Goal: Task Accomplishment & Management: Manage account settings

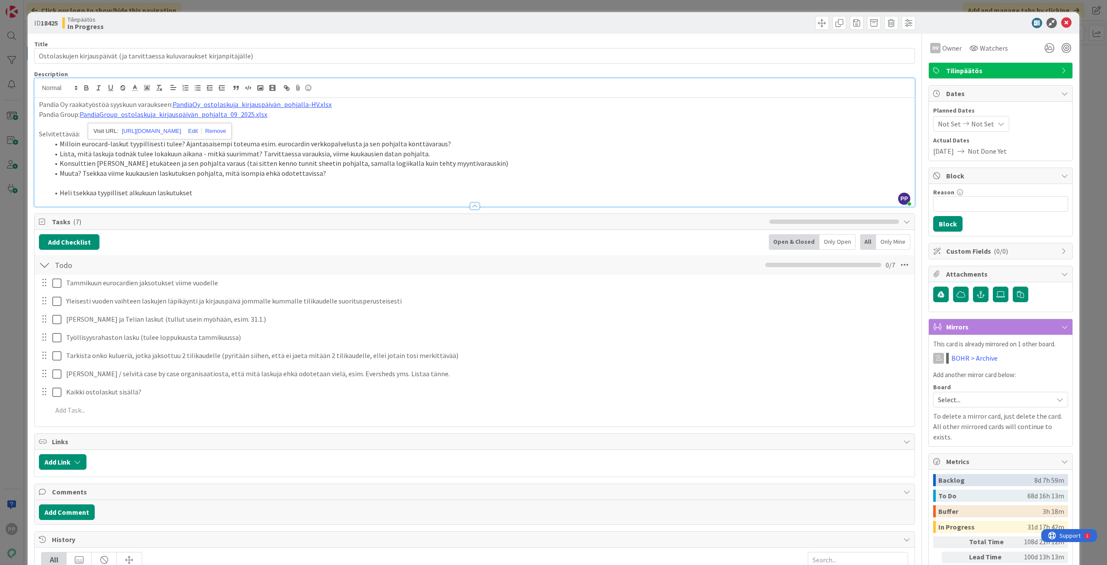
drag, startPoint x: 0, startPoint y: 0, endPoint x: 205, endPoint y: 187, distance: 277.4
click at [205, 187] on p at bounding box center [475, 183] width 872 height 10
click at [334, 190] on li "Heli tsekkaa tyypilliset alkukuun laskutukset" at bounding box center [479, 193] width 861 height 10
click at [340, 194] on li "Heli tsekkaa tyypilliset alkukuun laskutukset" at bounding box center [479, 193] width 861 height 10
click at [222, 155] on li "Lista, mitä laskuja todnäk tulee lokakuun aikana - mitkä suurimmat? Tarvittaess…" at bounding box center [479, 154] width 861 height 10
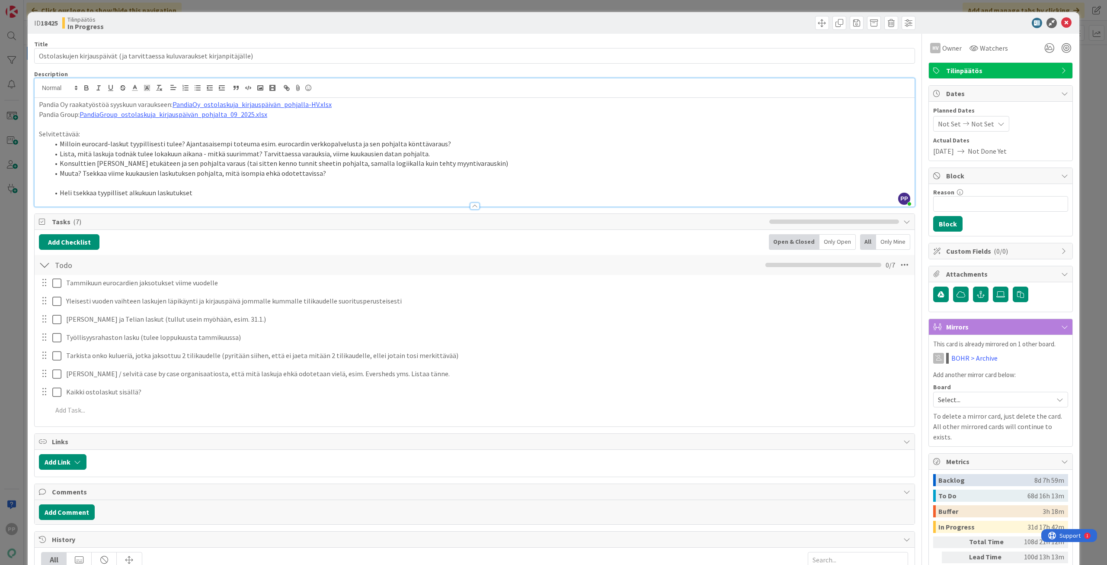
click at [9, 146] on div "ID 18425 Tilinpäätös In Progress Title 74 / 128 Ostolaskujen kirjauspäivät (ja …" at bounding box center [553, 282] width 1107 height 565
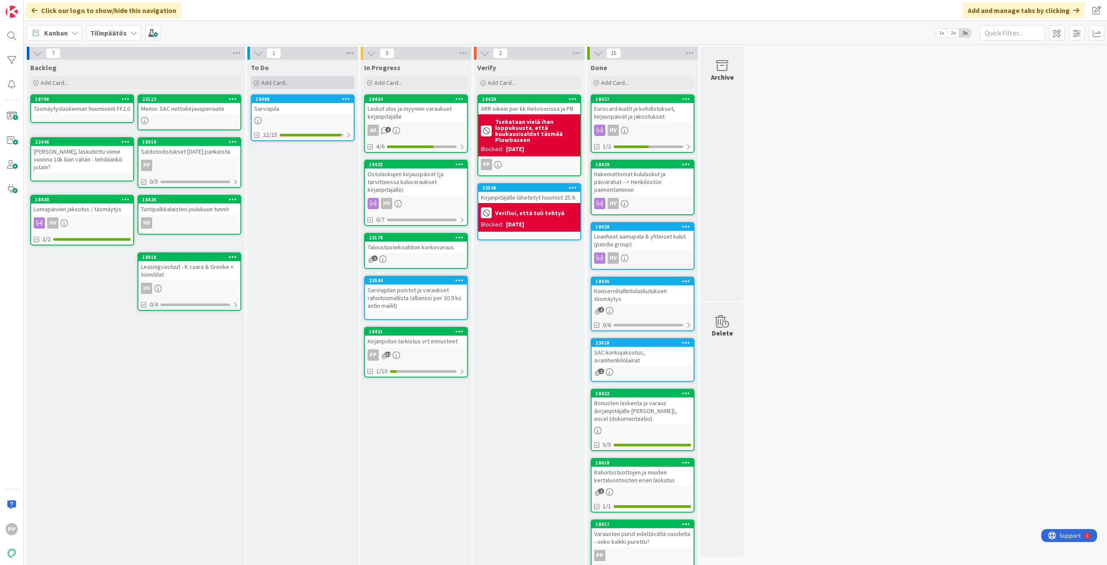
click at [302, 77] on div "Add Card..." at bounding box center [303, 82] width 104 height 13
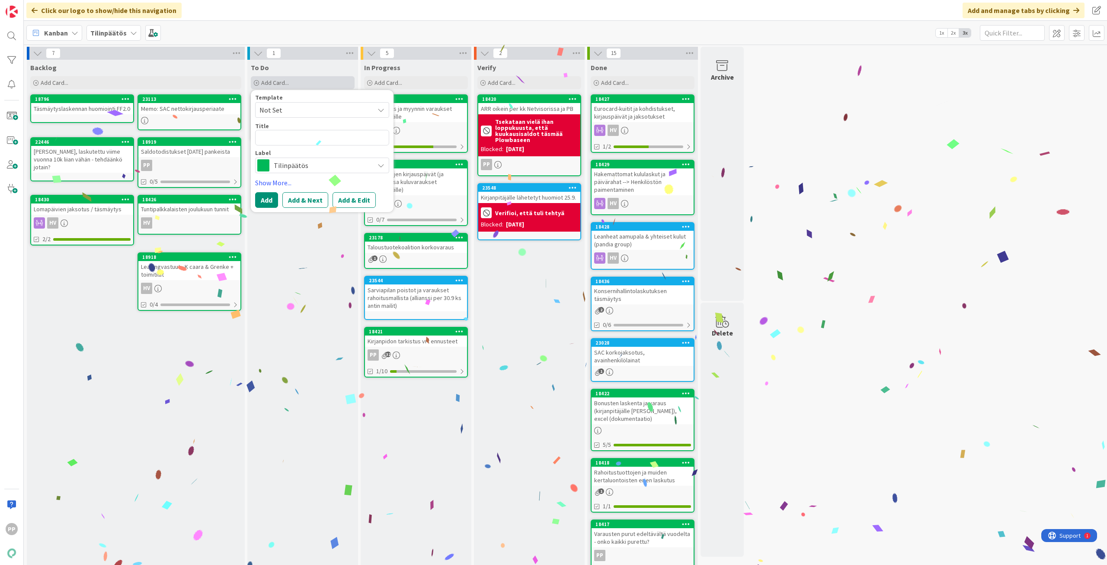
type textarea "x"
type textarea "K"
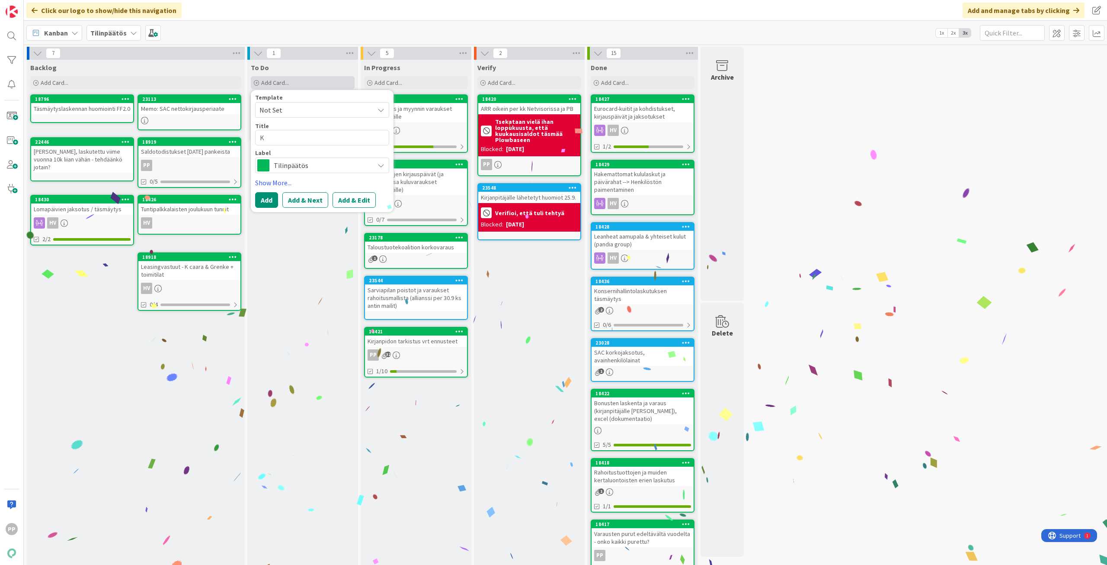
type textarea "x"
type textarea "Ku"
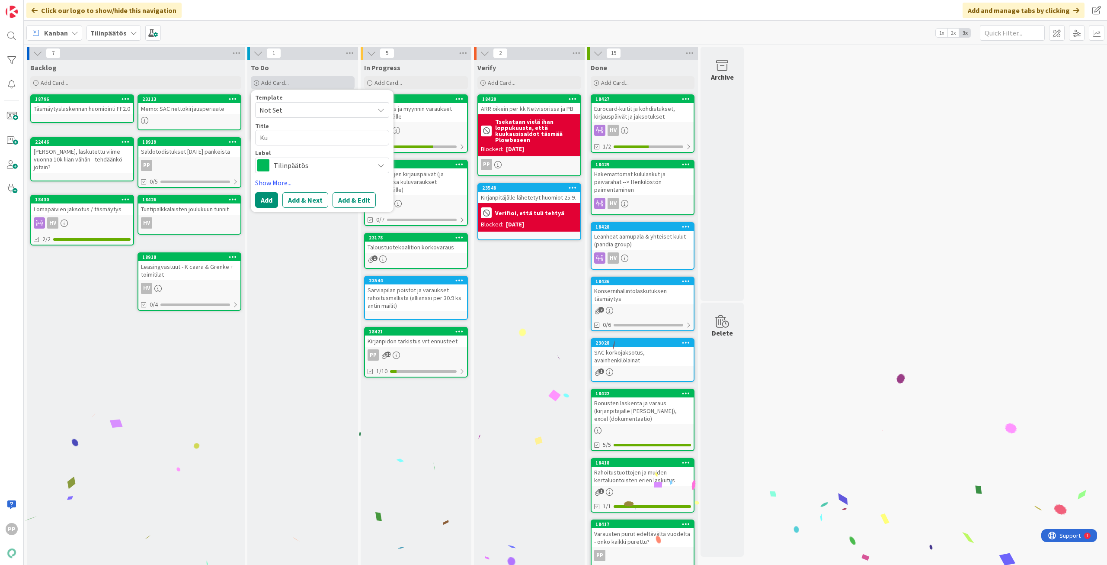
type textarea "x"
type textarea "Kuu"
type textarea "x"
type textarea "Kuul"
type textarea "x"
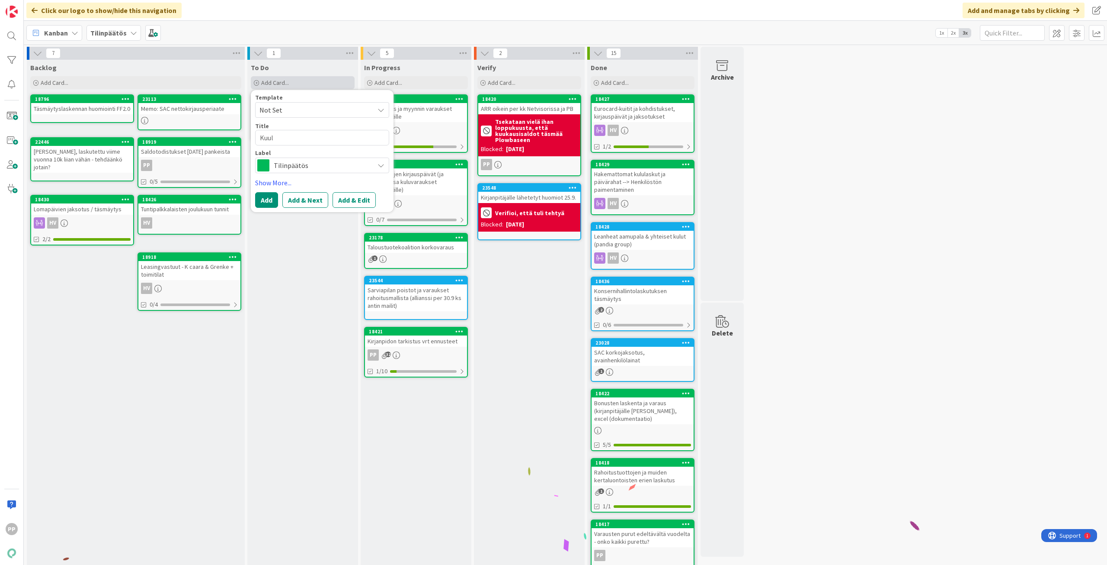
type textarea "Kuu"
type textarea "x"
type textarea "Ku"
type textarea "x"
type textarea "Kul"
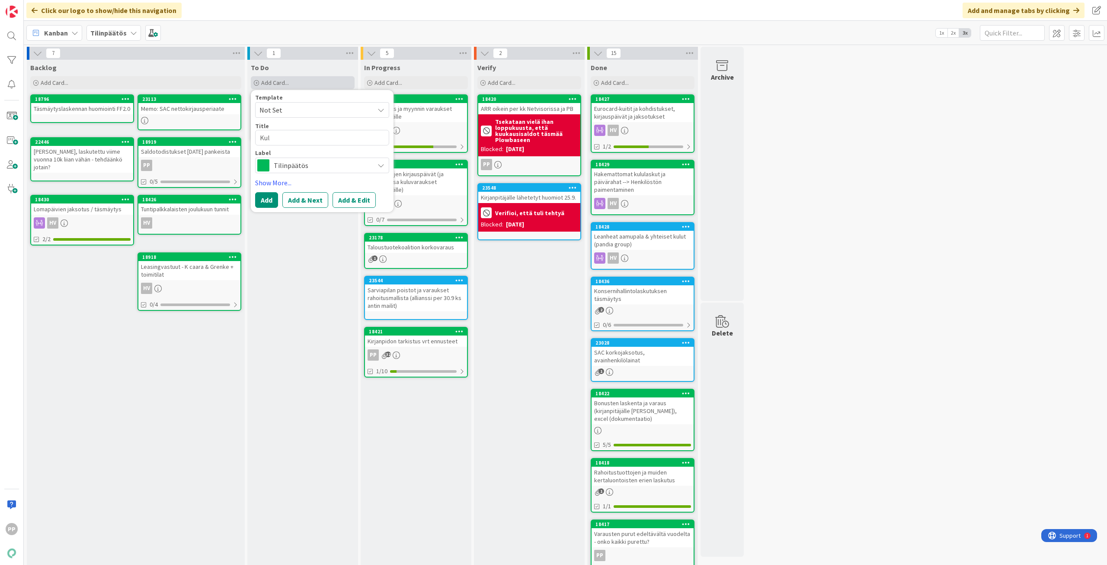
type textarea "x"
type textarea "Kulu"
type textarea "x"
type textarea "Kuluv"
type textarea "x"
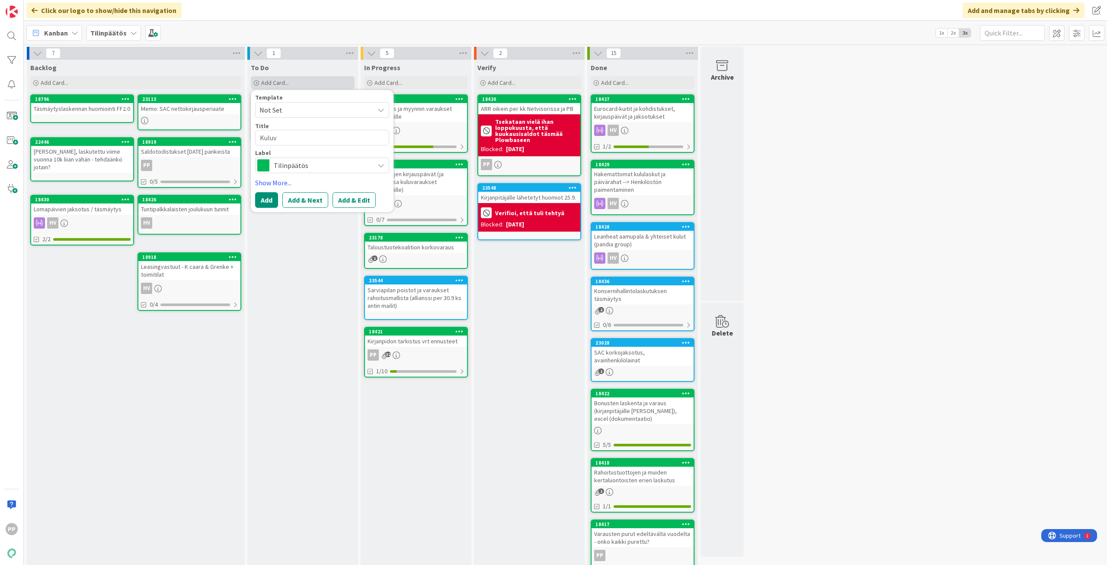
type textarea "Kuluva"
type textarea "x"
type textarea "Kuluvar"
type textarea "x"
type textarea "Kuluvara"
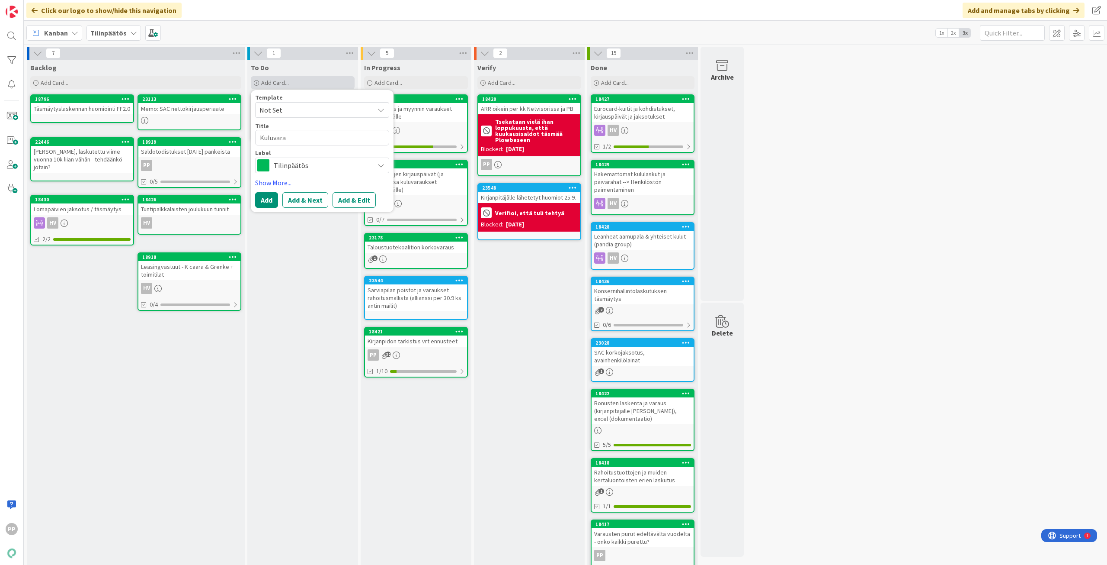
type textarea "x"
type textarea "Kuluvarau"
type textarea "x"
type textarea "Kuluvaraus"
type textarea "x"
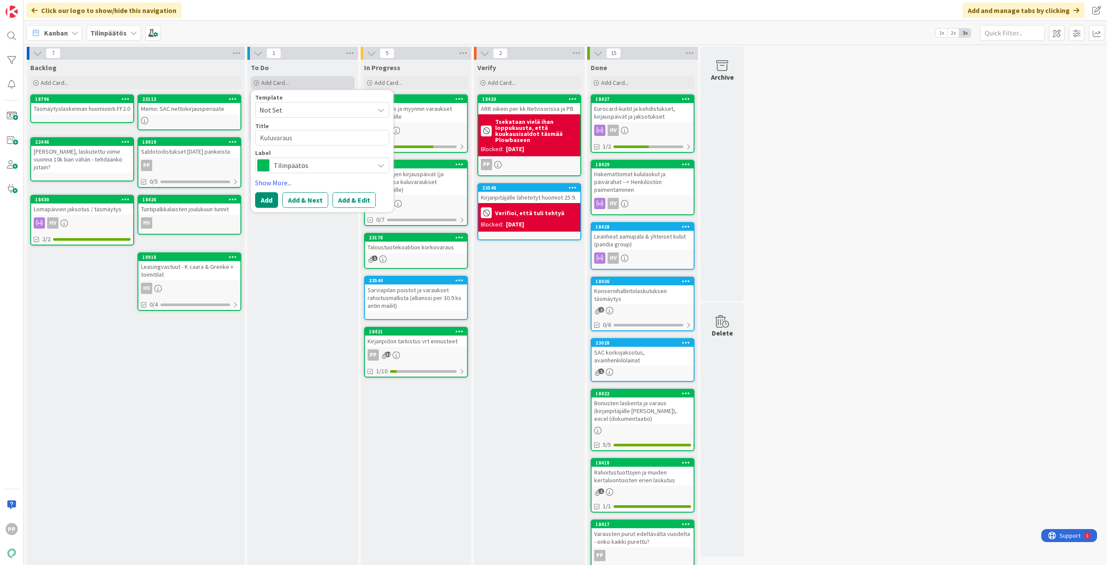
type textarea "Kuluvaraus"
type textarea "x"
type textarea "Kuluvaraus e"
type textarea "x"
type textarea "Kuluvaraus ex"
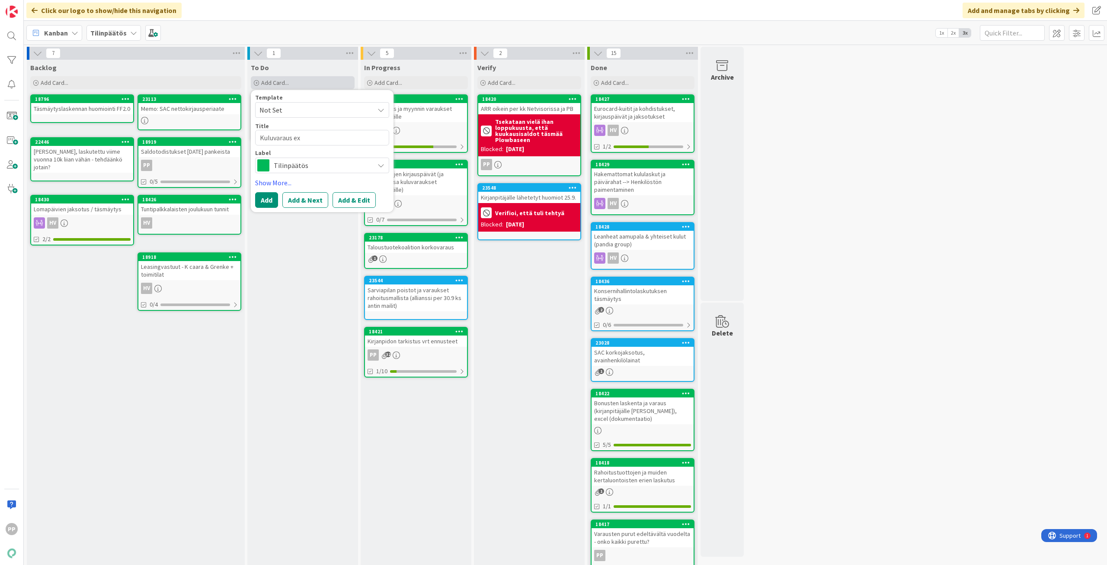
type textarea "x"
type textarea "Kuluvaraus exc"
type textarea "x"
type textarea "Kuluvaraus exce"
type textarea "x"
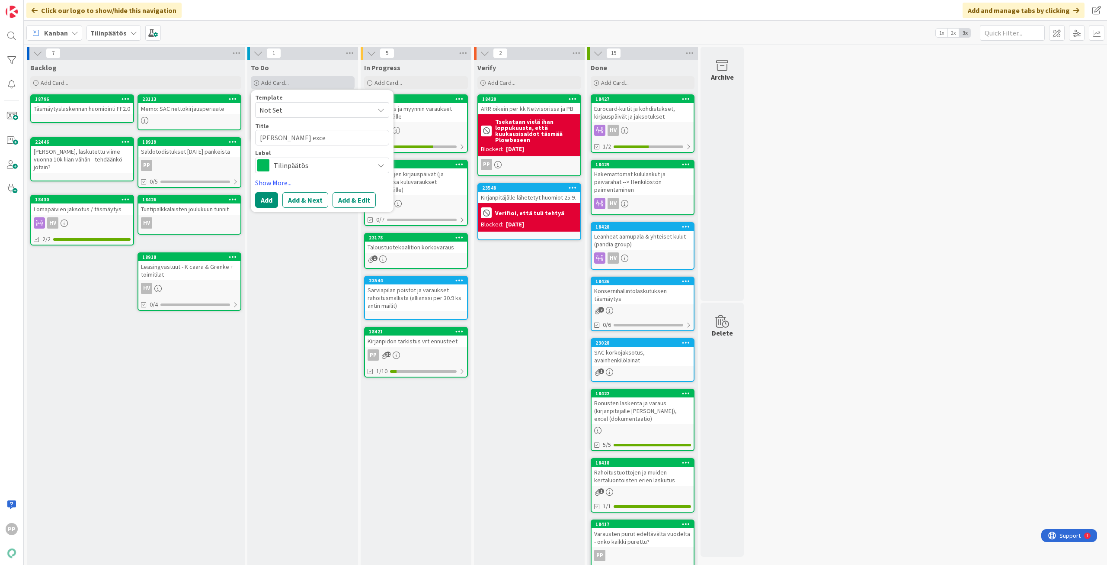
type textarea "Kuluvaraus excel"
type textarea "x"
type textarea "Kuluvaraus excel,"
type textarea "x"
type textarea "Kuluvaraus excel,"
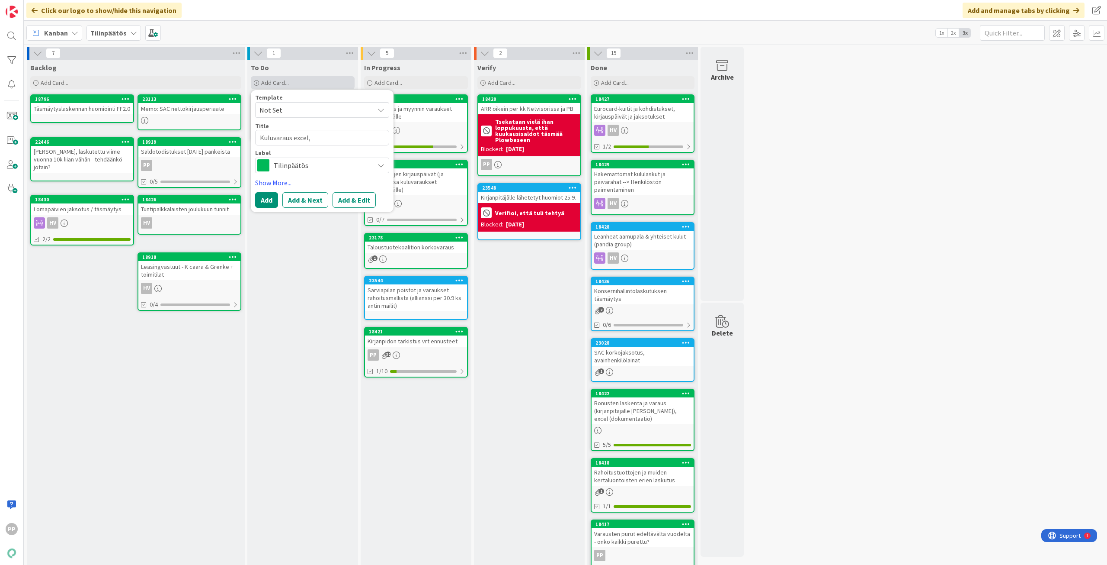
type textarea "x"
type textarea "Kuluvaraus excel, v"
type textarea "x"
type textarea "Kuluvaraus excel, vi"
type textarea "x"
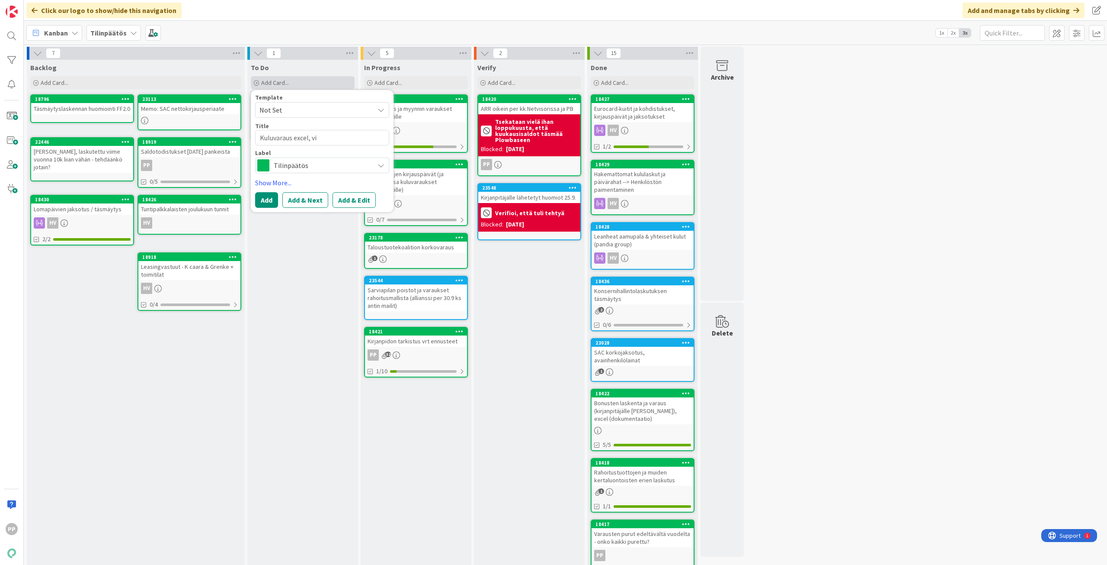
type textarea "Kuluvaraus excel, vii"
type textarea "x"
type textarea "Kuluvaraus excel, viim"
type textarea "x"
type textarea "Kuluvaraus excel, viime"
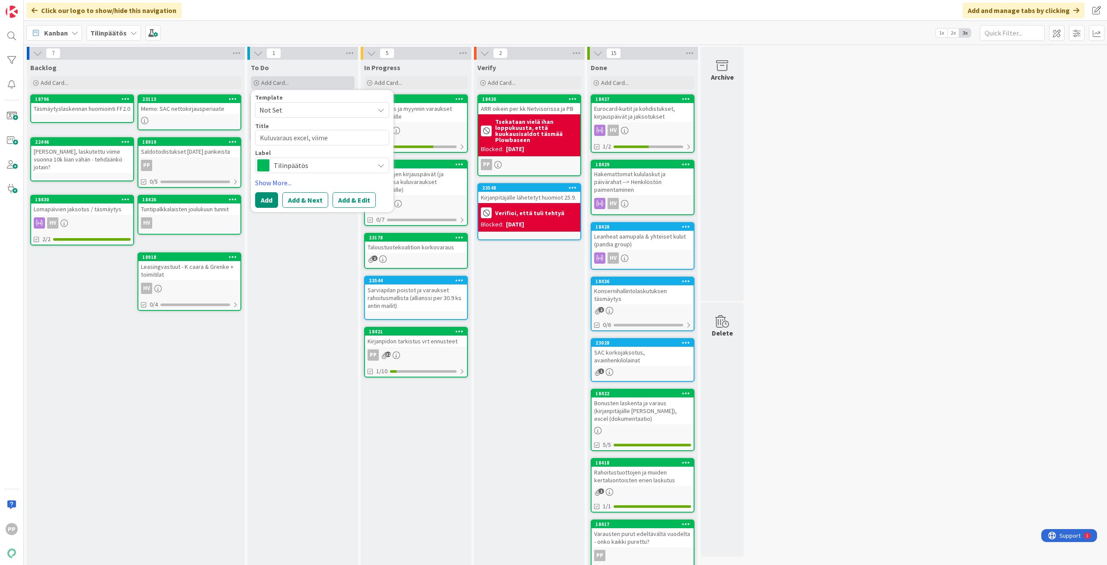
type textarea "x"
type textarea "Kuluvaraus excel, viimei"
type textarea "x"
type textarea "Kuluvaraus excel, viimeis"
type textarea "x"
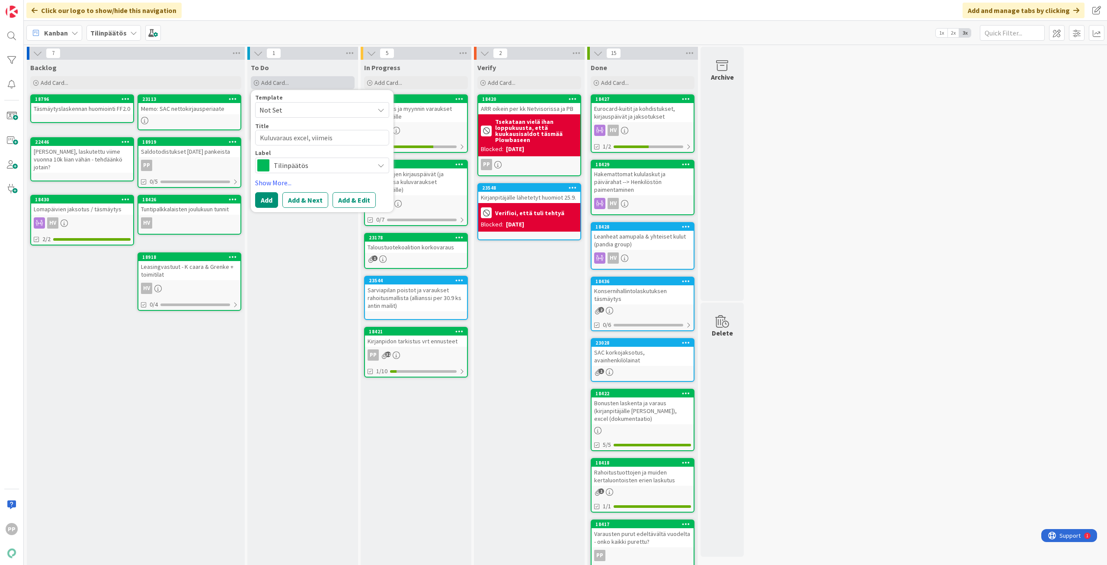
type textarea "Kuluvaraus excel, viimeist"
type textarea "x"
type textarea "Kuluvaraus excel, viimeiste"
type textarea "x"
type textarea "Kuluvaraus excel, viimeistel"
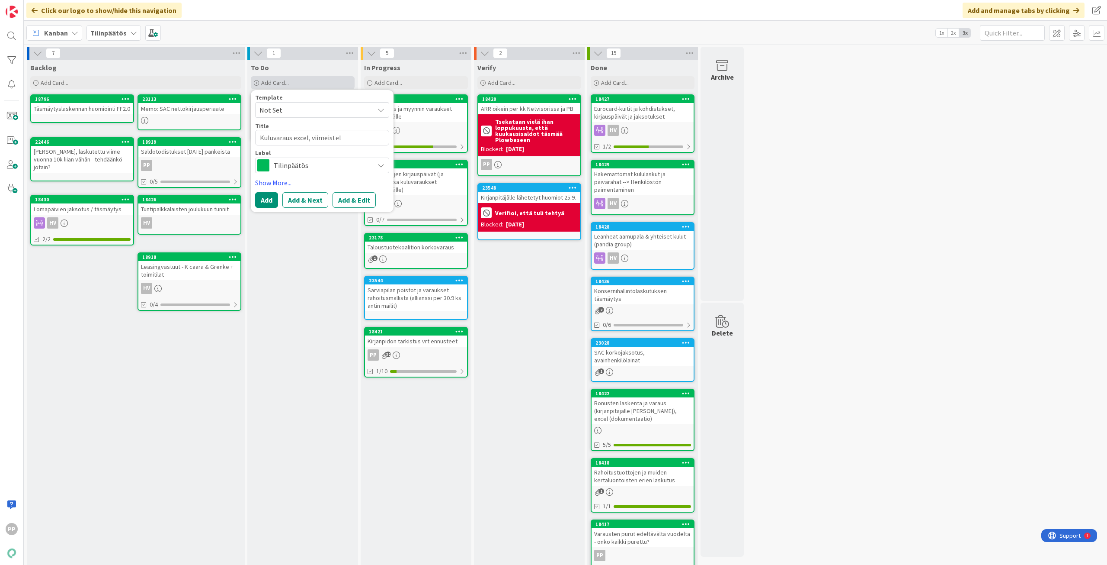
type textarea "x"
type textarea "Kuluvaraus excel, viimeistely"
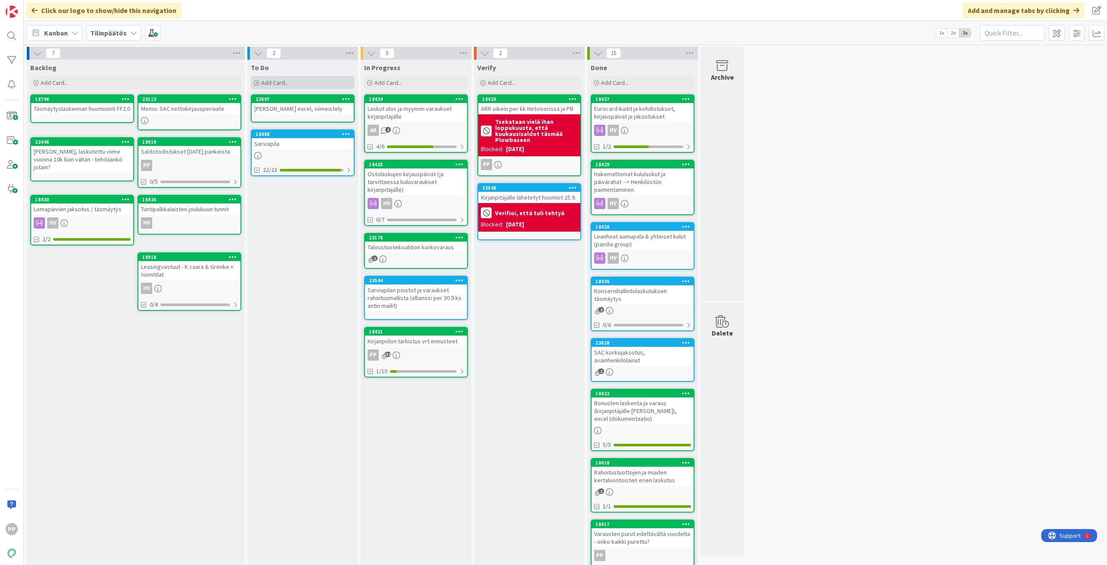
click at [326, 82] on div "Add Card..." at bounding box center [303, 82] width 104 height 13
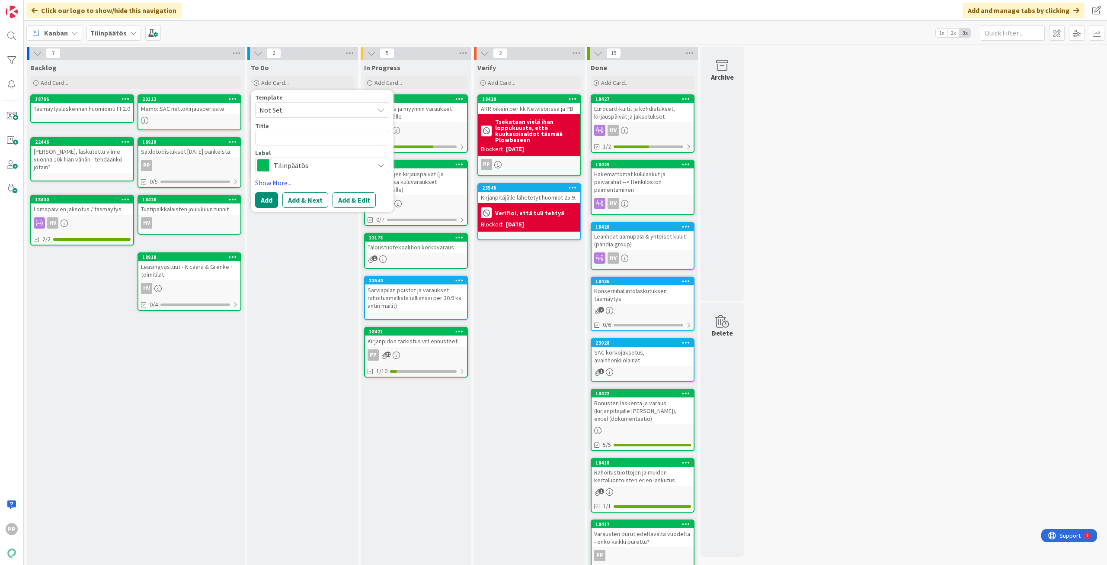
click at [343, 34] on div "Kanban Tilinpäätös 1x 2x 3x" at bounding box center [566, 33] width 1084 height 24
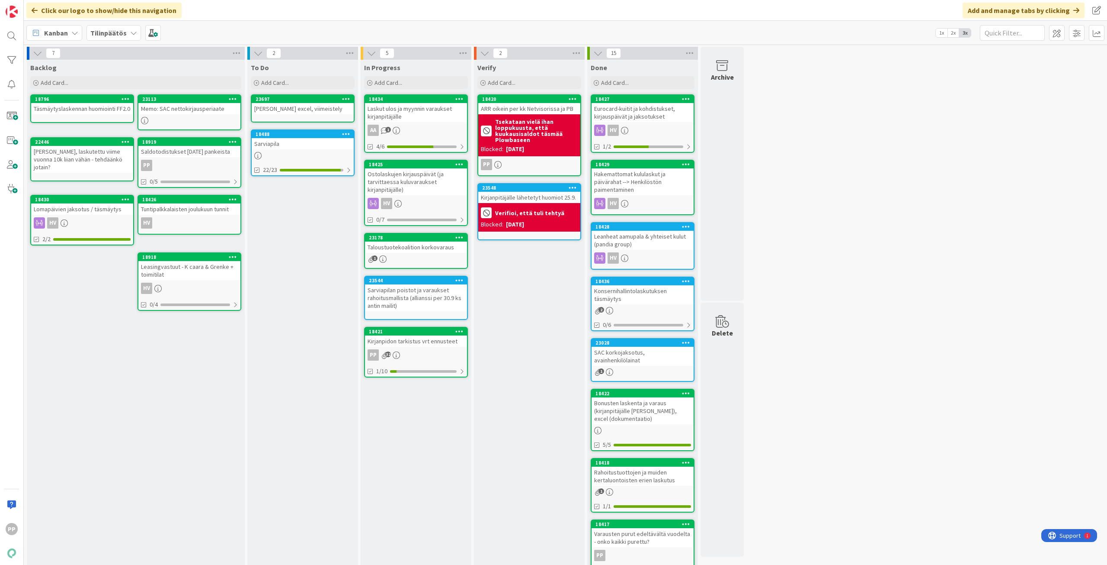
click at [313, 108] on div "Kuluvaraus excel, viimeistely" at bounding box center [303, 108] width 102 height 11
click at [306, 85] on div "Add Card..." at bounding box center [303, 82] width 104 height 13
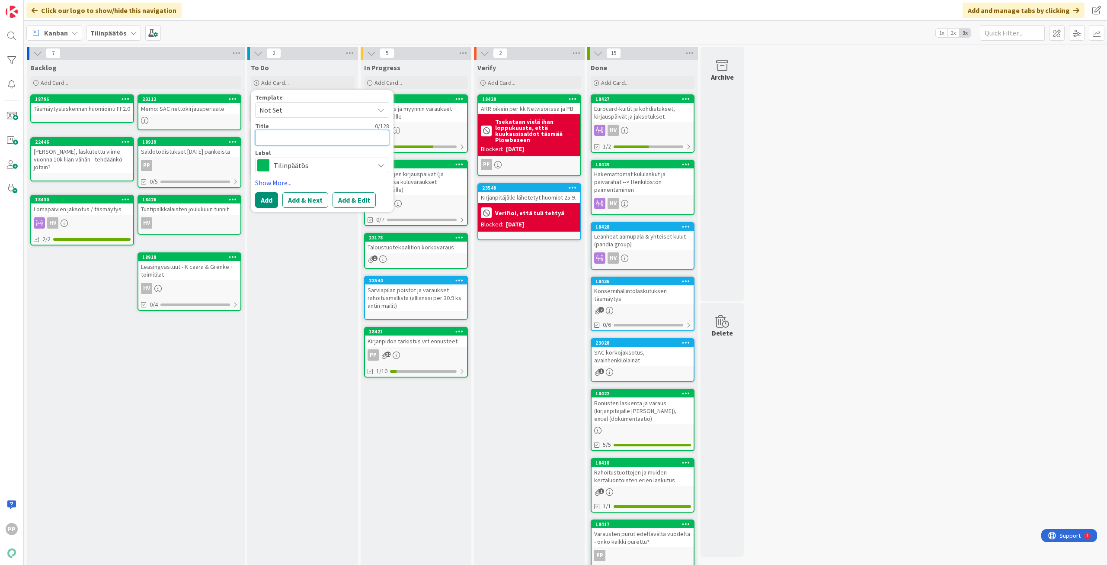
type textarea "x"
type textarea "H"
type textarea "x"
type textarea "Ha"
type textarea "x"
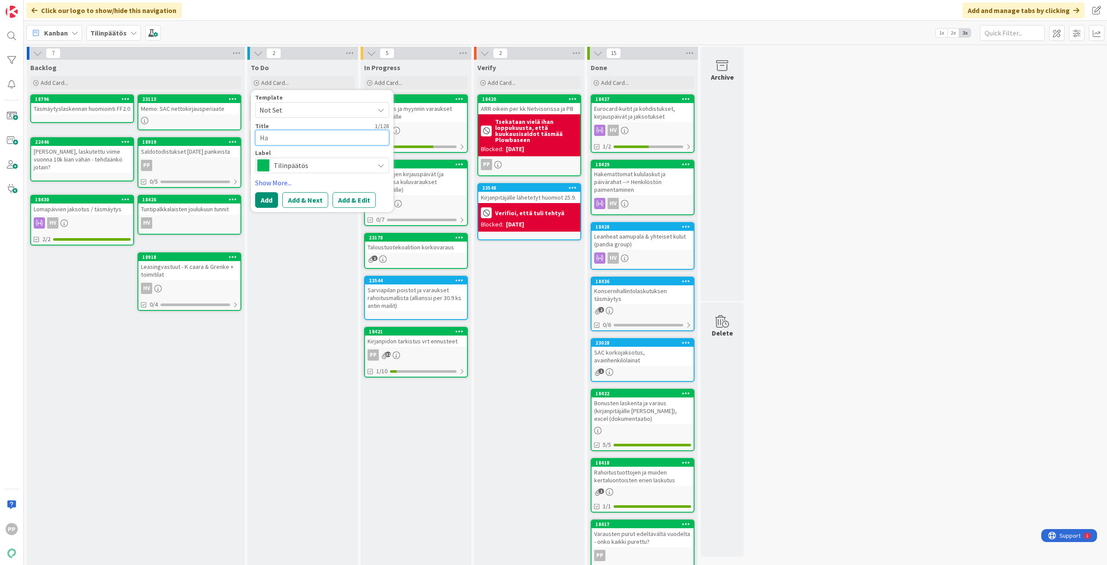
type textarea "Hal"
type textarea "x"
type textarea "Hall"
type textarea "x"
type textarea "Halli"
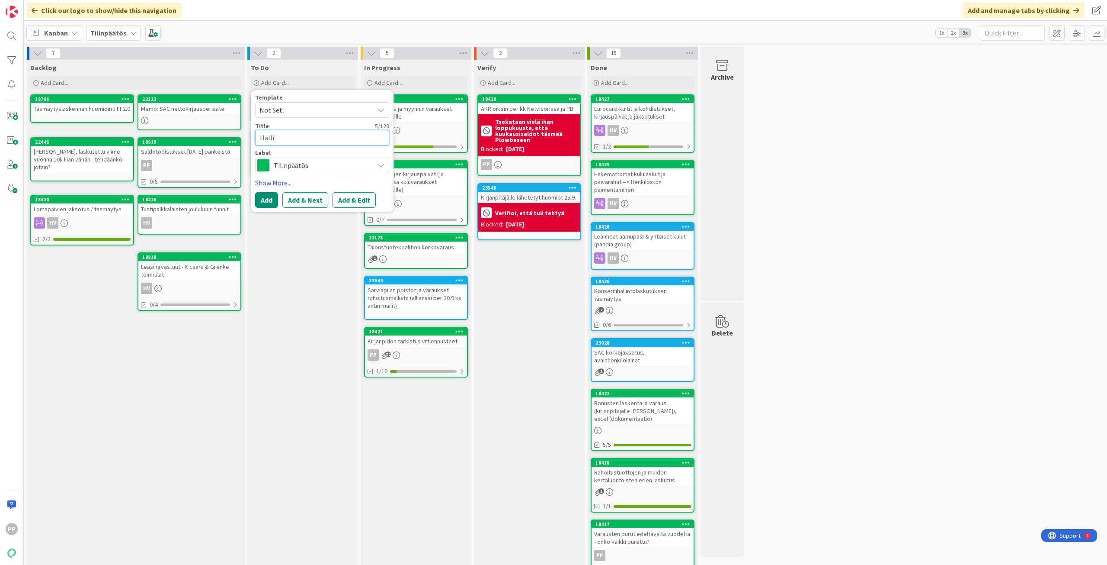
type textarea "x"
type textarea "Hallin"
type textarea "x"
type textarea "Hallint"
type textarea "x"
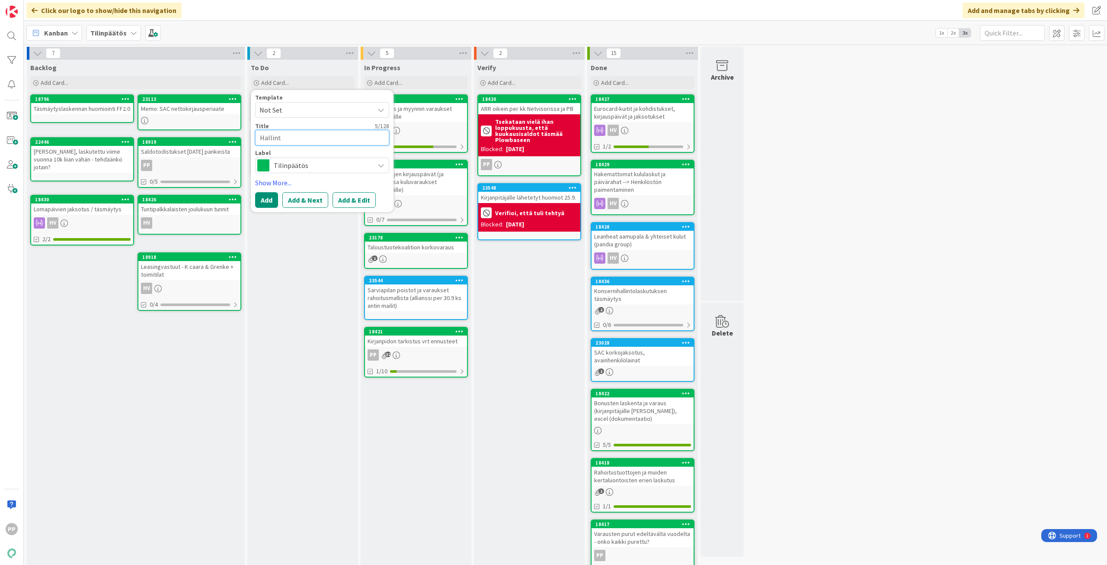
type textarea "Hallinto"
type textarea "x"
type textarea "Hallintok"
type textarea "x"
type textarea "Hallintoku"
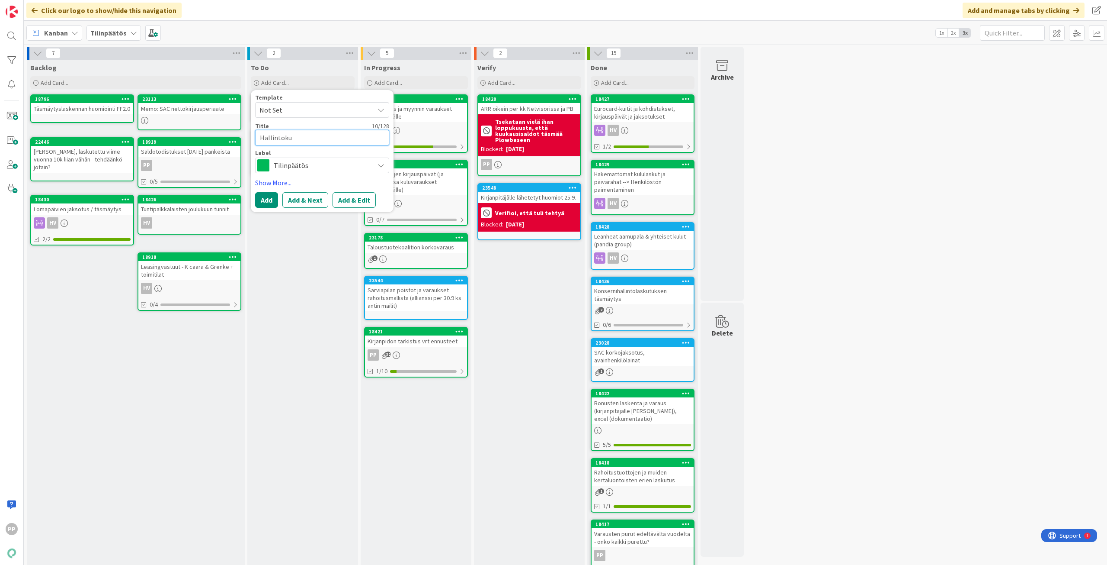
type textarea "x"
type textarea "Hallintokul"
type textarea "x"
type textarea "Hallintokulu"
type textarea "x"
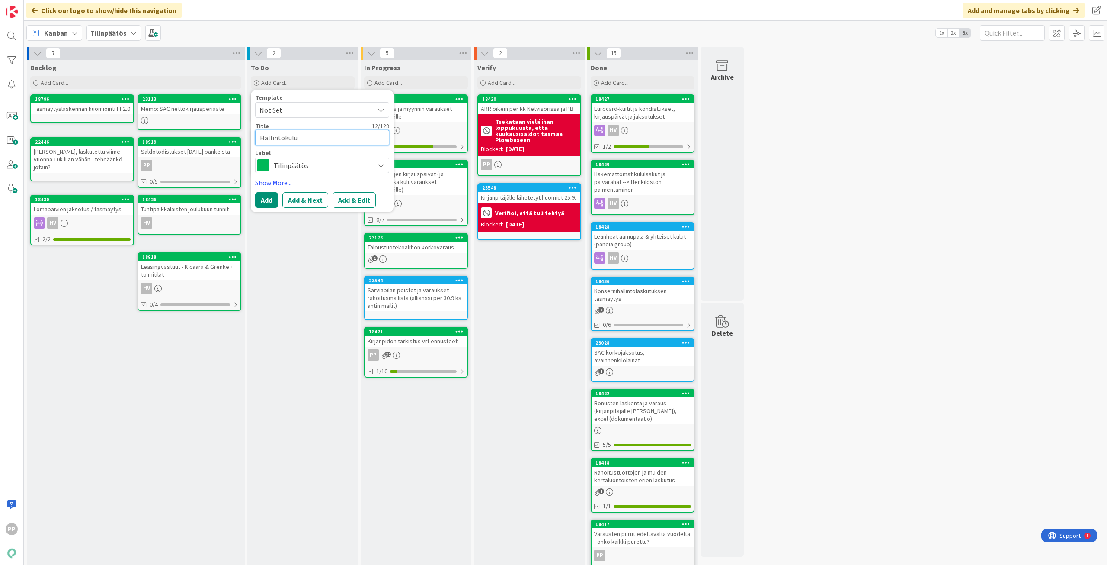
type textarea "Hallintokulut"
type textarea "x"
type textarea "Hallintokulutä"
type textarea "x"
type textarea "Hallintokulutäs"
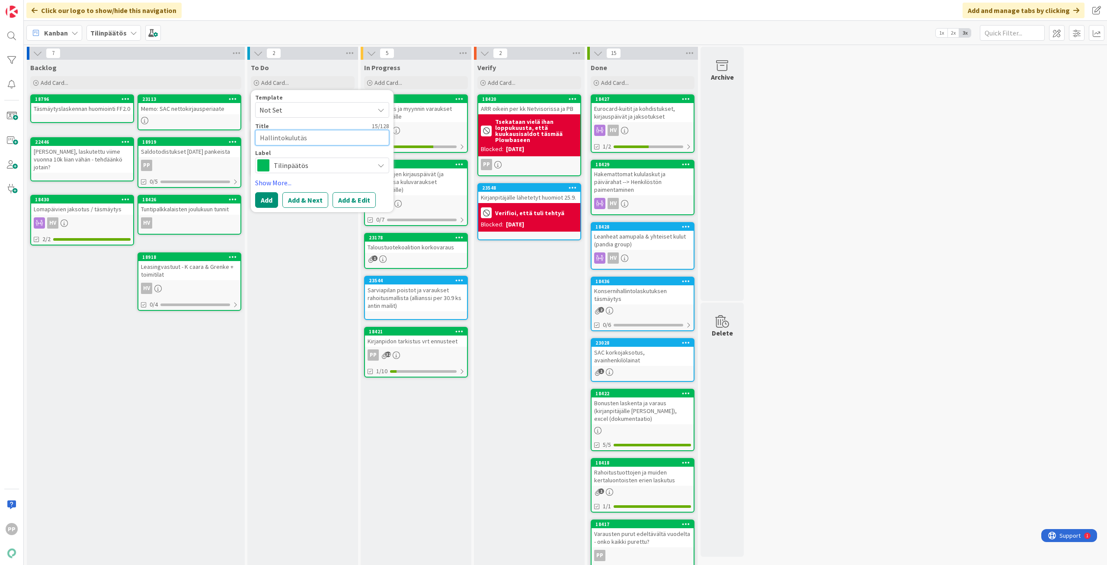
type textarea "x"
type textarea "Hallintokulutäsm"
type textarea "x"
type textarea "Hallintokulutäsmä"
type textarea "x"
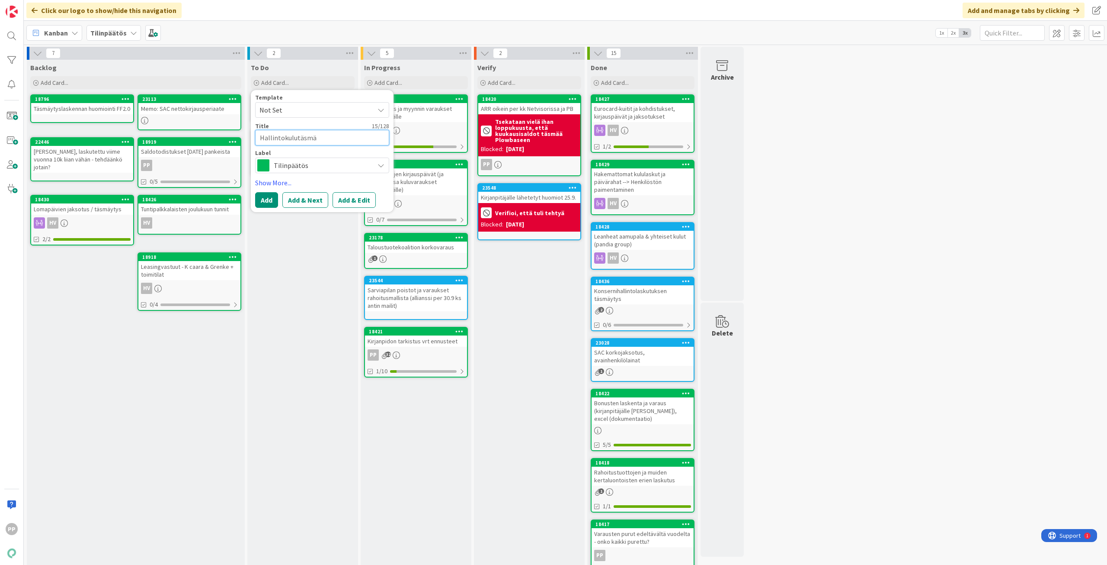
type textarea "Hallintokulutäsmäy"
type textarea "x"
type textarea "Hallintokulutäsmäyt"
type textarea "x"
type textarea "Hallintokulutäsmäyty"
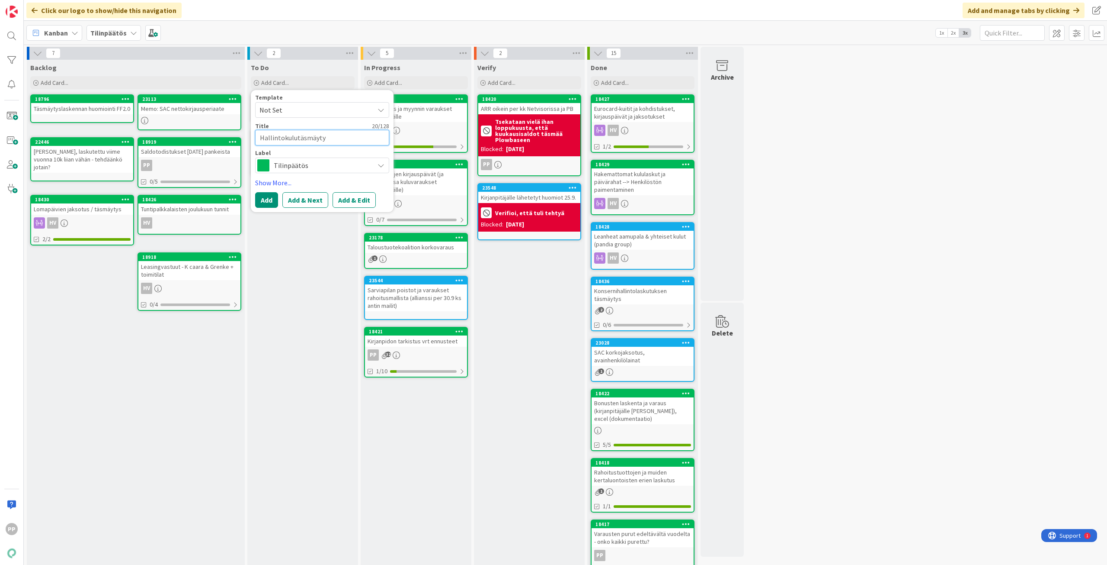
type textarea "x"
type textarea "Hallintokulutäsmäytys"
type textarea "x"
type textarea "Hallintokulutäsmäytys"
type textarea "x"
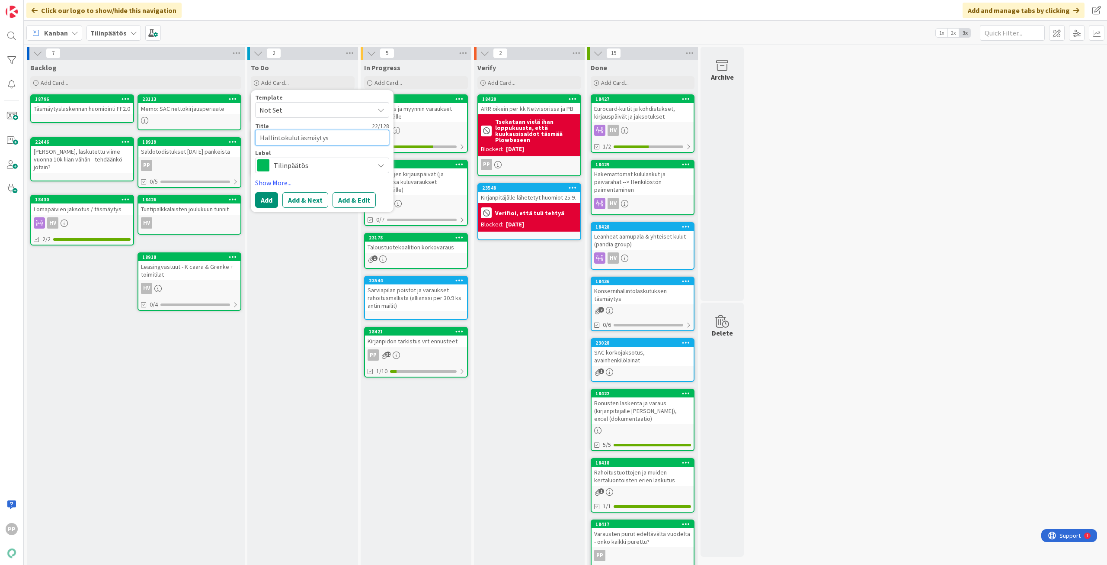
type textarea "Hallintokulutäsmäytys e"
type textarea "x"
type textarea "Hallintokulutäsmäytys ex"
type textarea "x"
type textarea "Hallintokulutäsmäytys exc"
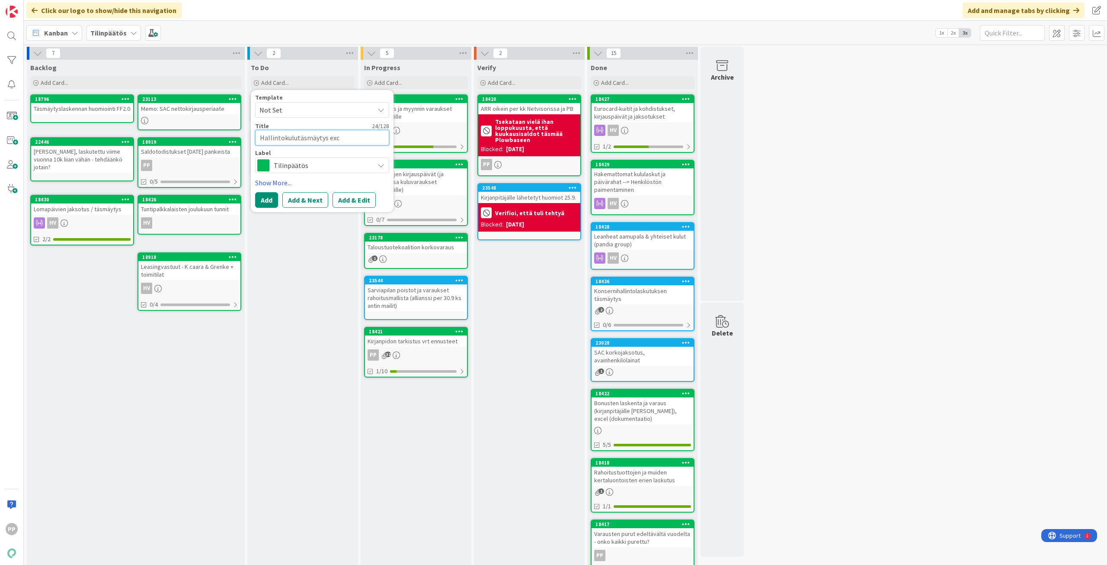
type textarea "x"
type textarea "Hallintokulutäsmäytys exce"
type textarea "x"
type textarea "Hallintokulutäsmäytys excel"
type textarea "x"
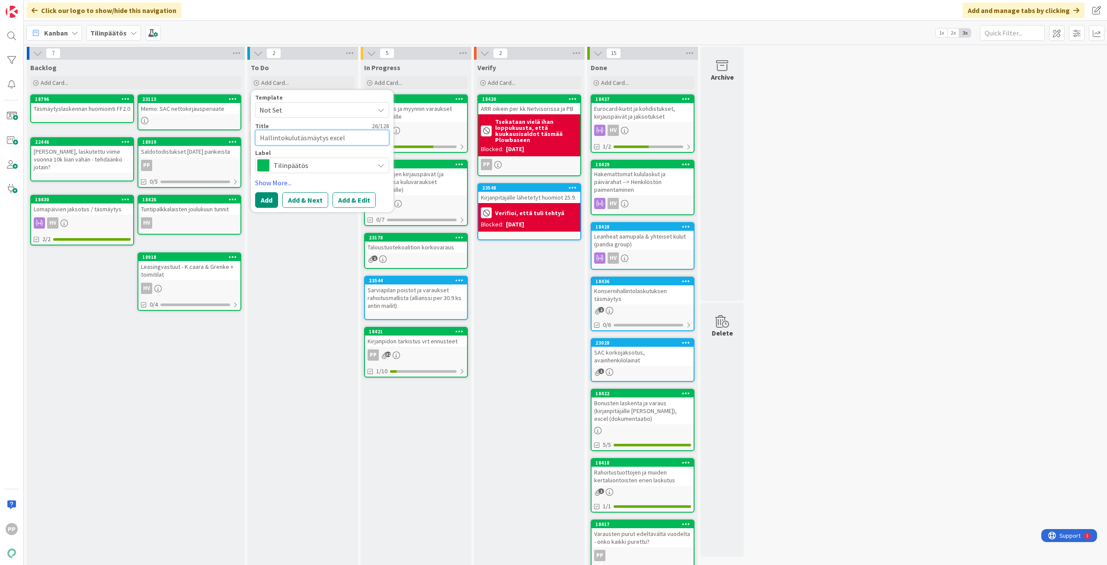
type textarea "Hallintokulutäsmäytys excel"
type textarea "x"
type textarea "Hallintokulutäsmäytys excel v"
type textarea "x"
type textarea "Hallintokulutäsmäytys excel vi"
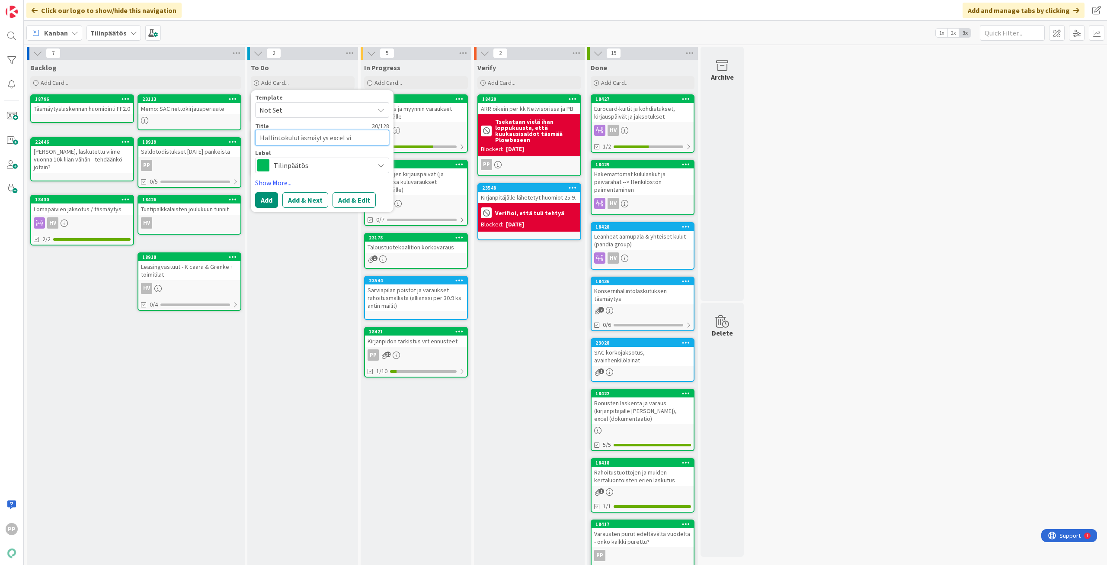
type textarea "x"
type textarea "Hallintokulutäsmäytys excel vii"
type textarea "x"
type textarea "Hallintokulutäsmäytys excel viim"
type textarea "x"
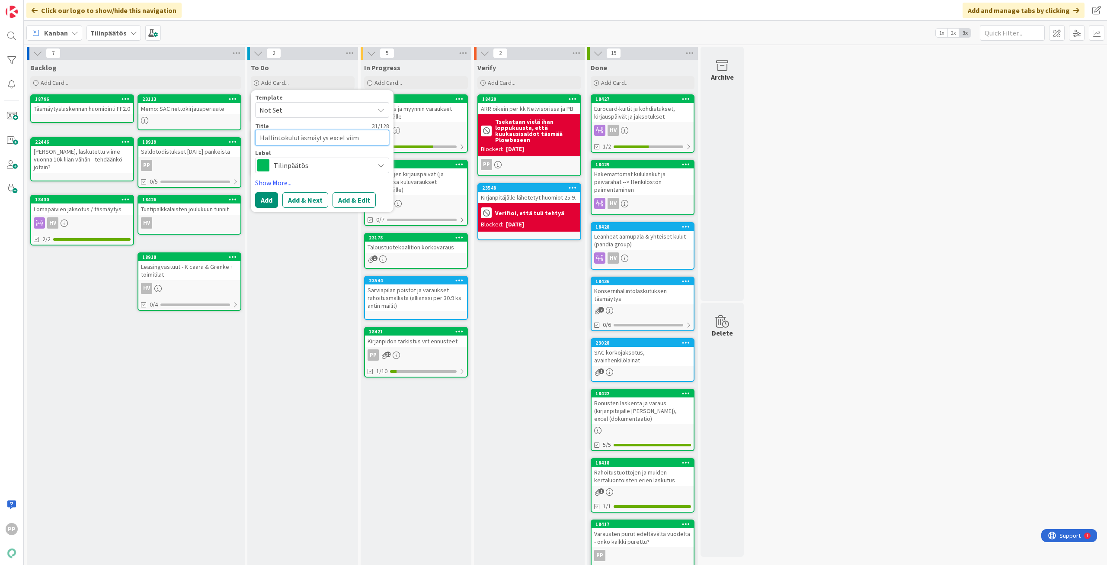
type textarea "Hallintokulutäsmäytys excel viime"
type textarea "x"
type textarea "Hallintokulutäsmäytys excel viimei"
type textarea "x"
type textarea "Hallintokulutäsmäytys excel viimeis"
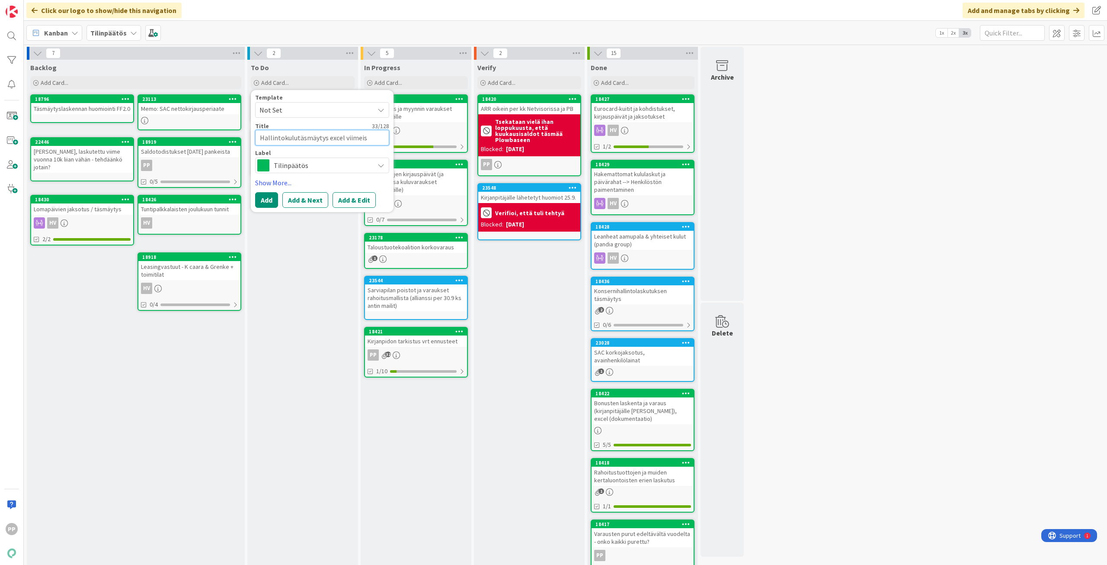
type textarea "x"
type textarea "Hallintokulutäsmäytys excel viimeist"
type textarea "x"
type textarea "Hallintokulutäsmäytys excel viimeiste"
type textarea "x"
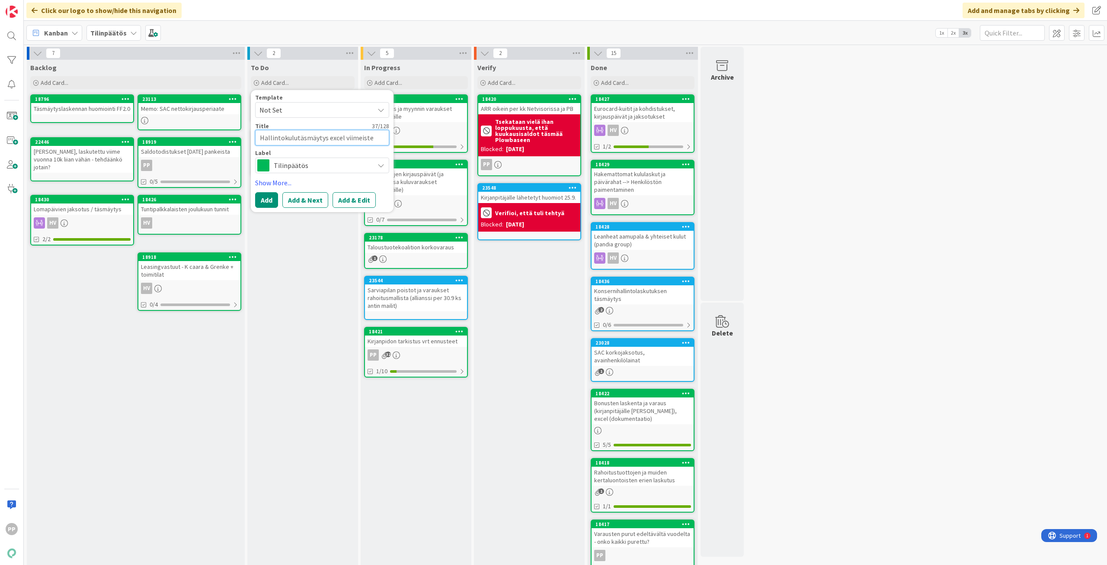
type textarea "Hallintokulutäsmäytys excel viimeistel"
type textarea "x"
type textarea "Hallintokulutäsmäytys excel viimeistely"
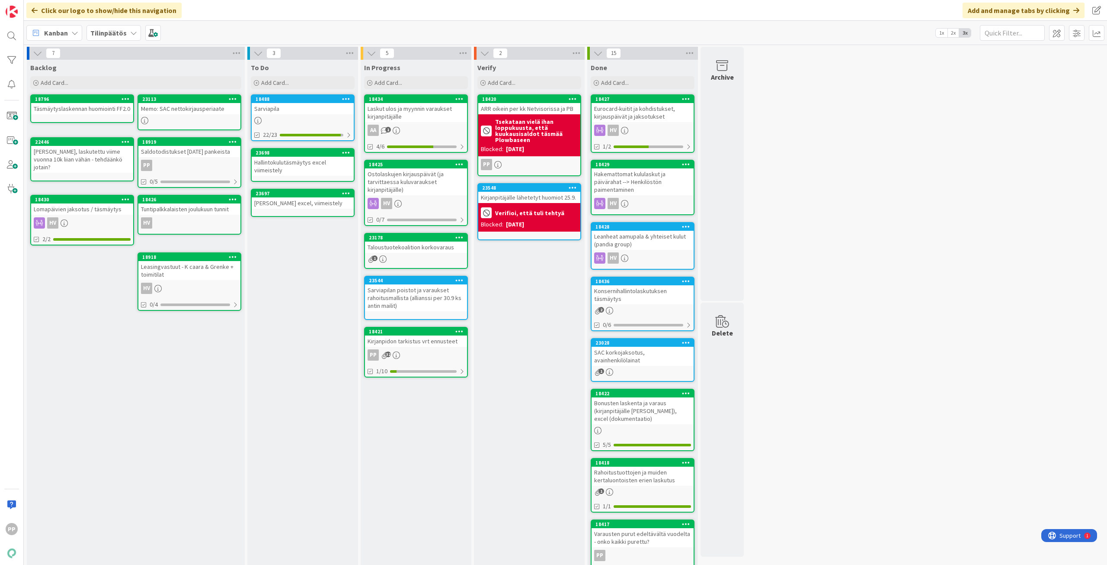
click at [522, 316] on div "Verify Add Card... 18420 ARR oikein per kk Netvisorissa ja PB Tsekataan vielä i…" at bounding box center [529, 394] width 111 height 668
click at [391, 185] on div "Ostolaskujen kirjauspäivät (ja tarvittaessa kuluvaraukset kirjanpitäjälle)" at bounding box center [416, 181] width 102 height 27
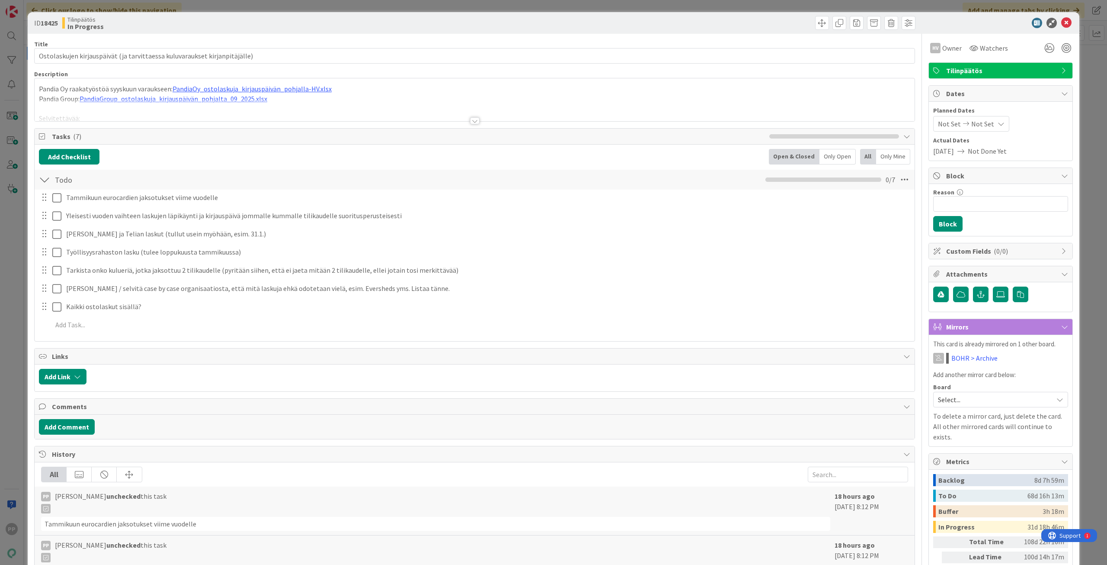
click at [367, 91] on p "Pandia Oy raakatyöstöä syyskuun varaukseen: PandiaOy_ostolaskuja_kirjauspäivän_…" at bounding box center [475, 89] width 872 height 10
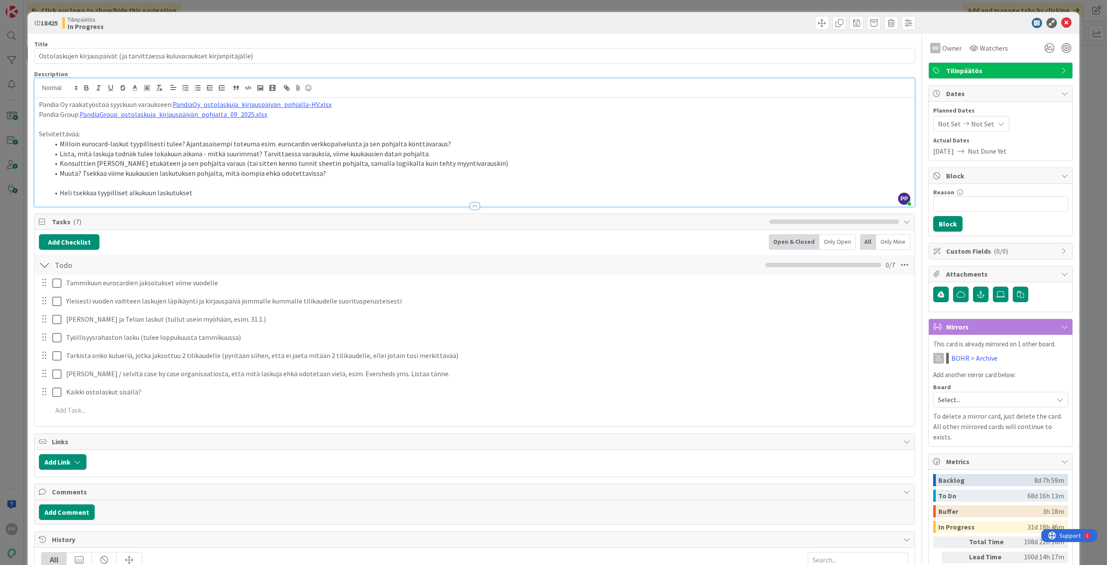
click at [16, 334] on div "ID 18425 Tilinpäätös In Progress Title 74 / 128 Ostolaskujen kirjauspäivät (ja …" at bounding box center [553, 282] width 1107 height 565
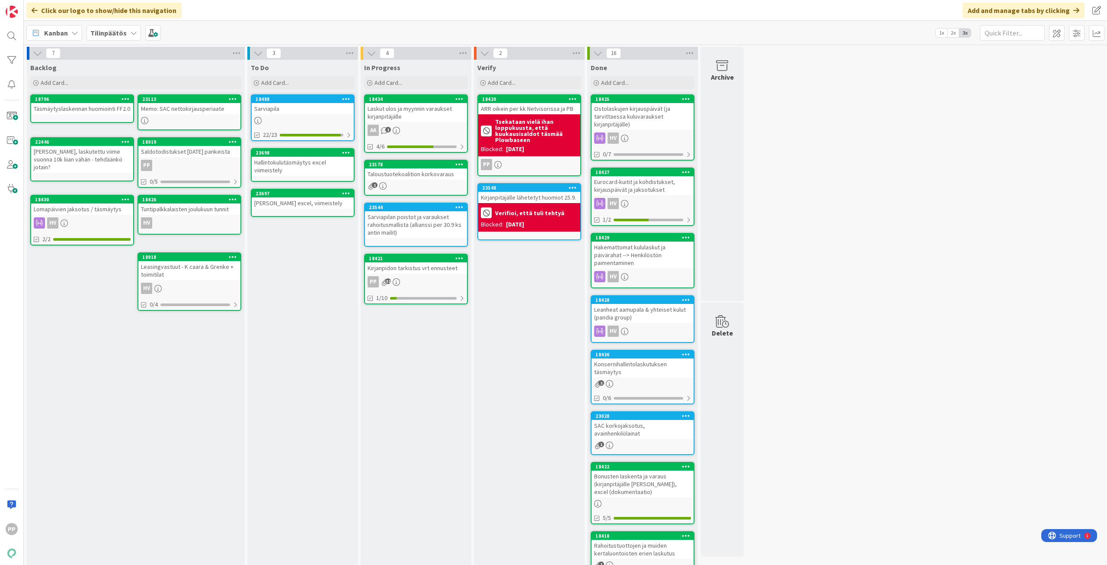
click at [552, 337] on div "Verify Add Card... 18420 ARR oikein per kk Netvisorissa ja PB Tsekataan vielä i…" at bounding box center [529, 400] width 111 height 680
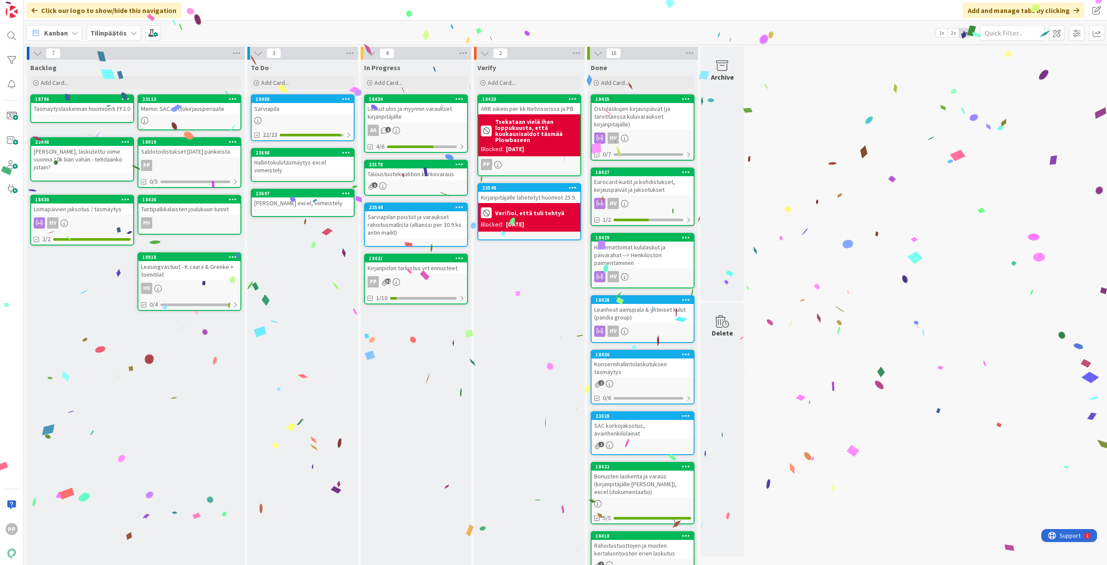
click at [527, 346] on div "Verify Add Card... 18420 ARR oikein per kk Netvisorissa ja PB Tsekataan vielä i…" at bounding box center [529, 400] width 111 height 680
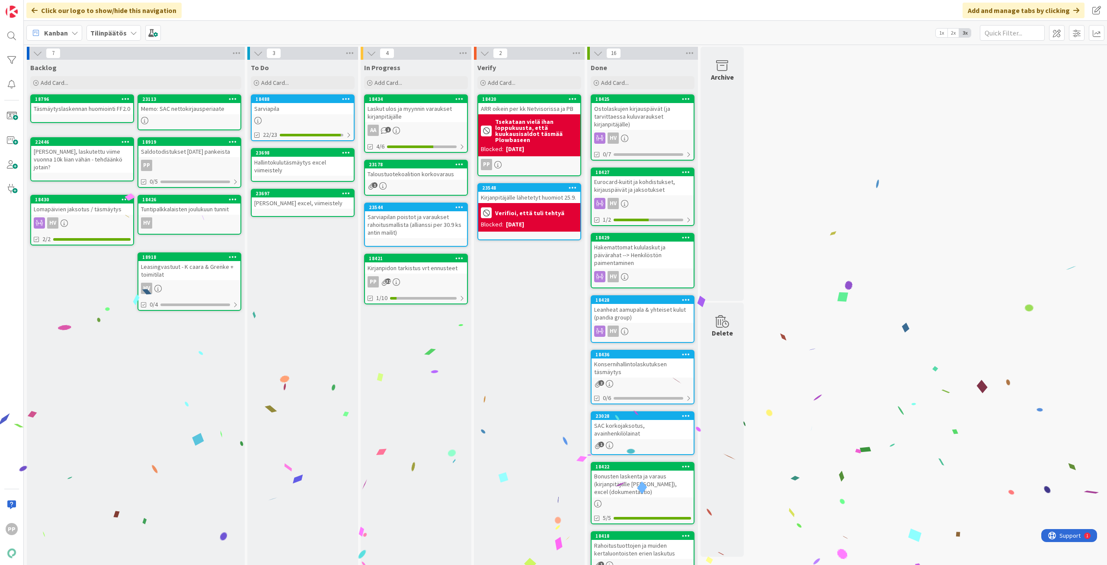
click at [527, 346] on div "Verify Add Card... 18420 ARR oikein per kk Netvisorissa ja PB Tsekataan vielä i…" at bounding box center [529, 400] width 111 height 680
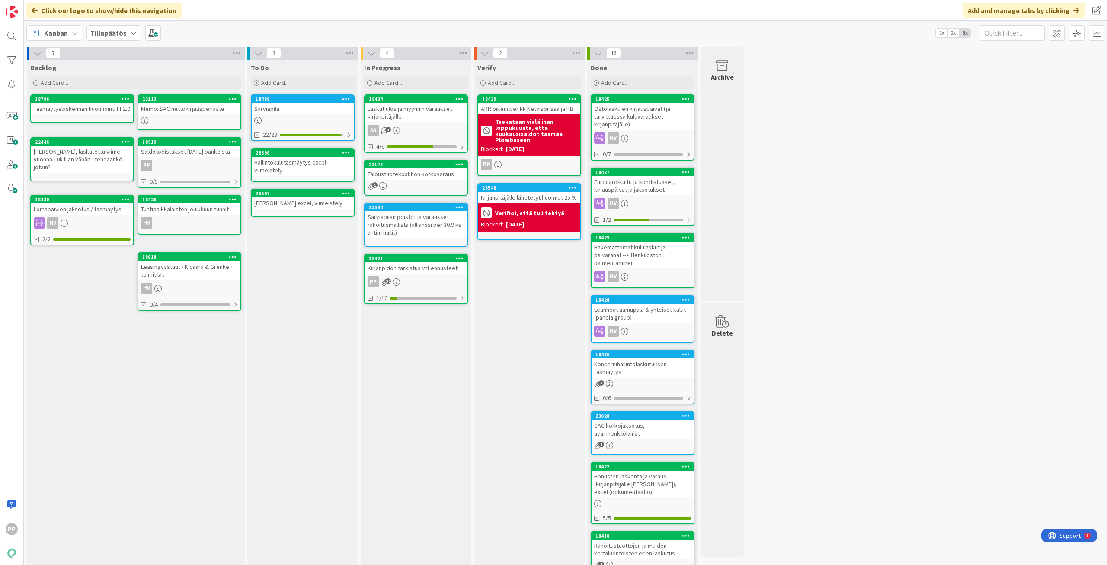
click at [430, 379] on div "In Progress Add Card... 18434 Laskut ulos ja myynnin varaukset kirjanpitäjälle …" at bounding box center [416, 400] width 111 height 680
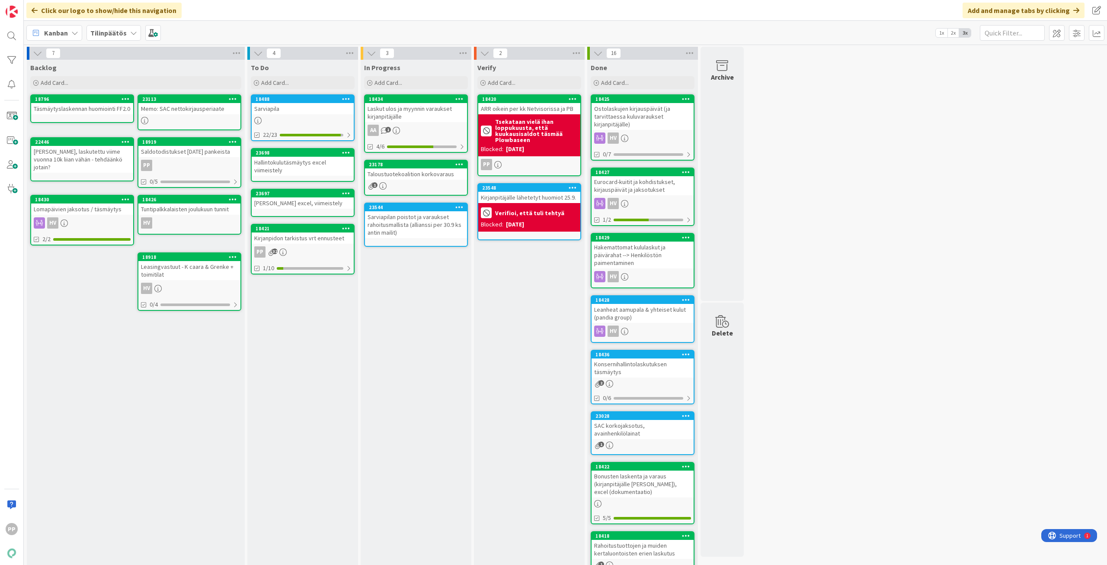
click at [397, 289] on div "In Progress Add Card... 18434 Laskut ulos ja myynnin varaukset kirjanpitäjälle …" at bounding box center [416, 400] width 111 height 680
click at [302, 89] on div "To Do Add Card... Template Not Set Title 0 / 128 Label Tilinpäätös Show More...…" at bounding box center [302, 75] width 111 height 31
click at [303, 85] on div "Add Card..." at bounding box center [303, 82] width 104 height 13
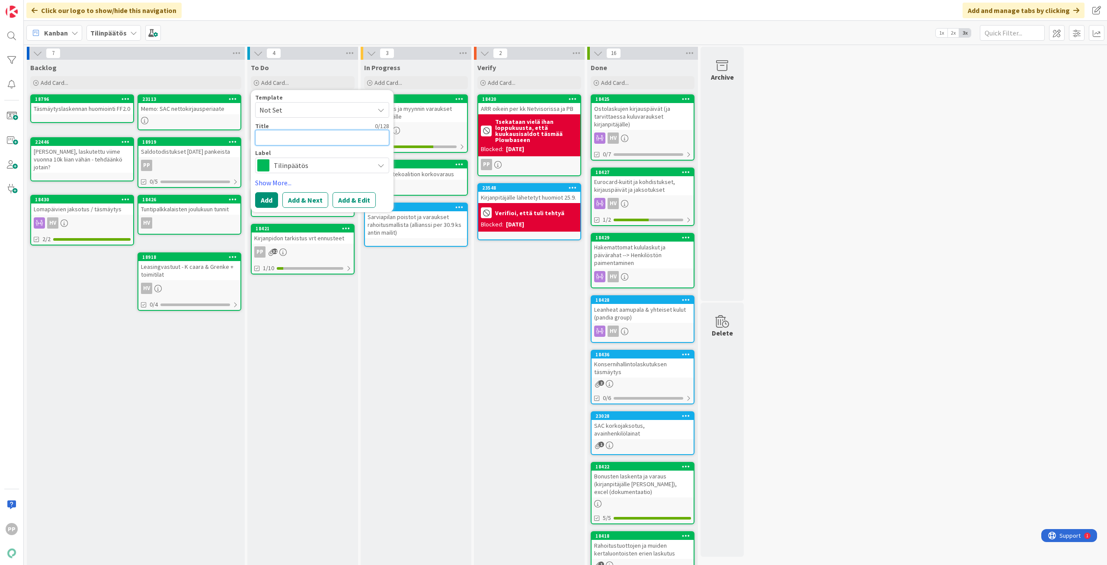
click at [309, 138] on textarea at bounding box center [322, 138] width 134 height 16
type textarea "x"
type textarea "M"
type textarea "x"
type textarea "My"
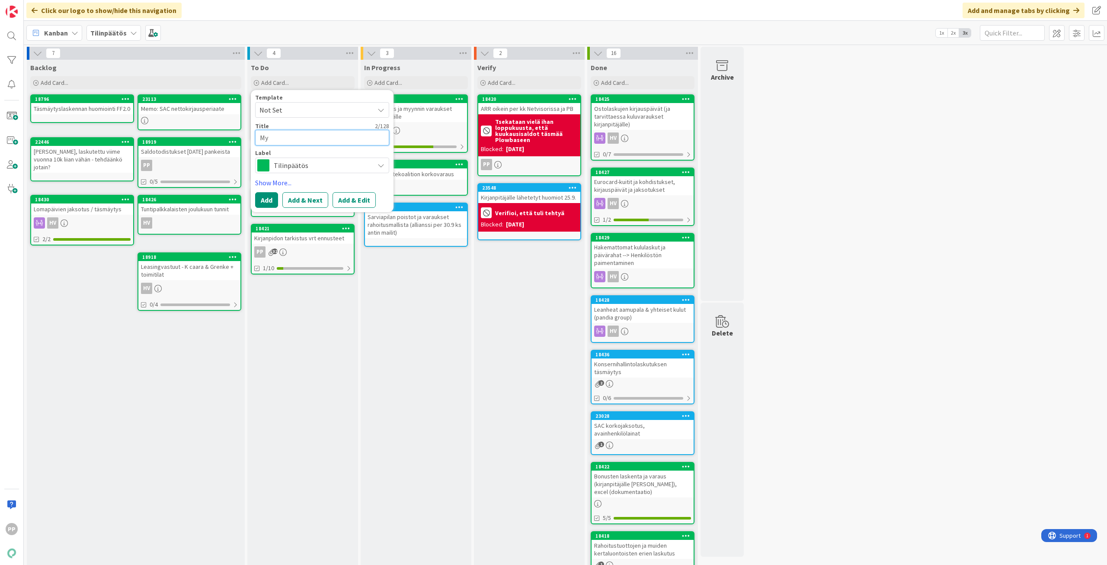
type textarea "x"
type textarea "Myy"
type textarea "x"
type textarea "Myyn"
type textarea "x"
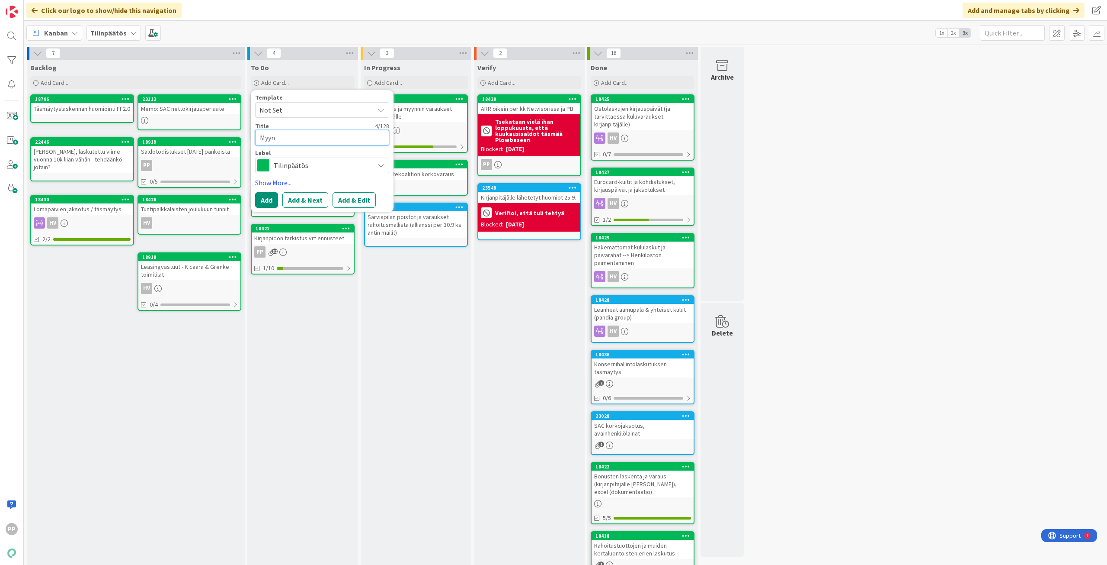
type textarea "Myynt"
type textarea "x"
type textarea "Myynti"
type textarea "x"
type textarea "Myyntia"
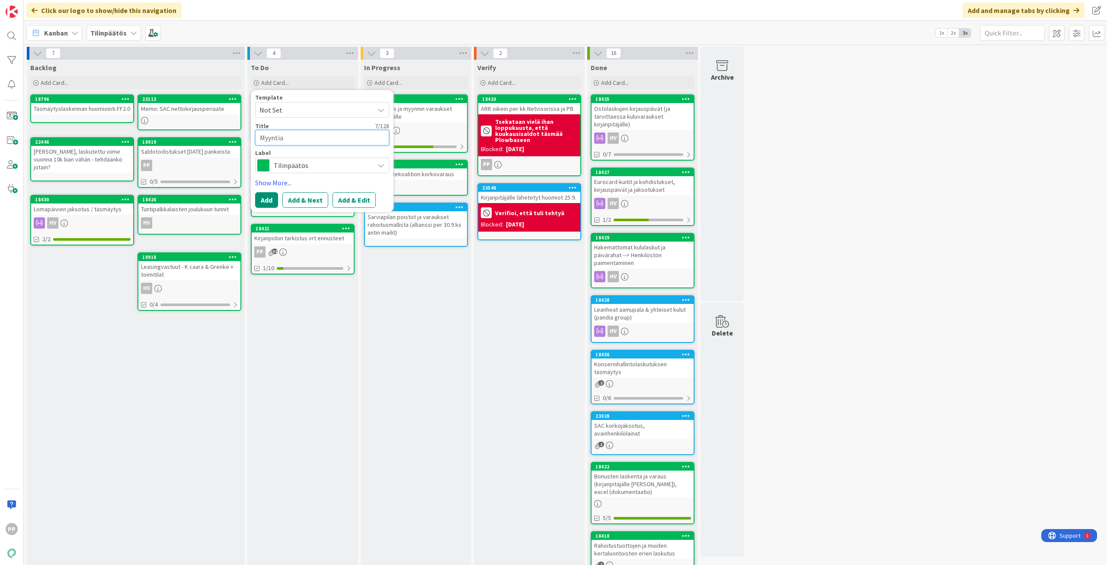
type textarea "x"
type textarea "Myyntiv"
type textarea "x"
type textarea "Myyntiva"
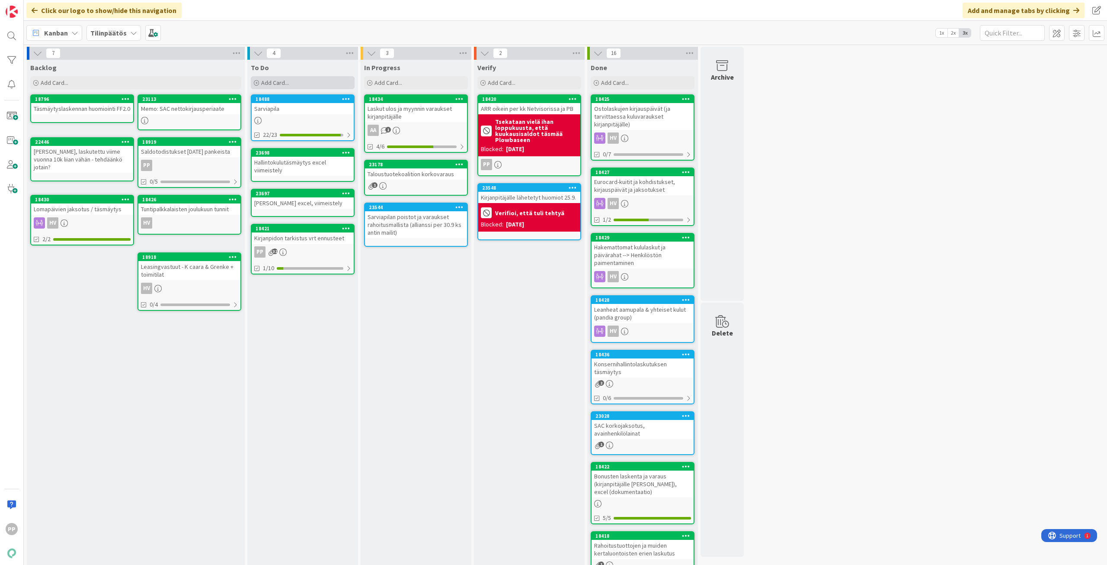
click at [326, 83] on div "Add Card..." at bounding box center [303, 82] width 104 height 13
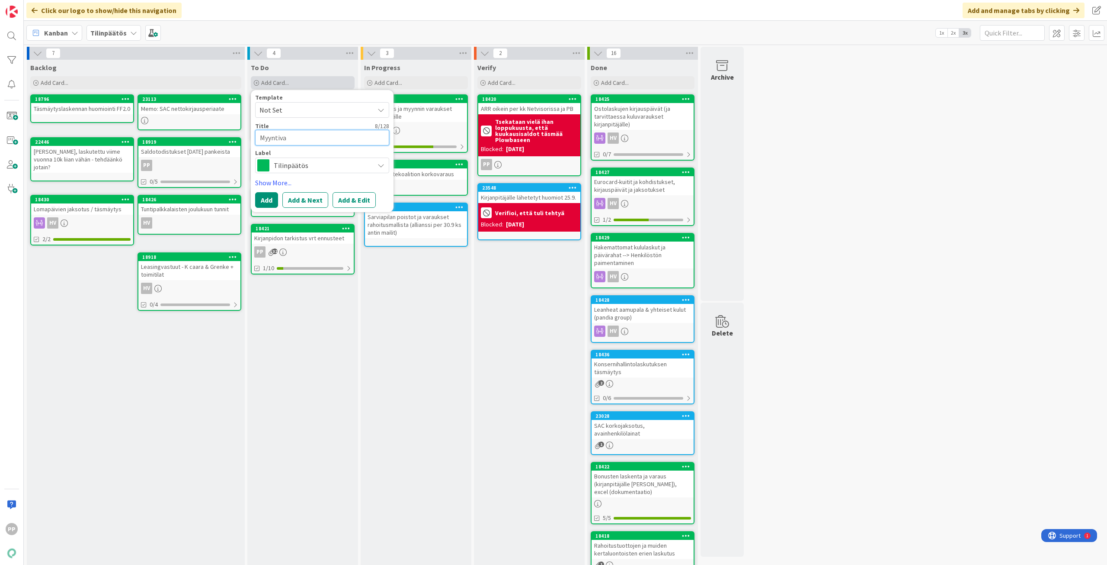
type textarea "x"
type textarea "Myyntivar"
type textarea "x"
type textarea "Myyntivara"
type textarea "x"
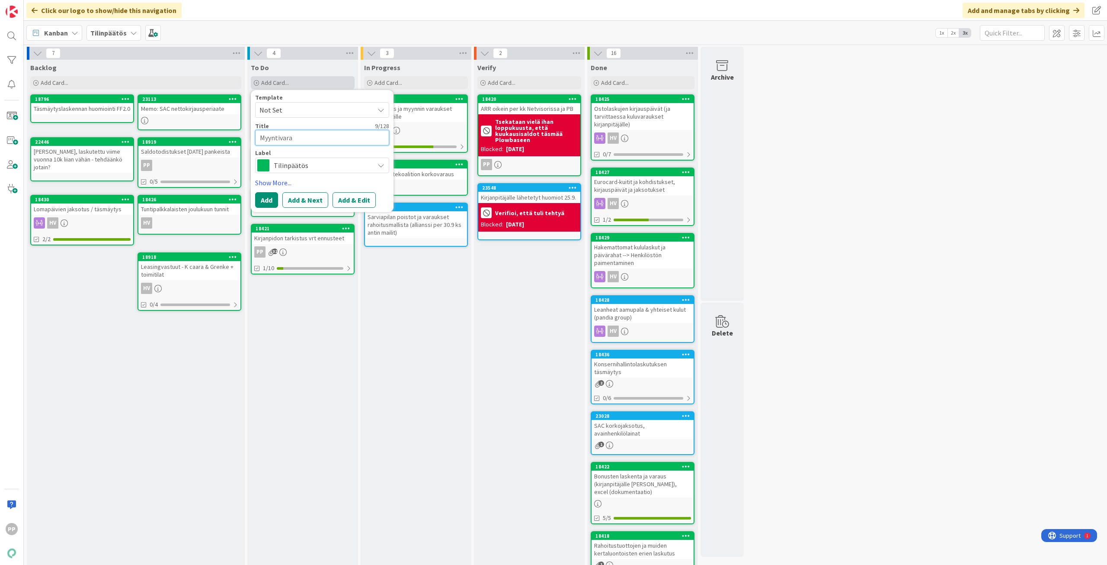
type textarea "Myyntivarau"
type textarea "x"
type textarea "Myyntivaraus"
type textarea "x"
type textarea "Myyntivarause"
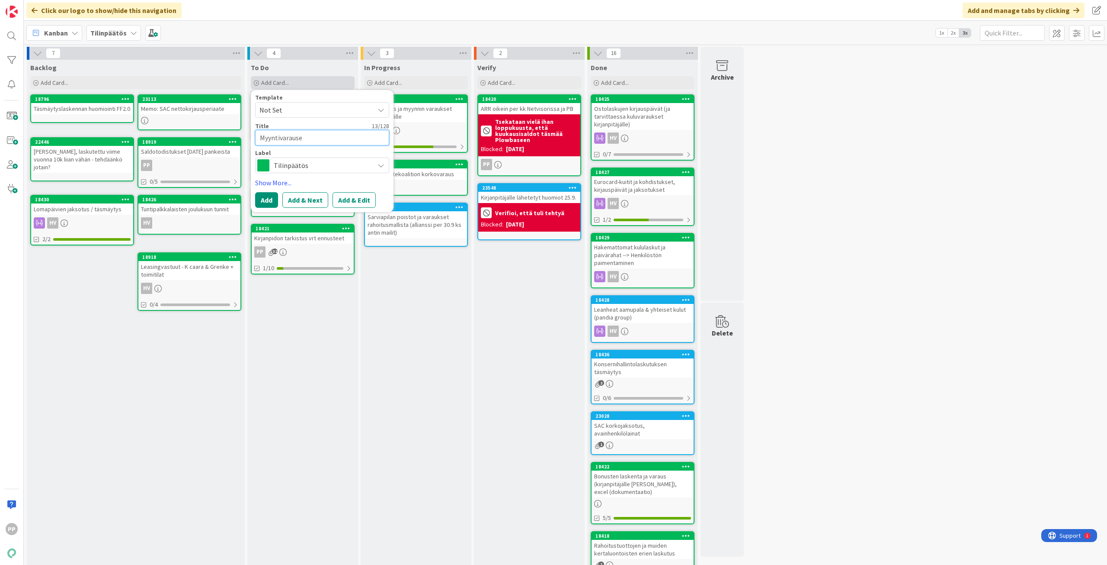
type textarea "x"
type textarea "Myyntivarausex"
type textarea "x"
type textarea "Myyntivarausexc"
type textarea "x"
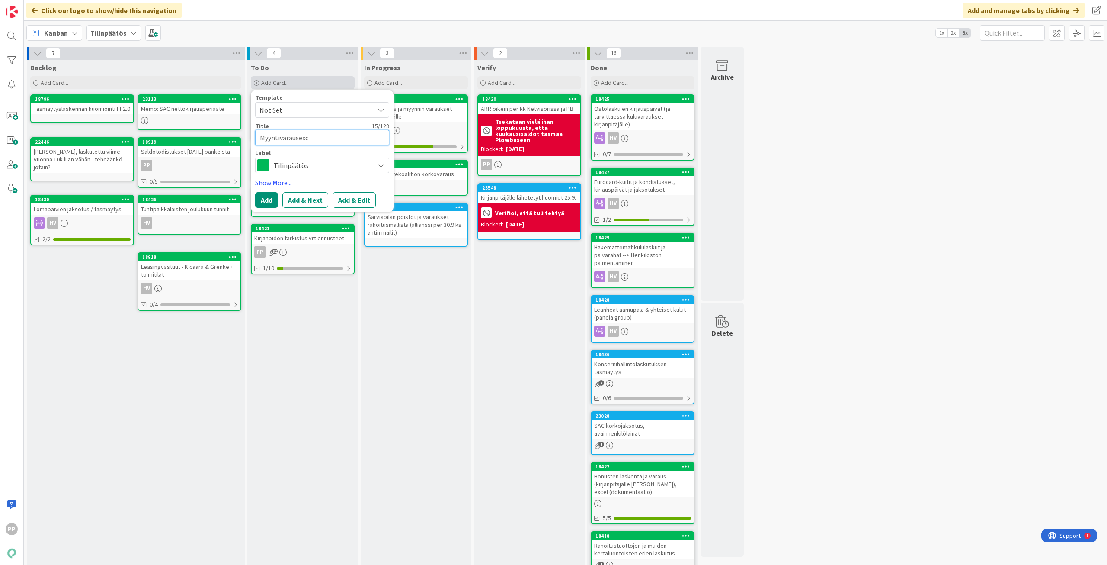
type textarea "Myyntivarausexce"
type textarea "x"
type textarea "Myyntivarausexcel"
type textarea "x"
type textarea "Myyntivarausexcel"
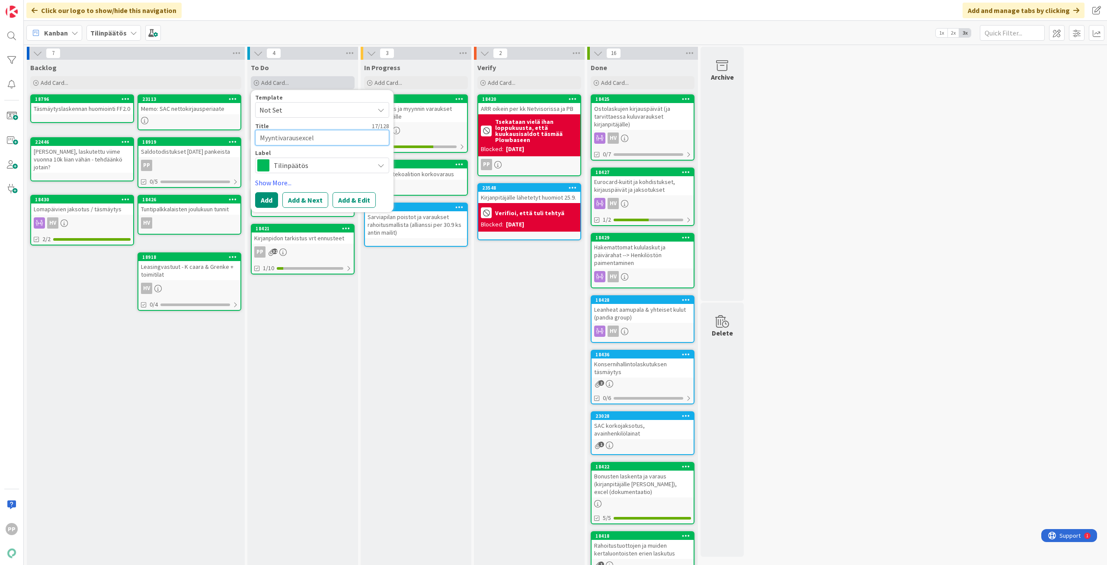
type textarea "x"
type textarea "Myyntivarausexcel v"
type textarea "x"
type textarea "Myyntivarausexcel vi"
type textarea "x"
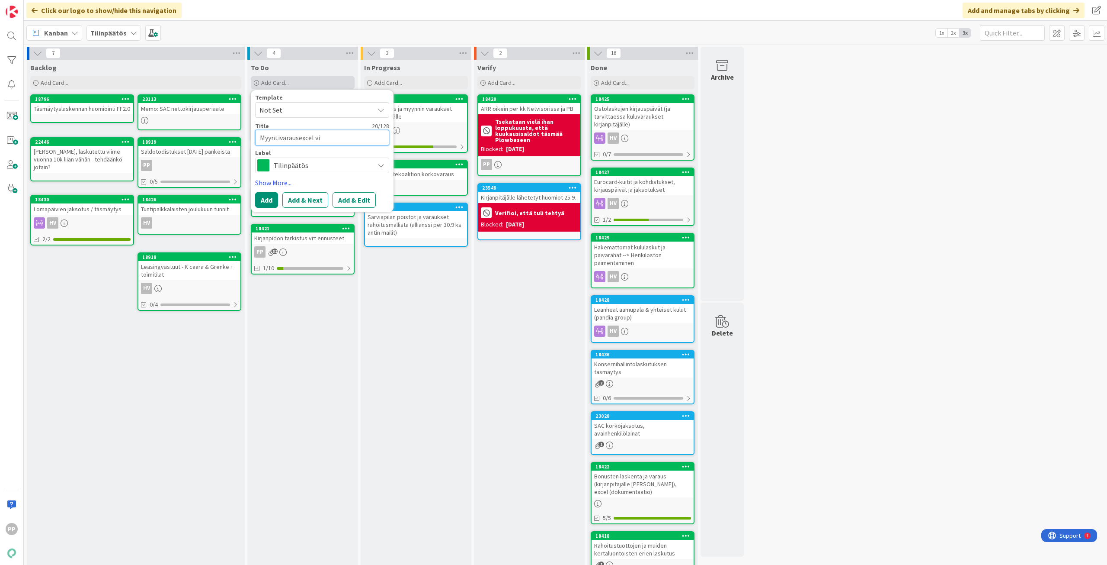
type textarea "Myyntivarausexcel vii"
type textarea "x"
type textarea "Myyntivarausexcel viim"
type textarea "x"
type textarea "Myyntivarausexcel viimes"
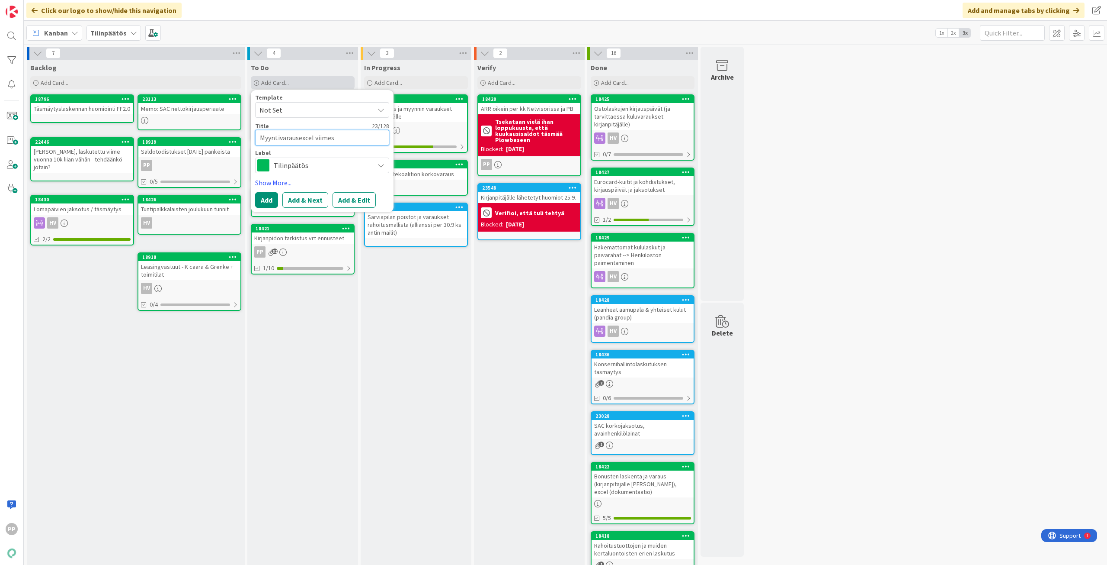
type textarea "x"
type textarea "Myyntivarausexcel viimesi"
type textarea "x"
type textarea "Myyntivarausexcel viimesit"
type textarea "x"
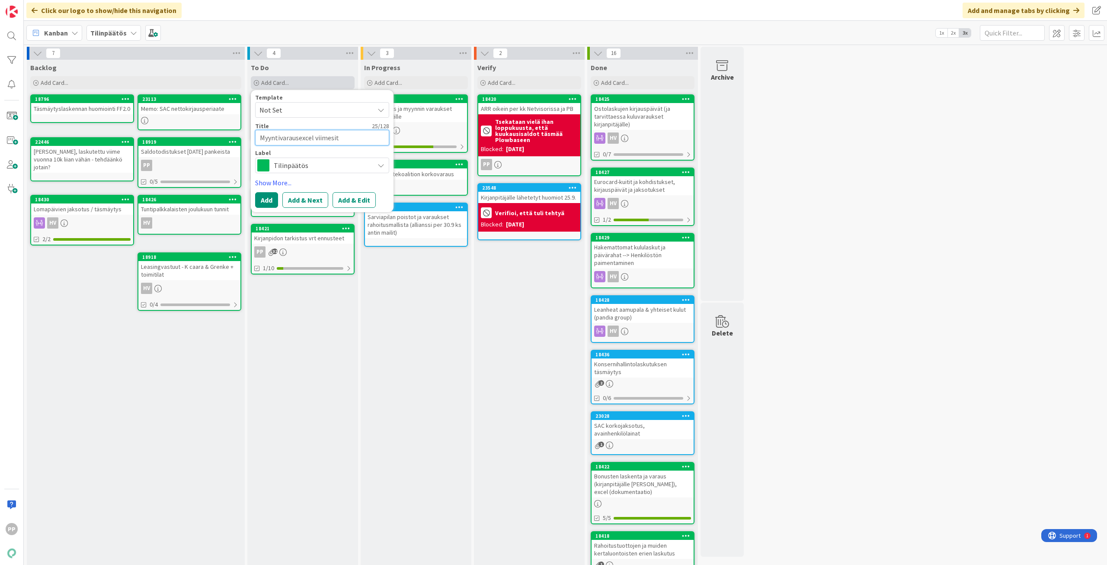
type textarea "Myyntivarausexcel viimesite"
type textarea "x"
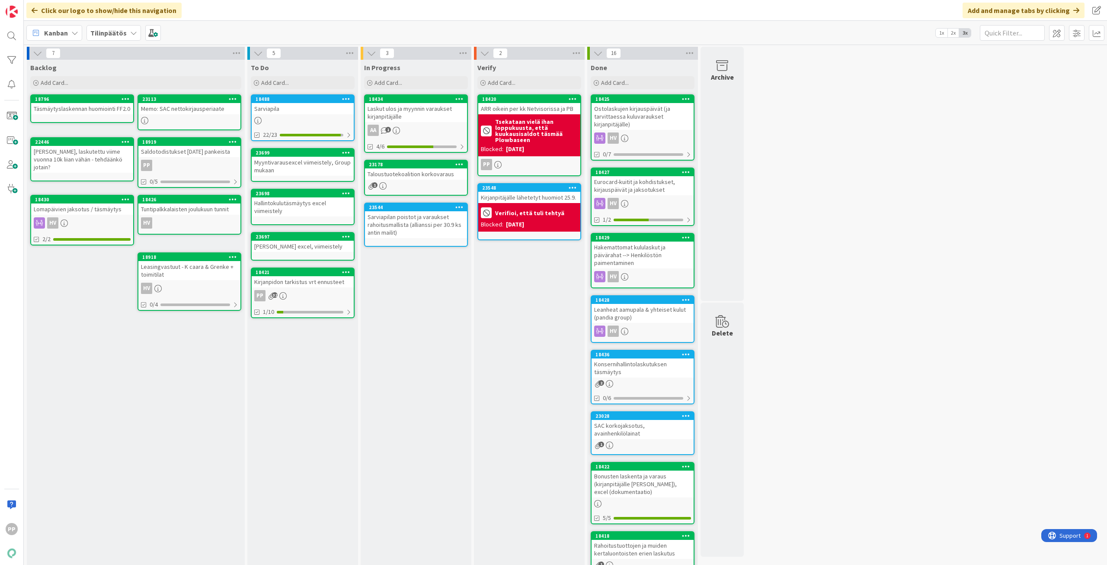
click at [362, 372] on div "In Progress Add Card... 18434 Laskut ulos ja myynnin varaukset kirjanpitäjälle …" at bounding box center [416, 400] width 111 height 680
click at [424, 383] on div "In Progress Add Card... 18434 Laskut ulos ja myynnin varaukset kirjanpitäjälle …" at bounding box center [416, 400] width 111 height 680
click at [431, 369] on div "In Progress Add Card... 18434 Laskut ulos ja myynnin varaukset kirjanpitäjälle …" at bounding box center [416, 400] width 111 height 680
click at [897, 406] on div "7 Backlog Add Card... 23113 Memo: SAC nettokirjausperiaate 18796 Täsmäytyslaske…" at bounding box center [566, 395] width 1080 height 697
click at [897, 405] on div "7 Backlog Add Card... 23113 Memo: SAC nettokirjausperiaate 18796 Täsmäytyslaske…" at bounding box center [566, 395] width 1080 height 697
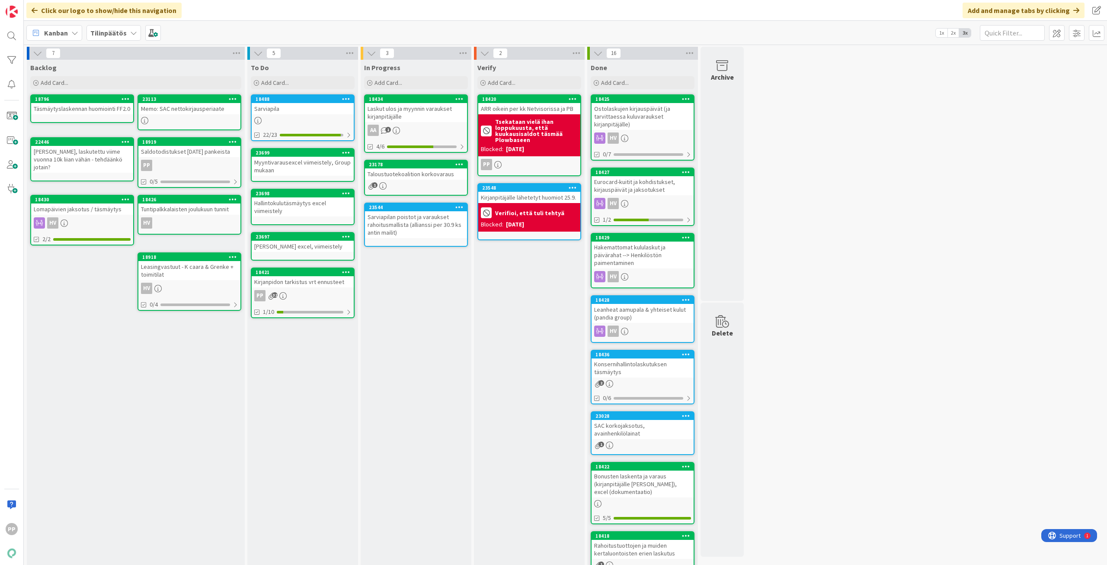
click at [853, 352] on div "7 Backlog Add Card... 23113 Memo: SAC nettokirjausperiaate 18796 Täsmäytyslaske…" at bounding box center [566, 395] width 1080 height 697
click at [282, 84] on span "Add Card..." at bounding box center [275, 83] width 28 height 8
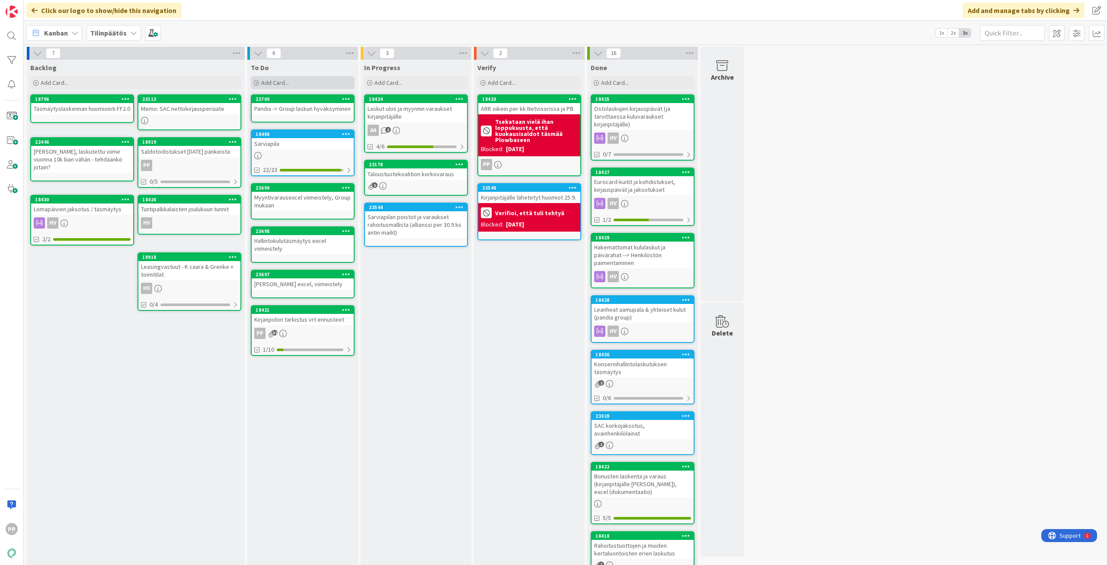
click at [282, 83] on span "Add Card..." at bounding box center [275, 83] width 28 height 8
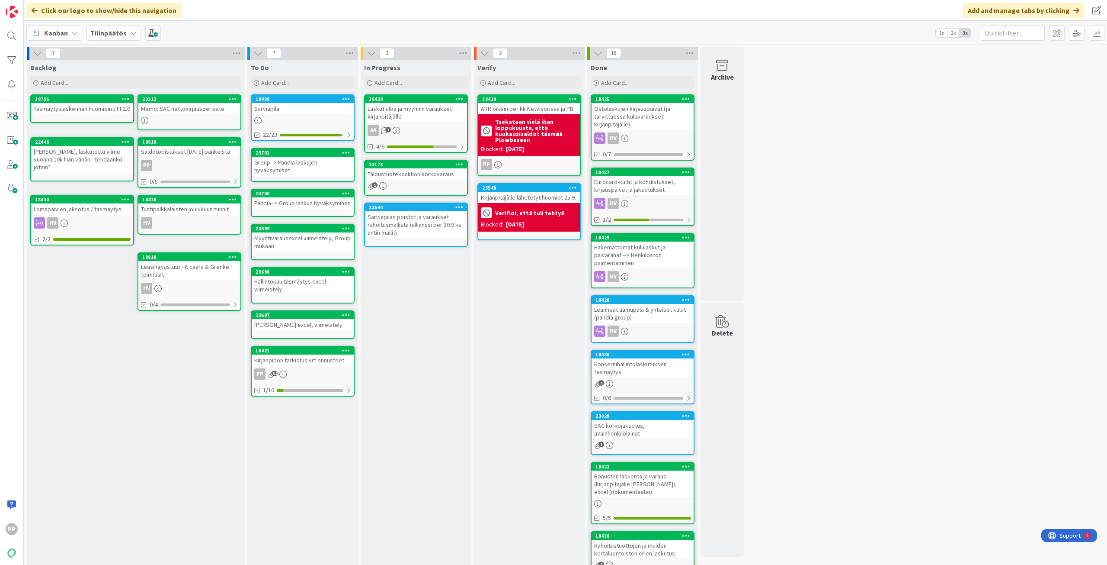
click at [425, 357] on div "In Progress Add Card... 18434 Laskut ulos ja myynnin varaukset kirjanpitäjälle …" at bounding box center [416, 400] width 111 height 680
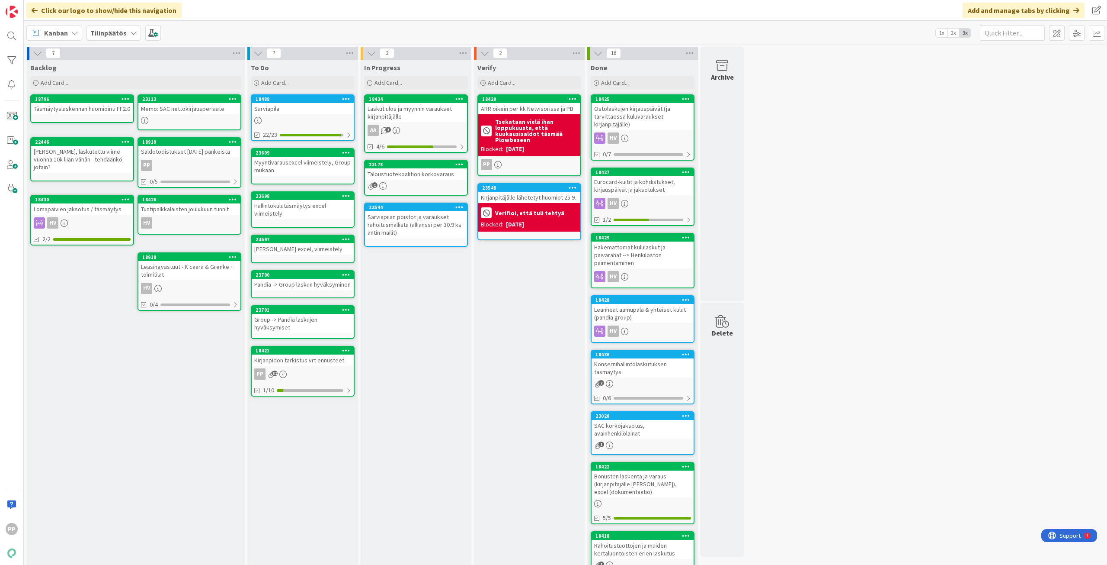
click at [424, 312] on div "In Progress Add Card... 18434 Laskut ulos ja myynnin varaukset kirjanpitäjälle …" at bounding box center [416, 400] width 111 height 680
click at [385, 296] on div "In Progress Add Card... 18434 Laskut ulos ja myynnin varaukset kirjanpitäjälle …" at bounding box center [416, 400] width 111 height 680
click at [178, 375] on div "Backlog Add Card... 23113 Memo: SAC nettokirjausperiaate 18796 Täsmäytyslaskenn…" at bounding box center [136, 400] width 218 height 680
click at [301, 460] on div "To Do Add Card... Template Not Set Title 0 / 128 Label Tilinpäätös Show More...…" at bounding box center [302, 400] width 111 height 680
click at [424, 178] on div "Taloustuotekoalition korkovaraus" at bounding box center [416, 173] width 102 height 11
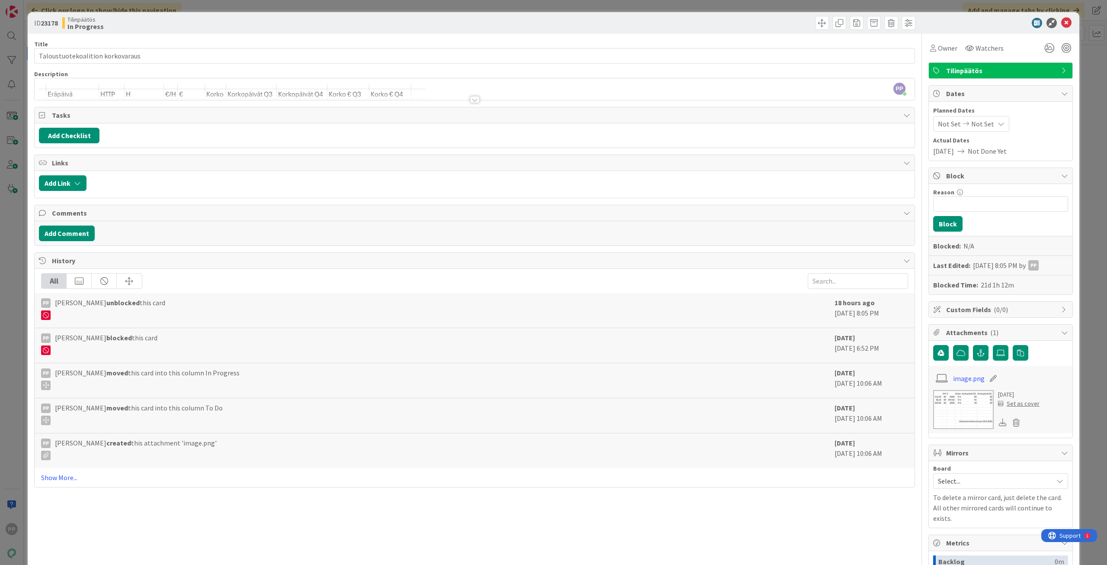
click at [523, 91] on div at bounding box center [475, 95] width 880 height 9
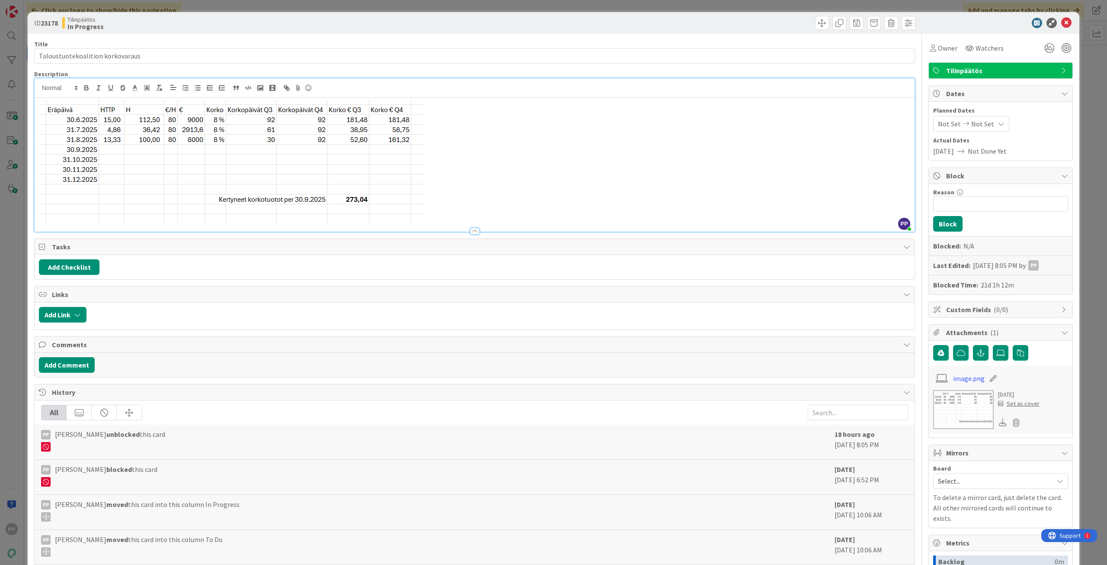
click at [504, 152] on p at bounding box center [475, 160] width 872 height 123
click at [561, 180] on p at bounding box center [475, 160] width 872 height 123
click at [186, 55] on input "Taloustuotekoalition korkovaraus" at bounding box center [474, 56] width 881 height 16
click at [383, 38] on div "Title 82 / 128 Taloustuotekoalition korkovaraus (kun lasku hyväksytty, excelin …" at bounding box center [474, 366] width 881 height 664
drag, startPoint x: 129, startPoint y: 168, endPoint x: 143, endPoint y: 168, distance: 13.8
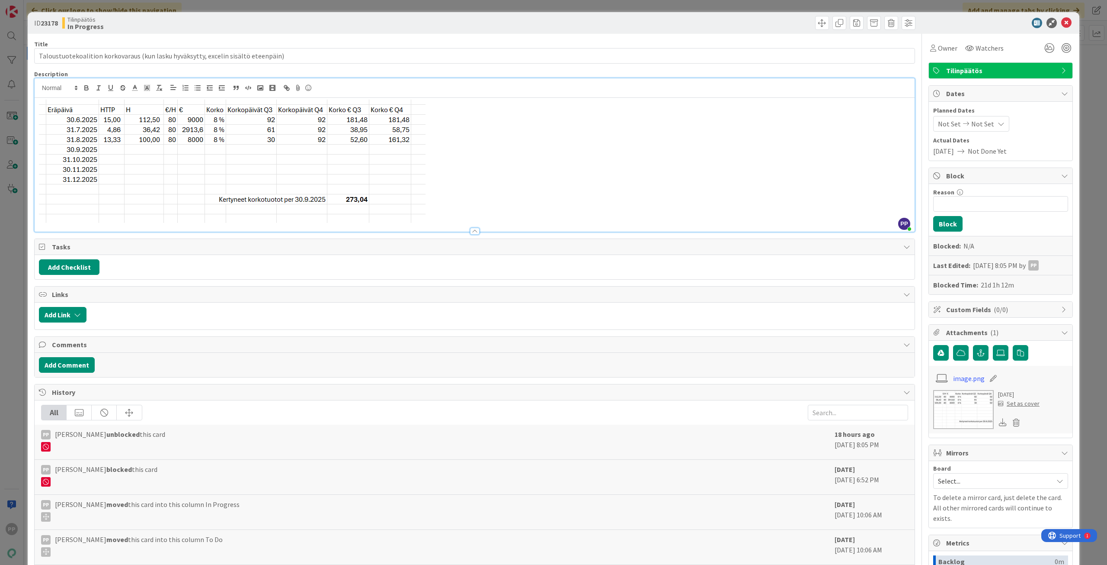
click at [129, 168] on img at bounding box center [232, 160] width 387 height 123
click at [179, 168] on img at bounding box center [232, 160] width 387 height 123
click at [396, 173] on img at bounding box center [232, 160] width 387 height 123
click at [483, 173] on p at bounding box center [475, 160] width 872 height 123
click at [392, 198] on img at bounding box center [232, 160] width 387 height 123
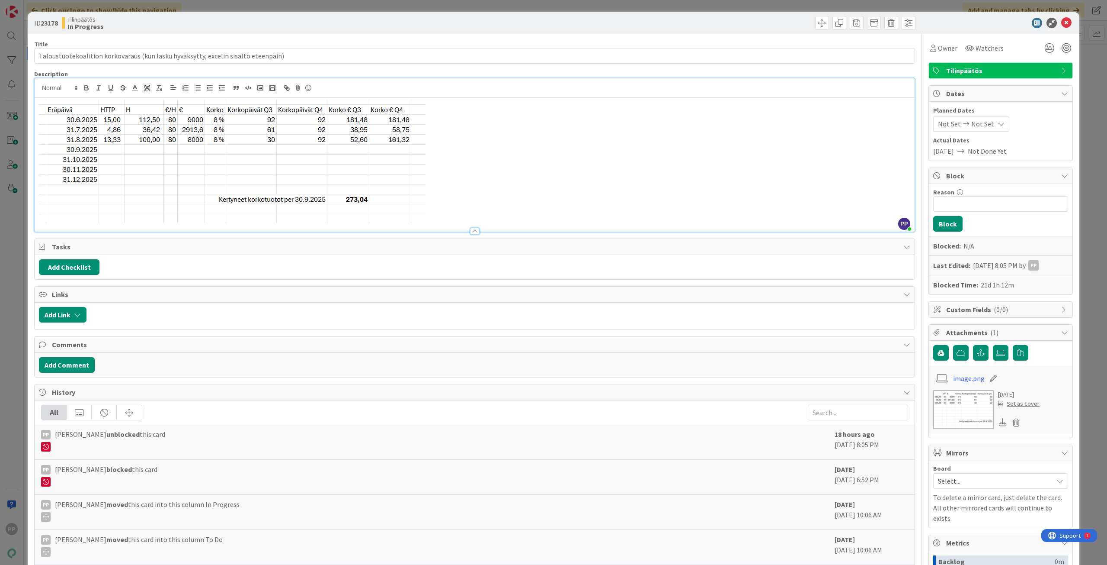
click at [304, 203] on img at bounding box center [232, 160] width 387 height 123
click at [483, 153] on p at bounding box center [475, 160] width 872 height 123
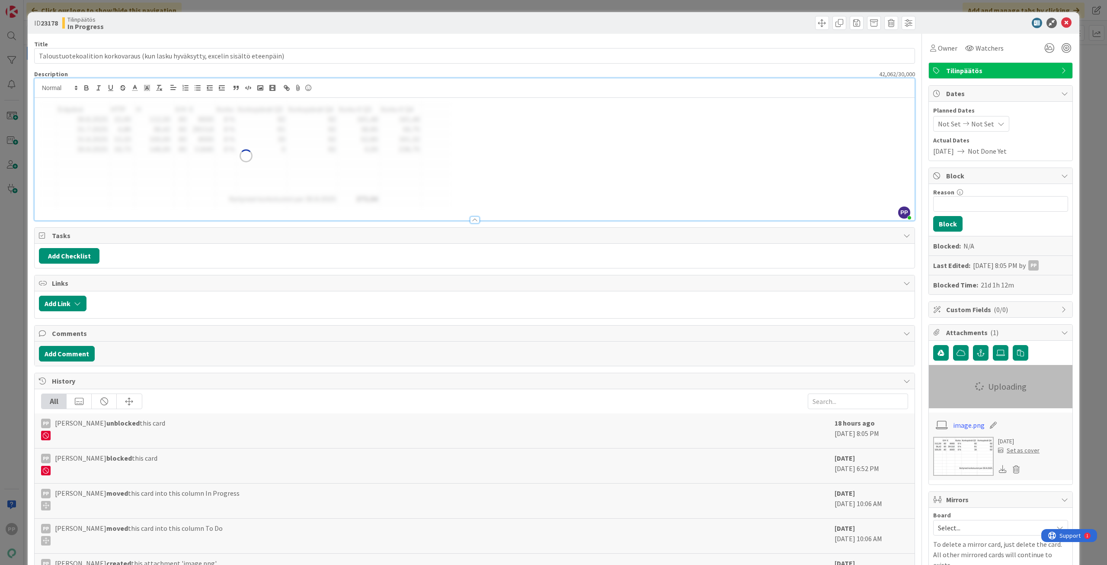
click at [611, 148] on div "Title 82 / 128 Taloustuotekoalition korkovaraus (kun lasku hyväksytty, excelin …" at bounding box center [474, 389] width 881 height 711
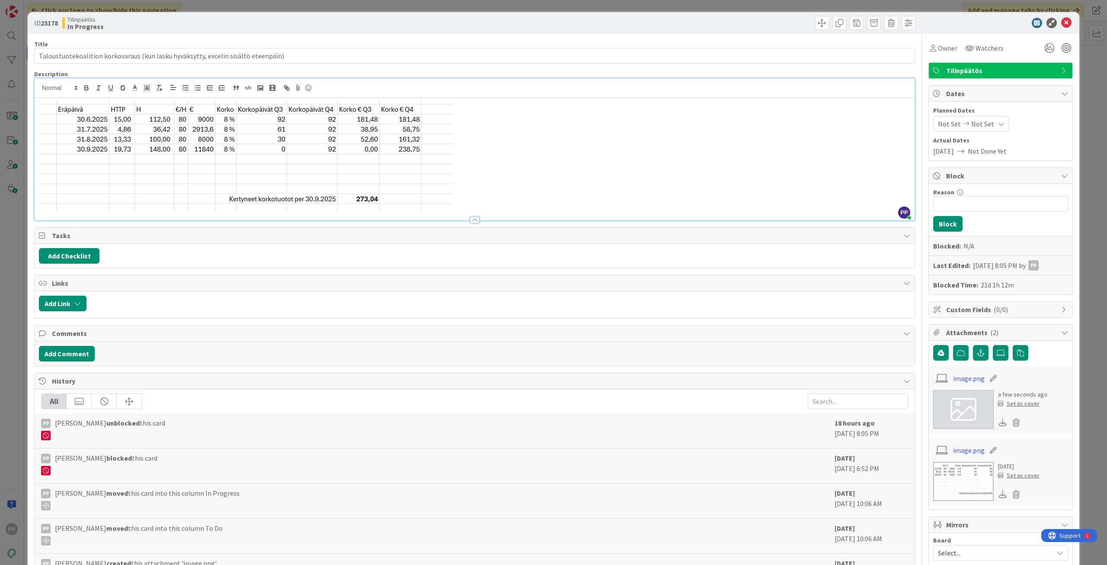
click at [492, 45] on div "Title 82 / 128" at bounding box center [474, 44] width 881 height 8
click at [487, 6] on div "ID 23178 Tilinpäätös In Progress Title 82 / 128 Taloustuotekoalition korkovarau…" at bounding box center [553, 282] width 1107 height 565
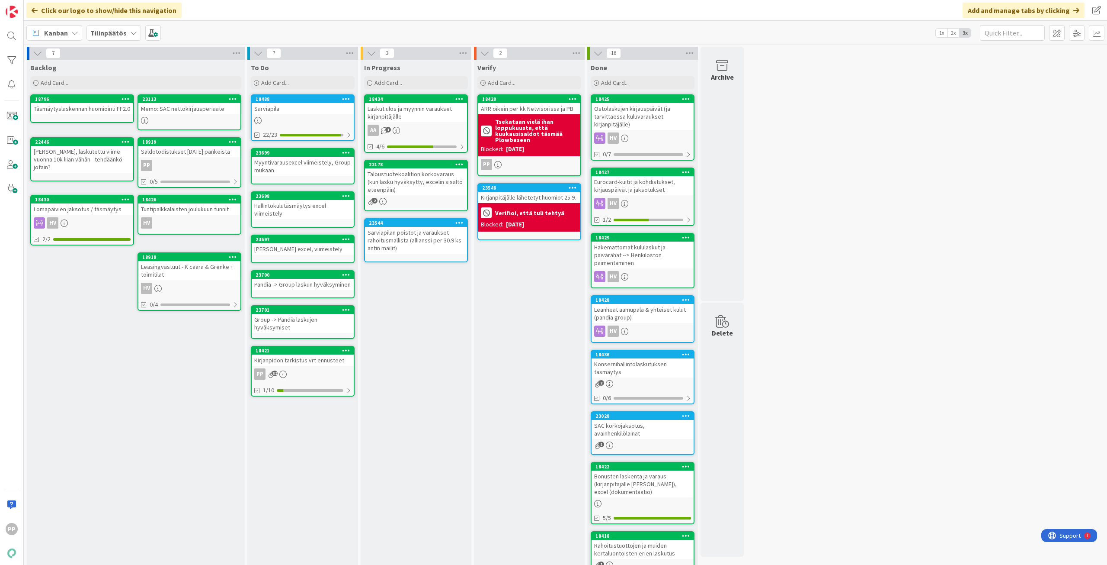
click at [498, 359] on div "Verify Add Card... 18420 ARR oikein per kk Netvisorissa ja PB Tsekataan vielä i…" at bounding box center [529, 400] width 111 height 680
click at [873, 363] on div "7 Backlog Add Card... 23113 Memo: SAC nettokirjausperiaate 18796 Täsmäytyslaske…" at bounding box center [566, 395] width 1080 height 697
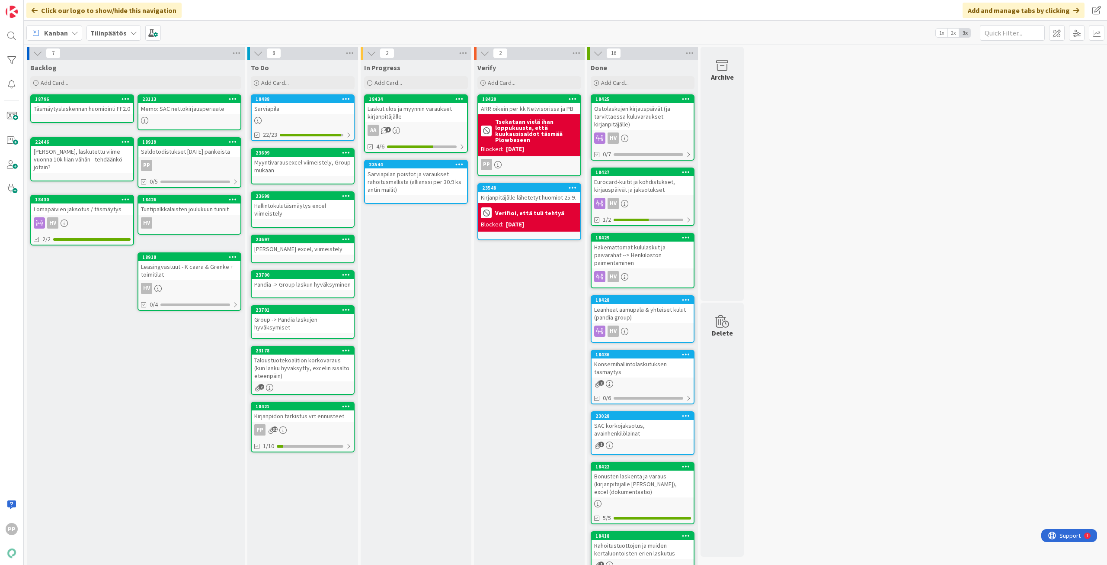
click at [407, 330] on div "In Progress Add Card... 18434 Laskut ulos ja myynnin varaukset kirjanpitäjälle …" at bounding box center [416, 400] width 111 height 680
click at [438, 253] on div "In Progress Add Card... 18434 Laskut ulos ja myynnin varaukset kirjanpitäjälle …" at bounding box center [416, 400] width 111 height 680
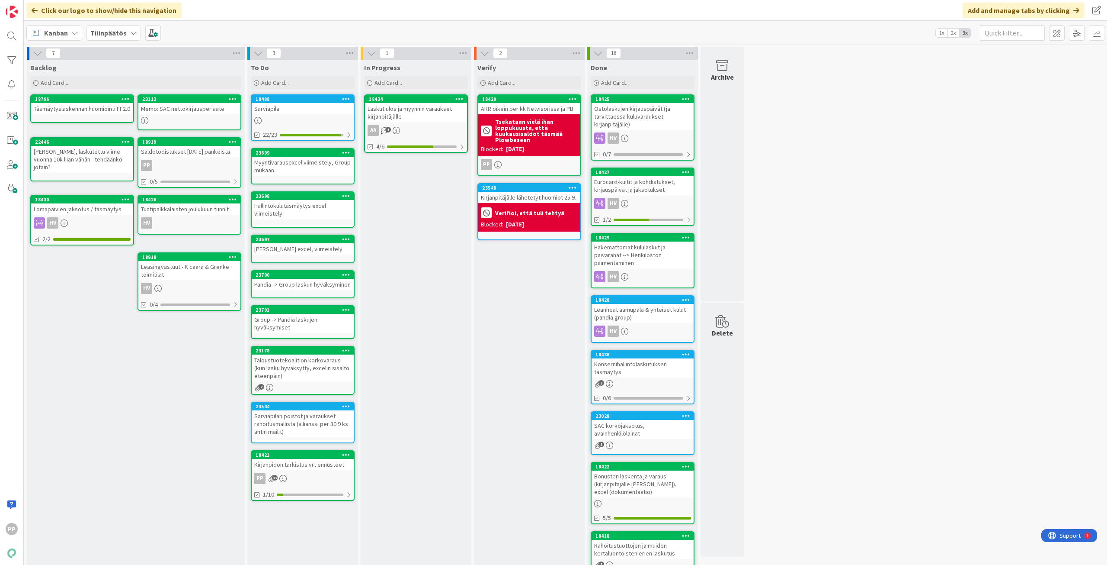
click at [359, 405] on div "1 In Progress Add Card... 18434 Laskut ulos ja myynnin varaukset kirjanpitäjäll…" at bounding box center [415, 395] width 113 height 697
click at [397, 408] on div "In Progress Add Card... 18434 Laskut ulos ja myynnin varaukset kirjanpitäjälle …" at bounding box center [416, 400] width 111 height 680
click at [434, 244] on div "In Progress Add Card... 18434 Laskut ulos ja myynnin varaukset kirjanpitäjälle …" at bounding box center [416, 400] width 111 height 680
click at [432, 116] on div "Laskut ulos ja myynnin varaukset kirjanpitäjälle" at bounding box center [416, 112] width 102 height 19
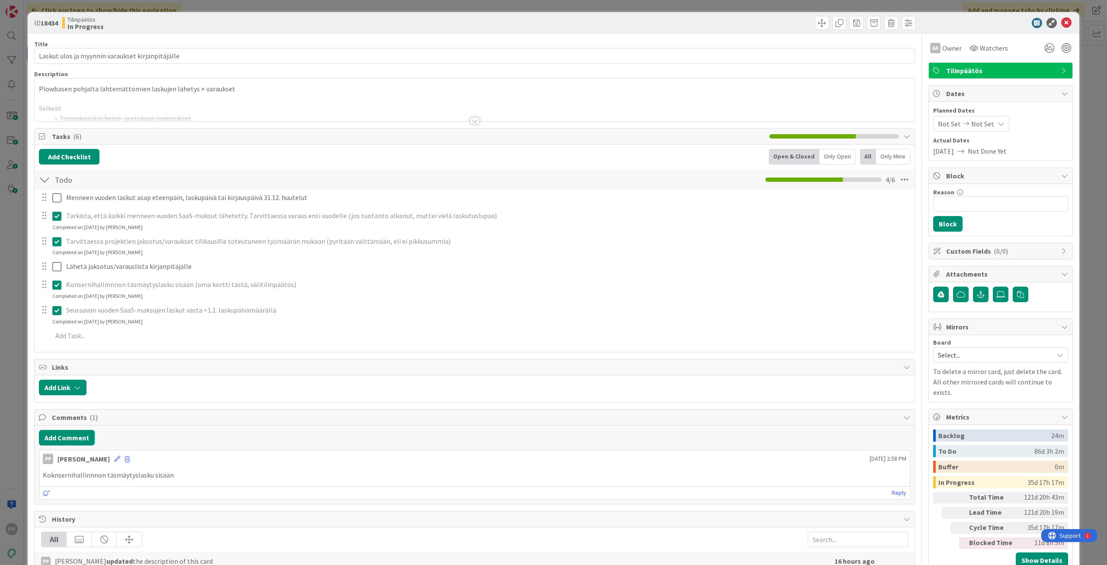
click at [300, 115] on div at bounding box center [475, 110] width 880 height 22
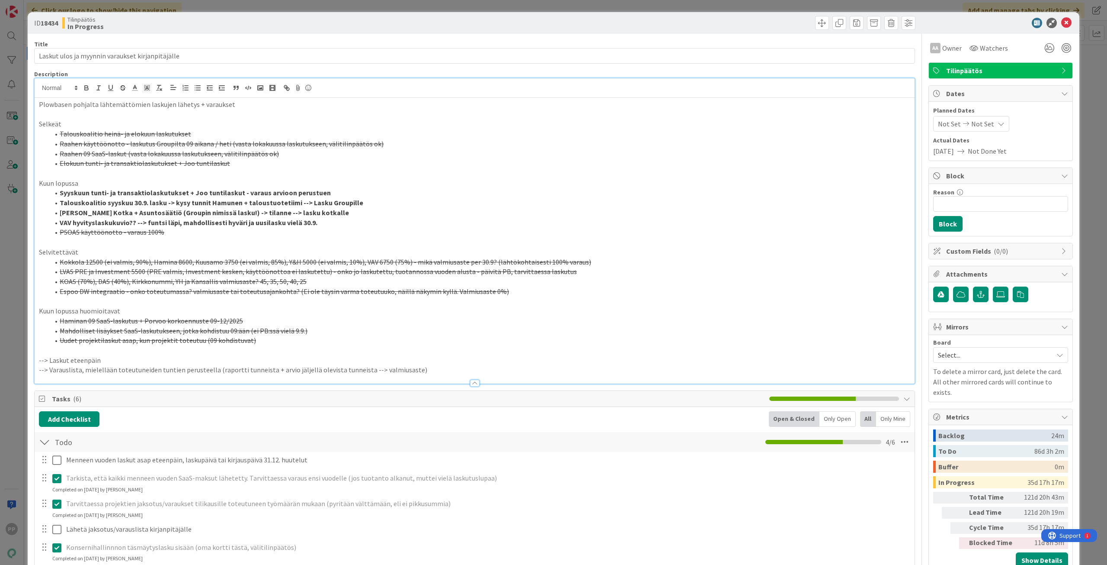
click at [312, 298] on p at bounding box center [475, 301] width 872 height 10
click at [275, 214] on strong "Juhan laskutukset Kotka + Asuntosäätiö (Groupin nimissä lasku!) -> tilanne --> …" at bounding box center [204, 212] width 289 height 9
click at [292, 253] on p "Selvitettävät" at bounding box center [475, 252] width 872 height 10
click at [19, 169] on div "ID 18434 Tilinpäätös In Progress Title 48 / 128 Laskut ulos ja myynnin varaukse…" at bounding box center [553, 282] width 1107 height 565
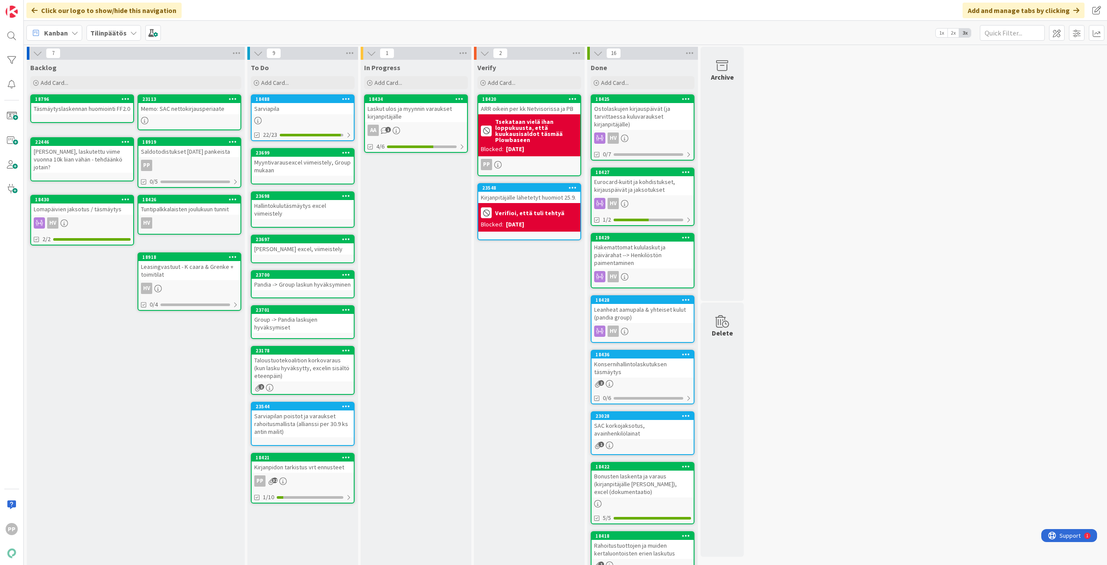
click at [324, 71] on div "To Do" at bounding box center [303, 67] width 104 height 9
click at [324, 81] on div "Add Card..." at bounding box center [303, 82] width 104 height 13
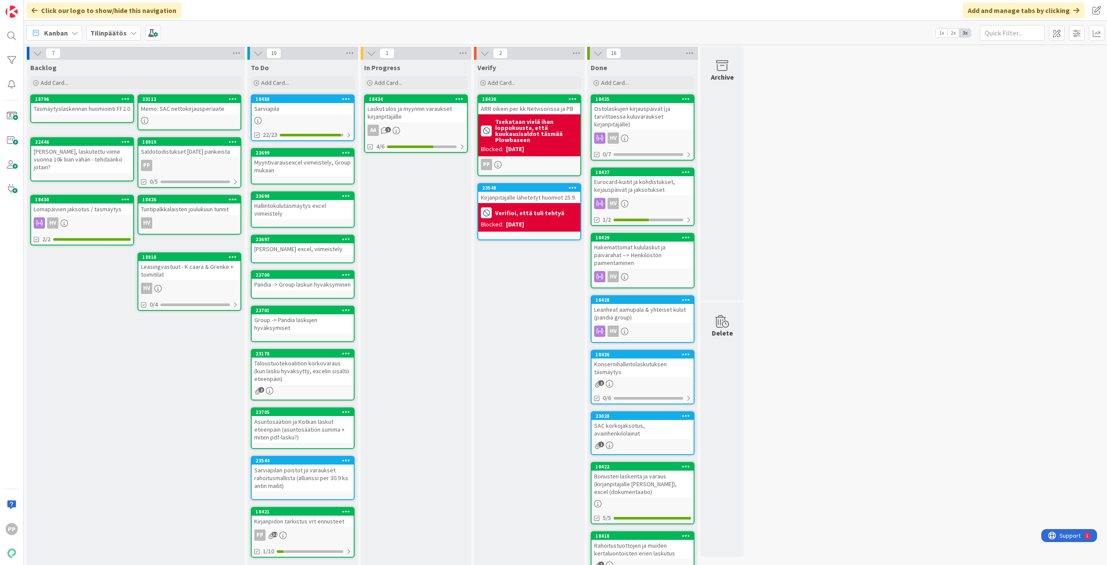
click at [406, 300] on div "In Progress Add Card... 18434 Laskut ulos ja myynnin varaukset kirjanpitäjälle …" at bounding box center [416, 400] width 111 height 680
click at [407, 300] on div "In Progress Add Card... 18434 Laskut ulos ja myynnin varaukset kirjanpitäjälle …" at bounding box center [416, 400] width 111 height 680
click at [407, 278] on div "In Progress Add Card... 18434 Laskut ulos ja myynnin varaukset kirjanpitäjälle …" at bounding box center [416, 400] width 111 height 680
click at [420, 277] on div "In Progress Add Card... 18434 Laskut ulos ja myynnin varaukset kirjanpitäjälle …" at bounding box center [416, 400] width 111 height 680
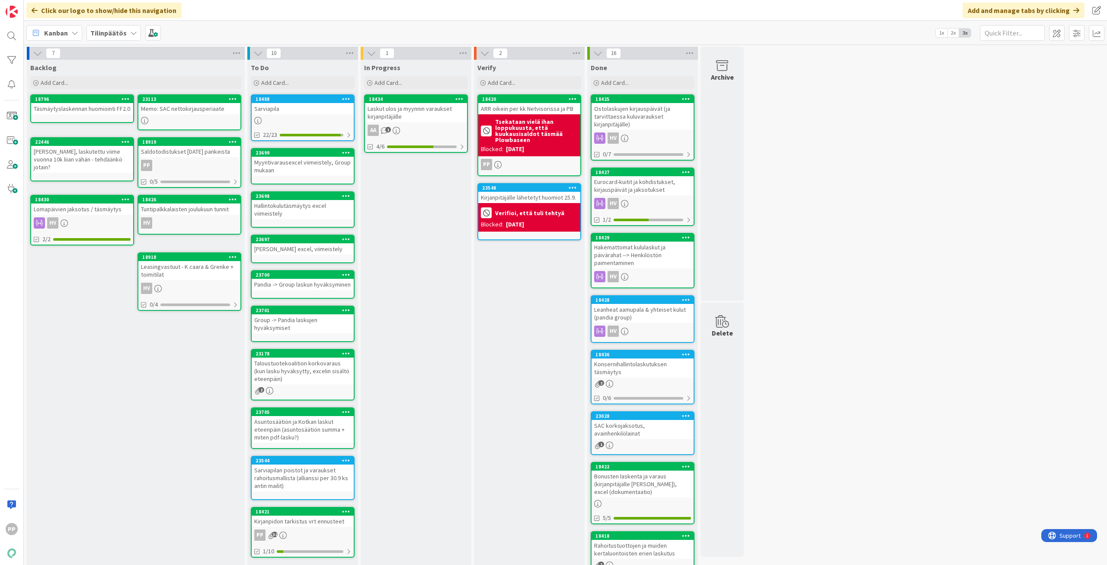
click at [413, 112] on div "Laskut ulos ja myynnin varaukset kirjanpitäjälle" at bounding box center [416, 112] width 102 height 19
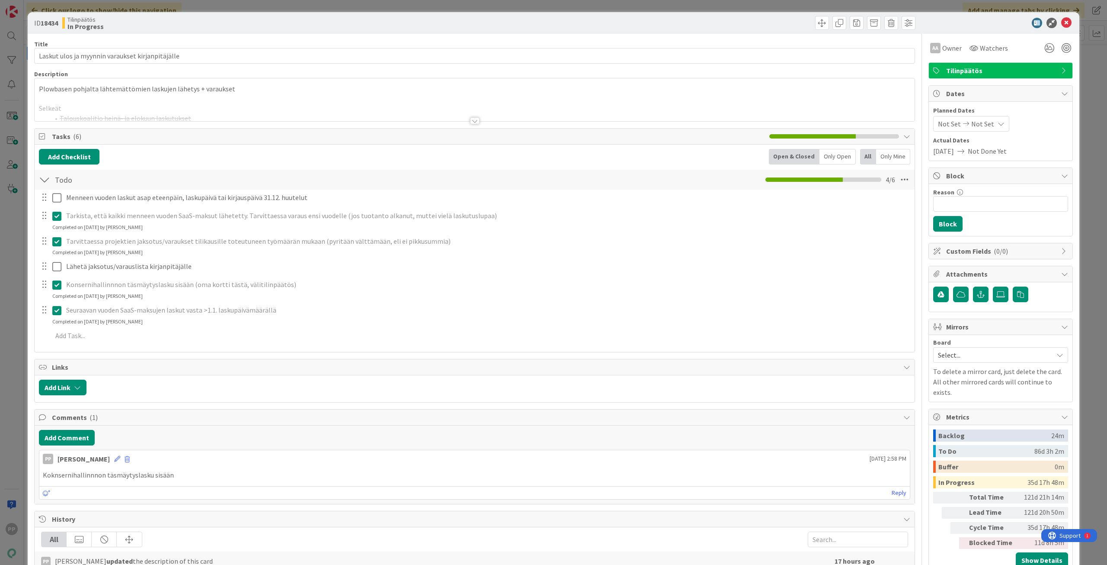
click at [183, 101] on div at bounding box center [475, 110] width 880 height 22
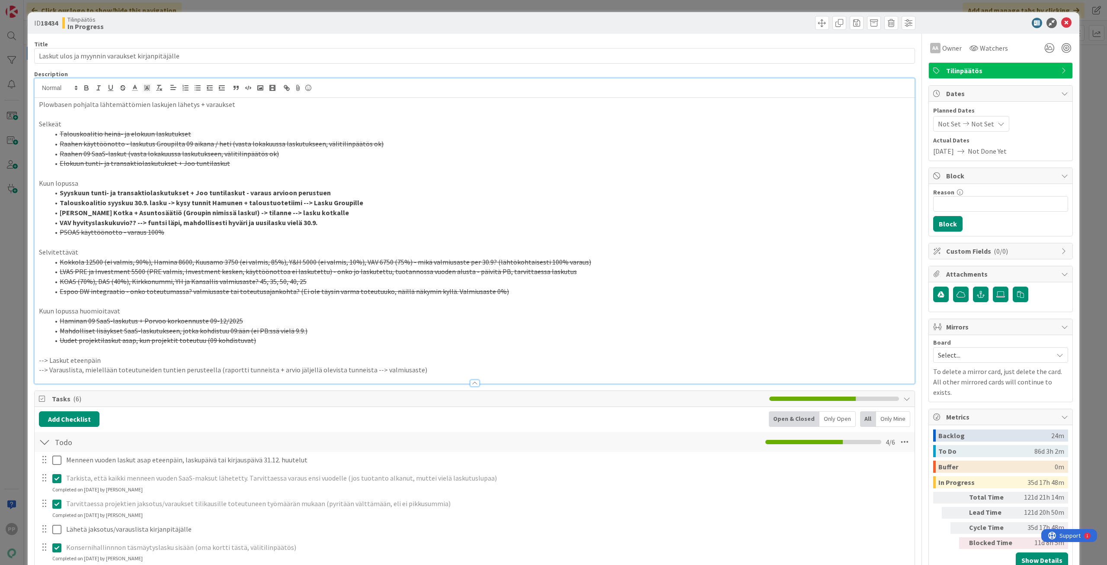
click at [9, 189] on div "ID 18434 Tilinpäätös In Progress Title 48 / 128 Laskut ulos ja myynnin varaukse…" at bounding box center [553, 282] width 1107 height 565
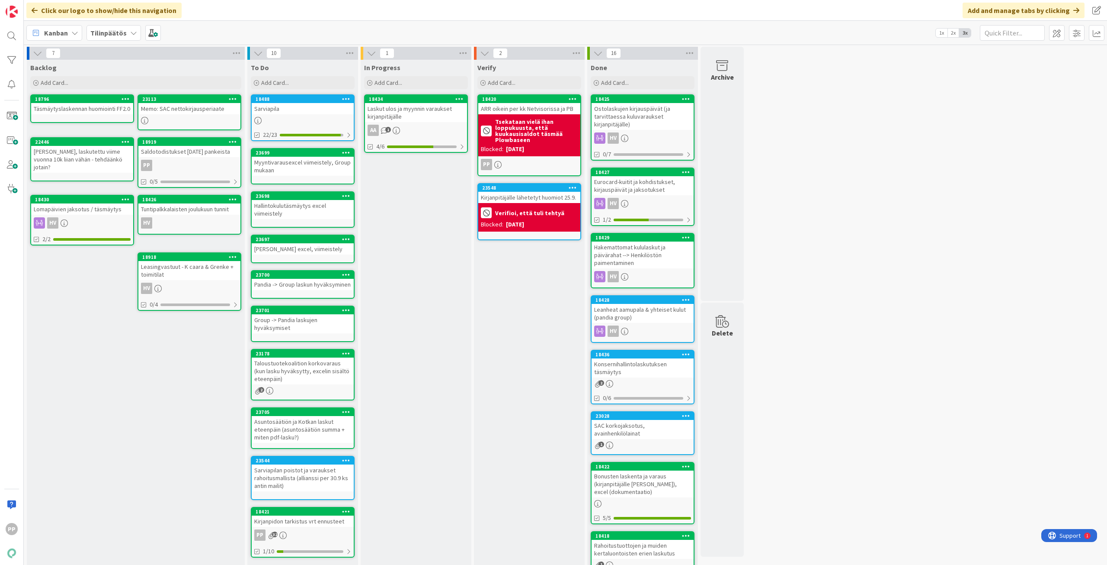
click at [333, 377] on div "Taloustuotekoalition korkovaraus (kun lasku hyväksytty, excelin sisältö eteenpä…" at bounding box center [303, 370] width 102 height 27
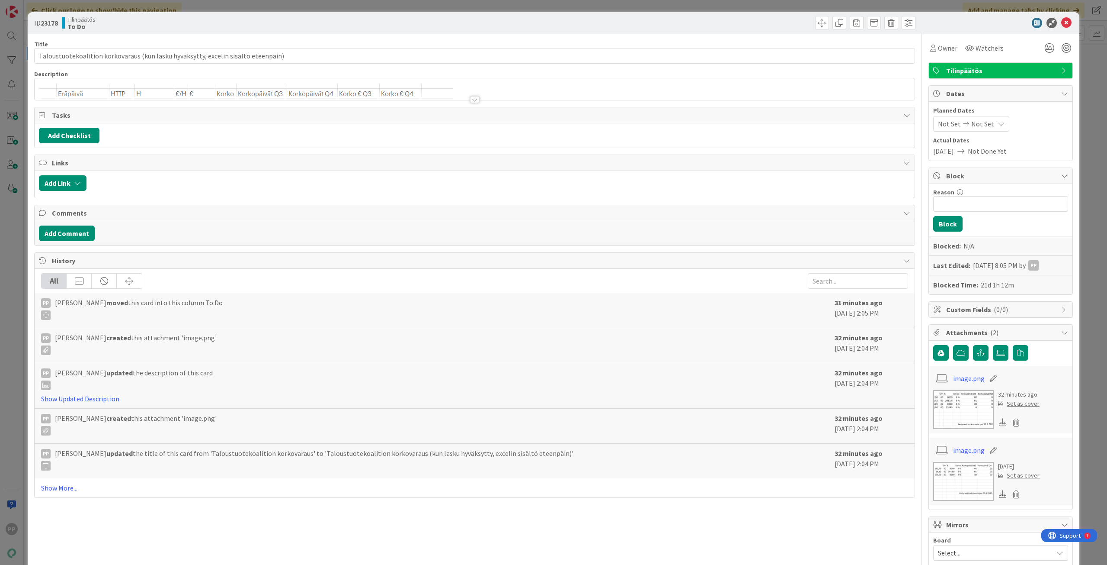
click at [181, 93] on div at bounding box center [475, 95] width 880 height 9
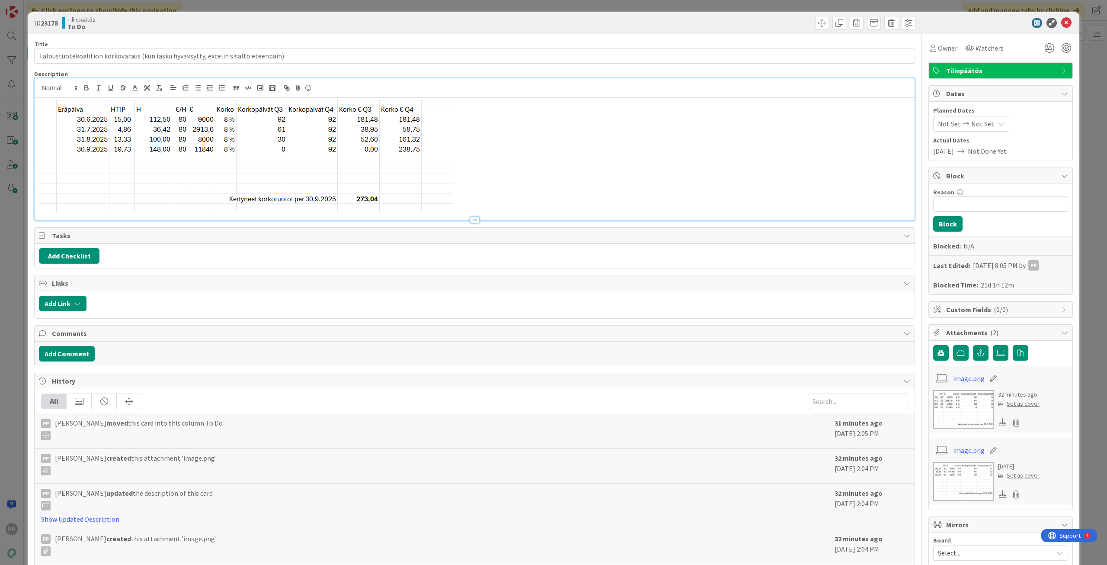
click at [613, 175] on p at bounding box center [475, 155] width 872 height 112
click at [30, 107] on div "ID 23178 Tilinpäätös To Do Title 82 / 128 Taloustuotekoalition korkovaraus (kun…" at bounding box center [554, 394] width 1052 height 764
click at [28, 105] on div "ID 23178 Tilinpäätös To Do Title 82 / 128 Taloustuotekoalition korkovaraus (kun…" at bounding box center [554, 394] width 1052 height 764
click at [16, 259] on div "ID 23178 Tilinpäätös To Do Title 82 / 128 Taloustuotekoalition korkovaraus (kun…" at bounding box center [553, 282] width 1107 height 565
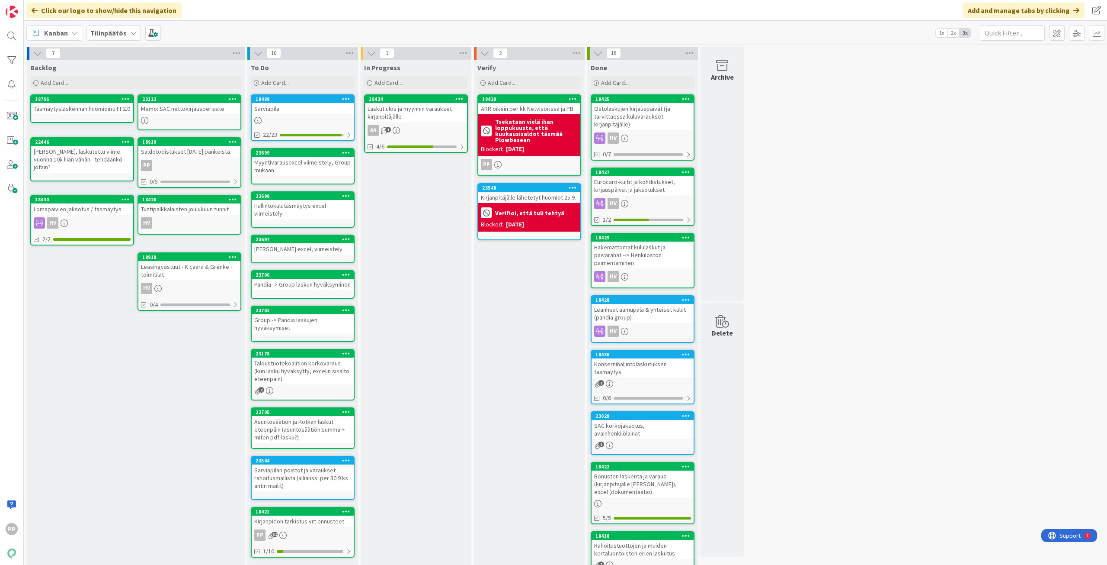
click at [396, 375] on div "In Progress Add Card... 18434 Laskut ulos ja myynnin varaukset kirjanpitäjälle …" at bounding box center [416, 400] width 111 height 680
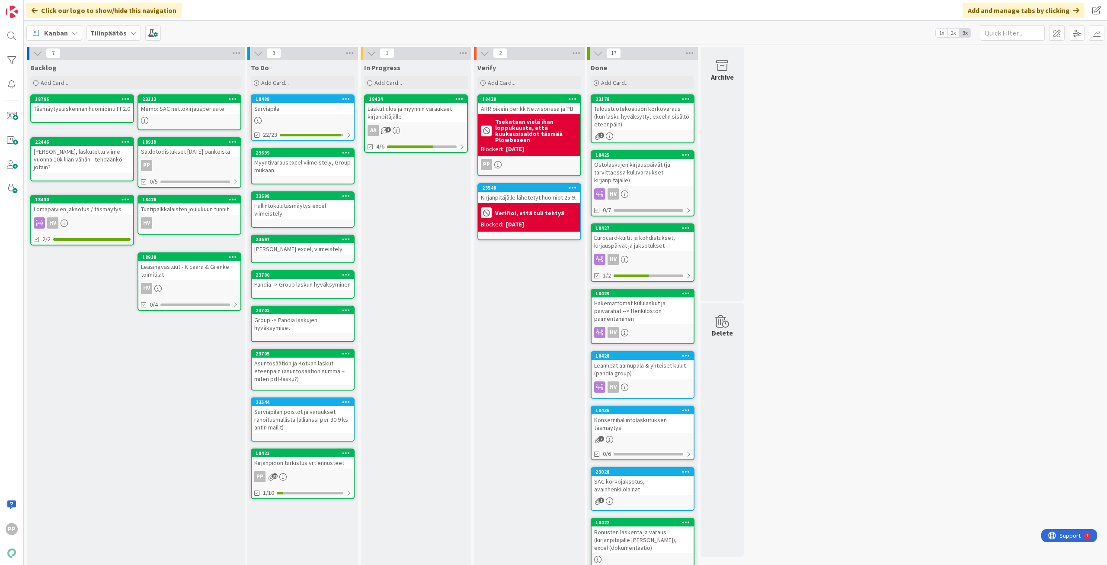
click at [537, 317] on div "Verify Add Card... 18420 ARR oikein per kk Netvisorissa ja PB Tsekataan vielä i…" at bounding box center [529, 397] width 111 height 674
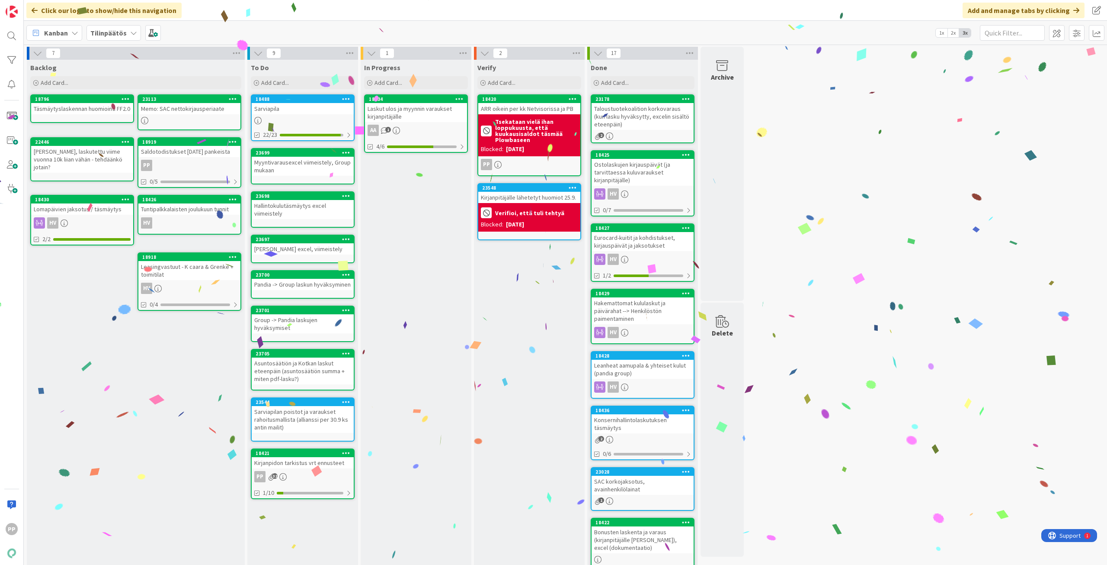
click at [404, 308] on div "In Progress Add Card... 18434 Laskut ulos ja myynnin varaukset kirjanpitäjälle …" at bounding box center [416, 397] width 111 height 674
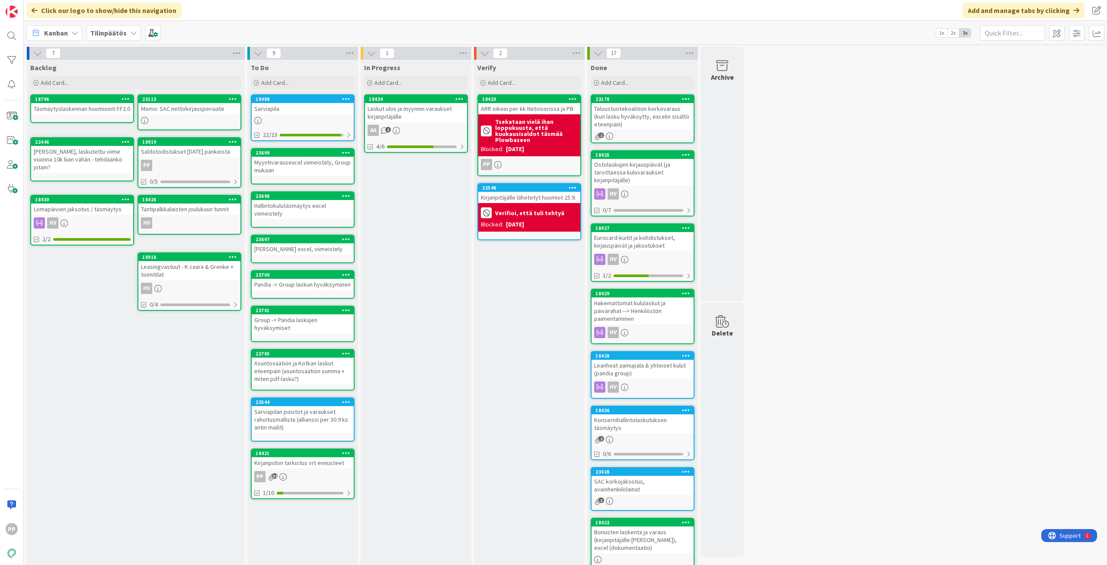
click at [315, 326] on div "Group -> Pandia laskujen hyväksymiset" at bounding box center [303, 323] width 102 height 19
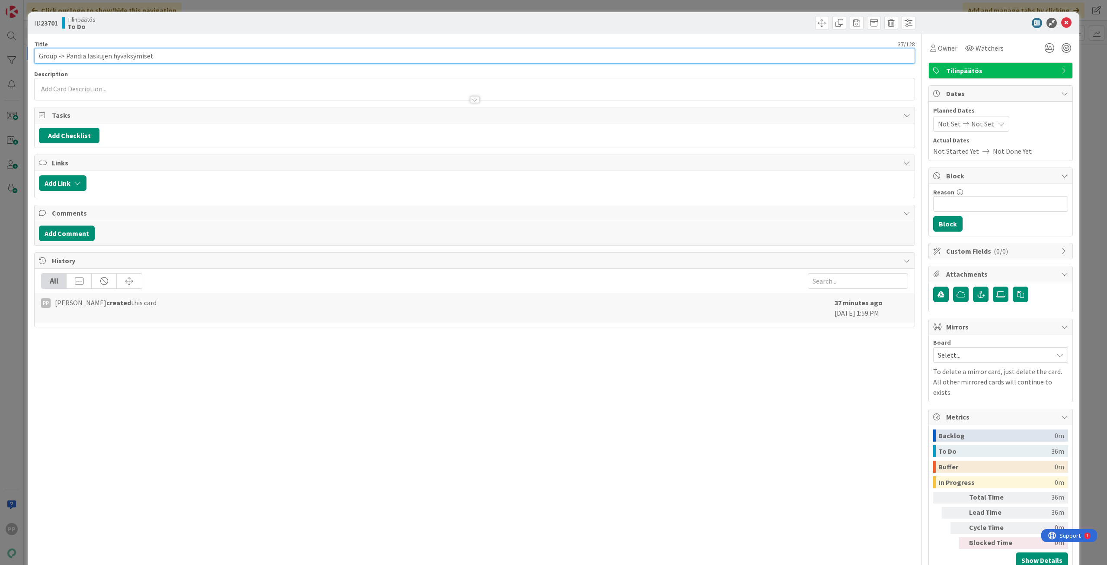
click at [189, 56] on input "Group -> Pandia laskujen hyväksymiset" at bounding box center [474, 56] width 881 height 16
click at [205, 31] on div "ID 23701 Tilinpäätös To Do" at bounding box center [554, 23] width 1052 height 22
click at [218, 5] on div "ID 23701 Tilinpäätös To Do Title 59 / 128 Group -> Pandia laskujen hyväksymiset…" at bounding box center [553, 282] width 1107 height 565
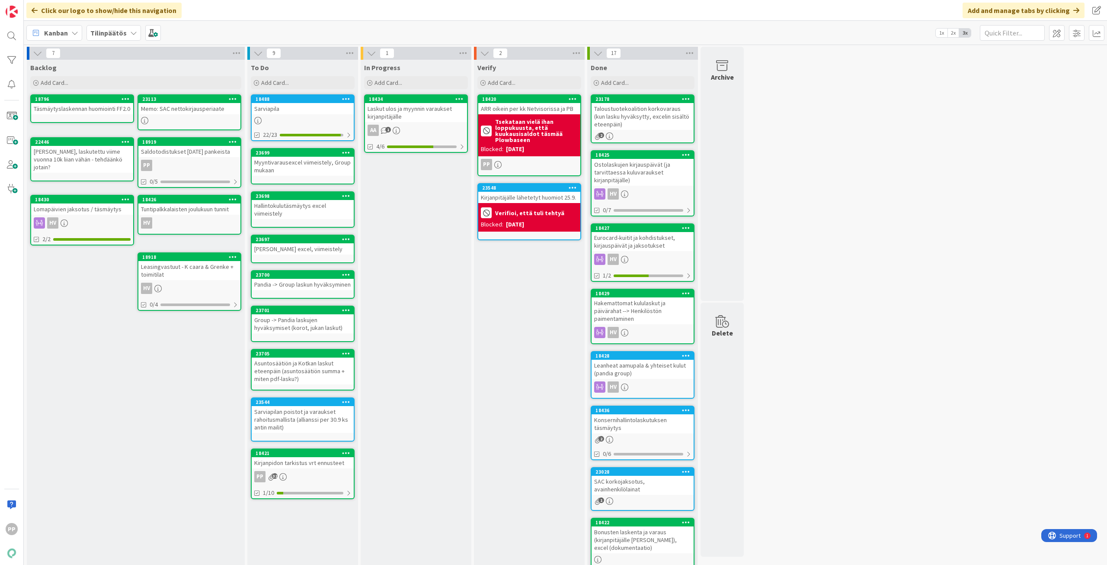
click at [329, 280] on div "Pandia -> Group laskun hyväksyminen" at bounding box center [303, 284] width 102 height 11
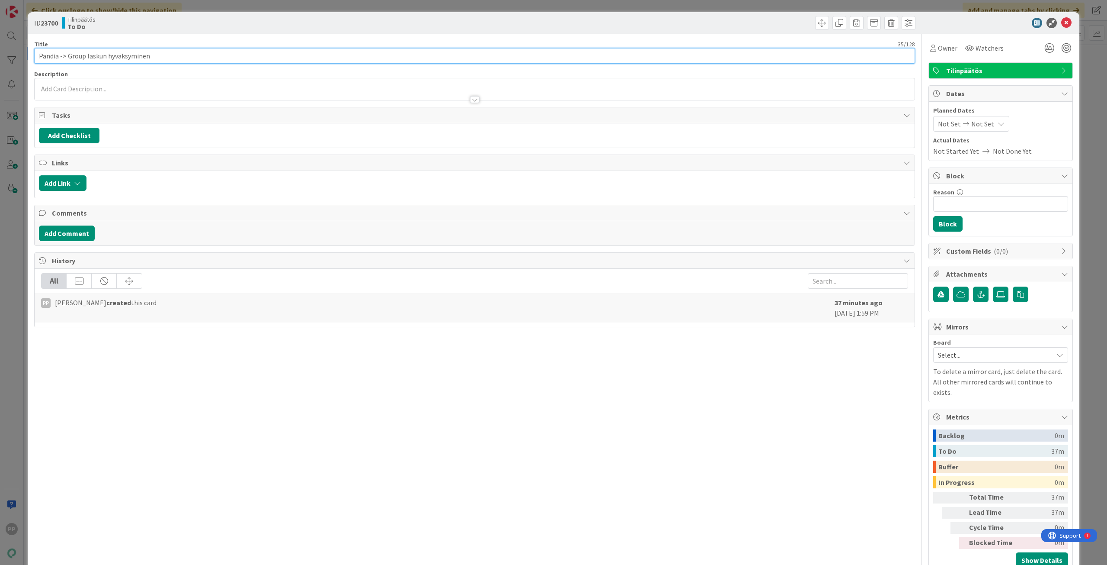
click at [235, 55] on input "Pandia -> Group laskun hyväksyminen" at bounding box center [474, 56] width 881 height 16
click at [244, 35] on div "Title 52 / 128 Pandia -> Group laskun hyväksyminen (talouskoalitio) Description…" at bounding box center [474, 303] width 881 height 539
click at [252, 9] on div "ID 23700 Tilinpäätös To Do Title 52 / 128 Pandia -> Group laskun hyväksyminen (…" at bounding box center [553, 282] width 1107 height 565
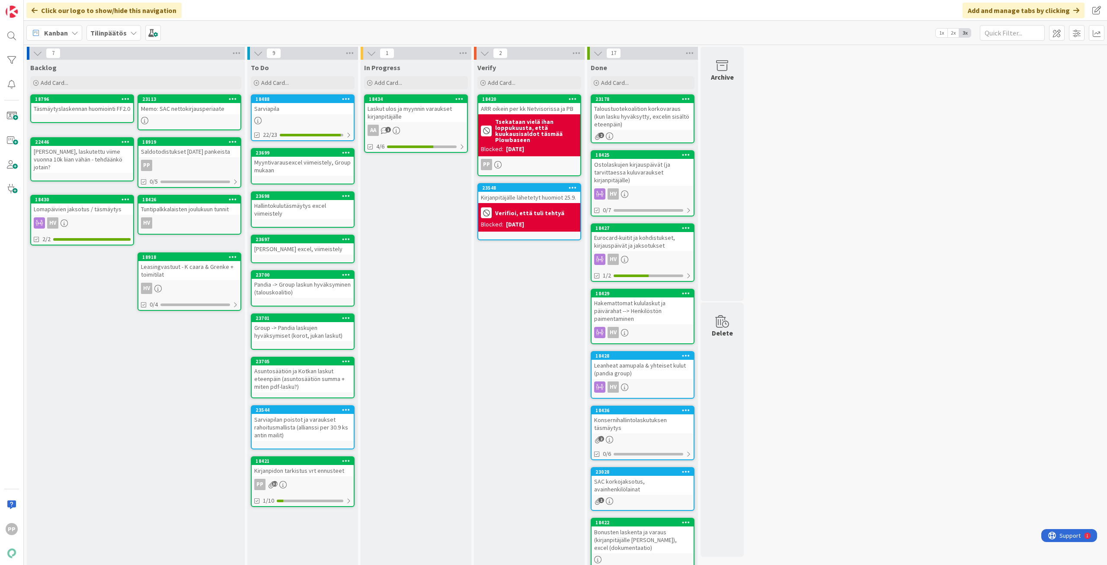
click at [404, 319] on div "In Progress Add Card... 18434 Laskut ulos ja myynnin varaukset kirjanpitäjälle …" at bounding box center [416, 397] width 111 height 674
click at [391, 357] on div "In Progress Add Card... 18434 Laskut ulos ja myynnin varaukset kirjanpitäjälle …" at bounding box center [416, 397] width 111 height 674
click at [401, 381] on div "In Progress Add Card... 18434 Laskut ulos ja myynnin varaukset kirjanpitäjälle …" at bounding box center [416, 397] width 111 height 674
click at [334, 380] on div "Asuntosäätiön ja Kotkan laskut eteenpäin (asuntosäätiön summa + miten pdf-lasku…" at bounding box center [303, 378] width 102 height 27
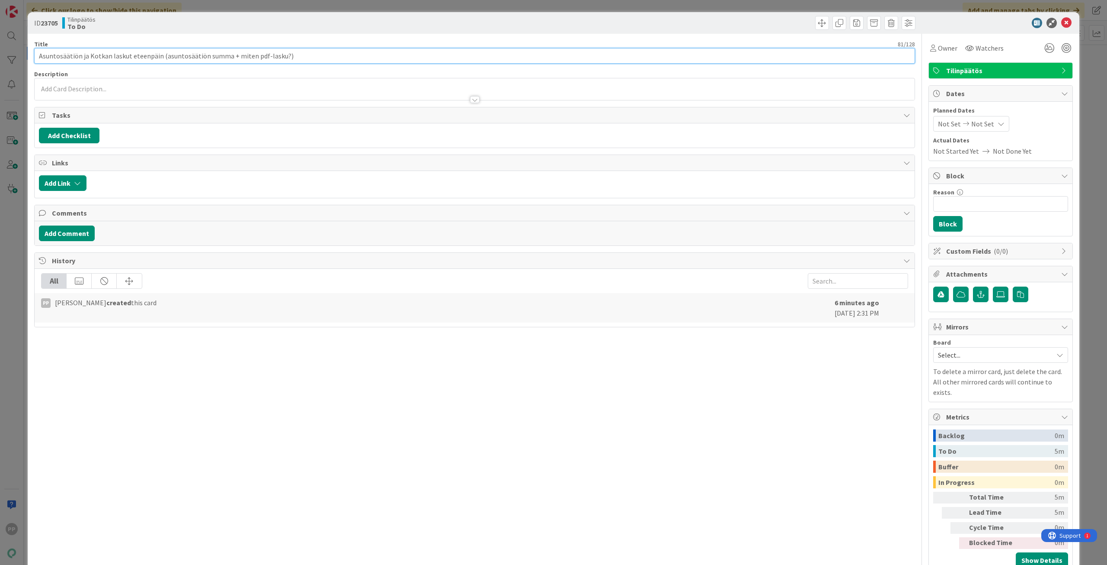
drag, startPoint x: 229, startPoint y: 56, endPoint x: 556, endPoint y: 56, distance: 327.0
click at [556, 56] on input "Asuntosäätiön ja Kotkan laskut eteenpäin (asuntosäätiön summa + miten pdf-lasku…" at bounding box center [474, 56] width 881 height 16
click at [562, 48] on div "Title 74 / 128" at bounding box center [474, 44] width 881 height 8
click at [574, 36] on div "Title 74 / 128 Asuntosäätiön ja Kotkan laskut eteenpäin (asuntosäätiön summa ->…" at bounding box center [474, 303] width 881 height 539
click at [586, 4] on div "ID 23705 Tilinpäätös To Do Title 74 / 128 Asuntosäätiön ja Kotkan laskut eteenp…" at bounding box center [553, 282] width 1107 height 565
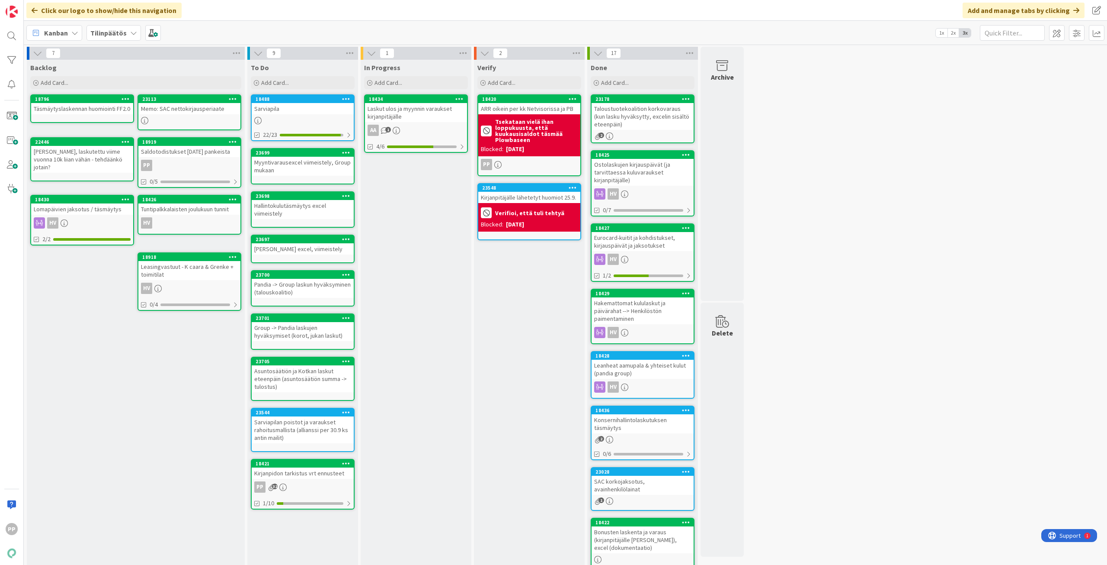
click at [411, 409] on div "In Progress Add Card... 18434 Laskut ulos ja myynnin varaukset kirjanpitäjälle …" at bounding box center [416, 397] width 111 height 674
click at [440, 300] on div "In Progress Add Card... 18434 Laskut ulos ja myynnin varaukset kirjanpitäjälle …" at bounding box center [416, 397] width 111 height 674
click at [438, 302] on div "In Progress Add Card... 18434 Laskut ulos ja myynnin varaukset kirjanpitäjälle …" at bounding box center [416, 397] width 111 height 674
click at [814, 335] on div "7 Backlog Add Card... 23113 Memo: SAC nettokirjausperiaate 18796 Täsmäytyslaske…" at bounding box center [566, 393] width 1080 height 692
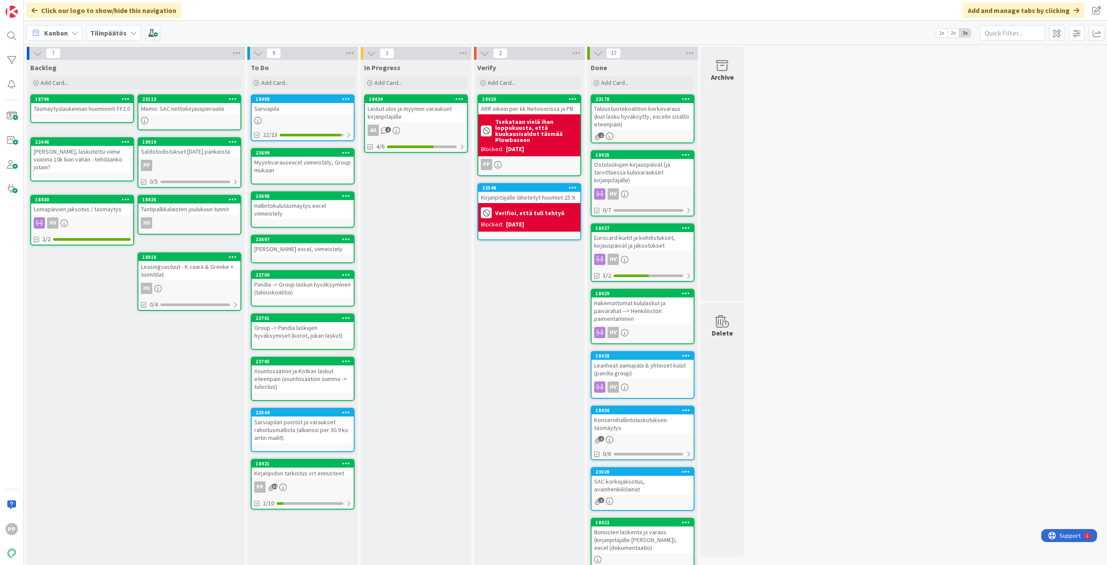
click at [445, 206] on div "In Progress Add Card... 18434 Laskut ulos ja myynnin varaukset kirjanpitäjälle …" at bounding box center [416, 397] width 111 height 674
click at [427, 113] on div "Laskut ulos ja myynnin varaukset kirjanpitäjälle" at bounding box center [416, 112] width 102 height 19
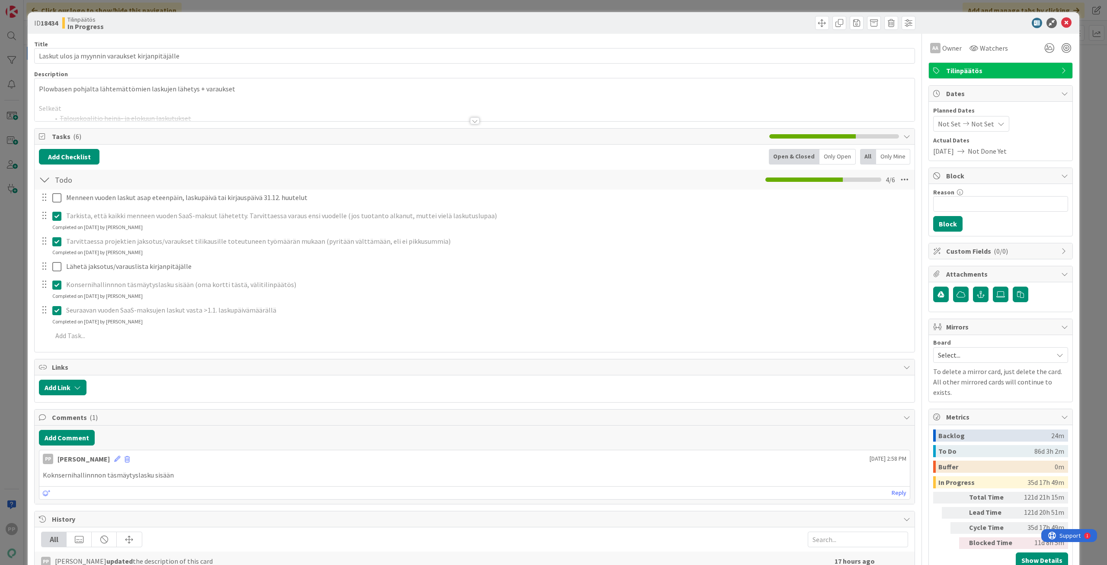
click at [291, 98] on p at bounding box center [475, 99] width 872 height 10
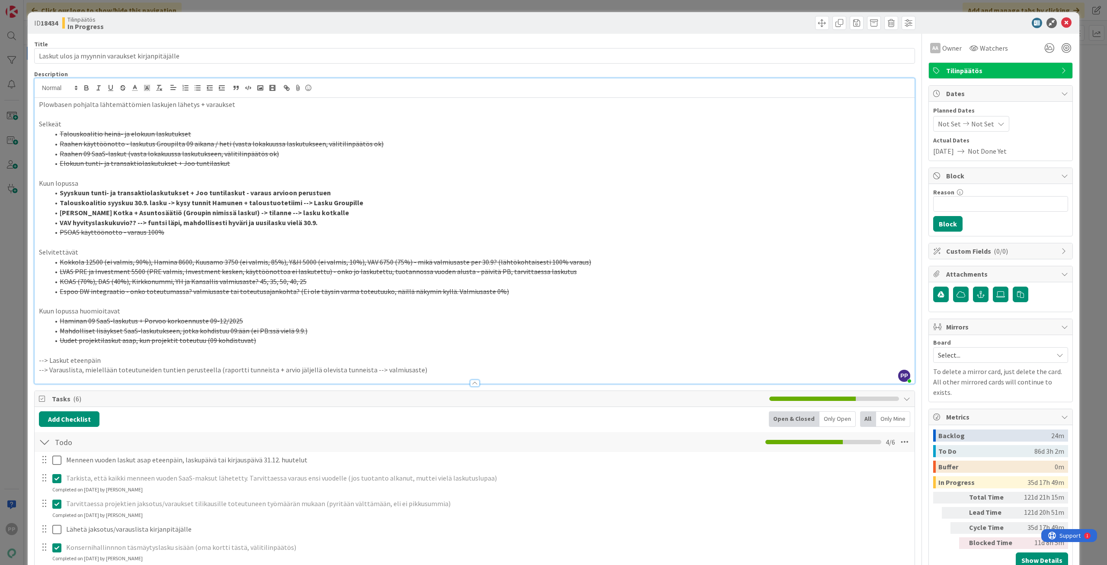
drag, startPoint x: 362, startPoint y: 212, endPoint x: 45, endPoint y: 217, distance: 317.1
click at [45, 217] on ol "Syyskuun tunti- ja transaktiolaskutukset + Joo tuntilaskut - varaus arvioon per…" at bounding box center [475, 212] width 872 height 49
click at [355, 218] on li "VAV hyvityslaskukuvio?? --> funtsi läpi, mahdollisesti hyväri ja uusilasku viel…" at bounding box center [479, 223] width 861 height 10
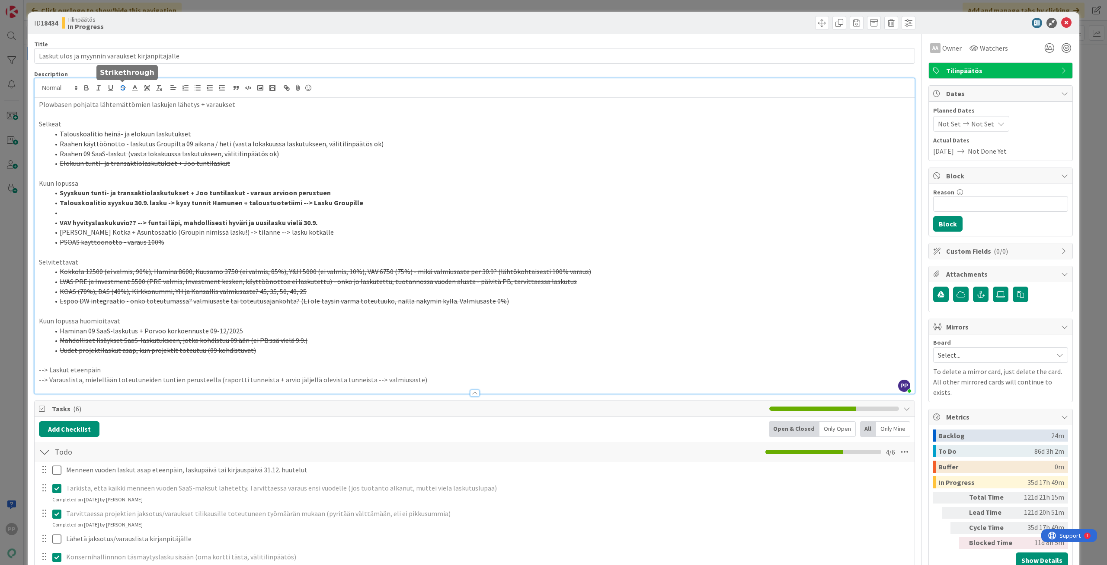
click at [125, 88] on line "button" at bounding box center [123, 88] width 6 height 0
click at [153, 214] on li at bounding box center [479, 213] width 861 height 10
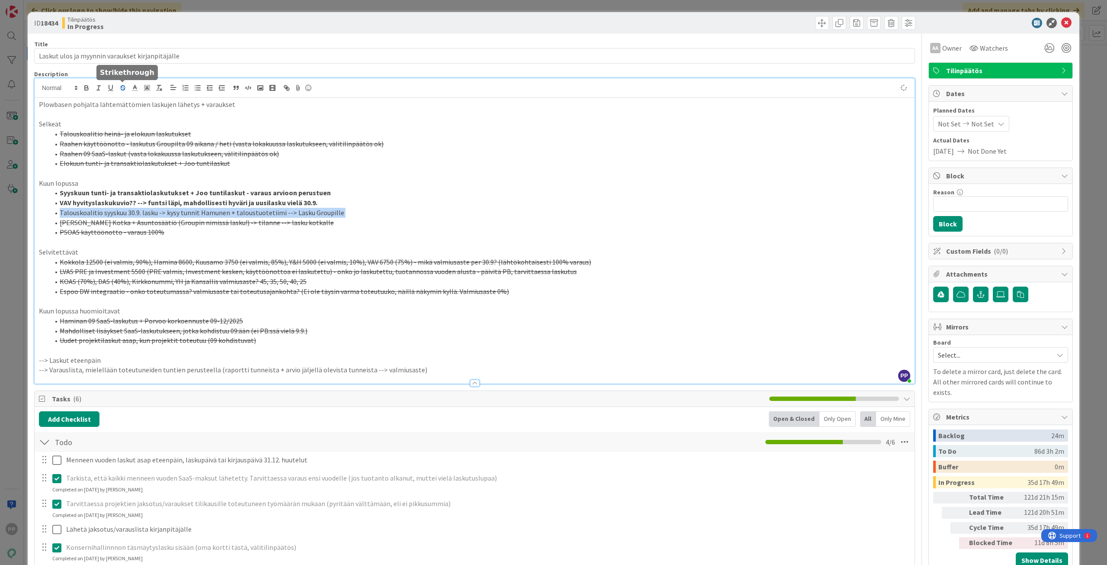
click at [125, 88] on line "button" at bounding box center [123, 88] width 6 height 0
click at [202, 213] on s "Talouskoalitio syyskuu 30.9. lasku -> kysy tunnit Hamunen + taloustuotetiimi --…" at bounding box center [202, 212] width 285 height 9
click at [205, 239] on p at bounding box center [475, 242] width 872 height 10
click at [207, 237] on p at bounding box center [475, 242] width 872 height 10
click at [216, 230] on li "PSOAS käyttöönotto - varaus 100%" at bounding box center [479, 232] width 861 height 10
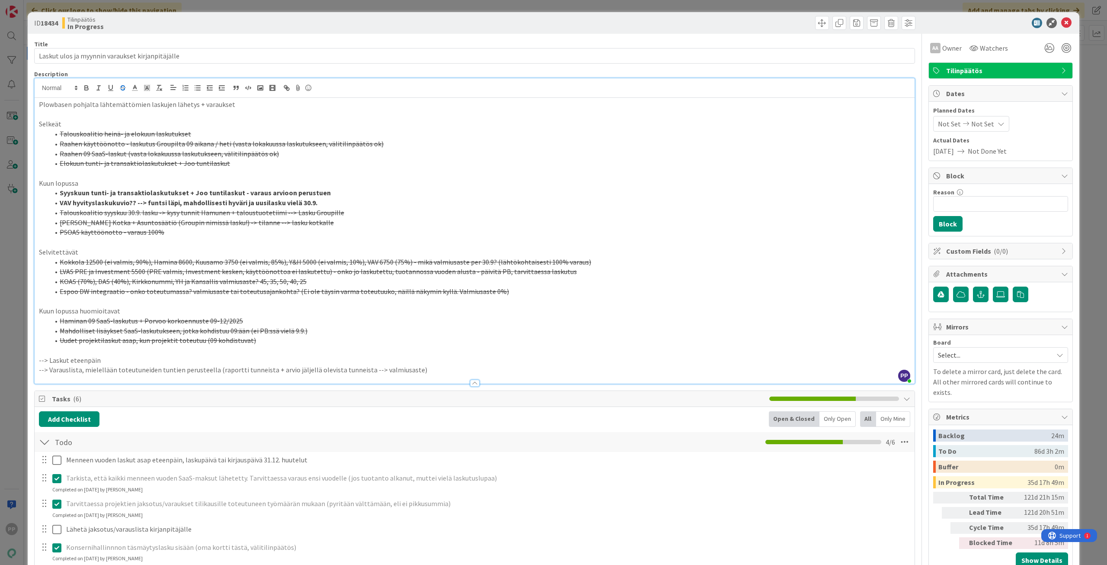
click at [21, 151] on div "ID 18434 Tilinpäätös In Progress Title 48 / 128 Laskut ulos ja myynnin varaukse…" at bounding box center [553, 282] width 1107 height 565
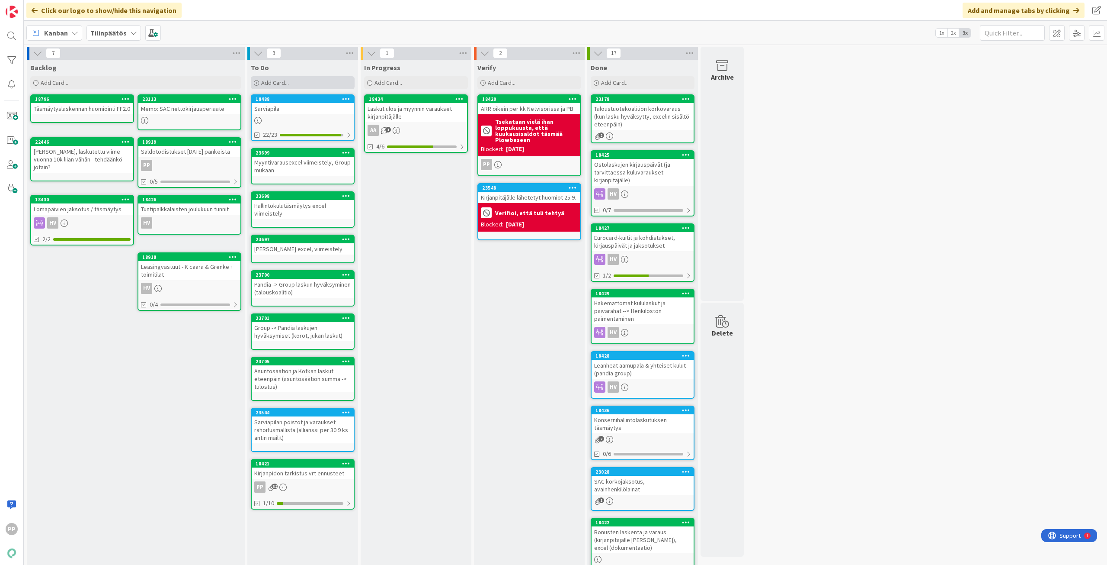
click at [310, 85] on div "Add Card..." at bounding box center [303, 82] width 104 height 13
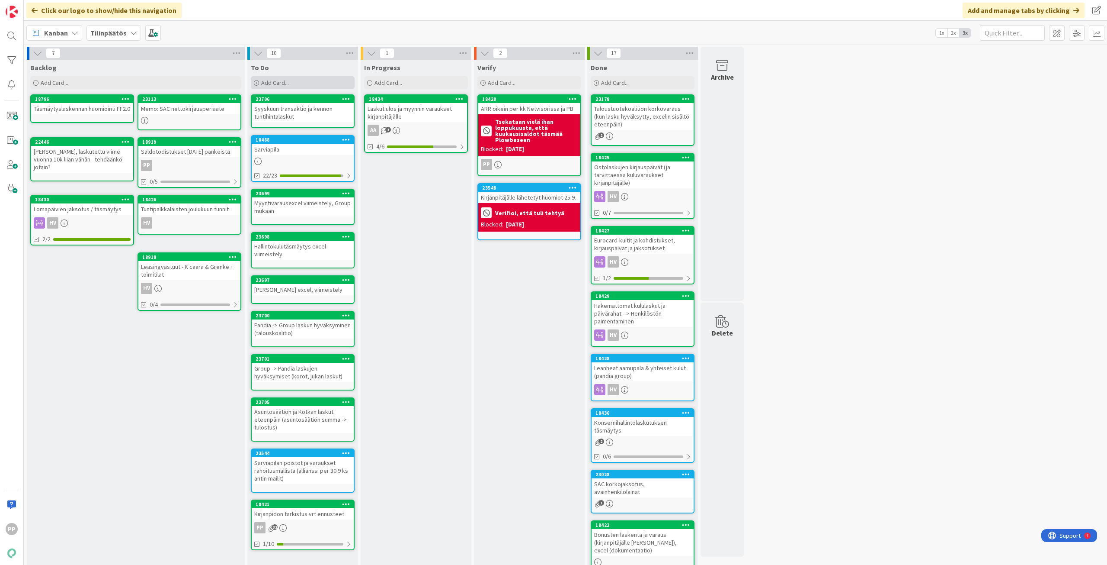
click at [311, 84] on div "Add Card..." at bounding box center [303, 82] width 104 height 13
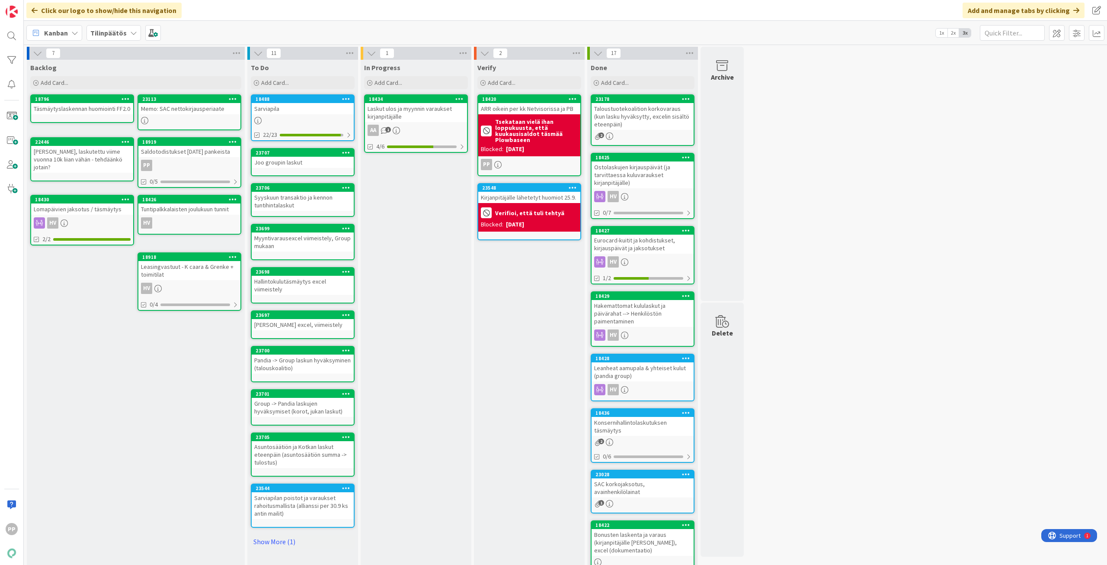
click at [407, 113] on div "Laskut ulos ja myynnin varaukset kirjanpitäjälle" at bounding box center [416, 112] width 102 height 19
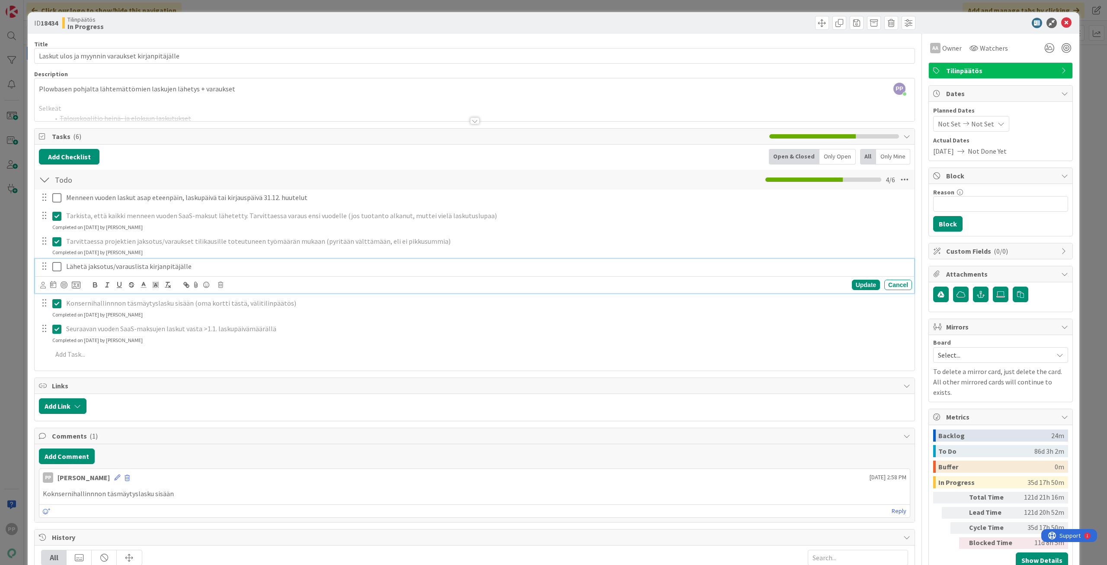
click at [55, 266] on icon at bounding box center [56, 266] width 9 height 10
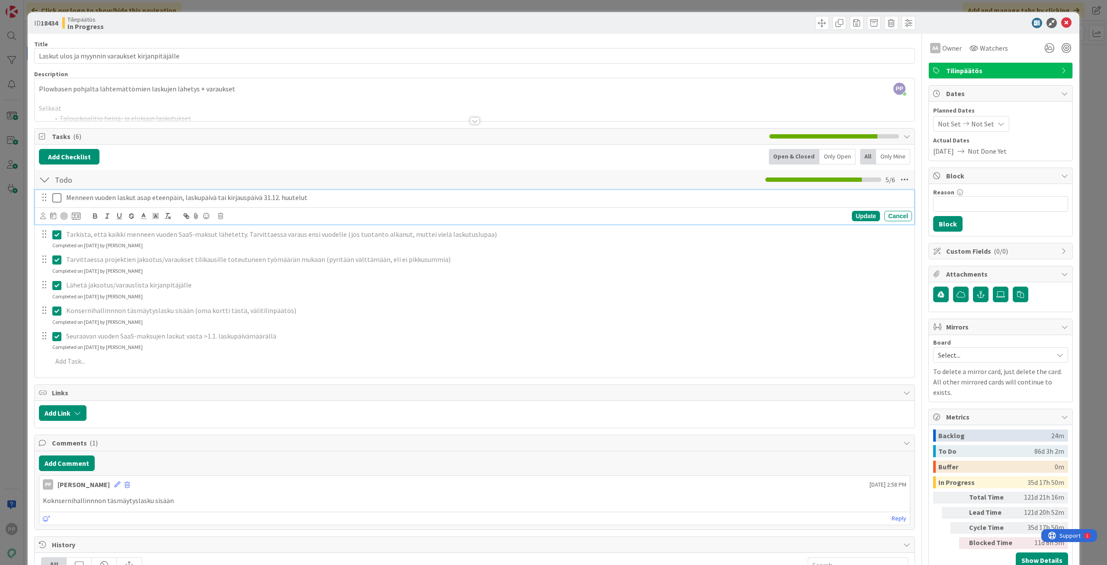
click at [59, 197] on icon at bounding box center [56, 197] width 9 height 10
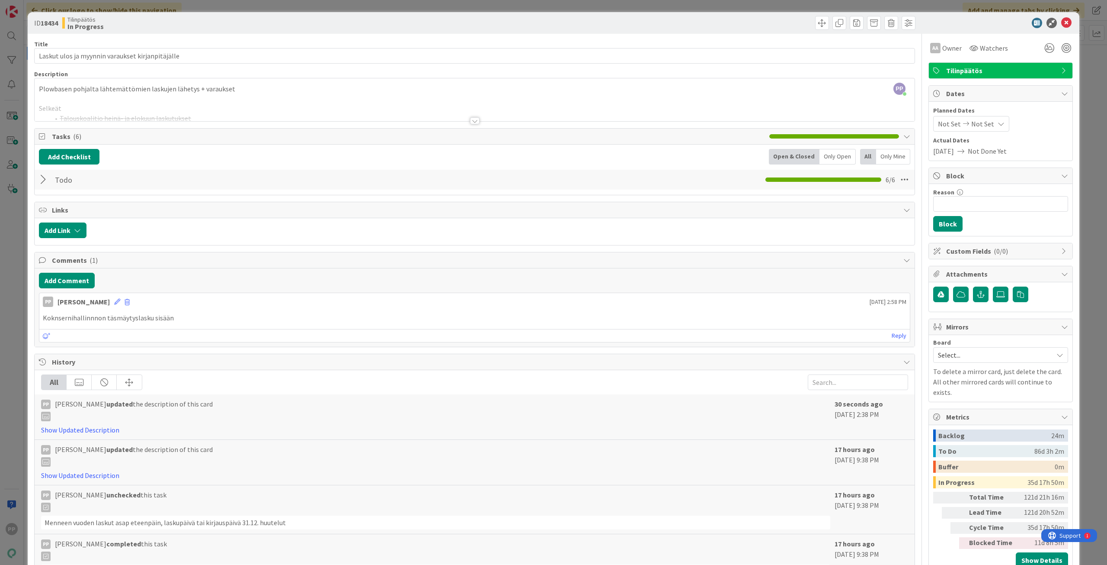
click at [130, 91] on div "PP Pekka Paaskunta just joined Plowbasen pohjalta lähtemättömien laskujen lähet…" at bounding box center [475, 99] width 880 height 43
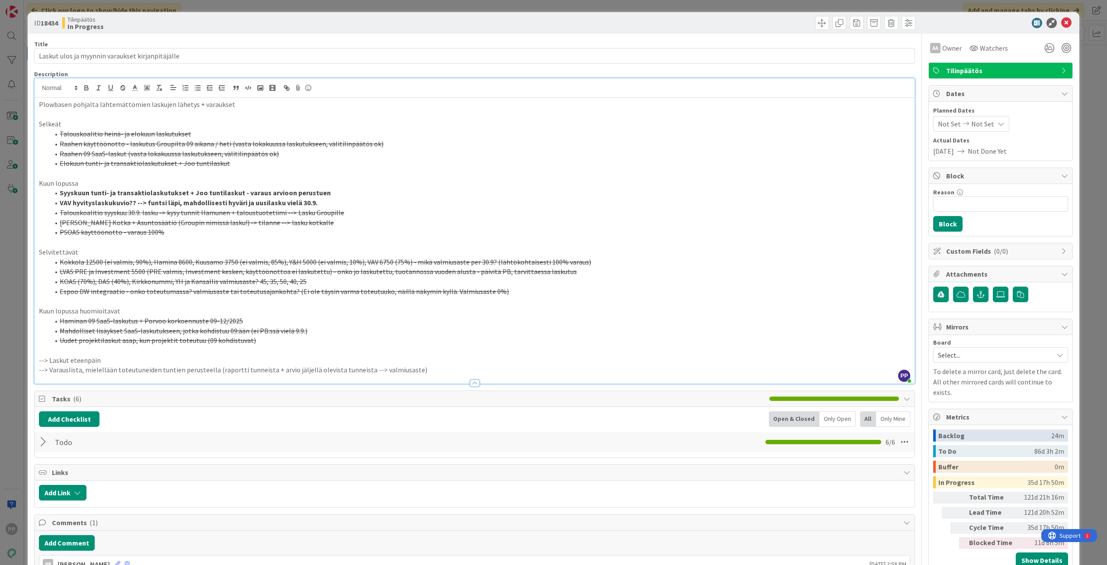
click at [19, 199] on div "ID 18434 Tilinpäätös In Progress Title 48 / 128 Laskut ulos ja myynnin varaukse…" at bounding box center [553, 282] width 1107 height 565
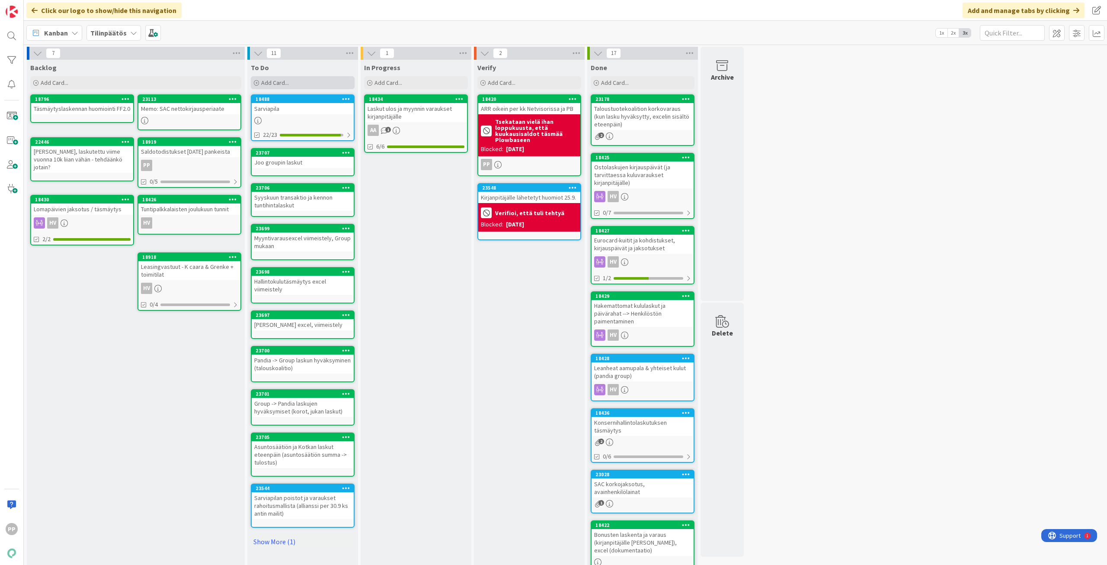
click at [301, 81] on div "Add Card..." at bounding box center [303, 82] width 104 height 13
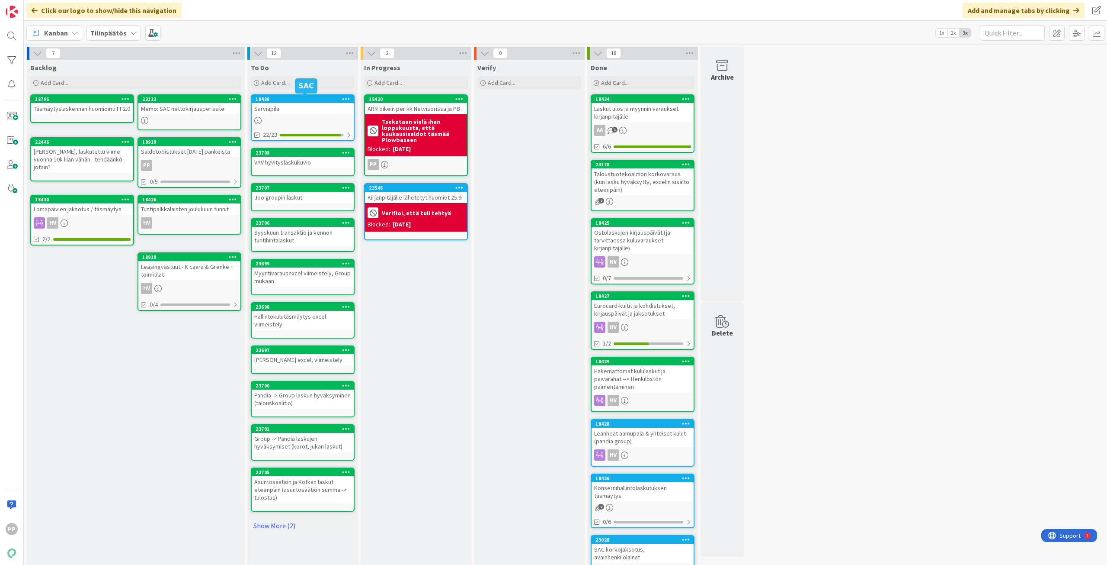
click at [400, 292] on div "In Progress Add Card... 18420 ARR oikein per kk Netvisorissa ja PB Tsekataan vi…" at bounding box center [416, 398] width 111 height 677
click at [440, 327] on div "In Progress Add Card... 18420 ARR oikein per kk Netvisorissa ja PB Tsekataan vi…" at bounding box center [416, 398] width 111 height 677
click at [412, 316] on div "In Progress Add Card... 18420 ARR oikein per kk Netvisorissa ja PB Tsekataan vi…" at bounding box center [416, 398] width 111 height 677
click at [407, 297] on div "In Progress Add Card... 18420 ARR oikein per kk Netvisorissa ja PB Tsekataan vi…" at bounding box center [416, 398] width 111 height 677
click at [620, 547] on icon at bounding box center [621, 545] width 5 height 7
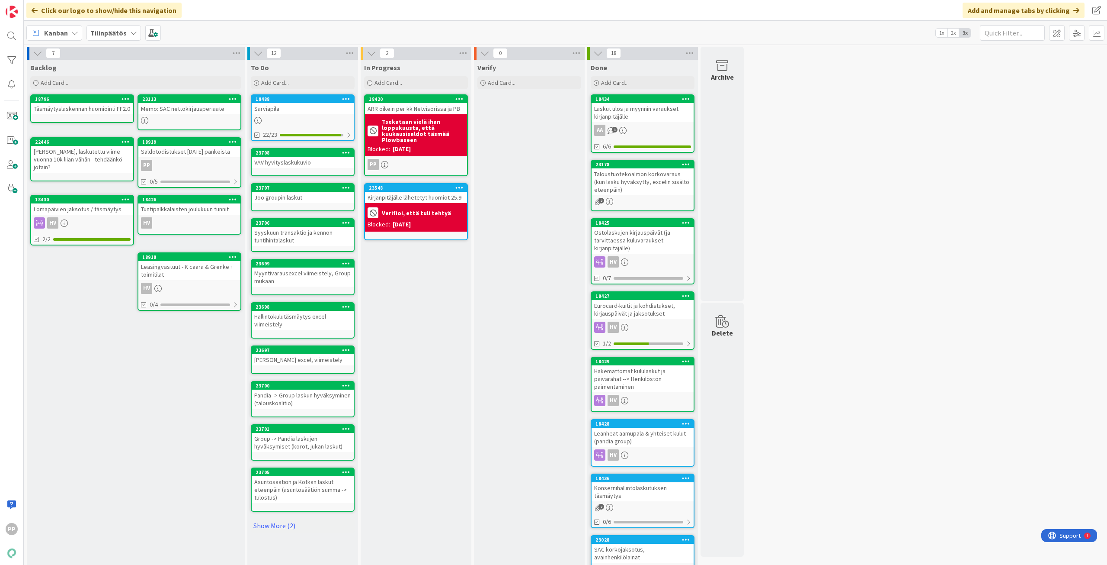
click at [418, 300] on div "In Progress Add Card... 18420 ARR oikein per kk Netvisorissa ja PB Tsekataan vi…" at bounding box center [416, 398] width 111 height 677
click at [905, 339] on div "7 Backlog Add Card... 23113 Memo: SAC nettokirjausperiaate 18796 Täsmäytyslaske…" at bounding box center [566, 394] width 1080 height 694
click at [892, 337] on div "7 Backlog Add Card... 23113 Memo: SAC nettokirjausperiaate 18796 Täsmäytyslaske…" at bounding box center [566, 394] width 1080 height 694
click at [328, 316] on div "Hallintokulutäsmäytys excel viimeistely" at bounding box center [303, 320] width 102 height 19
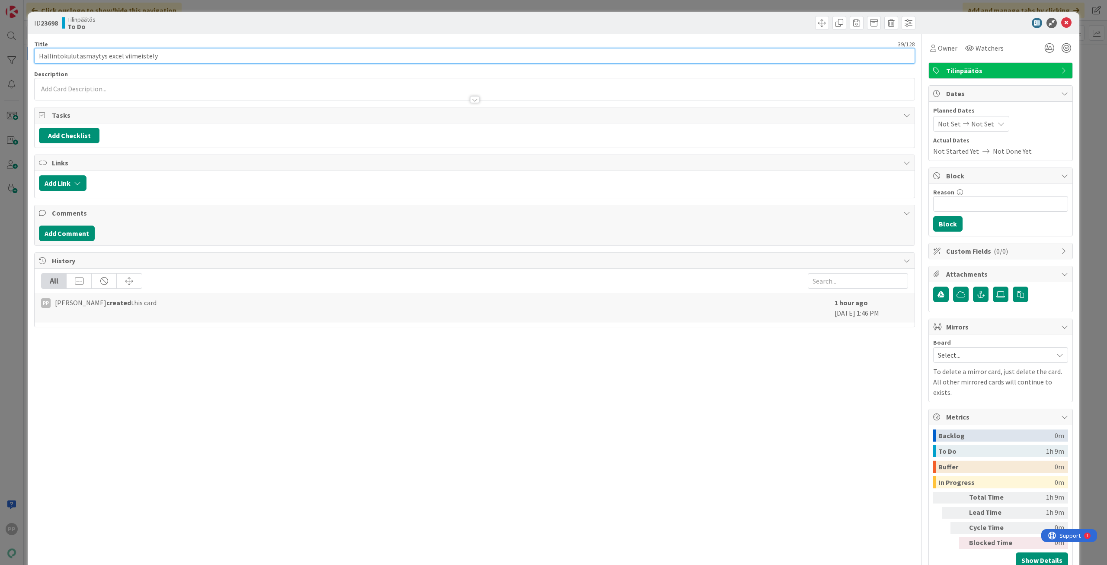
click at [177, 58] on input "Hallintokulutäsmäytys excel viimeistely" at bounding box center [474, 56] width 881 height 16
click at [210, 43] on div "Title 115 / 128" at bounding box center [474, 44] width 881 height 8
click at [225, 6] on div "ID 23698 Tilinpäätös To Do Title 115 / 128 Hallintokulutäsmäytys excel viimeist…" at bounding box center [553, 282] width 1107 height 565
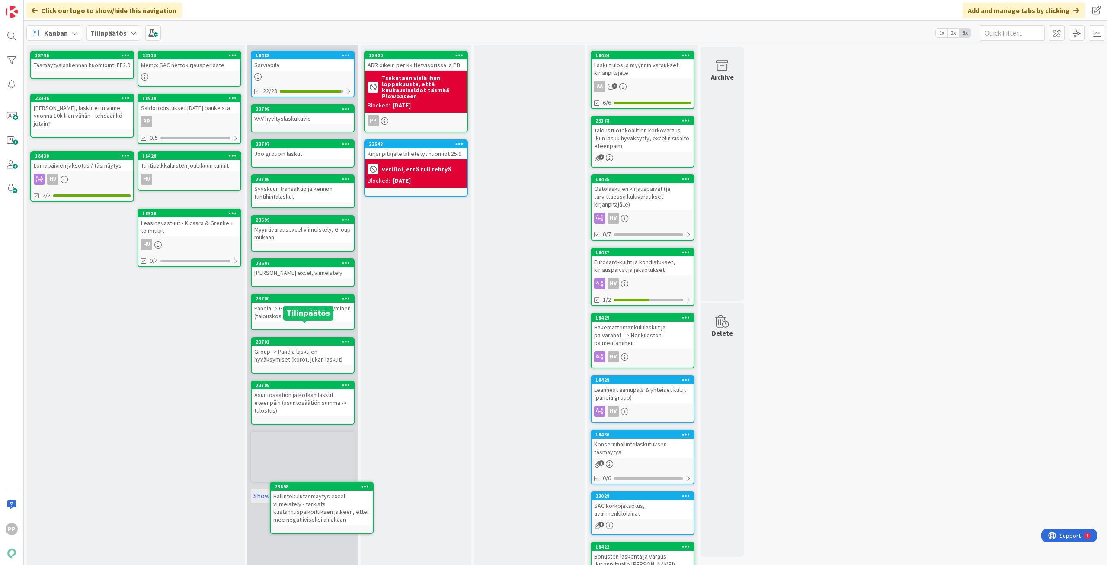
scroll to position [89, 0]
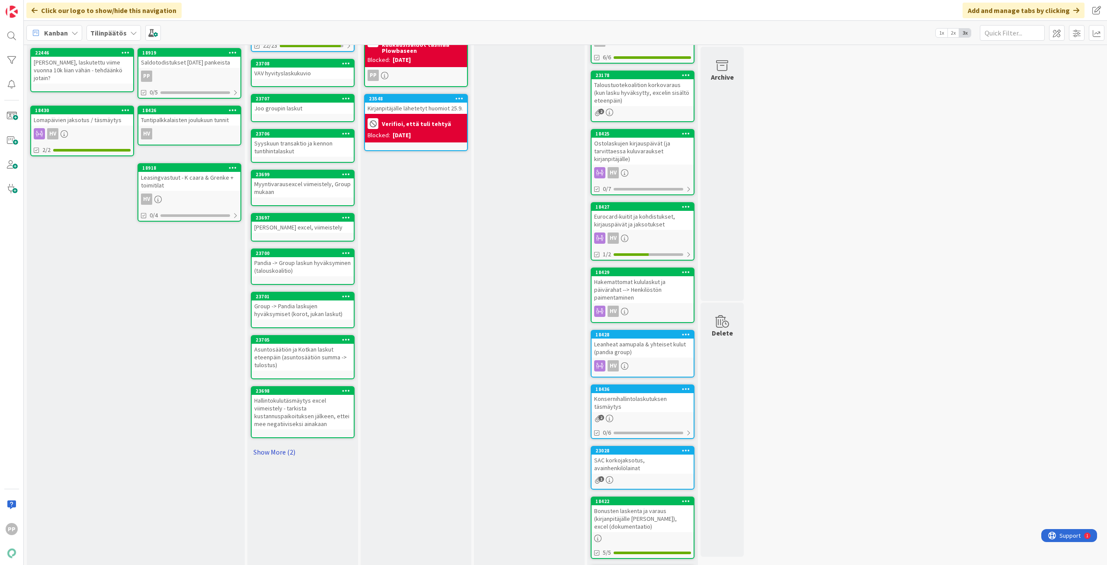
click at [296, 449] on link "Show More (2)" at bounding box center [303, 452] width 104 height 14
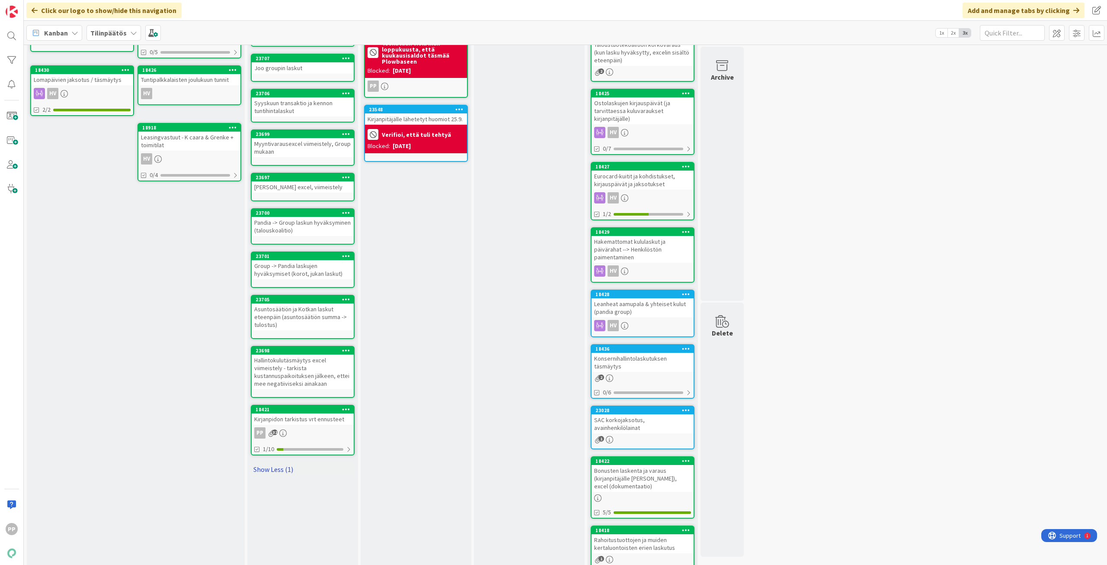
scroll to position [130, 0]
click at [289, 465] on link "Show Less (1)" at bounding box center [303, 469] width 104 height 14
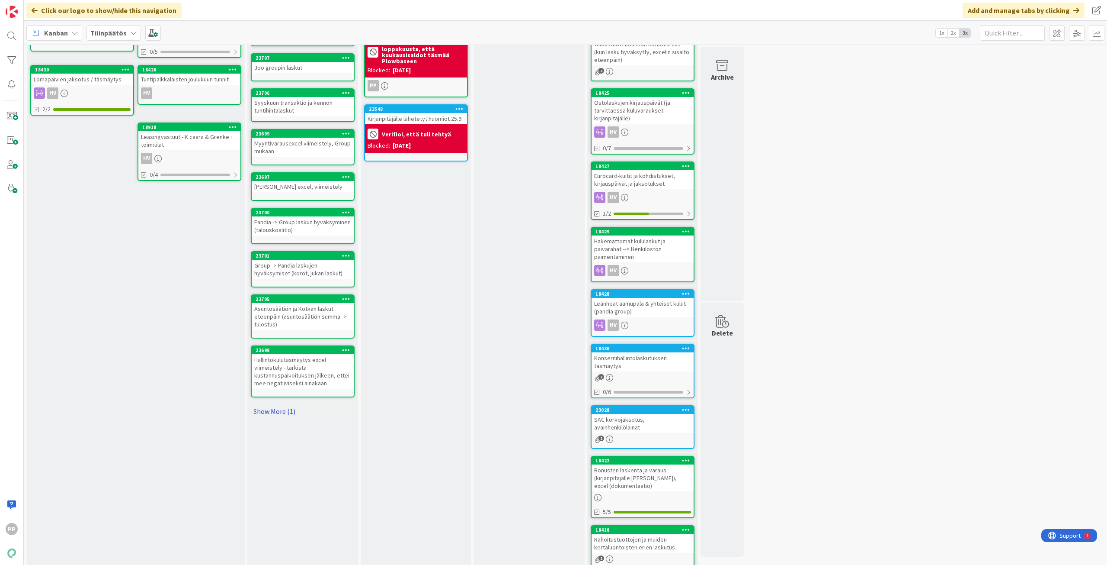
click at [285, 412] on link "Show More (1)" at bounding box center [303, 411] width 104 height 14
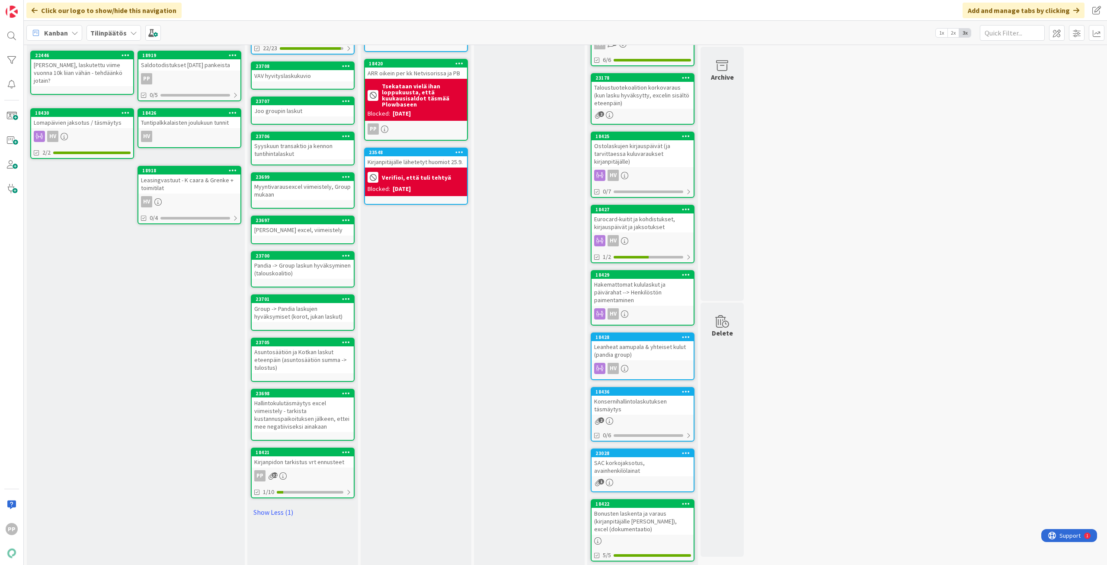
click at [311, 411] on div "Hallintokulutäsmäytys excel viimeistely - tarkista kustannuspaikoituksen jälkee…" at bounding box center [303, 414] width 102 height 35
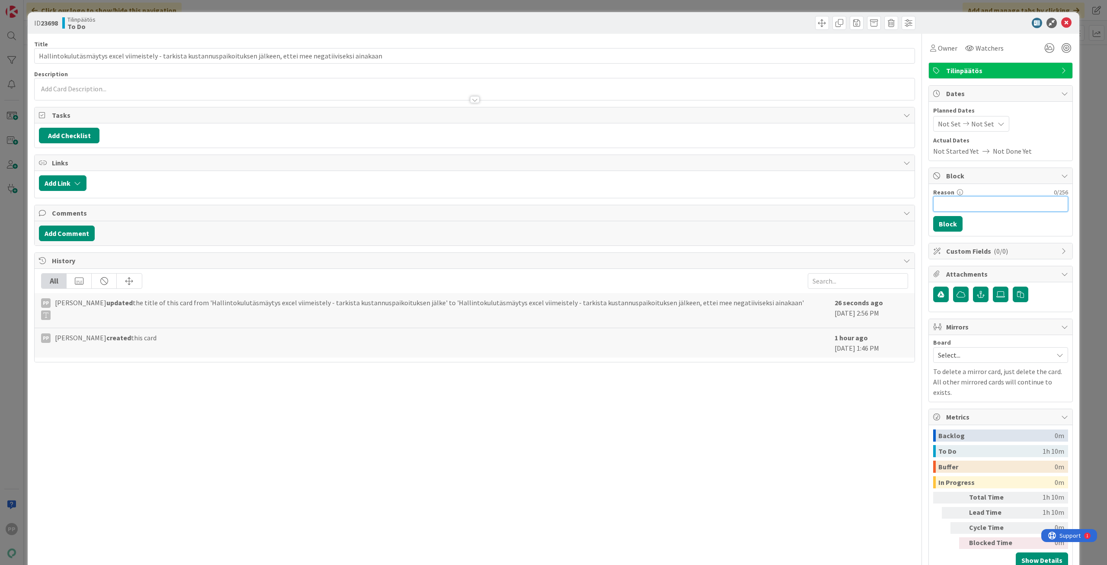
click at [972, 207] on input "Reason" at bounding box center [1001, 204] width 135 height 16
click at [934, 225] on button "Block" at bounding box center [948, 224] width 29 height 16
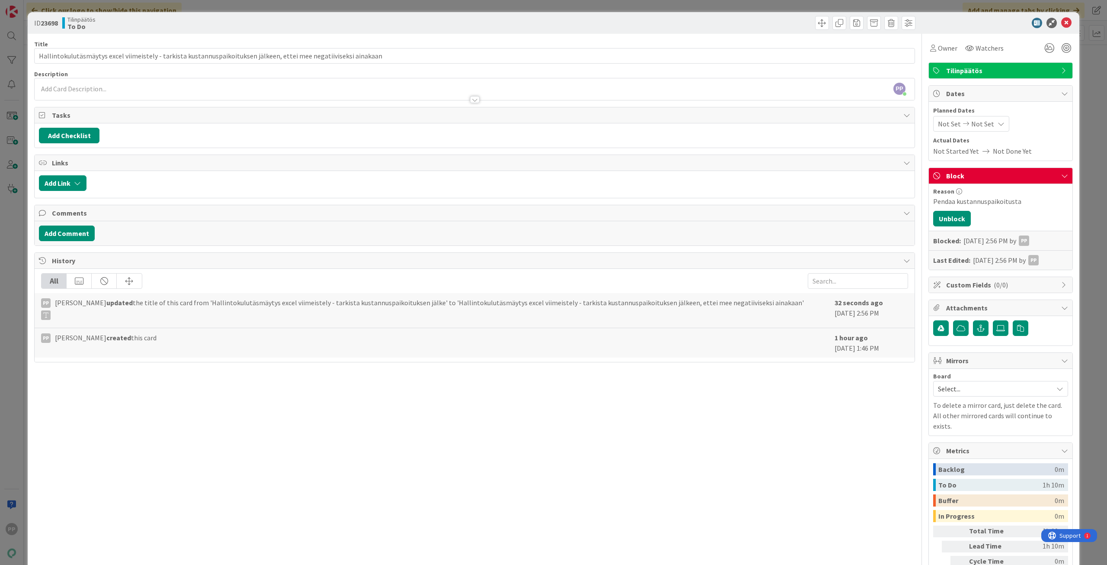
click at [1078, 228] on div "ID 23698 Tilinpäätös To Do Title 115 / 128 Hallintokulutäsmäytys excel viimeist…" at bounding box center [553, 282] width 1107 height 565
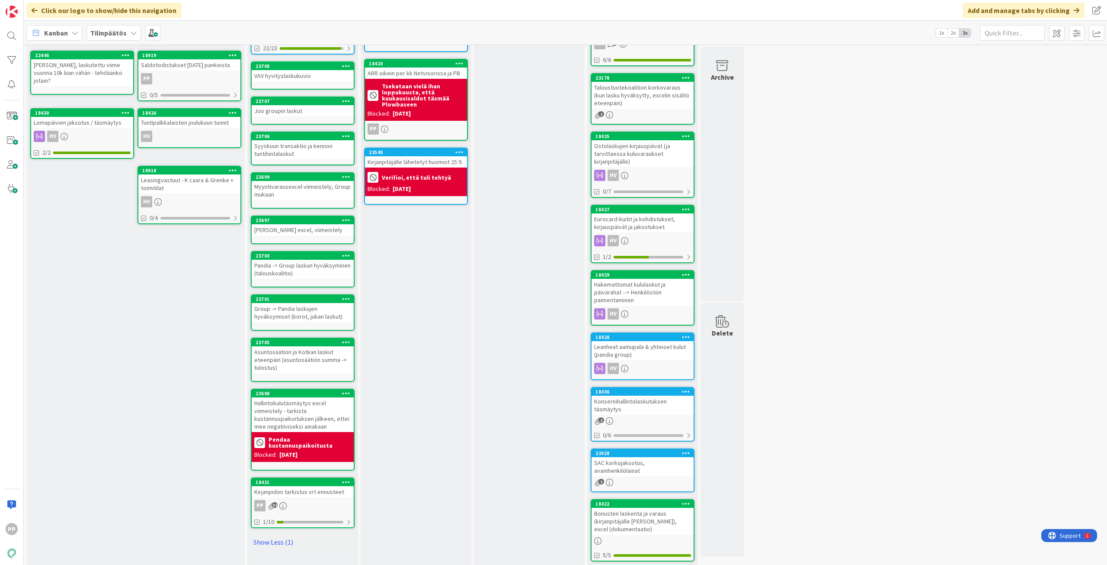
click at [337, 362] on div "Asuntosäätiön ja Kotkan laskut eteenpäin (asuntosäätiön summa -> tulostus)" at bounding box center [303, 359] width 102 height 27
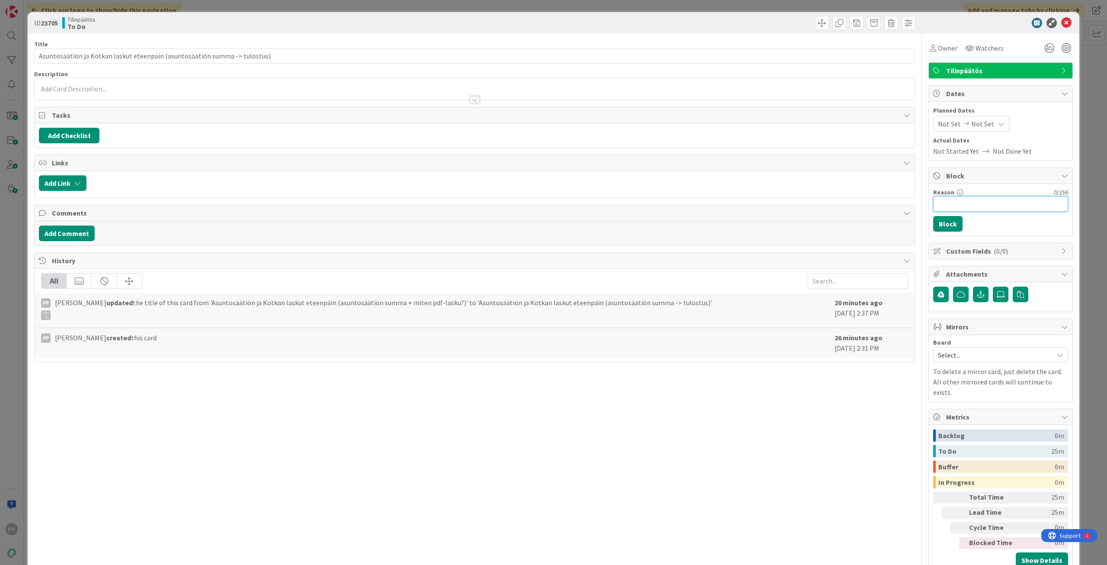
click at [999, 203] on input "Reason" at bounding box center [1001, 204] width 135 height 16
click at [948, 229] on button "Block" at bounding box center [948, 224] width 29 height 16
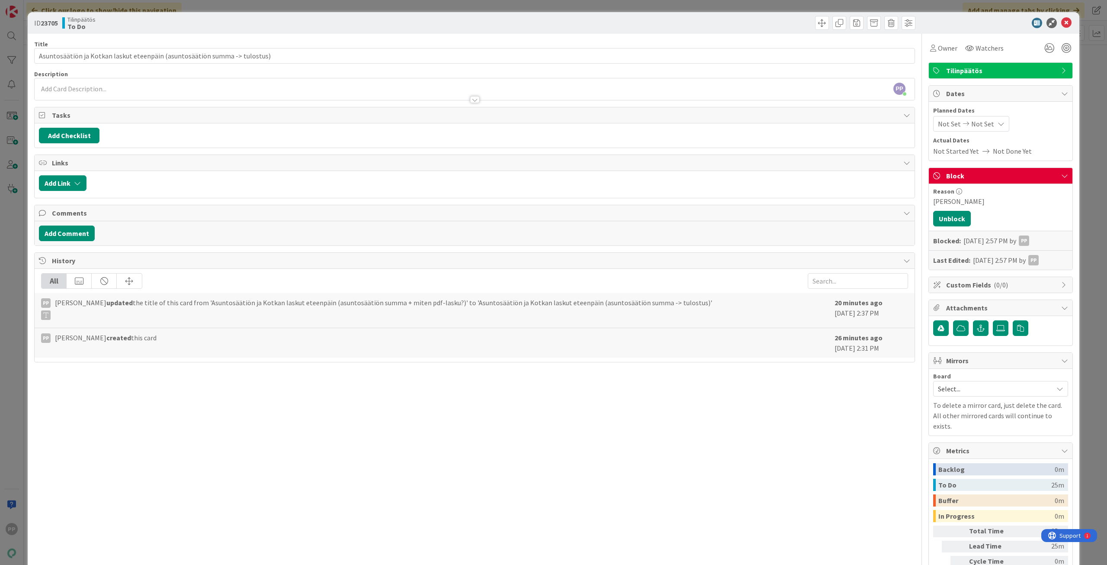
click at [1081, 230] on div "ID 23705 Tilinpäätös To Do Title 74 / 128 Asuntosäätiön ja Kotkan laskut eteenp…" at bounding box center [553, 282] width 1107 height 565
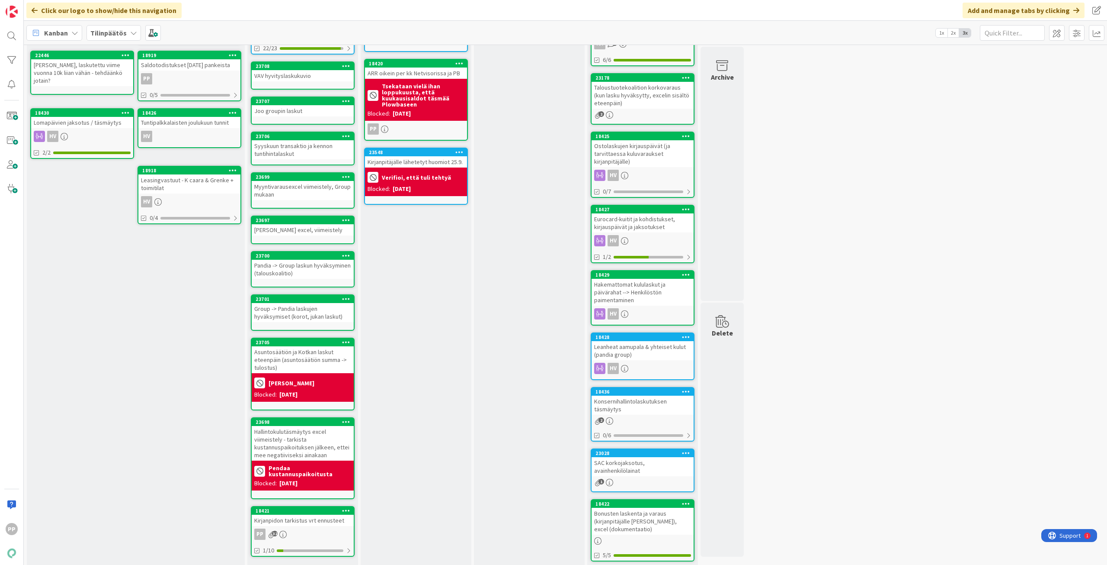
click at [305, 230] on div "Kuluvaraus excel, viimeistely" at bounding box center [303, 229] width 102 height 11
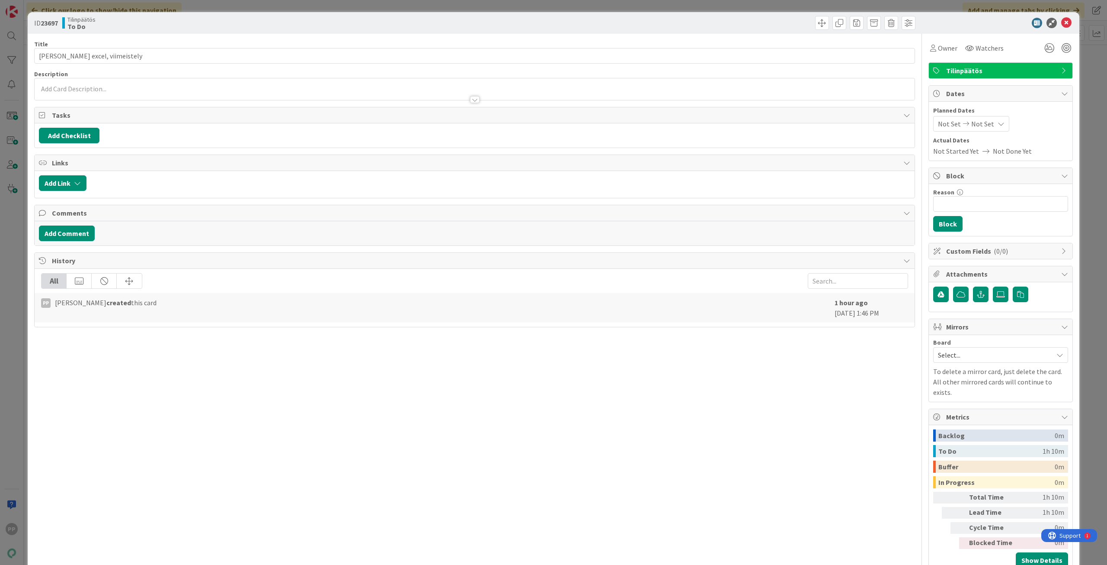
click at [13, 262] on div "ID 23697 Tilinpäätös To Do Title 29 / 128 Kuluvaraus excel, viimeistely Descrip…" at bounding box center [553, 282] width 1107 height 565
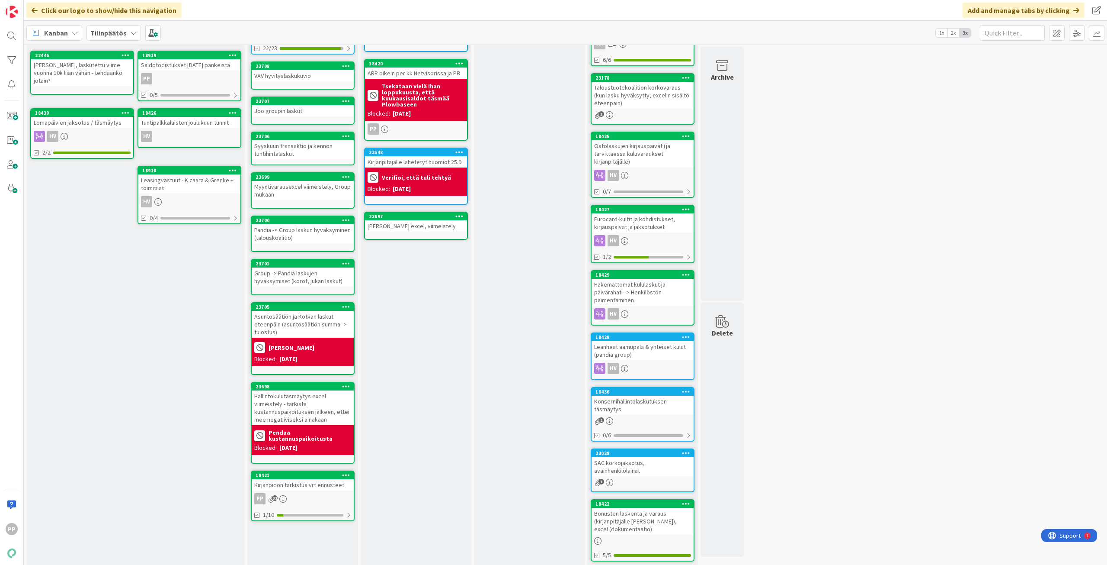
click at [419, 288] on div "In Progress Add Card... 23544 Sarviapilan poistot ja varaukset rahoitusmallista…" at bounding box center [416, 311] width 111 height 677
drag, startPoint x: 423, startPoint y: 330, endPoint x: 422, endPoint y: 325, distance: 5.8
click at [423, 330] on div "In Progress Add Card... 23544 Sarviapilan poistot ja varaukset rahoitusmallista…" at bounding box center [416, 311] width 111 height 677
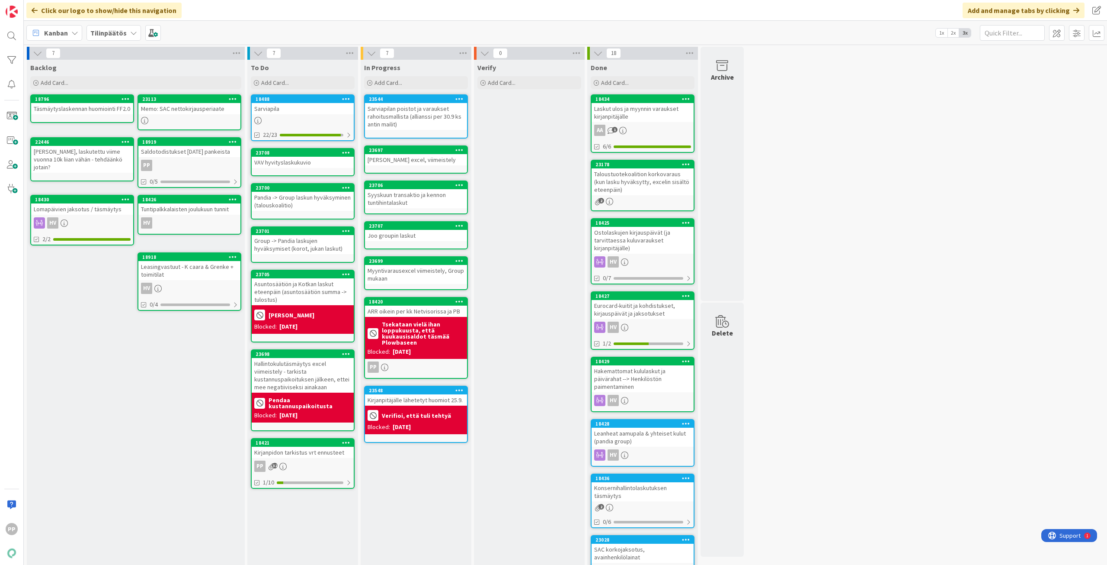
click at [423, 507] on div "In Progress Add Card... 23544 Sarviapilan poistot ja varaukset rahoitusmallista…" at bounding box center [416, 398] width 111 height 677
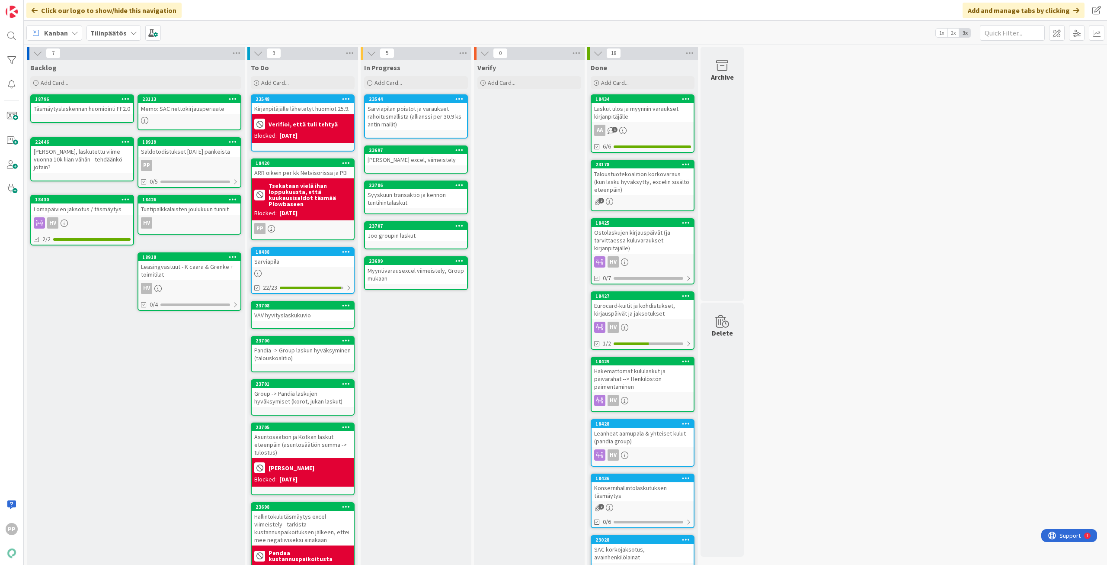
drag, startPoint x: 401, startPoint y: 360, endPoint x: 375, endPoint y: 312, distance: 54.4
click at [401, 358] on div "In Progress Add Card... 23544 Sarviapilan poistot ja varaukset rahoitusmallista…" at bounding box center [416, 398] width 111 height 677
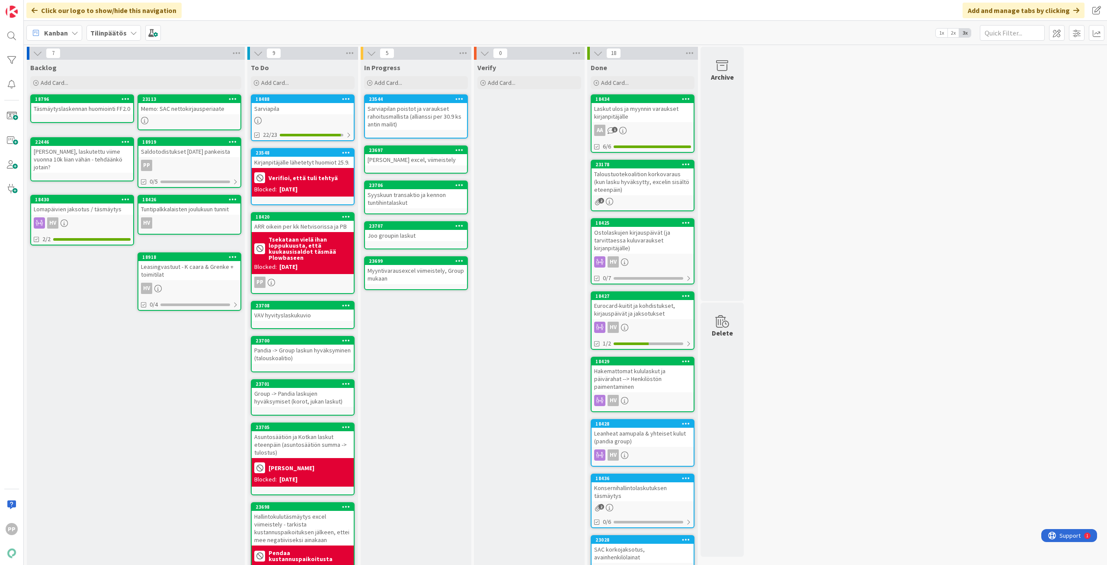
click at [411, 379] on div "In Progress Add Card... 23544 Sarviapilan poistot ja varaukset rahoitusmallista…" at bounding box center [416, 398] width 111 height 677
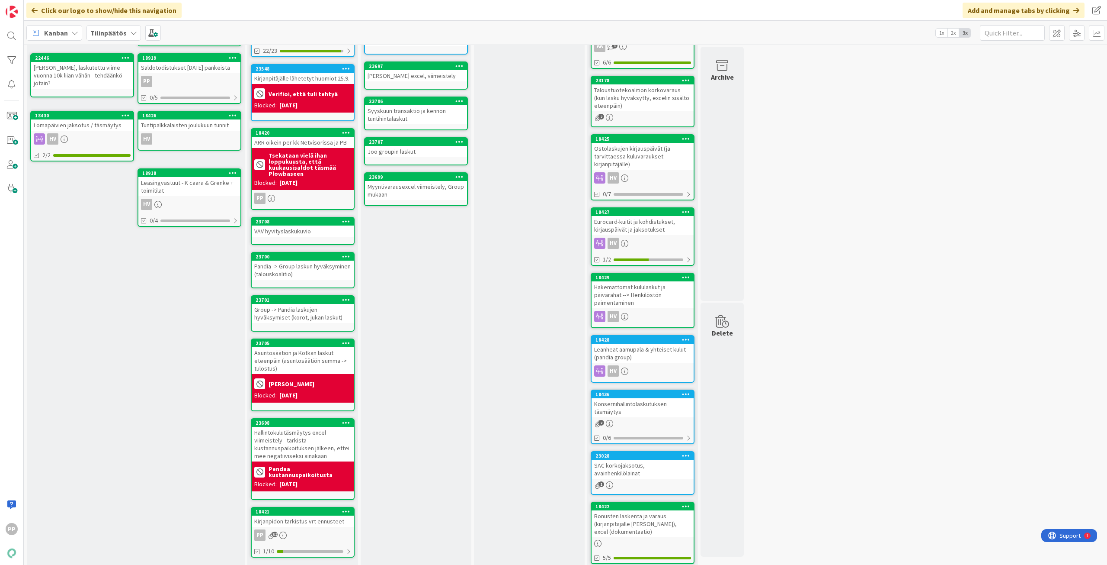
scroll to position [82, 0]
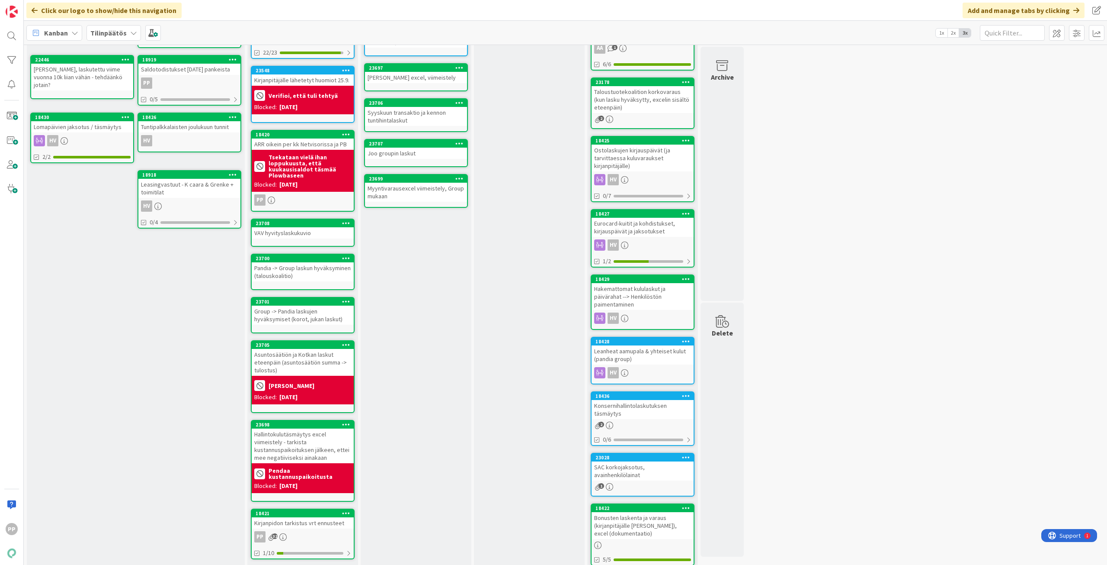
click at [437, 386] on div "In Progress Add Card... 23544 Sarviapilan poistot ja varaukset rahoitusmallista…" at bounding box center [416, 316] width 111 height 677
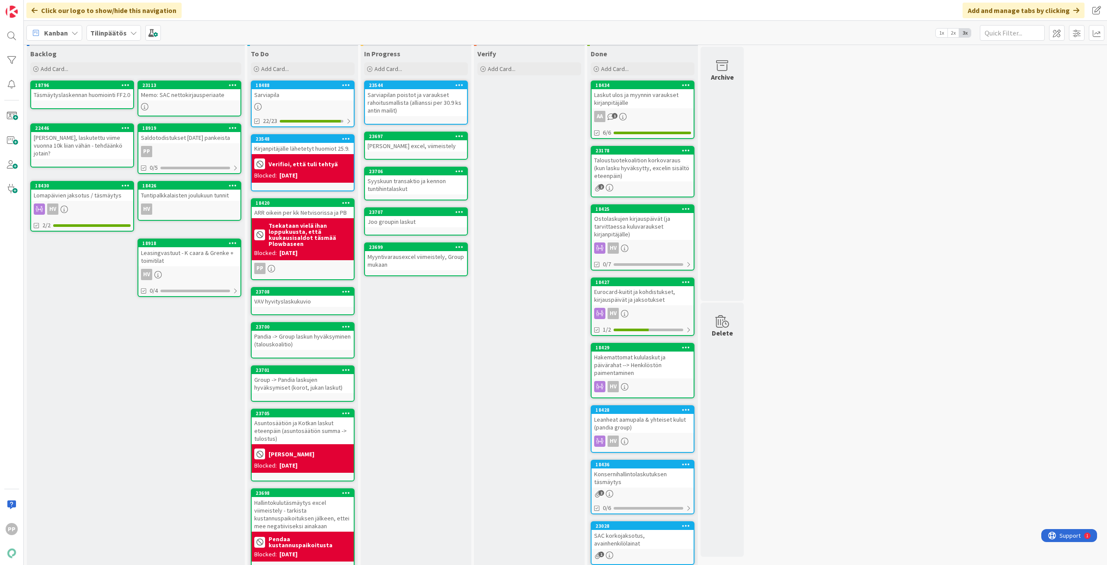
scroll to position [0, 0]
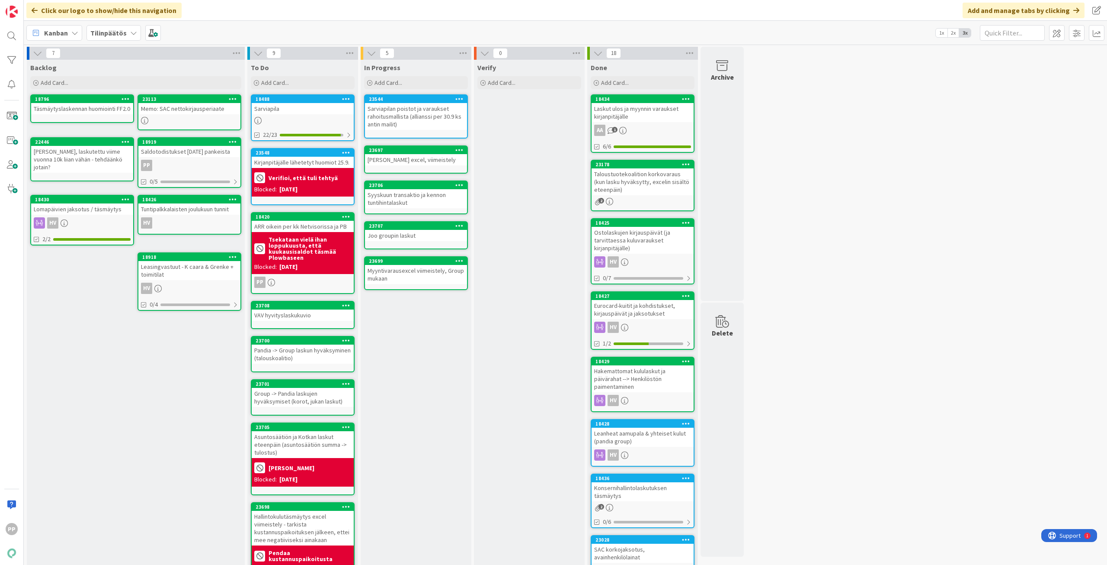
click at [436, 367] on div "In Progress Add Card... 23544 Sarviapilan poistot ja varaukset rahoitusmallista…" at bounding box center [416, 398] width 111 height 677
click at [448, 161] on div "Kuluvaraus excel, viimeistely" at bounding box center [416, 159] width 102 height 11
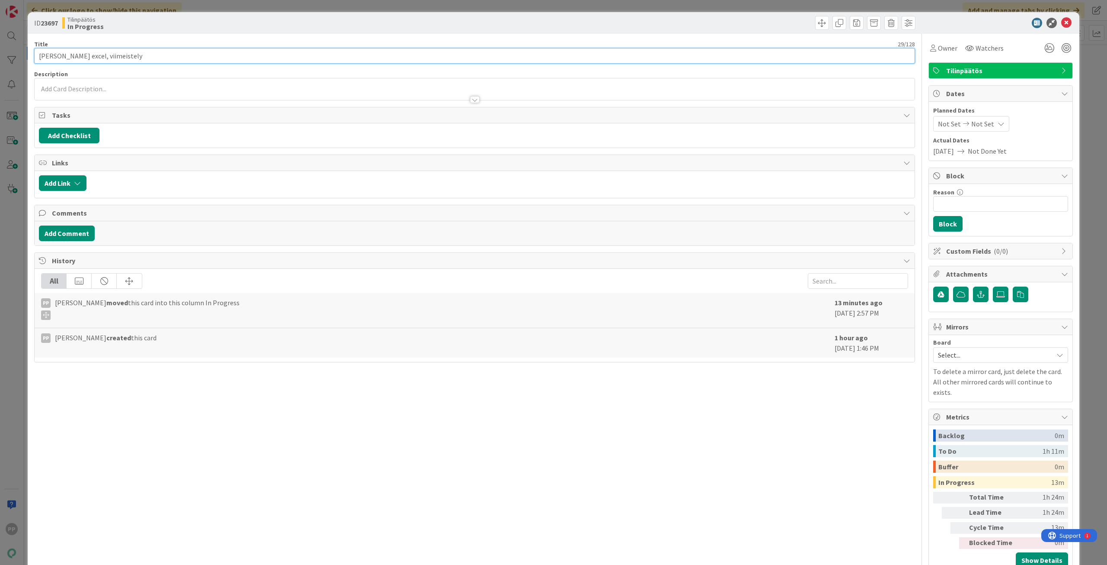
drag, startPoint x: 276, startPoint y: 75, endPoint x: 622, endPoint y: 96, distance: 346.7
click at [418, 91] on div "Title 29 / 128 Kuluvaraus excel, viimeistely Description Owner Watchers Tilinpä…" at bounding box center [474, 303] width 881 height 539
click at [608, 46] on div "Title 64 / 128" at bounding box center [474, 44] width 881 height 8
click at [619, 9] on div "ID 23697 Tilinpäätös In Progress Title 64 / 128 LÄHETÄ Kuluvaraus excel (huom. …" at bounding box center [553, 282] width 1107 height 565
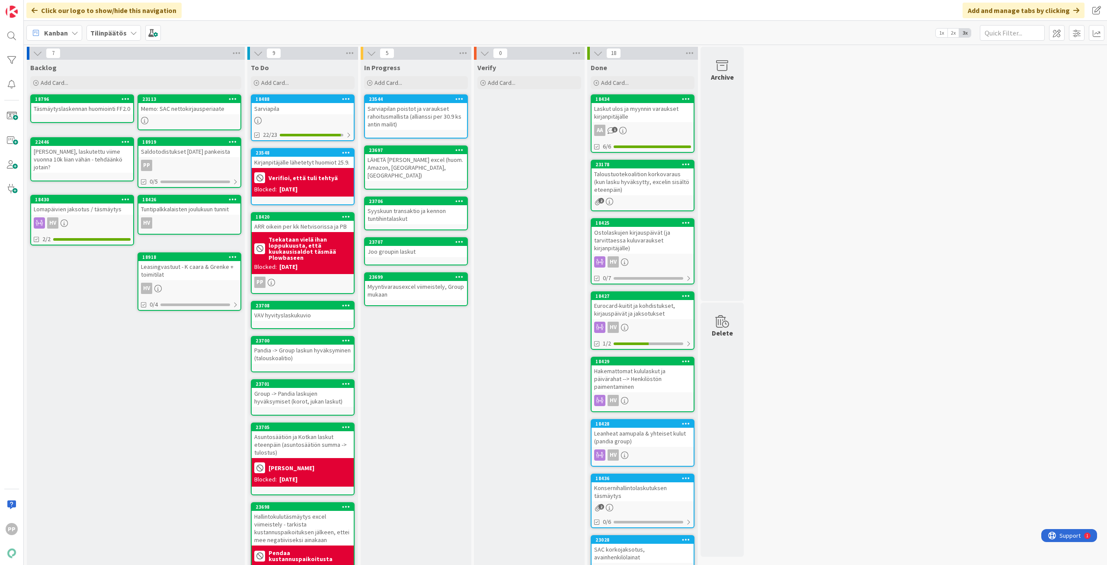
click at [441, 210] on div "Syyskuun transaktio ja kennon tuntihintalaskut" at bounding box center [416, 214] width 102 height 19
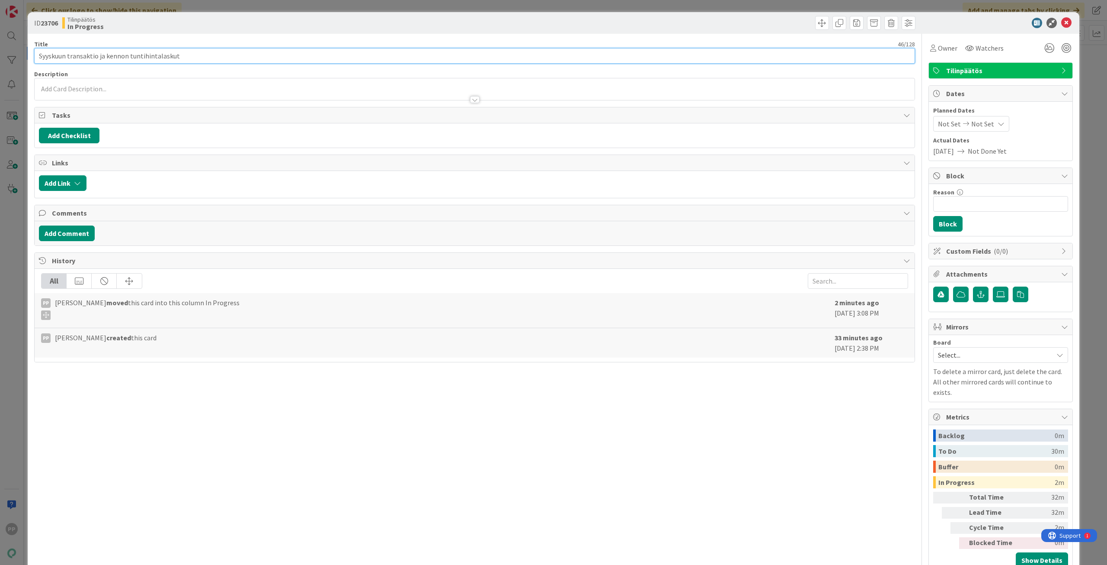
click at [42, 55] on input "Syyskuun transaktio ja kennon tuntihintalaskut" at bounding box center [474, 56] width 881 height 16
click at [38, 56] on input "Syyskuun transaktio ja kennon tuntihintalaskut" at bounding box center [474, 56] width 881 height 16
click at [311, 46] on div "Title 46 / 128" at bounding box center [474, 44] width 881 height 8
click at [322, 8] on div "ID 23706 Tilinpäätös In Progress Title 46 / 128 Syyskuun transaktio ja kennon t…" at bounding box center [553, 282] width 1107 height 565
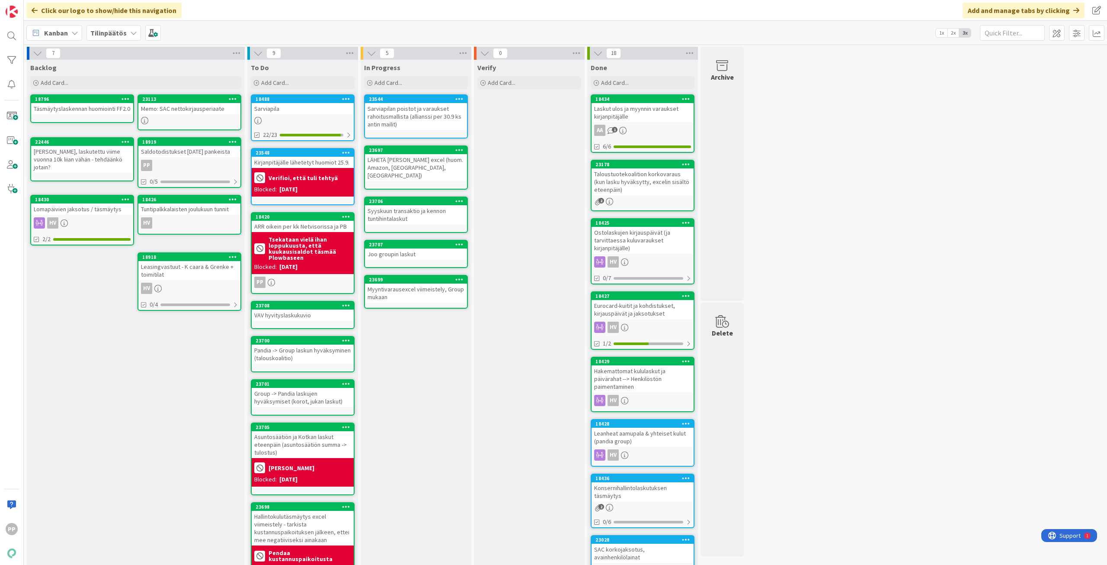
click at [456, 198] on icon at bounding box center [460, 201] width 8 height 6
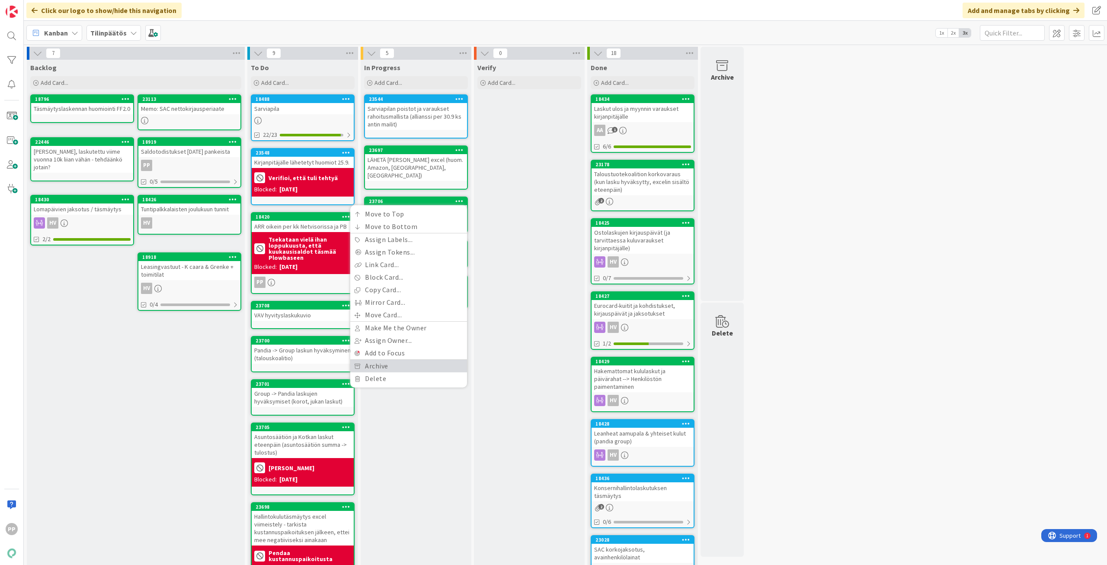
drag, startPoint x: 423, startPoint y: 359, endPoint x: 423, endPoint y: 353, distance: 6.1
click at [423, 359] on link "Archive" at bounding box center [408, 365] width 117 height 13
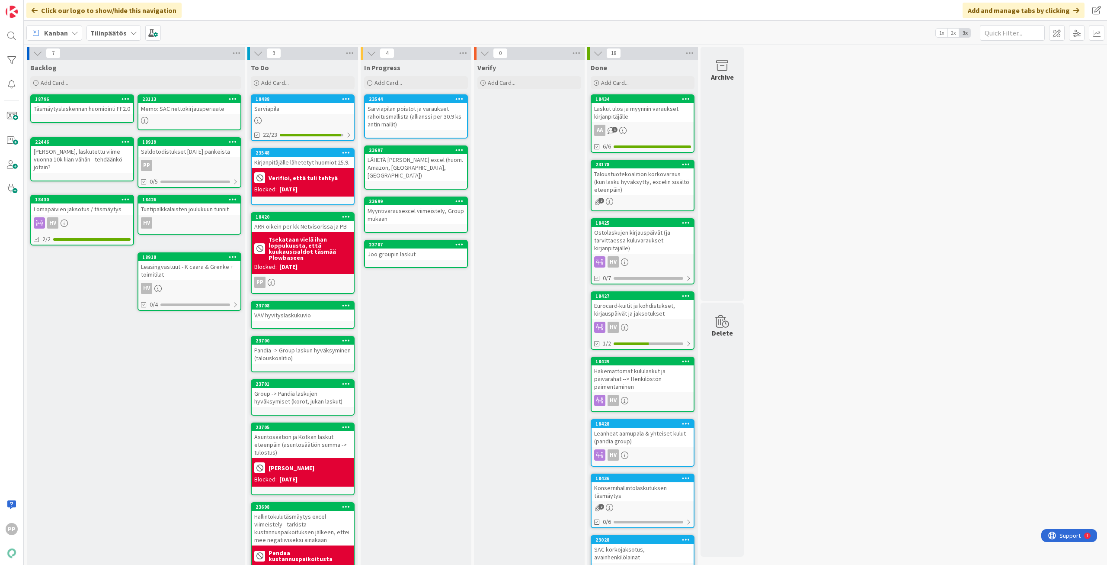
click at [430, 205] on div "Myyntivarausexcel viimeistely, Group mukaan" at bounding box center [416, 214] width 102 height 19
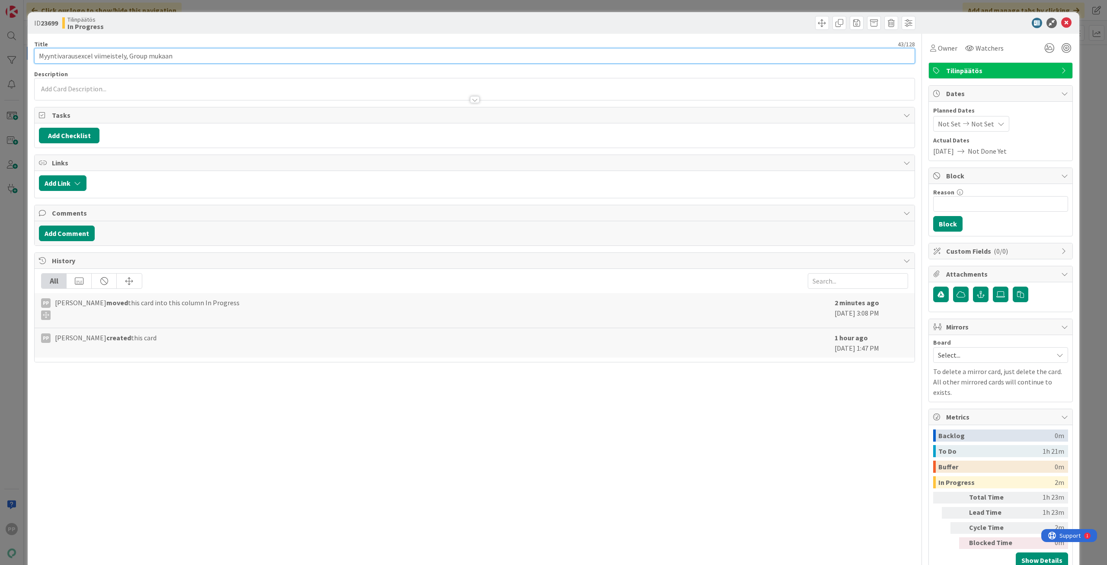
click at [38, 57] on input "Myyntivarausexcel viimeistely, Group mukaan" at bounding box center [474, 56] width 881 height 16
click at [91, 38] on div "Title 36 / 128 LÄHETÄ Myyntivarausexcel viimeistely Description PP Pekka Paasku…" at bounding box center [474, 303] width 881 height 539
click at [170, 7] on div "ID 23699 Tilinpäätös In Progress Title 36 / 128 LÄHETÄ Myyntivarausexcel viimei…" at bounding box center [553, 282] width 1107 height 565
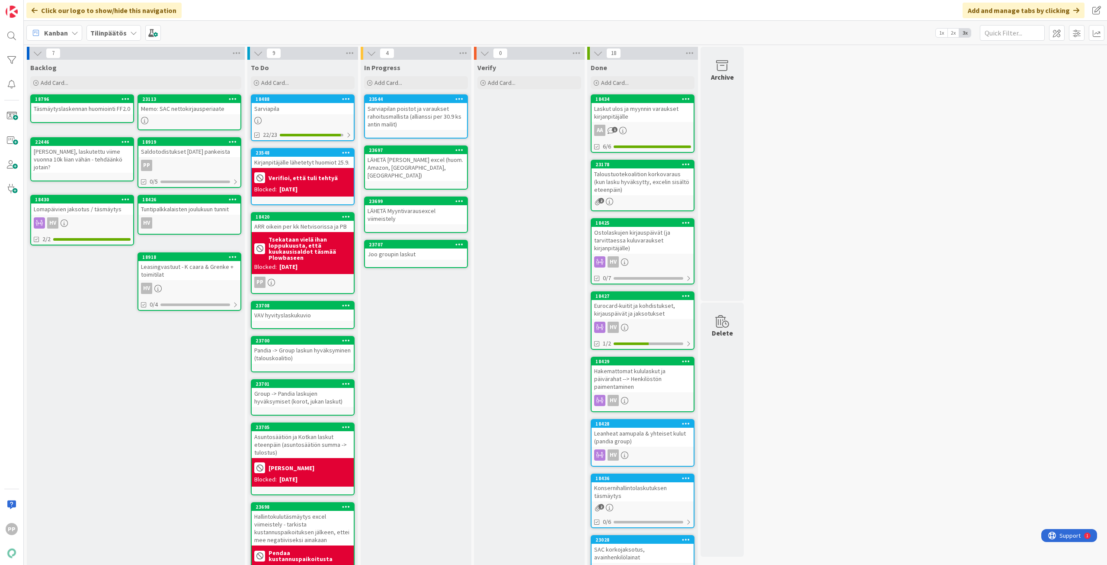
click at [455, 381] on div "In Progress Add Card... 23544 Sarviapilan poistot ja varaukset rahoitusmallista…" at bounding box center [416, 398] width 111 height 677
click at [461, 241] on icon at bounding box center [460, 244] width 8 height 6
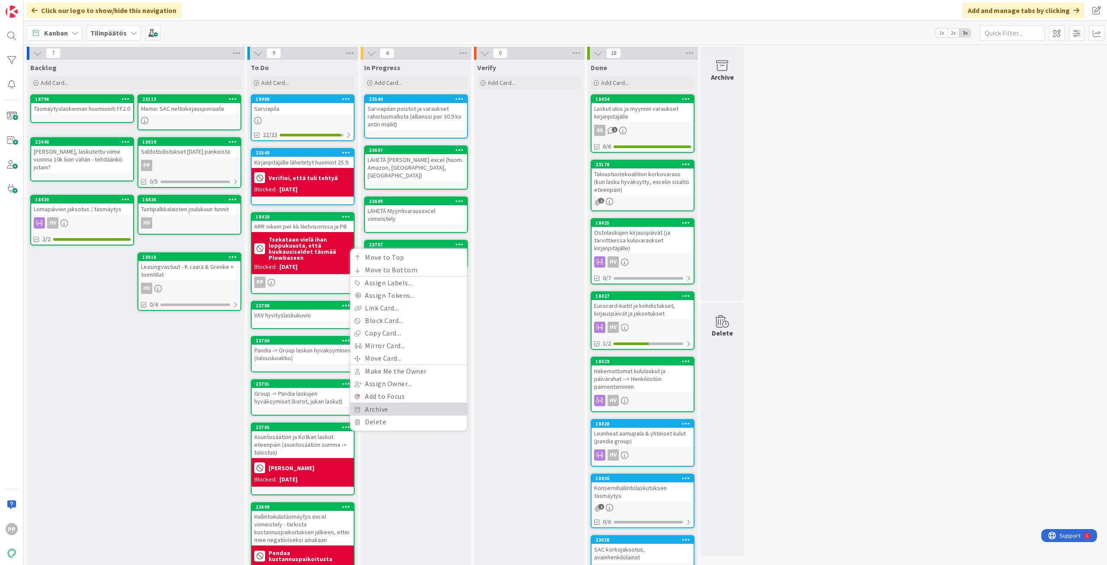
click at [409, 403] on link "Archive" at bounding box center [408, 409] width 117 height 13
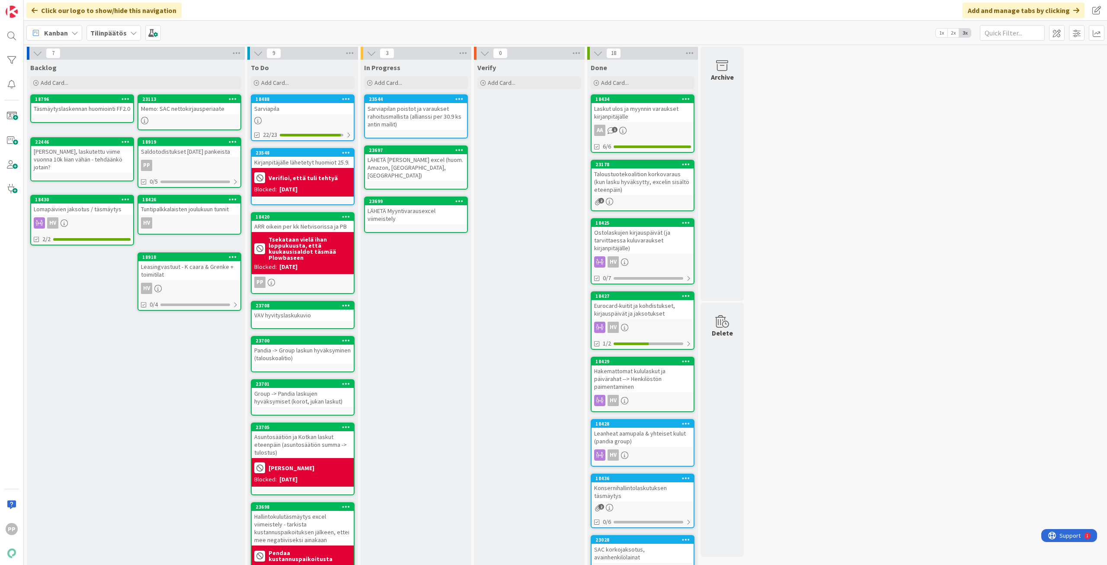
click at [417, 350] on div "In Progress Add Card... 23544 Sarviapilan poistot ja varaukset rahoitusmallista…" at bounding box center [416, 398] width 111 height 677
click at [446, 114] on div "Sarviapilan poistot ja varaukset rahoitusmallista (allianssi per 30.9 ks antin …" at bounding box center [416, 116] width 102 height 27
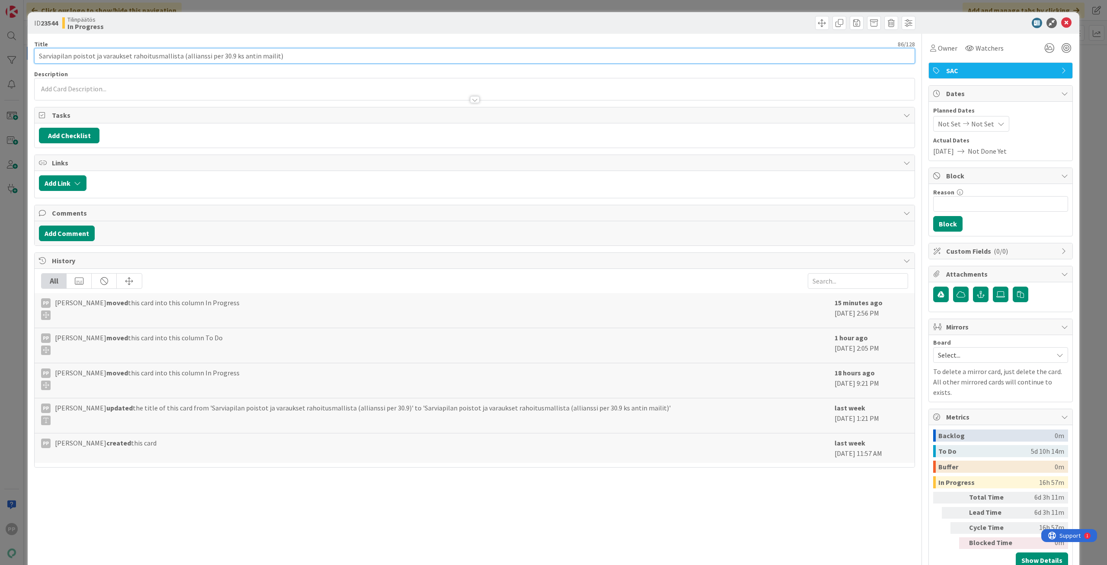
click at [38, 58] on input "Sarviapilan poistot ja varaukset rahoitusmallista (allianssi per 30.9 ks antin …" at bounding box center [474, 56] width 881 height 16
click at [288, 41] on div "Title 97 / 128" at bounding box center [474, 44] width 881 height 8
click at [298, 11] on div "ID 23544 Tilinpäätös In Progress Title 97 / 128 LÄHETÄ FYI Sarviapilan poistot …" at bounding box center [553, 282] width 1107 height 565
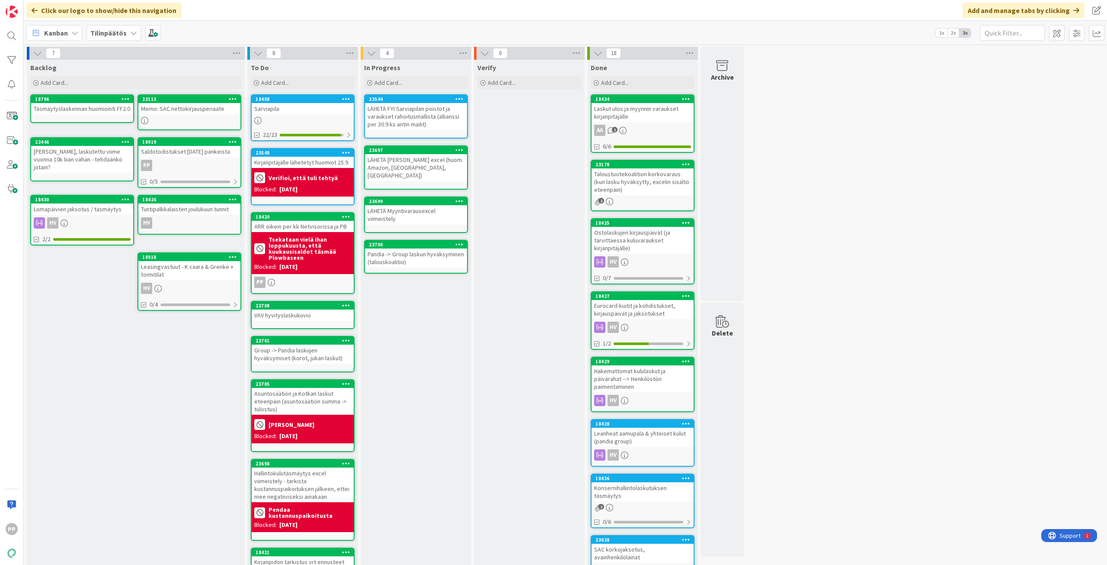
click at [433, 248] on div "Pandia -> Group laskun hyväksyminen (talouskoalitio)" at bounding box center [416, 257] width 102 height 19
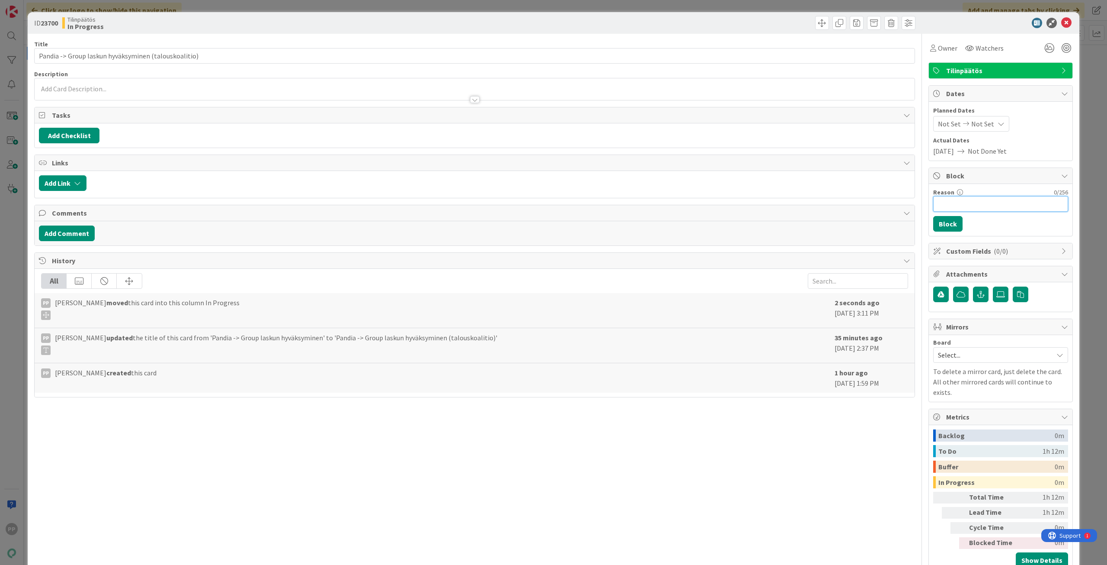
click at [984, 202] on input "Reason" at bounding box center [1001, 204] width 135 height 16
drag, startPoint x: 953, startPoint y: 228, endPoint x: 966, endPoint y: 198, distance: 32.2
click at [966, 198] on div "Reason 6 / 256 VERIFY Block" at bounding box center [1001, 210] width 144 height 52
click at [969, 201] on input "VERIFY" at bounding box center [1001, 204] width 135 height 16
click at [948, 225] on button "Block" at bounding box center [948, 224] width 29 height 16
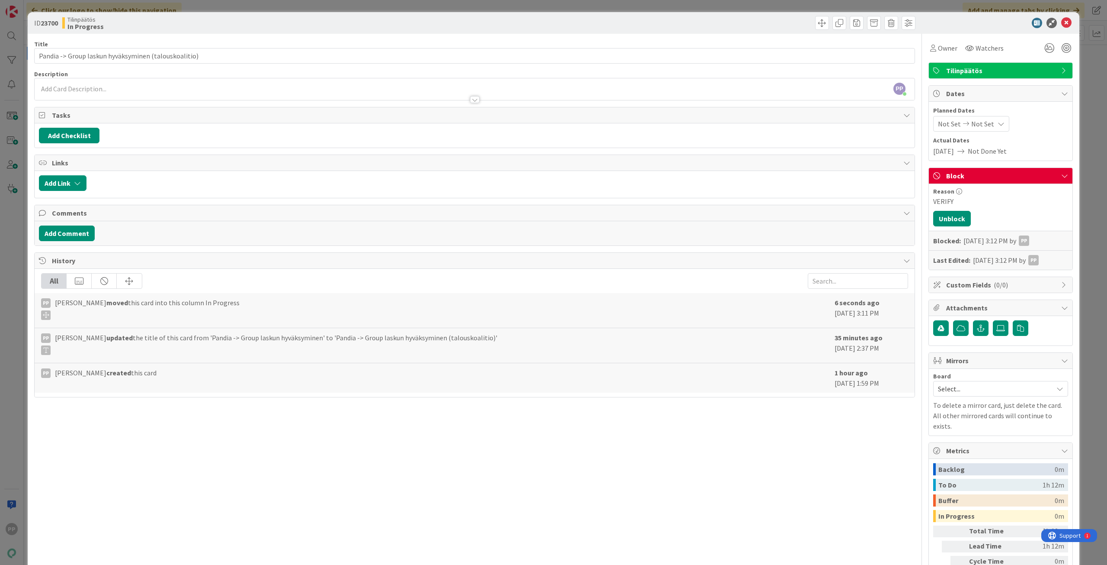
click at [1088, 222] on div "ID 23700 Tilinpäätös In Progress Title 52 / 128 Pandia -> Group laskun hyväksym…" at bounding box center [553, 282] width 1107 height 565
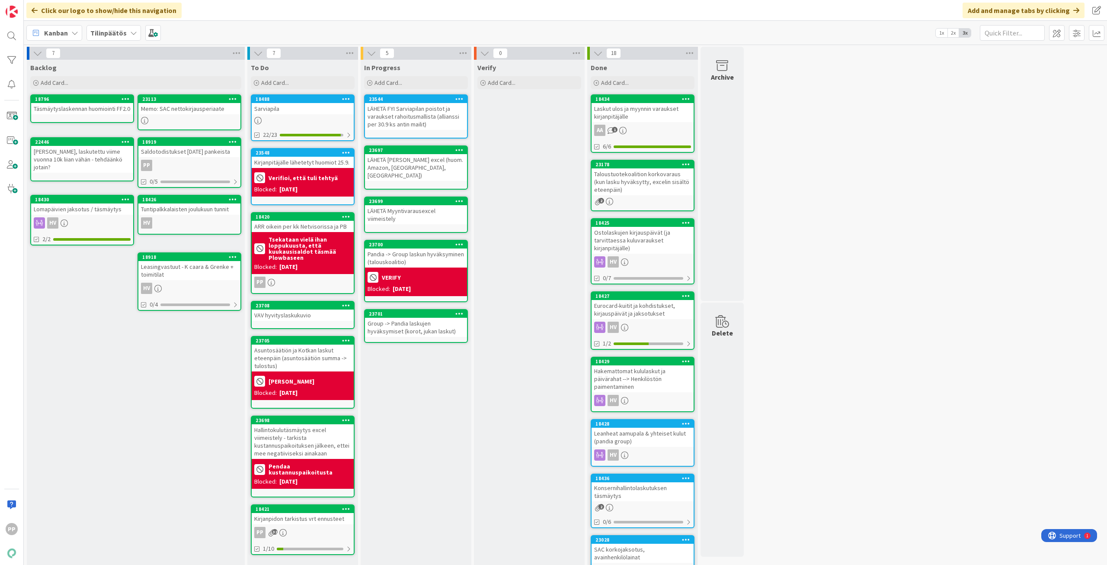
click at [438, 318] on div "Group -> Pandia laskujen hyväksymiset (korot, jukan laskut)" at bounding box center [416, 327] width 102 height 19
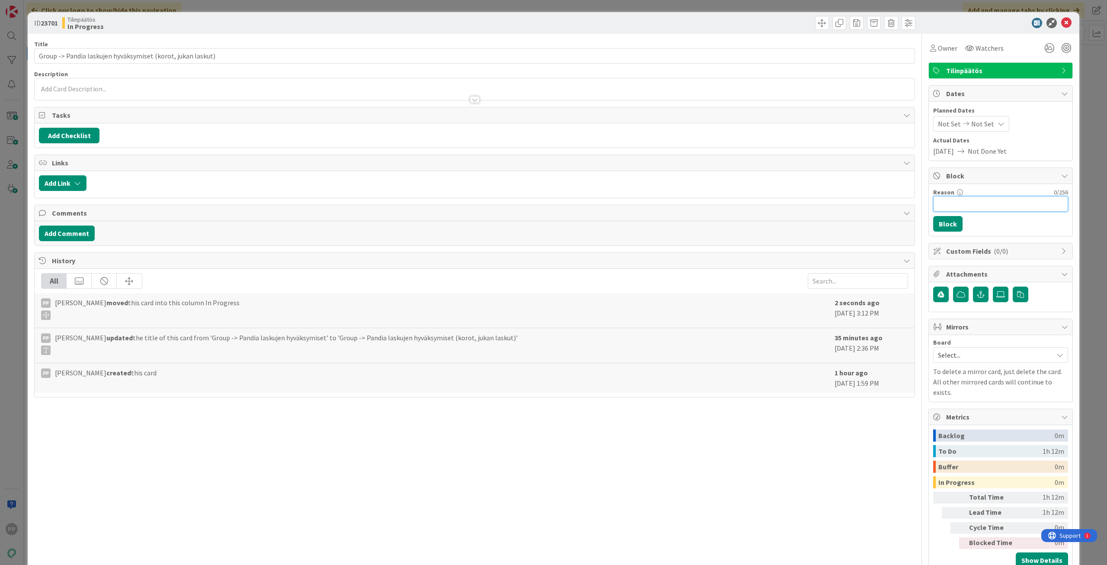
click at [1007, 203] on input "Reason" at bounding box center [1001, 204] width 135 height 16
paste input "VERIFY"
click at [942, 225] on button "Block" at bounding box center [948, 224] width 29 height 16
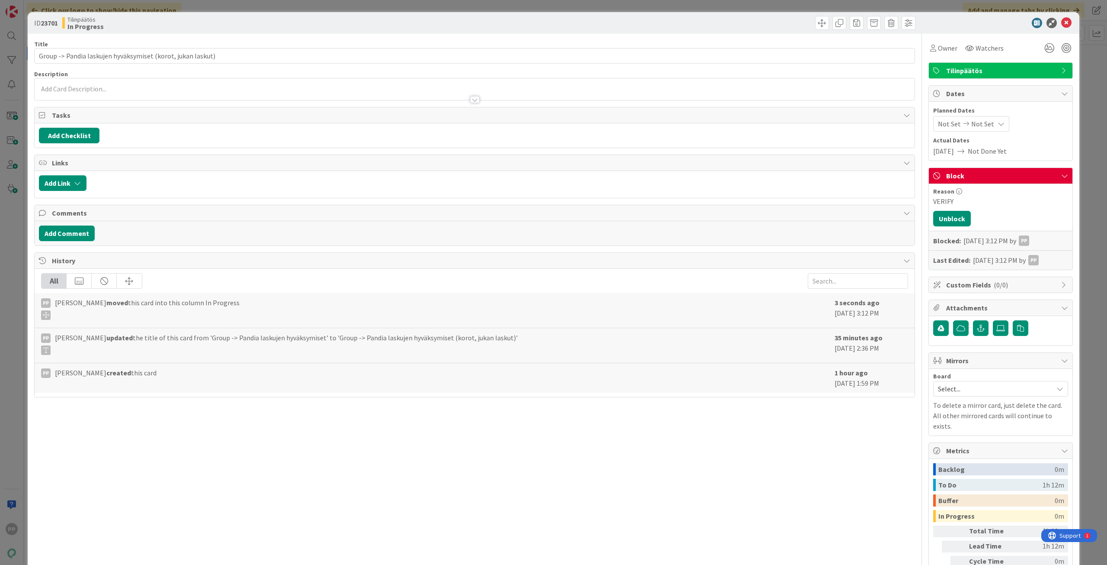
click at [1089, 227] on div "ID 23701 Tilinpäätös In Progress Title 59 / 128 Group -> Pandia laskujen hyväks…" at bounding box center [553, 282] width 1107 height 565
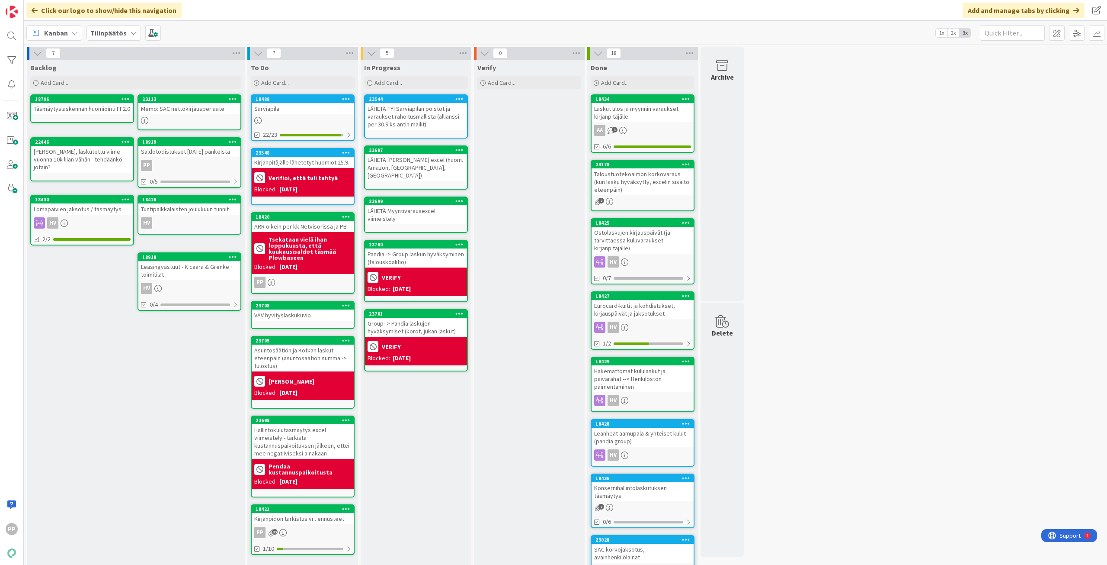
click at [431, 427] on div "In Progress Add Card... 23544 LÄHETÄ FYI Sarviapilan poistot ja varaukset rahoi…" at bounding box center [416, 398] width 111 height 677
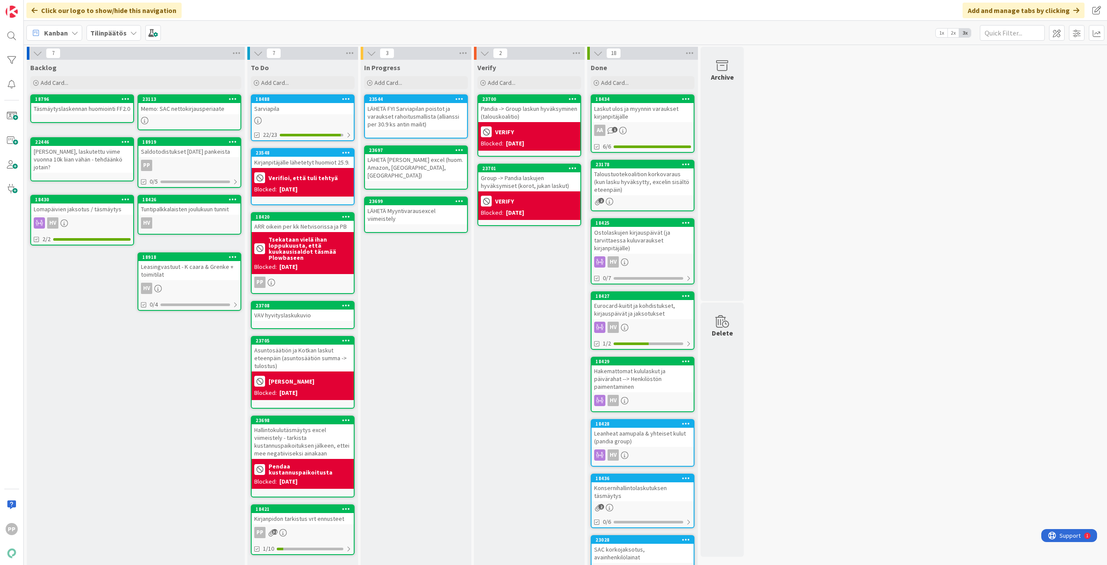
click at [536, 277] on div "Verify Add Card... 23700 Pandia -> Group laskun hyväksyminen (talouskoalitio) V…" at bounding box center [529, 398] width 111 height 677
click at [414, 266] on div "In Progress Add Card... 23544 LÄHETÄ FYI Sarviapilan poistot ja varaukset rahoi…" at bounding box center [416, 398] width 111 height 677
click at [417, 274] on div "In Progress Add Card... 23544 LÄHETÄ FYI Sarviapilan poistot ja varaukset rahoi…" at bounding box center [416, 398] width 111 height 677
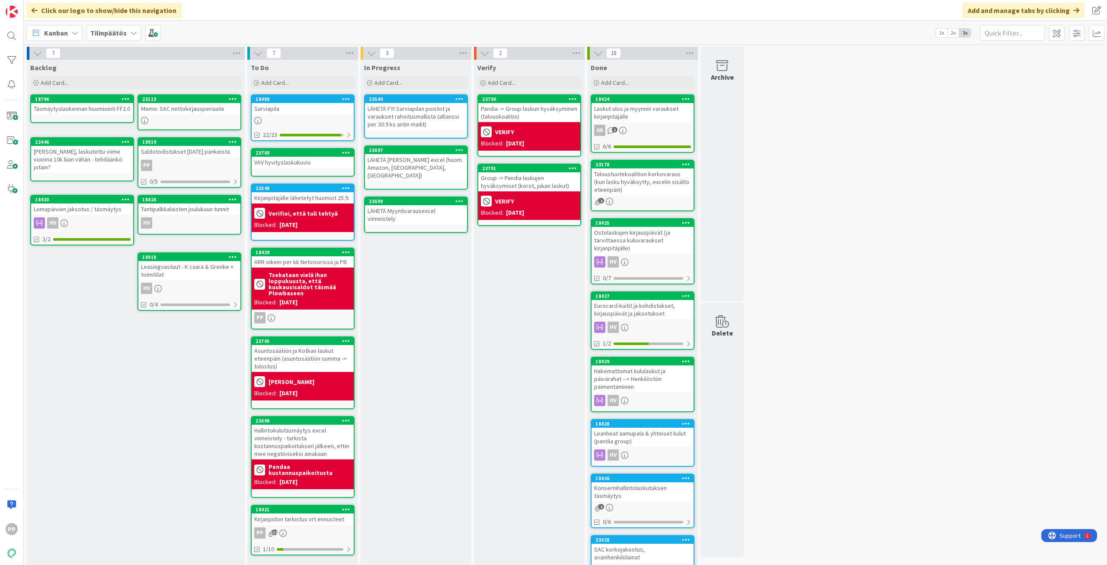
click at [409, 256] on div "In Progress Add Card... 23544 LÄHETÄ FYI Sarviapilan poistot ja varaukset rahoi…" at bounding box center [416, 398] width 111 height 677
click at [436, 331] on div "In Progress Add Card... 23544 LÄHETÄ FYI Sarviapilan poistot ja varaukset rahoi…" at bounding box center [416, 398] width 111 height 677
click at [407, 306] on div "In Progress Add Card... 23544 LÄHETÄ FYI Sarviapilan poistot ja varaukset rahoi…" at bounding box center [416, 398] width 111 height 677
click at [292, 83] on div "Add Card..." at bounding box center [303, 82] width 104 height 13
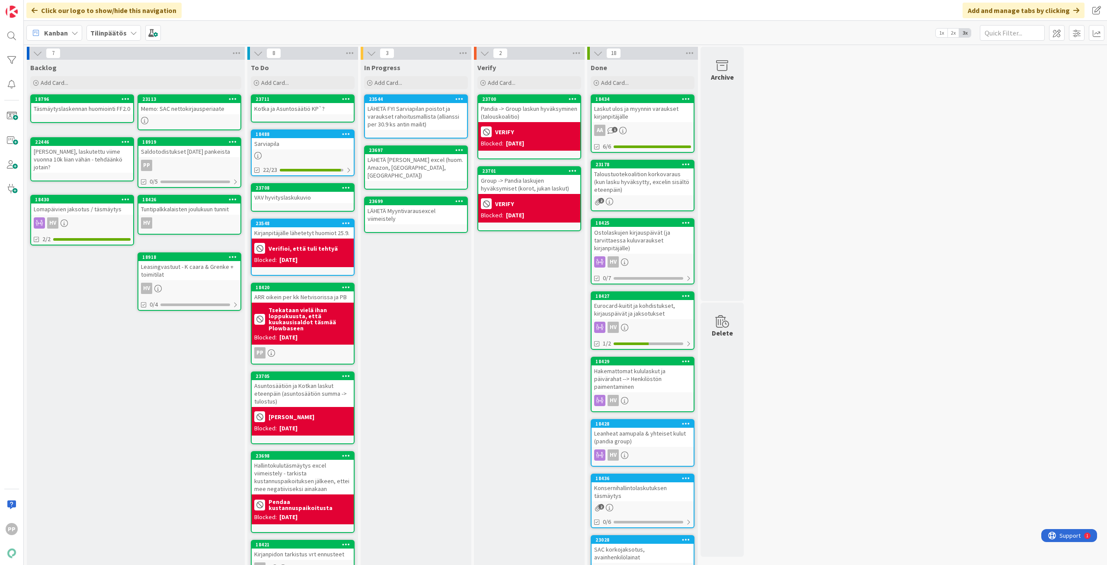
click at [335, 107] on div "Kotka ja Asuntosäätiö KP`?" at bounding box center [303, 108] width 102 height 11
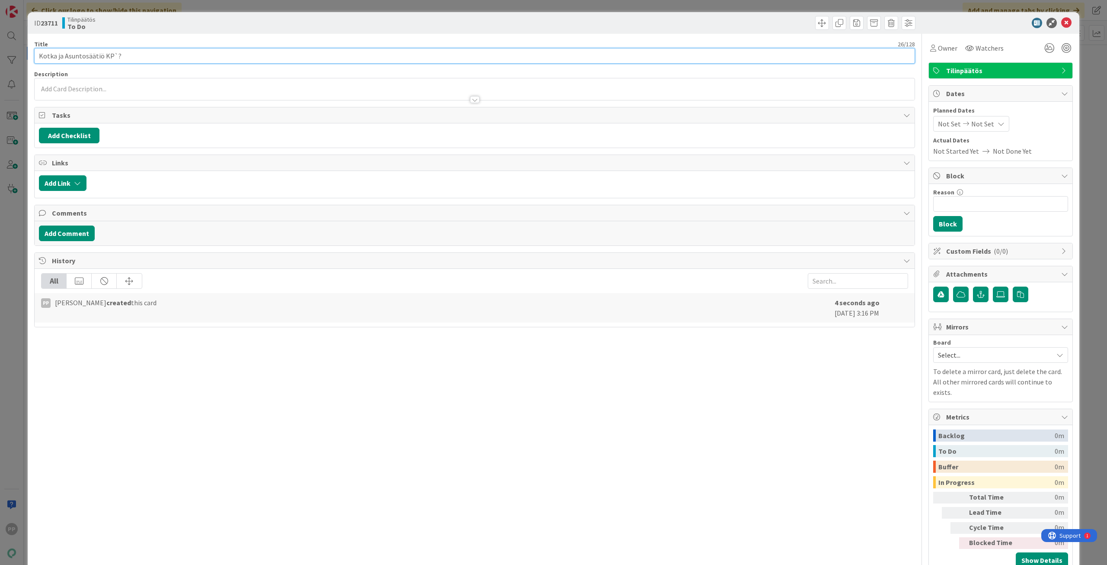
click at [128, 54] on input "Kotka ja Asuntosäätiö KP`?" at bounding box center [474, 56] width 881 height 16
click at [180, 32] on div "ID 23711 Tilinpäätös To Do" at bounding box center [554, 23] width 1052 height 22
drag, startPoint x: 207, startPoint y: 6, endPoint x: 233, endPoint y: 40, distance: 42.9
click at [208, 6] on div "ID 23711 Tilinpäätös To Do Title 24 / 128 Kotka ja Asuntosäätiö KP Description …" at bounding box center [553, 282] width 1107 height 565
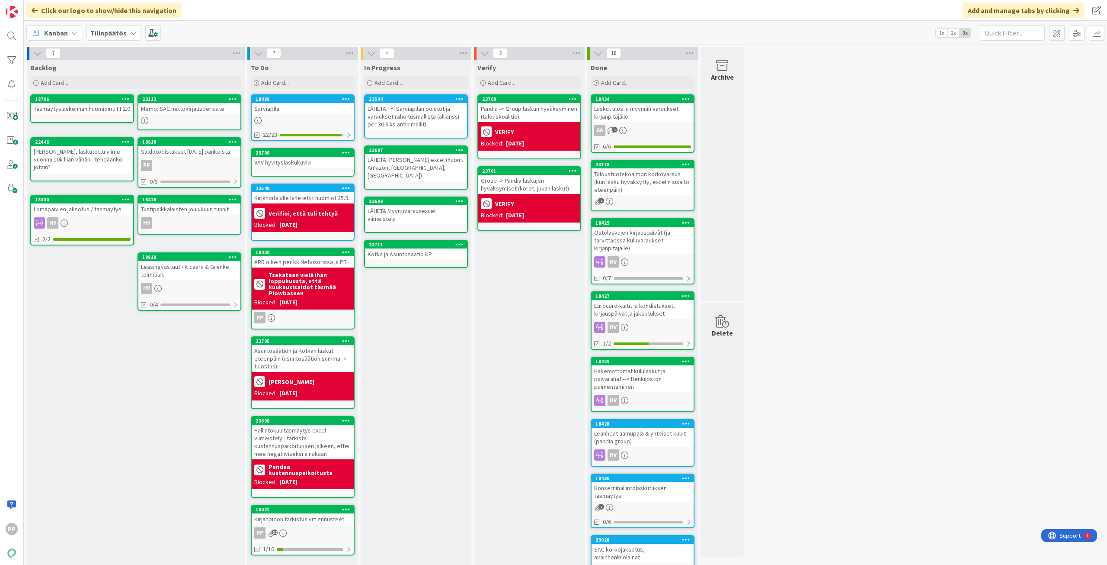
click at [418, 318] on div "In Progress Add Card... 23544 LÄHETÄ FYI Sarviapilan poistot ja varaukset rahoi…" at bounding box center [416, 398] width 111 height 677
drag, startPoint x: 420, startPoint y: 296, endPoint x: 414, endPoint y: 280, distance: 17.4
click at [420, 296] on div "In Progress Add Card... 23544 LÄHETÄ FYI Sarviapilan poistot ja varaukset rahoi…" at bounding box center [416, 398] width 111 height 677
click at [419, 330] on div "In Progress Add Card... 23544 LÄHETÄ FYI Sarviapilan poistot ja varaukset rahoi…" at bounding box center [416, 398] width 111 height 677
click at [438, 322] on div "In Progress Add Card... 23544 LÄHETÄ FYI Sarviapilan poistot ja varaukset rahoi…" at bounding box center [416, 398] width 111 height 677
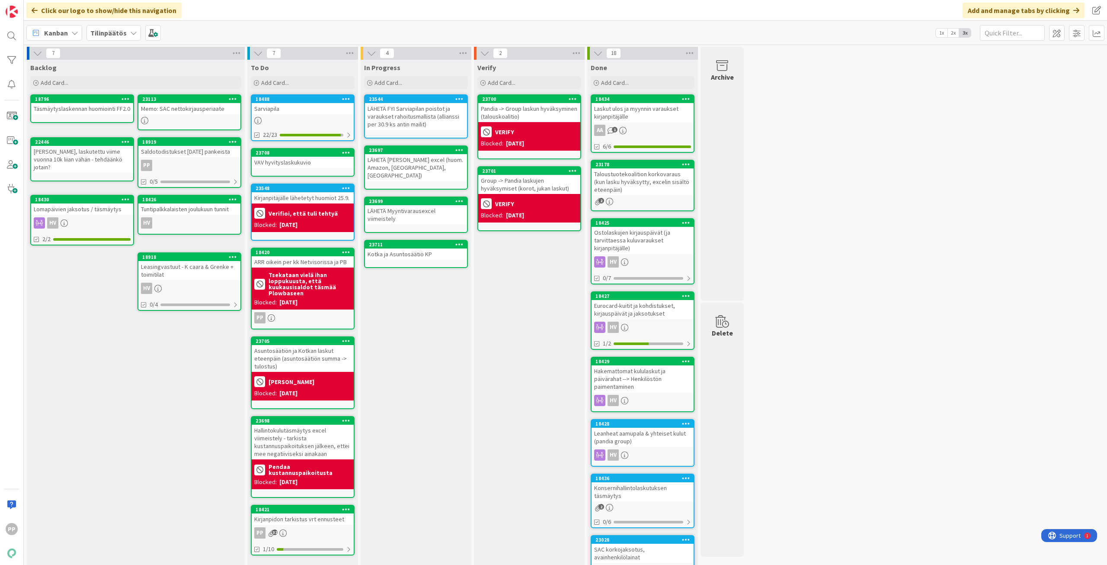
click at [531, 360] on div "Verify Add Card... 23700 Pandia -> Group laskun hyväksyminen (talouskoalitio) V…" at bounding box center [529, 398] width 111 height 677
click at [415, 317] on div "In Progress Add Card... 23544 LÄHETÄ FYI Sarviapilan poistot ja varaukset rahoi…" at bounding box center [416, 398] width 111 height 677
click at [419, 319] on div "In Progress Add Card... 23544 LÄHETÄ FYI Sarviapilan poistot ja varaukset rahoi…" at bounding box center [416, 398] width 111 height 677
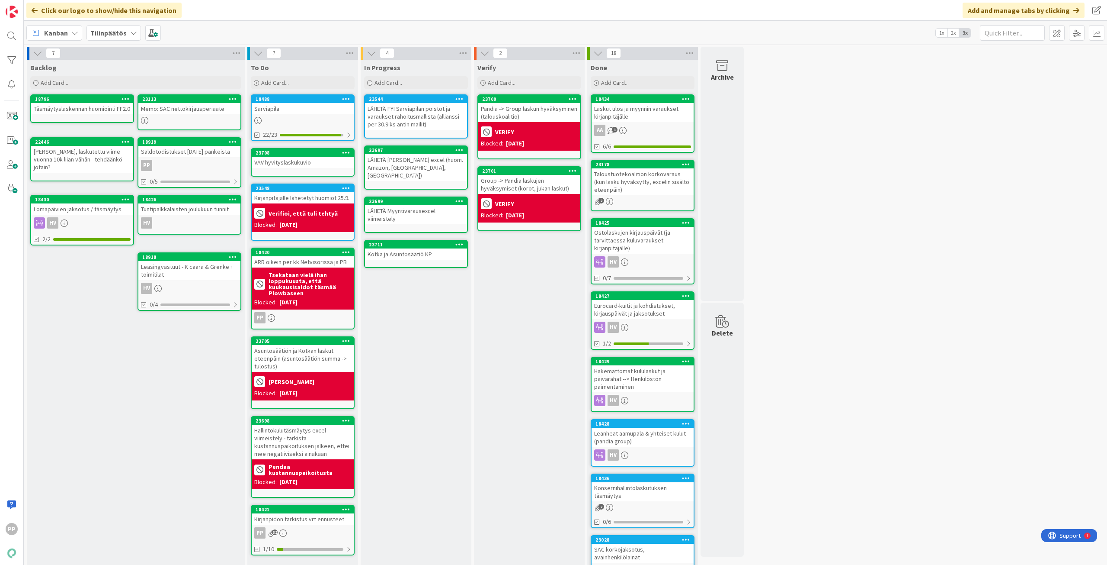
click at [419, 319] on div "In Progress Add Card... 23544 LÄHETÄ FYI Sarviapilan poistot ja varaukset rahoi…" at bounding box center [416, 398] width 111 height 677
click at [417, 321] on div "In Progress Add Card... 23544 LÄHETÄ FYI Sarviapilan poistot ja varaukset rahoi…" at bounding box center [416, 398] width 111 height 677
click at [413, 323] on div "In Progress Add Card... 23544 LÄHETÄ FYI Sarviapilan poistot ja varaukset rahoi…" at bounding box center [416, 398] width 111 height 677
click at [404, 341] on div "In Progress Add Card... 23544 LÄHETÄ FYI Sarviapilan poistot ja varaukset rahoi…" at bounding box center [416, 398] width 111 height 677
click at [407, 335] on div "In Progress Add Card... 23544 LÄHETÄ FYI Sarviapilan poistot ja varaukset rahoi…" at bounding box center [416, 398] width 111 height 677
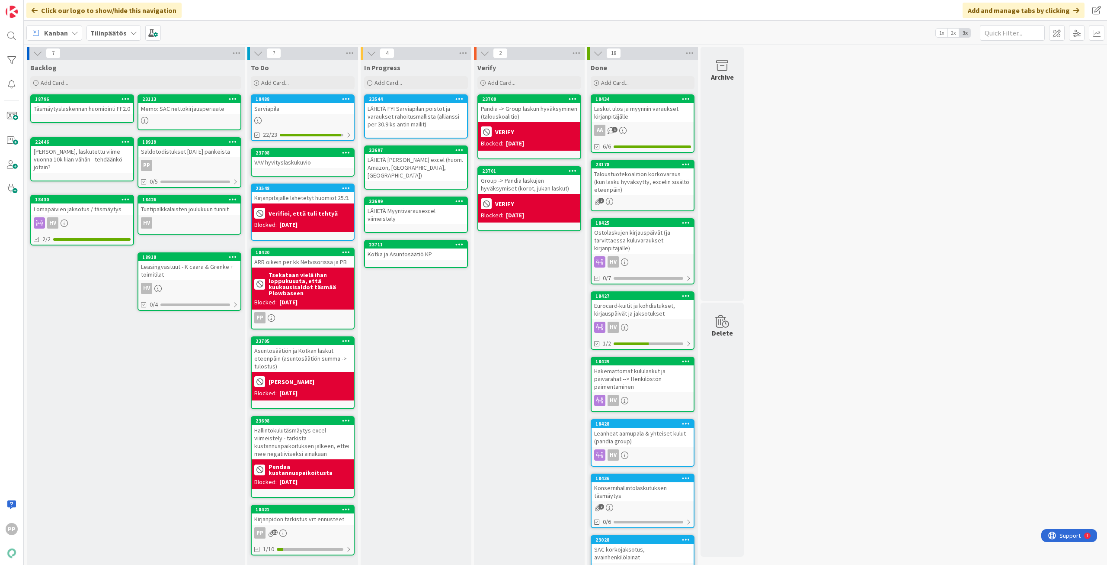
click at [536, 321] on div "Verify Add Card... 23700 Pandia -> Group laskun hyväksyminen (talouskoalitio) V…" at bounding box center [529, 398] width 111 height 677
click at [345, 154] on icon at bounding box center [346, 152] width 8 height 6
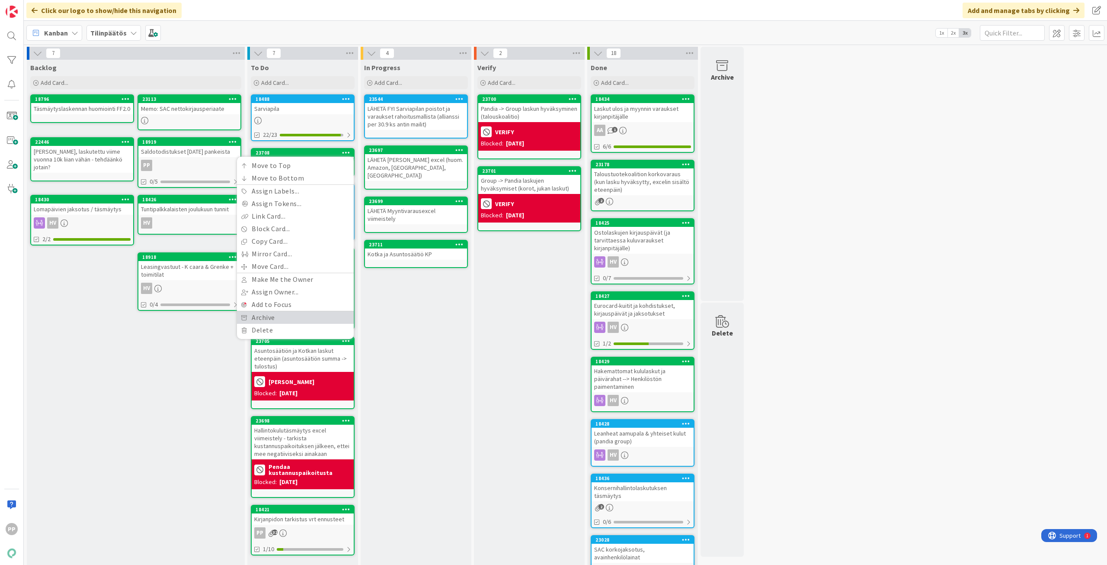
click at [334, 317] on link "Archive" at bounding box center [295, 317] width 117 height 13
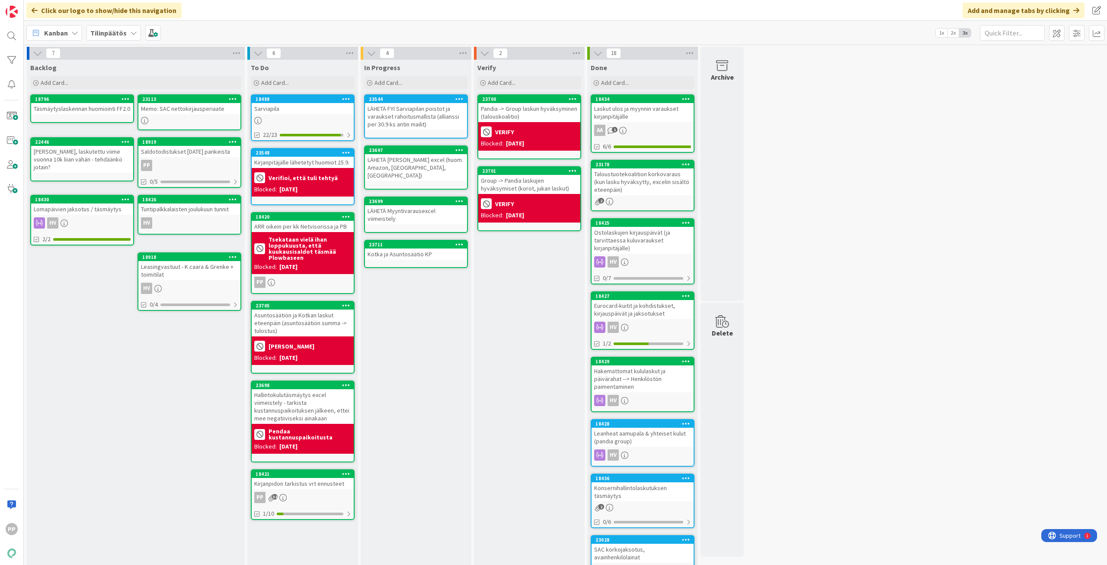
click at [419, 314] on div "In Progress Add Card... 23544 LÄHETÄ FYI Sarviapilan poistot ja varaukset rahoi…" at bounding box center [416, 398] width 111 height 677
click at [274, 82] on span "Add Card..." at bounding box center [275, 83] width 28 height 8
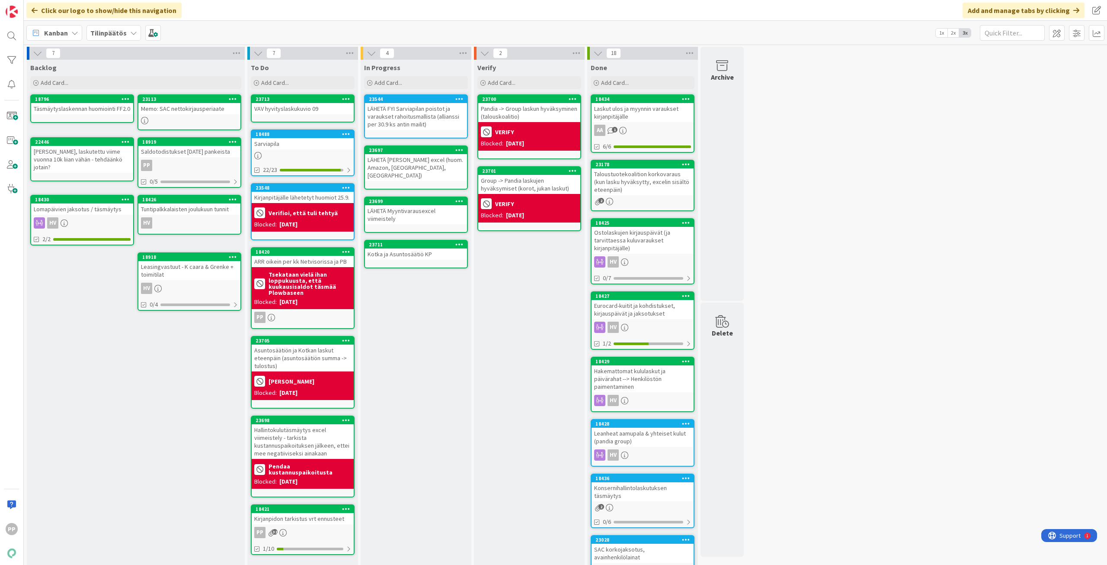
click at [413, 295] on div "In Progress Add Card... 23544 LÄHETÄ FYI Sarviapilan poistot ja varaukset rahoi…" at bounding box center [416, 398] width 111 height 677
click at [505, 308] on div "Verify Add Card... 23700 Pandia -> Group laskun hyväksyminen (talouskoalitio) V…" at bounding box center [529, 398] width 111 height 677
click at [422, 323] on div "In Progress Add Card... 23544 LÄHETÄ FYI Sarviapilan poistot ja varaukset rahoi…" at bounding box center [416, 398] width 111 height 677
click at [513, 323] on div "Verify Add Card... 23700 Pandia -> Group laskun hyväksyminen (talouskoalitio) V…" at bounding box center [529, 398] width 111 height 677
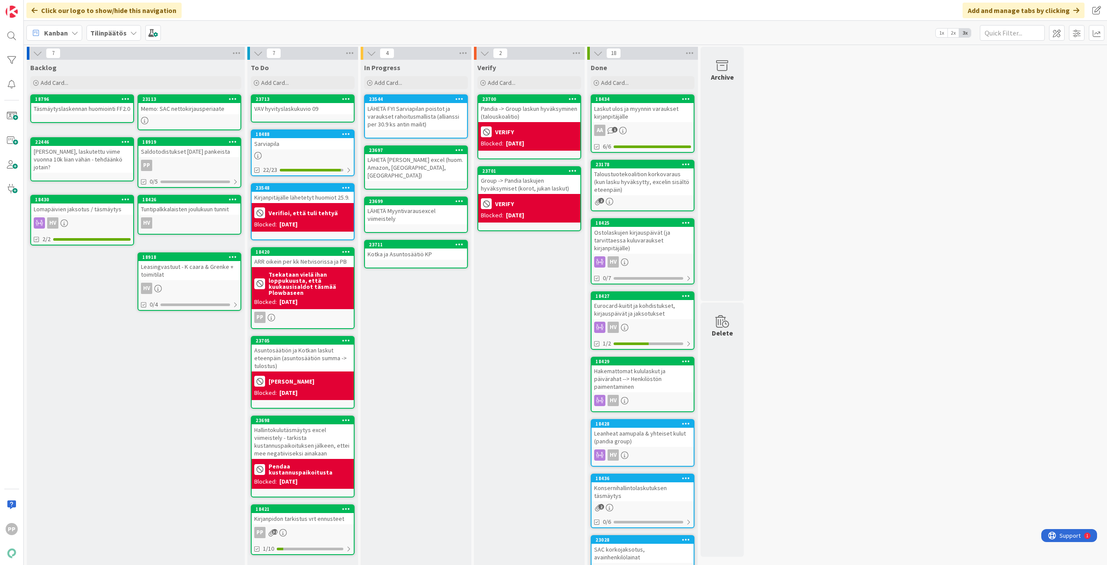
click at [513, 323] on div "Verify Add Card... 23700 Pandia -> Group laskun hyväksyminen (talouskoalitio) V…" at bounding box center [529, 398] width 111 height 677
click at [539, 305] on div "Verify Add Card... 23700 Pandia -> Group laskun hyväksyminen (talouskoalitio) V…" at bounding box center [529, 398] width 111 height 677
click at [349, 97] on icon at bounding box center [346, 99] width 8 height 6
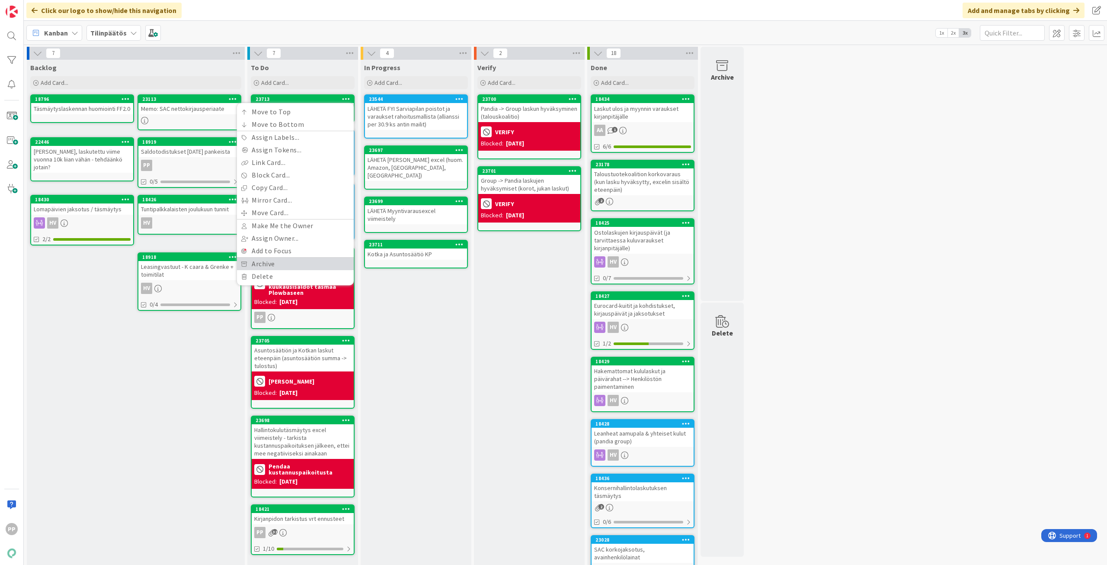
click at [324, 260] on link "Archive" at bounding box center [295, 263] width 117 height 13
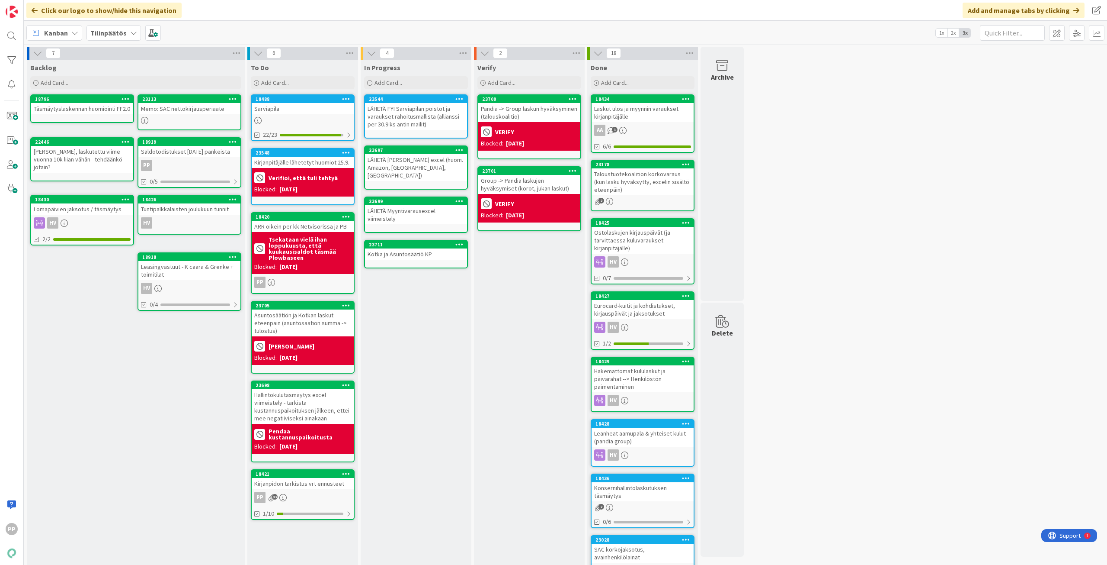
click at [918, 372] on div "7 Backlog Add Card... 23113 Memo: SAC nettokirjausperiaate 18796 Täsmäytyslaske…" at bounding box center [566, 394] width 1080 height 694
click at [533, 359] on div "Verify Add Card... 23700 Pandia -> Group laskun hyväksyminen (talouskoalitio) V…" at bounding box center [529, 398] width 111 height 677
click at [438, 366] on div "In Progress Add Card... 23544 LÄHETÄ FYI Sarviapilan poistot ja varaukset rahoi…" at bounding box center [416, 398] width 111 height 677
click at [519, 366] on div "Verify Add Card... 23700 Pandia -> Group laskun hyväksyminen (talouskoalitio) V…" at bounding box center [529, 398] width 111 height 677
click at [869, 406] on div "7 Backlog Add Card... 23113 Memo: SAC nettokirjausperiaate 18796 Täsmäytyslaske…" at bounding box center [566, 394] width 1080 height 694
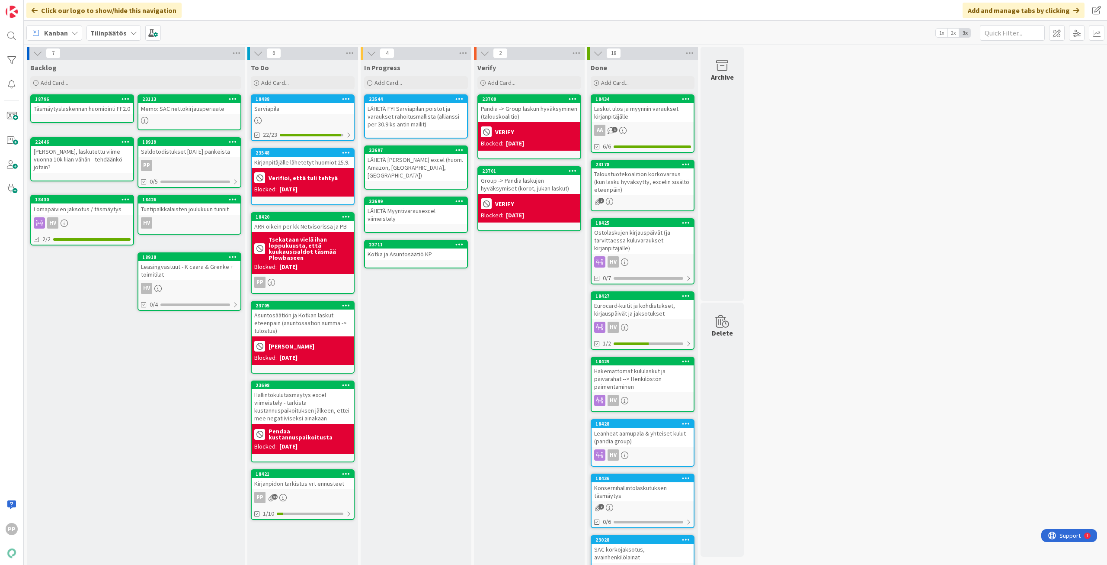
click at [534, 340] on div "Verify Add Card... 23700 Pandia -> Group laskun hyväksyminen (talouskoalitio) V…" at bounding box center [529, 398] width 111 height 677
click at [850, 314] on div "7 Backlog Add Card... 23113 Memo: SAC nettokirjausperiaate 18796 Täsmäytyslaske…" at bounding box center [566, 394] width 1080 height 694
click at [441, 340] on div "In Progress Add Card... 23544 LÄHETÄ FYI Sarviapilan poistot ja varaukset rahoi…" at bounding box center [416, 398] width 111 height 677
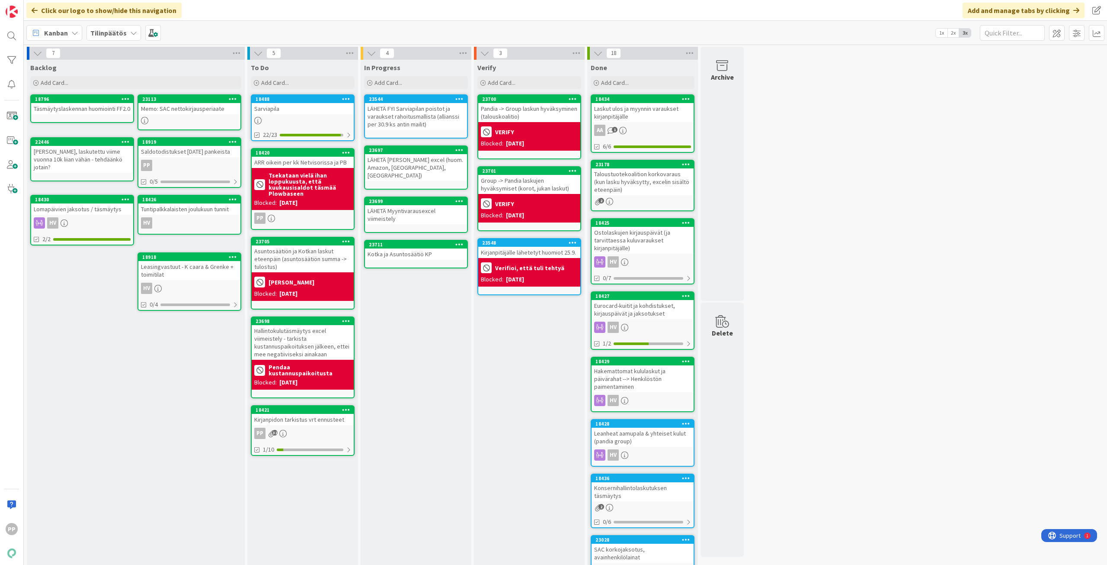
click at [549, 254] on div "Kirjanpitäjälle lähetetyt huomiot 25.9." at bounding box center [529, 252] width 102 height 11
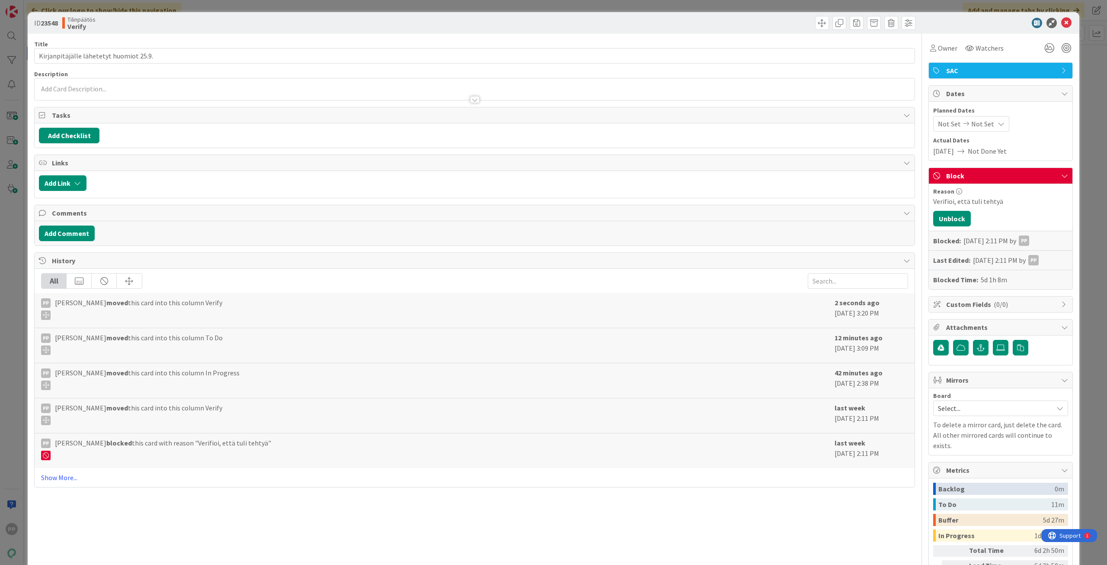
click at [30, 346] on div "ID 23548 Tilinpäätös Verify Title 39 / 128 Kirjanpitäjälle lähetetyt huomiot 25…" at bounding box center [554, 322] width 1052 height 620
click at [22, 379] on div "ID 23548 Tilinpäätös Verify Title 39 / 128 Kirjanpitäjälle lähetetyt huomiot 25…" at bounding box center [553, 282] width 1107 height 565
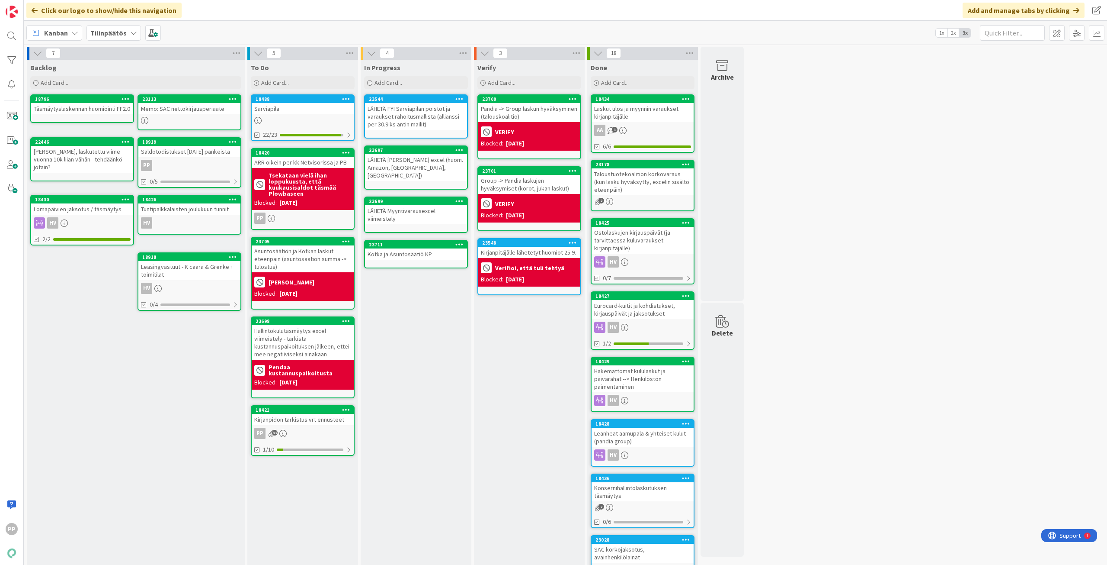
click at [520, 397] on div "Verify Add Card... 23700 Pandia -> Group laskun hyväksyminen (talouskoalitio) V…" at bounding box center [529, 398] width 111 height 677
click at [539, 400] on div "Verify Add Card... 23700 Pandia -> Group laskun hyväksyminen (talouskoalitio) V…" at bounding box center [529, 398] width 111 height 677
click at [539, 339] on div "Verify Add Card... 23700 Pandia -> Group laskun hyväksyminen (talouskoalitio) V…" at bounding box center [529, 398] width 111 height 677
click at [542, 269] on b "Verifioi, että tuli tehtyä" at bounding box center [529, 268] width 69 height 6
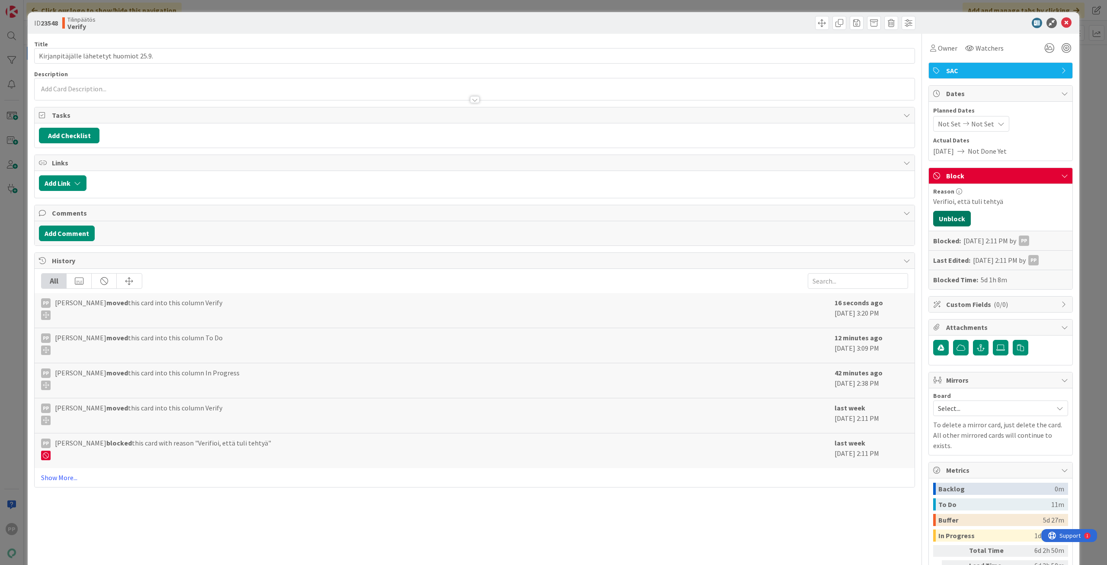
click at [959, 218] on button "Unblock" at bounding box center [953, 219] width 38 height 16
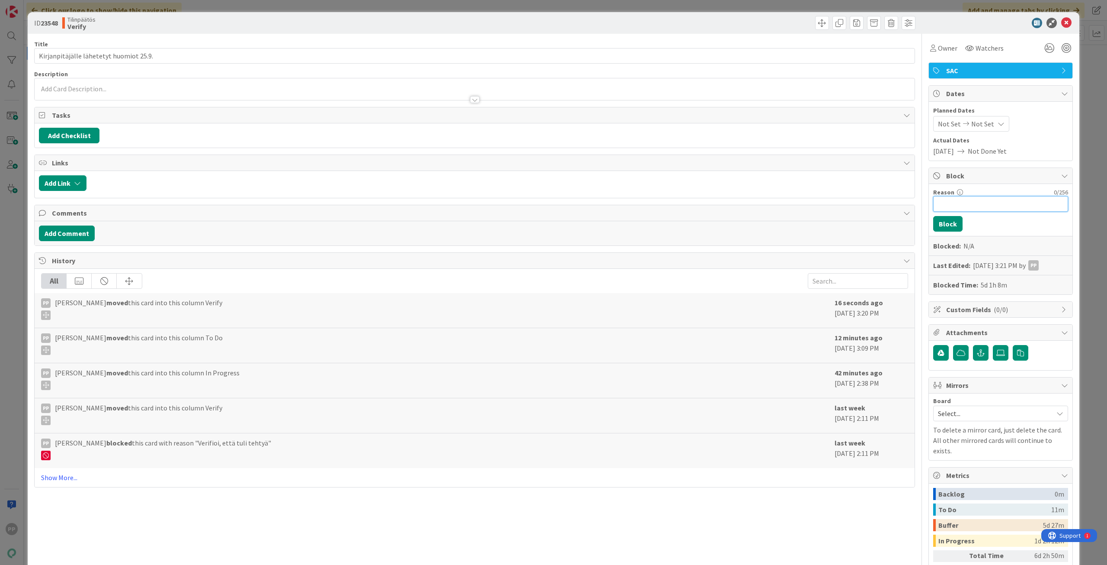
click at [962, 208] on input "Reason" at bounding box center [1001, 204] width 135 height 16
click at [944, 218] on button "Block" at bounding box center [948, 224] width 29 height 16
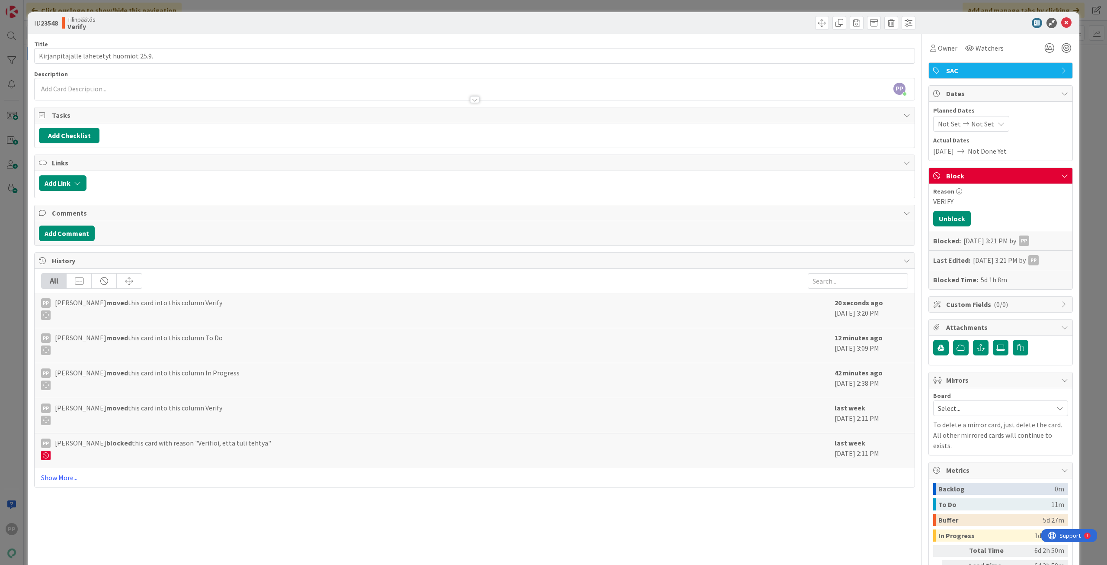
click at [1095, 222] on div "ID 23548 Tilinpäätös Verify Title 39 / 128 Kirjanpitäjälle lähetetyt huomiot 25…" at bounding box center [553, 282] width 1107 height 565
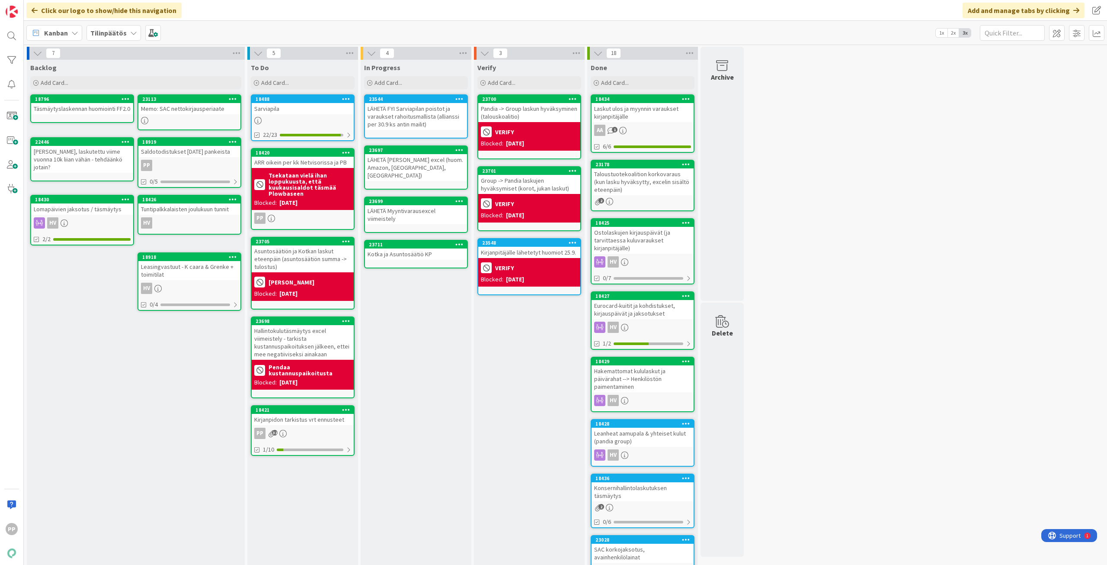
click at [540, 332] on div "Verify Add Card... 23700 Pandia -> Group laskun hyväksyminen (talouskoalitio) V…" at bounding box center [529, 398] width 111 height 677
click at [420, 295] on div "In Progress Add Card... 23544 LÄHETÄ FYI Sarviapilan poistot ja varaukset rahoi…" at bounding box center [416, 398] width 111 height 677
click at [434, 324] on div "In Progress Add Card... 23544 LÄHETÄ FYI Sarviapilan poistot ja varaukset rahoi…" at bounding box center [416, 398] width 111 height 677
click at [428, 322] on div "In Progress Add Card... 23544 LÄHETÄ FYI Sarviapilan poistot ja varaukset rahoi…" at bounding box center [416, 398] width 111 height 677
click at [404, 327] on div "In Progress Add Card... 23544 LÄHETÄ FYI Sarviapilan poistot ja varaukset rahoi…" at bounding box center [416, 398] width 111 height 677
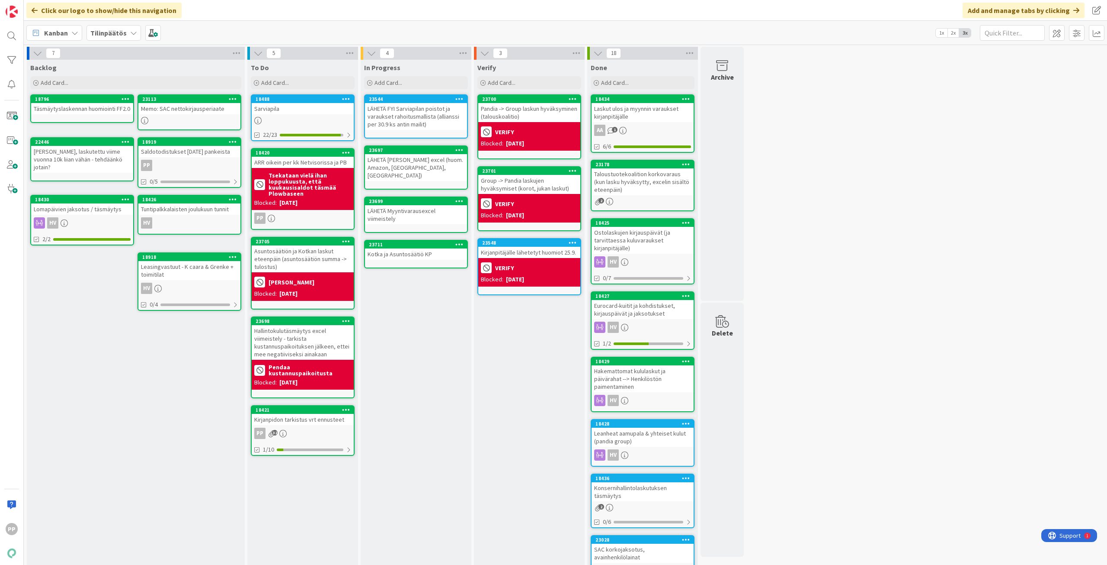
click at [398, 338] on div "In Progress Add Card... 23544 LÄHETÄ FYI Sarviapilan poistot ja varaukset rahoi…" at bounding box center [416, 398] width 111 height 677
click at [333, 161] on div "ARR oikein per kk Netvisorissa ja PB" at bounding box center [303, 162] width 102 height 11
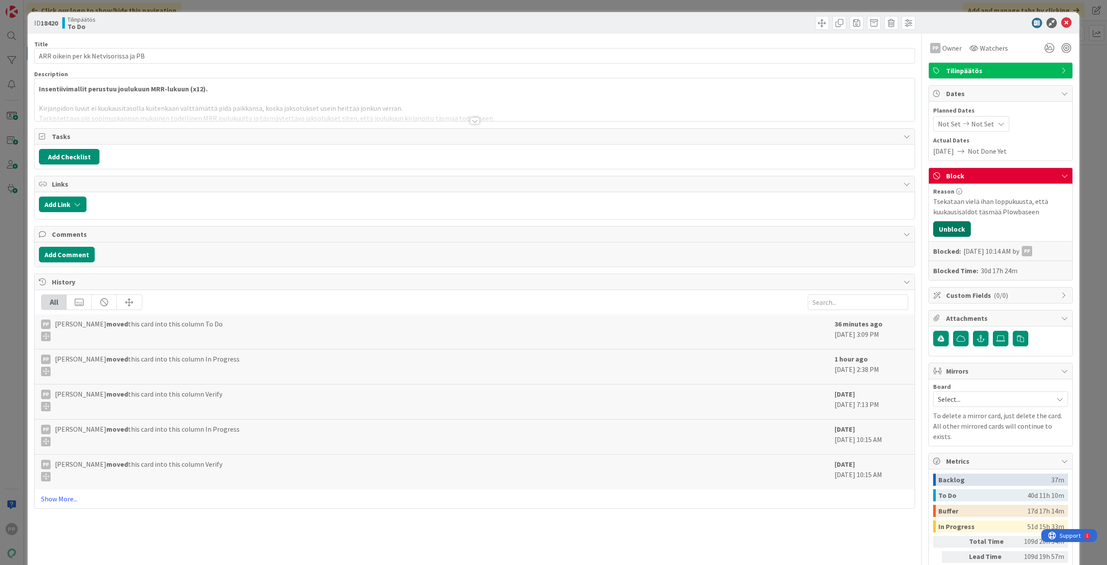
click at [948, 225] on button "Unblock" at bounding box center [953, 229] width 38 height 16
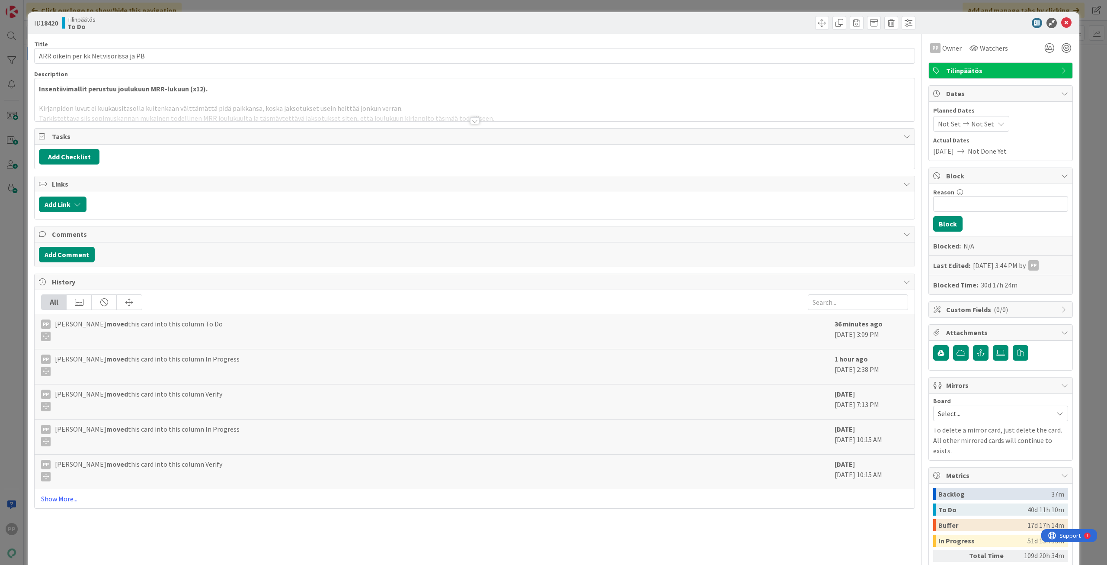
click at [1079, 202] on div "ID 18420 Tilinpäätös To Do Title 36 / 128 ARR oikein per kk Netvisorissa ja PB …" at bounding box center [553, 282] width 1107 height 565
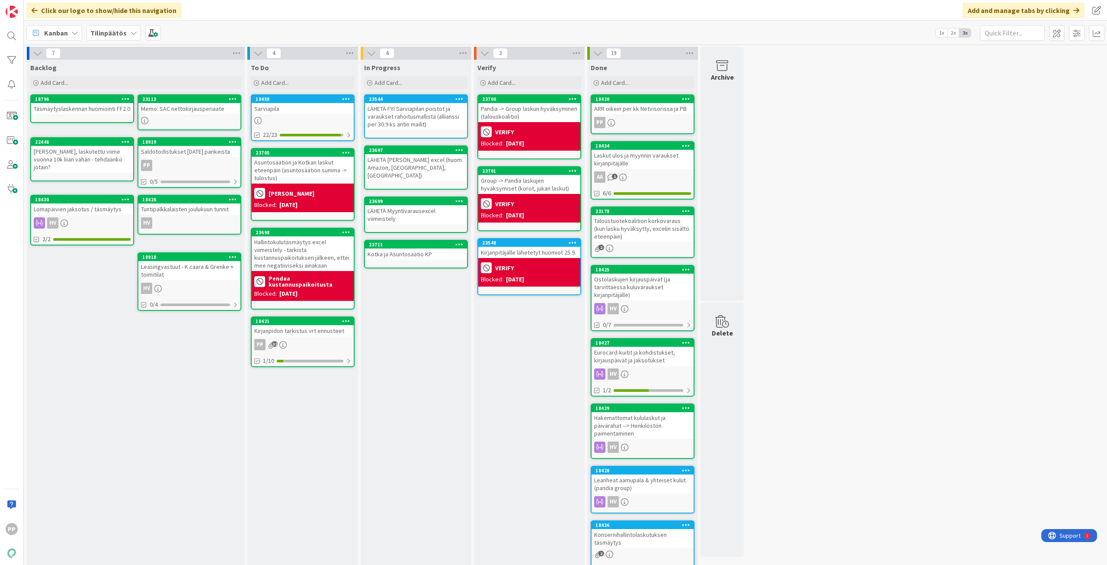
click at [420, 337] on div "In Progress Add Card... 23544 LÄHETÄ FYI Sarviapilan poistot ja varaukset rahoi…" at bounding box center [416, 391] width 111 height 662
click at [396, 328] on div "In Progress Add Card... 23544 LÄHETÄ FYI Sarviapilan poistot ja varaukset rahoi…" at bounding box center [416, 391] width 111 height 662
click at [396, 352] on div "In Progress Add Card... 23544 LÄHETÄ FYI Sarviapilan poistot ja varaukset rahoi…" at bounding box center [416, 391] width 111 height 662
click at [397, 352] on div "In Progress Add Card... 23544 LÄHETÄ FYI Sarviapilan poistot ja varaukset rahoi…" at bounding box center [416, 391] width 111 height 662
click at [426, 352] on div "In Progress Add Card... 23544 LÄHETÄ FYI Sarviapilan poistot ja varaukset rahoi…" at bounding box center [416, 391] width 111 height 662
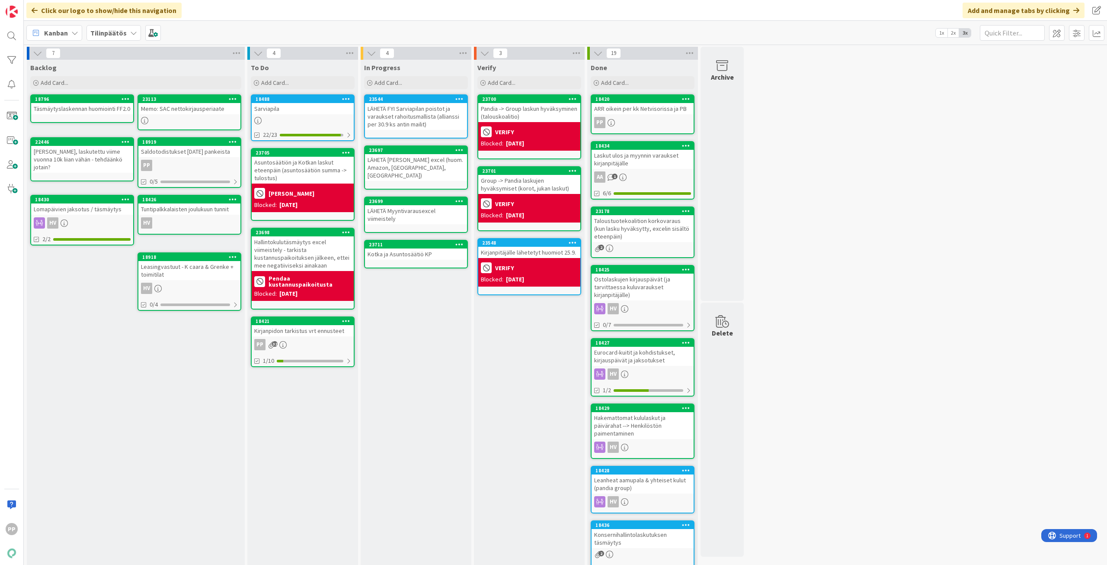
click at [385, 329] on div "In Progress Add Card... 23544 LÄHETÄ FYI Sarviapilan poistot ja varaukset rahoi…" at bounding box center [416, 391] width 111 height 662
click at [407, 320] on div "In Progress Add Card... 23544 LÄHETÄ FYI Sarviapilan poistot ja varaukset rahoi…" at bounding box center [416, 391] width 111 height 662
click at [318, 114] on div "Sarviapila" at bounding box center [303, 108] width 102 height 11
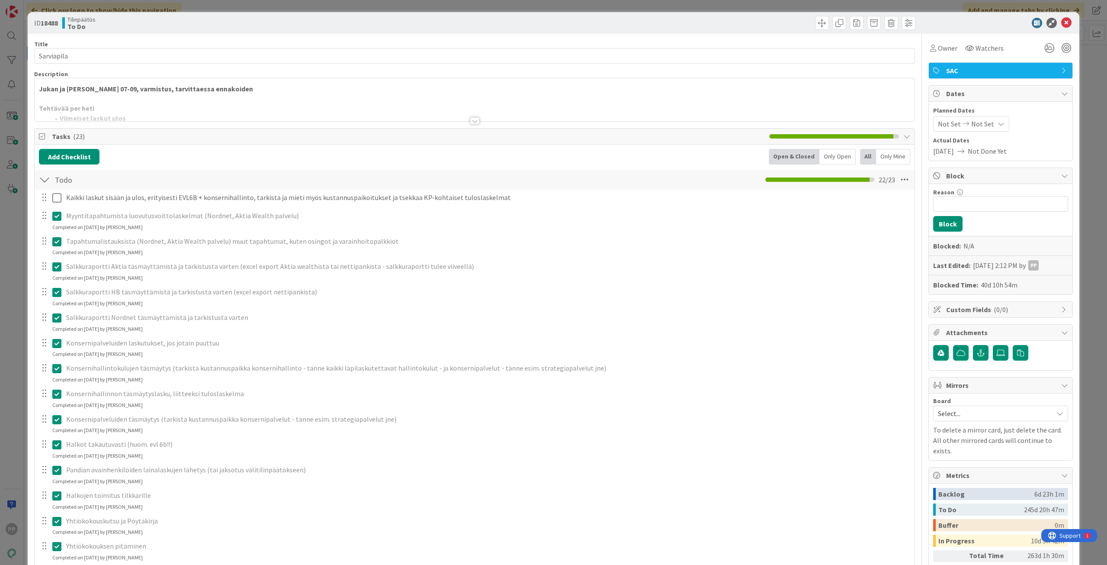
click at [337, 109] on div at bounding box center [475, 110] width 880 height 22
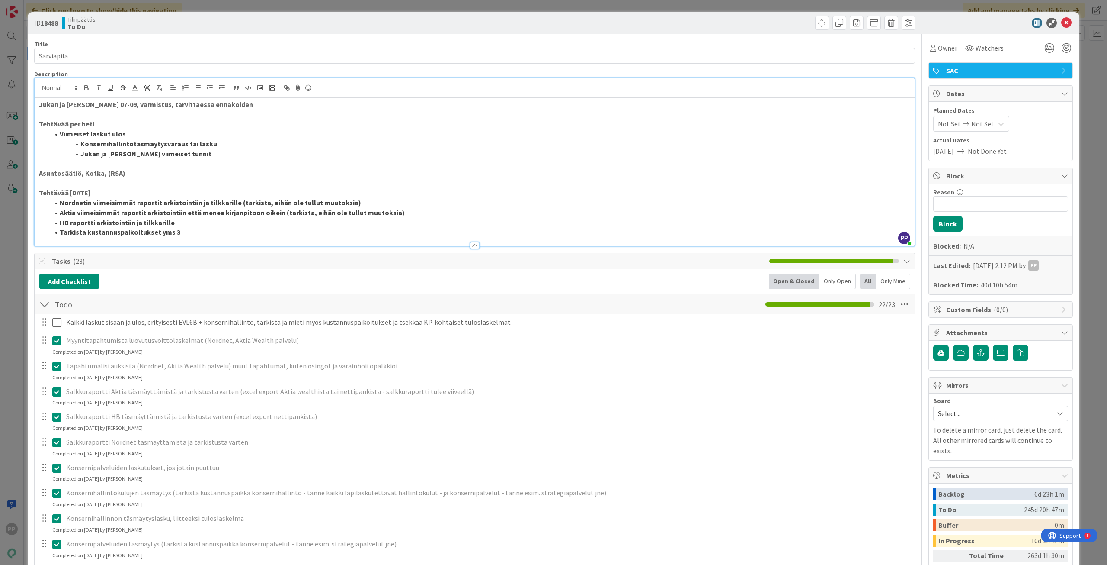
click at [20, 39] on div "ID 18488 Tilinpäätös To Do Title 10 / 128 Sarviapila Description PP Pekka Paask…" at bounding box center [553, 282] width 1107 height 565
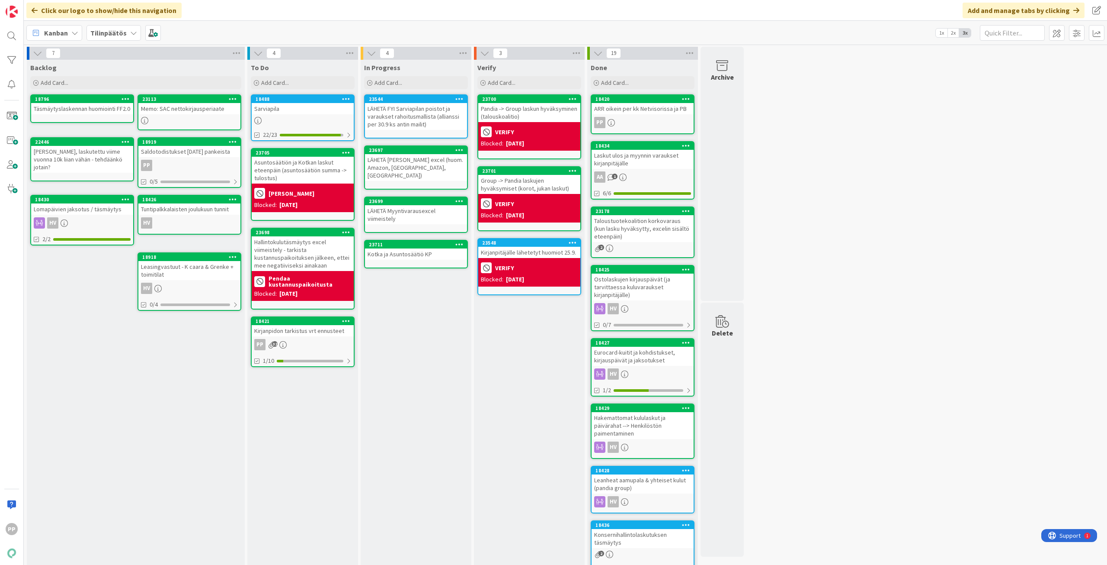
click at [318, 172] on div "Asuntosäätiön ja Kotkan laskut eteenpäin (asuntosäätiön summa -> tulostus)" at bounding box center [303, 170] width 102 height 27
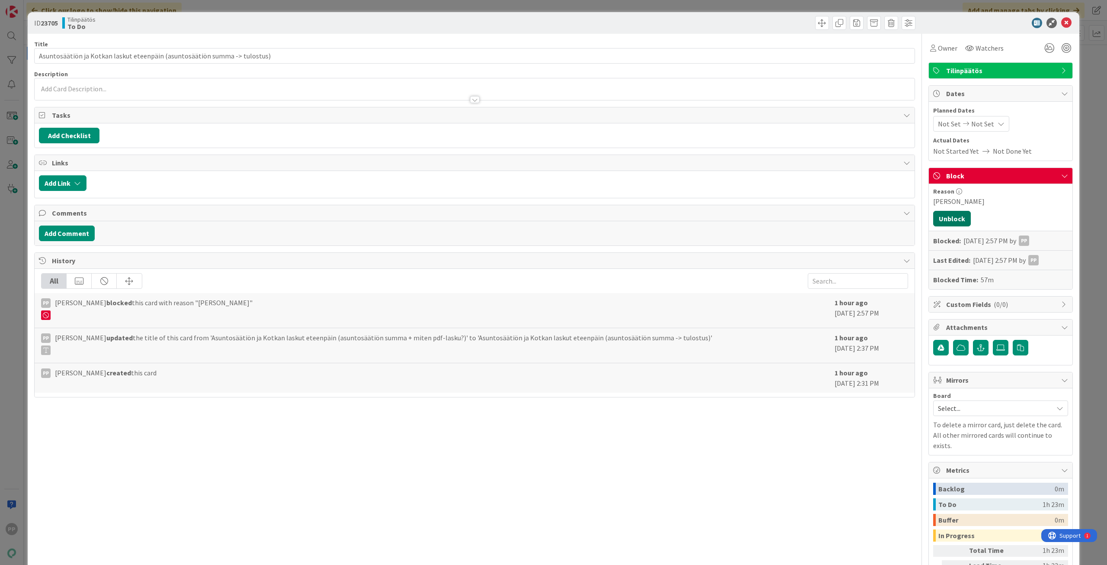
drag, startPoint x: 955, startPoint y: 218, endPoint x: 1035, endPoint y: 217, distance: 80.0
click at [955, 218] on button "Unblock" at bounding box center [953, 219] width 38 height 16
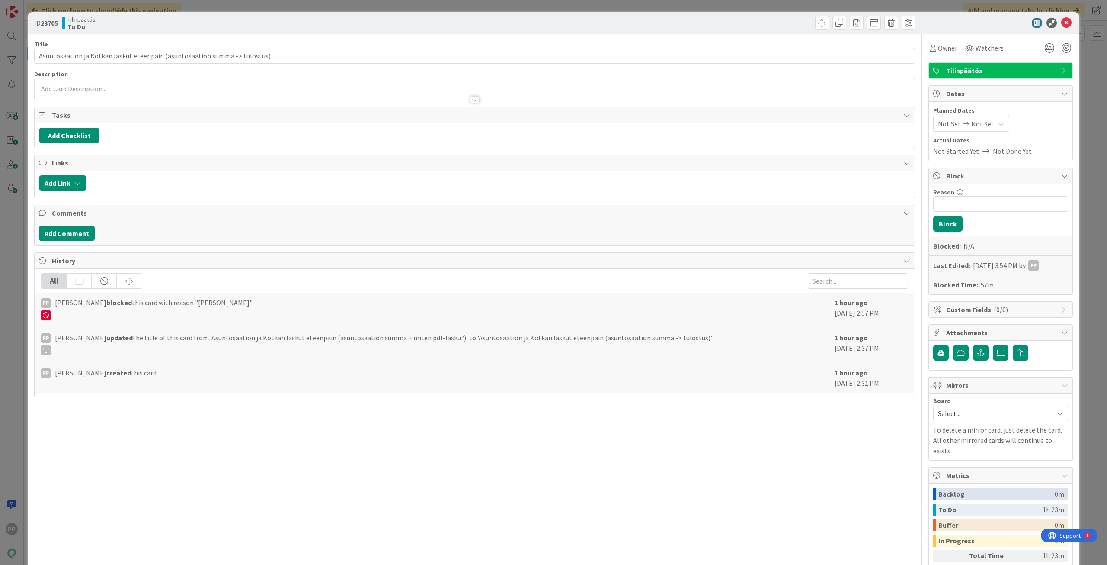
click at [1088, 222] on div "ID 23705 Tilinpäätös To Do Title 74 / 128 Asuntosäätiön ja Kotkan laskut eteenp…" at bounding box center [553, 282] width 1107 height 565
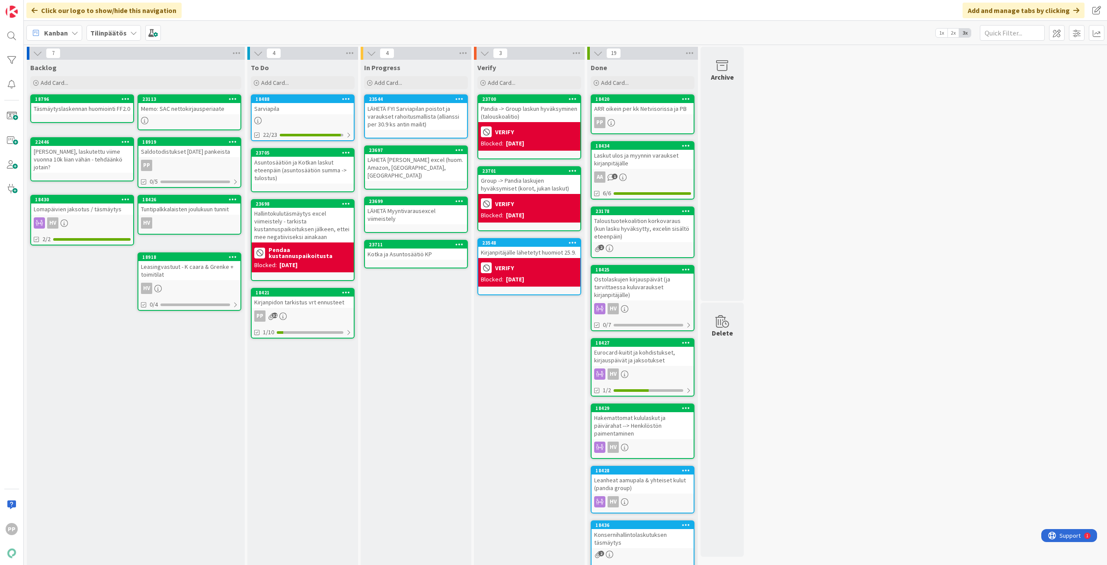
click at [343, 153] on icon at bounding box center [346, 152] width 8 height 6
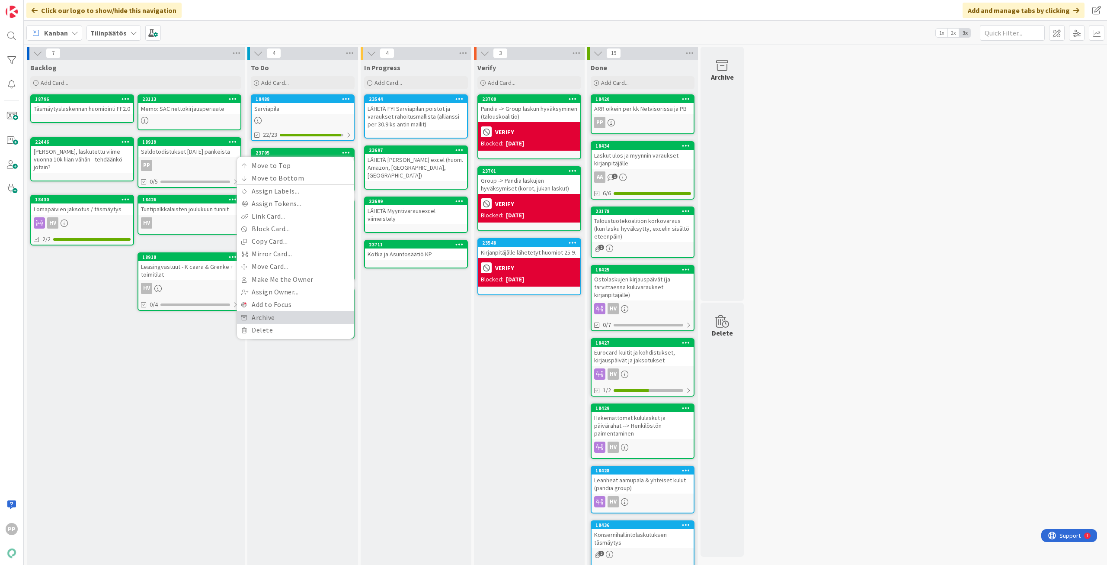
click at [304, 317] on link "Archive" at bounding box center [295, 317] width 117 height 13
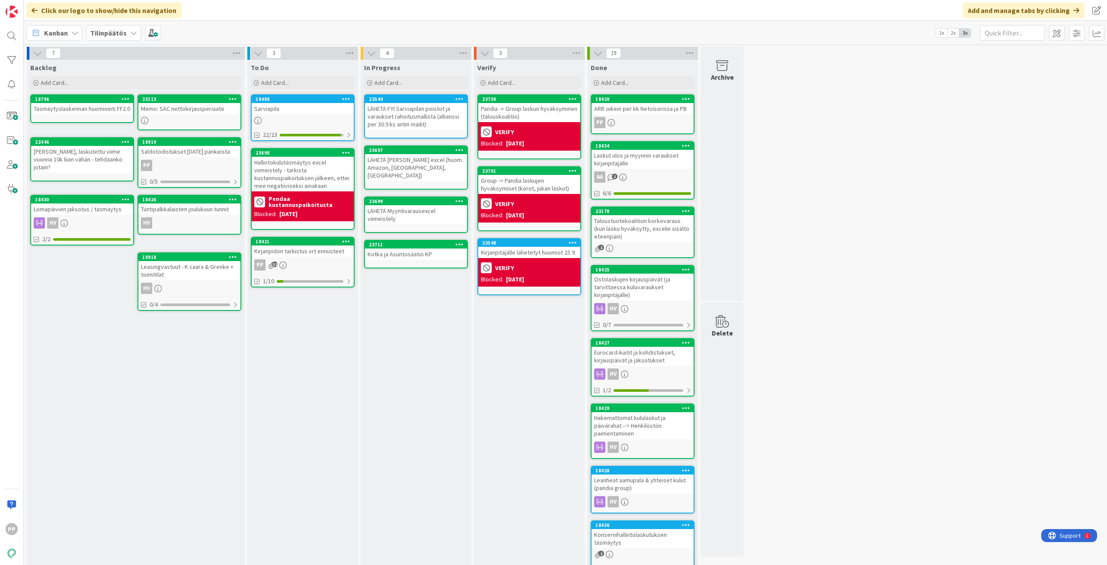
click at [429, 320] on div "In Progress Add Card... 23544 LÄHETÄ FYI Sarviapilan poistot ja varaukset rahoi…" at bounding box center [416, 391] width 111 height 662
click at [352, 368] on div "To Do Add Card... Template Not Set Title 0 / 128 Label Tilinpäätös Show More...…" at bounding box center [302, 391] width 111 height 662
click at [396, 368] on div "In Progress Add Card... 23544 LÄHETÄ FYI Sarviapilan poistot ja varaukset rahoi…" at bounding box center [416, 391] width 111 height 662
click at [334, 387] on div "To Do Add Card... Template Not Set Title 0 / 128 Label Tilinpäätös Show More...…" at bounding box center [302, 391] width 111 height 662
click at [407, 378] on div "In Progress Add Card... 23544 LÄHETÄ FYI Sarviapilan poistot ja varaukset rahoi…" at bounding box center [416, 391] width 111 height 662
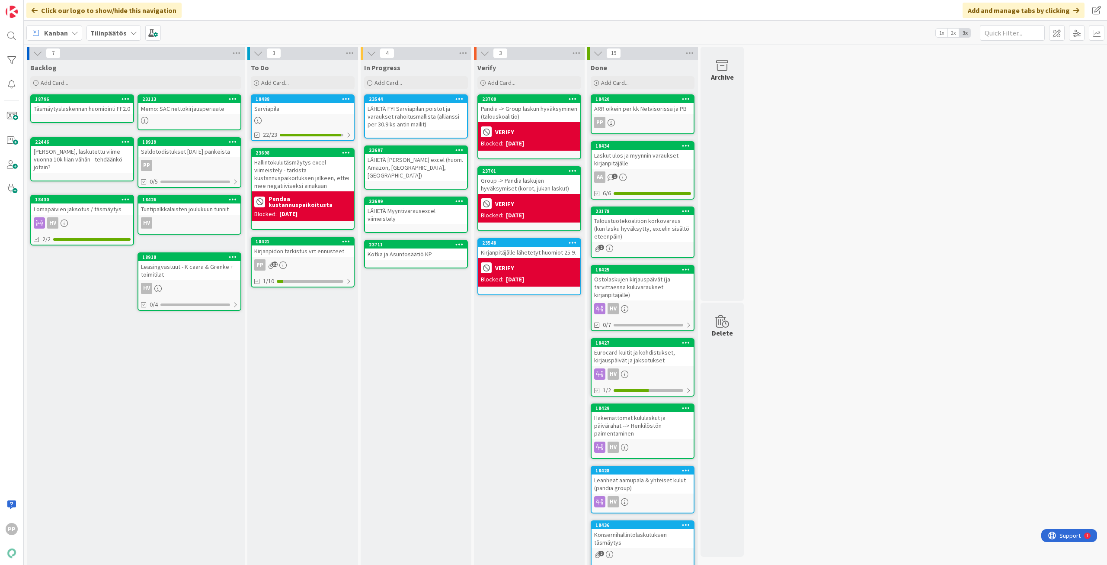
click at [317, 402] on div "To Do Add Card... Template Not Set Title 0 / 128 Label Tilinpäätös Show More...…" at bounding box center [302, 391] width 111 height 662
click at [405, 387] on div "In Progress Add Card... 23544 LÄHETÄ FYI Sarviapilan poistot ja varaukset rahoi…" at bounding box center [416, 391] width 111 height 662
click at [315, 407] on div "To Do Add Card... Template Not Set Title 0 / 128 Label Tilinpäätös Show More...…" at bounding box center [302, 391] width 111 height 662
click at [378, 398] on div "In Progress Add Card... 23544 LÄHETÄ FYI Sarviapilan poistot ja varaukset rahoi…" at bounding box center [416, 391] width 111 height 662
click at [339, 423] on div "To Do Add Card... Template Not Set Title 0 / 128 Label Tilinpäätös Show More...…" at bounding box center [302, 391] width 111 height 662
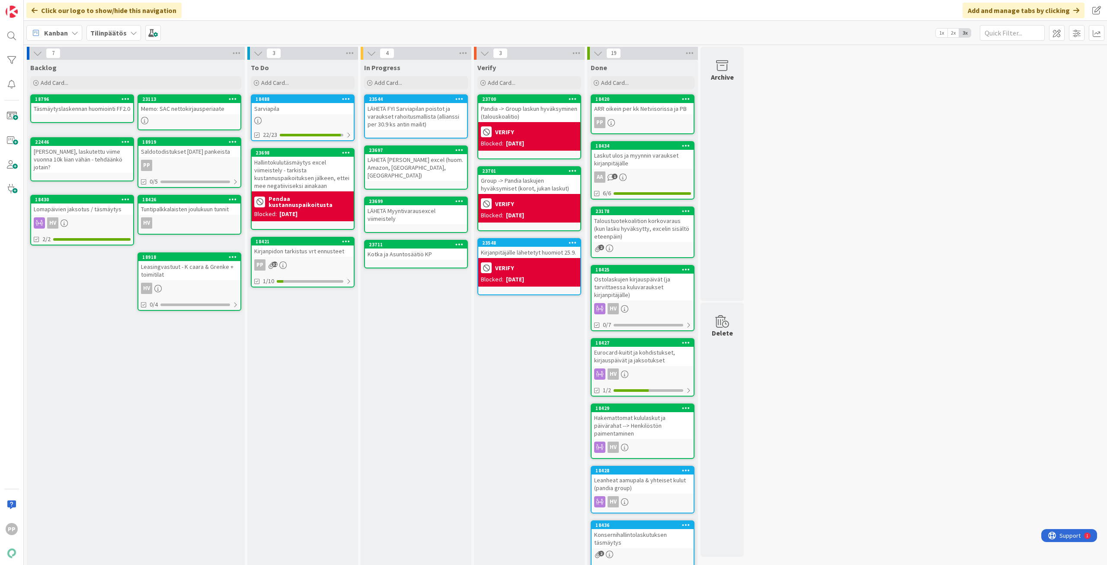
click at [410, 417] on div "In Progress Add Card... 23544 LÄHETÄ FYI Sarviapilan poistot ja varaukset rahoi…" at bounding box center [416, 391] width 111 height 662
click at [318, 449] on div "To Do Add Card... Template Not Set Title 0 / 128 Label Tilinpäätös Show More...…" at bounding box center [302, 391] width 111 height 662
click at [431, 417] on div "In Progress Add Card... 23544 LÄHETÄ FYI Sarviapilan poistot ja varaukset rahoi…" at bounding box center [416, 391] width 111 height 662
click at [322, 370] on div "To Do Add Card... Template Not Set Title 0 / 128 Label Tilinpäätös Show More...…" at bounding box center [302, 391] width 111 height 662
click at [401, 360] on div "In Progress Add Card... 23544 LÄHETÄ FYI Sarviapilan poistot ja varaukset rahoi…" at bounding box center [416, 391] width 111 height 662
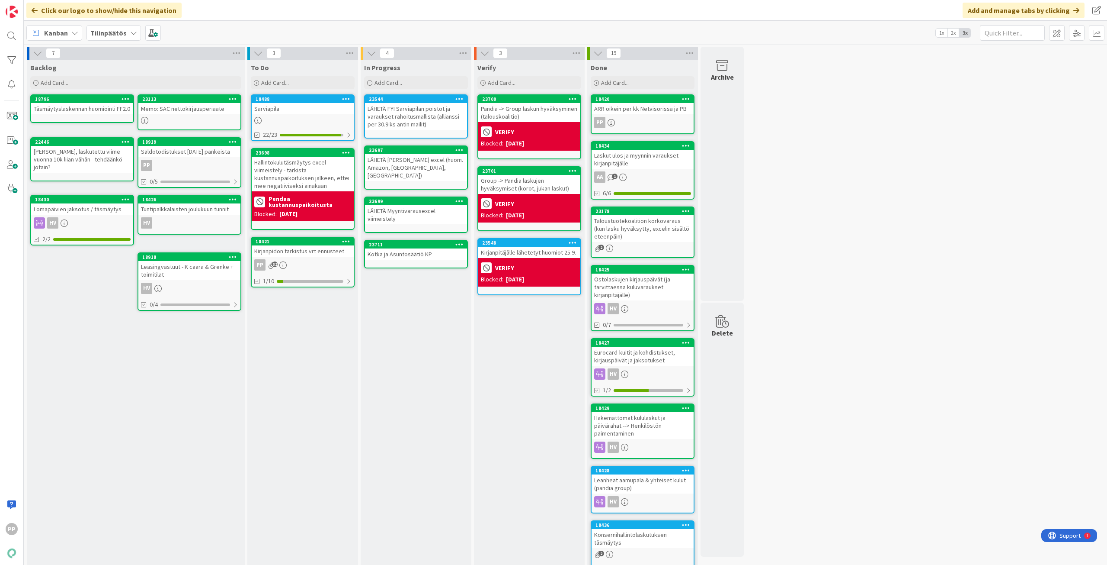
click at [303, 385] on div "To Do Add Card... Template Not Set Title 0 / 128 Label Tilinpäätös Show More...…" at bounding box center [302, 391] width 111 height 662
click at [432, 362] on div "In Progress Add Card... 23544 LÄHETÄ FYI Sarviapilan poistot ja varaukset rahoi…" at bounding box center [416, 391] width 111 height 662
click at [338, 392] on div "To Do Add Card... Template Not Set Title 0 / 128 Label Tilinpäätös Show More...…" at bounding box center [302, 391] width 111 height 662
click at [398, 386] on div "In Progress Add Card... 23544 LÄHETÄ FYI Sarviapilan poistot ja varaukset rahoi…" at bounding box center [416, 391] width 111 height 662
click at [337, 412] on div "To Do Add Card... Template Not Set Title 0 / 128 Label Tilinpäätös Show More...…" at bounding box center [302, 391] width 111 height 662
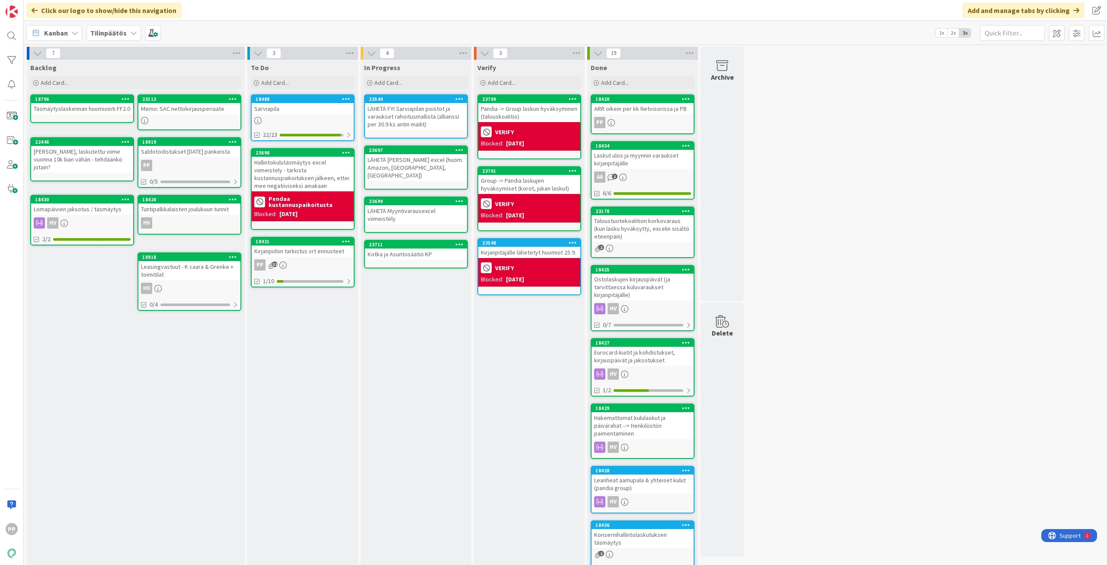
click at [399, 412] on div "In Progress Add Card... 23544 LÄHETÄ FYI Sarviapilan poistot ja varaukset rahoi…" at bounding box center [416, 391] width 111 height 662
click at [271, 467] on div "To Do Add Card... Template Not Set Title 0 / 128 Label Tilinpäätös Show More...…" at bounding box center [302, 391] width 111 height 662
click at [387, 429] on div "In Progress Add Card... 23544 LÄHETÄ FYI Sarviapilan poistot ja varaukset rahoi…" at bounding box center [416, 391] width 111 height 662
click at [328, 446] on div "To Do Add Card... Template Not Set Title 0 / 128 Label Tilinpäätös Show More...…" at bounding box center [302, 391] width 111 height 662
click at [321, 182] on div "Hallintokulutäsmäytys excel viimeistely - tarkista kustannuspaikoituksen jälkee…" at bounding box center [303, 174] width 102 height 35
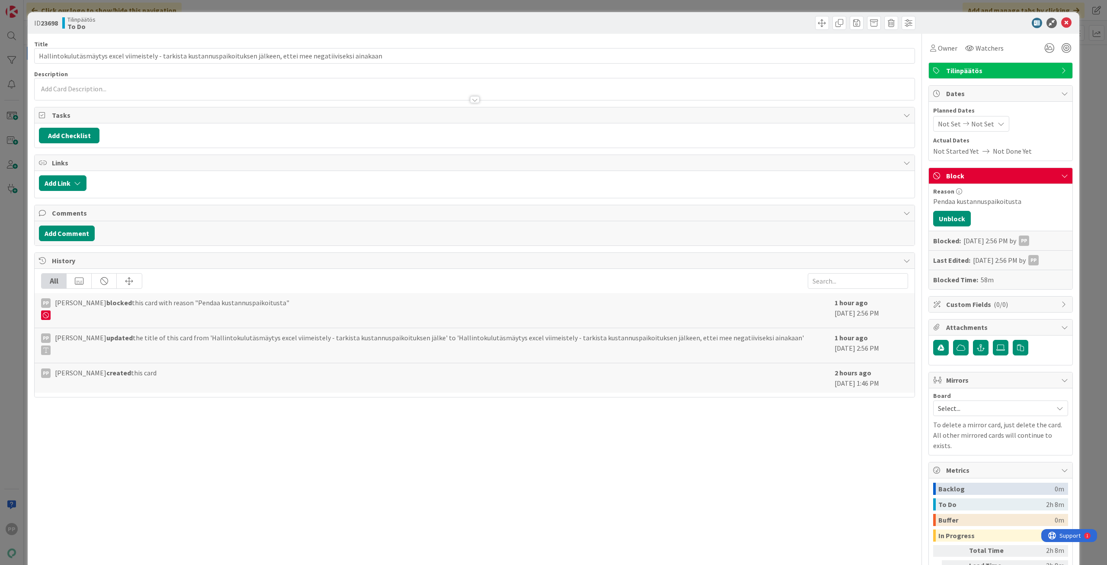
click at [272, 31] on div "ID 23698 Tilinpäätös To Do" at bounding box center [554, 23] width 1052 height 22
click at [277, 7] on div "ID 23698 Tilinpäätös To Do Title 115 / 128 Hallintokulutäsmäytys excel viimeist…" at bounding box center [553, 282] width 1107 height 565
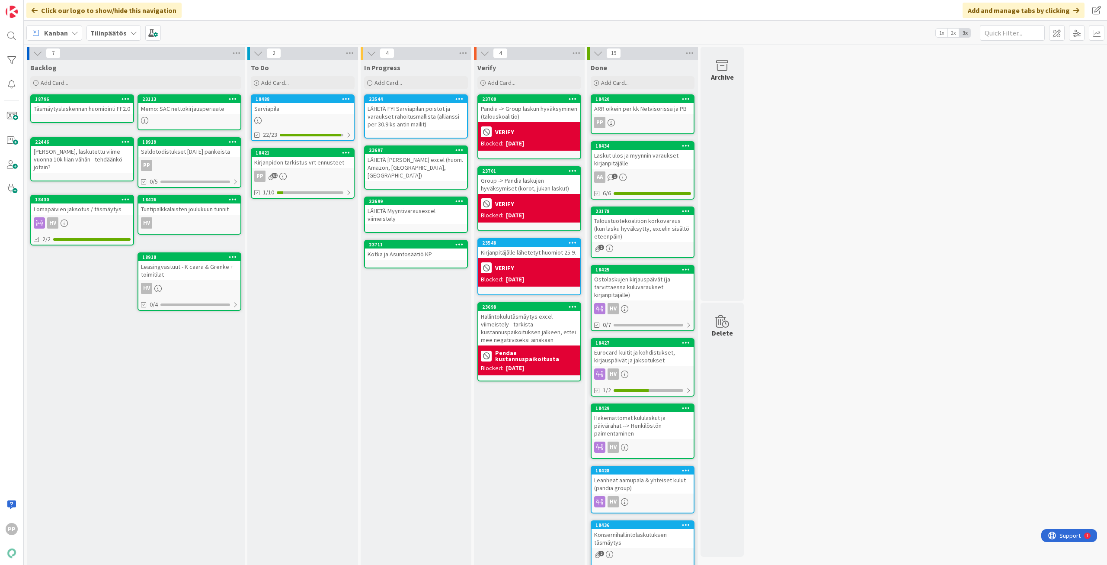
click at [420, 338] on div "In Progress Add Card... 23544 LÄHETÄ FYI Sarviapilan poistot ja varaukset rahoi…" at bounding box center [416, 391] width 111 height 662
click at [320, 90] on div "To Do Add Card... Template Not Set Title 0 / 128 Label Tilinpäätös Show More...…" at bounding box center [302, 75] width 111 height 31
click at [319, 86] on div "Add Card..." at bounding box center [303, 82] width 104 height 13
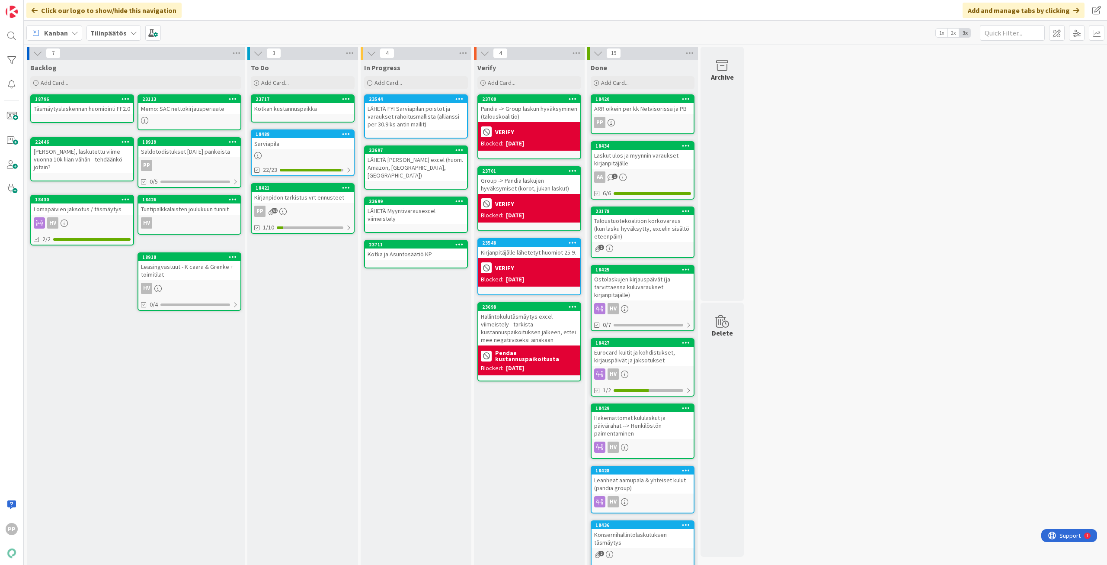
click at [314, 310] on div "To Do Add Card... Template Not Set Title 0 / 128 Label Tilinpäätös Show More...…" at bounding box center [302, 391] width 111 height 662
click at [815, 265] on div "7 Backlog Add Card... 23113 Memo: SAC nettokirjausperiaate 18796 Täsmäytyslaske…" at bounding box center [566, 387] width 1080 height 680
click at [537, 427] on div "Verify Add Card... 23700 Pandia -> Group laskun hyväksyminen (talouskoalitio) V…" at bounding box center [529, 391] width 111 height 662
click at [414, 396] on div "In Progress Add Card... 23544 LÄHETÄ FYI Sarviapilan poistot ja varaukset rahoi…" at bounding box center [416, 391] width 111 height 662
click at [537, 452] on div "Verify Add Card... 23700 Pandia -> Group laskun hyväksyminen (talouskoalitio) V…" at bounding box center [529, 391] width 111 height 662
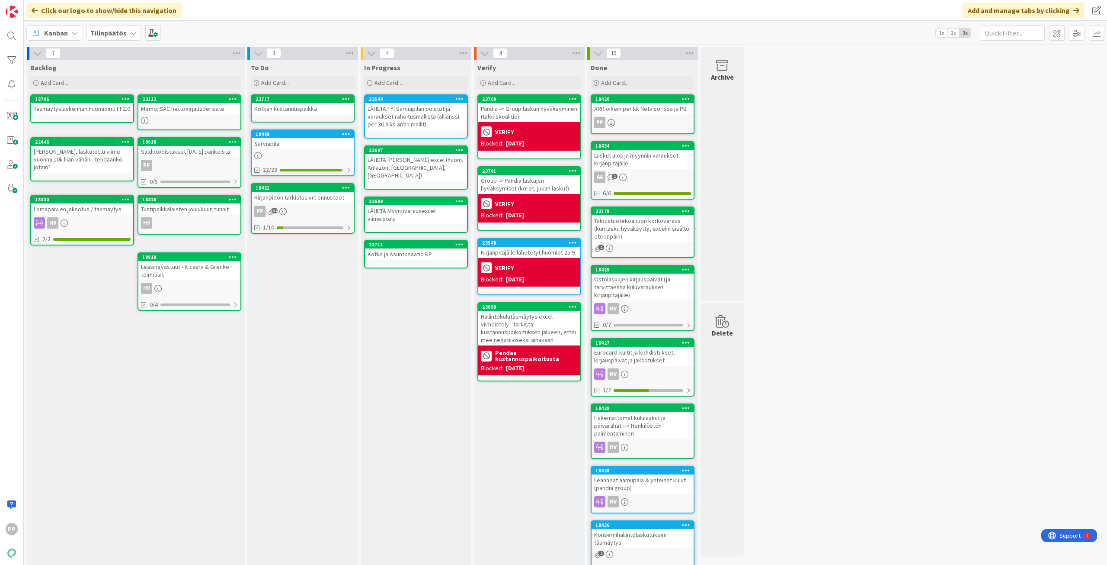
click at [919, 444] on div "7 Backlog Add Card... 23113 Memo: SAC nettokirjausperiaate 18796 Täsmäytyslaske…" at bounding box center [566, 387] width 1080 height 680
click at [940, 437] on div "7 Backlog Add Card... 23113 Memo: SAC nettokirjausperiaate 18796 Täsmäytyslaske…" at bounding box center [566, 387] width 1080 height 680
click at [764, 228] on div "7 Backlog Add Card... 23113 Memo: SAC nettokirjausperiaate 18796 Täsmäytyslaske…" at bounding box center [566, 387] width 1080 height 680
click at [429, 300] on div "In Progress Add Card... 23544 LÄHETÄ FYI Sarviapilan poistot ja varaukset rahoi…" at bounding box center [416, 391] width 111 height 662
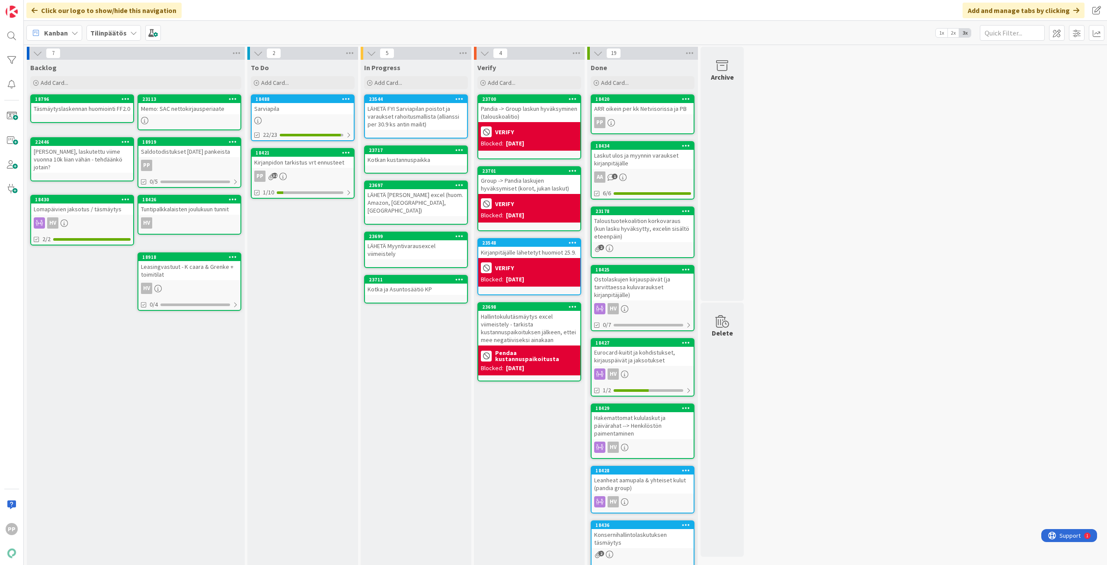
click at [431, 408] on div "In Progress Add Card... 23544 LÄHETÄ FYI Sarviapilan poistot ja varaukset rahoi…" at bounding box center [416, 391] width 111 height 662
click at [546, 468] on div "Verify Add Card... 23700 Pandia -> Group laskun hyväksyminen (talouskoalitio) V…" at bounding box center [529, 391] width 111 height 662
click at [527, 466] on div "Verify Add Card... 23700 Pandia -> Group laskun hyväksyminen (talouskoalitio) V…" at bounding box center [529, 391] width 111 height 662
click at [460, 233] on icon at bounding box center [460, 236] width 8 height 6
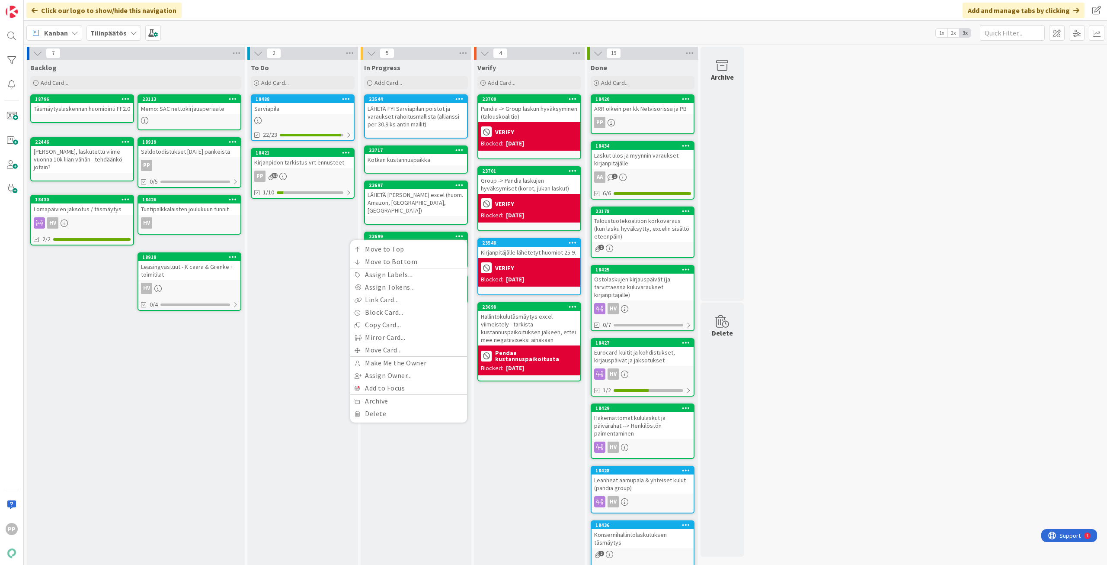
drag, startPoint x: 517, startPoint y: 425, endPoint x: 481, endPoint y: 388, distance: 51.7
click at [517, 424] on div "Verify Add Card... 23700 Pandia -> Group laskun hyväksyminen (talouskoalitio) V…" at bounding box center [529, 391] width 111 height 662
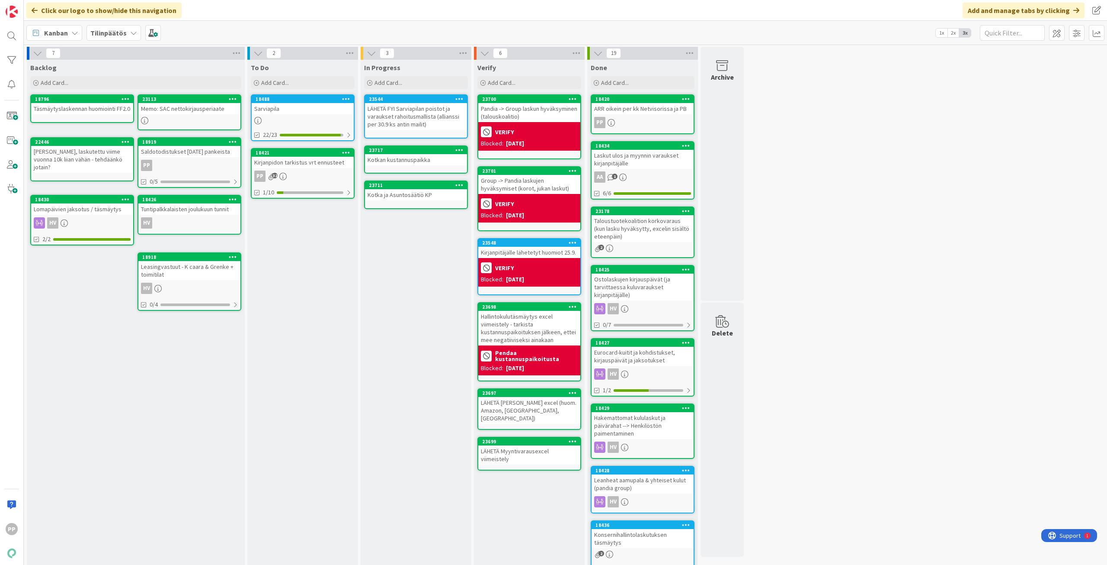
click at [388, 239] on div "In Progress Add Card... 23544 LÄHETÄ FYI Sarviapilan poistot ja varaukset rahoi…" at bounding box center [416, 391] width 111 height 662
click at [406, 252] on div "In Progress Add Card... 23544 LÄHETÄ FYI Sarviapilan poistot ja varaukset rahoi…" at bounding box center [416, 391] width 111 height 662
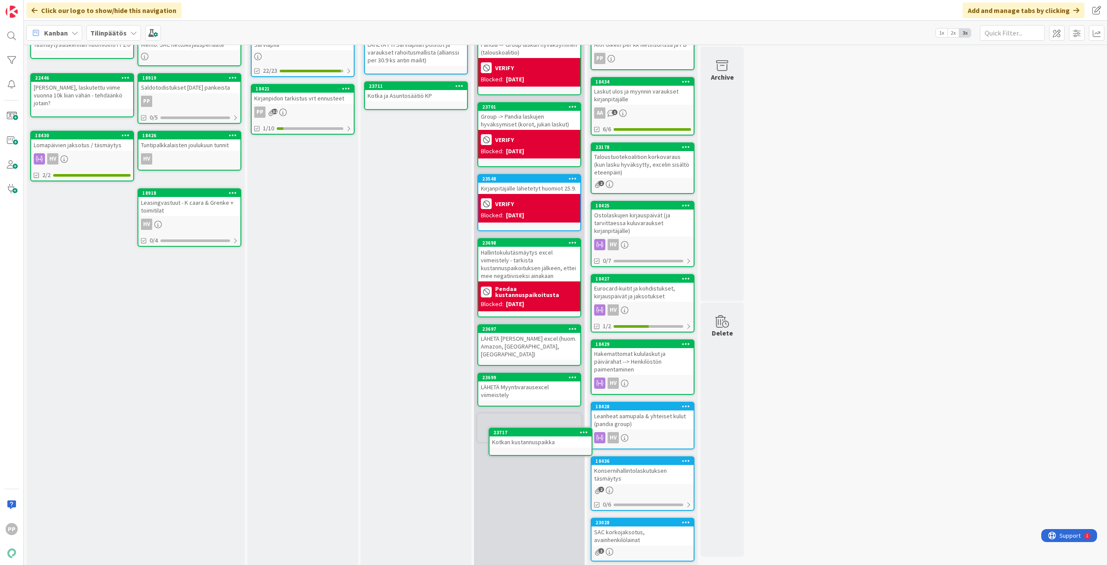
scroll to position [71, 0]
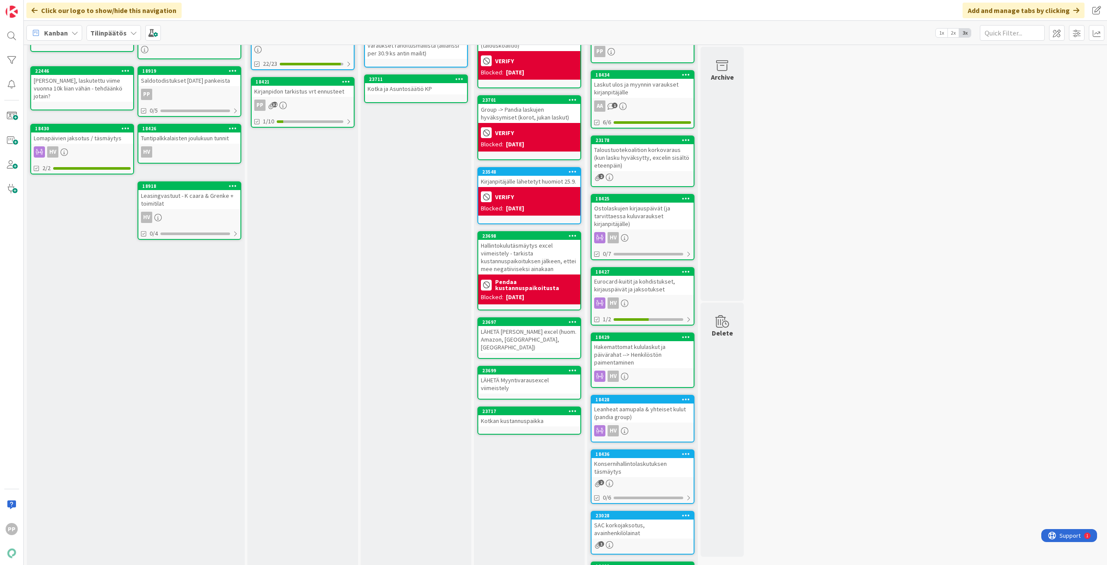
click at [513, 374] on div "LÄHETÄ Myyntivarausexcel viimeistely" at bounding box center [529, 383] width 102 height 19
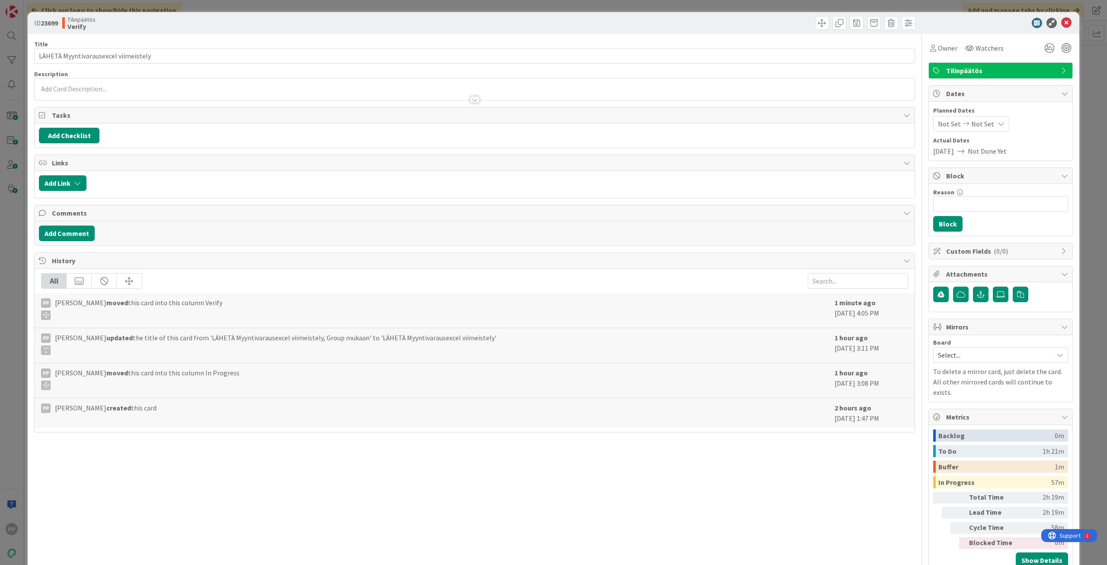
click at [23, 85] on div "ID 23699 Tilinpäätös Verify Title 36 / 128 LÄHETÄ Myyntivarausexcel viimeistely…" at bounding box center [553, 282] width 1107 height 565
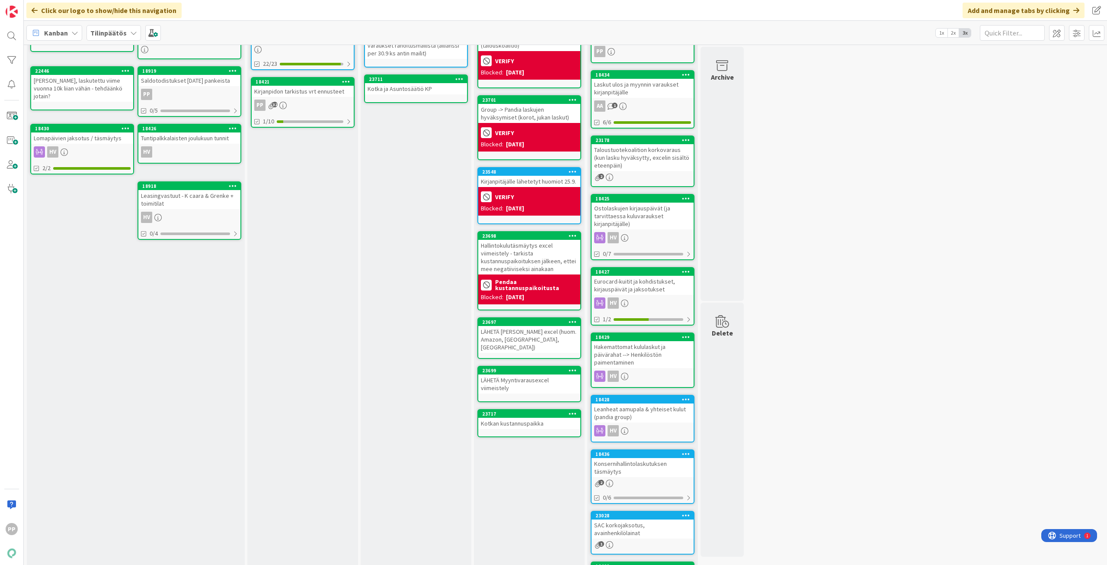
click at [536, 482] on div "Verify Add Card... 23700 Pandia -> Group laskun hyväksyminen (talouskoalitio) V…" at bounding box center [529, 320] width 111 height 662
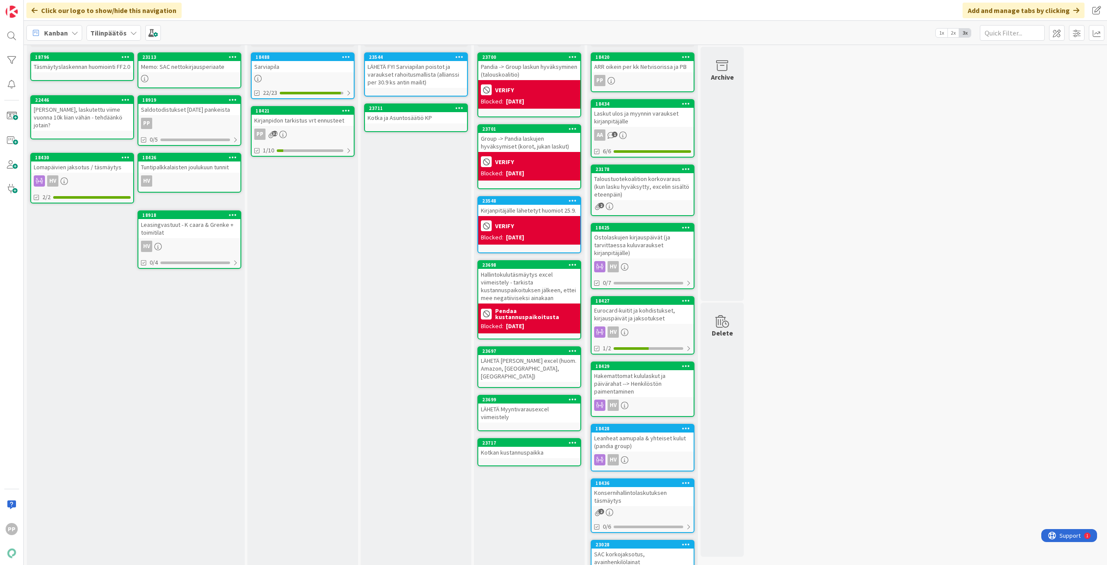
scroll to position [28, 0]
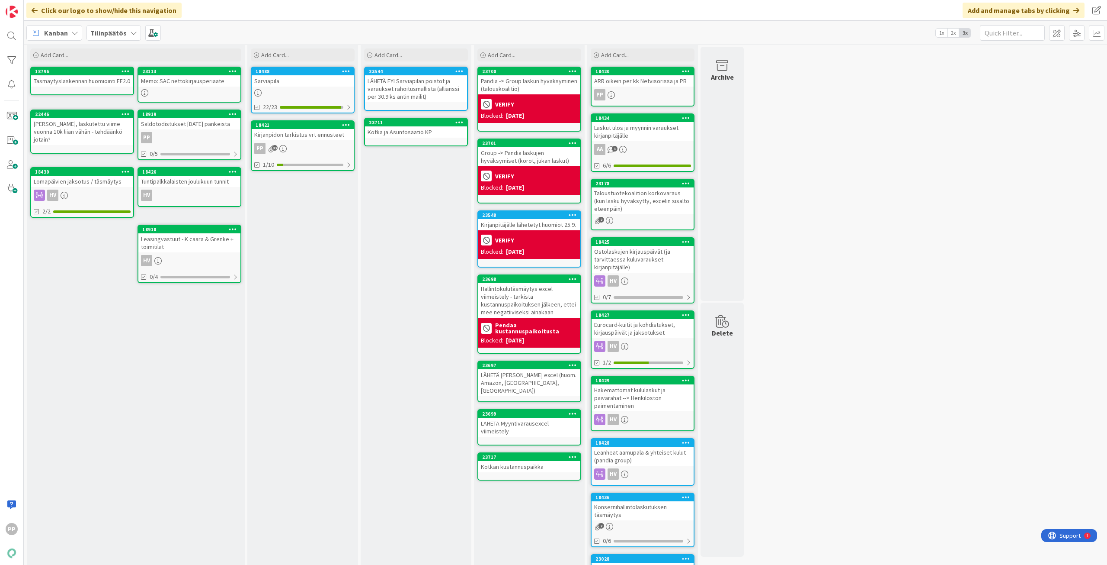
click at [571, 453] on icon at bounding box center [573, 456] width 8 height 6
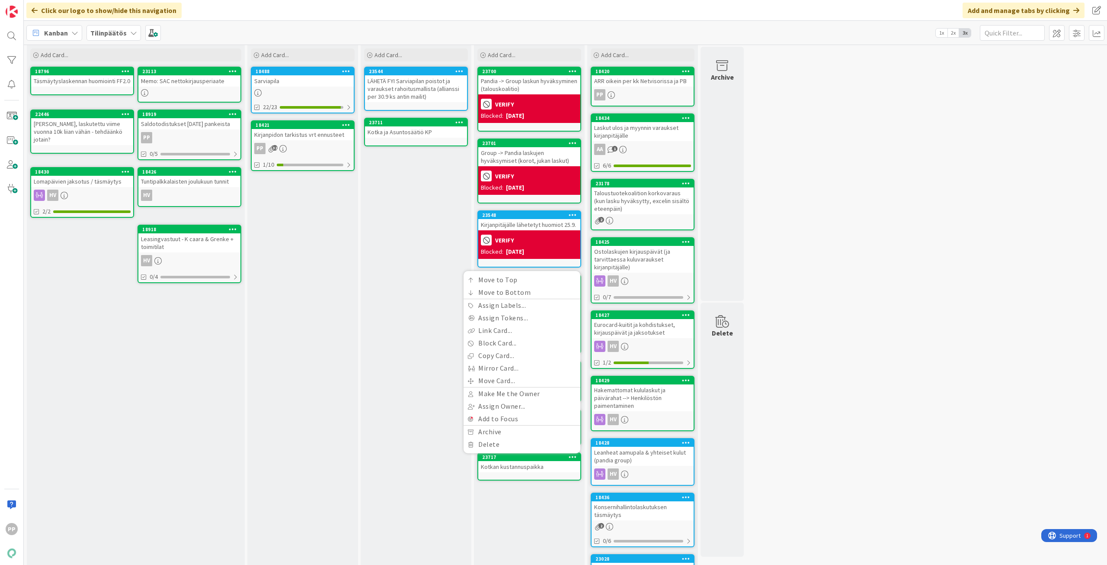
click at [397, 244] on div "In Progress Add Card... 23544 LÄHETÄ FYI Sarviapilan poistot ja varaukset rahoi…" at bounding box center [416, 363] width 111 height 662
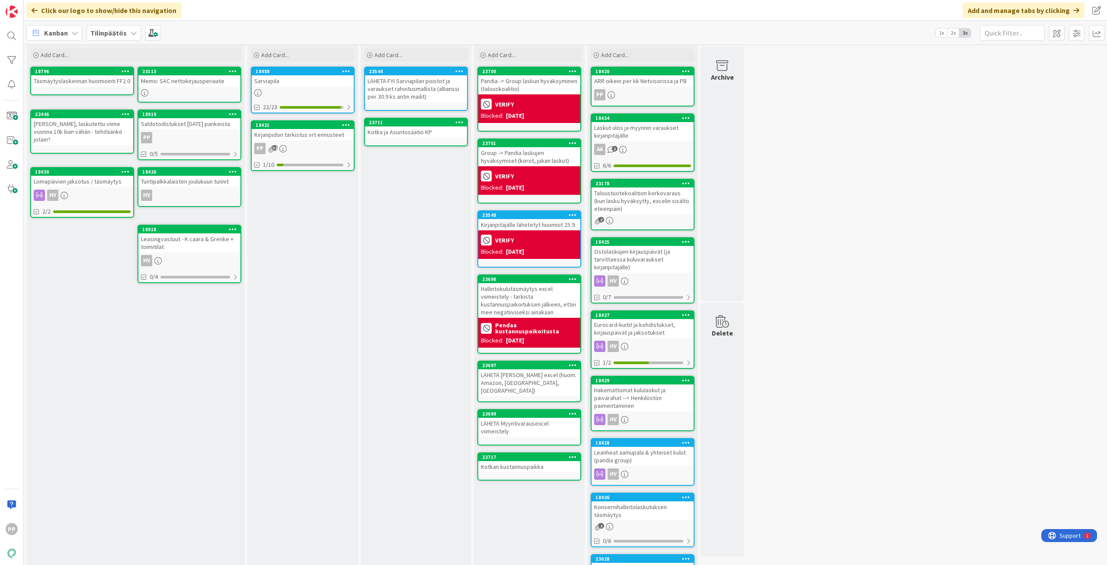
click at [461, 122] on icon at bounding box center [460, 122] width 8 height 6
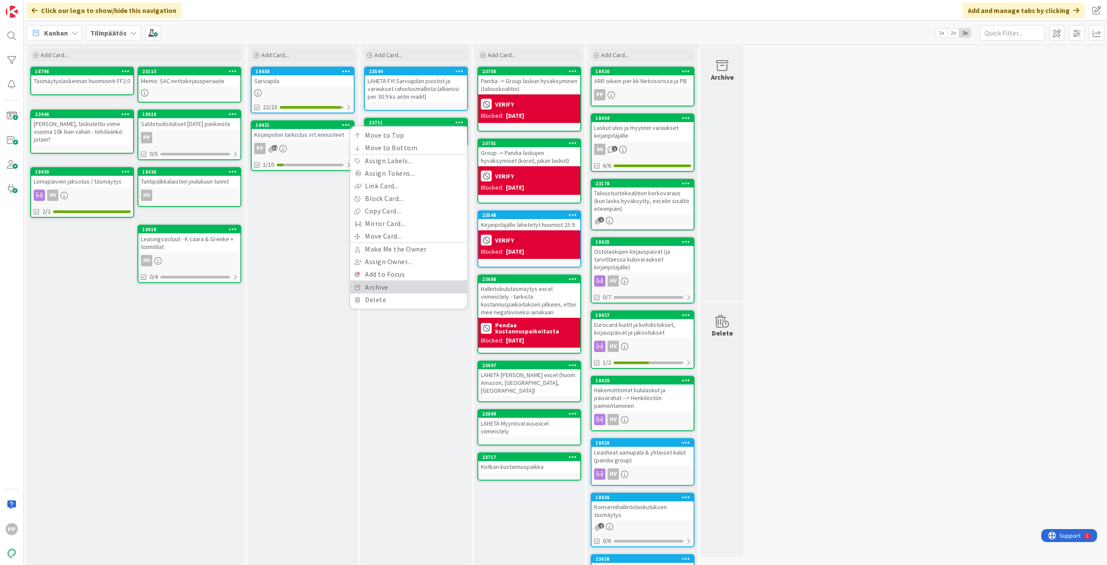
click at [397, 287] on link "Archive" at bounding box center [408, 287] width 117 height 13
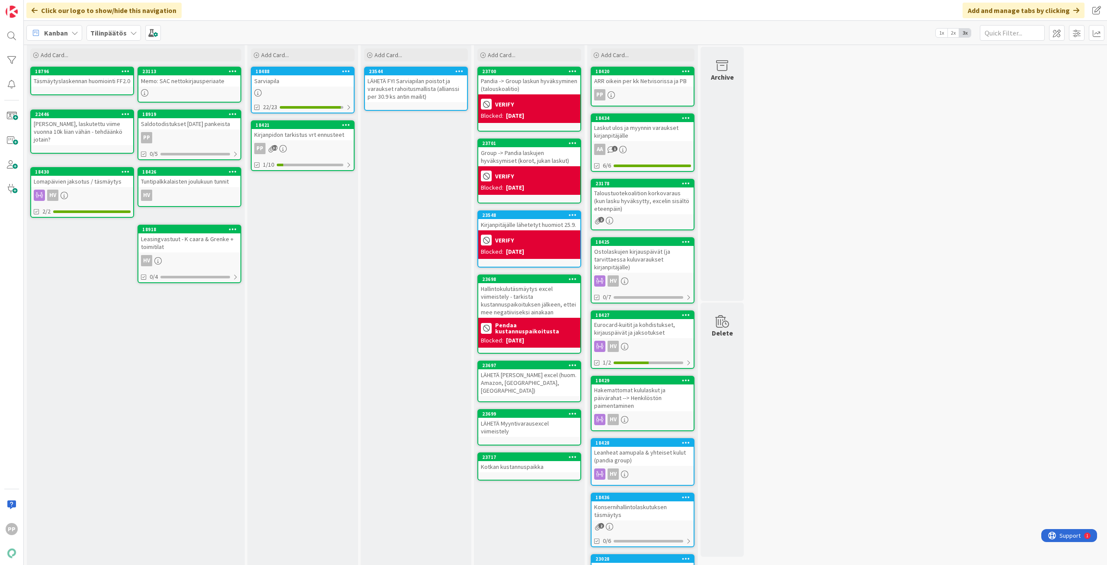
click at [403, 268] on div "In Progress Add Card... 23544 LÄHETÄ FYI Sarviapilan poistot ja varaukset rahoi…" at bounding box center [416, 363] width 111 height 662
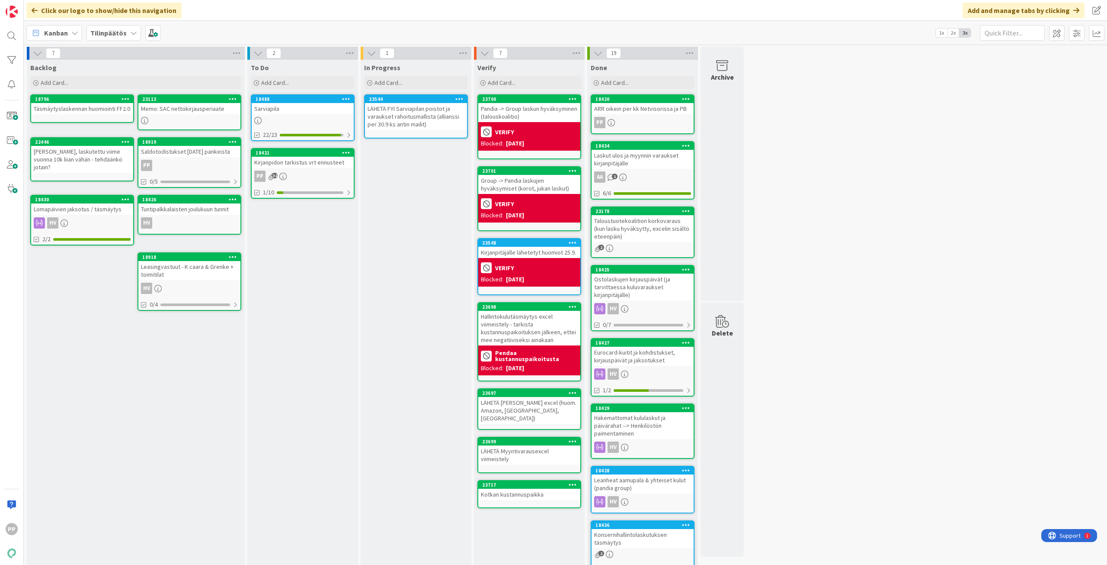
click at [403, 265] on div "In Progress Add Card... 23544 LÄHETÄ FYI Sarviapilan poistot ja varaukset rahoi…" at bounding box center [416, 391] width 111 height 662
click at [407, 196] on div "In Progress Add Card... 23544 LÄHETÄ FYI Sarviapilan poistot ja varaukset rahoi…" at bounding box center [416, 391] width 111 height 662
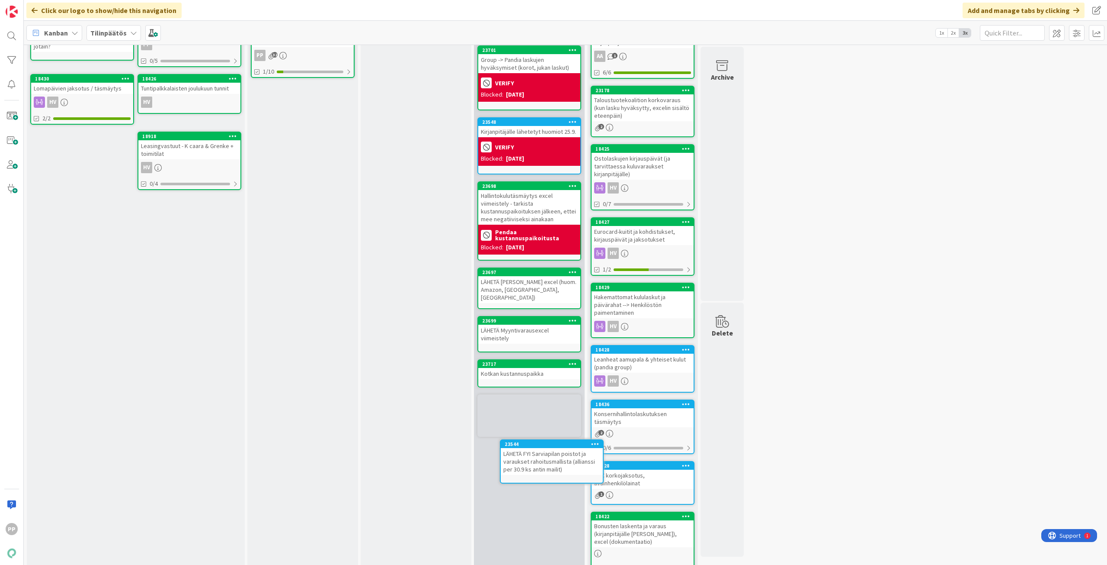
scroll to position [127, 0]
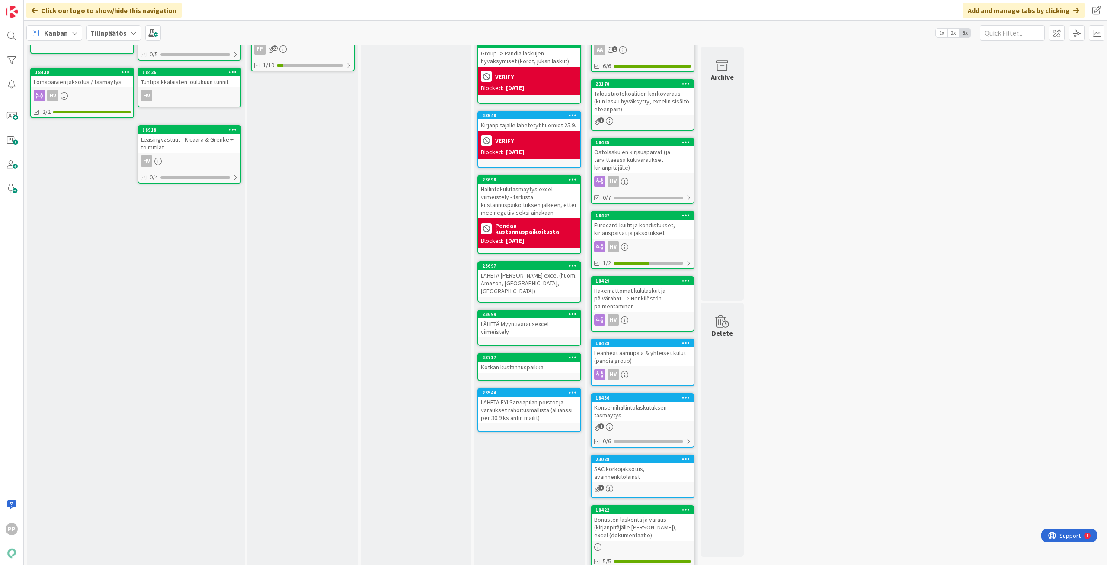
click at [530, 462] on div "Verify Add Card... 23700 Pandia -> Group laskun hyväksyminen (talouskoalitio) V…" at bounding box center [529, 264] width 111 height 662
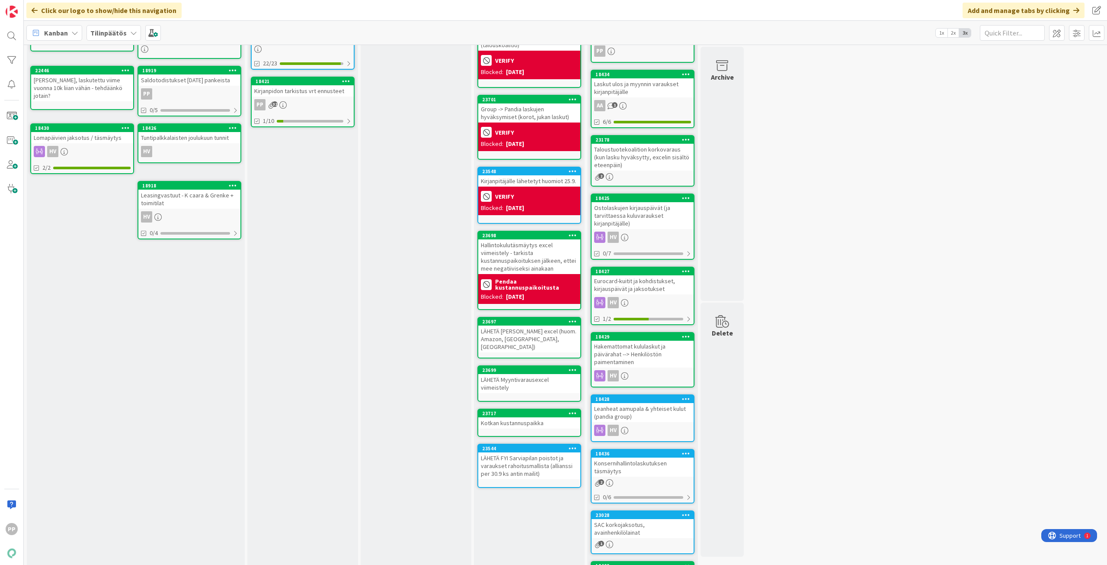
scroll to position [0, 0]
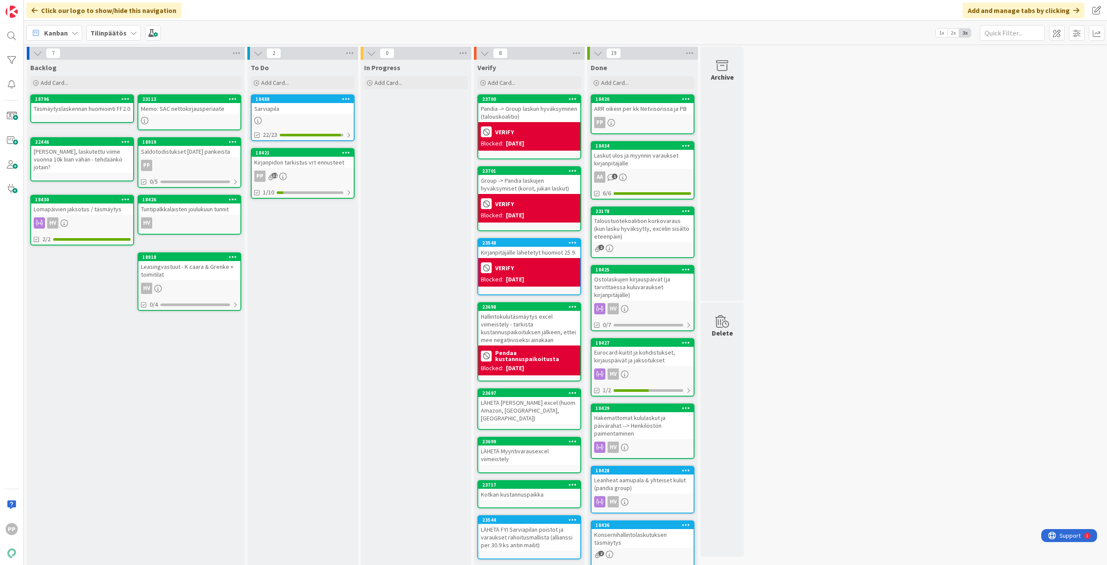
click at [433, 197] on div "In Progress Add Card..." at bounding box center [416, 391] width 111 height 662
click at [415, 187] on div "In Progress Add Card..." at bounding box center [416, 391] width 111 height 662
click at [420, 169] on div "In Progress Add Card..." at bounding box center [416, 391] width 111 height 662
click at [405, 218] on div "In Progress Add Card..." at bounding box center [416, 391] width 111 height 662
click at [314, 110] on div "Sarviapila" at bounding box center [303, 108] width 102 height 11
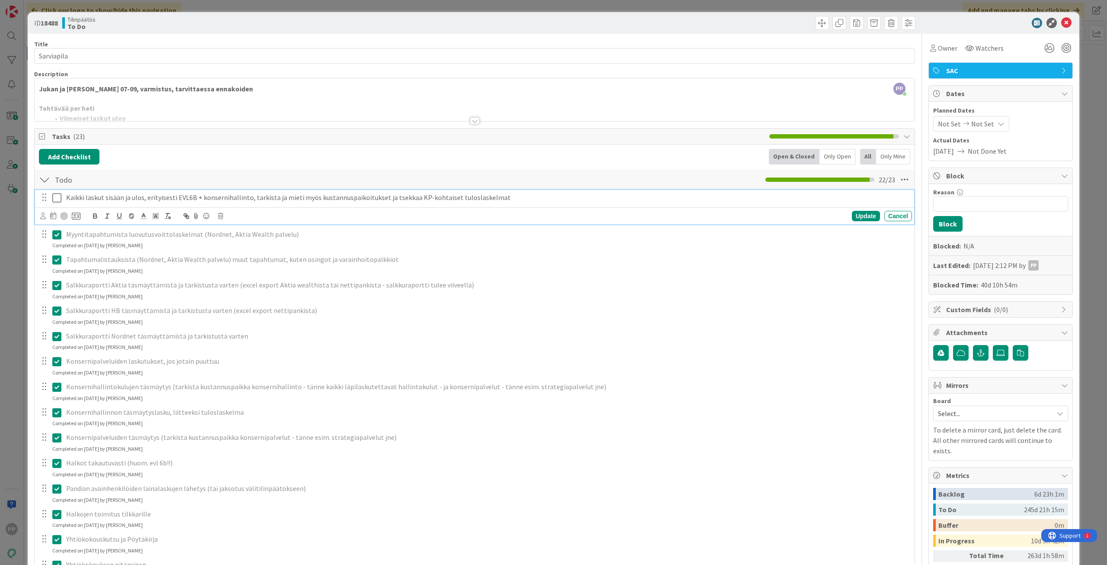
click at [58, 197] on icon at bounding box center [56, 197] width 9 height 10
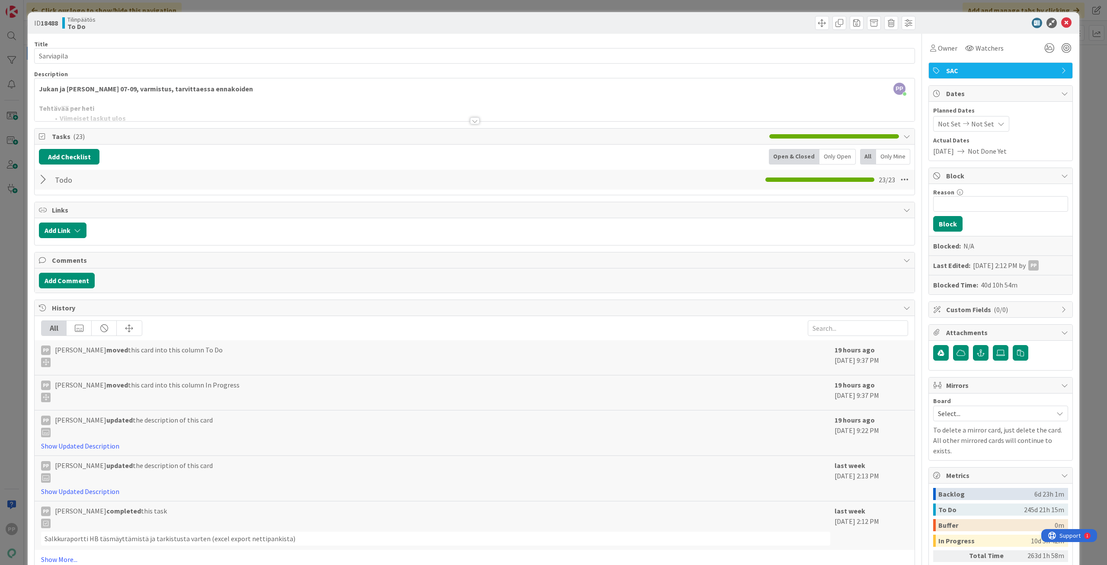
click at [130, 110] on div at bounding box center [475, 110] width 880 height 22
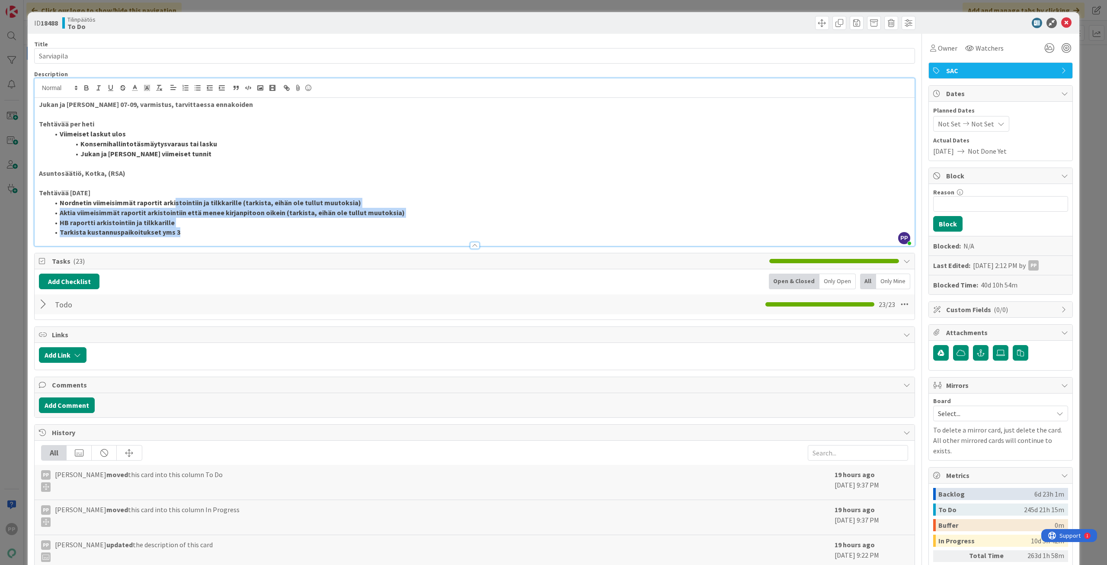
drag, startPoint x: 173, startPoint y: 203, endPoint x: 188, endPoint y: 235, distance: 35.0
click at [188, 235] on ol "Nordnetin viimeisimmät raportit arkistointiin ja tilkkarille (tarkista, eihän o…" at bounding box center [475, 217] width 872 height 39
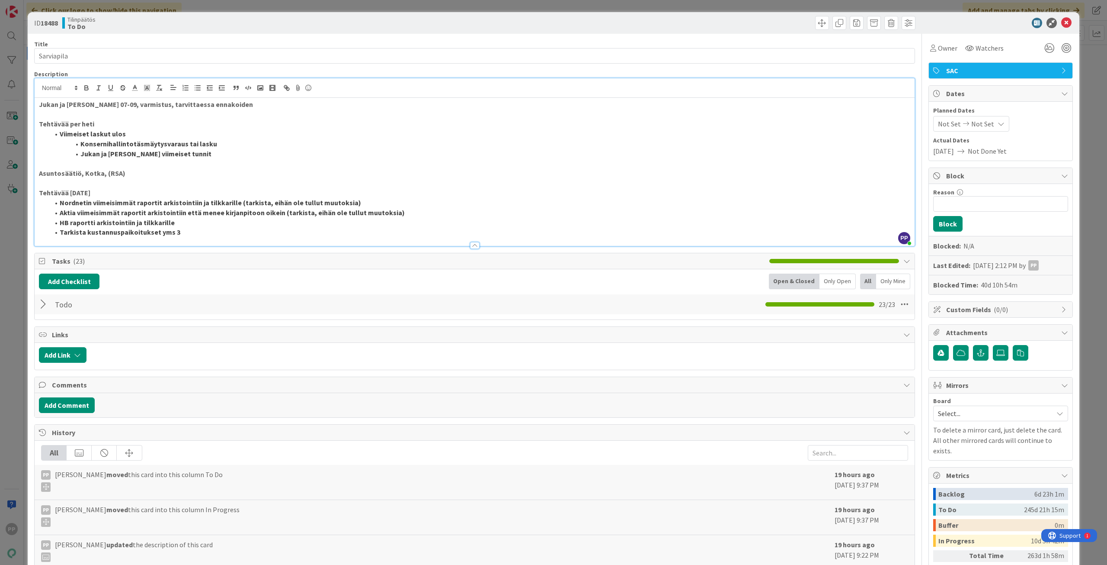
click at [198, 237] on div at bounding box center [475, 241] width 880 height 9
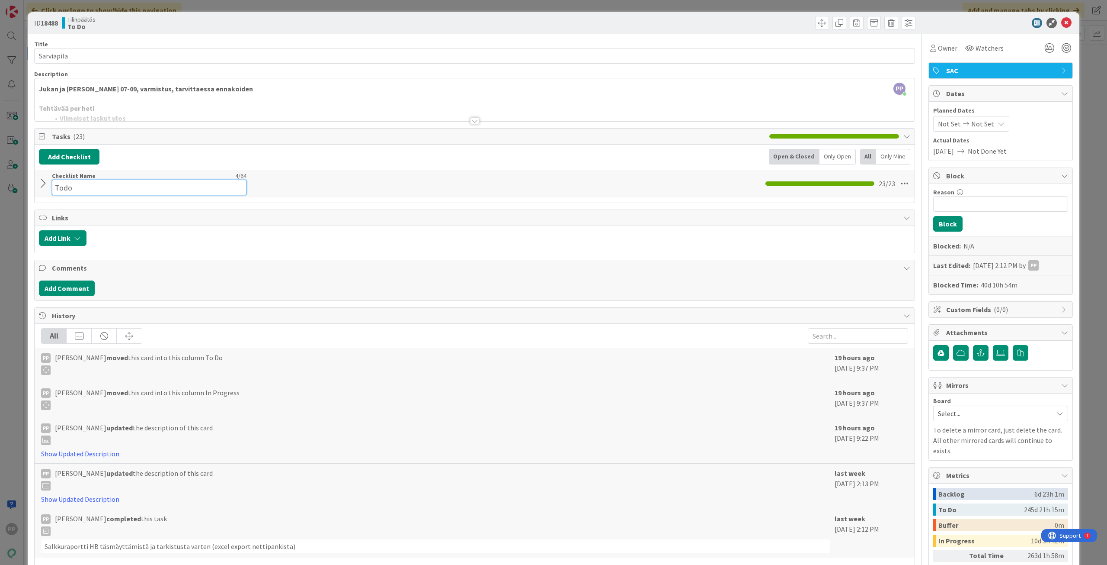
click at [161, 181] on input "Todo" at bounding box center [149, 188] width 195 height 16
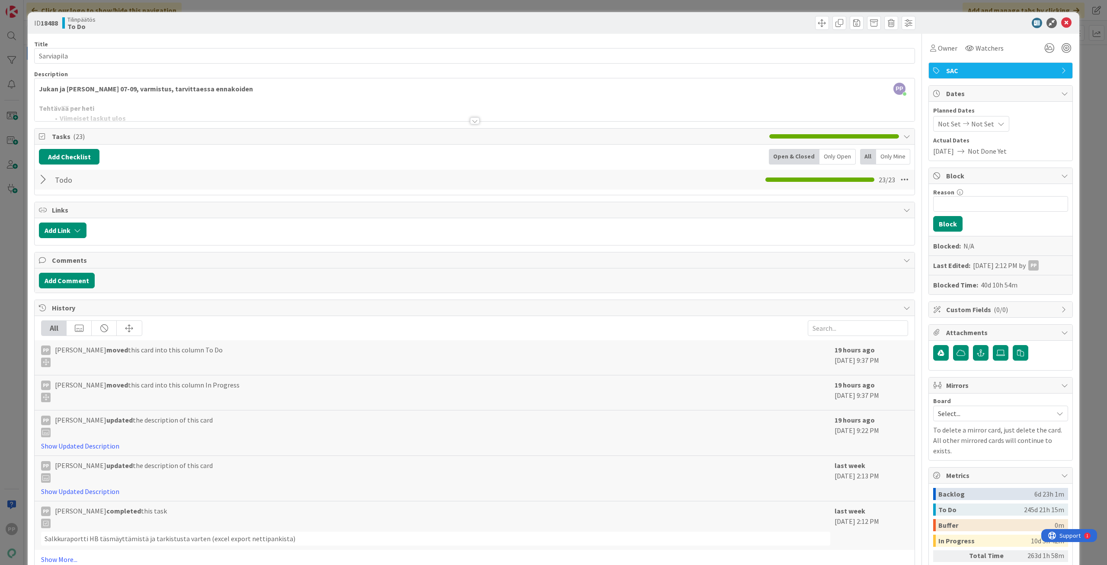
click at [179, 111] on div at bounding box center [475, 110] width 880 height 22
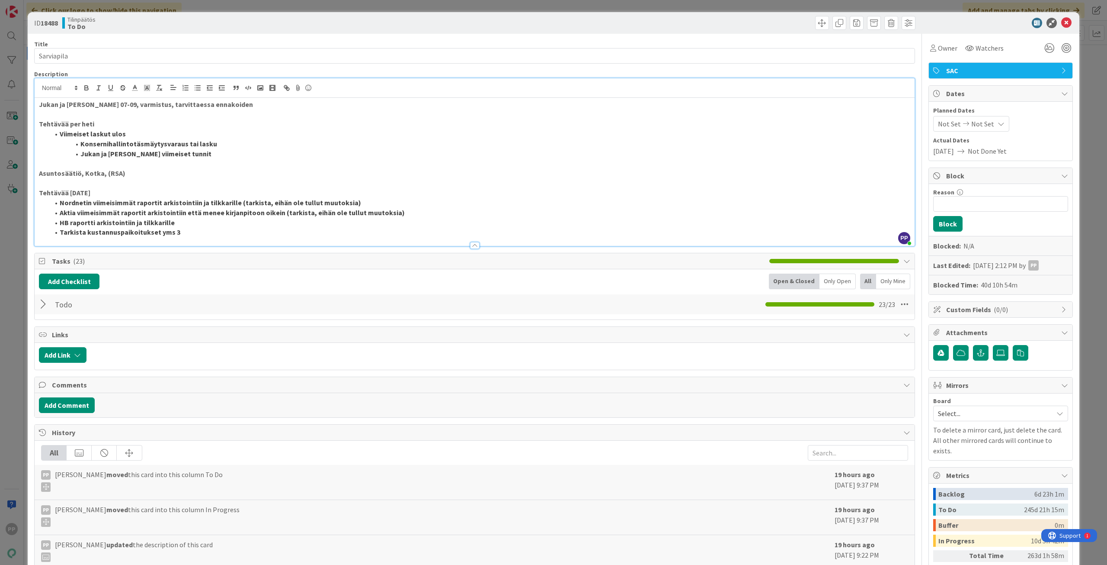
click at [202, 234] on li "Tarkista kustannuspaikoitukset yms 3" at bounding box center [479, 232] width 861 height 10
drag, startPoint x: 207, startPoint y: 233, endPoint x: 43, endPoint y: 233, distance: 164.4
click at [43, 233] on ol "Nordnetin viimeisimmät raportit arkistointiin ja tilkkarille (tarkista, eihän o…" at bounding box center [475, 217] width 872 height 39
click at [196, 38] on div "Title 10 / 128 Sarviapila Description PP Pekka Paaskunta joined 25 m ago Jukan …" at bounding box center [474, 364] width 881 height 660
click at [209, 5] on div "ID 18488 Tilinpäätös To Do Title 10 / 128 Sarviapila Description PP Pekka Paask…" at bounding box center [553, 282] width 1107 height 565
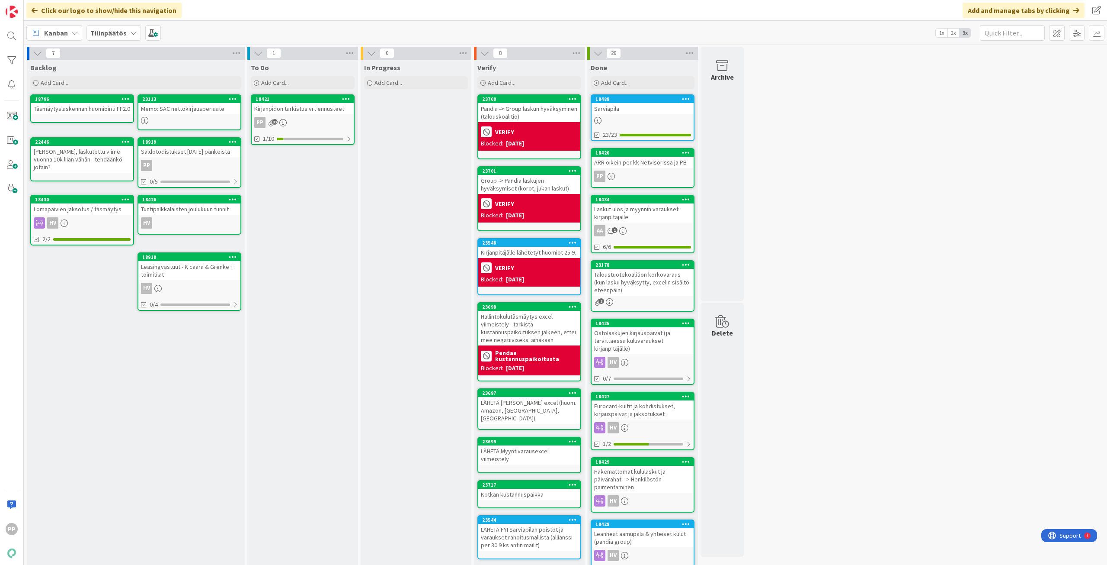
click at [645, 106] on div "Sarviapila" at bounding box center [643, 108] width 102 height 11
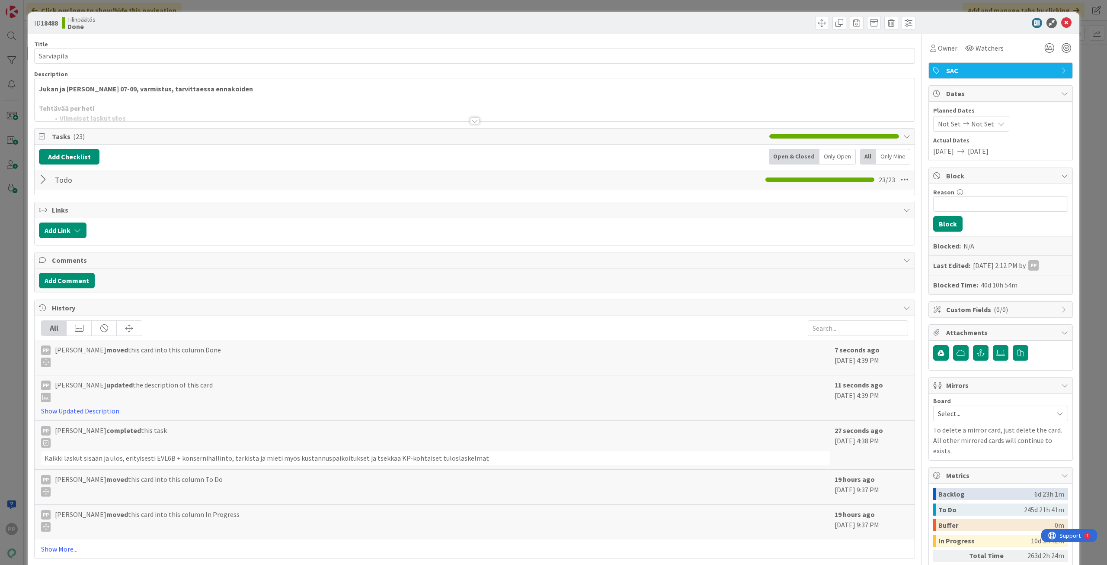
click at [183, 96] on div "Jukan ja Juhan laskutus 07-09, varmistus, tarvittaessa ennakoiden Tehtävää per …" at bounding box center [475, 99] width 880 height 43
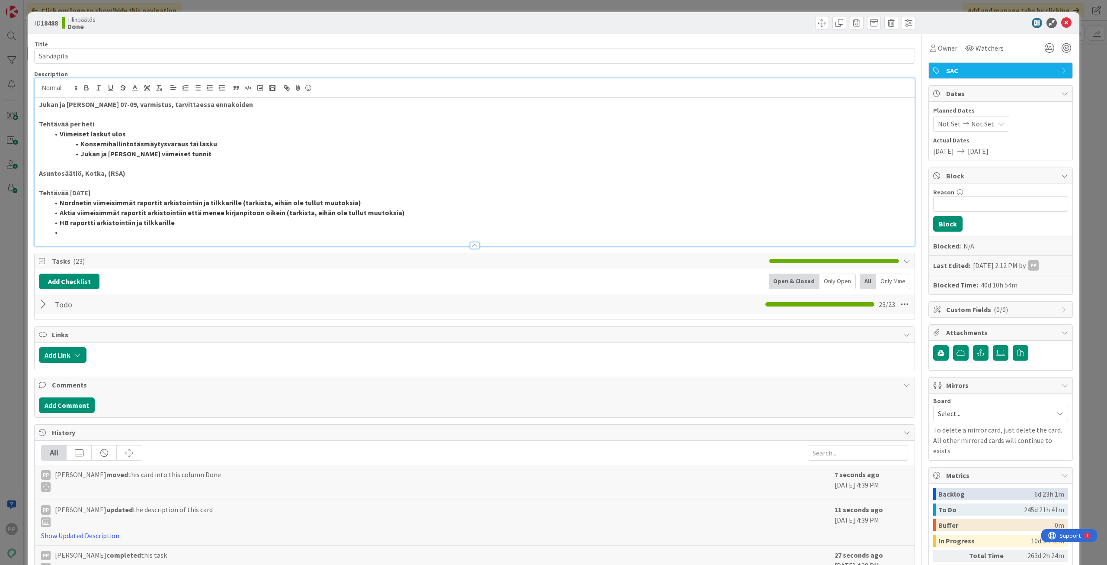
click at [16, 125] on div "ID 18488 Tilinpäätös Done Title 10 / 128 Sarviapila Description Jukan ja Juhan …" at bounding box center [553, 282] width 1107 height 565
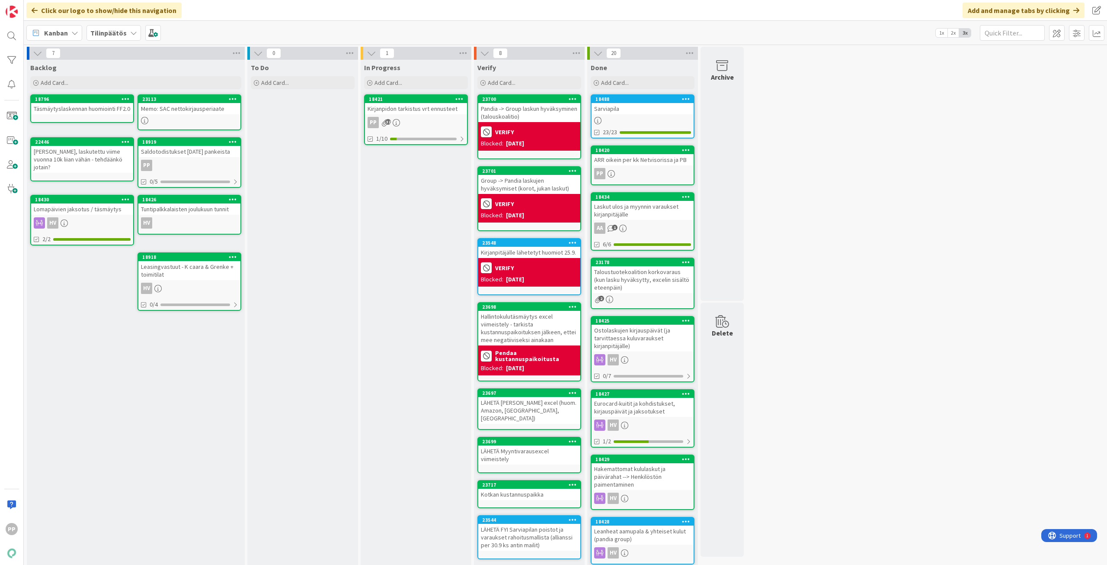
click at [405, 215] on div "In Progress Add Card... 18421 Kirjanpidon tarkistus vrt ennusteet PP 32 1/10" at bounding box center [416, 382] width 111 height 644
click at [405, 196] on div "In Progress Add Card... 18421 Kirjanpidon tarkistus vrt ennusteet PP 32 1/10" at bounding box center [416, 382] width 111 height 644
click at [523, 402] on div "LÄHETÄ Kuluvaraus excel (huom. Amazon, Varma, Työllisyysrahasto)" at bounding box center [529, 410] width 102 height 27
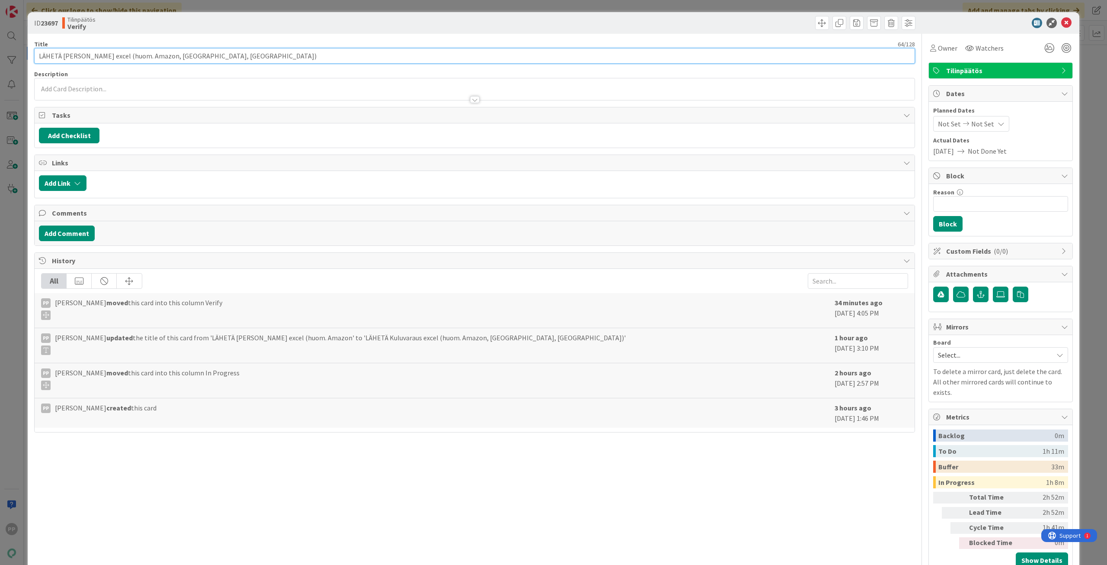
drag, startPoint x: 64, startPoint y: 60, endPoint x: 0, endPoint y: 61, distance: 63.6
click at [0, 61] on div "ID 23697 Tilinpäätös Verify Title 64 / 128 LÄHETÄ Kuluvaraus excel (huom. Amazo…" at bounding box center [553, 282] width 1107 height 565
click at [30, 107] on div "ID 23697 Tilinpäätös Verify Title 57 / 128 Kuluvaraus excel (huom. Amazon, Varm…" at bounding box center [554, 295] width 1052 height 567
click at [16, 109] on div "ID 23697 Tilinpäätös Verify Title 57 / 128 Kuluvaraus excel (huom. Amazon, Varm…" at bounding box center [553, 282] width 1107 height 565
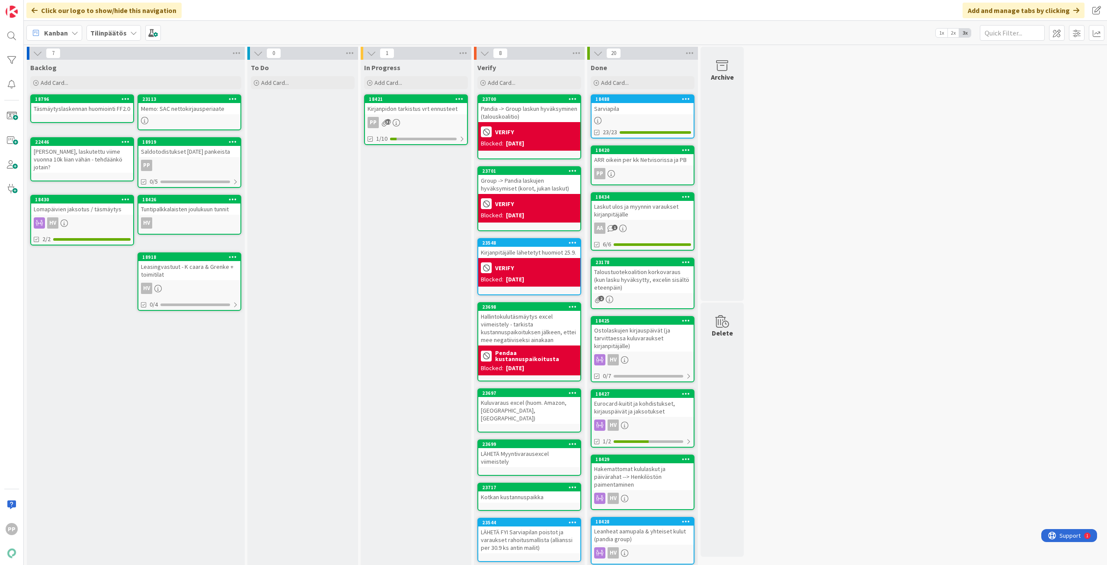
click at [513, 448] on div "LÄHETÄ Myyntivarausexcel viimeistely" at bounding box center [529, 457] width 102 height 19
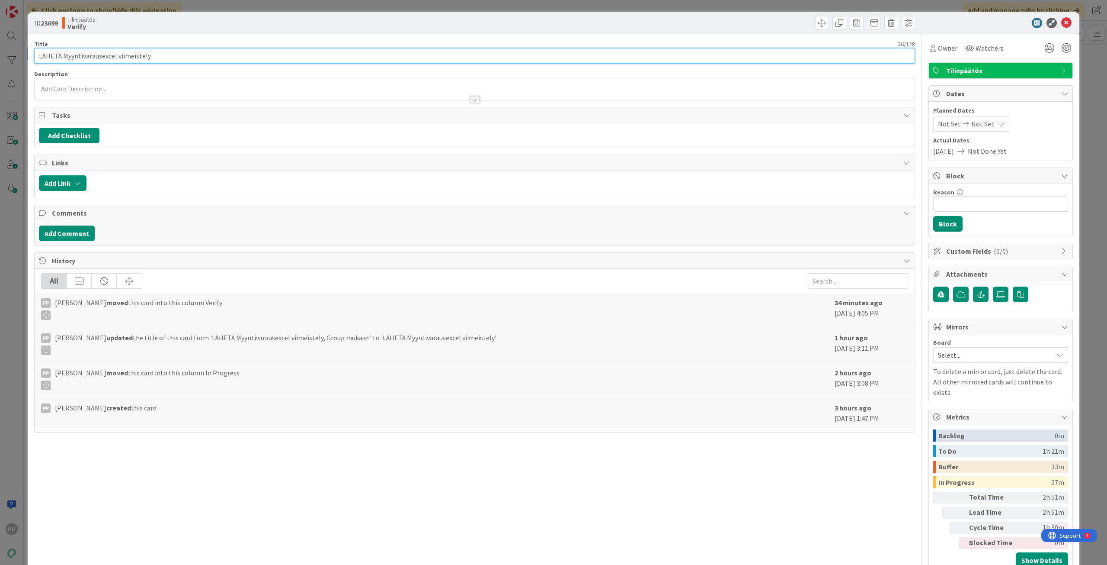
drag, startPoint x: 64, startPoint y: 56, endPoint x: 0, endPoint y: 56, distance: 63.6
click at [0, 56] on div "ID 23699 Tilinpäätös Verify Title 36 / 128 LÄHETÄ Myyntivarausexcel viimeistely…" at bounding box center [553, 282] width 1107 height 565
drag, startPoint x: 118, startPoint y: 61, endPoint x: 389, endPoint y: 102, distance: 274.0
click at [299, 86] on div "Title 29 / 128 Myyntivarausexcel viimeistely Description PP Pekka Paaskunta jus…" at bounding box center [474, 303] width 881 height 539
click at [20, 96] on div "ID 23699 Tilinpäätös Verify Title 17 / 128 Myyntivarausexcel Description PP Pek…" at bounding box center [553, 282] width 1107 height 565
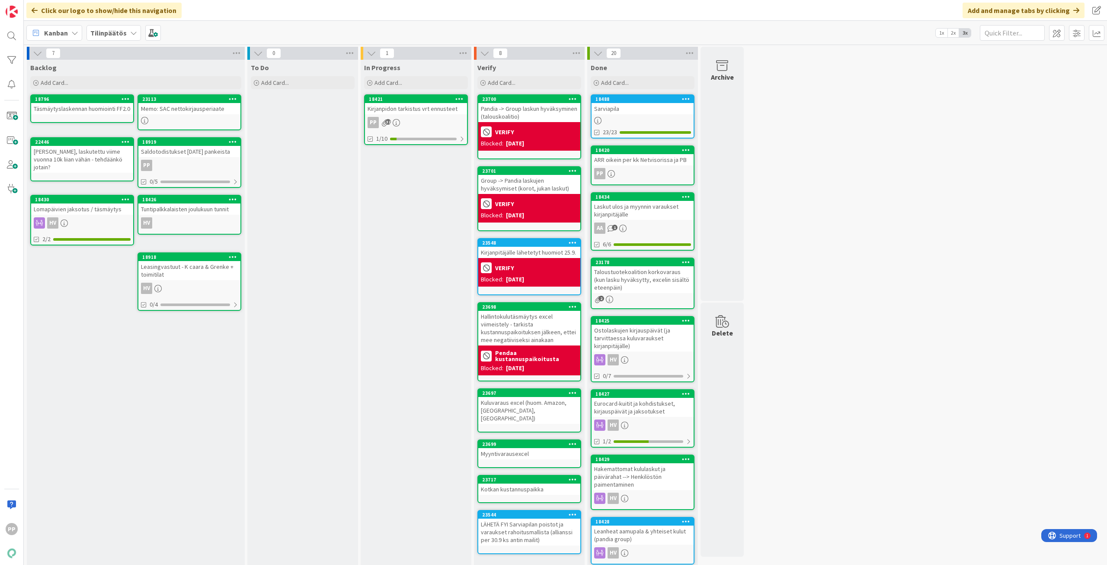
click at [556, 411] on div "Kuluvaraus excel (huom. Amazon, Varma, Työllisyysrahasto)" at bounding box center [529, 410] width 102 height 27
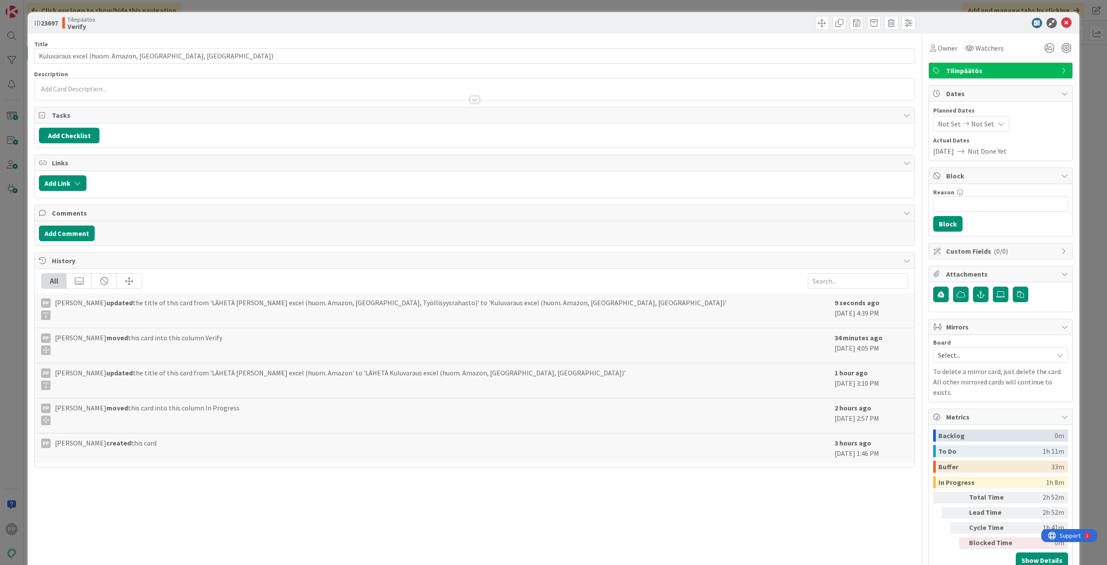
click at [222, 526] on div "Title 57 / 128 Kuluvaraus excel (huom. Amazon, Varma, Työllisyysrahasto) Descri…" at bounding box center [474, 303] width 881 height 539
click at [17, 492] on div "ID 23697 Tilinpäätös Verify Title 57 / 128 Kuluvaraus excel (huom. Amazon, Varm…" at bounding box center [553, 282] width 1107 height 565
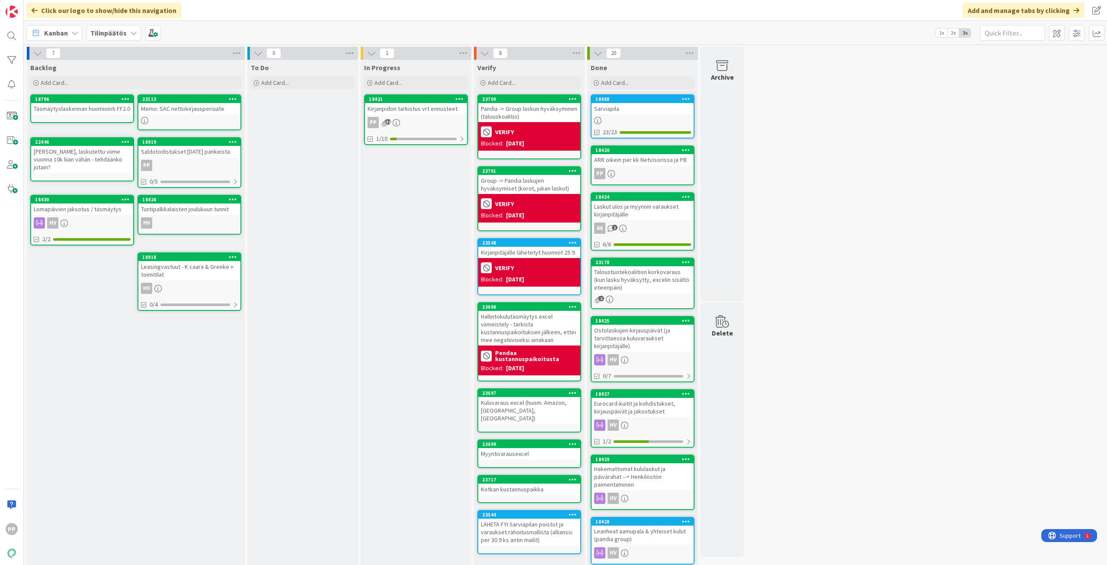
click at [553, 526] on div "LÄHETÄ FYI Sarviapilan poistot ja varaukset rahoitusmallista (allianssi per 30.…" at bounding box center [529, 531] width 102 height 27
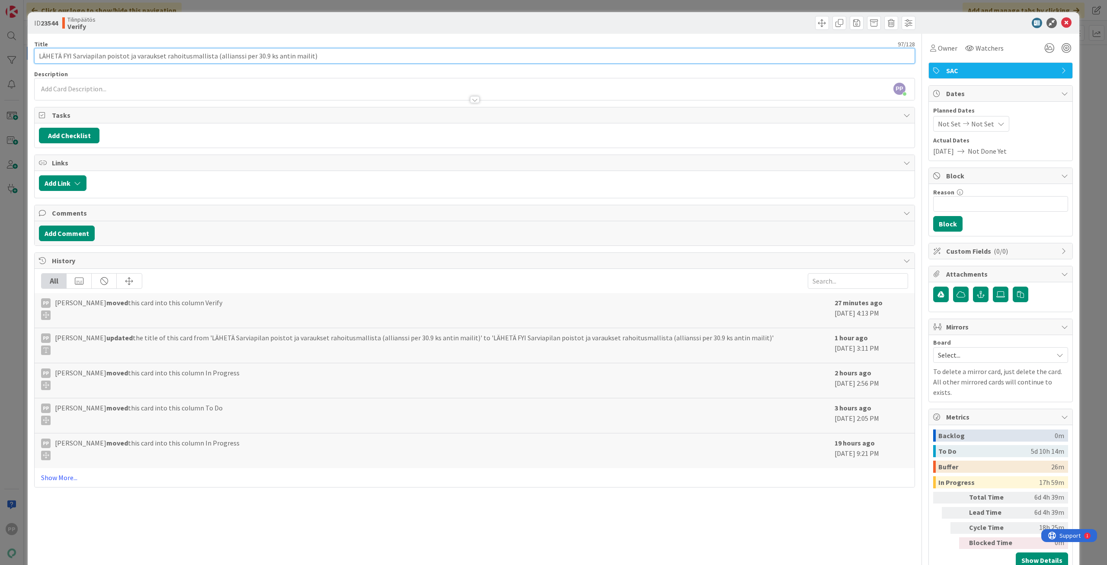
drag, startPoint x: 74, startPoint y: 55, endPoint x: 9, endPoint y: 55, distance: 64.9
click at [9, 55] on div "ID 23544 Tilinpäätös Verify Title 97 / 128 LÄHETÄ FYI Sarviapilan poistot ja va…" at bounding box center [553, 282] width 1107 height 565
click at [23, 82] on div "ID 23544 Tilinpäätös Verify Title 86 / 128 Sarviapilan poistot ja varaukset rah…" at bounding box center [553, 282] width 1107 height 565
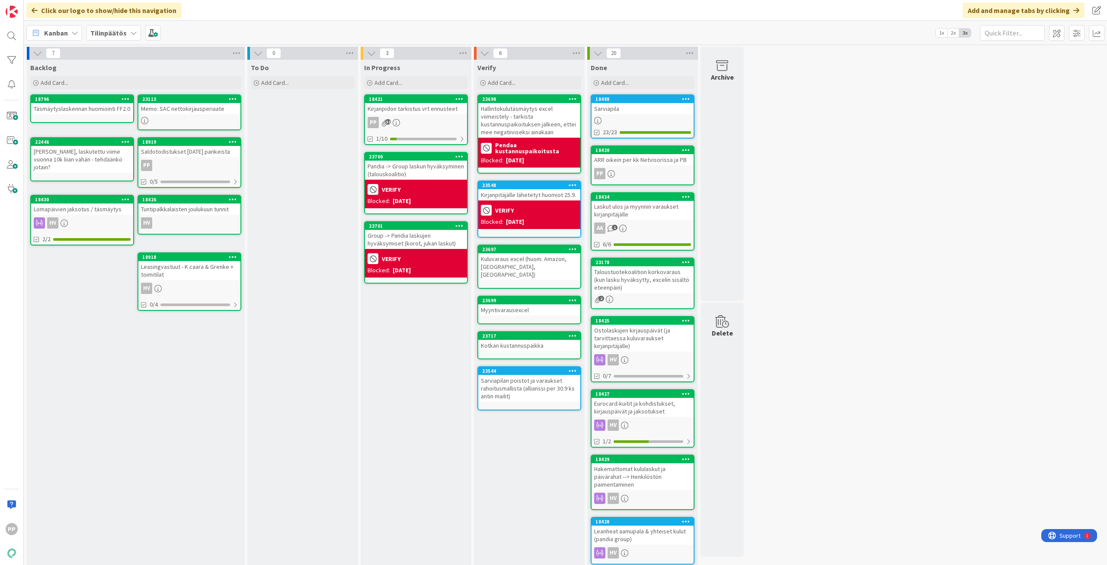
click at [554, 135] on div "Hallintokulutäsmäytys excel viimeistely - tarkista kustannuspaikoituksen jälkee…" at bounding box center [529, 120] width 102 height 35
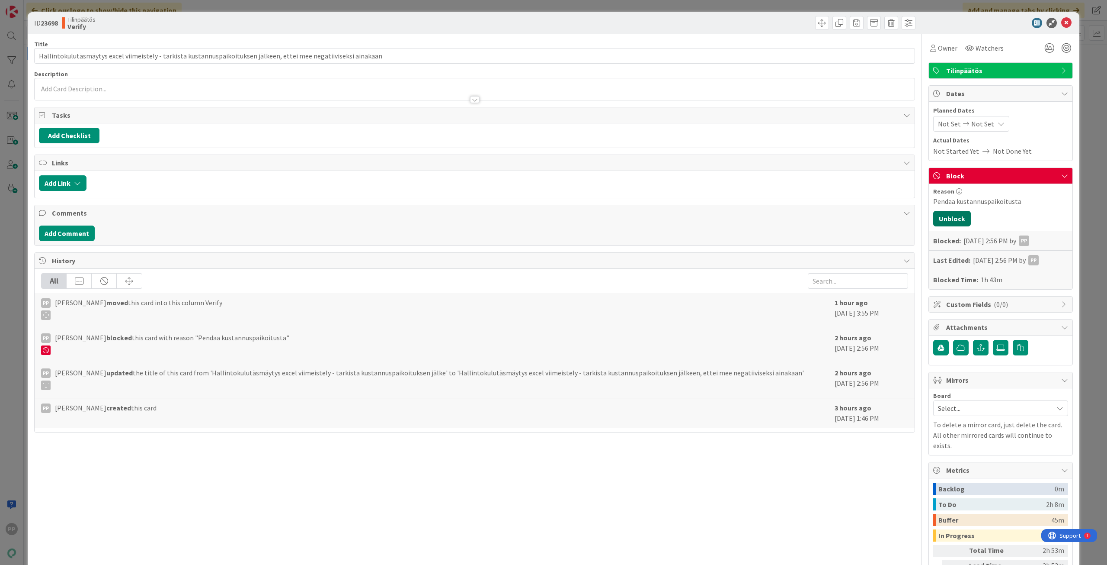
click at [955, 224] on button "Unblock" at bounding box center [953, 219] width 38 height 16
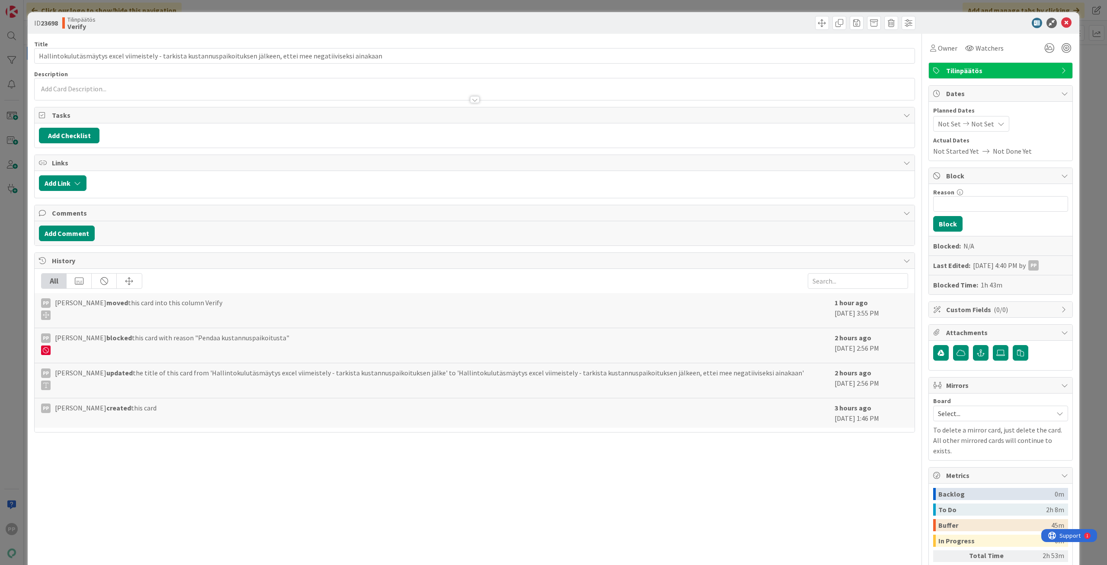
click at [1091, 246] on div "ID 23698 Tilinpäätös Verify Title 115 / 128 Hallintokulutäsmäytys excel viimeis…" at bounding box center [553, 282] width 1107 height 565
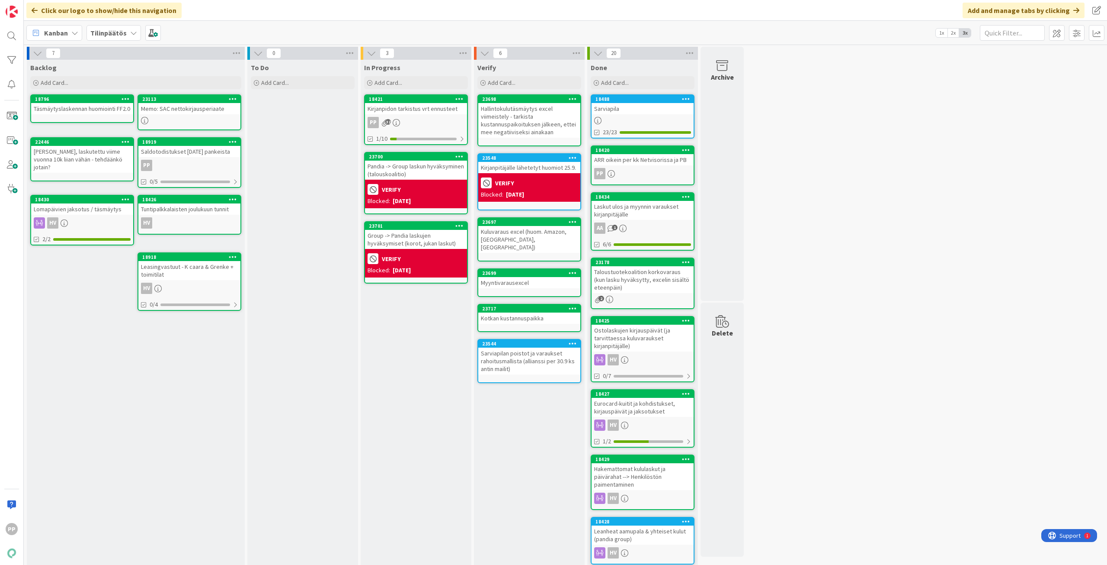
click at [572, 100] on icon at bounding box center [573, 99] width 8 height 6
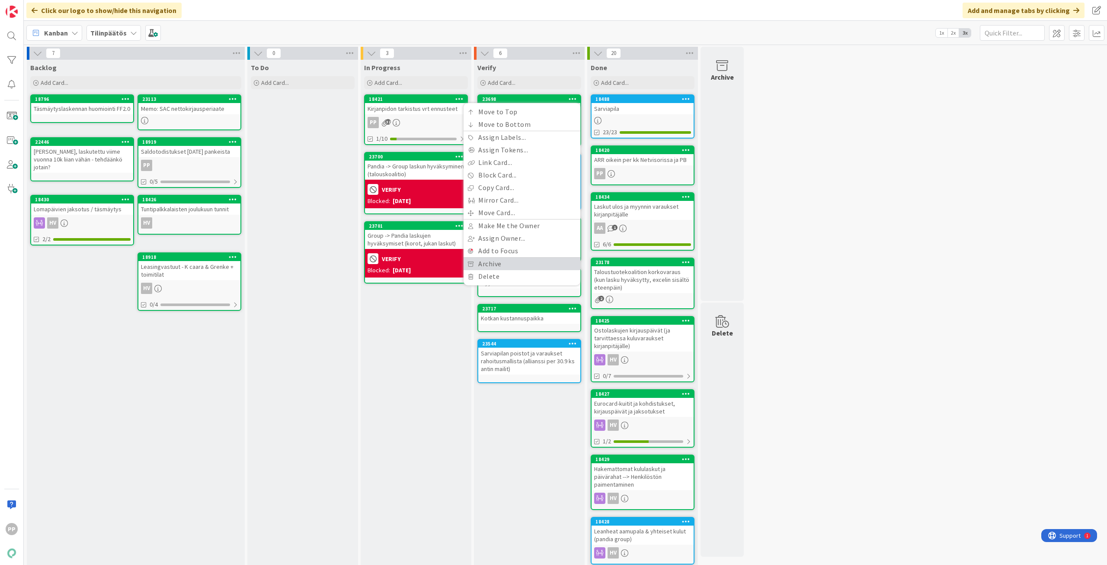
click at [558, 263] on link "Archive" at bounding box center [522, 263] width 117 height 13
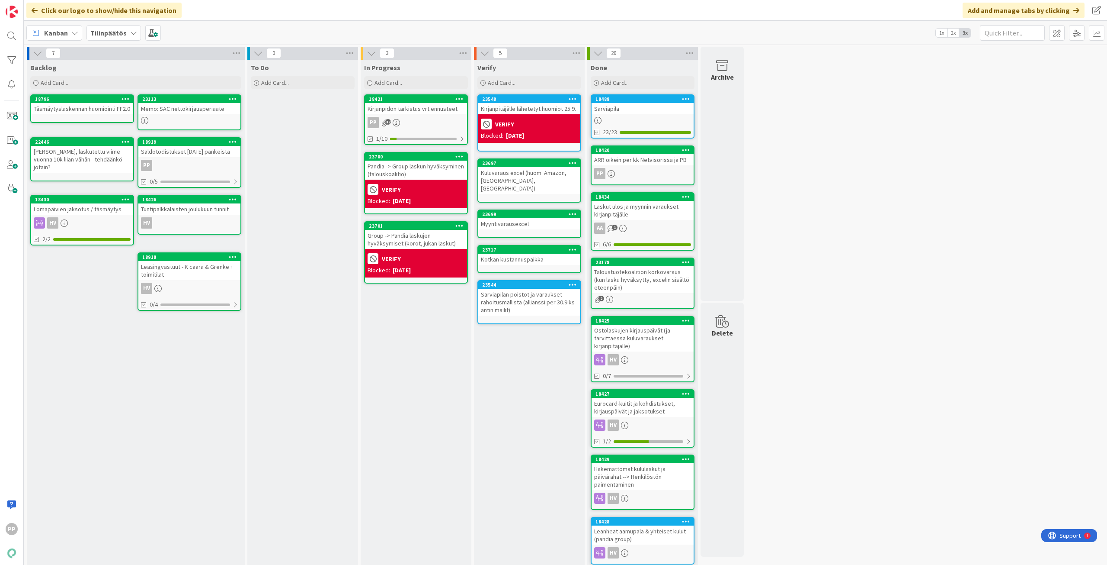
click at [544, 356] on div "Verify Add Card... 23548 Kirjanpitäjälle lähetetyt huomiot 25.9. VERIFY Blocked…" at bounding box center [529, 382] width 111 height 644
click at [544, 354] on div "Verify Add Card... 23548 Kirjanpitäjälle lähetetyt huomiot 25.9. VERIFY Blocked…" at bounding box center [529, 382] width 111 height 644
click at [433, 388] on div "In Progress Add Card... 18421 Kirjanpidon tarkistus vrt ennusteet PP 32 1/10 23…" at bounding box center [416, 382] width 111 height 644
click at [428, 332] on div "In Progress Add Card... 18421 Kirjanpidon tarkistus vrt ennusteet PP 32 1/10 23…" at bounding box center [416, 382] width 111 height 644
click at [419, 459] on div "In Progress Add Card... 18421 Kirjanpidon tarkistus vrt ennusteet PP 32 1/10 23…" at bounding box center [416, 382] width 111 height 644
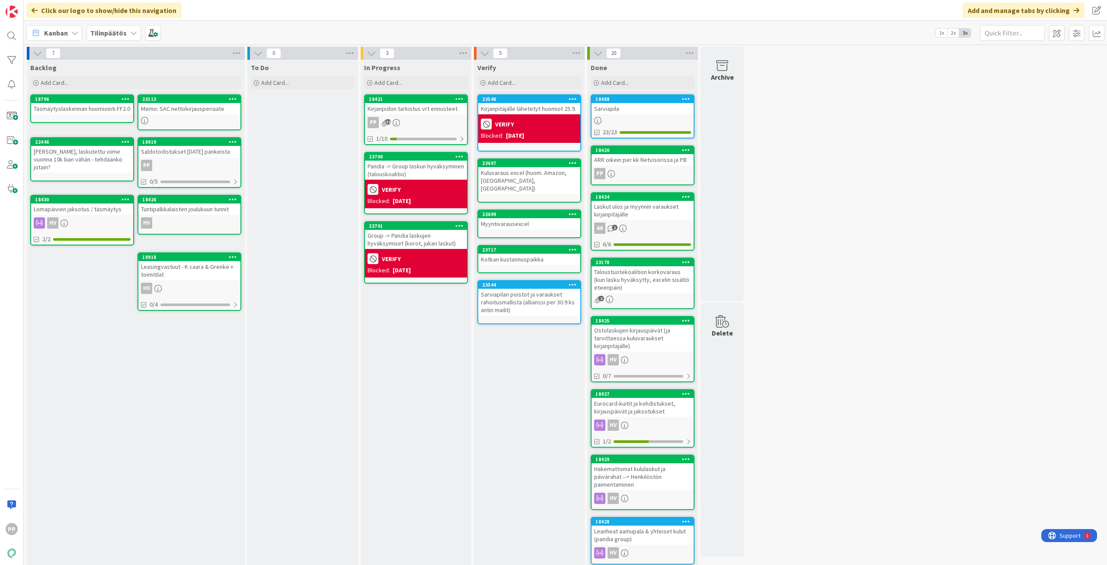
click at [427, 495] on div "In Progress Add Card... 18421 Kirjanpidon tarkistus vrt ennusteet PP 32 1/10 23…" at bounding box center [416, 382] width 111 height 644
click at [427, 414] on div "In Progress Add Card... 18421 Kirjanpidon tarkistus vrt ennusteet PP 32 1/10 23…" at bounding box center [416, 382] width 111 height 644
click at [542, 408] on div "Verify Add Card... 23548 Kirjanpitäjälle lähetetyt huomiot 25.9. VERIFY Blocked…" at bounding box center [529, 382] width 111 height 644
click at [811, 375] on div "7 Backlog Add Card... 23113 Memo: SAC nettokirjausperiaate 18796 Täsmäytyslaske…" at bounding box center [566, 377] width 1080 height 661
click at [842, 318] on div "7 Backlog Add Card... 23113 Memo: SAC nettokirjausperiaate 18796 Täsmäytyslaske…" at bounding box center [566, 377] width 1080 height 661
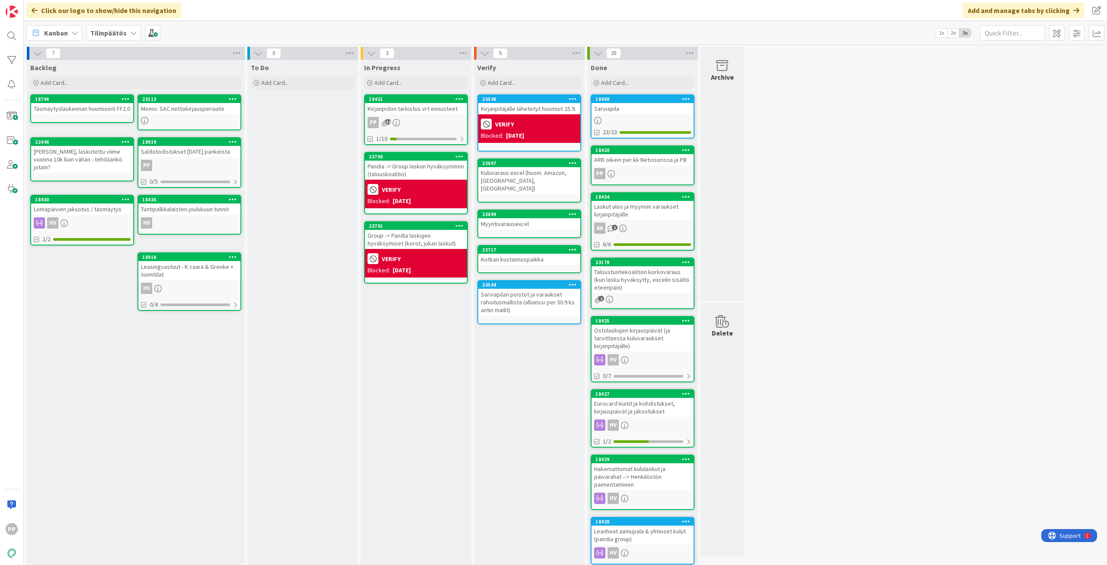
click at [842, 318] on div "7 Backlog Add Card... 23113 Memo: SAC nettokirjausperiaate 18796 Täsmäytyslaske…" at bounding box center [566, 377] width 1080 height 661
click at [546, 377] on div "Verify Add Card... 23548 Kirjanpitäjälle lähetetyt huomiot 25.9. VERIFY Blocked…" at bounding box center [529, 382] width 111 height 644
click at [792, 401] on div "7 Backlog Add Card... 23113 Memo: SAC nettokirjausperiaate 18796 Täsmäytyslaske…" at bounding box center [566, 377] width 1080 height 661
click at [854, 425] on div "7 Backlog Add Card... 23113 Memo: SAC nettokirjausperiaate 18796 Täsmäytyslaske…" at bounding box center [566, 377] width 1080 height 661
click at [550, 109] on div "Kirjanpitäjälle lähetetyt huomiot 25.9." at bounding box center [529, 108] width 102 height 11
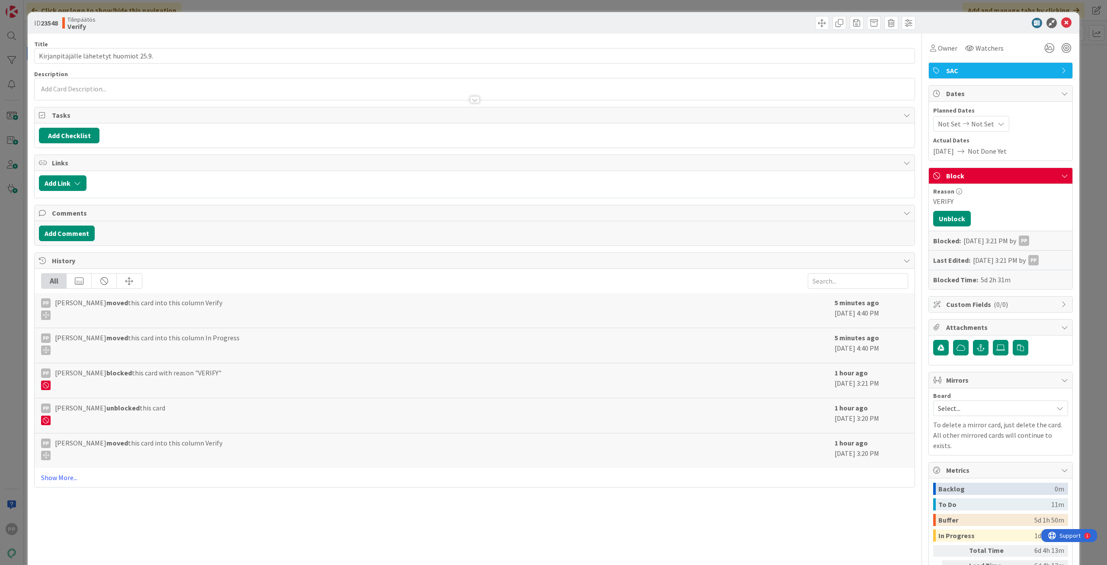
click at [970, 221] on div "Reason VERIFY Unblock Blocked: 09/30/2025 3:21 PM by PP Last Edited: 09/30/2025…" at bounding box center [1001, 236] width 144 height 105
click at [956, 221] on button "Unblock" at bounding box center [953, 219] width 38 height 16
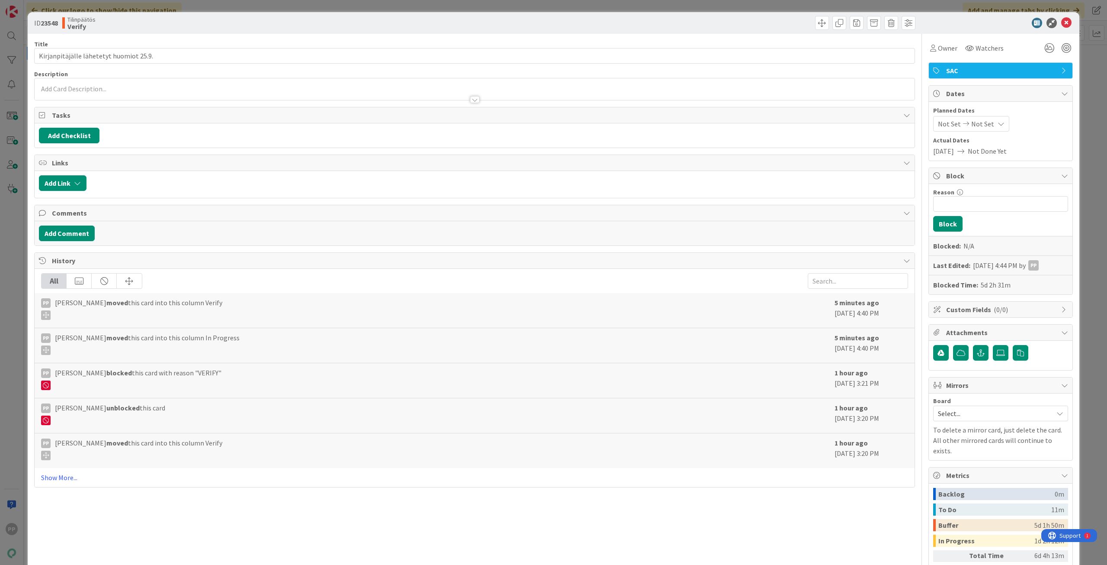
click at [1088, 256] on div "ID 23548 Tilinpäätös Verify Title 39 / 128 Kirjanpitäjälle lähetetyt huomiot 25…" at bounding box center [553, 282] width 1107 height 565
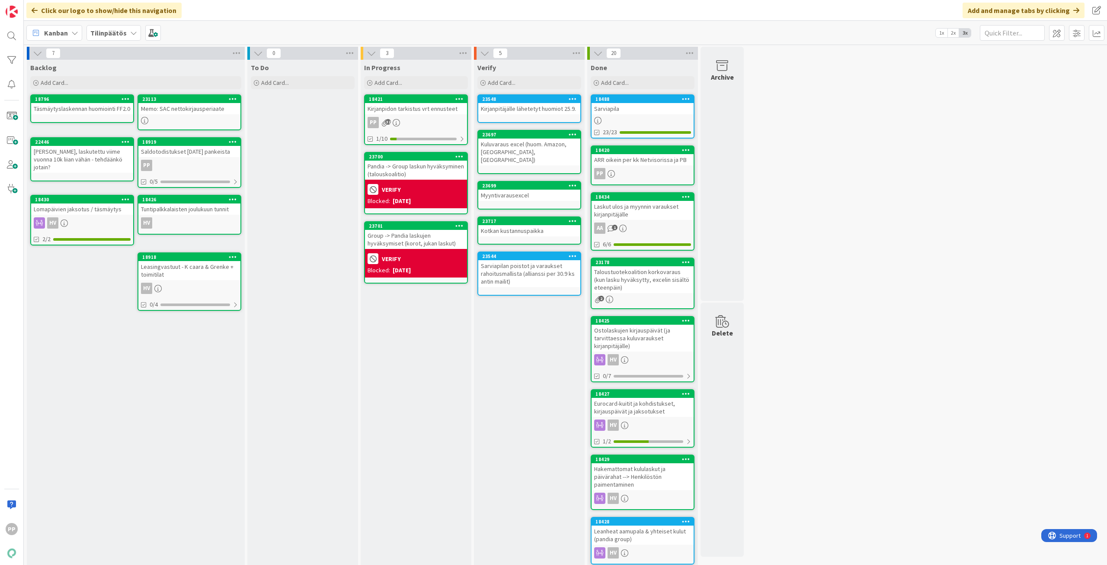
click at [895, 312] on div "7 Backlog Add Card... 23113 Memo: SAC nettokirjausperiaate 18796 Täsmäytyslaske…" at bounding box center [566, 377] width 1080 height 661
click at [915, 405] on div "7 Backlog Add Card... 23113 Memo: SAC nettokirjausperiaate 18796 Täsmäytyslaske…" at bounding box center [566, 377] width 1080 height 661
click at [530, 340] on div "Verify Add Card... 23548 Kirjanpitäjälle lähetetyt huomiot 25.9. 23697 Kuluvara…" at bounding box center [529, 382] width 111 height 644
click at [439, 380] on div "In Progress Add Card... 18421 Kirjanpidon tarkistus vrt ennusteet PP 32 1/10 23…" at bounding box center [416, 382] width 111 height 644
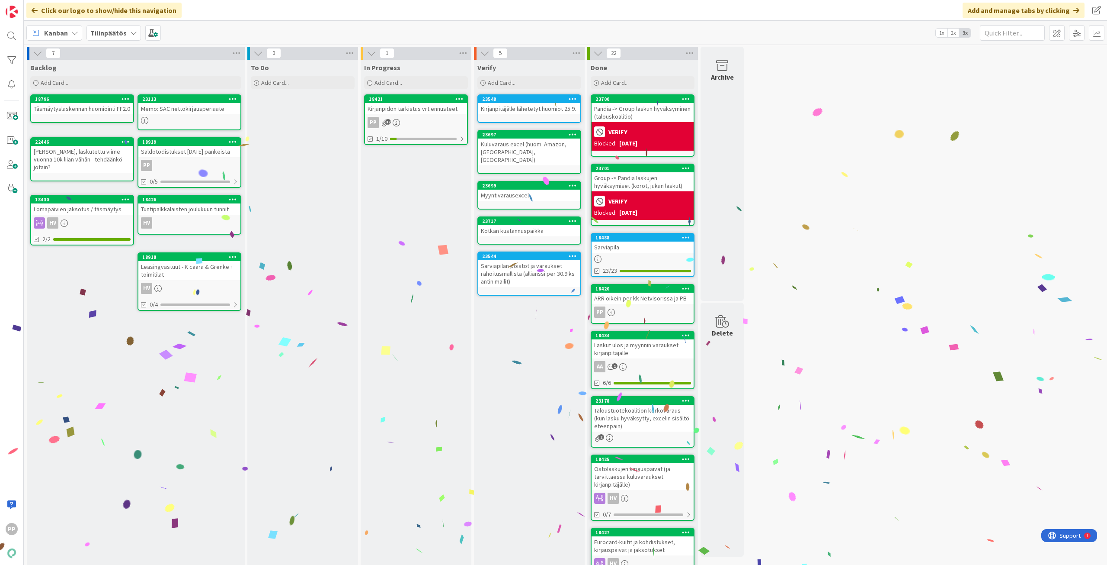
click at [545, 351] on div "Verify Add Card... 23548 Kirjanpitäjälle lähetetyt huomiot 25.9. 23697 Kuluvara…" at bounding box center [529, 395] width 111 height 671
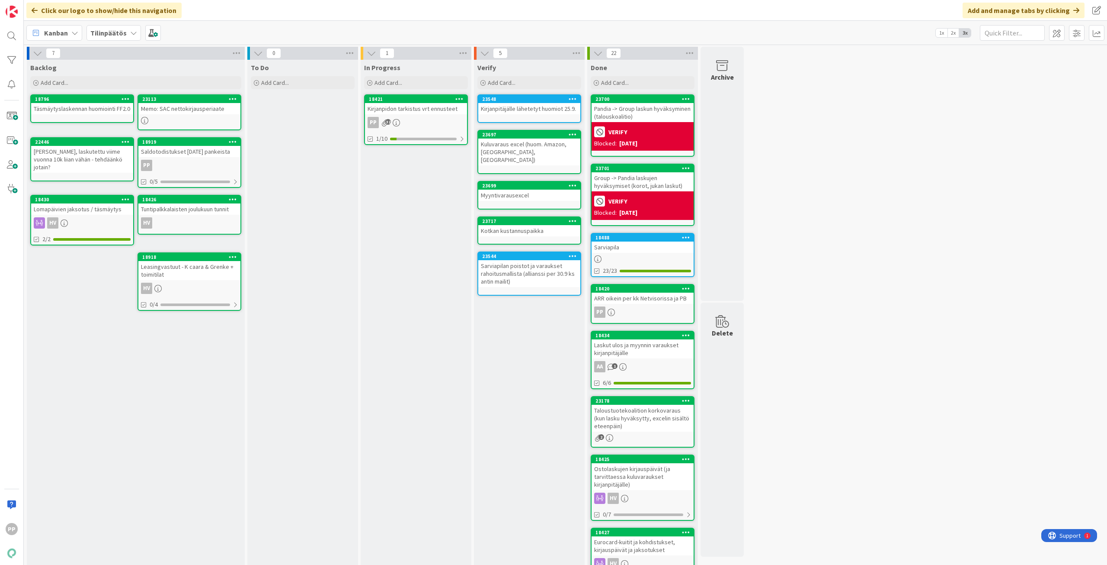
click at [433, 223] on div "In Progress Add Card... 18421 Kirjanpidon tarkistus vrt ennusteet PP 32 1/10" at bounding box center [416, 395] width 111 height 671
click at [445, 107] on div "Kirjanpidon tarkistus vrt ennusteet" at bounding box center [416, 108] width 102 height 11
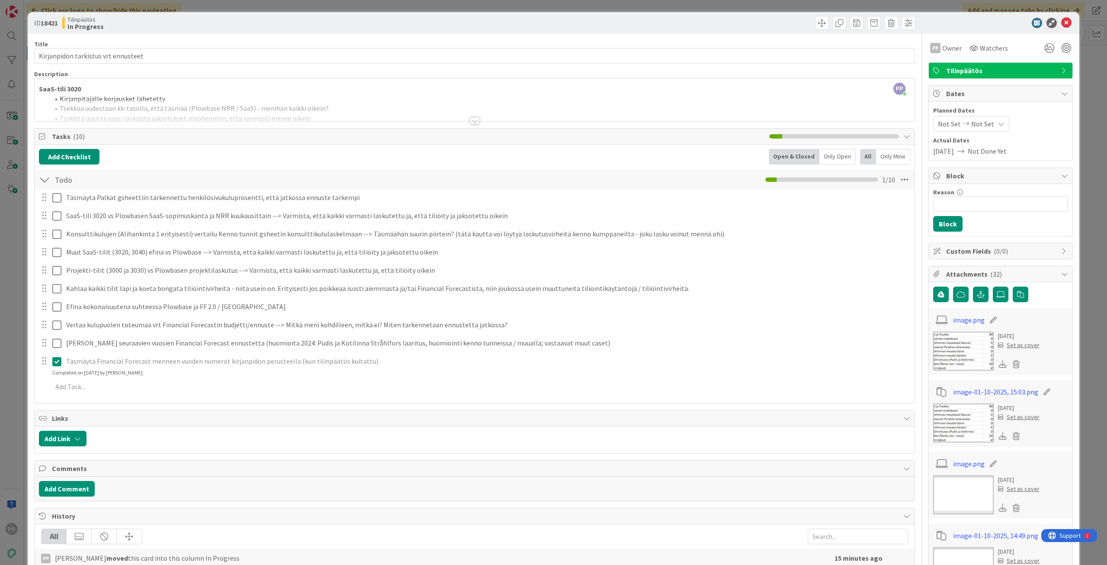
click at [52, 359] on icon at bounding box center [56, 361] width 9 height 10
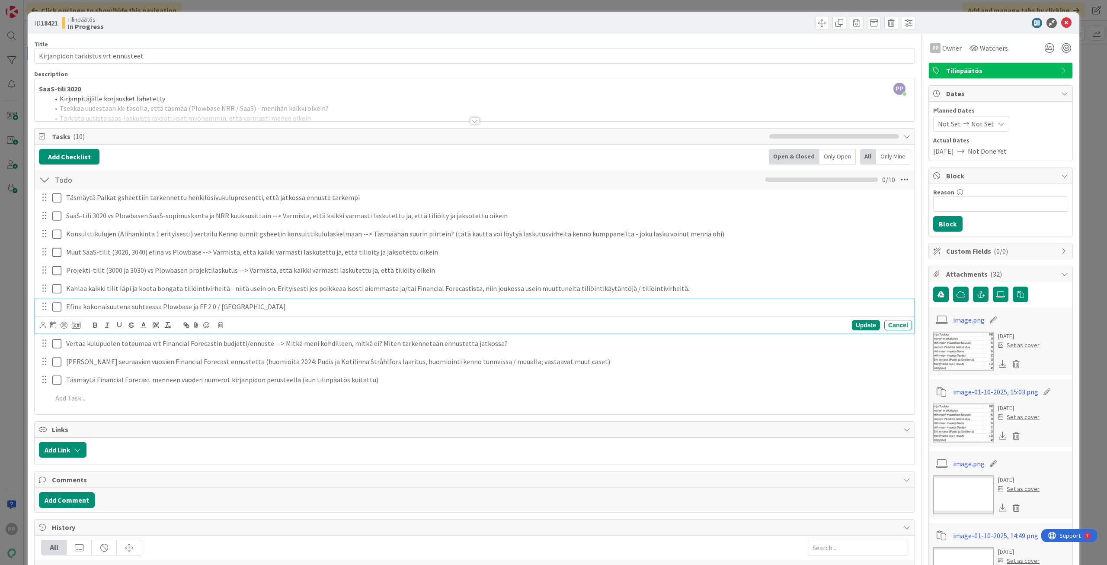
click at [116, 311] on div "Efina kokonaisuutena suhteessa Plowbase ja FF 2.0 / Ennuste" at bounding box center [488, 306] width 850 height 15
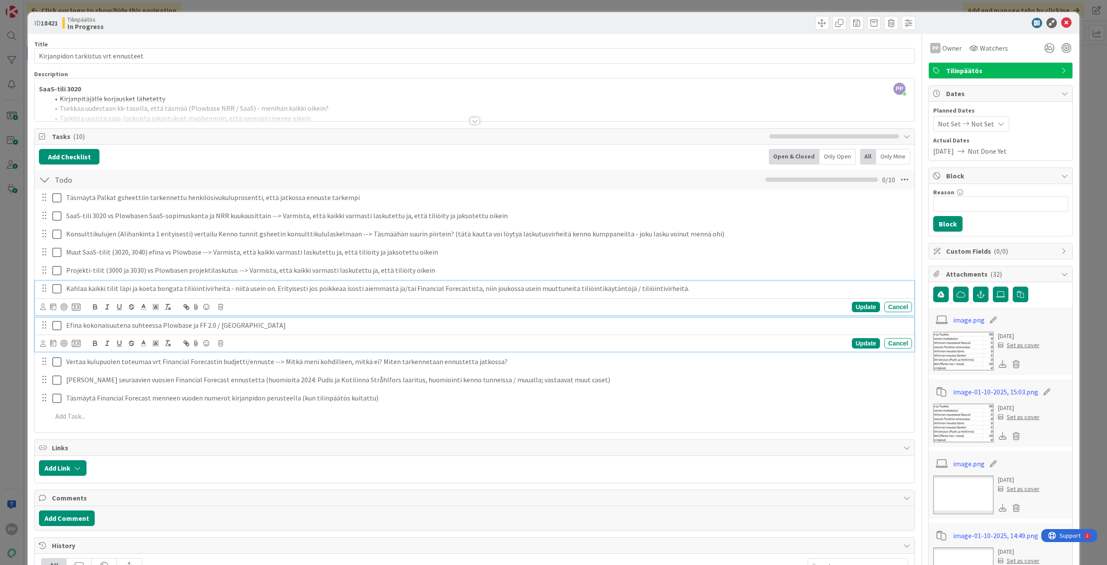
click at [124, 288] on p "Kahlaa kaikki tilit läpi ja koeta bongata tiliöintivirheitä - niitä usein on. E…" at bounding box center [487, 288] width 843 height 10
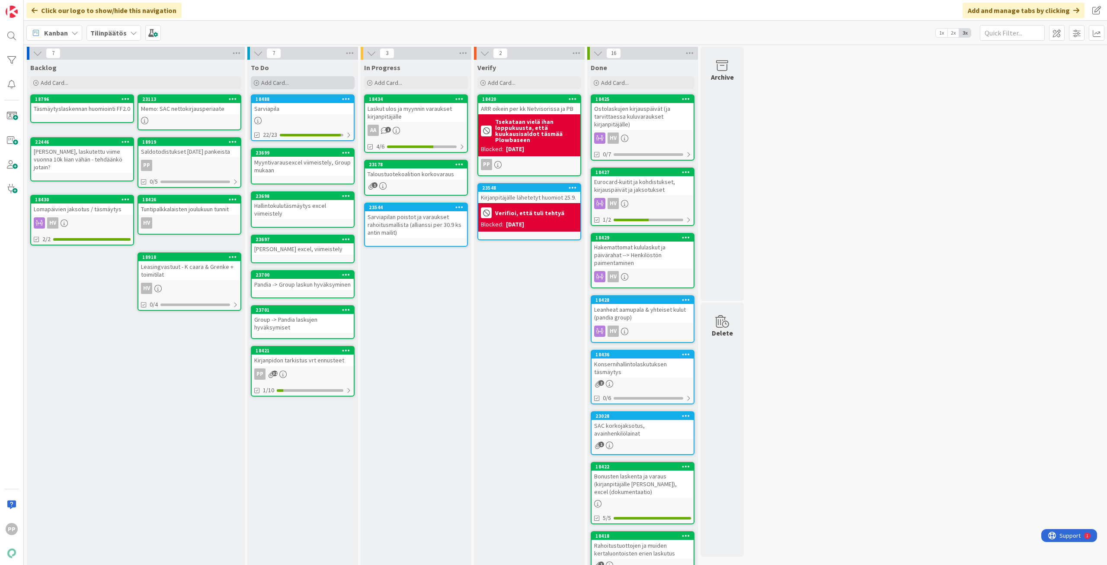
click at [281, 88] on div "Add Card..." at bounding box center [303, 82] width 104 height 13
click at [130, 35] on icon at bounding box center [133, 32] width 7 height 7
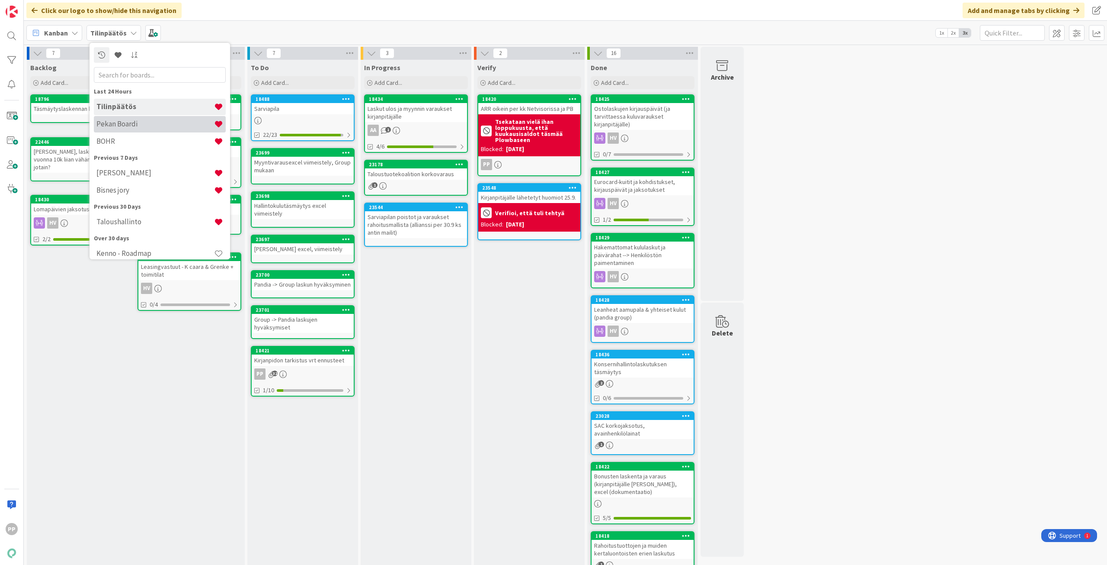
click at [128, 125] on h4 "Pekan Boardi" at bounding box center [155, 123] width 118 height 9
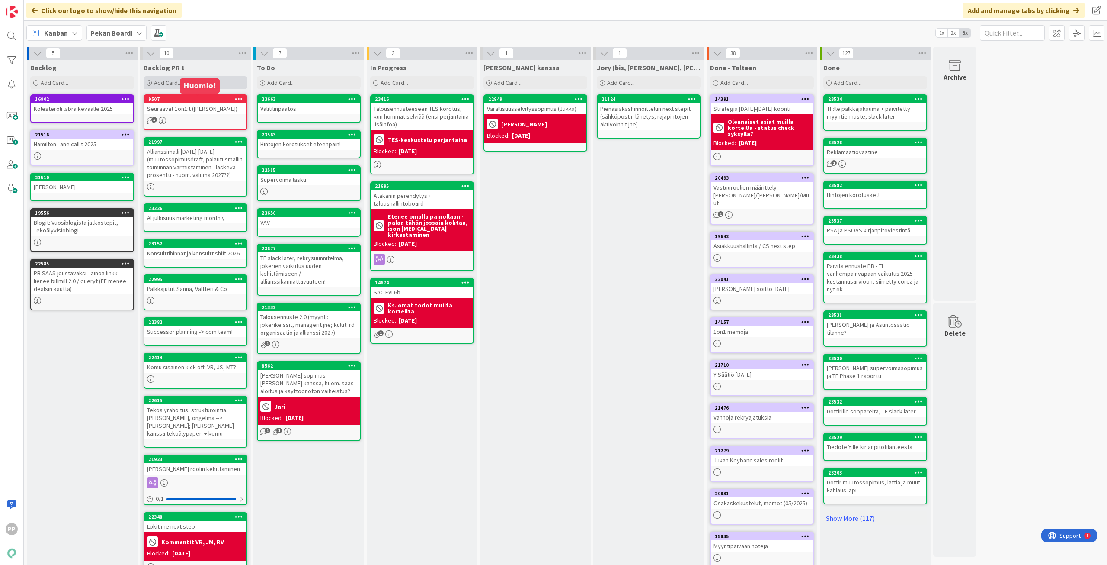
click at [193, 85] on div "Add Card..." at bounding box center [196, 82] width 104 height 13
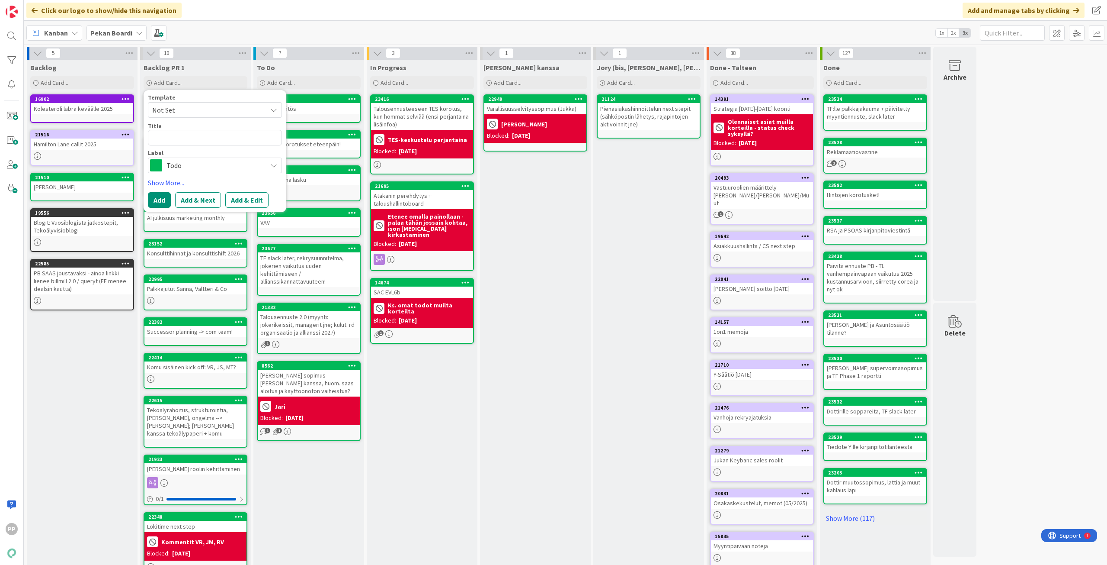
type textarea "x"
type textarea "S"
type textarea "x"
type textarea "Sy"
type textarea "x"
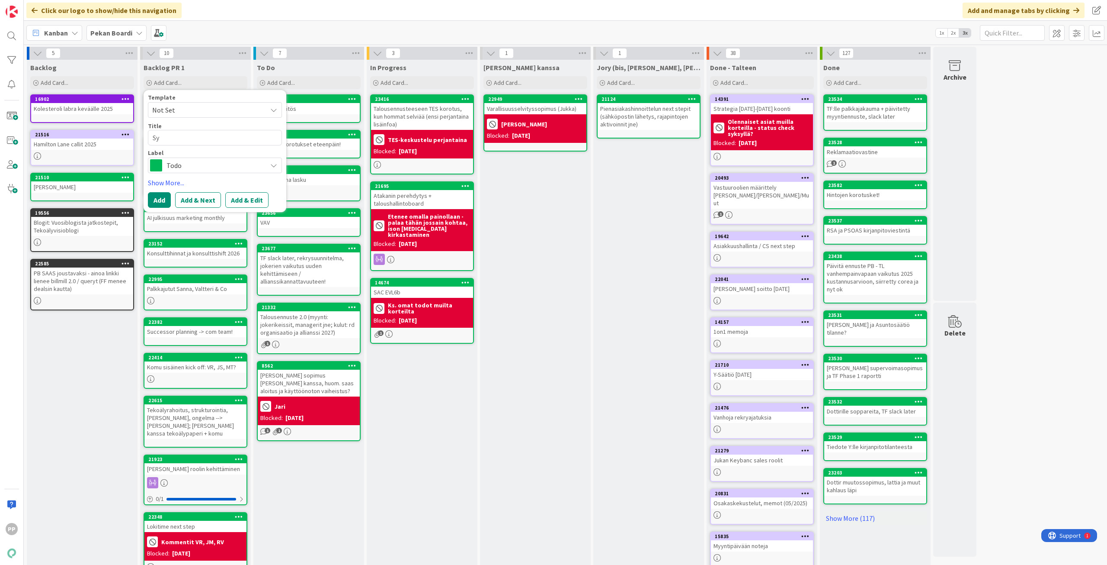
type textarea "Syy"
type textarea "x"
type textarea "Syys"
type textarea "x"
type textarea "Syysk"
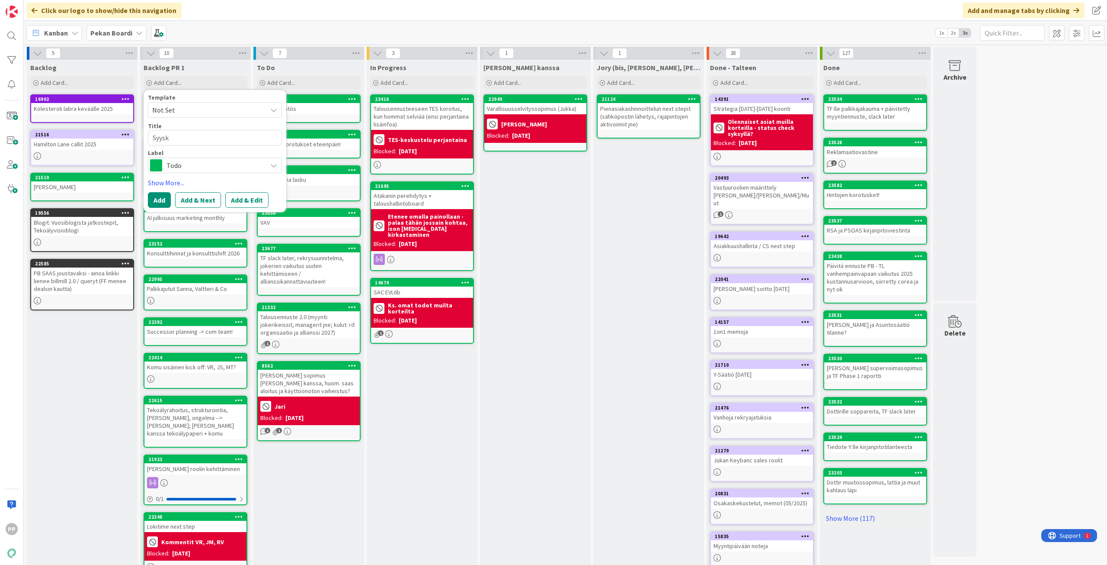
type textarea "x"
type textarea "Syysku"
type textarea "x"
type textarea "Syyskuu"
type textarea "x"
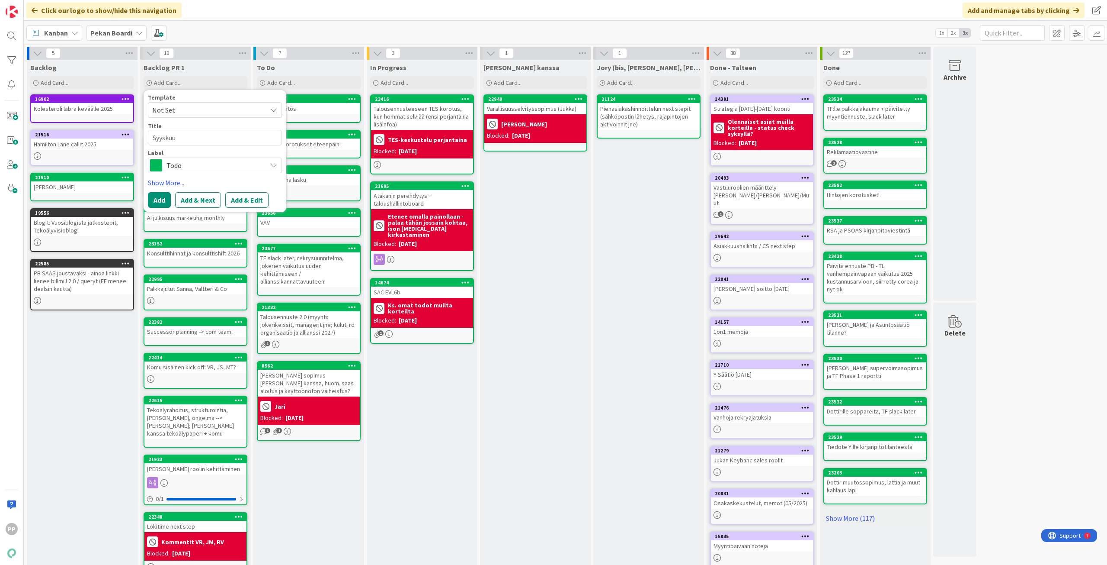
type textarea "Syyskuu"
type textarea "x"
type textarea "Syyskuu k"
type textarea "x"
type textarea "Syyskuu ko"
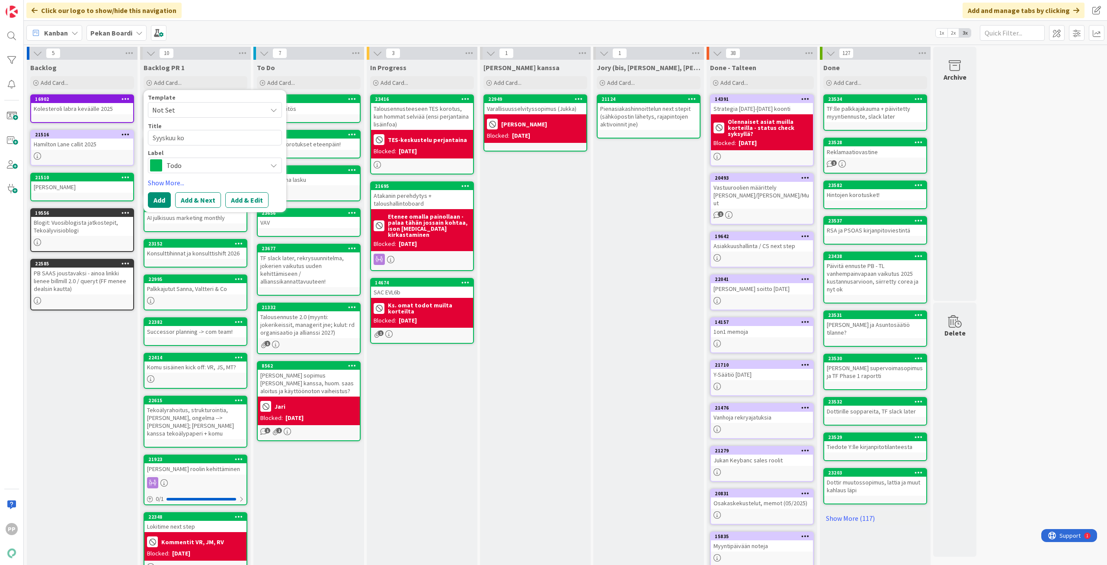
type textarea "x"
type textarea "Syyskuu koa"
type textarea "x"
type textarea "Syyskuu koal"
type textarea "x"
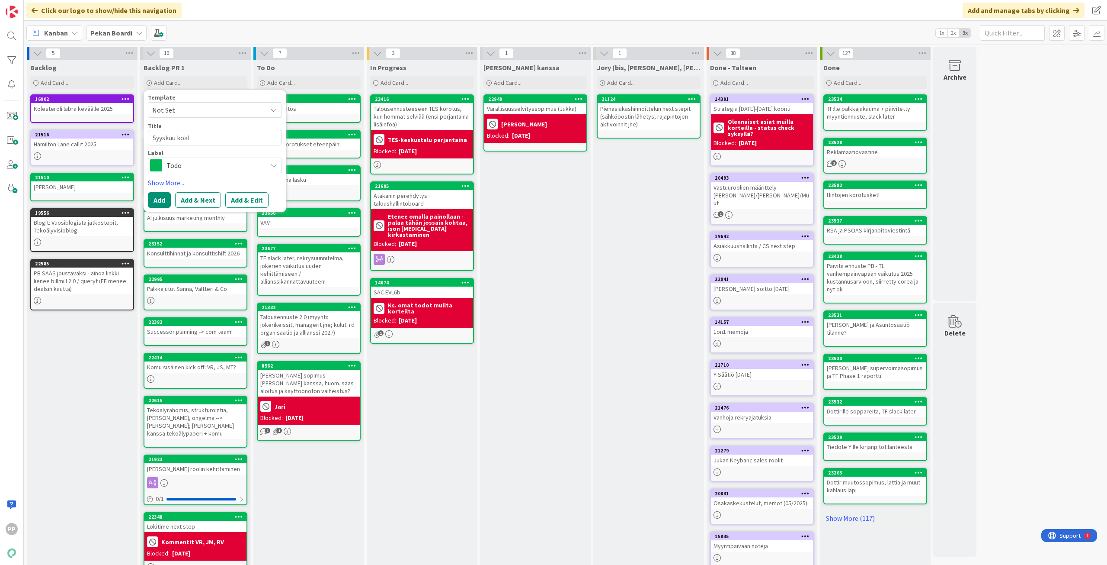
type textarea "Syyskuu koali"
type textarea "x"
type textarea "Syyskuu koalit"
type textarea "x"
type textarea "Syyskuu koaliti"
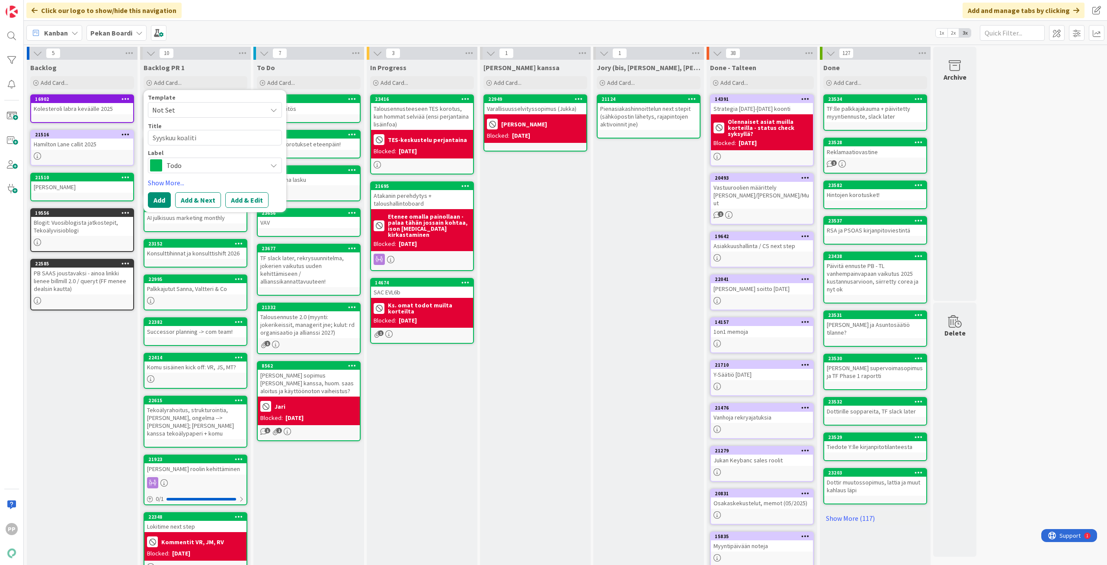
type textarea "x"
type textarea "Syyskuu koalitio"
type textarea "x"
type textarea "Syyskuu koalitio"
type textarea "x"
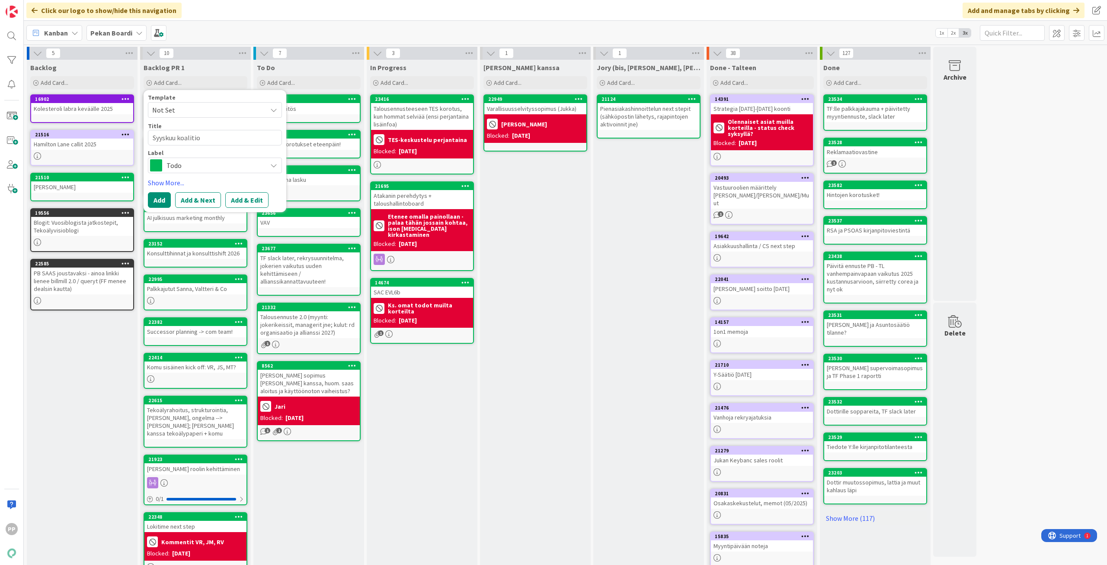
type textarea "Syyskuu koalitio G"
type textarea "x"
type textarea "Syyskuu koalitio Gr"
type textarea "x"
type textarea "Syyskuu koalitio Gro"
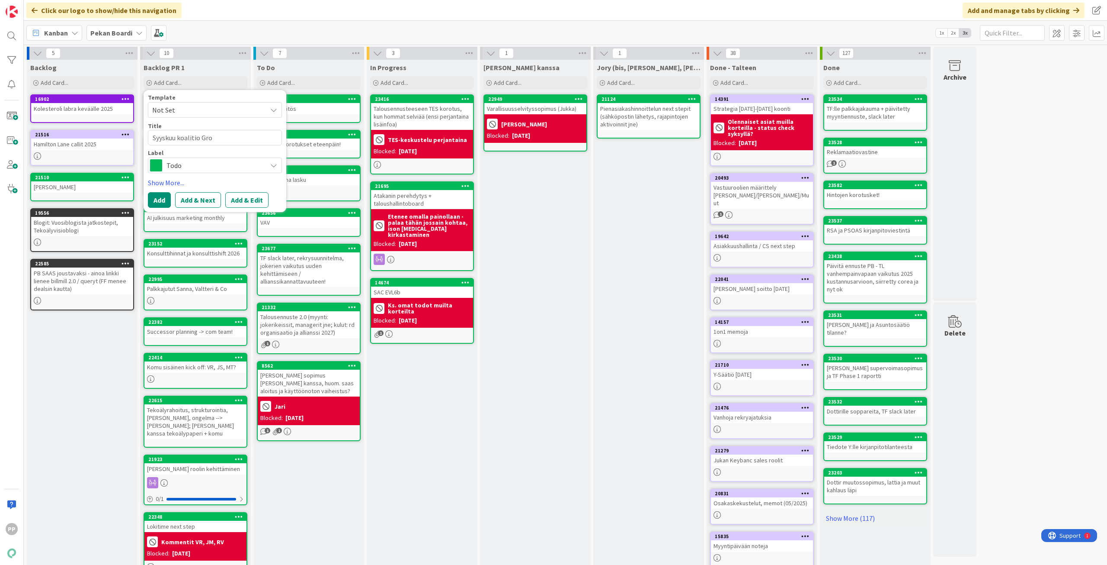
type textarea "x"
type textarea "Syyskuu koalitio Grou"
type textarea "x"
type textarea "Syyskuu koalitio Group"
type textarea "x"
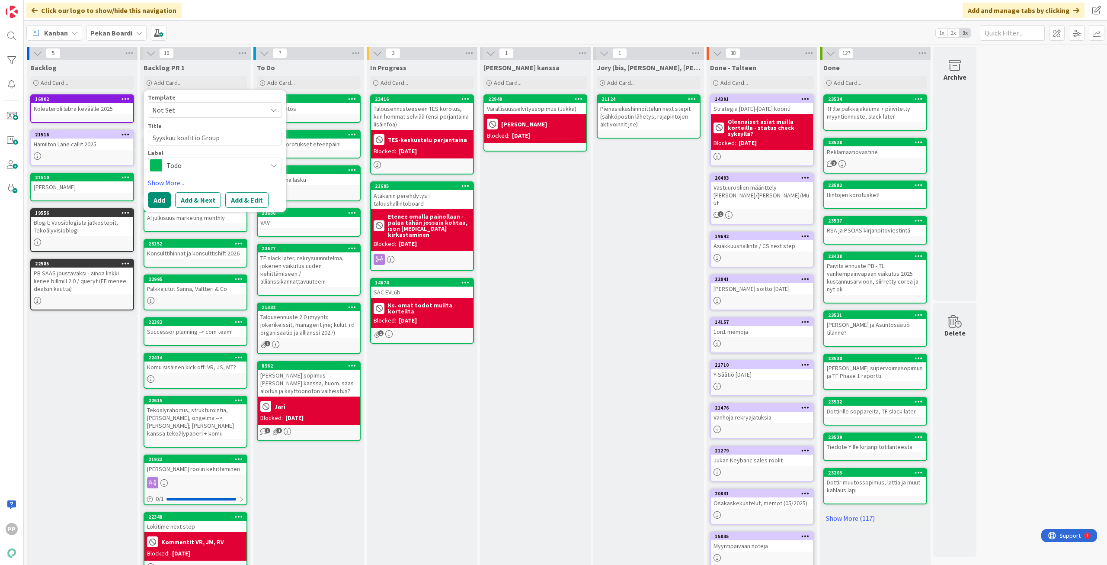
type textarea "Syyskuu koalitio Group"
type textarea "x"
type textarea "Syyskuu koalitio Group t"
type textarea "x"
type textarea "Syyskuu koalitio Group tä"
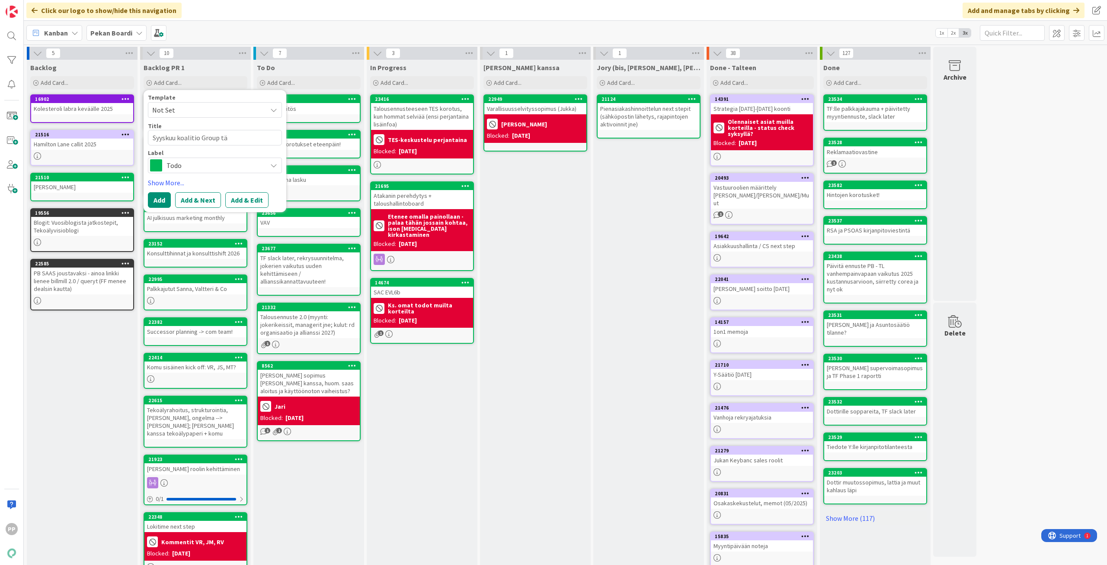
type textarea "x"
type textarea "Syyskuu koalitio Group täy"
type textarea "x"
type textarea "Syyskuu koalitio Group täys"
type textarea "x"
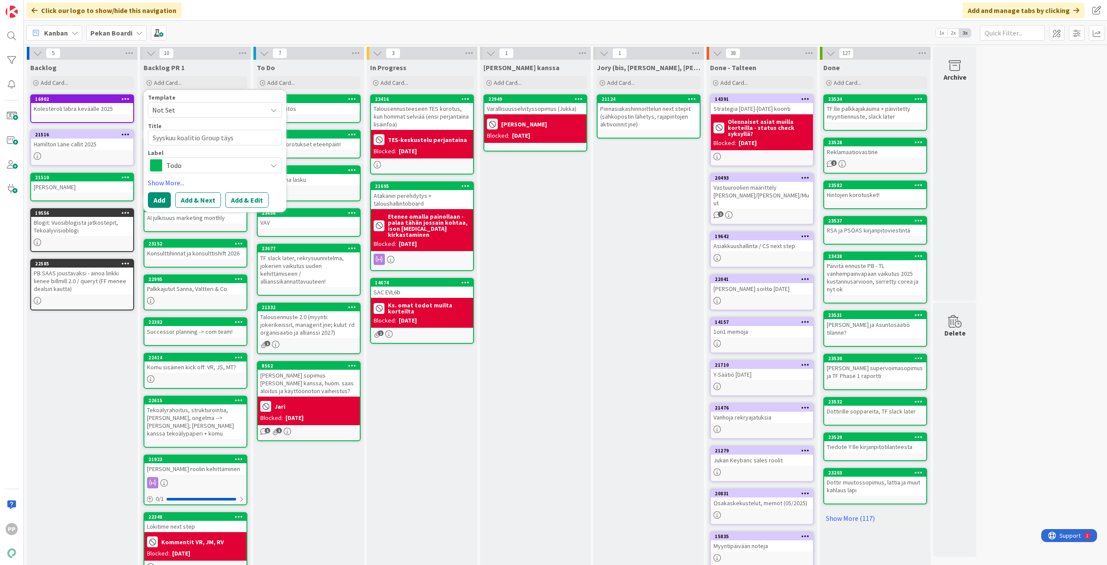
type textarea "Syyskuu koalitio Group täy"
type textarea "x"
type textarea "Syyskuu koalitio Group tä"
type textarea "x"
type textarea "Syyskuu koalitio Group täs"
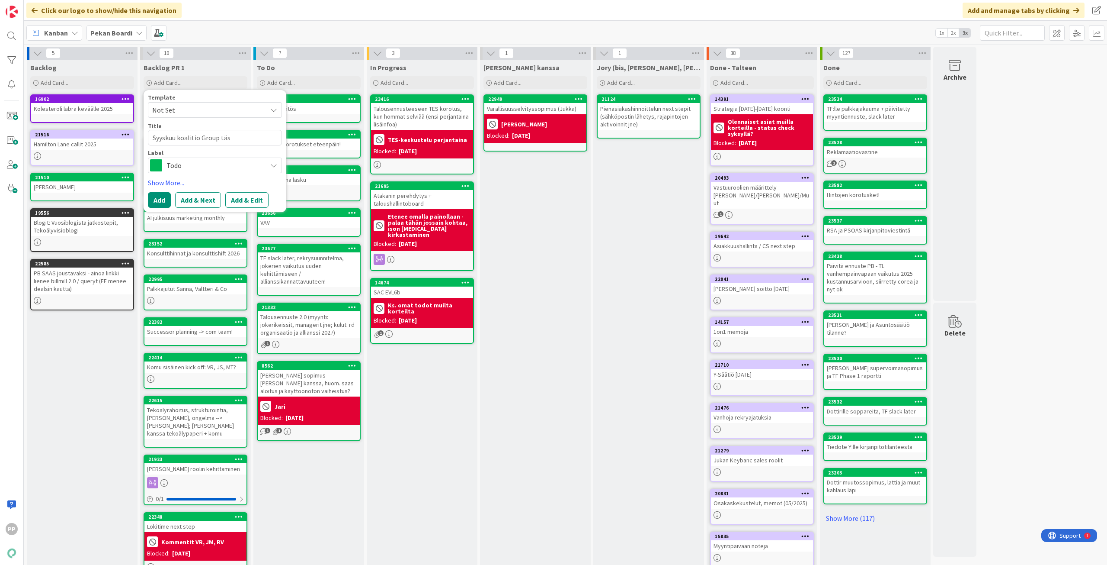
type textarea "x"
type textarea "Syyskuu koalitio Group täsm"
type textarea "x"
type textarea "Syyskuu koalitio Group täsmä"
type textarea "x"
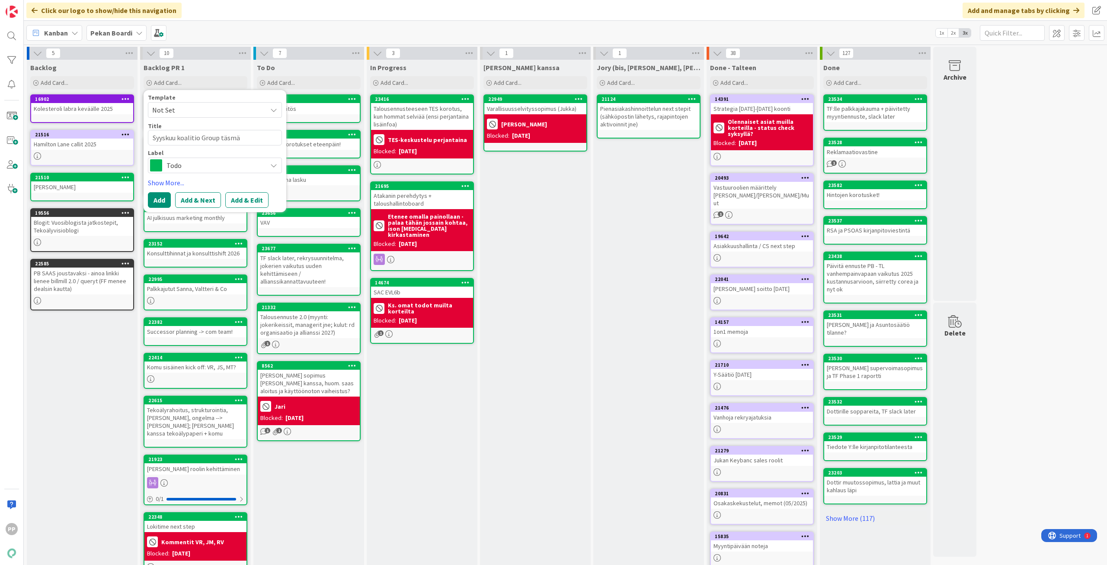
type textarea "Syyskuu koalitio Group täsmäy"
type textarea "x"
type textarea "Syyskuu koalitio Group täsmäyt"
type textarea "x"
type textarea "Syyskuu koalitio Group täsmäyty"
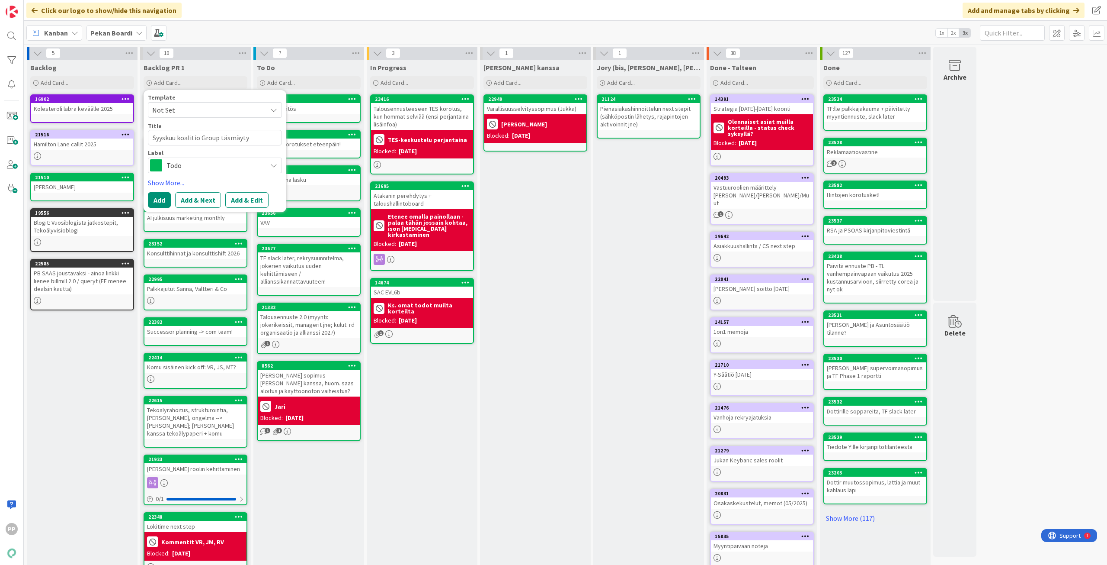
type textarea "x"
type textarea "Syyskuu koalitio Group täsmäytys"
type textarea "x"
type textarea "Syyskuu koalitio Group täsmäytysl"
type textarea "x"
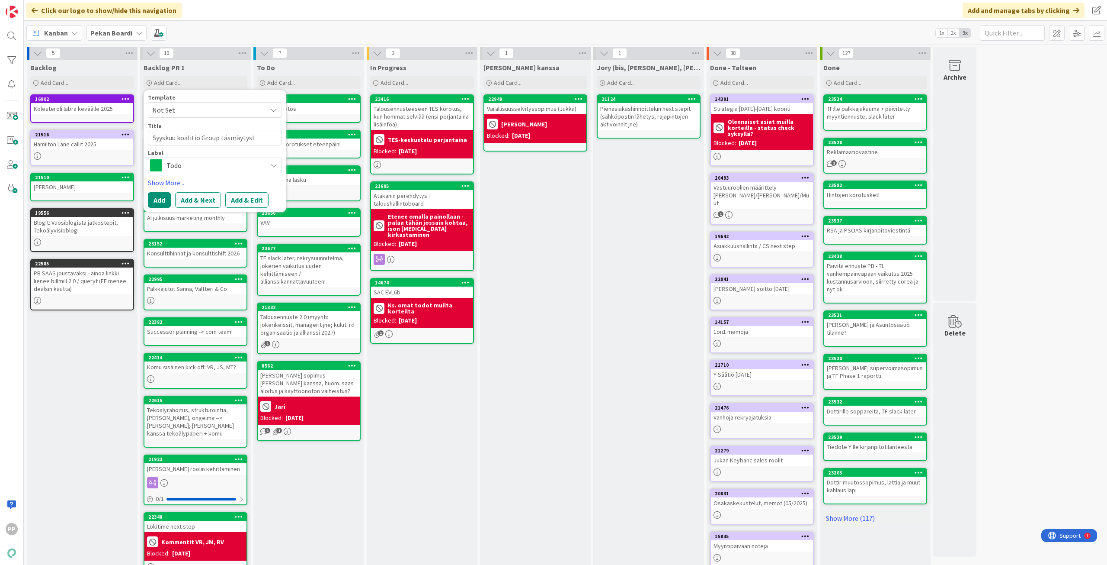
type textarea "Syyskuu koalitio Group täsmäytysla"
type textarea "x"
type textarea "Syyskuu koalitio Group täsmäytyslas"
type textarea "x"
type textarea "Syyskuu koalitio Group täsmäytyslask"
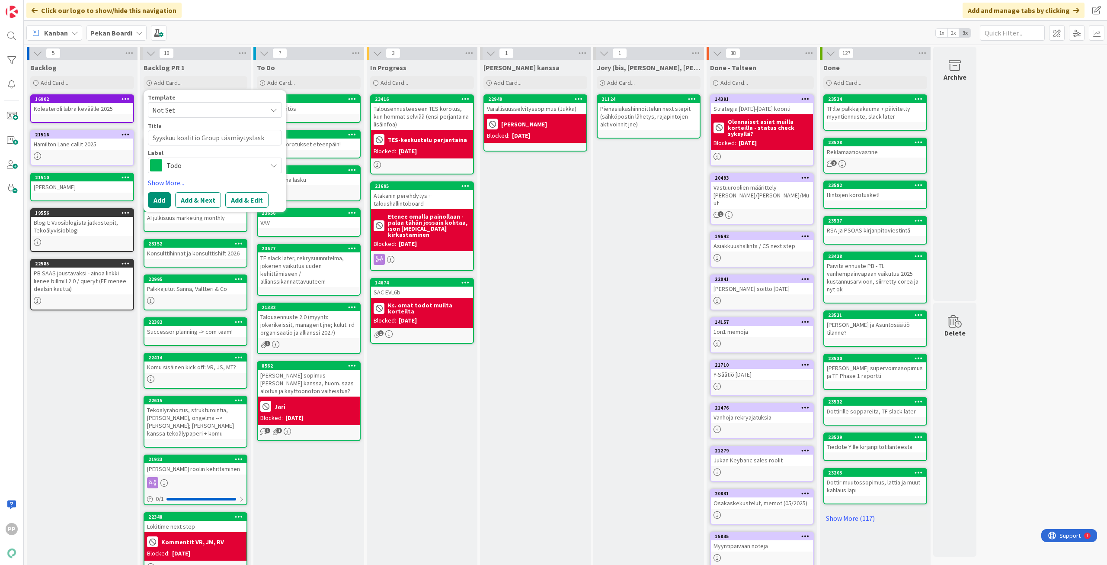
type textarea "x"
type textarea "Syyskuu koalitio Group täsmäytyslasku"
type textarea "x"
type textarea "Syyskuu koalitio Group täsmäytyslasku,"
type textarea "x"
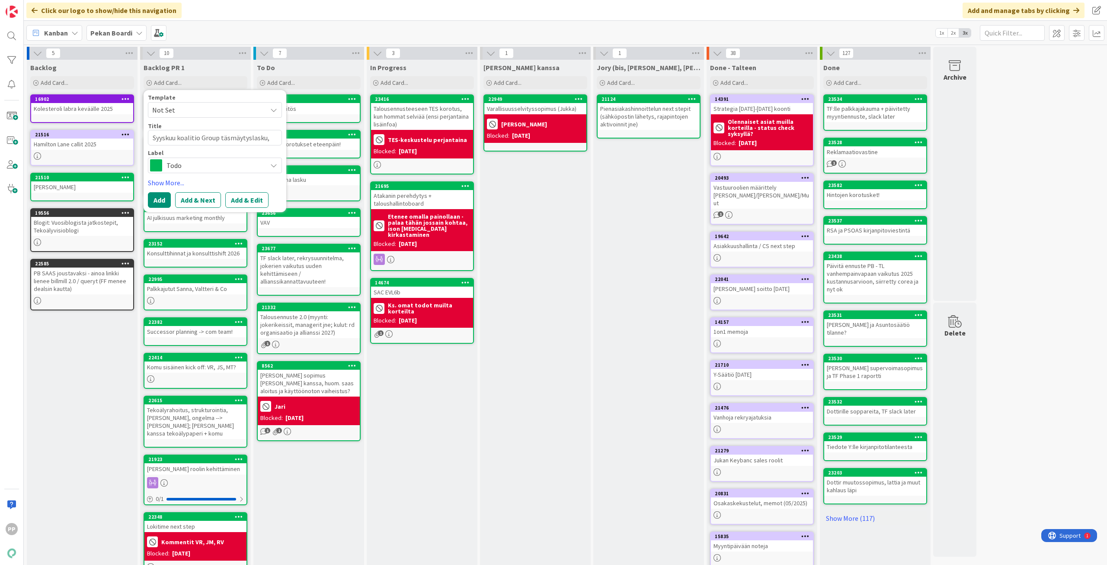
type textarea "Syyskuu koalitio Group täsmäytyslasku,"
type textarea "x"
type textarea "Syyskuu koalitio Group täsmäytyslasku, T"
type textarea "x"
type textarea "Syyskuu koalitio Group täsmäytyslasku, To"
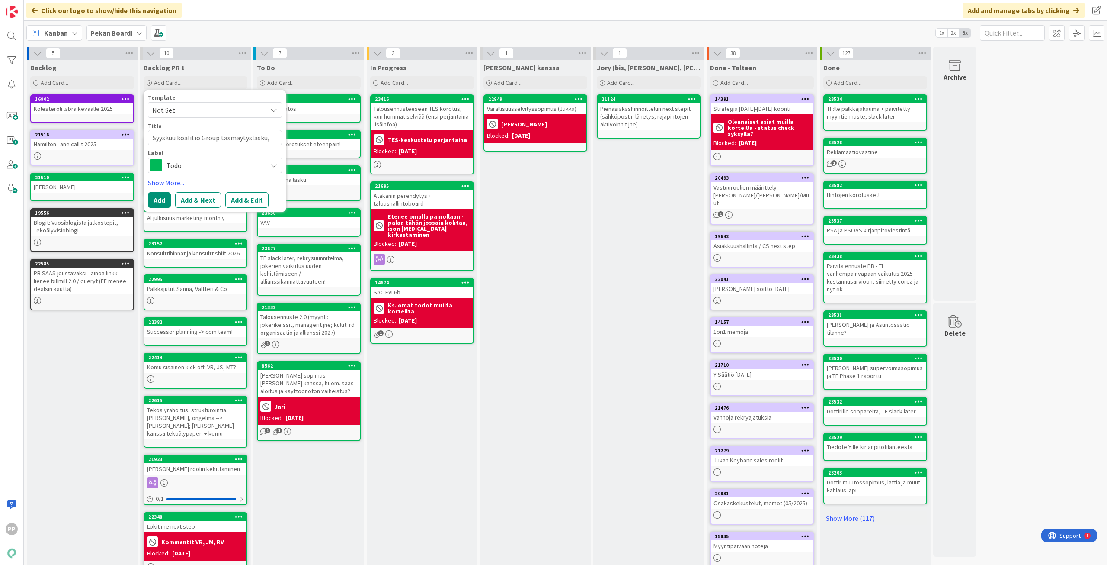
type textarea "x"
type textarea "Syyskuu koalitio Group täsmäytyslasku, Tom"
type textarea "x"
type textarea "Syyskuu koalitio Group täsmäytyslasku, Tomi"
type textarea "x"
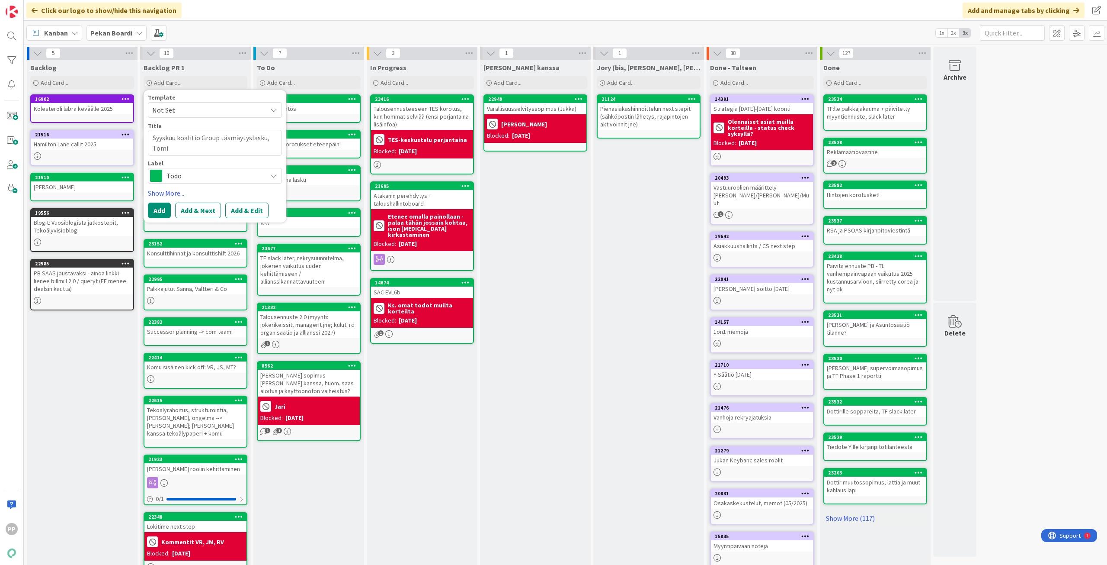
type textarea "Syyskuu koalitio Group täsmäytyslasku, Tomi"
drag, startPoint x: 241, startPoint y: 146, endPoint x: 260, endPoint y: 143, distance: 19.3
click at [241, 146] on textarea "Syyskuu koalitio Group täsmäytyslasku, Tomi" at bounding box center [215, 143] width 134 height 26
type textarea "x"
type textarea "Syyskuu koalitio Group täsmäytyslasku, Tomi 9"
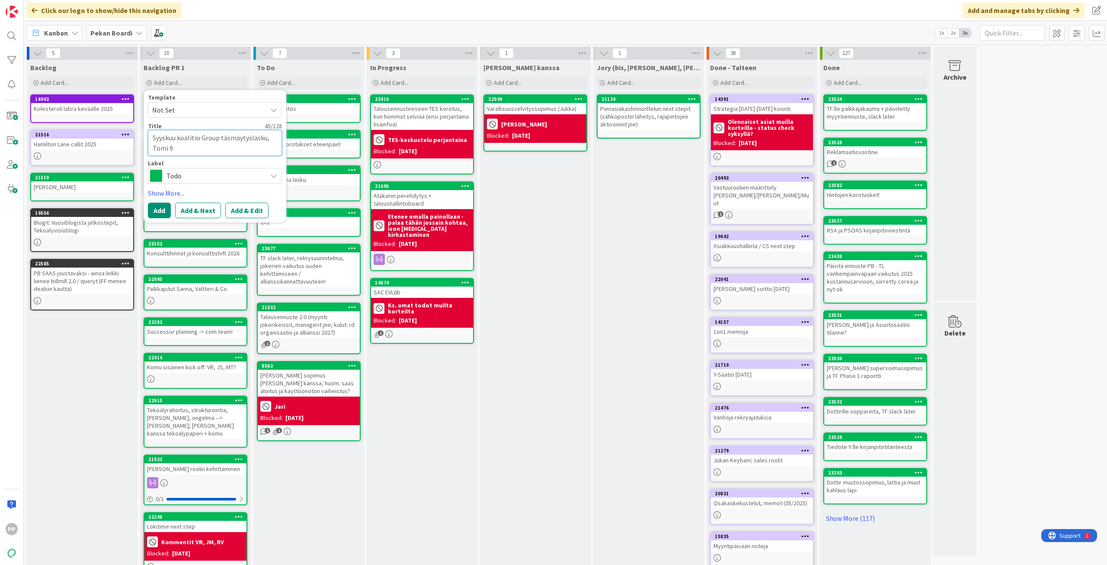
type textarea "x"
type textarea "Syyskuu koalitio Group täsmäytyslasku, Tomi 90"
type textarea "x"
type textarea "Syyskuu koalitio Group täsmäytyslasku, Tomi 90,"
type textarea "x"
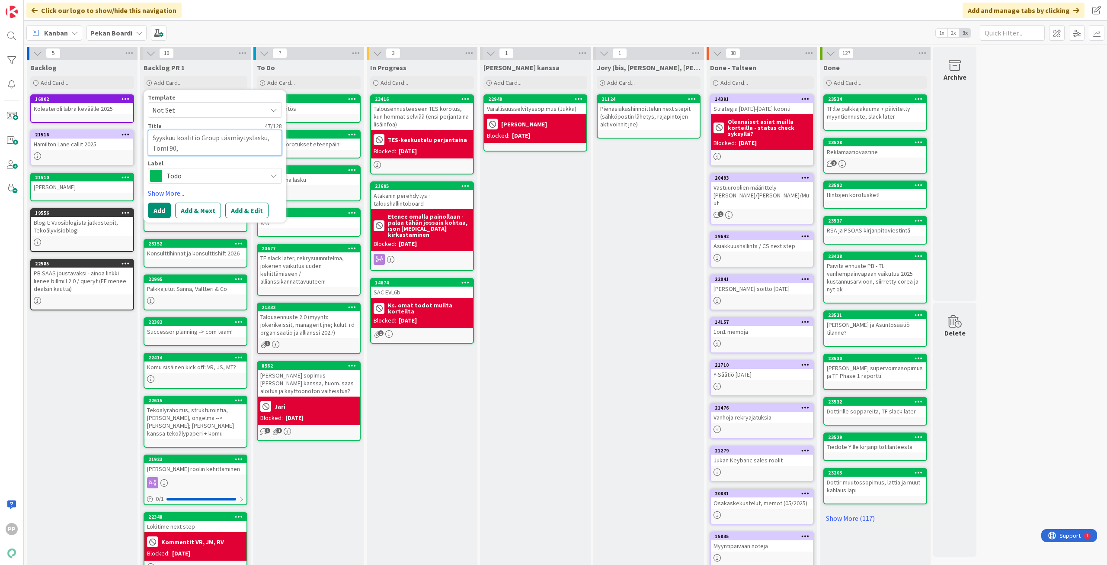
type textarea "Syyskuu koalitio Group täsmäytyslasku, Tomi 90,3"
type textarea "x"
type textarea "Syyskuu koalitio Group täsmäytyslasku, Tomi 90,33"
type textarea "x"
type textarea "Syyskuu koalitio Group täsmäytyslasku, Tomi 90,33?"
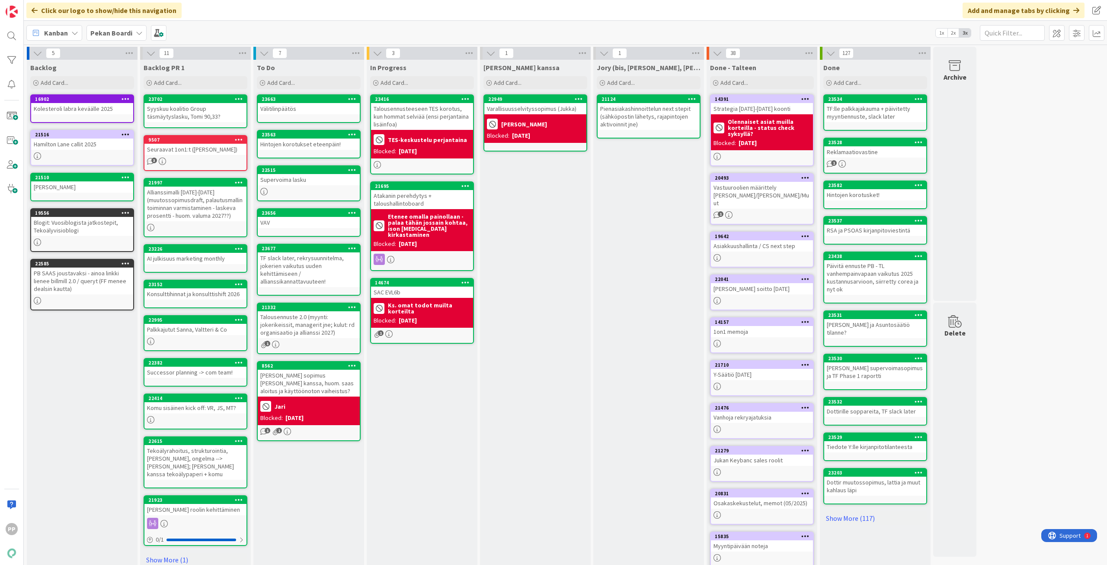
click at [535, 211] on div "[PERSON_NAME] kanssa Add Card... 22949 Varallisuusselvityssopimus ([PERSON_NAME…" at bounding box center [535, 327] width 111 height 535
click at [180, 121] on div "Syyskuu koalitio Group täsmäytyslasku, Tomi 90,33?" at bounding box center [195, 112] width 102 height 19
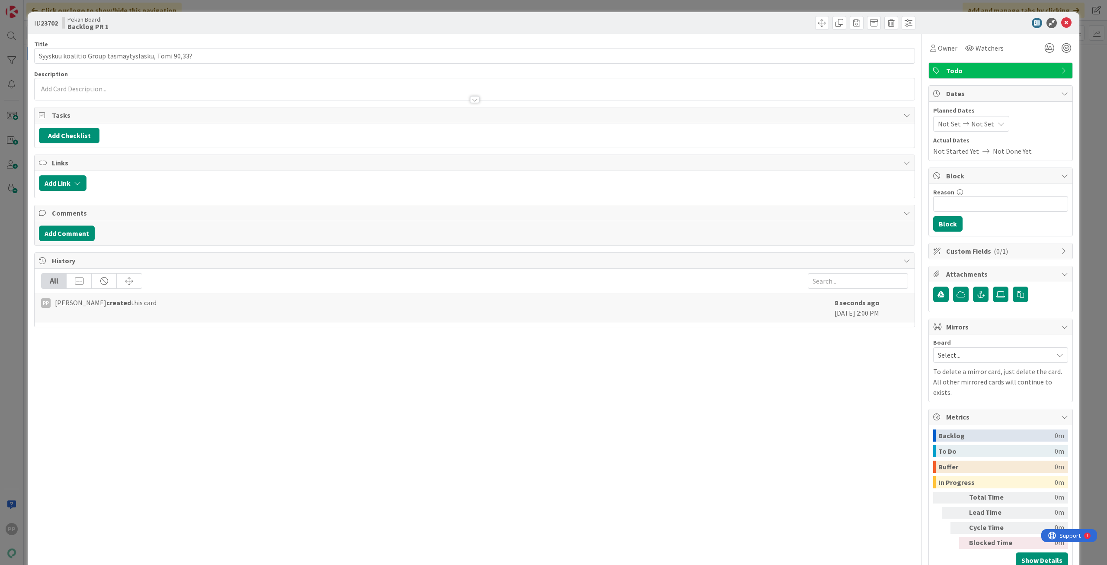
click at [161, 87] on p at bounding box center [475, 89] width 872 height 10
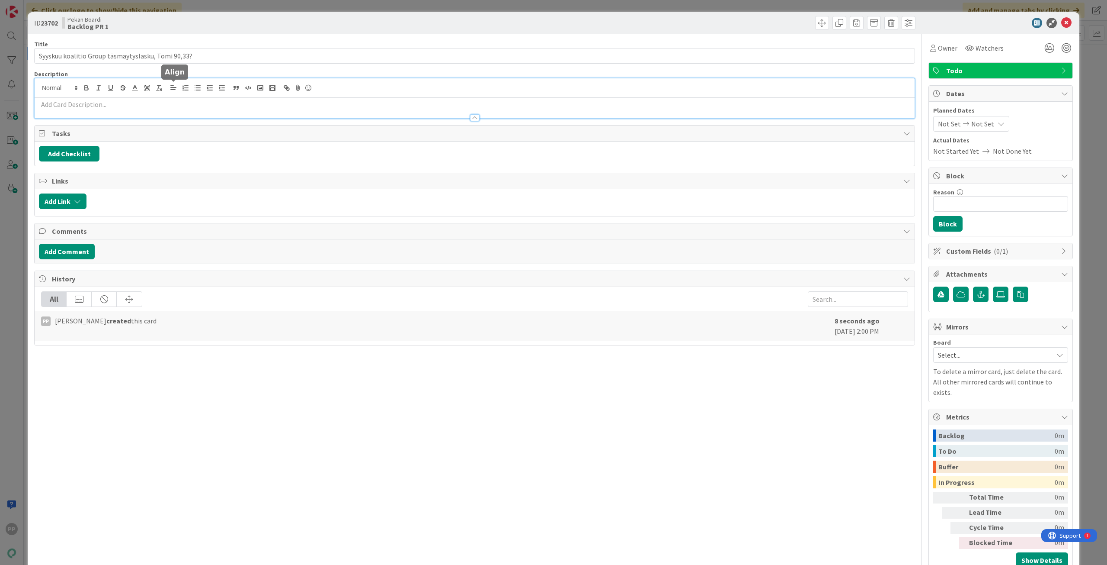
click at [163, 111] on div at bounding box center [475, 113] width 880 height 9
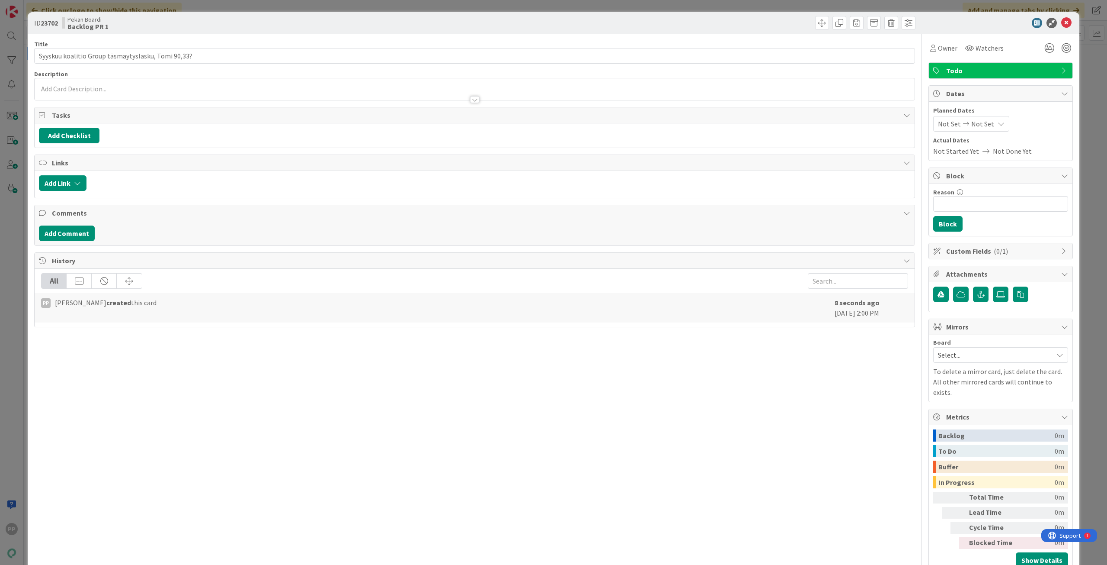
click at [83, 90] on p at bounding box center [475, 89] width 872 height 10
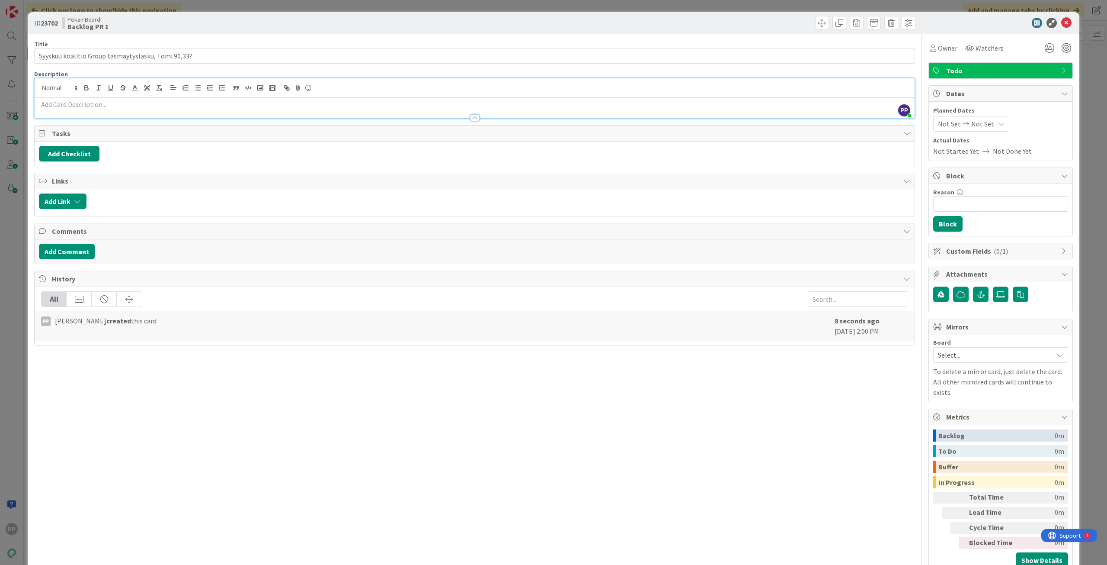
click at [46, 106] on p at bounding box center [475, 104] width 872 height 10
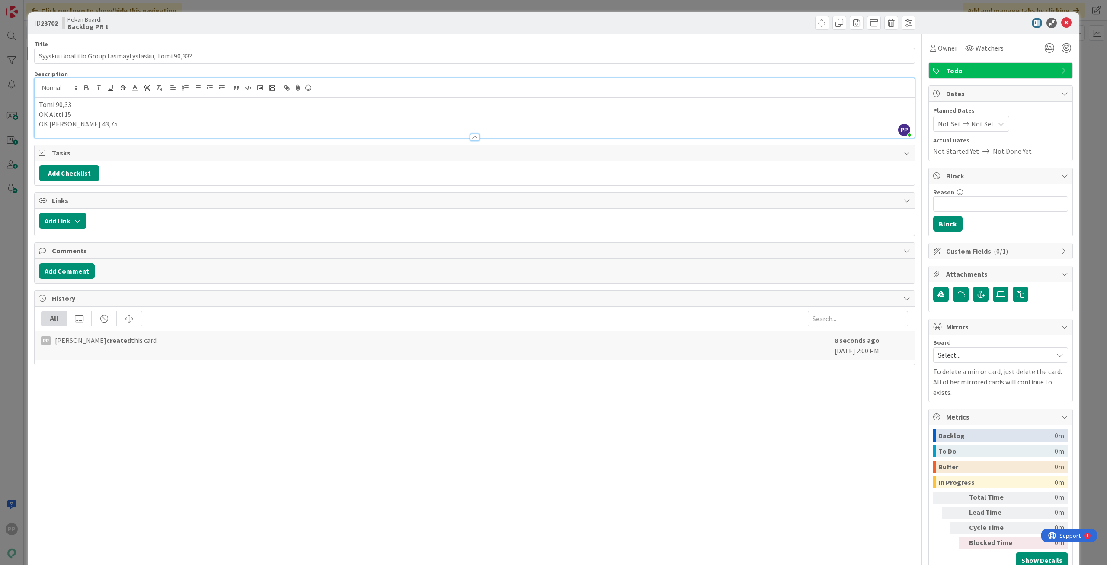
click at [160, 42] on div "Title 50 / 128" at bounding box center [474, 44] width 881 height 8
drag, startPoint x: 171, startPoint y: 31, endPoint x: 175, endPoint y: 22, distance: 9.9
click at [171, 30] on div "ID 23702 Pekan Boardi Backlog PR 1" at bounding box center [554, 23] width 1052 height 22
click at [181, 8] on div "ID 23702 Pekan Boardi Backlog PR 1 Title 50 / 128 Syyskuu koalitio Group täsmäy…" at bounding box center [553, 282] width 1107 height 565
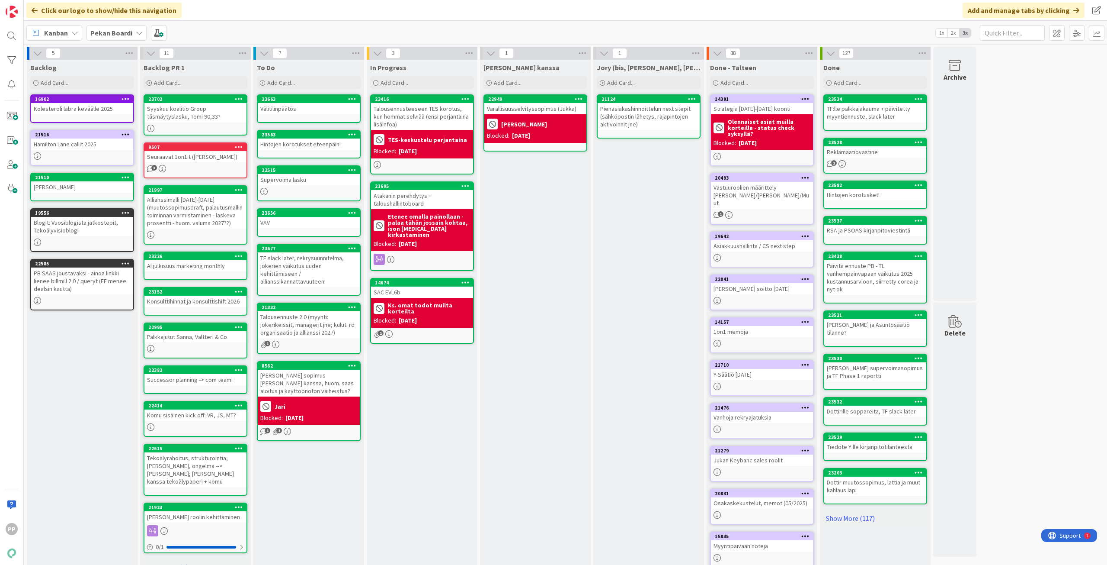
click at [549, 282] on div "Jukan kanssa Add Card... 22949 Varallisuusselvityssopimus (Jukka) Jukka Blocked…" at bounding box center [535, 327] width 111 height 535
click at [448, 453] on div "In Progress Add Card... 23416 Talousennusteeseen TES korotus, kun hommat selviä…" at bounding box center [422, 327] width 111 height 535
click at [548, 338] on div "Jukan kanssa Add Card... 22949 Varallisuusselvityssopimus (Jukka) Jukka Blocked…" at bounding box center [535, 327] width 111 height 535
click at [446, 394] on div "In Progress Add Card... 23416 Talousennusteeseen TES korotus, kun hommat selviä…" at bounding box center [422, 327] width 111 height 535
click at [536, 366] on div "Jukan kanssa Add Card... 22949 Varallisuusselvityssopimus (Jukka) Jukka Blocked…" at bounding box center [535, 327] width 111 height 535
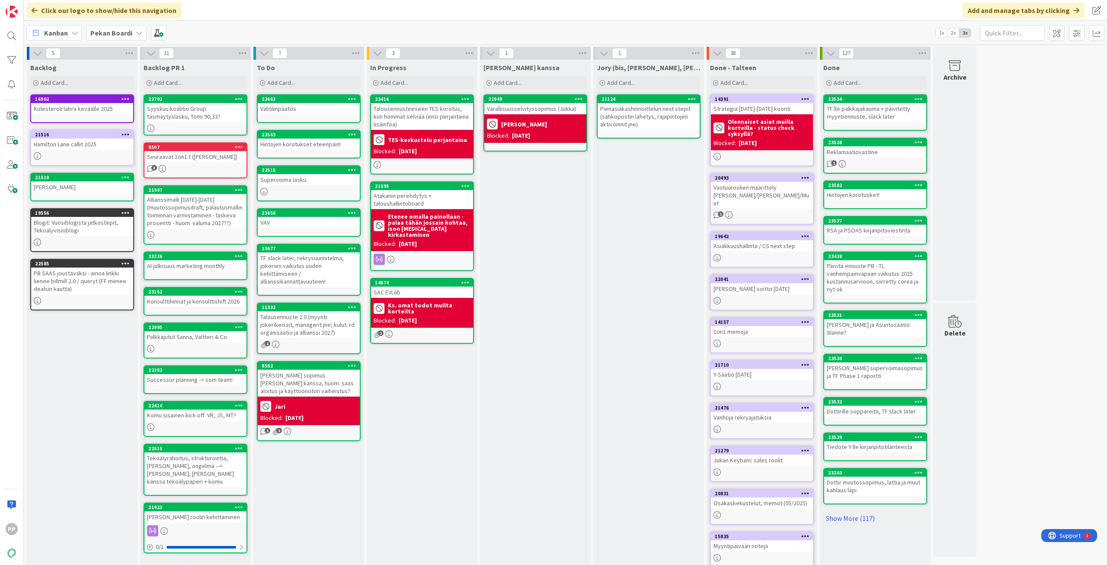
click at [427, 395] on div "In Progress Add Card... 23416 Talousennusteeseen TES korotus, kun hommat selviä…" at bounding box center [422, 327] width 111 height 535
click at [431, 395] on div "In Progress Add Card... 23416 Talousennusteeseen TES korotus, kun hommat selviä…" at bounding box center [422, 327] width 111 height 535
click at [318, 80] on div "Add Card..." at bounding box center [309, 82] width 104 height 13
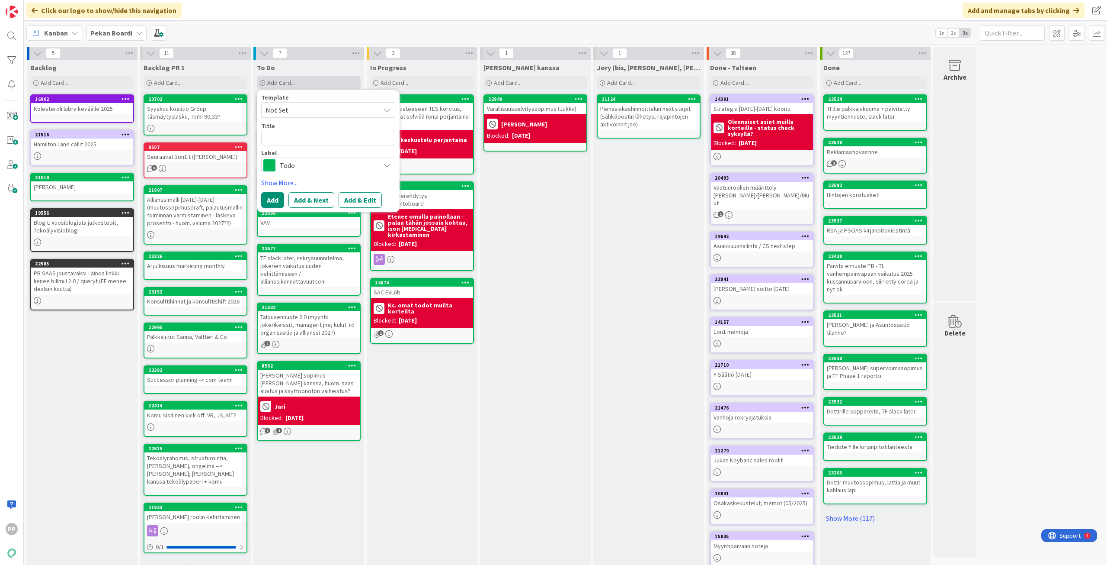
type textarea "x"
type textarea "K"
type textarea "x"
type textarea "Ko"
type textarea "x"
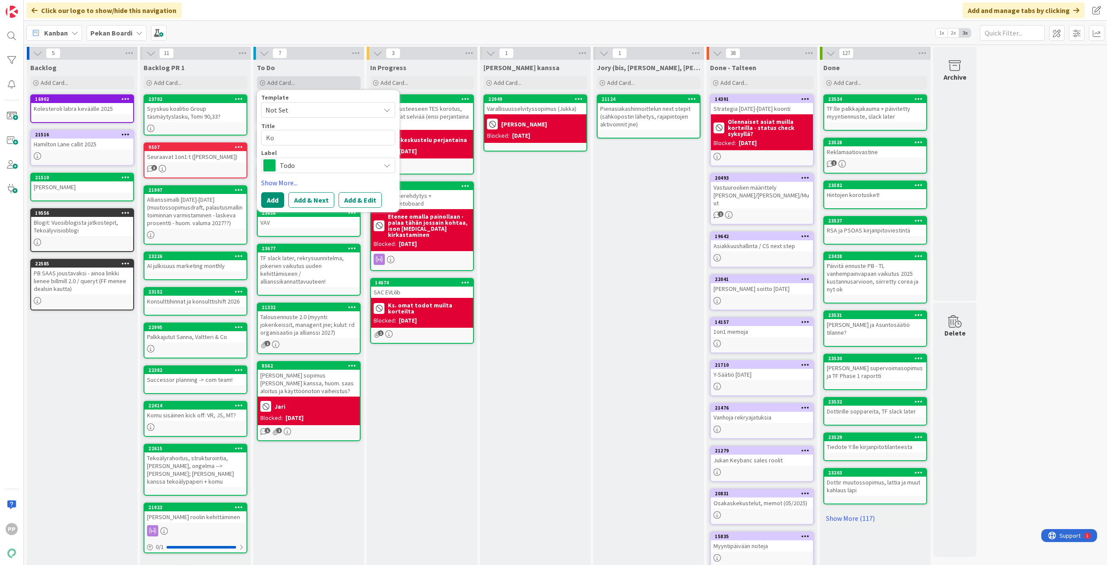
type textarea "Kot"
type textarea "x"
type textarea "Kotk"
type textarea "x"
type textarea "Kotka"
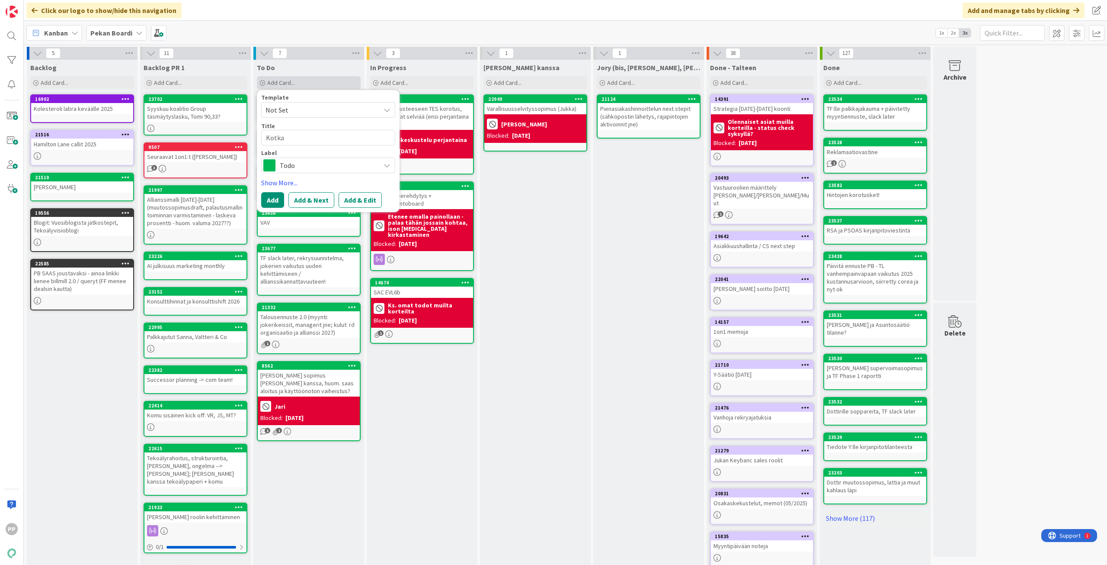
type textarea "x"
type textarea "Kotka"
type textarea "x"
type textarea "Kotka j"
type textarea "x"
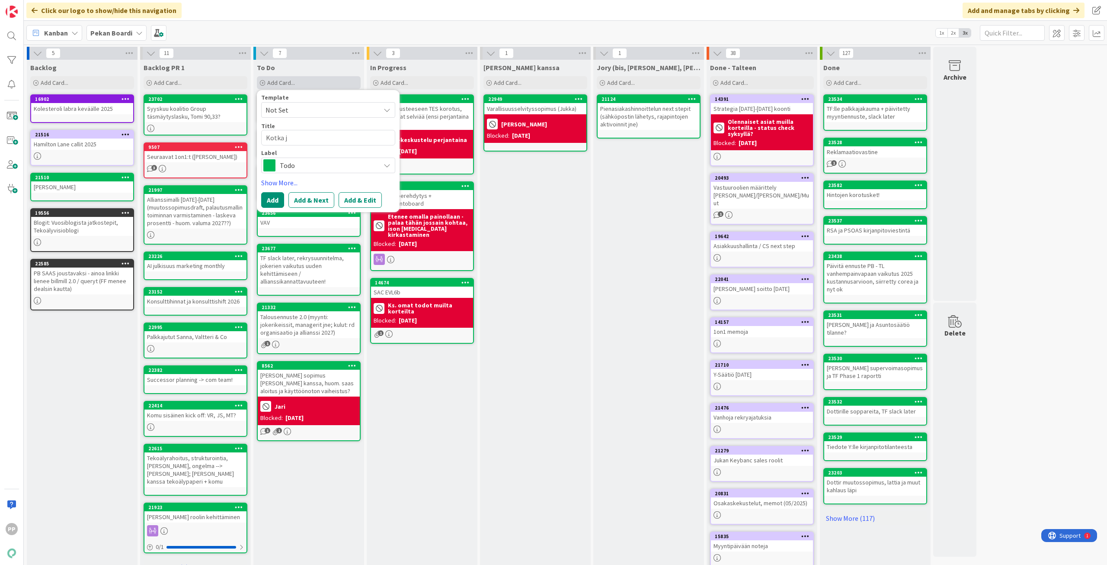
type textarea "Kotka jä"
type textarea "x"
type textarea "Kotka jäl"
type textarea "x"
type textarea "Kotka jälk"
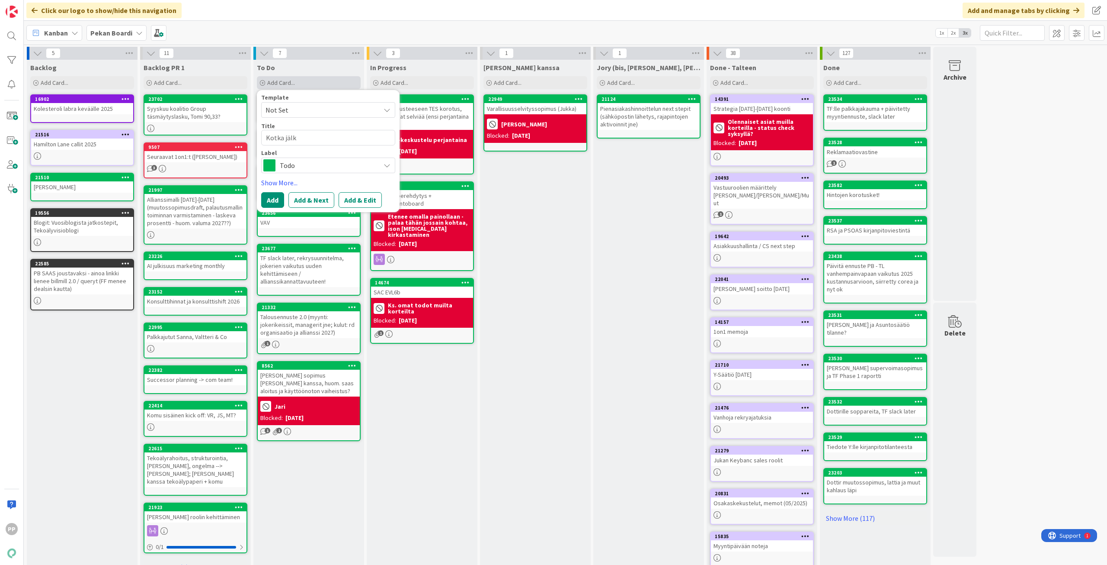
type textarea "x"
type textarea "Kotka jälki"
type textarea "x"
type textarea "Kotka jälkil"
type textarea "x"
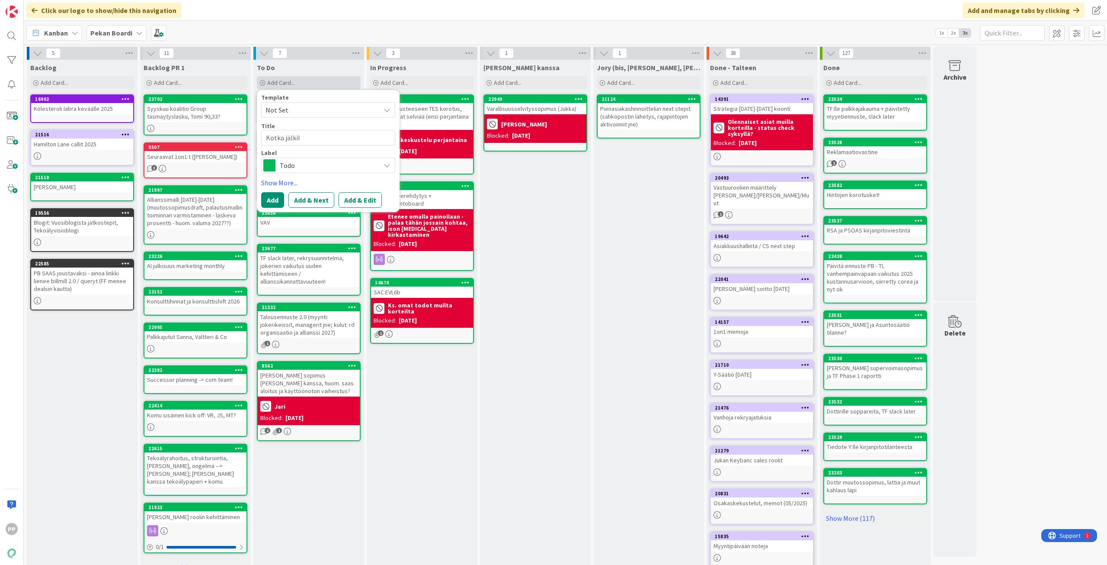
type textarea "Kotka jälkila"
type textarea "x"
type textarea "Kotka jälkilas"
type textarea "x"
type textarea "Kotka jälkilask"
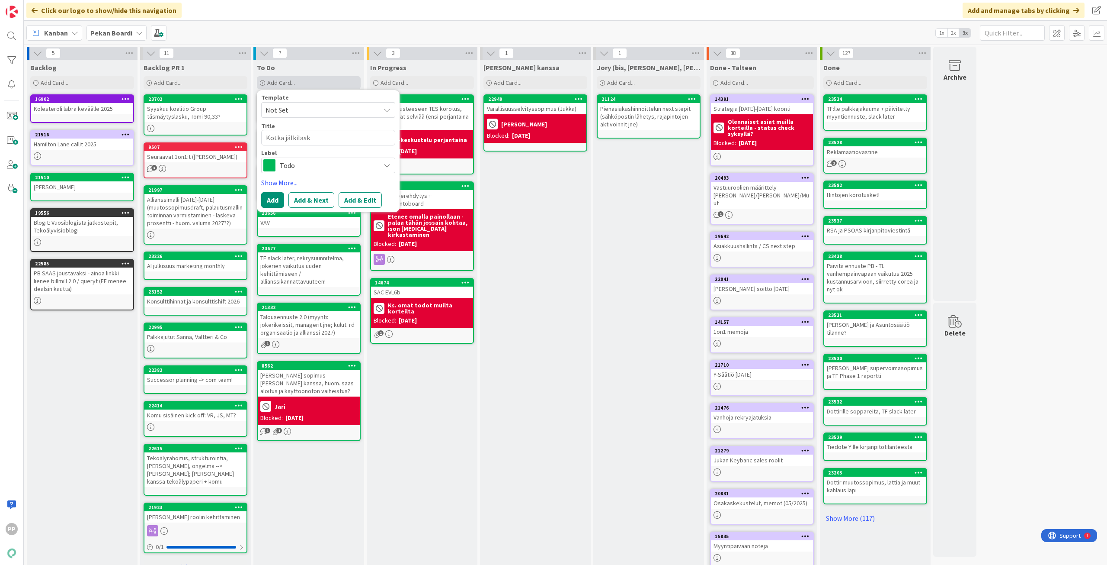
type textarea "x"
type textarea "Kotka jälkilaske"
type textarea "x"
type textarea "Kotka jälkilaskel"
type textarea "x"
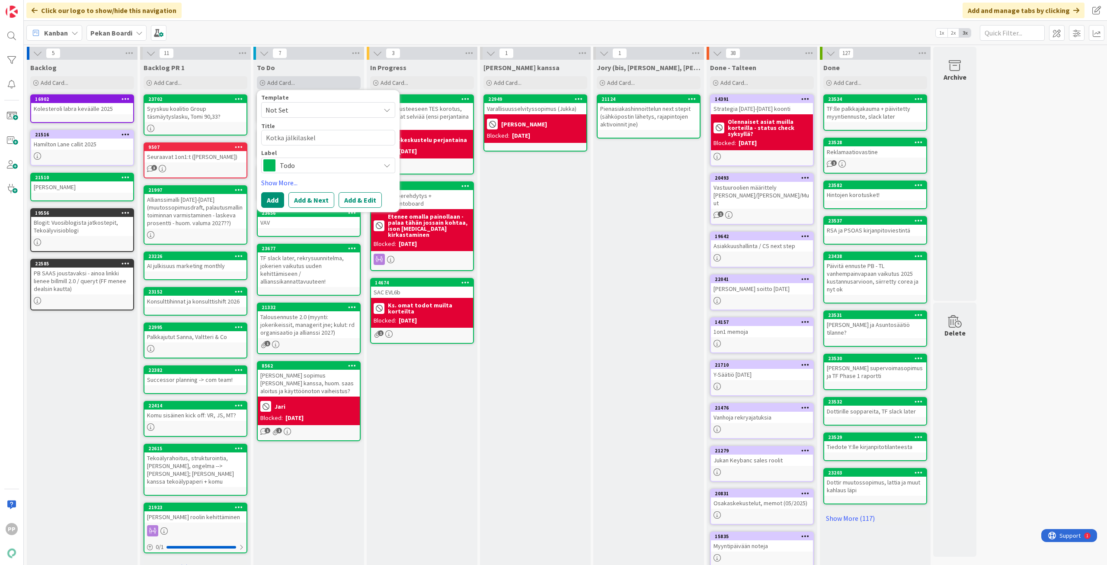
type textarea "Kotka jälkilaskelm"
type textarea "x"
type textarea "Kotka jälkilaskelma"
type textarea "x"
type textarea "Kotka jälkilaskelma"
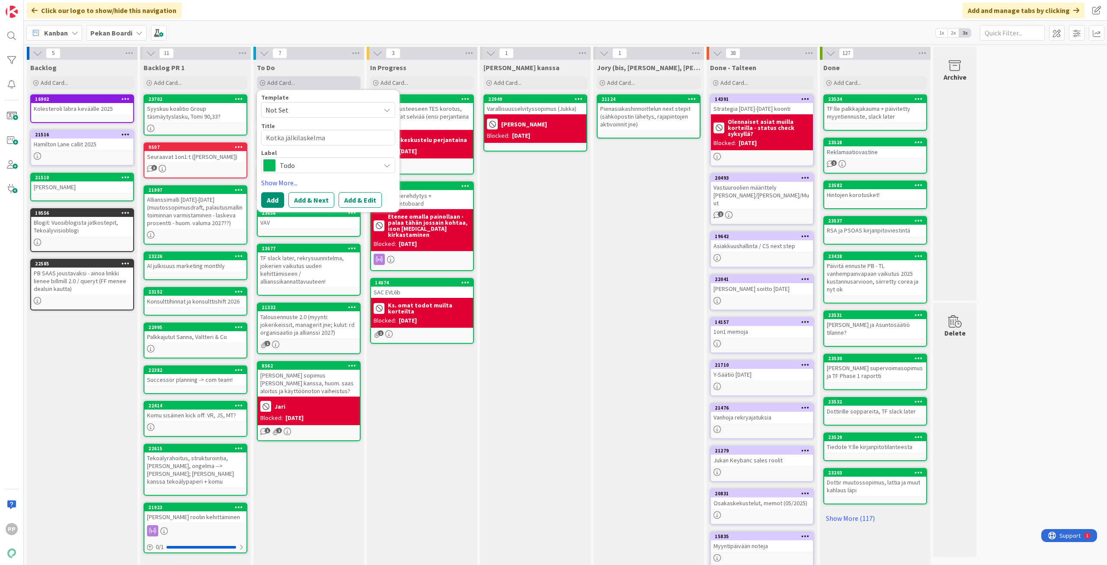
type textarea "x"
type textarea "Kotka jälkilaskelma 1"
type textarea "x"
type textarea "Kotka jälkilaskelma 10"
type textarea "x"
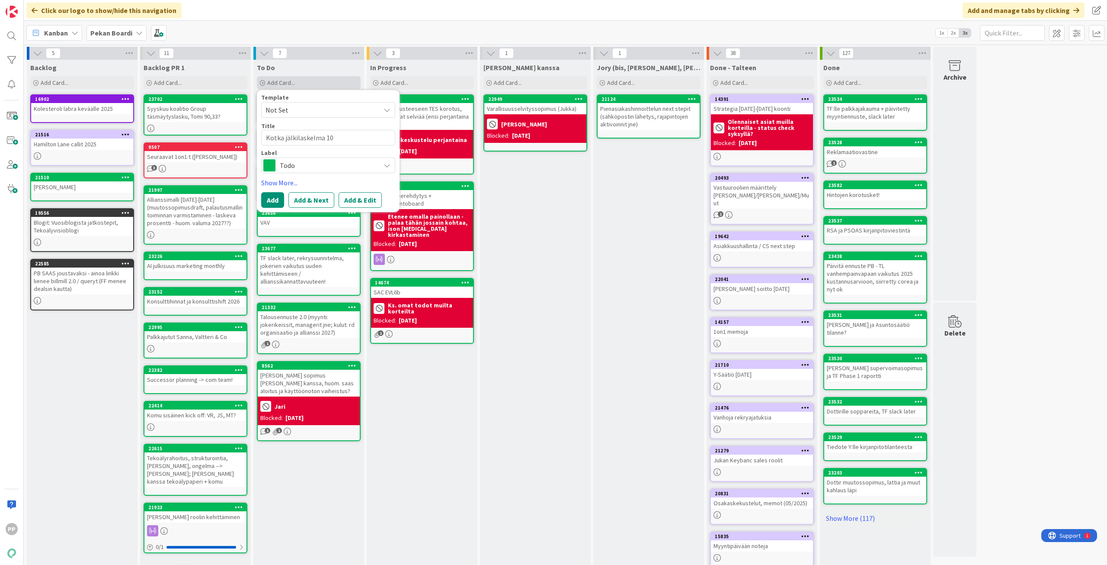
type textarea "Kotka jälkilaskelma 100"
type textarea "x"
type textarea "Kotka jälkilaskelma 100€"
type textarea "x"
type textarea "Kotka jälkilaskelma 100€/"
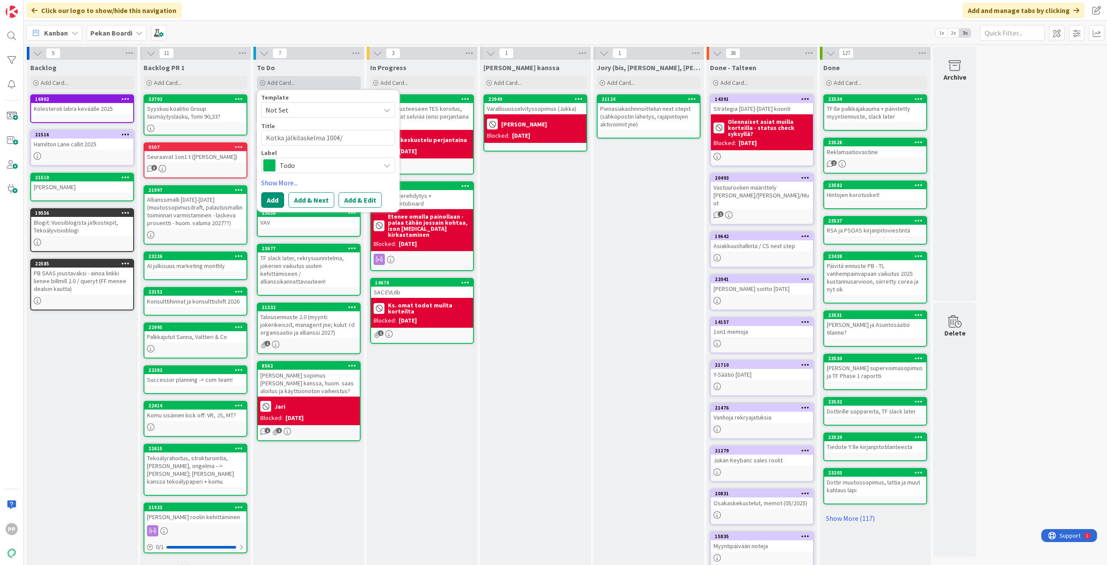
type textarea "x"
type textarea "Kotka jälkilaskelma 100€/k"
type textarea "x"
type textarea "Kotka jälkilaskelma 100€/kk"
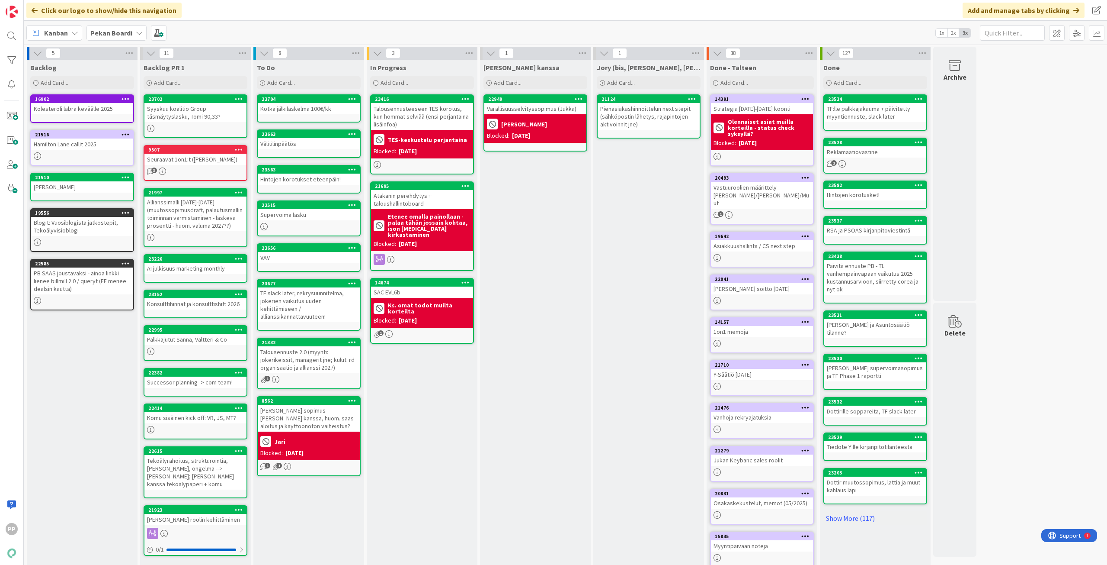
click at [633, 296] on div "Jory (bis, kenno, bohr) Add Card... 21124 Pienasiakashinnoittelun next stepit (…" at bounding box center [649, 327] width 111 height 535
click at [439, 411] on div "In Progress Add Card... 23416 Talousennusteeseen TES korotus, kun hommat selviä…" at bounding box center [422, 327] width 111 height 535
drag, startPoint x: 527, startPoint y: 261, endPoint x: 523, endPoint y: 260, distance: 5.1
click at [527, 261] on div "Jukan kanssa Add Card... 22949 Varallisuusselvityssopimus (Jukka) Jukka Blocked…" at bounding box center [535, 327] width 111 height 535
click at [571, 237] on div "Jukan kanssa Add Card... 22949 Varallisuusselvityssopimus (Jukka) Jukka Blocked…" at bounding box center [535, 327] width 111 height 535
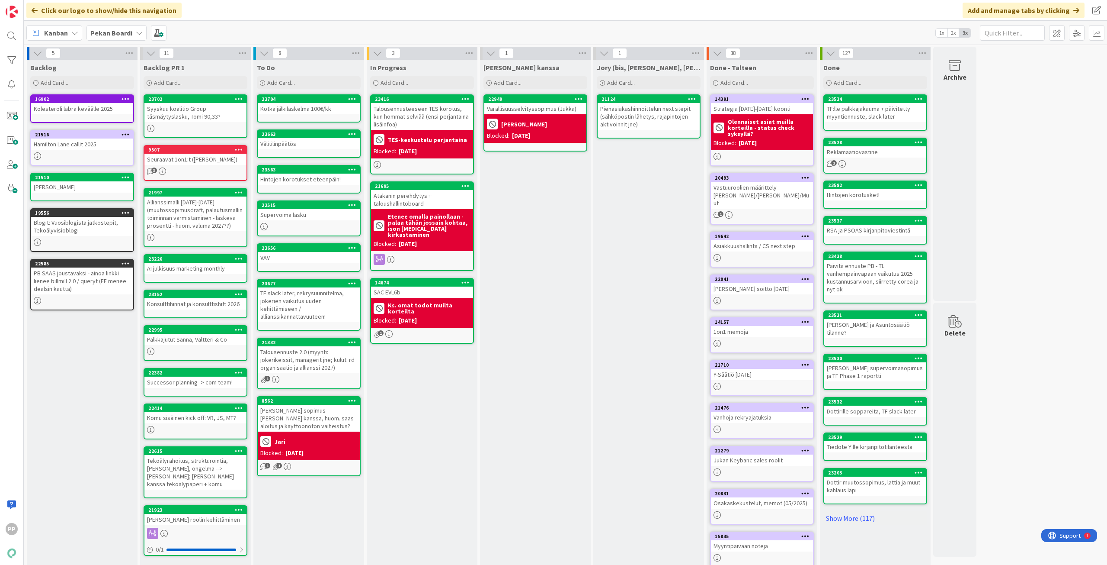
click at [563, 237] on div "Jukan kanssa Add Card... 22949 Varallisuusselvityssopimus (Jukka) Jukka Blocked…" at bounding box center [535, 327] width 111 height 535
click at [304, 85] on div "Add Card..." at bounding box center [309, 82] width 104 height 13
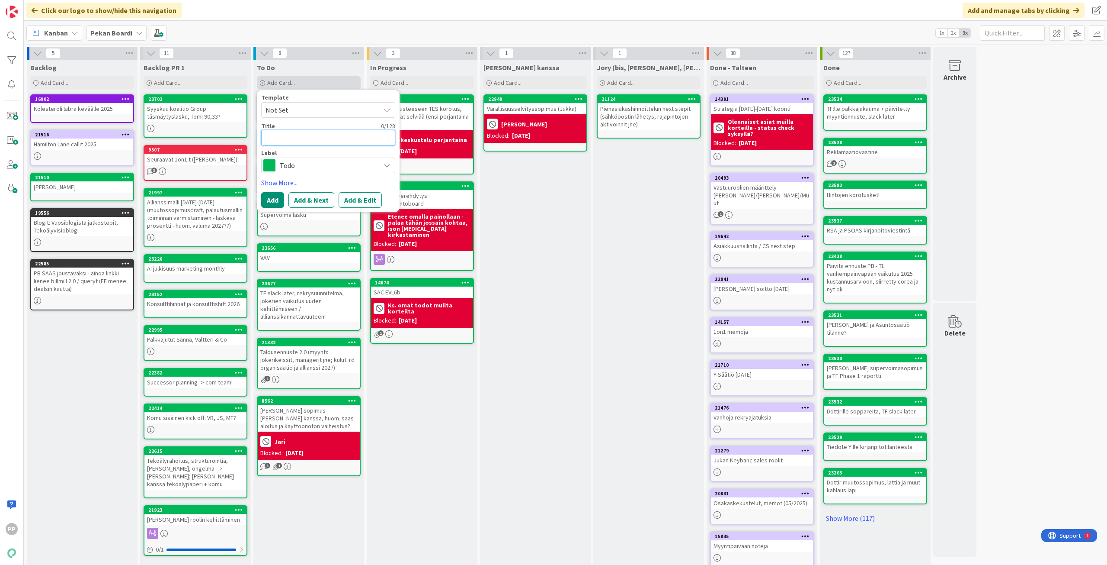
type textarea "V"
type textarea "x"
type textarea "VA"
type textarea "x"
type textarea "VAr"
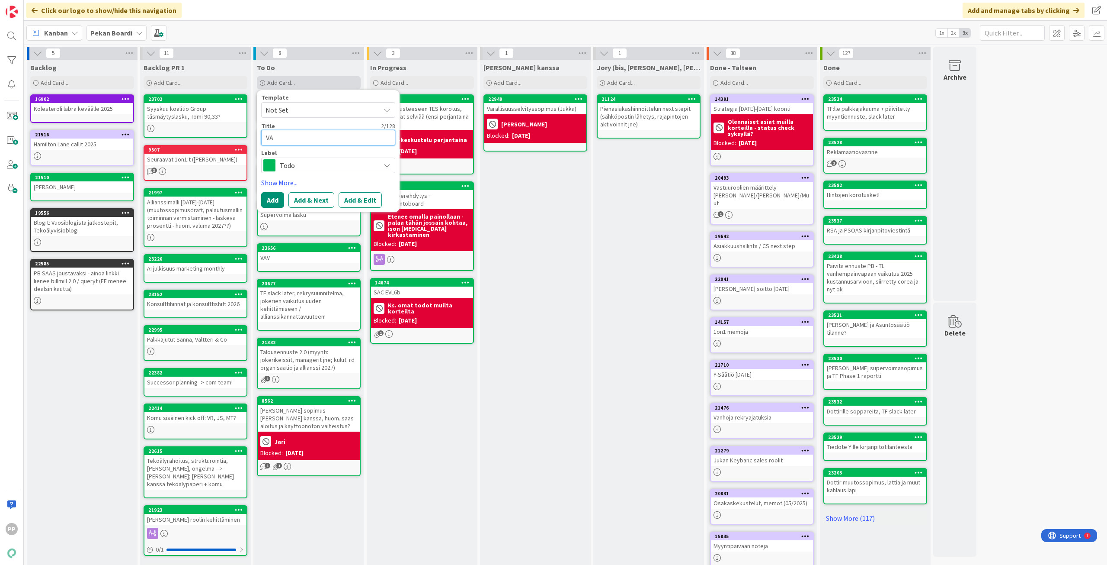
type textarea "x"
type textarea "VAra"
type textarea "x"
type textarea "VArau"
type textarea "x"
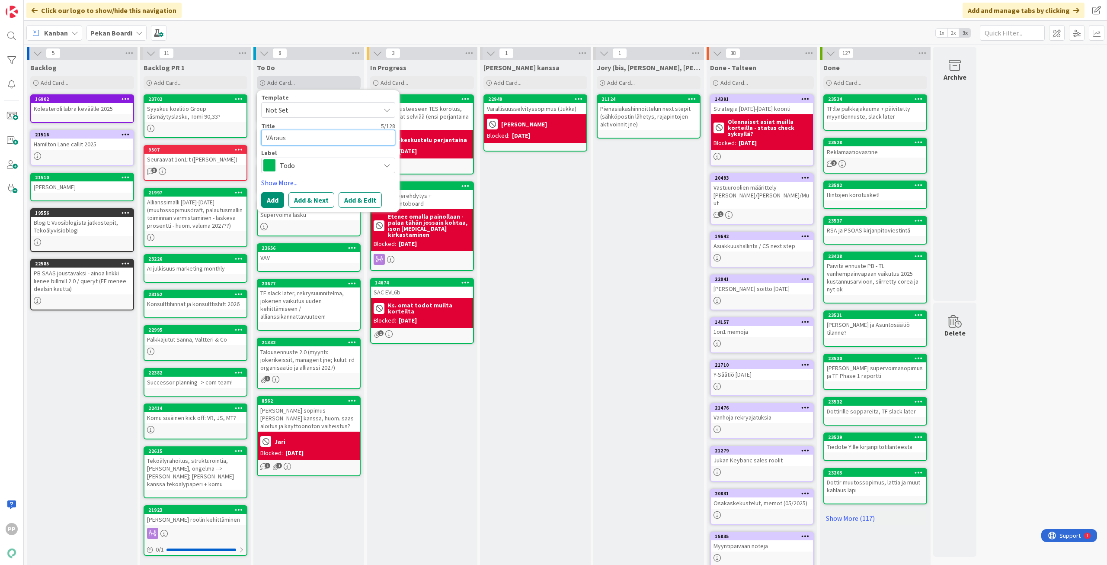
type textarea "VArausk"
type textarea "x"
type textarea "VArauske"
type textarea "x"
type textarea "VArausket"
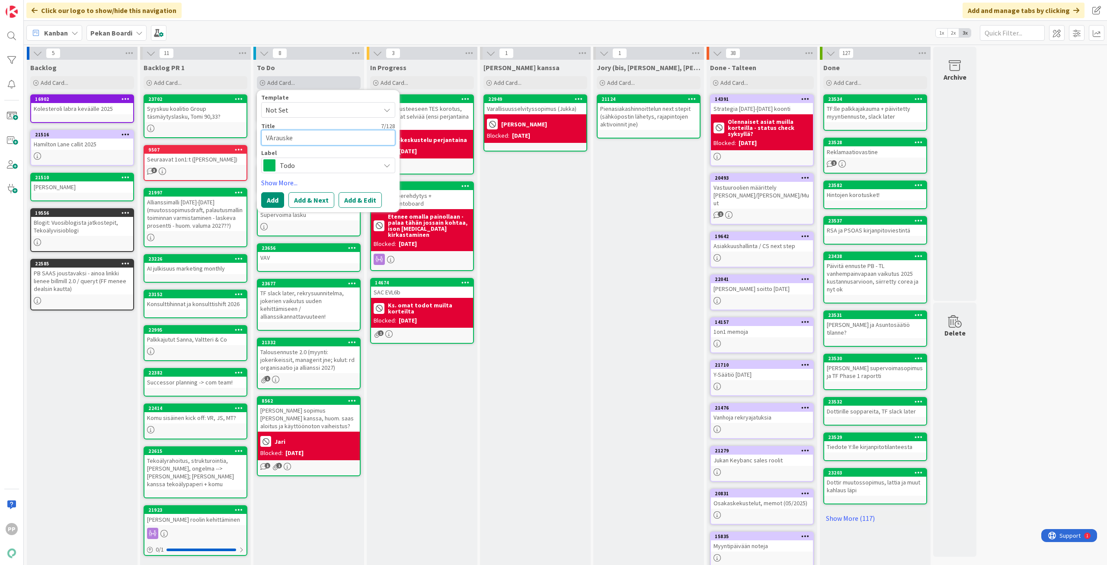
type textarea "x"
type textarea "VArausket"
type textarea "x"
type textarea "VArausket"
type textarea "x"
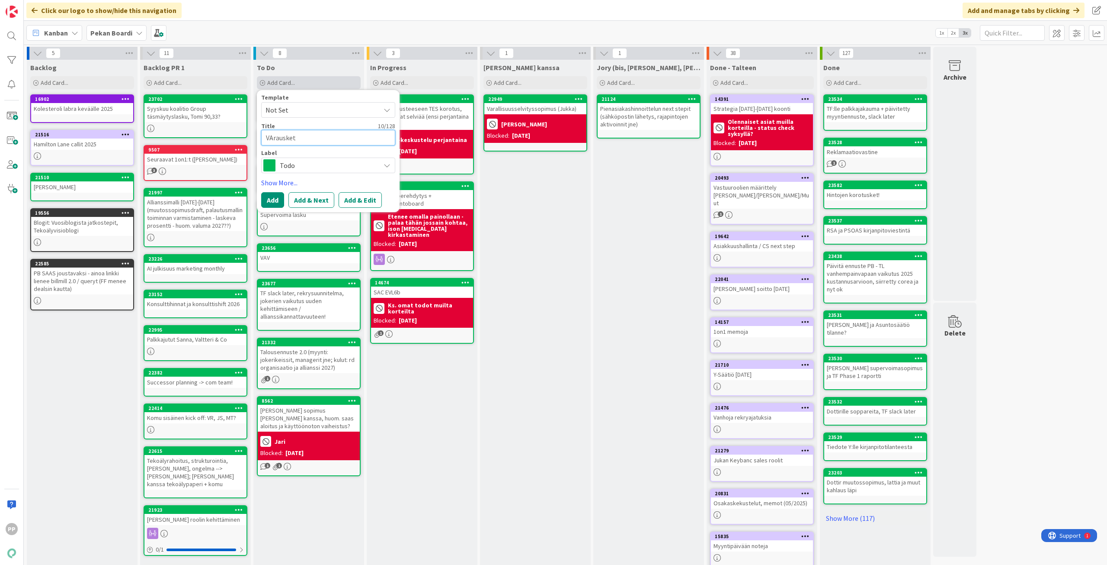
type textarea "VArauske"
type textarea "x"
type textarea "VArausk"
type textarea "x"
type textarea "VAraus"
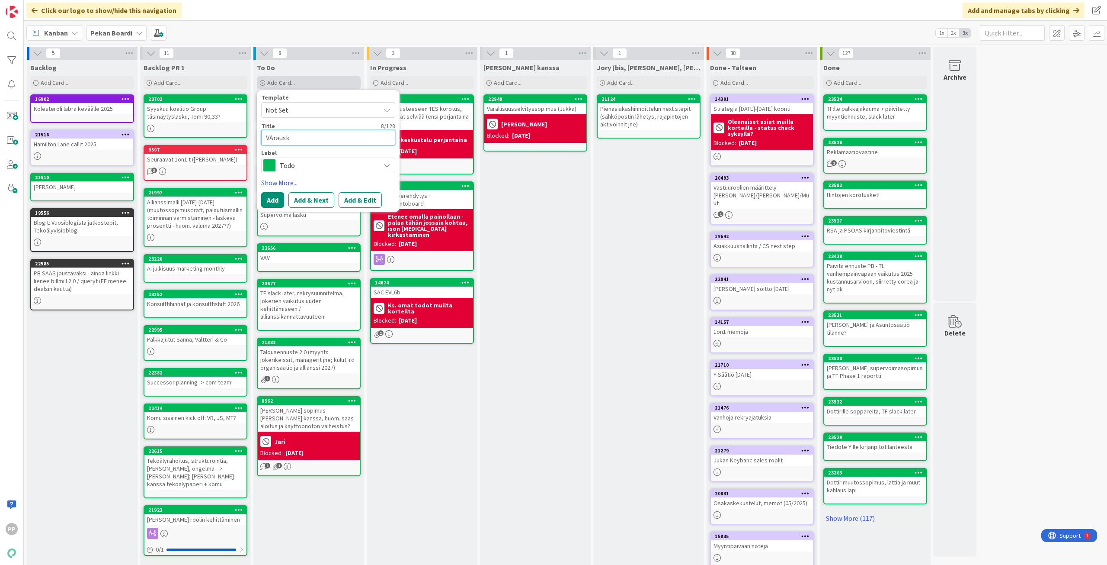
type textarea "x"
type textarea "VArau"
type textarea "x"
type textarea "VAra"
type textarea "x"
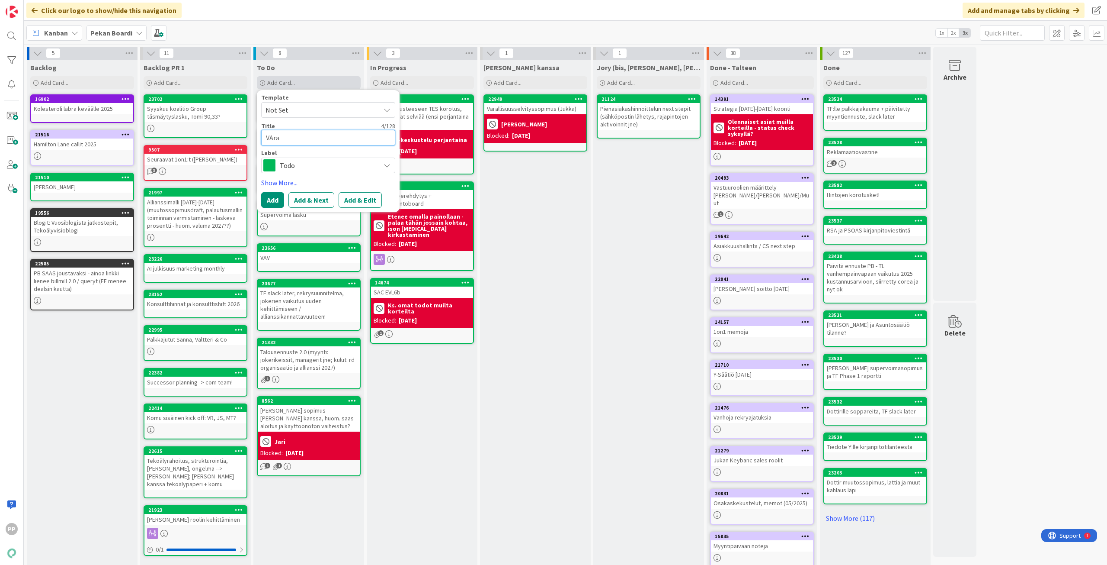
type textarea "VAr"
type textarea "x"
type textarea "VA"
type textarea "x"
type textarea "V"
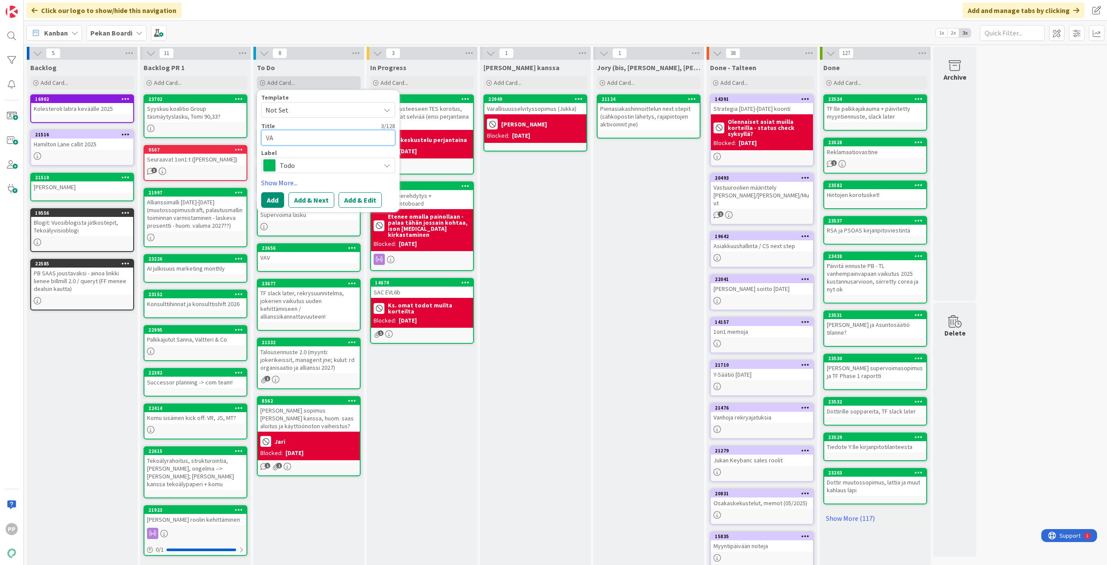
type textarea "x"
type textarea "Va"
type textarea "x"
type textarea "Var"
type textarea "x"
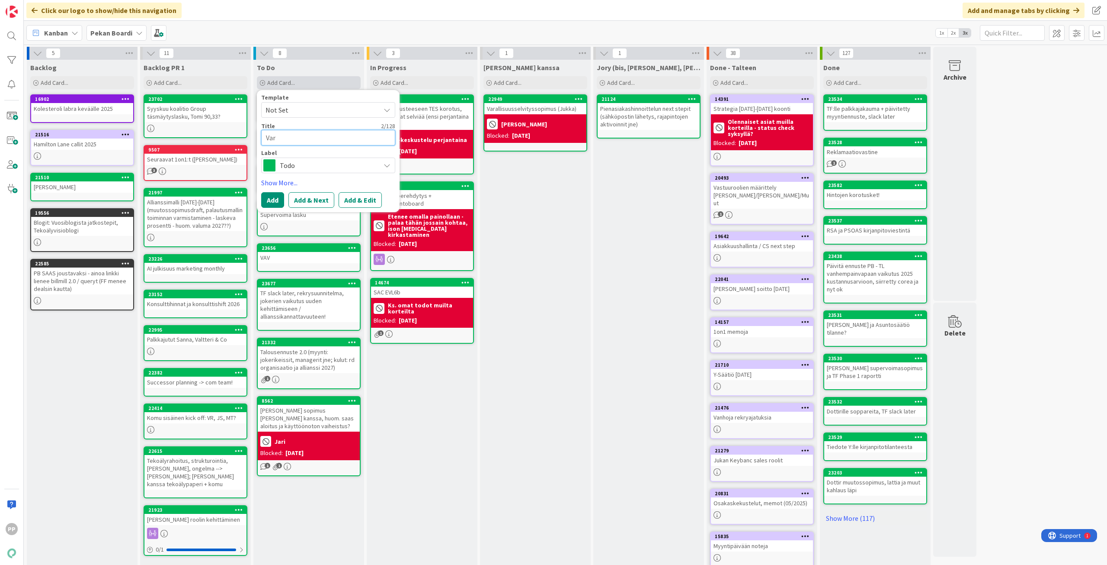
type textarea "Vara"
type textarea "x"
type textarea "Varau"
type textarea "x"
type textarea "Varauk"
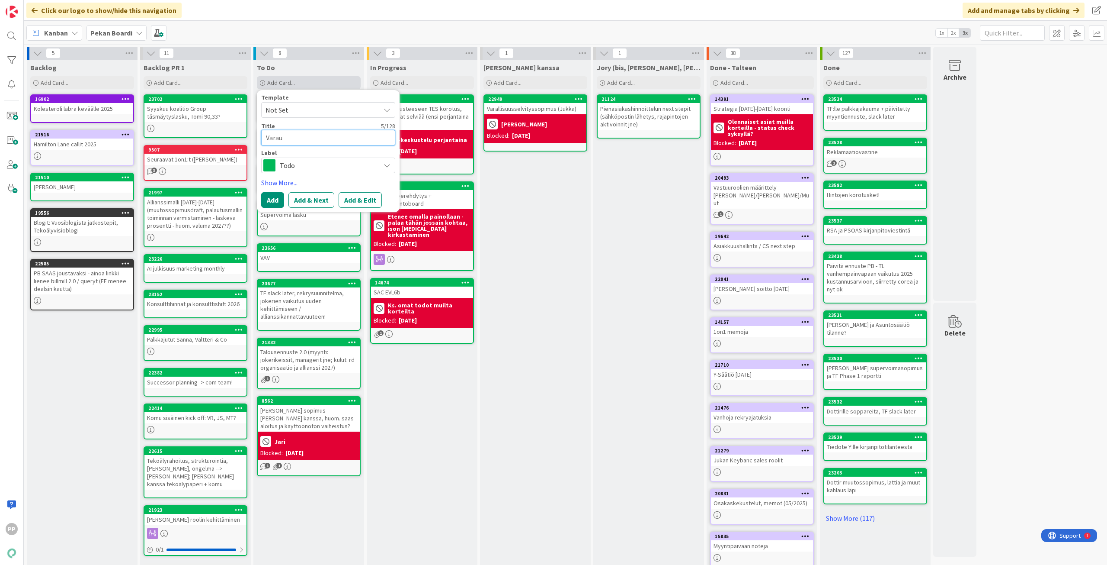
type textarea "x"
type textarea "Varauks"
type textarea "x"
type textarea "Varaukse"
type textarea "x"
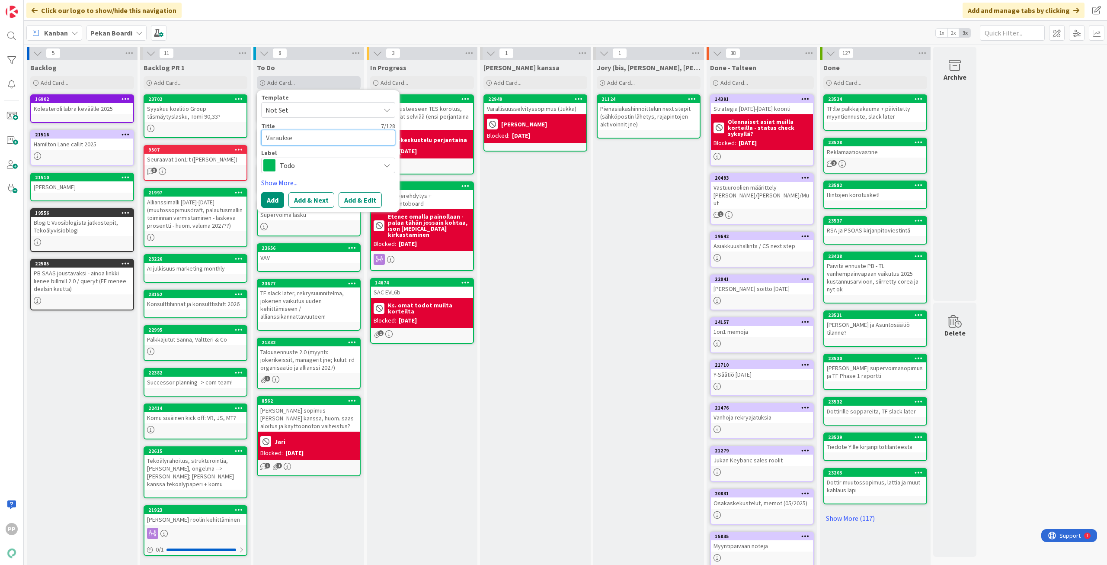
type textarea "Varaukset"
type textarea "x"
type textarea "Varaukset"
type textarea "x"
type textarea "Varaukset b"
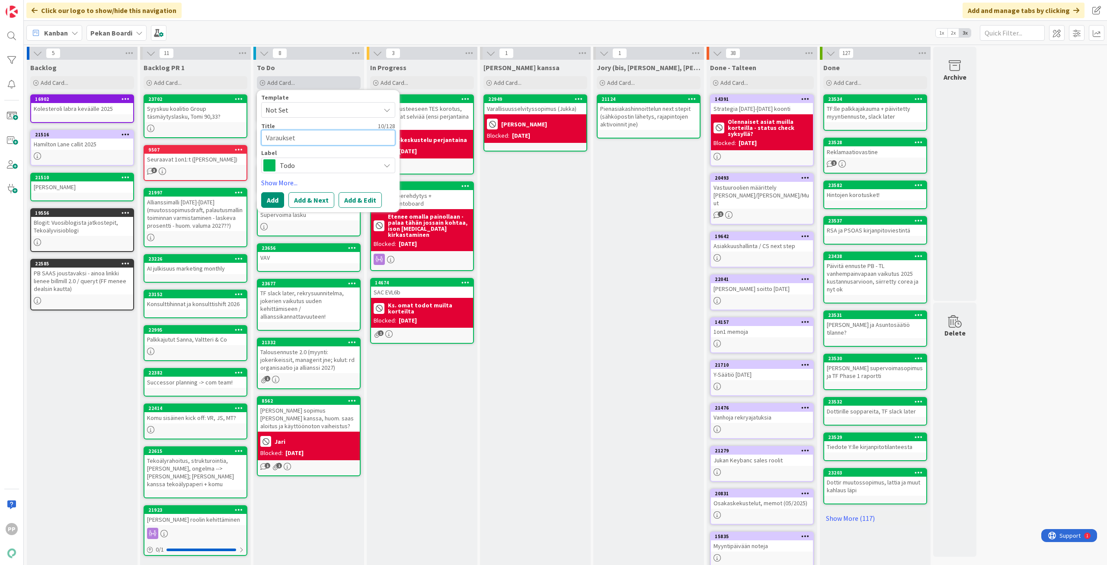
type textarea "x"
type textarea "Varaukset"
type textarea "x"
type textarea "Varaukset p"
type textarea "x"
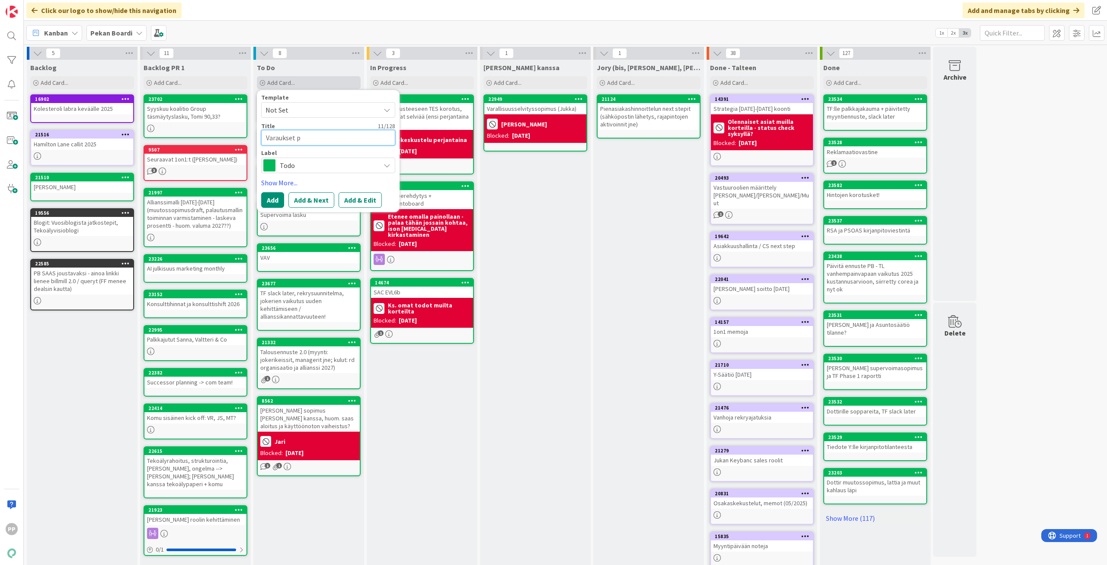
type textarea "Varaukset pl"
type textarea "x"
type textarea "Varaukset plo"
type textarea "x"
type textarea "Varaukset plow"
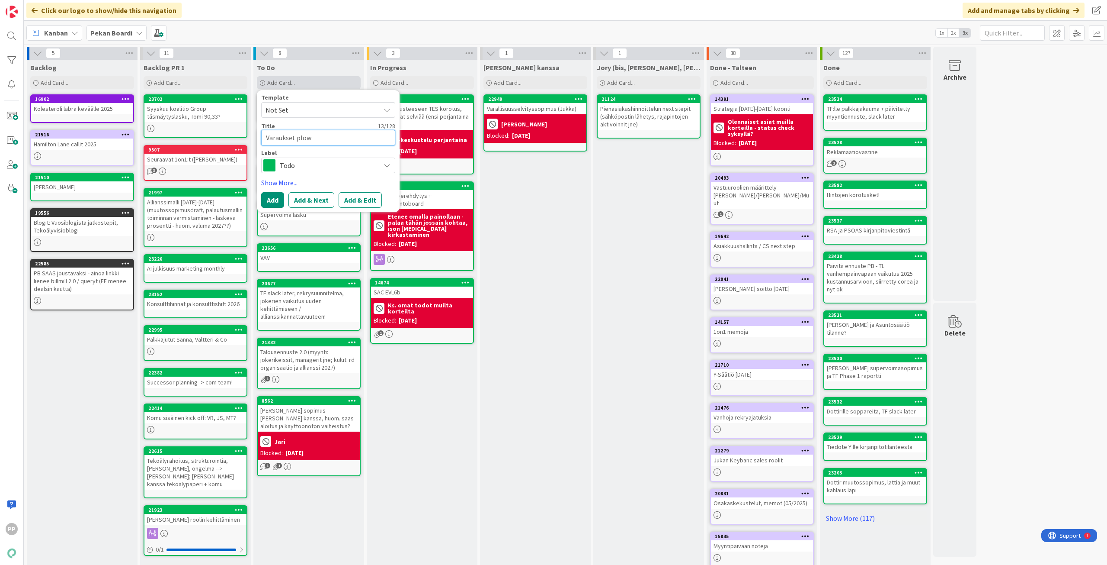
type textarea "x"
type textarea "Varaukset plowb"
type textarea "x"
type textarea "Varaukset plowba"
type textarea "x"
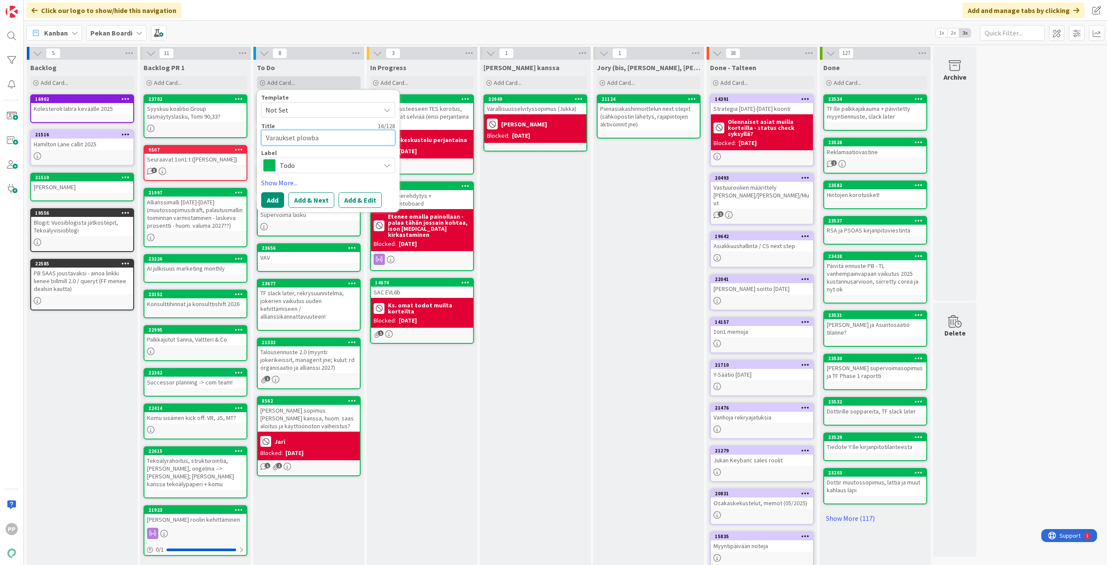
type textarea "Varaukset plowbas"
type textarea "x"
type textarea "Varaukset plowbase"
type textarea "x"
type textarea "Varaukset plowbasee"
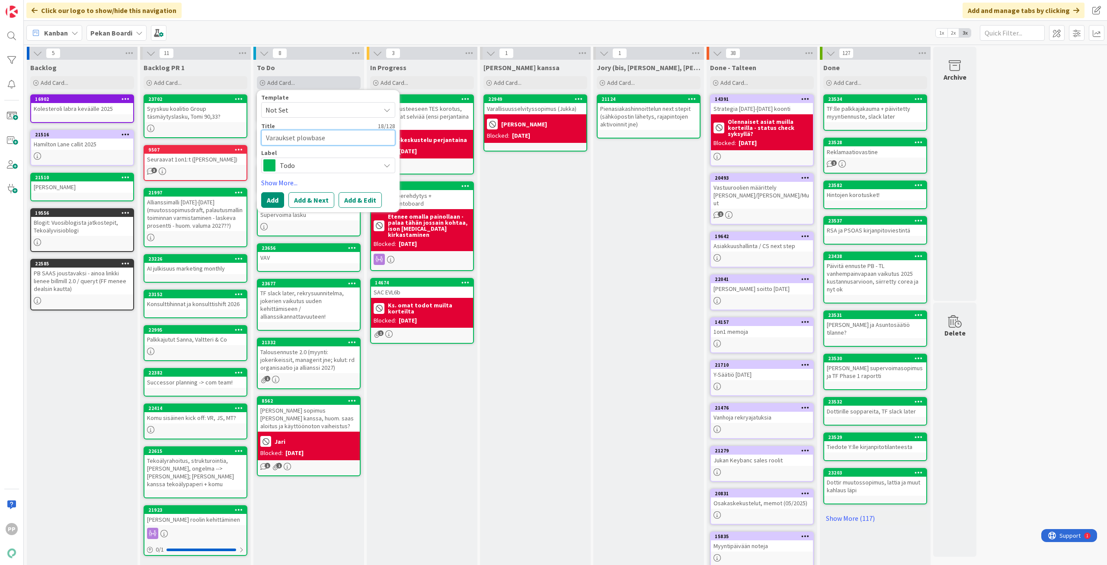
type textarea "x"
type textarea "Varaukset plowbaseen"
type textarea "x"
type textarea "Varaukset plowbaseen"
type textarea "x"
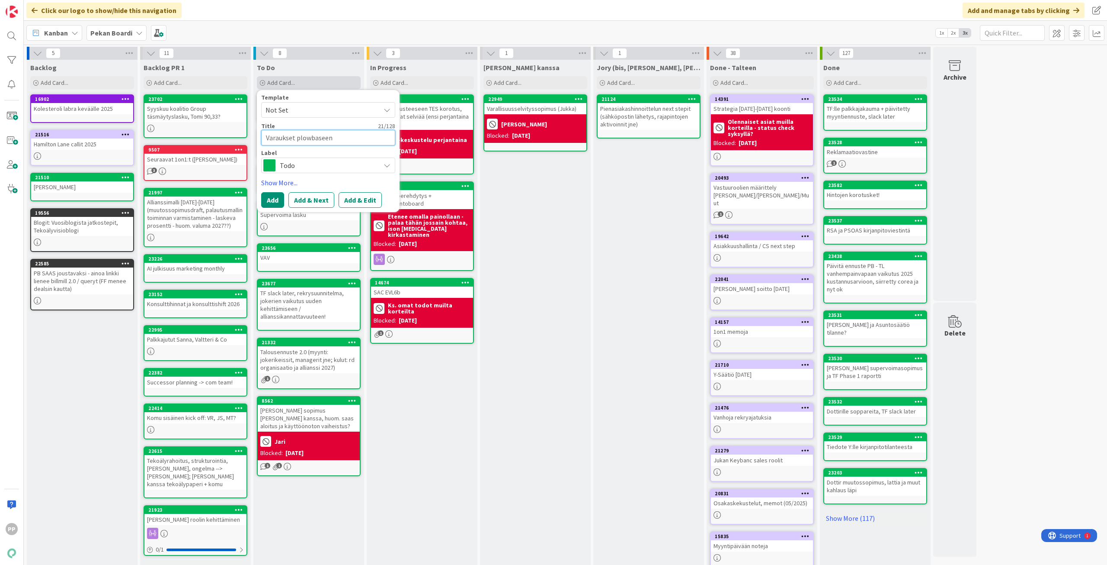
type textarea "Varaukset plowbaseen j"
type textarea "x"
type textarea "Varaukset plowbaseen ja"
type textarea "x"
type textarea "Varaukset plowbaseen ja"
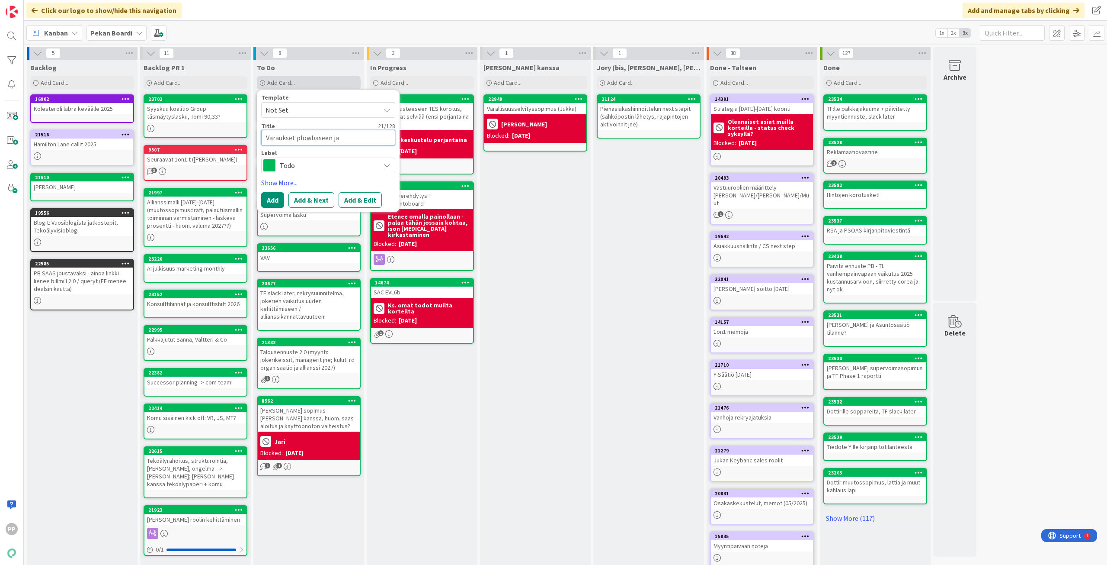
type textarea "x"
type textarea "Varaukset plowbaseen ja t"
type textarea "x"
type textarea "Varaukset plowbaseen ja tä"
type textarea "x"
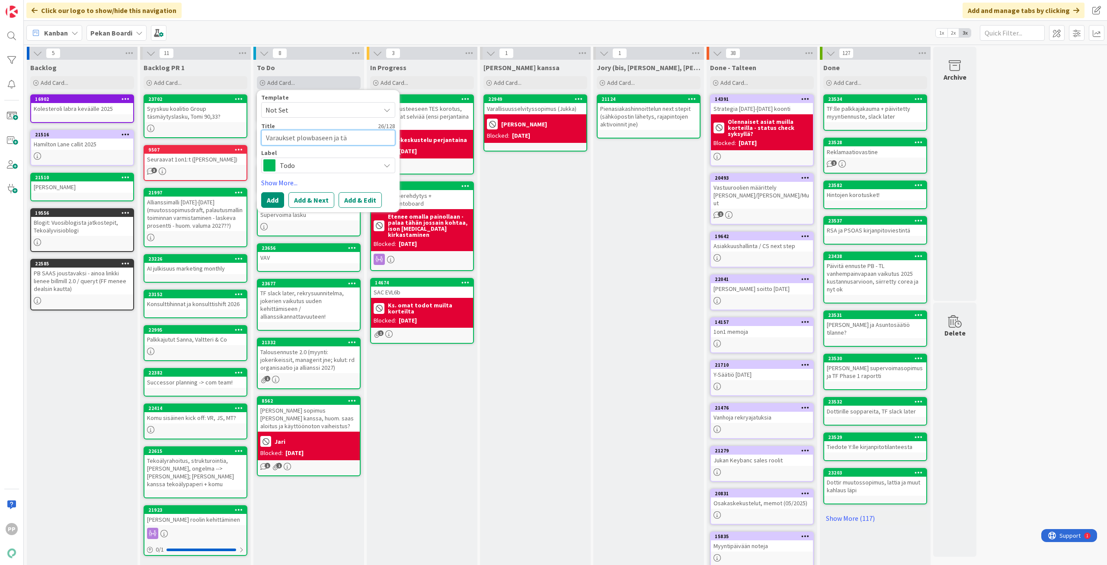
type textarea "Varaukset plowbaseen ja täs"
type textarea "x"
type textarea "Varaukset plowbaseen ja täsm"
type textarea "x"
type textarea "Varaukset plowbaseen ja täsmä"
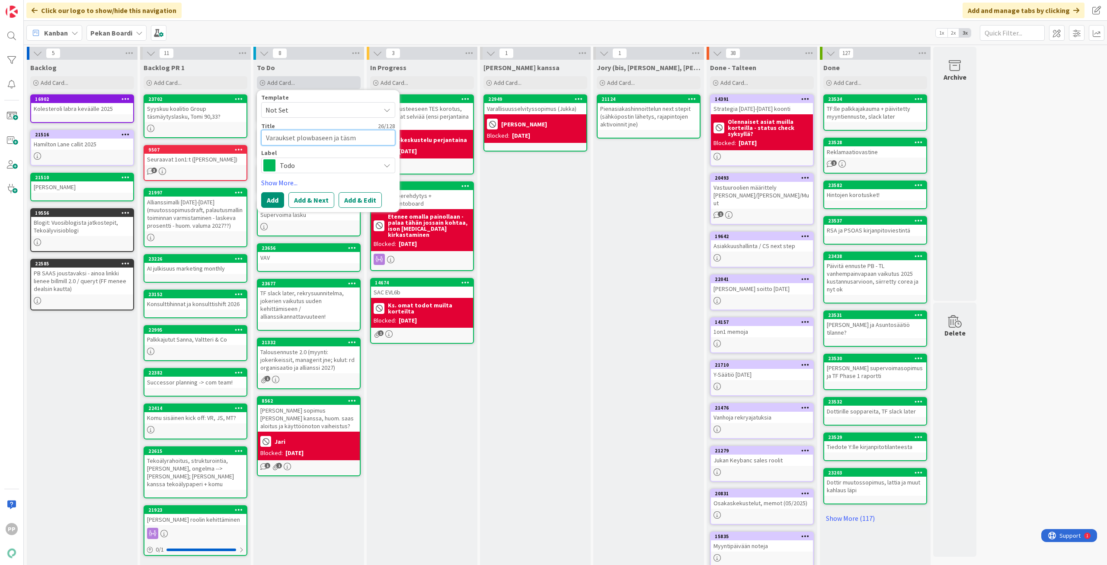
type textarea "x"
type textarea "Varaukset plowbaseen ja täsmäy"
type textarea "x"
type textarea "Varaukset plowbaseen ja täsmäyt"
type textarea "x"
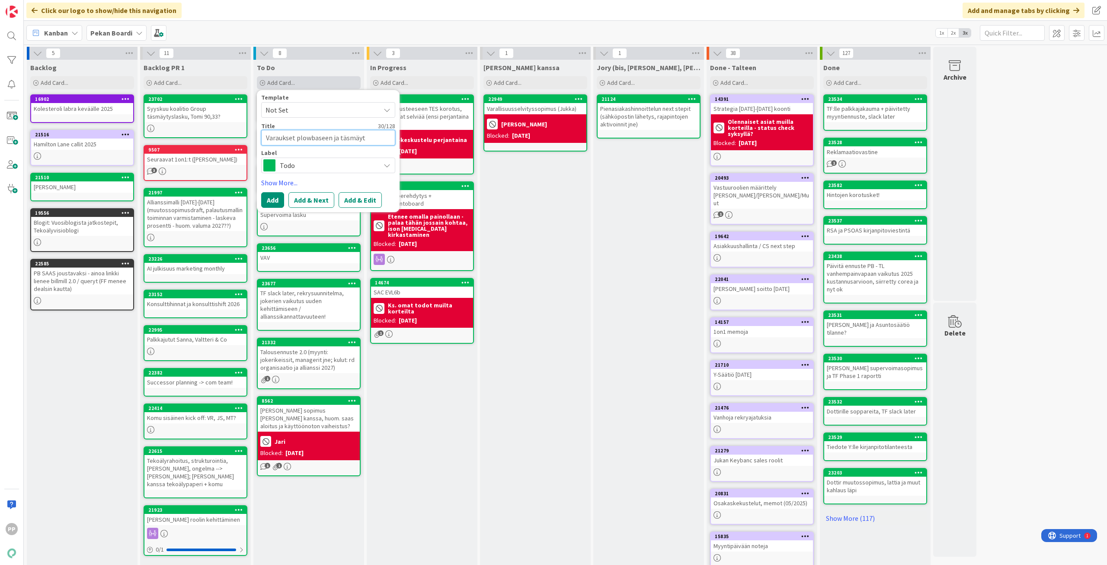
type textarea "Varaukset plowbaseen ja täsmäyty"
type textarea "x"
type textarea "Varaukset plowbaseen ja täsmäytys"
type textarea "x"
type textarea "Varaukset plowbaseen ja täsmäytys"
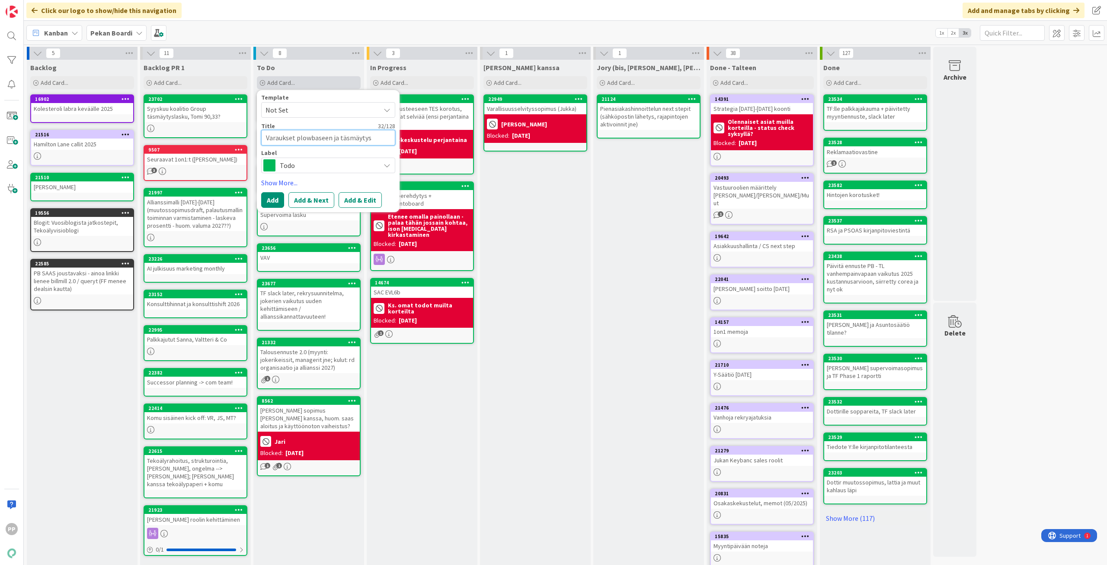
type textarea "x"
type textarea "Varaukset plowbaseen ja täsmäytys k"
type textarea "x"
type textarea "Varaukset plowbaseen ja täsmäytys ku"
type textarea "x"
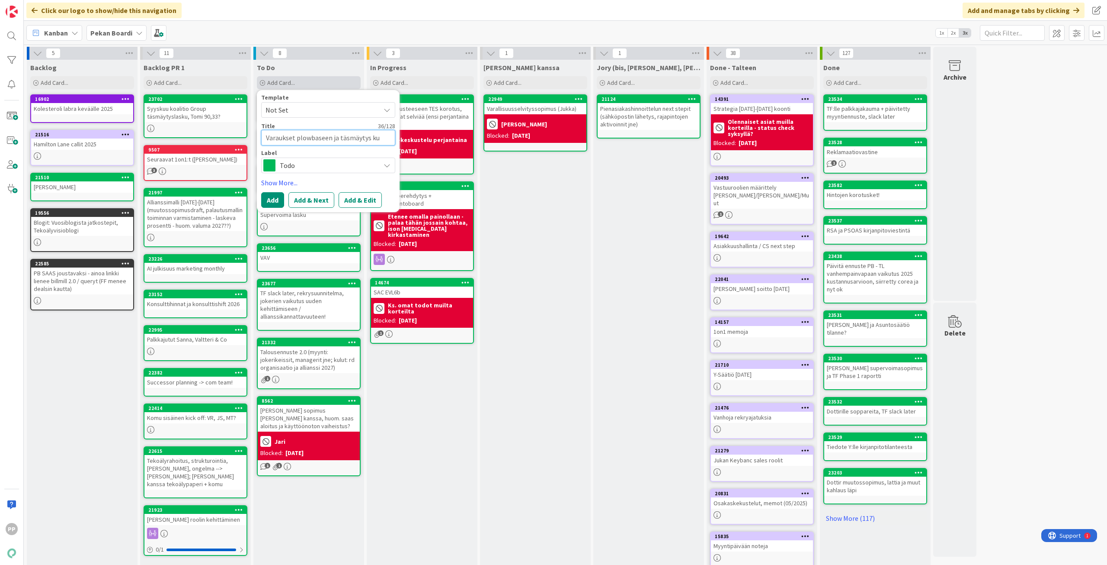
type textarea "Varaukset plowbaseen ja täsmäytys kun"
type textarea "x"
type textarea "Varaukset plowbaseen ja täsmäytys kun"
type textarea "x"
type textarea "Varaukset plowbaseen ja täsmäytys kun k"
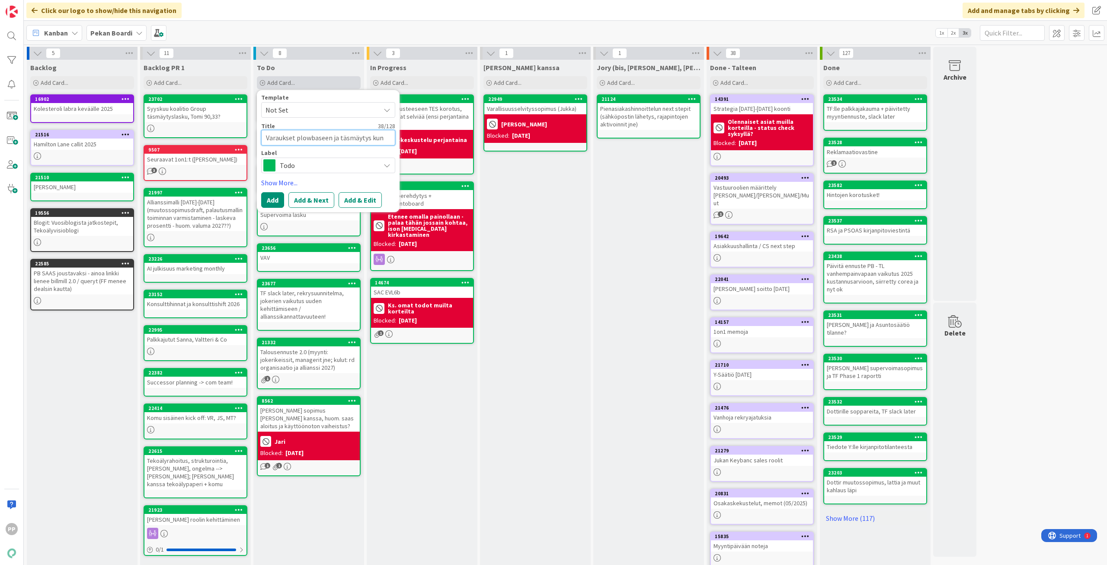
type textarea "x"
type textarea "Varaukset plowbaseen ja täsmäytys kun ke"
type textarea "x"
type textarea "Varaukset plowbaseen ja täsmäytys kun ken"
type textarea "x"
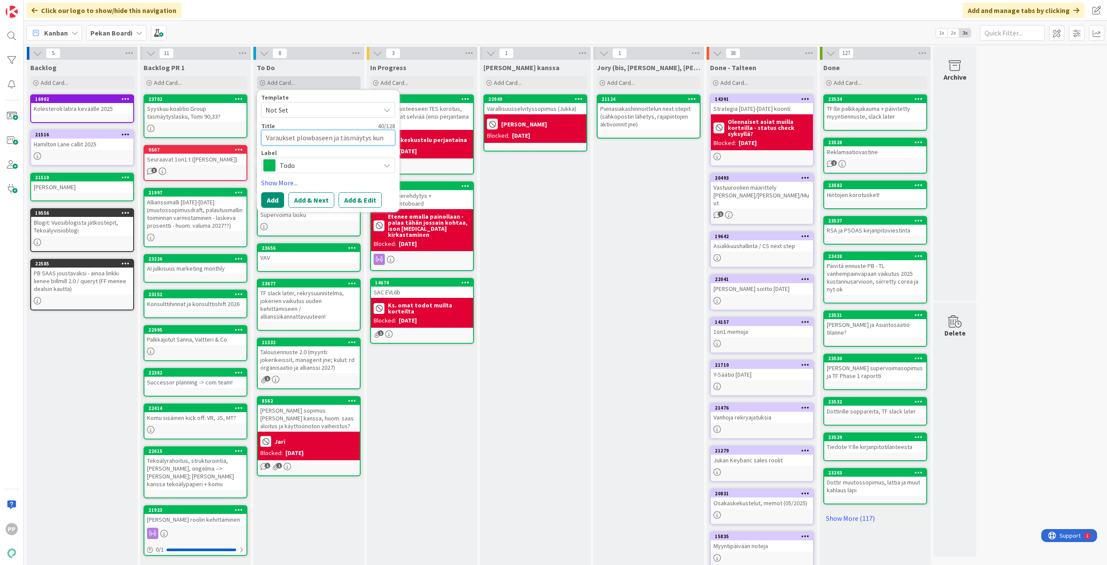
type textarea "Varaukset plowbaseen ja täsmäytys kun kenn"
type textarea "x"
type textarea "Varaukset plowbaseen ja täsmäytys kun ken"
type textarea "x"
type textarea "Varaukset plowbaseen ja täsmäytys kun ke"
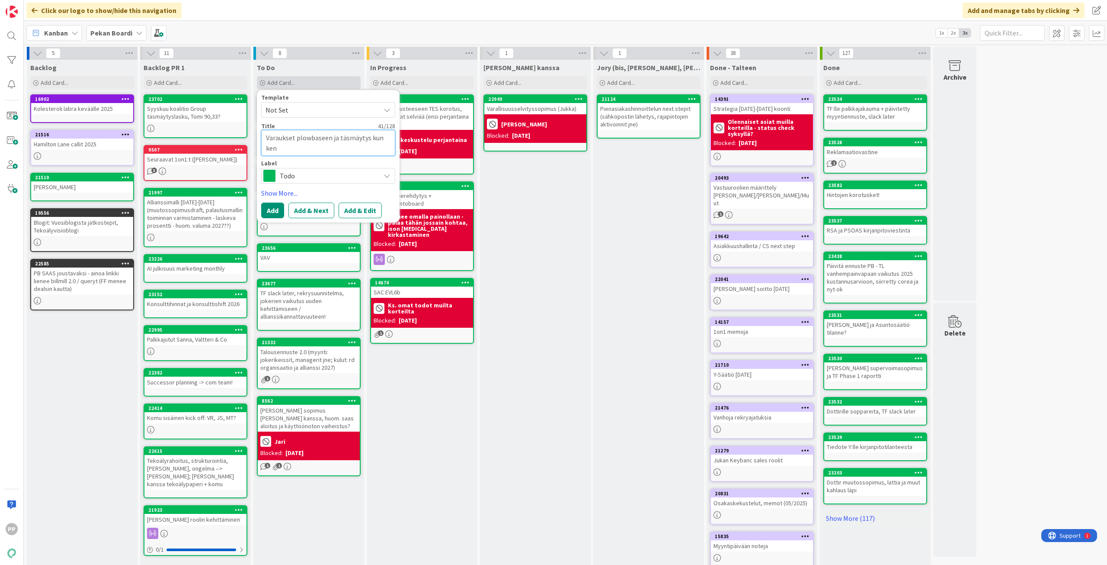
type textarea "x"
type textarea "Varaukset plowbaseen ja täsmäytys kun k"
type textarea "x"
type textarea "Varaukset plowbaseen ja täsmäytys kun"
type textarea "x"
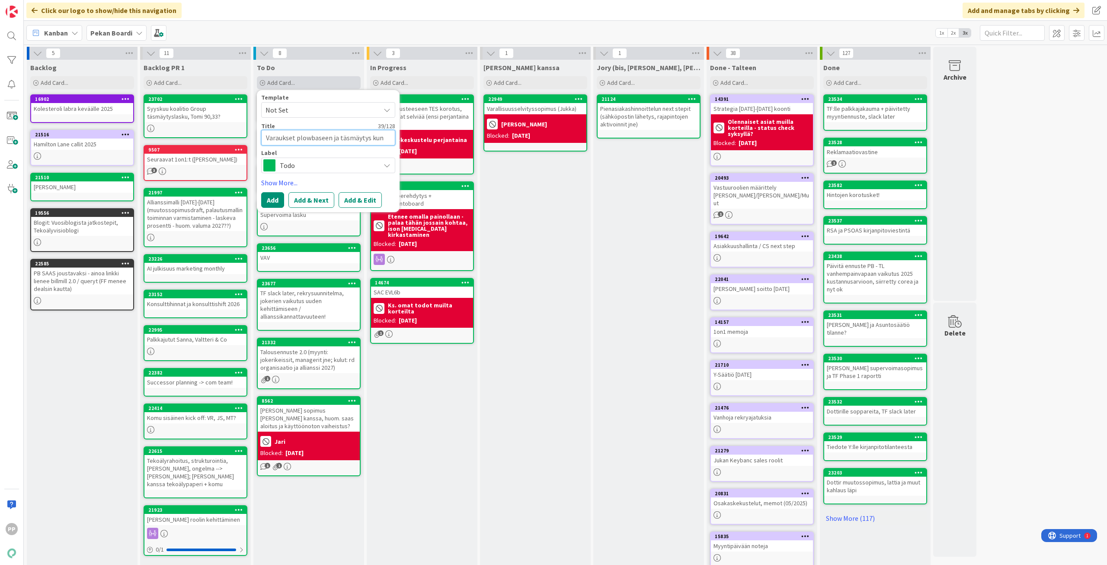
type textarea "Varaukset plowbaseen ja täsmäytys kun l"
type textarea "x"
type textarea "Varaukset plowbaseen ja täsmäytys kun la"
type textarea "x"
type textarea "Varaukset plowbaseen ja täsmäytys kun las"
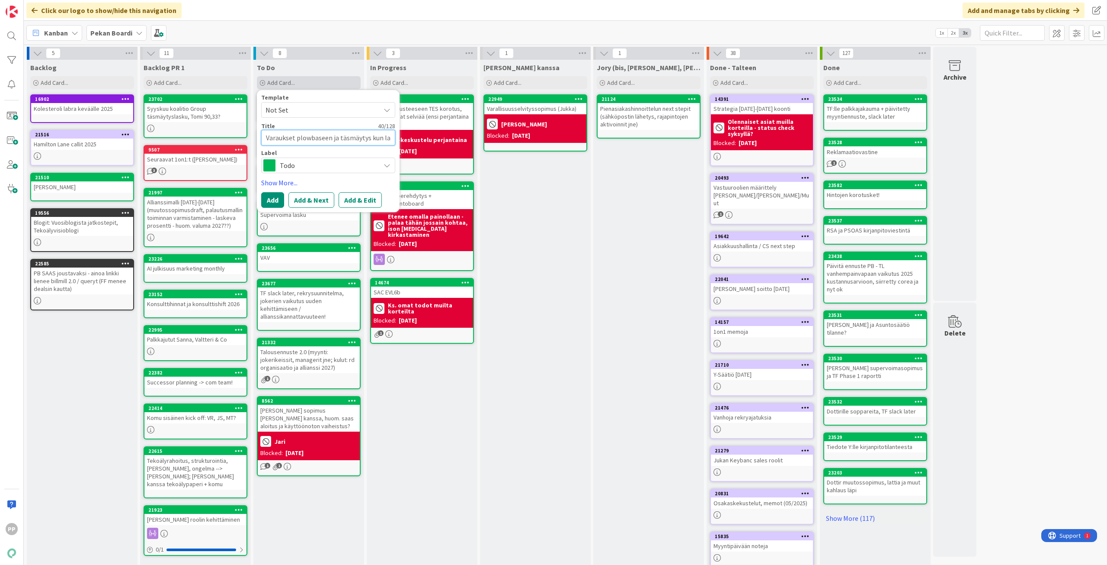
type textarea "x"
type textarea "Varaukset plowbaseen ja täsmäytys kun lask"
type textarea "x"
type textarea "Varaukset plowbaseen ja täsmäytys kun lasku"
type textarea "x"
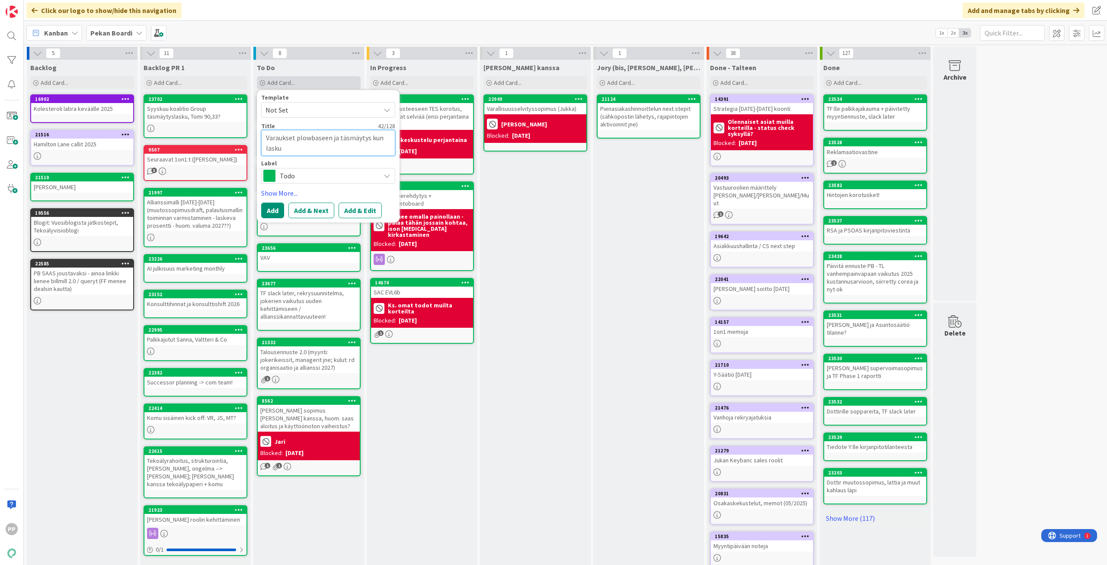
type textarea "Varaukset plowbaseen ja täsmäytys kun laskut"
type textarea "x"
type textarea "Varaukset plowbaseen ja täsmäytys kun laskut"
type textarea "x"
type textarea "Varaukset plowbaseen ja täsmäytys kun laskut t"
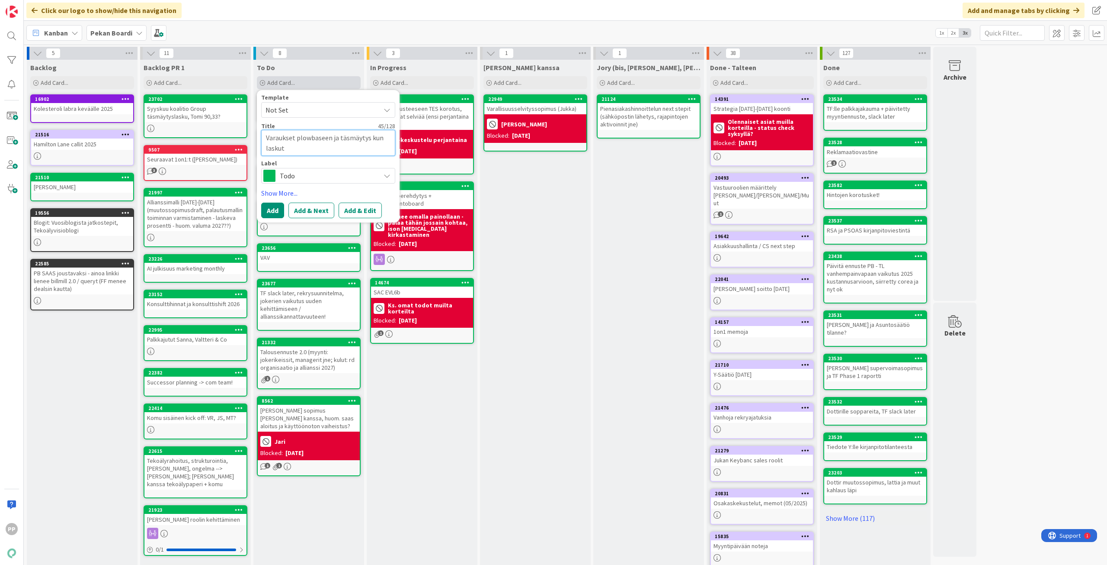
type textarea "x"
type textarea "Varaukset plowbaseen ja täsmäytys kun laskut tu"
type textarea "x"
type textarea "Varaukset plowbaseen ja täsmäytys kun laskut tul"
type textarea "x"
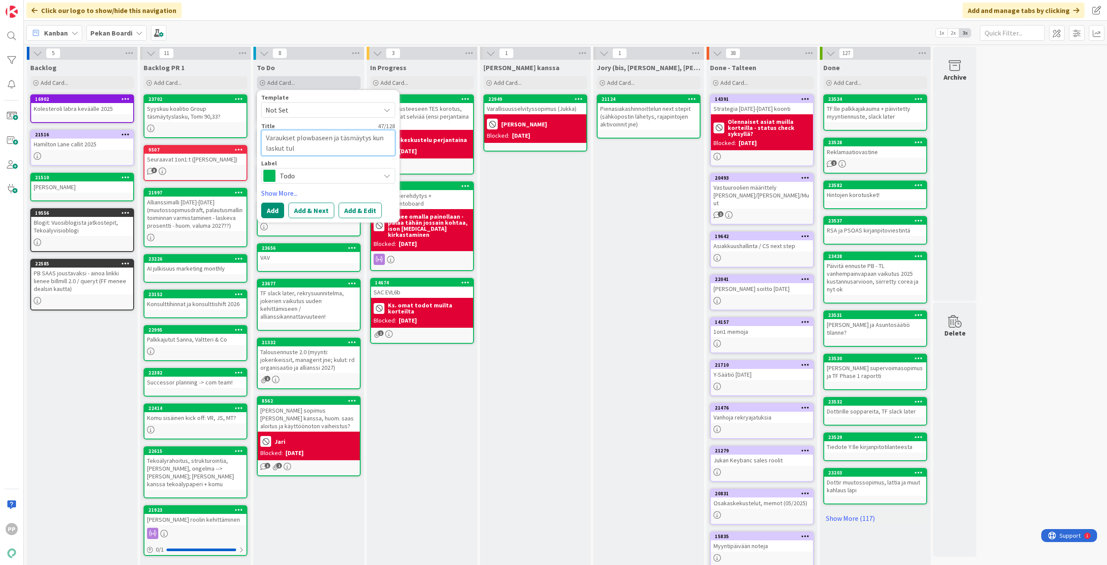
type textarea "Varaukset plowbaseen ja täsmäytys kun laskut tule"
type textarea "x"
type textarea "Varaukset plowbaseen ja täsmäytys kun laskut tulee"
type textarea "x"
type textarea "Varaukset plowbaseen ja täsmäytys kun laskut tulee"
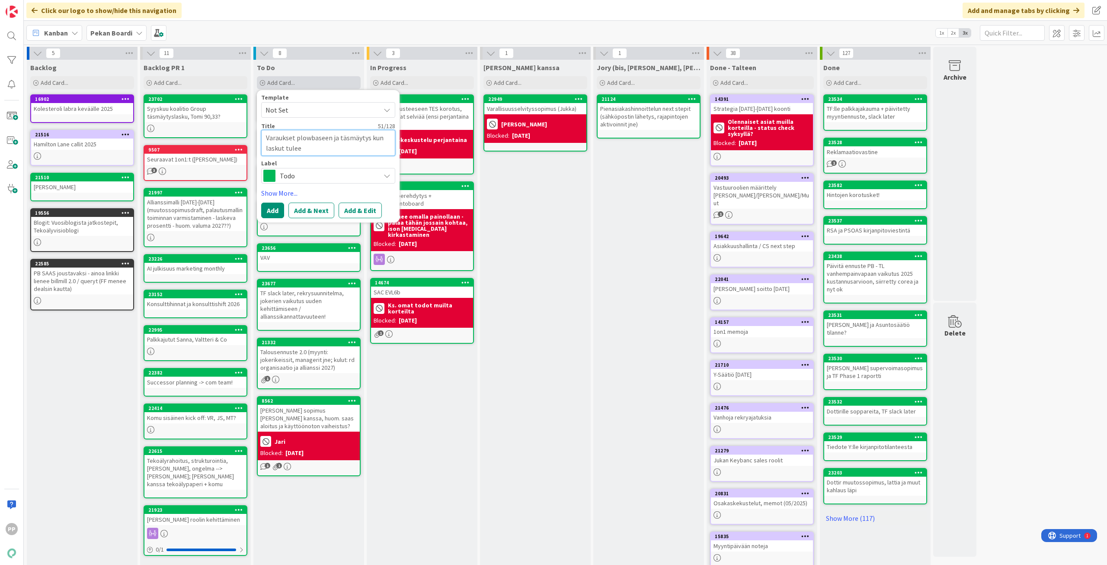
type textarea "x"
type textarea "Varaukset plowbaseen ja täsmäytys kun laskut tulee s"
type textarea "x"
type textarea "Varaukset plowbaseen ja täsmäytys kun laskut tulee si"
type textarea "x"
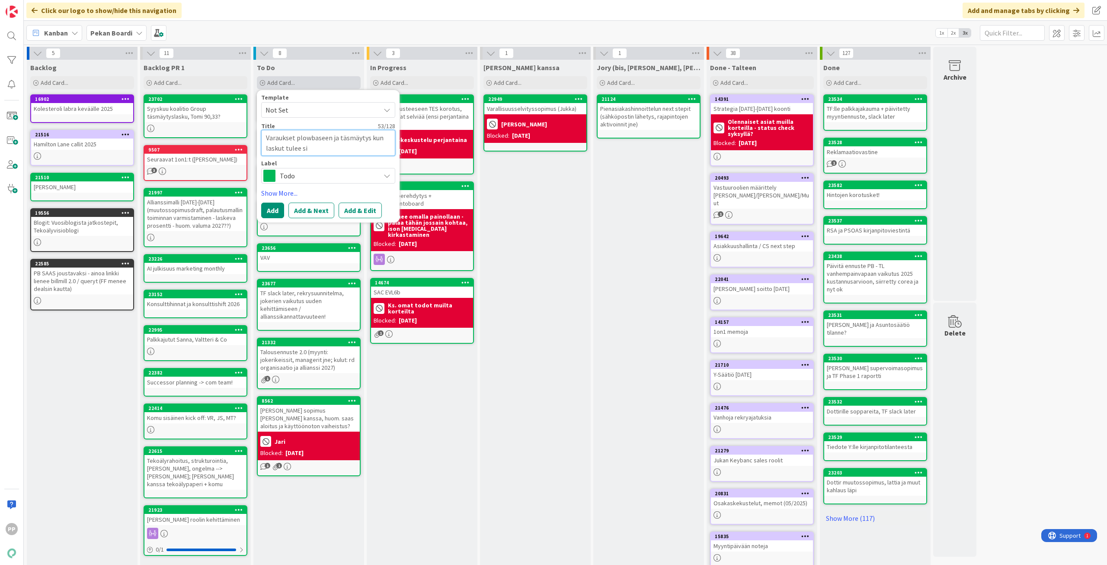
type textarea "Varaukset plowbaseen ja täsmäytys kun laskut tulee sis"
type textarea "x"
type textarea "Varaukset plowbaseen ja täsmäytys kun laskut tulee sisä"
type textarea "x"
type textarea "Varaukset plowbaseen ja täsmäytys kun laskut tulee sisää"
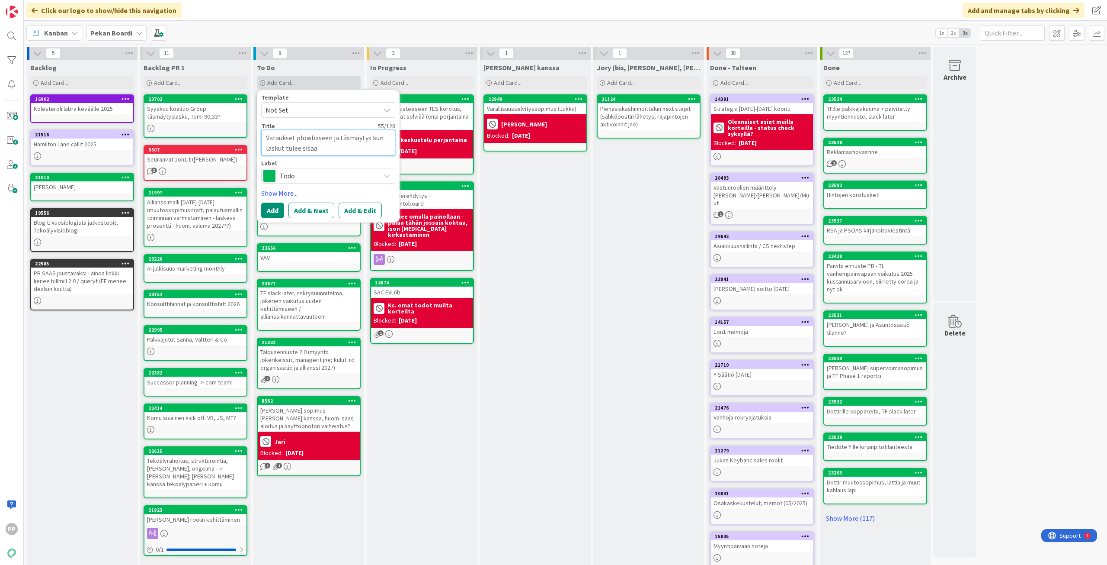
type textarea "x"
type textarea "Varaukset plowbaseen ja täsmäytys kun laskut tulee sisään"
type textarea "x"
type textarea "Varaukset plowbaseen ja täsmäytys kun laskut tulee sisään"
type textarea "x"
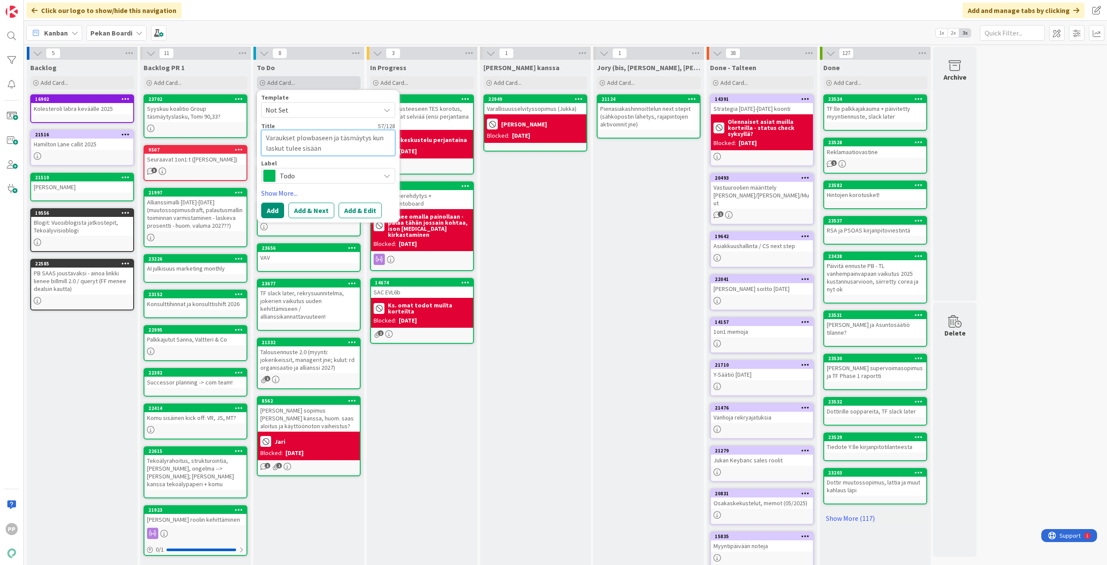
type textarea "Varaukset plowbaseen ja täsmäytys kun laskut tulee sisään j"
type textarea "x"
type textarea "Varaukset plowbaseen ja täsmäytys kun laskut tulee sisään ja"
type textarea "x"
type textarea "Varaukset plowbaseen ja täsmäytys kun laskut tulee sisään ja"
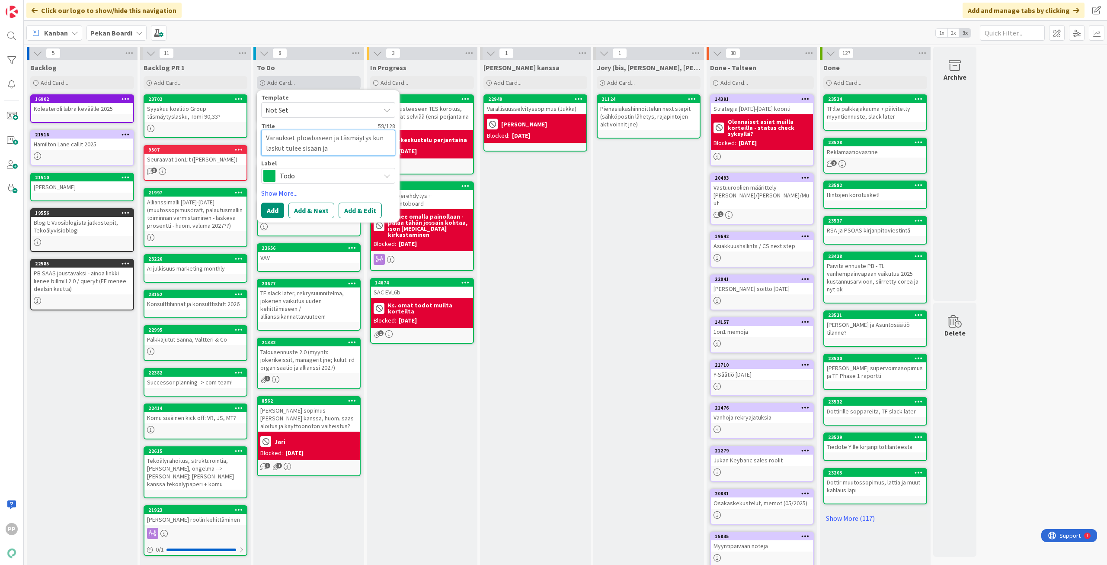
type textarea "x"
type textarea "Varaukset plowbaseen ja täsmäytys kun laskut tulee sisään ja k"
type textarea "x"
type textarea "Varaukset plowbaseen ja täsmäytys kun laskut tulee sisään ja ke"
type textarea "x"
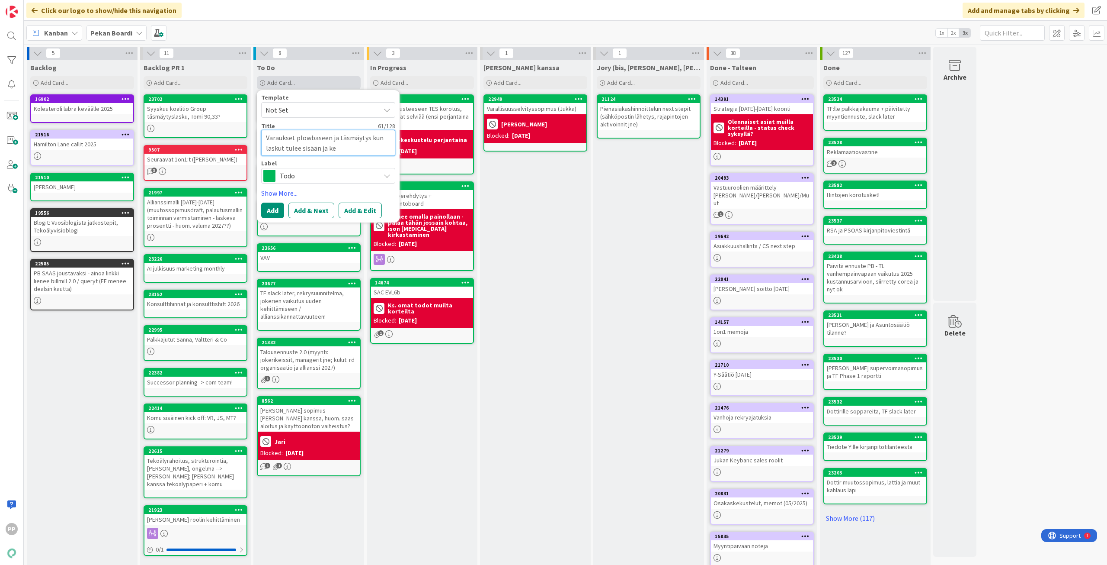
type textarea "Varaukset plowbaseen ja täsmäytys kun laskut tulee sisään ja ken"
type textarea "x"
type textarea "Varaukset plowbaseen ja täsmäytys kun laskut tulee sisään ja kenn"
type textarea "x"
type textarea "Varaukset plowbaseen ja täsmäytys kun laskut tulee sisään ja kenno"
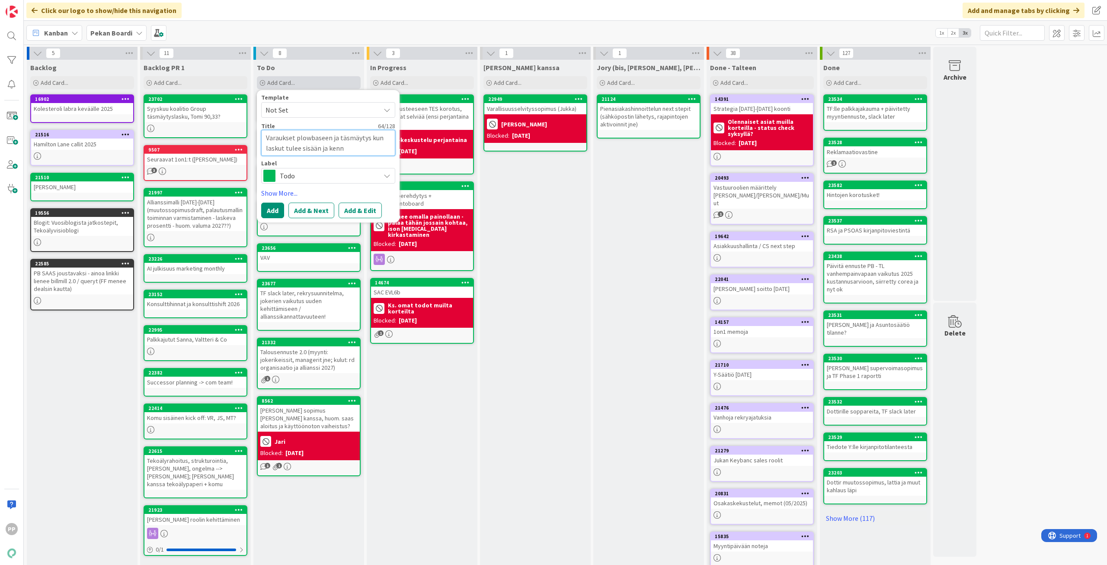
type textarea "x"
type textarea "Varaukset plowbaseen ja täsmäytys kun laskut tulee sisään ja kennon"
type textarea "x"
type textarea "Varaukset plowbaseen ja täsmäytys kun laskut tulee sisään ja kennon"
type textarea "x"
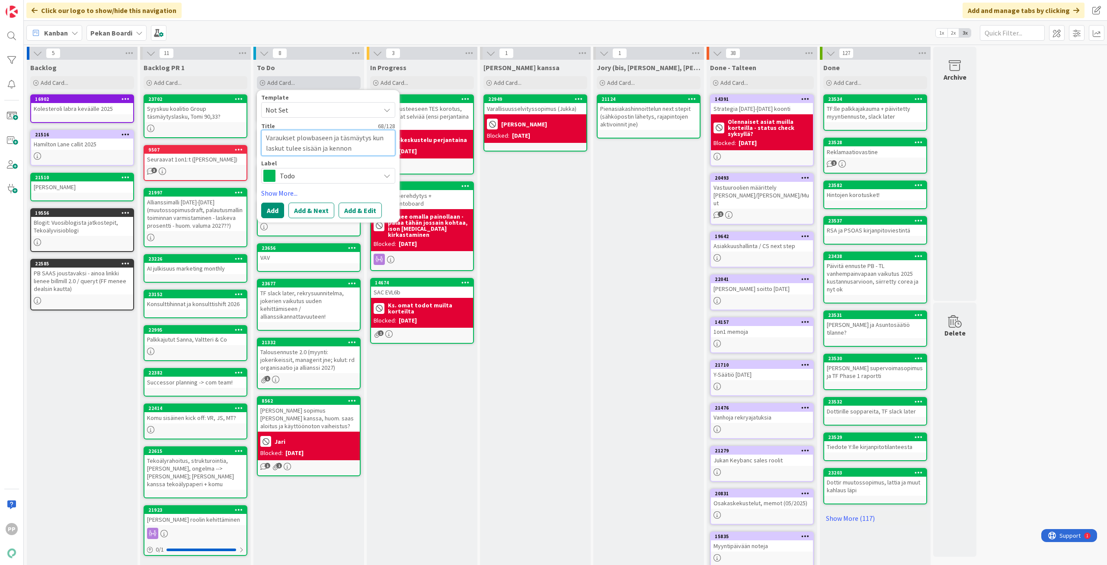
type textarea "Varaukset plowbaseen ja täsmäytys kun laskut tulee sisään ja kennon l"
type textarea "x"
type textarea "Varaukset plowbaseen ja täsmäytys kun laskut tulee sisään ja kennon la"
type textarea "x"
type textarea "Varaukset plowbaseen ja täsmäytys kun laskut tulee sisään ja kennon las"
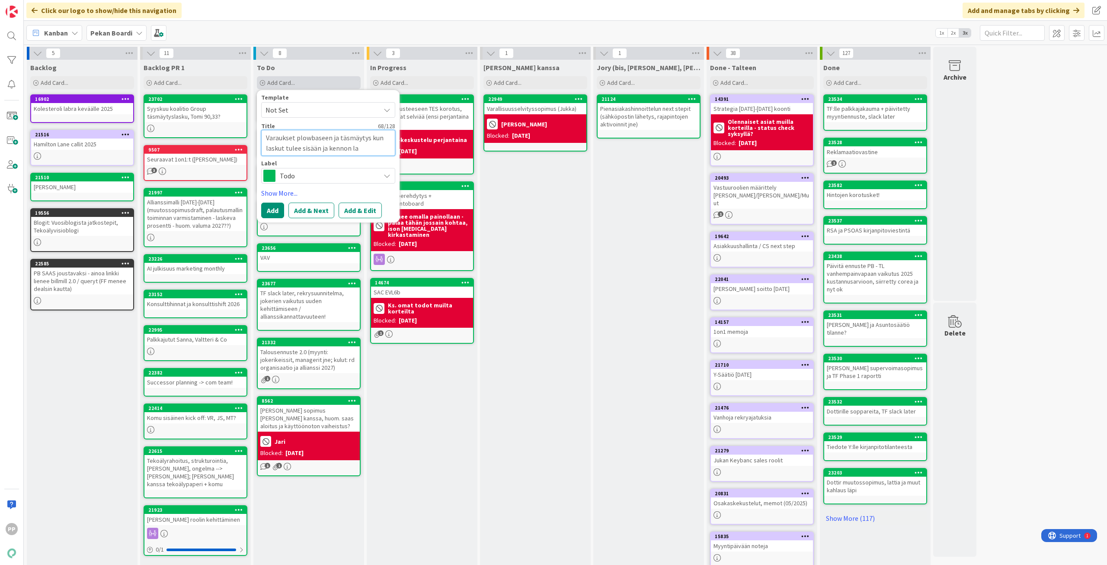
type textarea "x"
type textarea "Varaukset plowbaseen ja täsmäytys kun laskut tulee sisään ja kennon lask"
type textarea "x"
type textarea "Varaukset plowbaseen ja täsmäytys kun laskut tulee sisään ja kennon lasku"
type textarea "x"
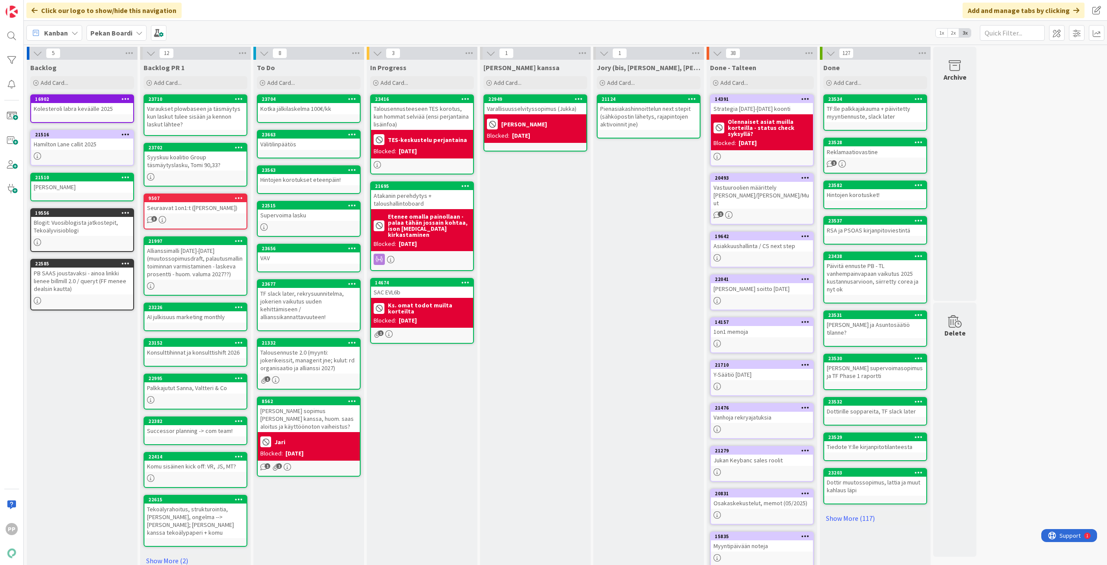
click at [442, 418] on div "In Progress Add Card... 23416 Talousennusteeseen TES korotus, kun hommat selviä…" at bounding box center [422, 327] width 111 height 535
click at [433, 424] on div "In Progress Add Card... 23416 Talousennusteeseen TES korotus, kun hommat selviä…" at bounding box center [422, 327] width 111 height 535
click at [417, 421] on div "In Progress Add Card... 23416 Talousennusteeseen TES korotus, kun hommat selviä…" at bounding box center [422, 327] width 111 height 535
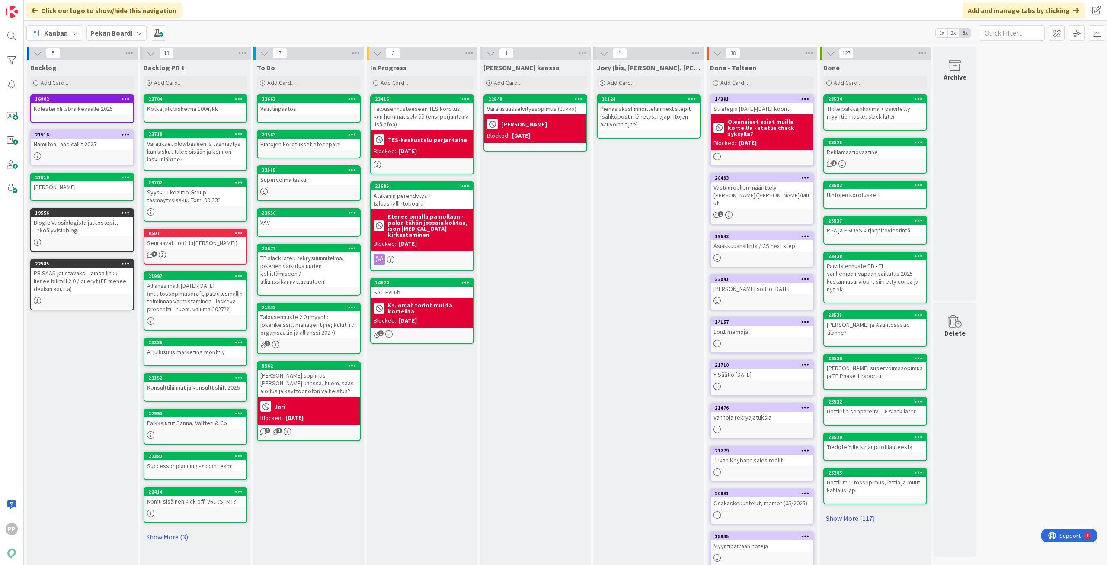
click at [428, 448] on div "In Progress Add Card... 23416 Talousennusteeseen TES korotus, kun hommat selviä…" at bounding box center [422, 327] width 111 height 535
click at [227, 83] on div "Add Card..." at bounding box center [196, 82] width 104 height 13
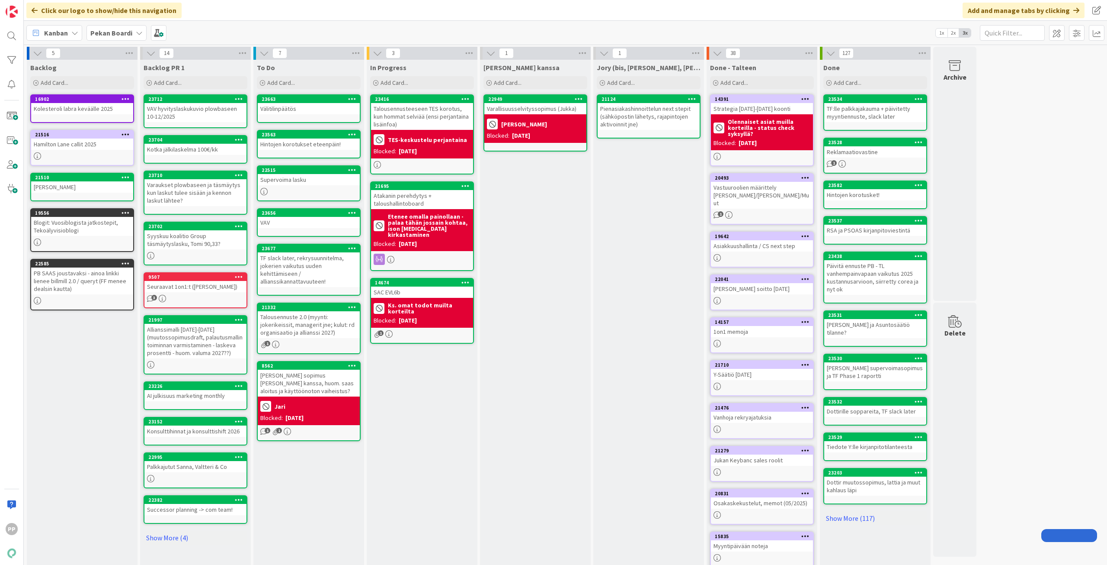
click at [552, 267] on div "[PERSON_NAME] kanssa Add Card... 22949 Varallisuusselvityssopimus ([PERSON_NAME…" at bounding box center [535, 327] width 111 height 535
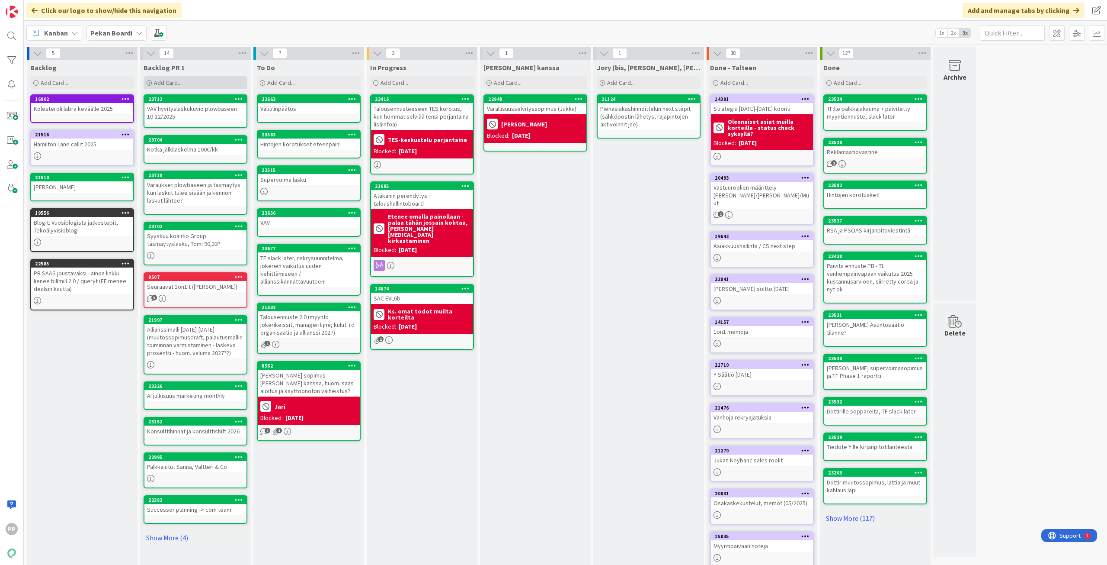
click at [206, 83] on div "Add Card..." at bounding box center [196, 82] width 104 height 13
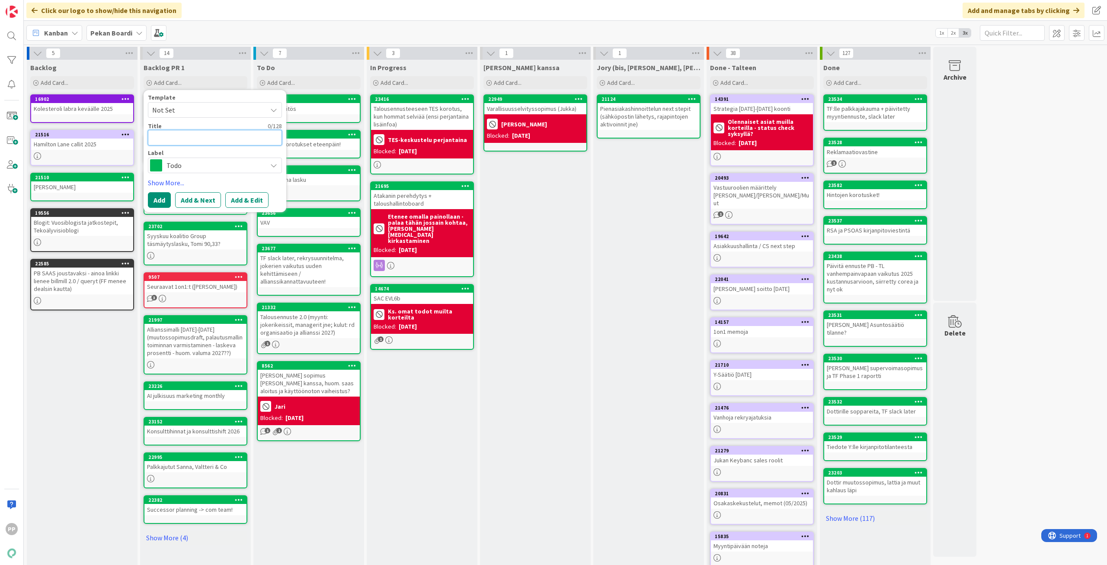
type textarea "J"
type textarea "x"
type textarea "Ju"
type textarea "x"
type textarea "Juh"
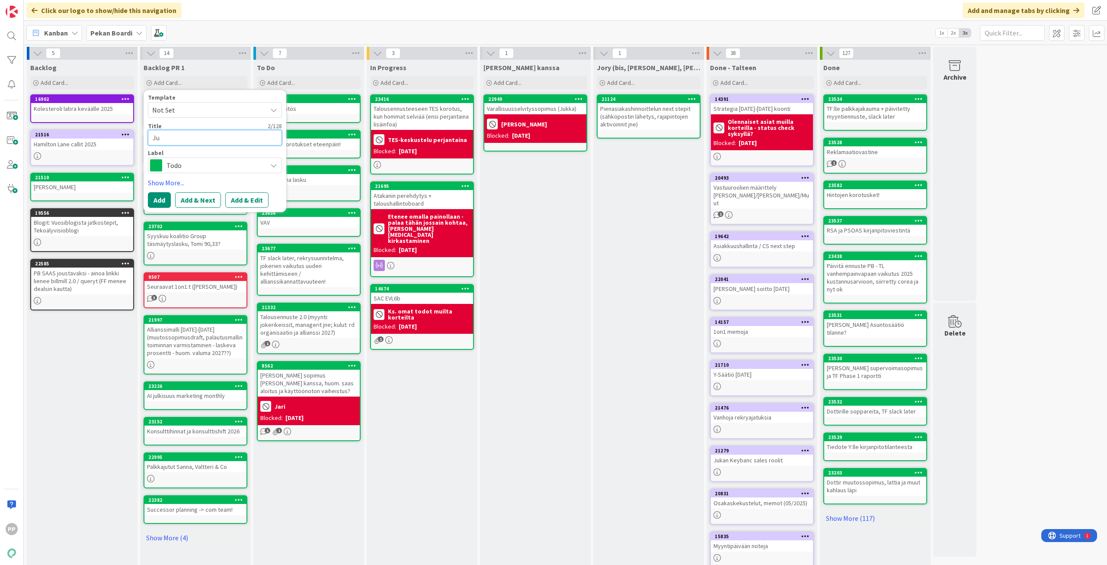
type textarea "x"
type textarea "[PERSON_NAME]"
type textarea "x"
type textarea "[PERSON_NAME]"
type textarea "x"
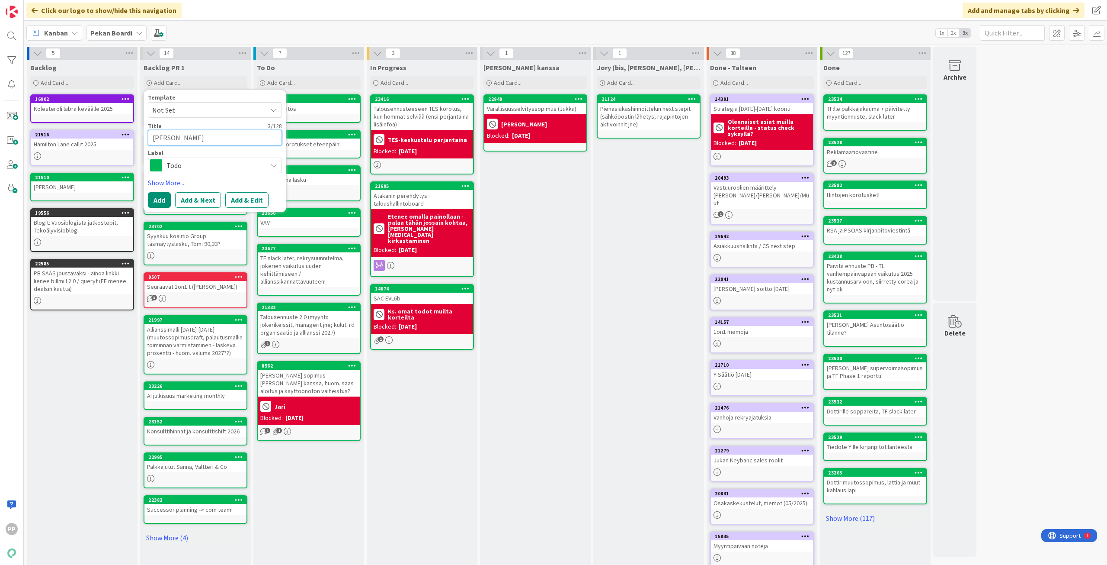
type textarea "[PERSON_NAME]"
type textarea "x"
type textarea "[PERSON_NAME]"
type textarea "x"
type textarea "[PERSON_NAME]"
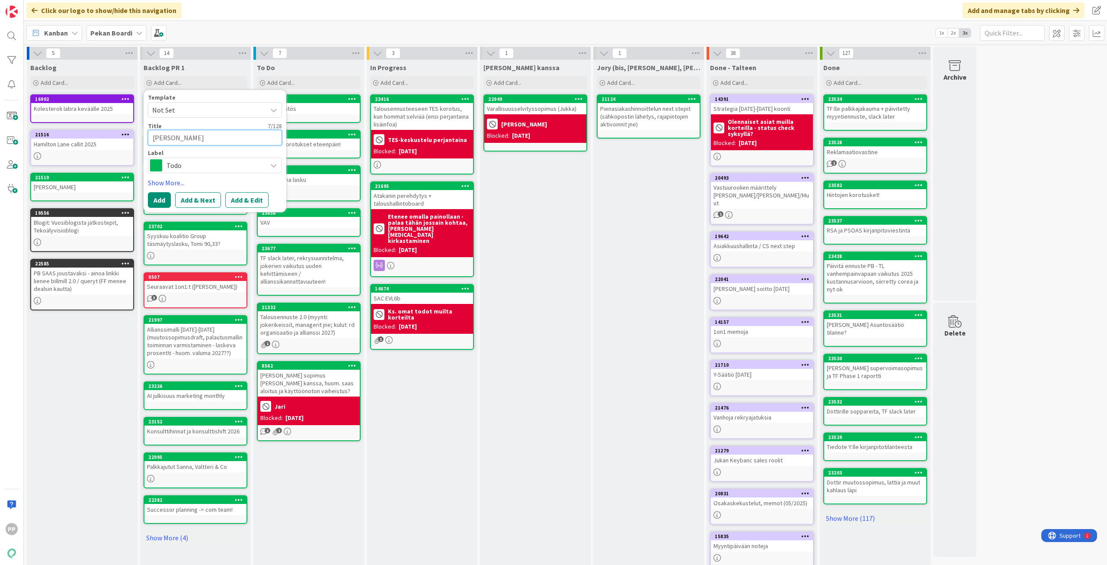
type textarea "x"
type textarea "[PERSON_NAME]"
type textarea "x"
type textarea "[PERSON_NAME]"
type textarea "x"
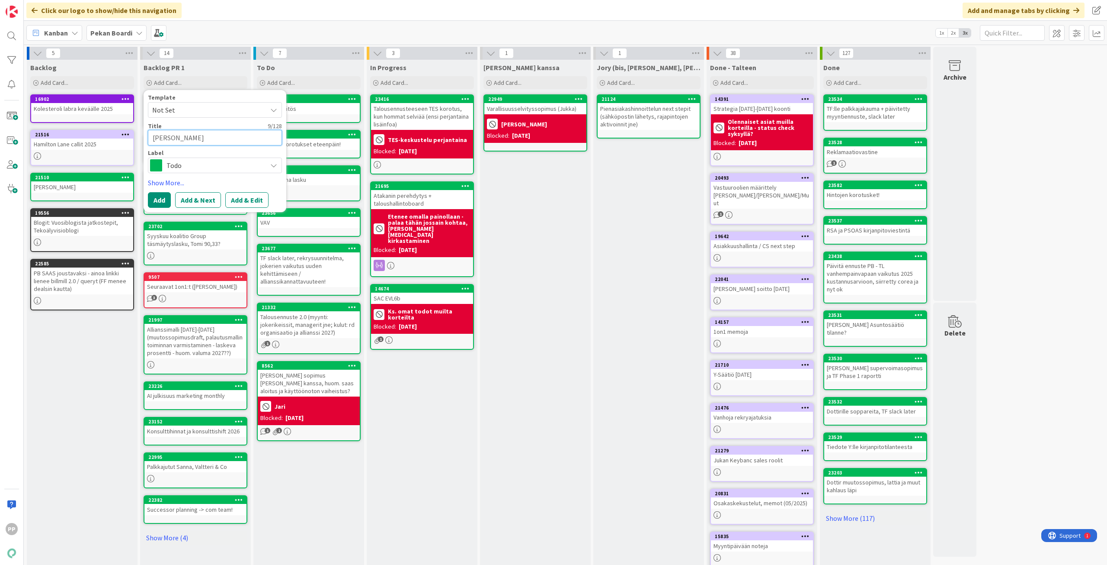
type textarea "[PERSON_NAME] kirja"
type textarea "x"
type textarea "[PERSON_NAME] kirjan"
type textarea "x"
type textarea "[PERSON_NAME]"
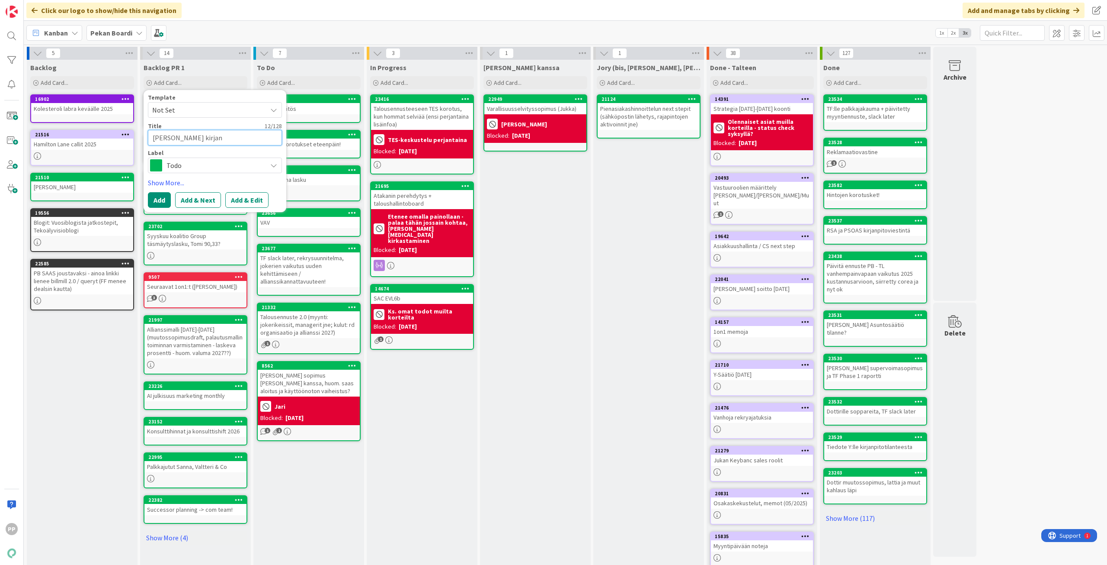
type textarea "x"
type textarea "[PERSON_NAME]"
type textarea "x"
type textarea "[PERSON_NAME] kirjanpit"
type textarea "x"
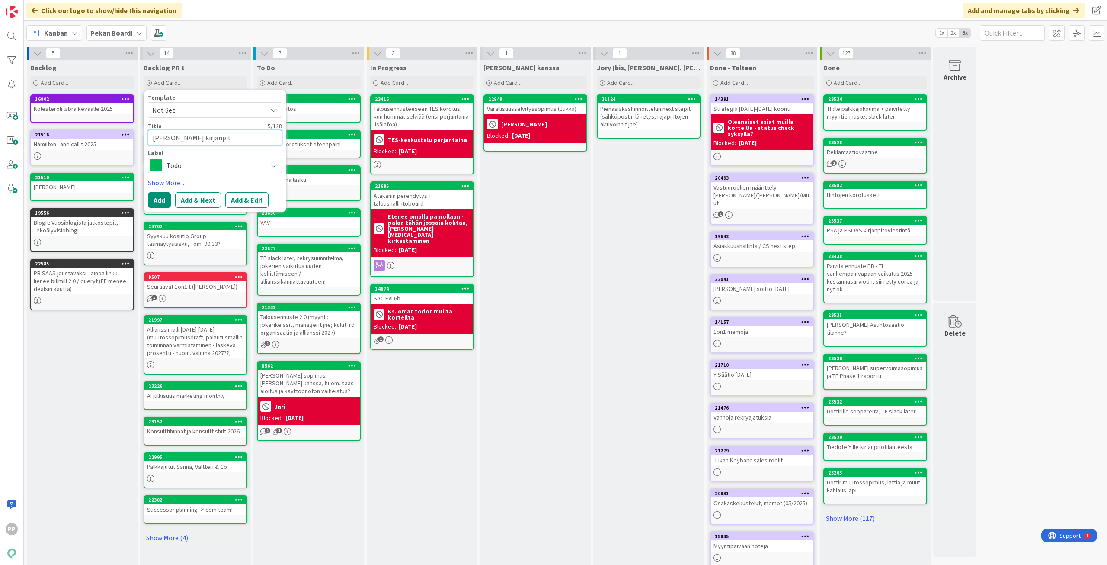
type textarea "[PERSON_NAME] kirjanpito"
type textarea "x"
type textarea "[PERSON_NAME] kirjanpitoj"
type textarea "x"
type textarea "[PERSON_NAME] kirjanpitoje"
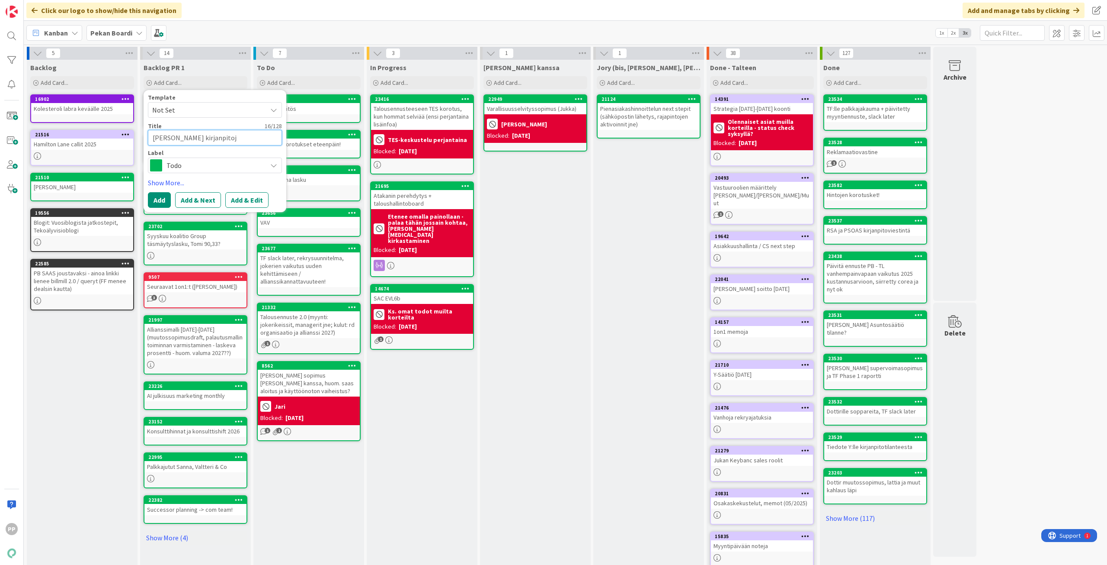
type textarea "x"
type textarea "[PERSON_NAME] kirjanpitojee"
type textarea "x"
type textarea "[PERSON_NAME] kirjanpitojees"
type textarea "x"
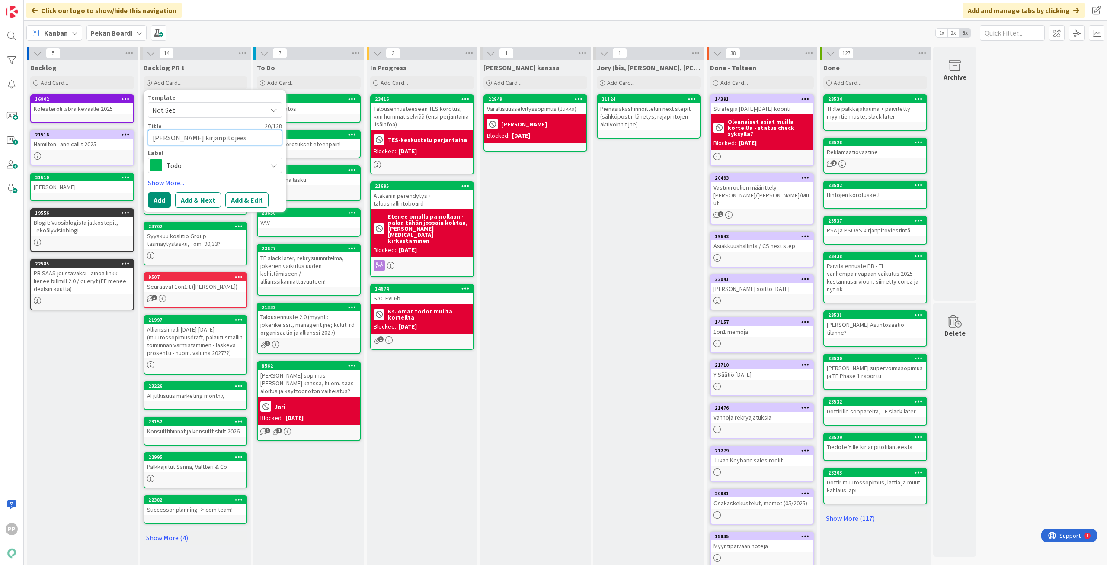
type textarea "[PERSON_NAME] kirjanpitojeesi"
type textarea "x"
type textarea "[PERSON_NAME] kirjanpitojeesi"
type textarea "x"
type textarea "[PERSON_NAME] kirjanpitojeesi m"
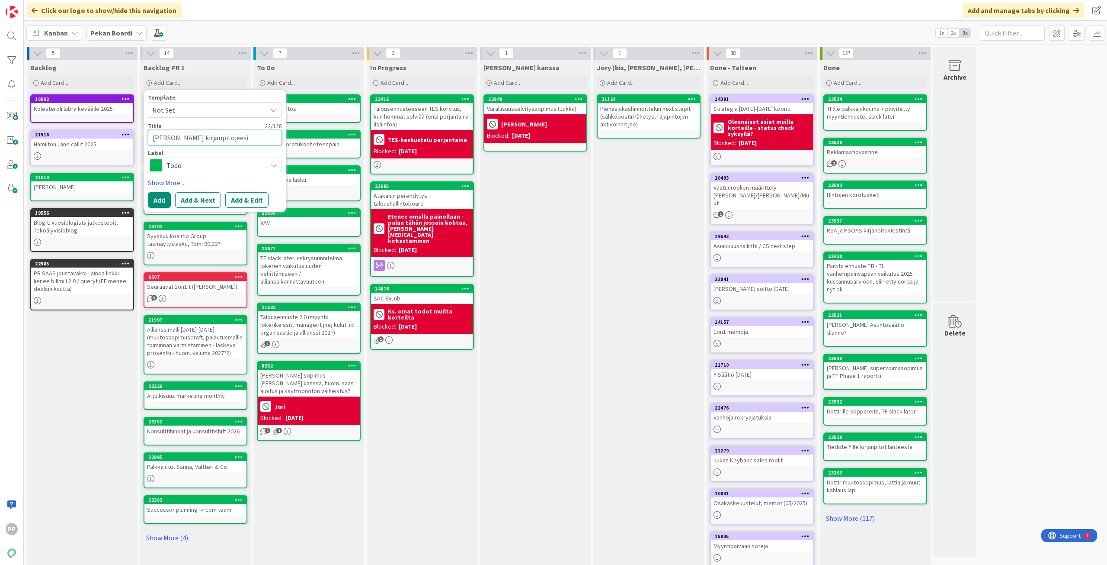
type textarea "x"
type textarea "[PERSON_NAME] kirjanpitojeesi mi"
type textarea "x"
type textarea "[PERSON_NAME] kirjanpitojeesi min"
type textarea "x"
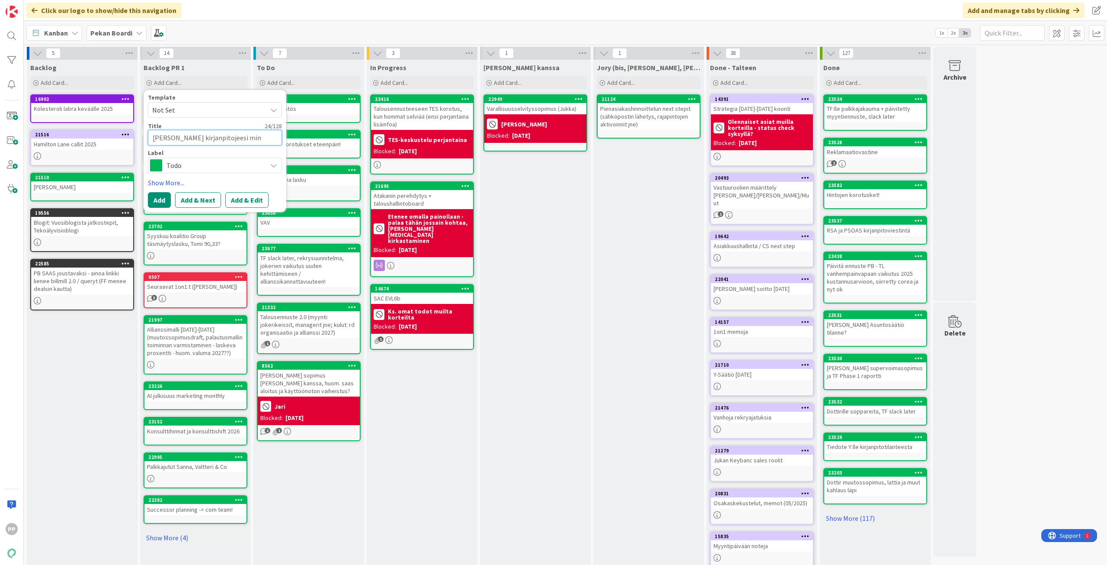
type textarea "[PERSON_NAME] kirjanpitojeesi minn"
type textarea "x"
type textarea "[PERSON_NAME] kirjanpitojeesi minne"
type textarea "x"
type textarea "[PERSON_NAME] kirjanpitojeesi minne?"
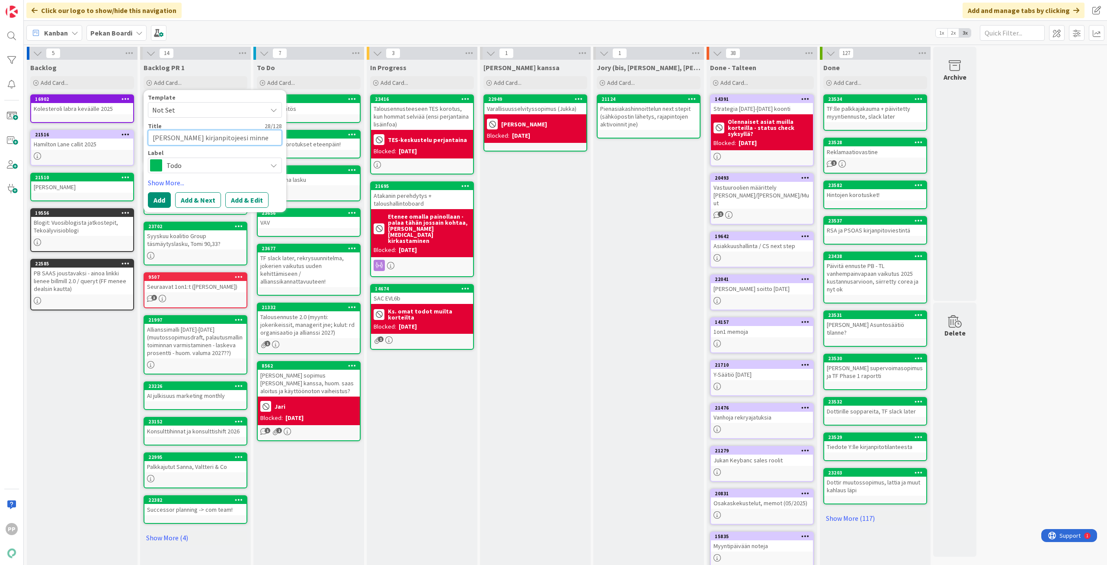
type textarea "x"
type textarea "[PERSON_NAME] kirjanpitojeesi minne"
type textarea "x"
type textarea "[PERSON_NAME] kirjanpitojeesi minne"
type textarea "x"
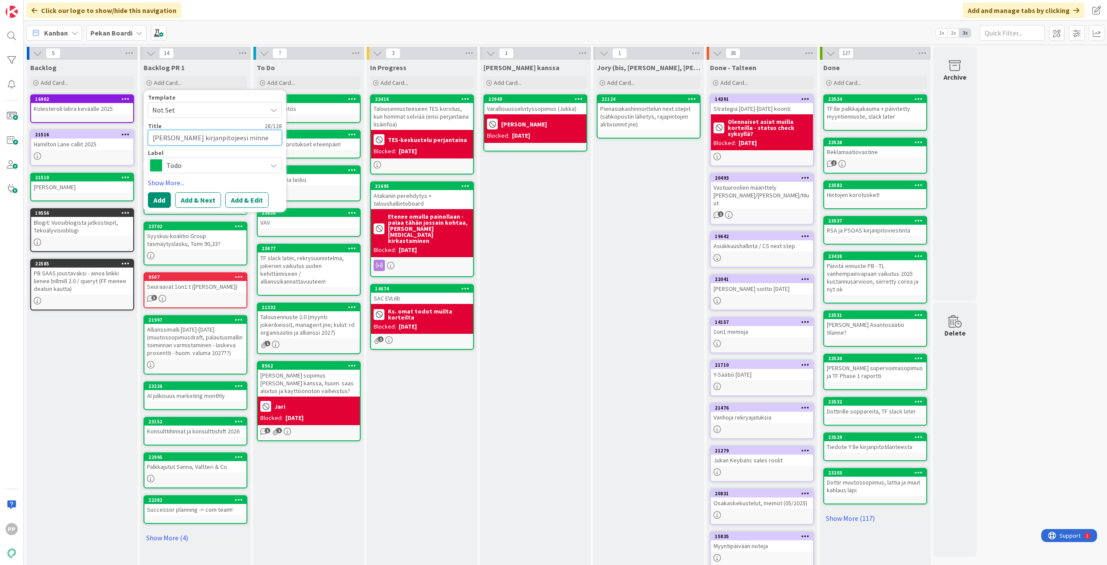
type textarea "[PERSON_NAME] kirjanpitojeesi minne t"
type textarea "x"
type textarea "[PERSON_NAME] kirjanpitojeesi minne tu"
type textarea "x"
type textarea "[PERSON_NAME] kirjanpitojeesi [PERSON_NAME]"
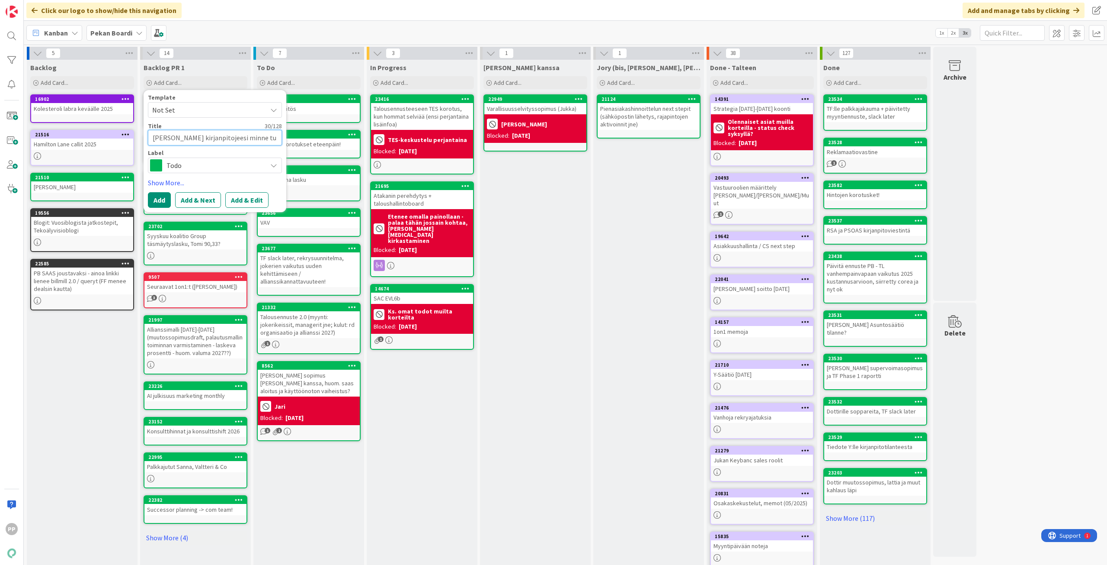
type textarea "x"
type textarea "[PERSON_NAME] kirjanpitojeesi [PERSON_NAME]"
type textarea "x"
type textarea "[PERSON_NAME] kirjanpitojeesi minne tunti"
type textarea "x"
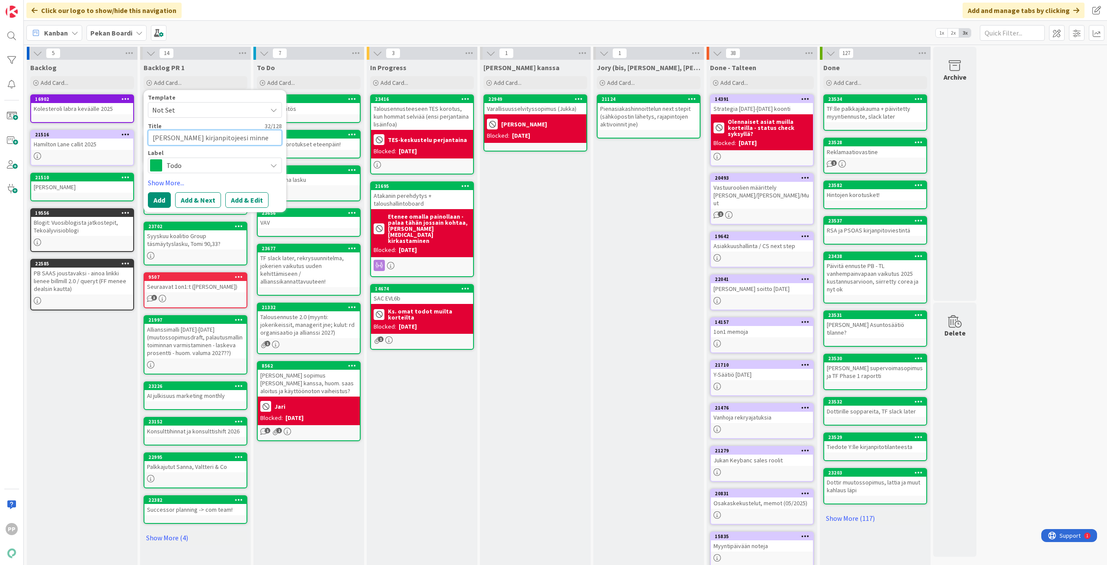
type textarea "[PERSON_NAME] kirjanpitojeesi minne tuntie"
type textarea "x"
type textarea "[PERSON_NAME] kirjanpitojeesi minne tuntiex"
type textarea "x"
type textarea "[PERSON_NAME] kirjanpitojeesi minne tuntiexc"
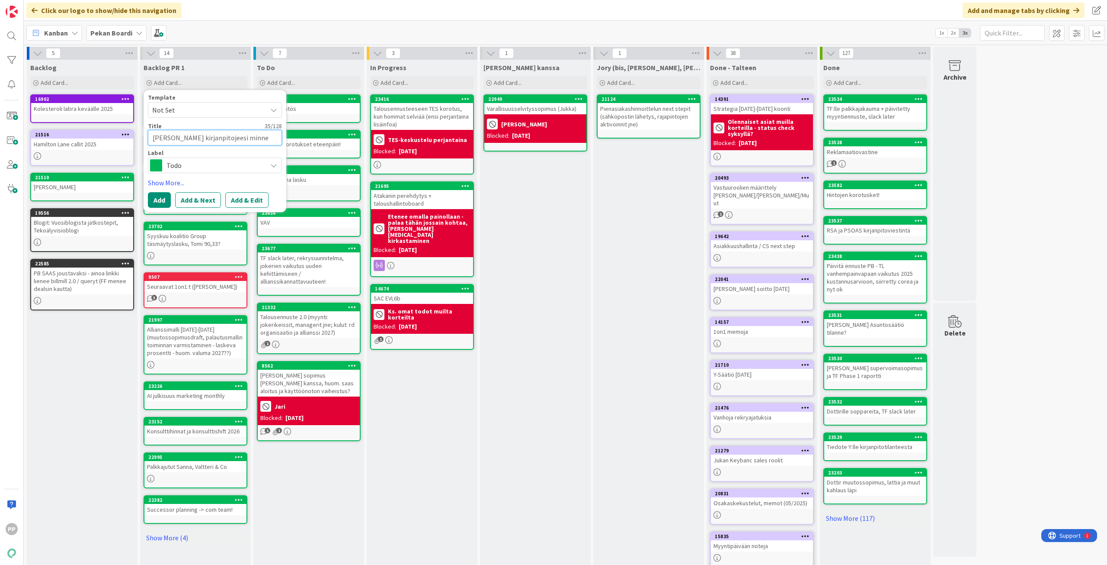
type textarea "x"
type textarea "[PERSON_NAME] kirjanpitojeesi minne tuntiexce"
type textarea "x"
type textarea "[PERSON_NAME] kirjanpitojeesi minne tuntiexcel"
type textarea "x"
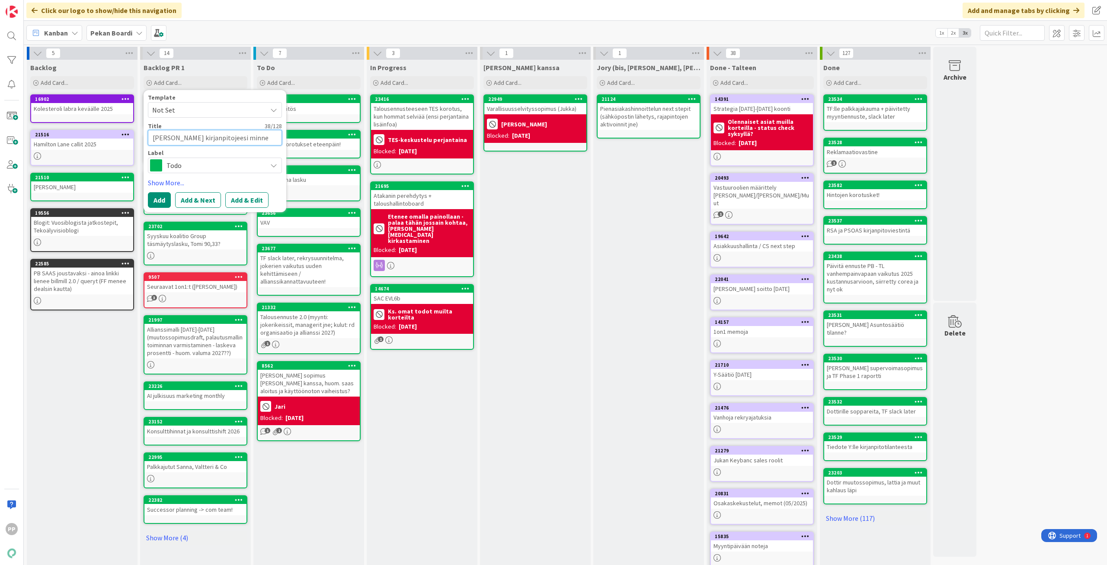
type textarea "[PERSON_NAME] kirjanpitojeesi minne tuntiexceli"
type textarea "x"
type textarea "[PERSON_NAME] kirjanpitojeesi minne tuntiexcelis"
type textarea "x"
type textarea "[PERSON_NAME] kirjanpitojeesi minne tuntiexceliss"
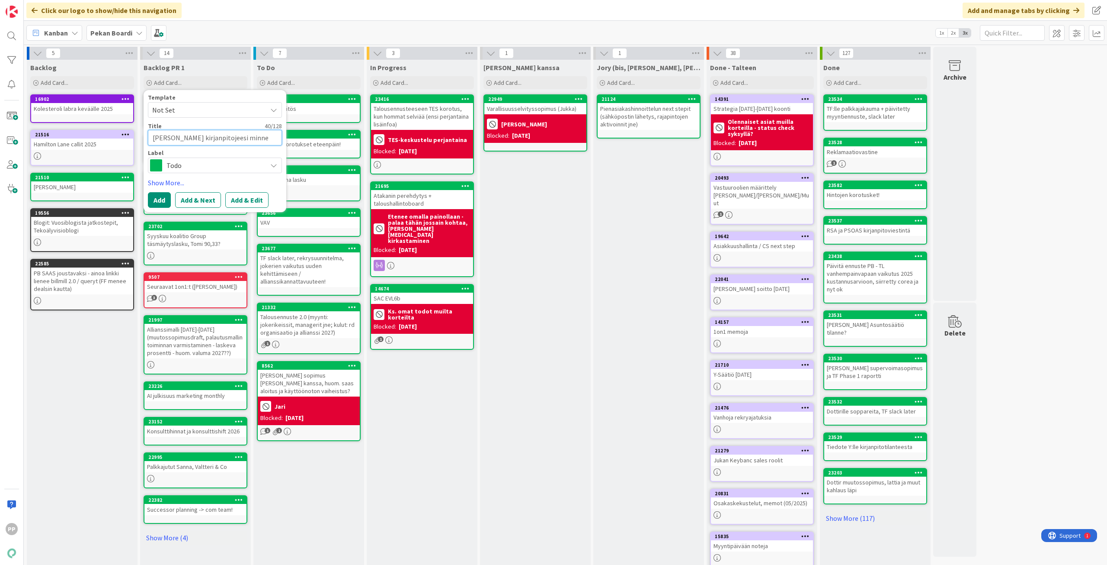
type textarea "x"
type textarea "[PERSON_NAME] kirjanpitojeesi minne tuntiexcelissä"
type textarea "x"
type textarea "[PERSON_NAME] kirjanpitojeesi minne tuntiexcelissä?"
type textarea "x"
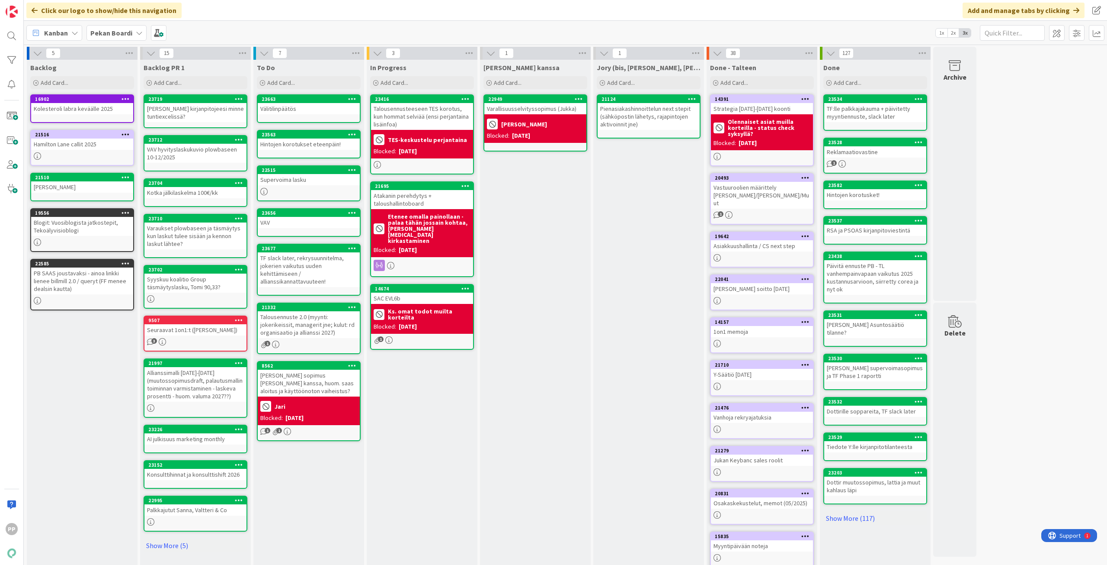
click at [395, 29] on div "Kanban Pekan Boardi 1x 2x 3x" at bounding box center [566, 33] width 1084 height 24
click at [397, 13] on div "Click our logo to show/hide this navigation Add and manage tabs by clicking" at bounding box center [566, 10] width 1084 height 21
click at [577, 278] on div "[PERSON_NAME] kanssa Add Card... 22949 Varallisuusselvityssopimus ([PERSON_NAME…" at bounding box center [535, 327] width 111 height 535
click at [542, 213] on div "[PERSON_NAME] kanssa Add Card... 22949 Varallisuusselvityssopimus ([PERSON_NAME…" at bounding box center [535, 327] width 111 height 535
click at [540, 206] on div "[PERSON_NAME] kanssa Add Card... 22949 Varallisuusselvityssopimus ([PERSON_NAME…" at bounding box center [535, 327] width 111 height 535
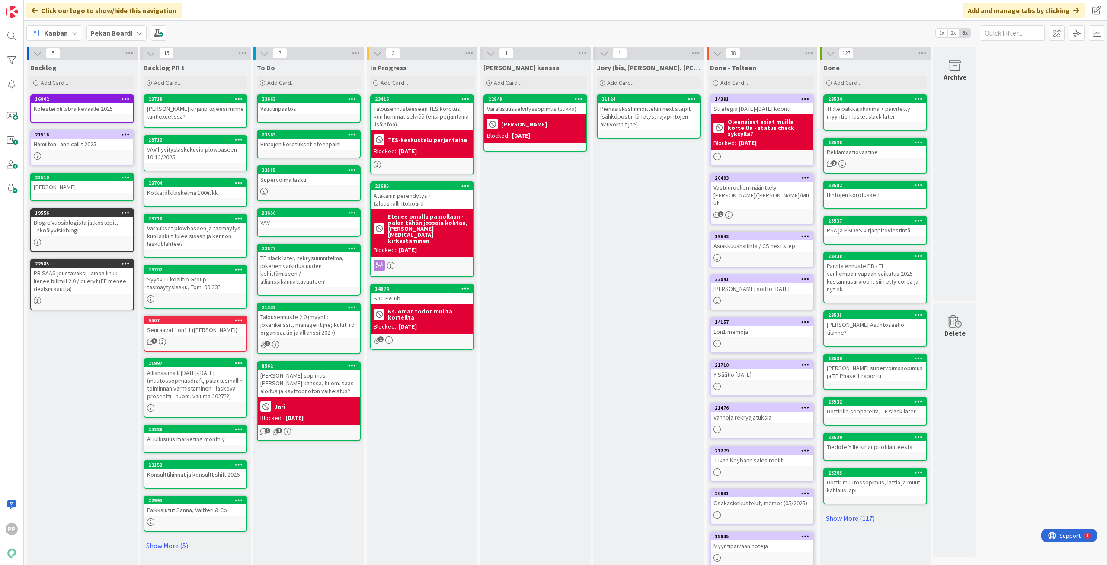
click at [538, 217] on div "[PERSON_NAME] kanssa Add Card... 22949 Varallisuusselvityssopimus ([PERSON_NAME…" at bounding box center [535, 327] width 111 height 535
click at [414, 360] on div "In Progress Add Card... 23416 Talousennusteeseen TES korotus, kun hommat selviä…" at bounding box center [422, 327] width 111 height 535
click at [396, 401] on div "In Progress Add Card... 23416 Talousennusteeseen TES korotus, kun hommat selviä…" at bounding box center [422, 327] width 111 height 535
click at [199, 83] on div "Add Card..." at bounding box center [196, 82] width 104 height 13
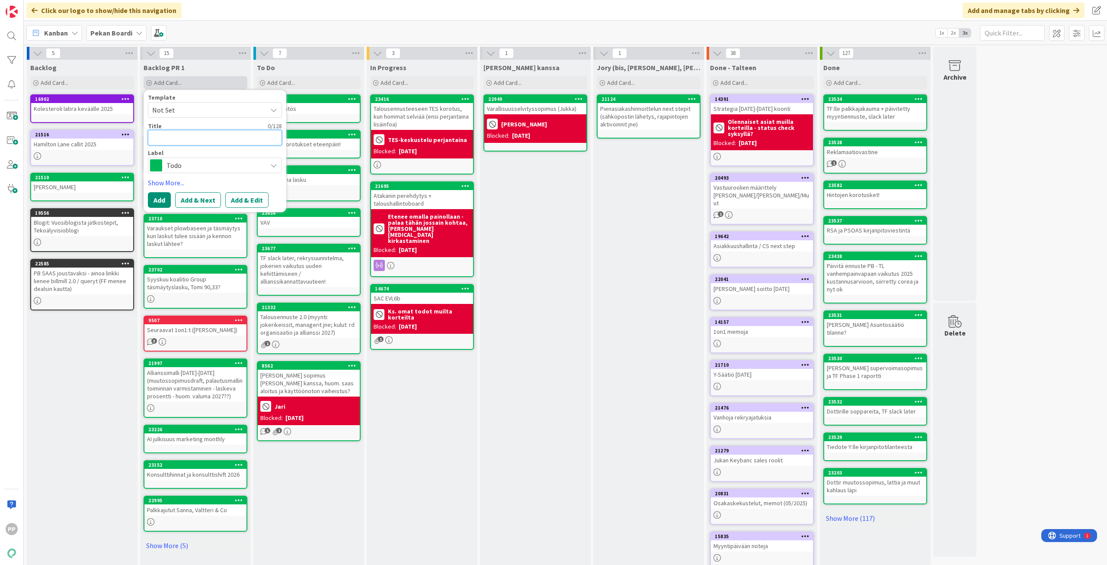
type textarea "K"
type textarea "x"
type textarea "Kt"
type textarea "x"
type textarea "K"
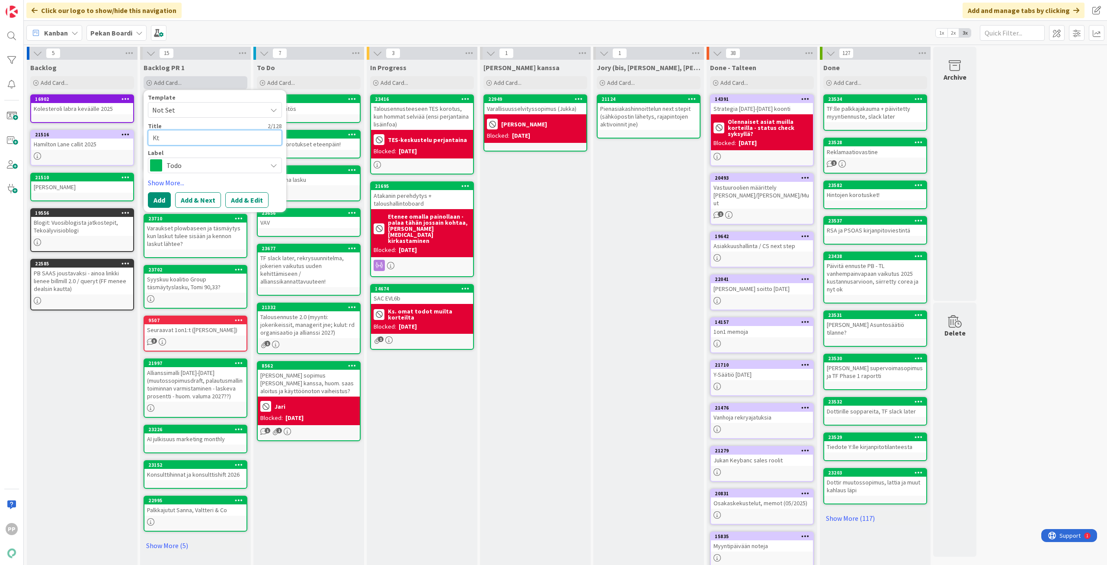
type textarea "x"
type textarea "Ko"
type textarea "x"
type textarea "Kot"
type textarea "x"
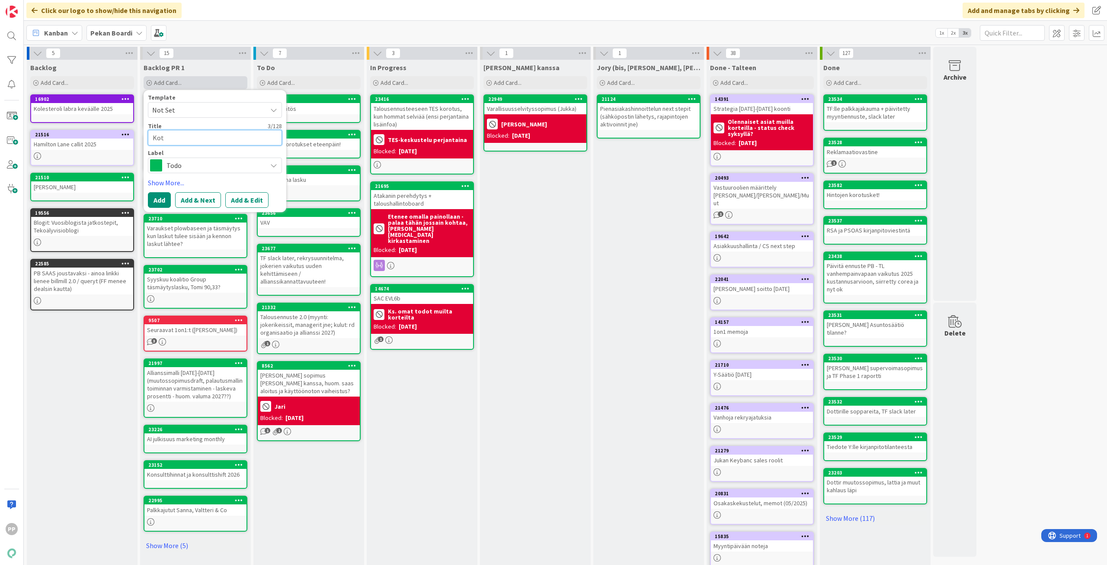
type textarea "Kotk"
type textarea "x"
type textarea "Kotka"
type textarea "x"
type textarea "Kotka"
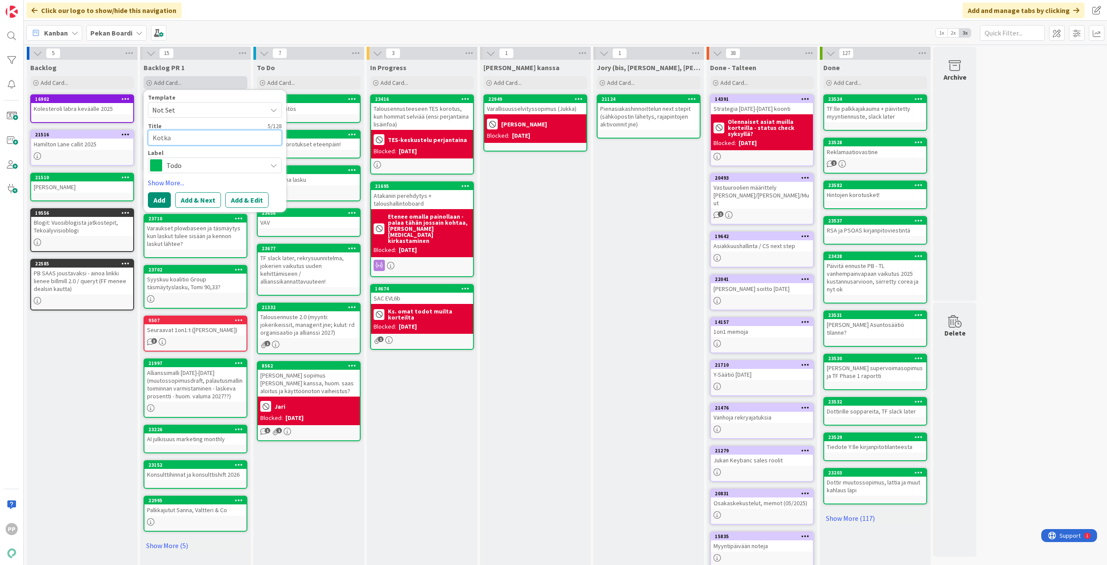
type textarea "x"
type textarea "Kotka +"
type textarea "x"
type textarea "Kotka +"
type textarea "x"
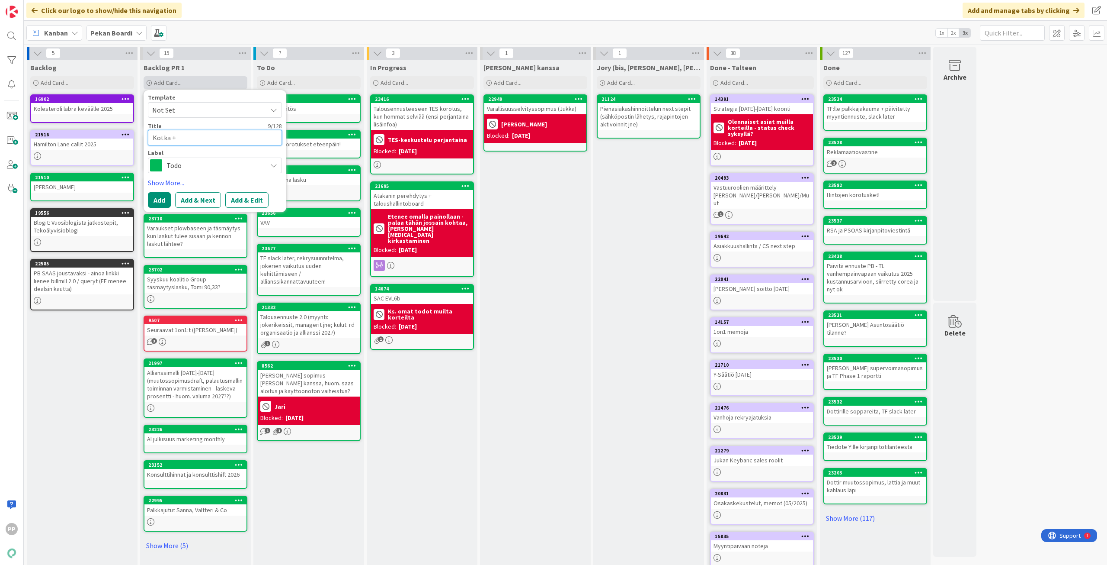
type textarea "Kotka + A"
type textarea "x"
type textarea "Kotka + As"
type textarea "x"
type textarea "Kotka + Asu"
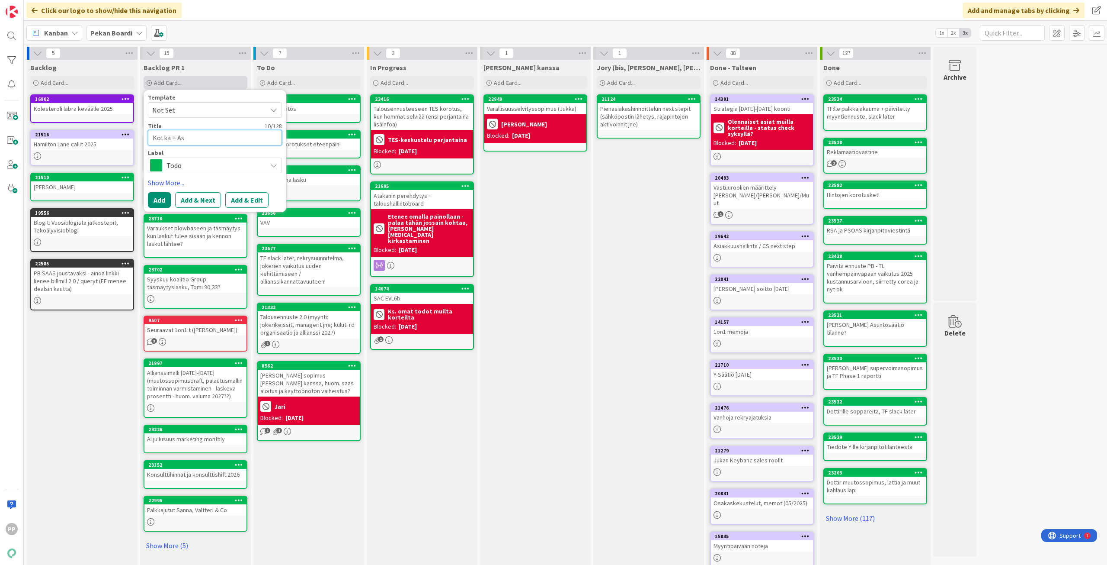
type textarea "x"
type textarea "Kotka + Asun"
type textarea "x"
type textarea "Kotka + Asunt"
type textarea "x"
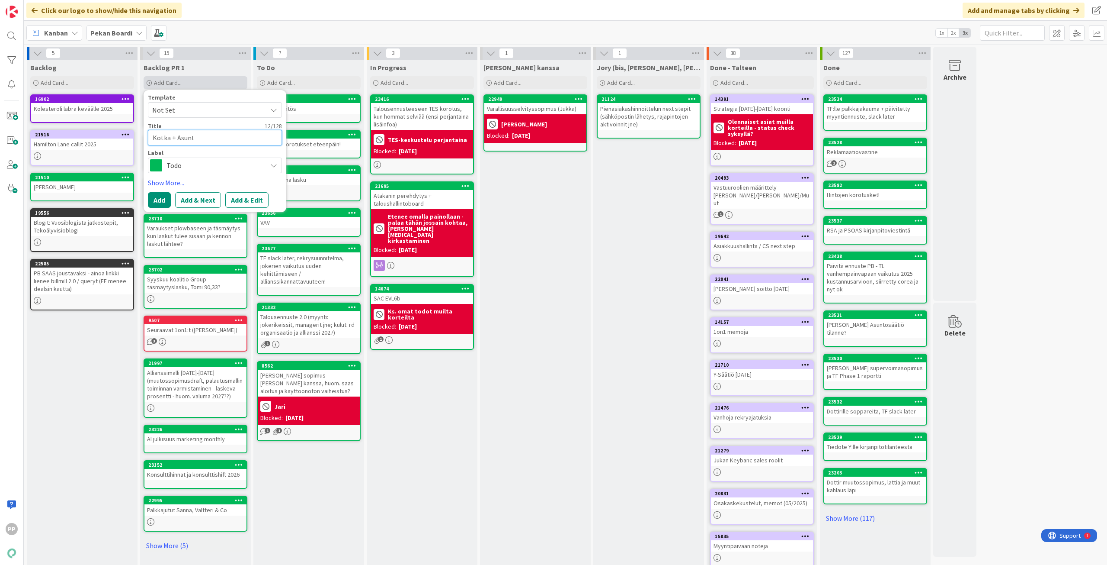
type textarea "Kotka + Asunto"
type textarea "x"
type textarea "Kotka + Asuntos"
type textarea "x"
type textarea "Kotka + Asuntosä"
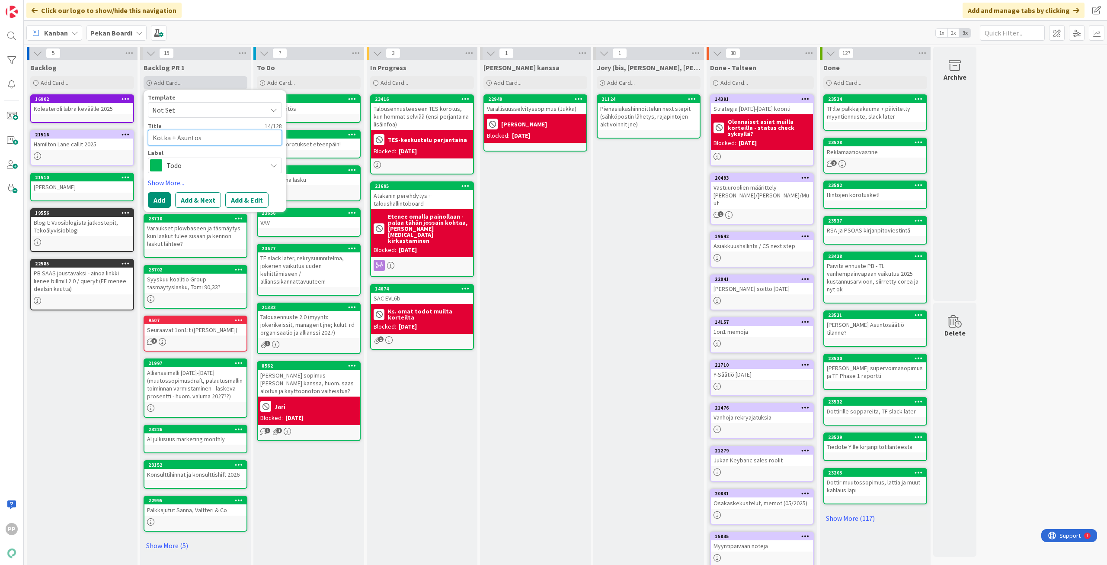
type textarea "x"
type textarea "Kotka + Asuntosää"
type textarea "x"
type textarea "Kotka + Asuntosäät"
type textarea "x"
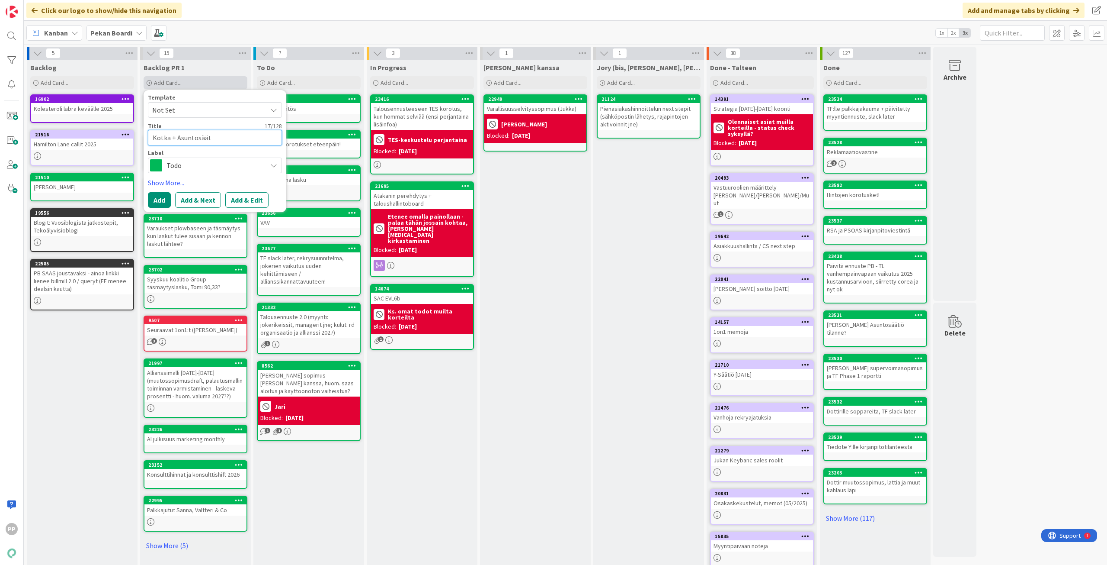
type textarea "Kotka + Asuntosääti"
type textarea "x"
type textarea "Kotka + Asuntosäätiö"
type textarea "x"
type textarea "Kotka + Asuntosäätiö"
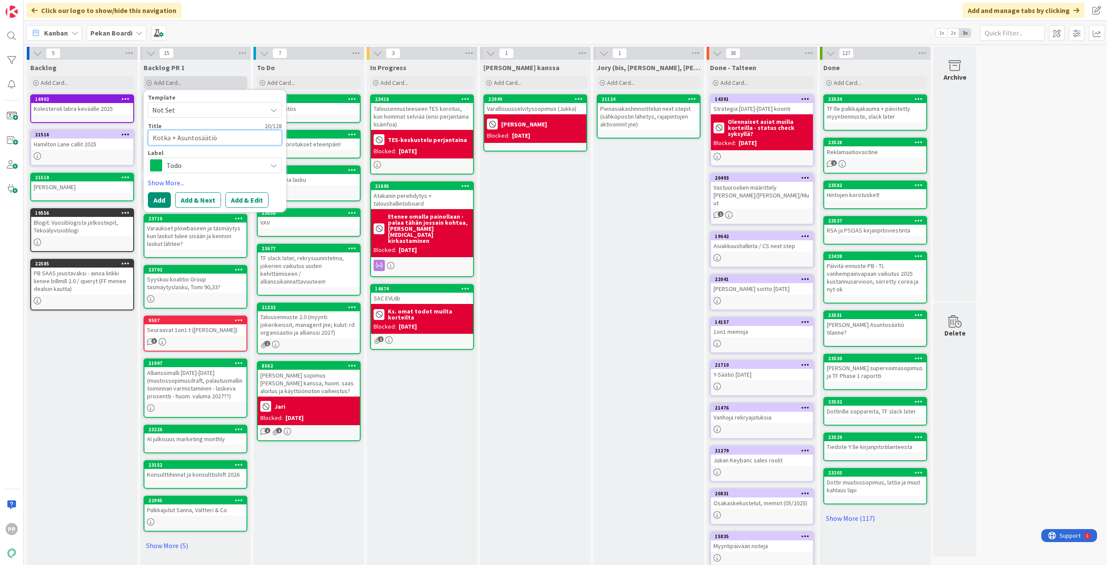
type textarea "x"
type textarea "Kotka + Asuntosäätiö l"
type textarea "x"
type textarea "Kotka + Asuntosäätiö lo"
type textarea "x"
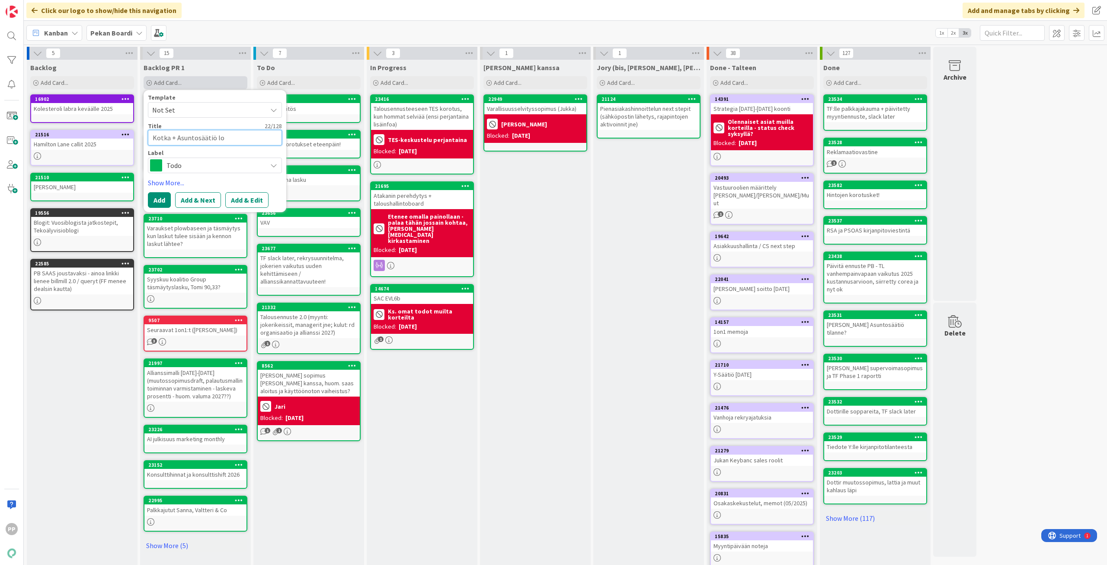
type textarea "Kotka + Asuntosäätiö lop"
type textarea "x"
type textarea "Kotka + Asuntosäätiö lopu"
type textarea "x"
type textarea "Kotka + Asuntosäätiö lopul"
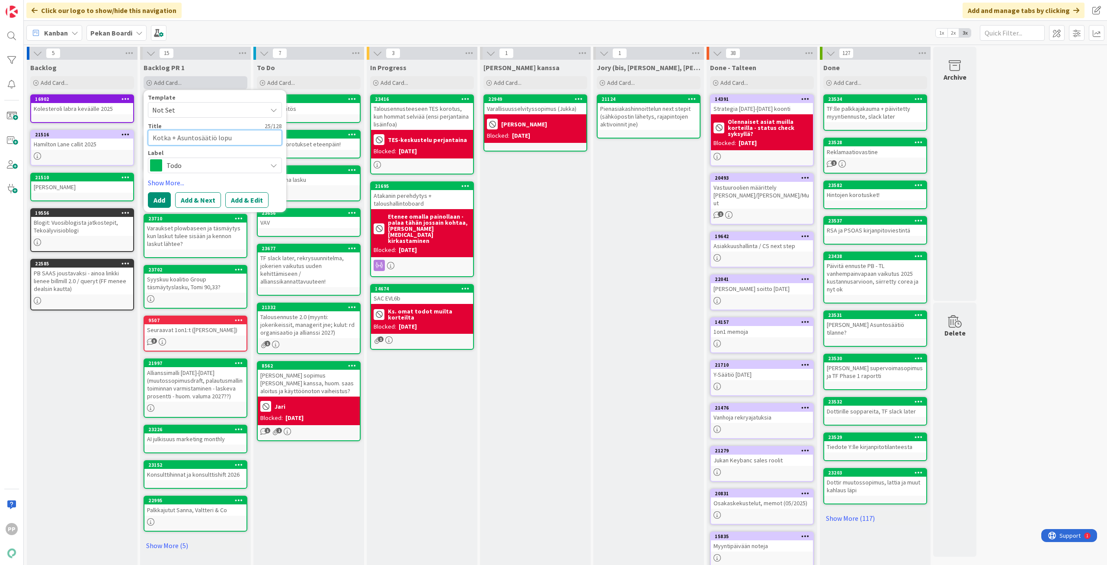
type textarea "x"
type textarea "Kotka + Asuntosäätiö lopull"
type textarea "x"
type textarea "Kotka + Asuntosäätiö lopulli"
type textarea "x"
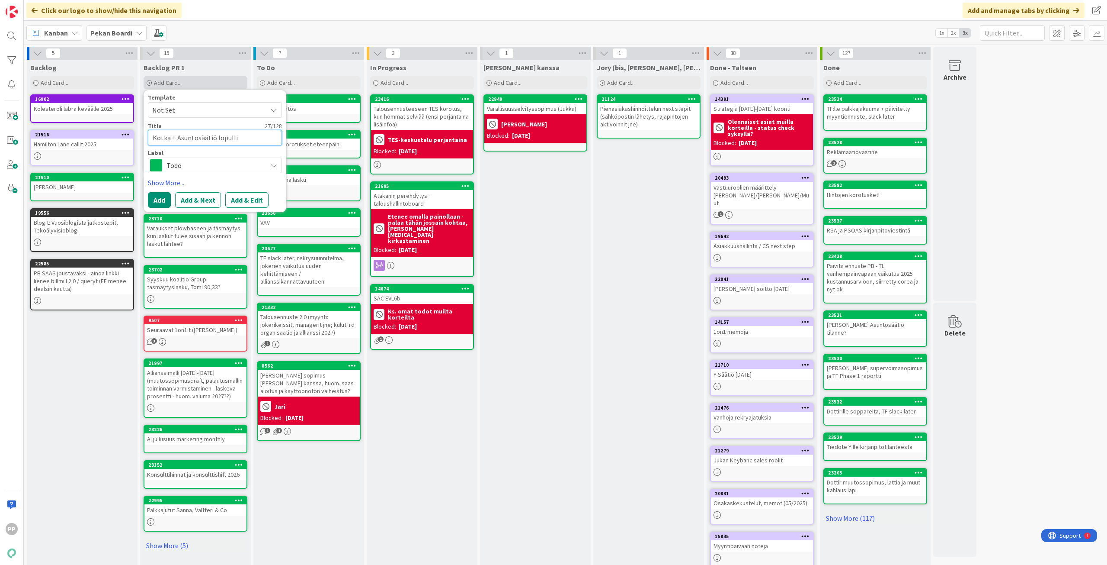
type textarea "Kotka + Asuntosäätiö lopullis"
type textarea "x"
type textarea "Kotka + Asuntosäätiö lopullise"
type textarea "x"
type textarea "Kotka + Asuntosäätiö lopulliset"
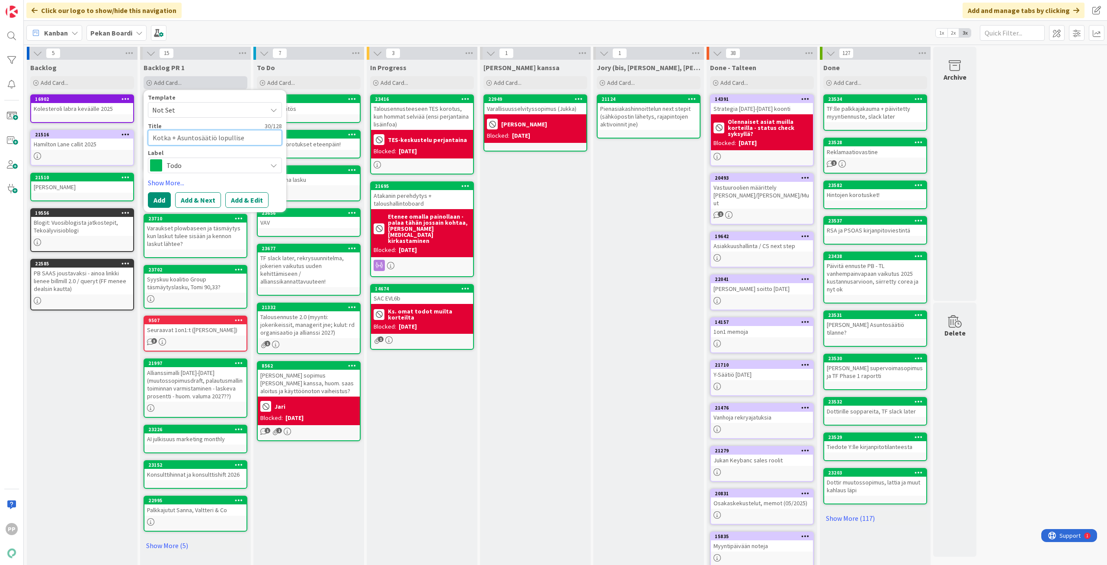
type textarea "x"
type textarea "Kotka + Asuntosäätiö lopulliset"
type textarea "x"
type textarea "Kotka + Asuntosäätiö lopulliset l"
type textarea "x"
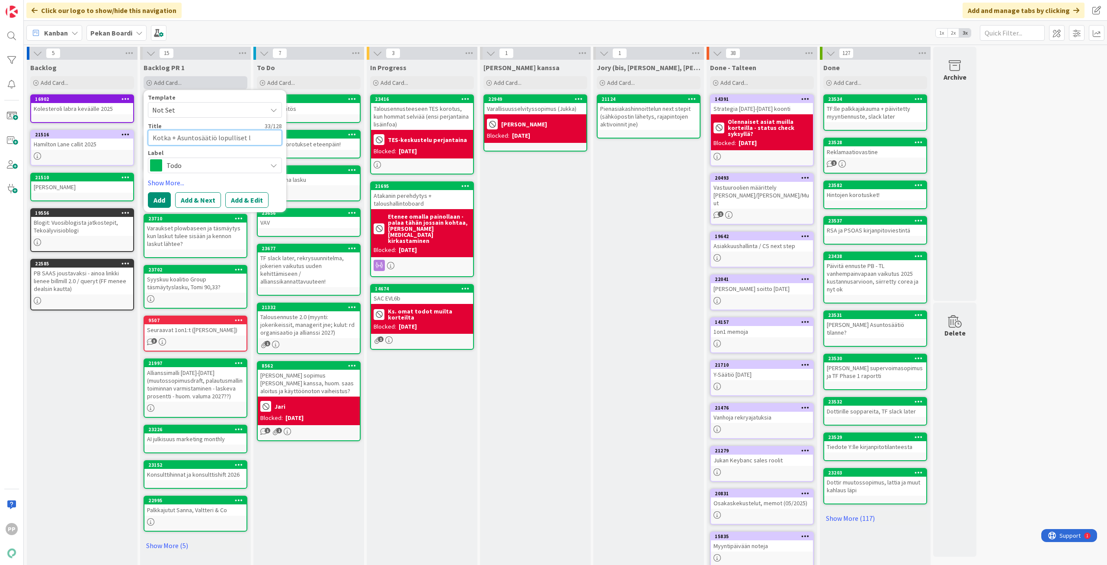
type textarea "Kotka + Asuntosäätiö lopulliset la"
type textarea "x"
type textarea "Kotka + Asuntosäätiö lopulliset las"
type textarea "x"
type textarea "Kotka + Asuntosäätiö lopulliset lask"
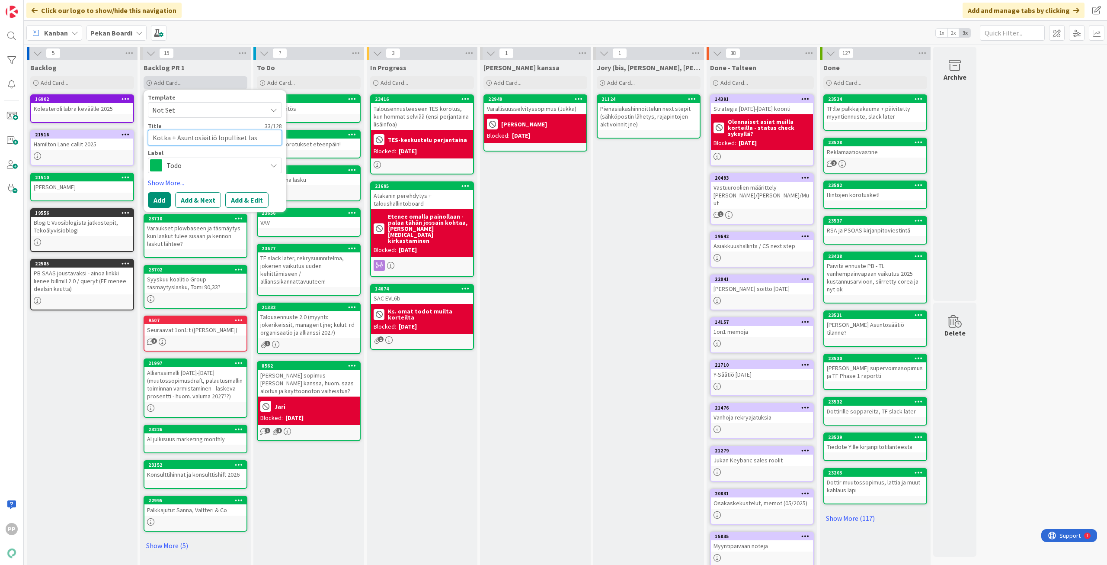
type textarea "x"
type textarea "Kotka + Asuntosäätiö lopulliset lasku"
type textarea "x"
type textarea "Kotka + Asuntosäätiö lopulliset laskut"
type textarea "x"
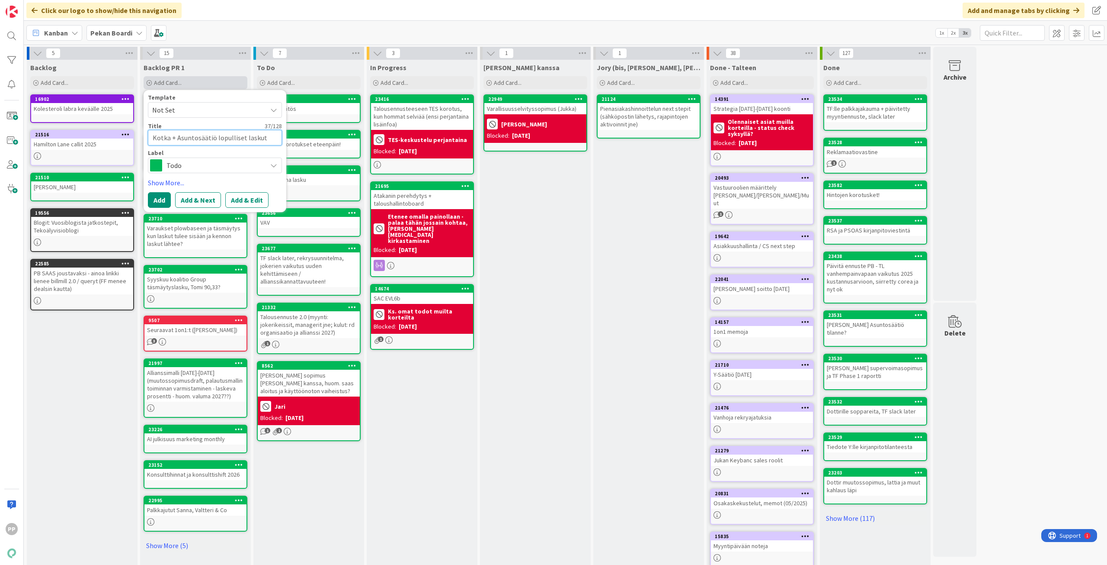
type textarea "Kotka + Asuntosäätiö lopulliset laskut,"
type textarea "x"
type textarea "Kotka + Asuntosäätiö lopulliset laskut,"
type textarea "x"
type textarea "Kotka + Asuntosäätiö lopulliset laskut, m"
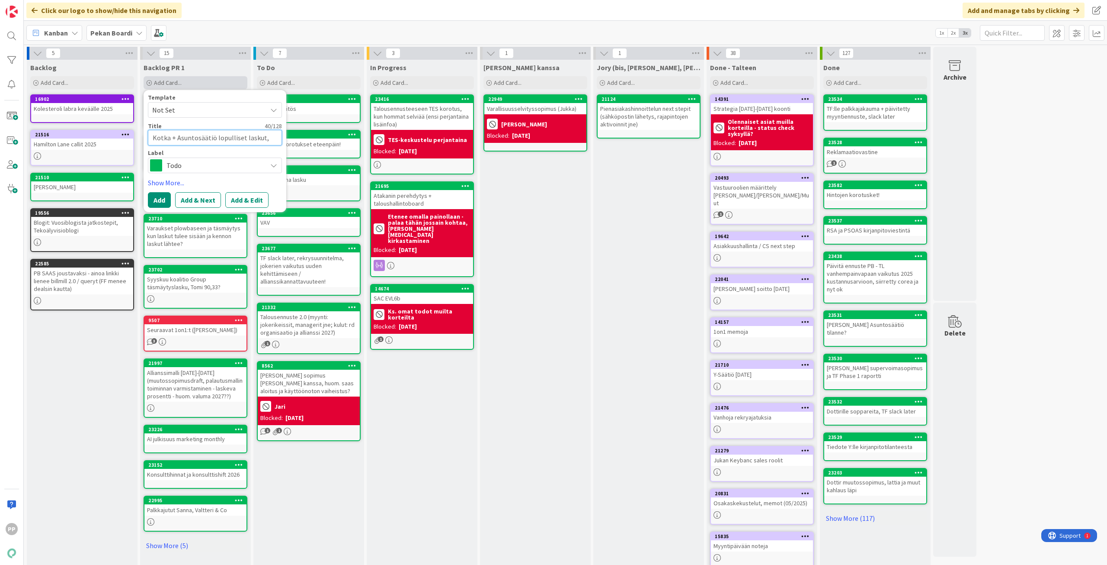
type textarea "x"
type textarea "Kotka + Asuntosäätiö lopulliset laskut, mu"
type textarea "x"
type textarea "Kotka + Asuntosäätiö lopulliset laskut, mui"
type textarea "x"
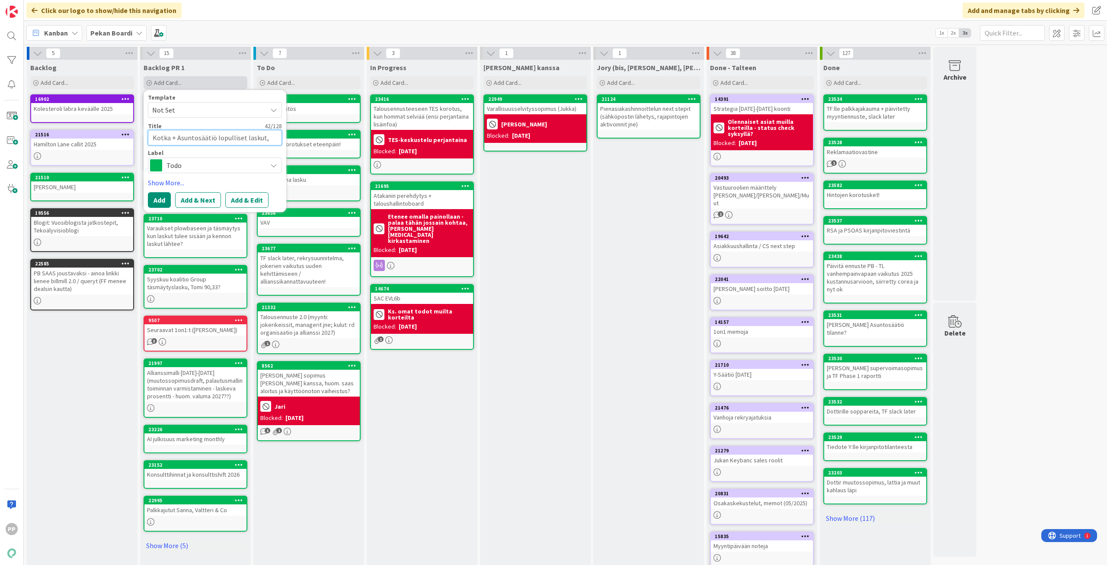
type textarea "Kotka + Asuntosäätiö lopulliset laskut, muis"
type textarea "x"
type textarea "Kotka + Asuntosäätiö lopulliset laskut, muist"
type textarea "x"
type textarea "Kotka + Asuntosäätiö lopulliset laskut, muista"
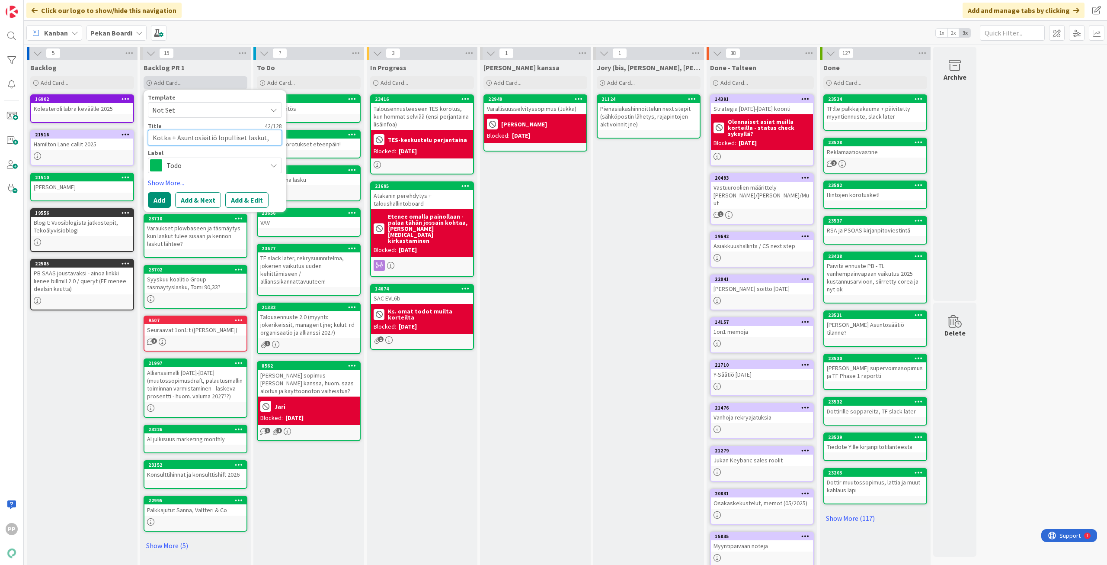
type textarea "x"
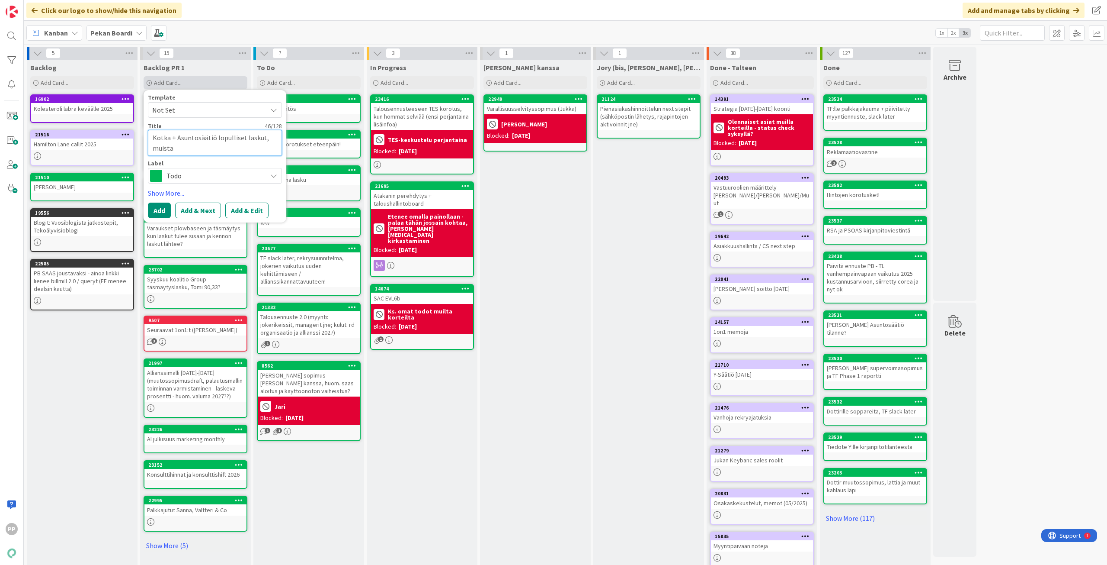
type textarea "Kotka + Asuntosäätiö lopulliset laskut, muista"
type textarea "x"
type textarea "Kotka + Asuntosäätiö lopulliset laskut, muista m"
type textarea "x"
type textarea "Kotka + Asuntosäätiö lopulliset laskut, muista my"
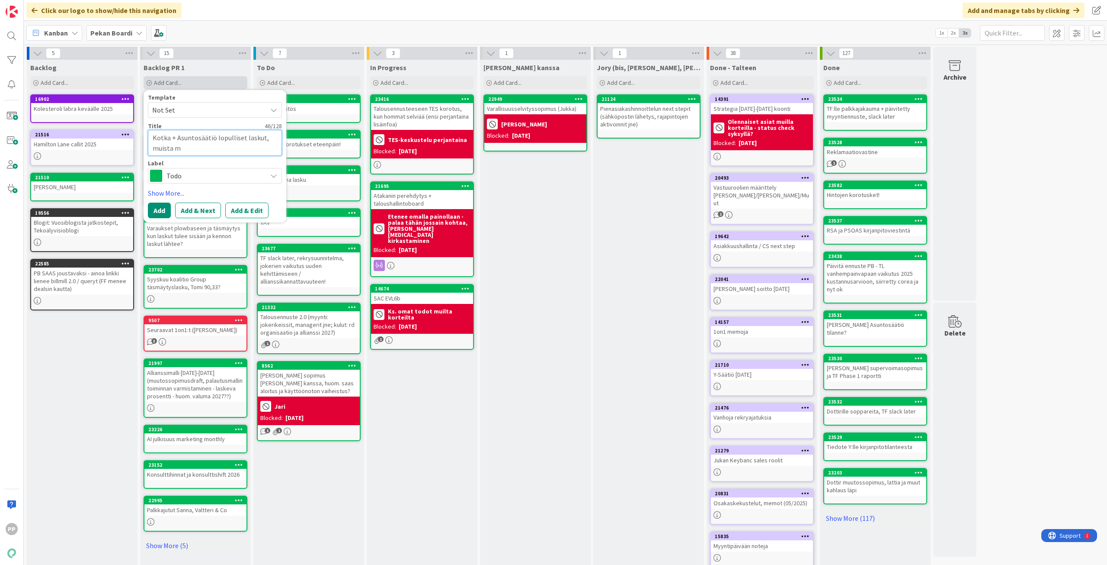
type textarea "x"
type textarea "Kotka + Asuntosäätiö lopulliset laskut, muista myö"
type textarea "x"
type textarea "Kotka + Asuntosäätiö lopulliset laskut, muista myös"
type textarea "x"
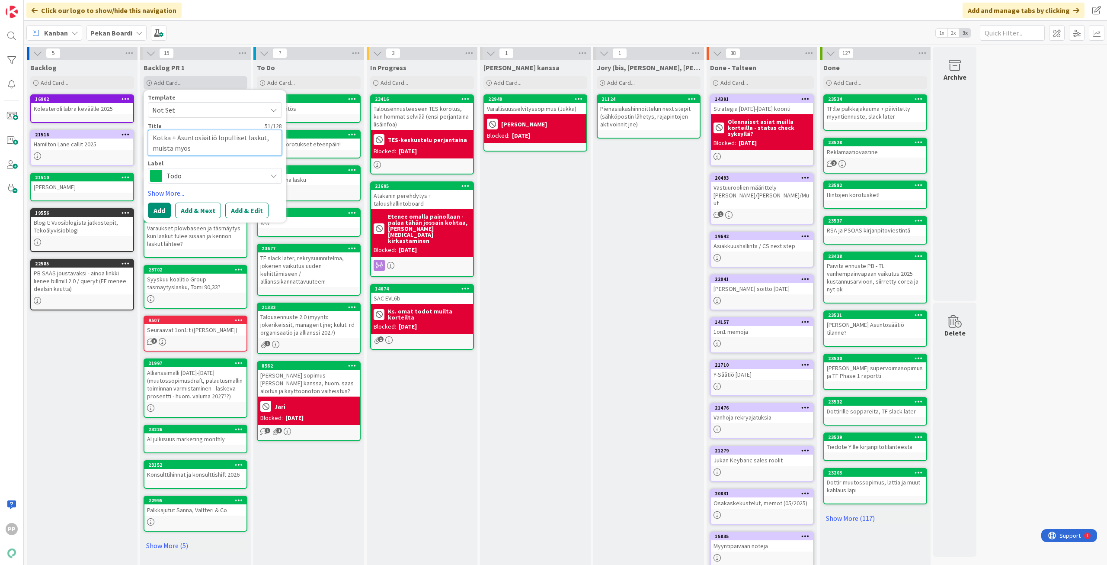
type textarea "Kotka + Asuntosäätiö lopulliset laskut, muista myös"
type textarea "x"
type textarea "Kotka + Asuntosäätiö lopulliset laskut, muista myös s"
type textarea "x"
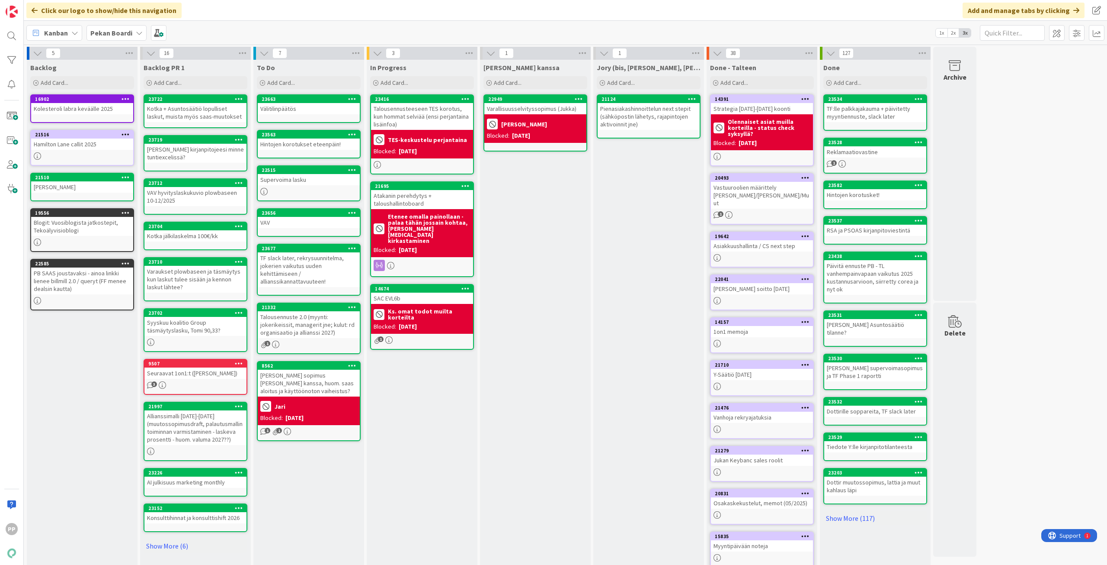
click at [246, 29] on div "Kanban Pekan Boardi 1x 2x 3x" at bounding box center [566, 33] width 1084 height 24
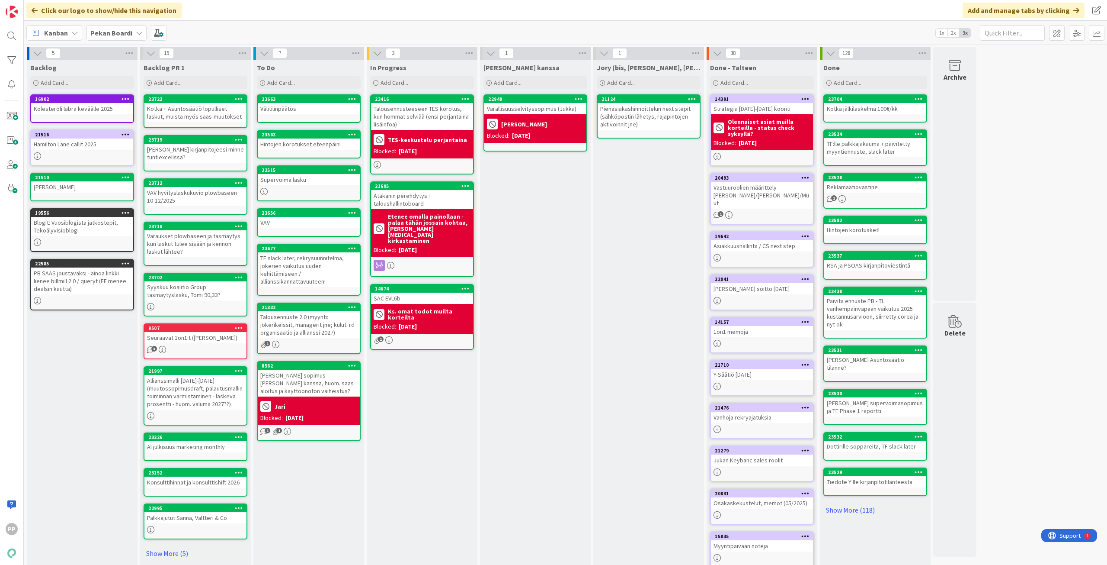
click at [443, 420] on div "In Progress Add Card... 23416 Talousennusteeseen TES korotus, kun hommat selviä…" at bounding box center [422, 327] width 111 height 535
click at [424, 396] on div "In Progress Add Card... 23416 Talousennusteeseen TES korotus, kun hommat selviä…" at bounding box center [422, 327] width 111 height 535
click at [425, 395] on div "In Progress Add Card... 23416 Talousennusteeseen TES korotus, kun hommat selviä…" at bounding box center [422, 327] width 111 height 535
click at [434, 406] on div "In Progress Add Card... 23416 Talousennusteeseen TES korotus, kun hommat selviä…" at bounding box center [422, 327] width 111 height 535
click at [436, 407] on div "In Progress Add Card... 23416 Talousennusteeseen TES korotus, kun hommat selviä…" at bounding box center [422, 327] width 111 height 535
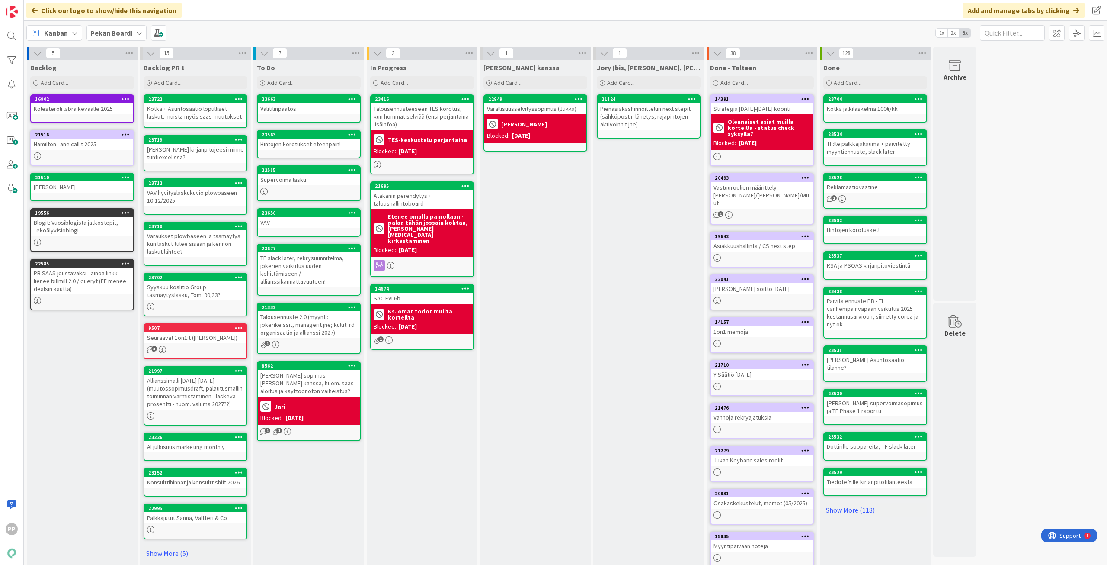
click at [436, 406] on div "In Progress Add Card... 23416 Talousennusteeseen TES korotus, kun hommat selviä…" at bounding box center [422, 327] width 111 height 535
click at [620, 461] on div "Jory (bis, [PERSON_NAME], [PERSON_NAME]) Add Card... 21124 Pienasiakashinnoitte…" at bounding box center [649, 327] width 111 height 535
click at [554, 423] on div "[PERSON_NAME] kanssa Add Card... 22949 Varallisuusselvityssopimus ([PERSON_NAME…" at bounding box center [535, 327] width 111 height 535
click at [196, 552] on link "Show More (5)" at bounding box center [196, 553] width 104 height 14
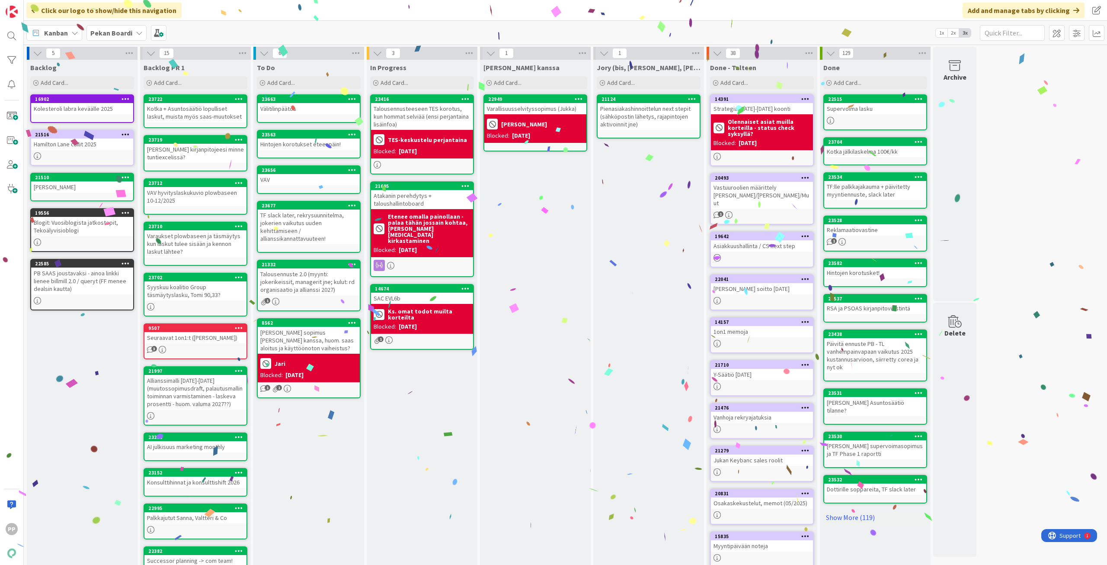
click at [561, 339] on div "[PERSON_NAME] kanssa Add Card... 22949 Varallisuusselvityssopimus ([PERSON_NAME…" at bounding box center [535, 452] width 111 height 784
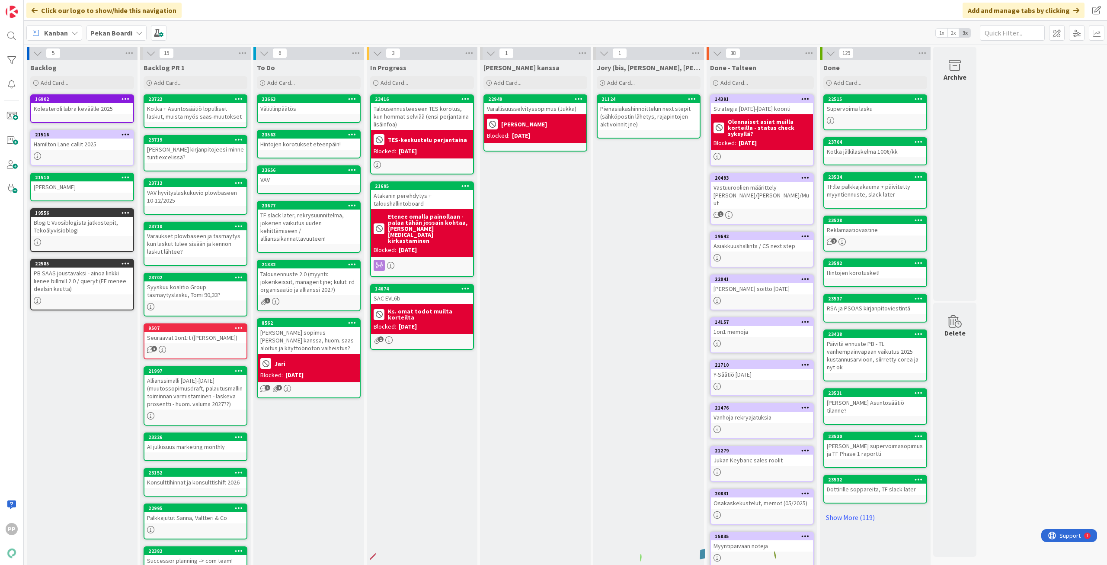
click at [436, 292] on div "SAC EVL6b" at bounding box center [422, 297] width 102 height 11
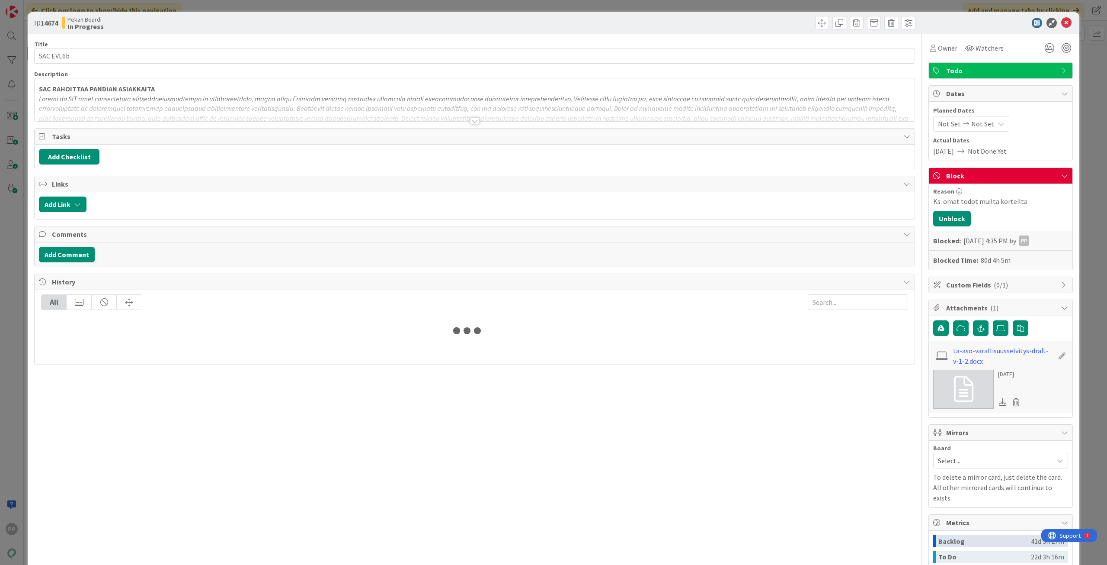
click at [264, 103] on div at bounding box center [475, 110] width 880 height 22
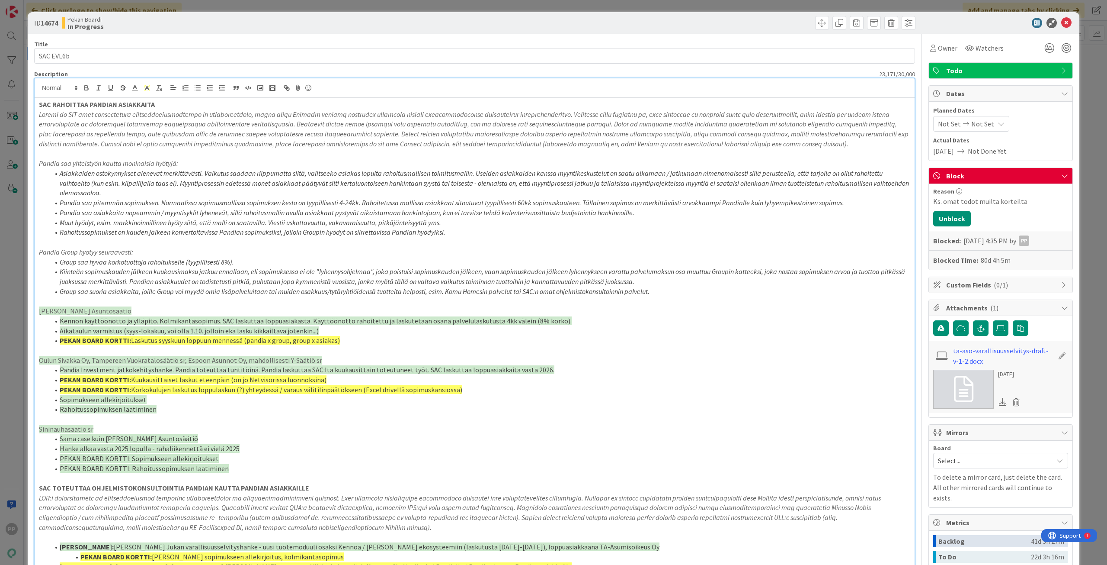
click at [361, 345] on li "PEKAN BOARD KORTTI: Laskutus syyskuun loppuun mennessä (pandia x group, group x…" at bounding box center [479, 340] width 861 height 10
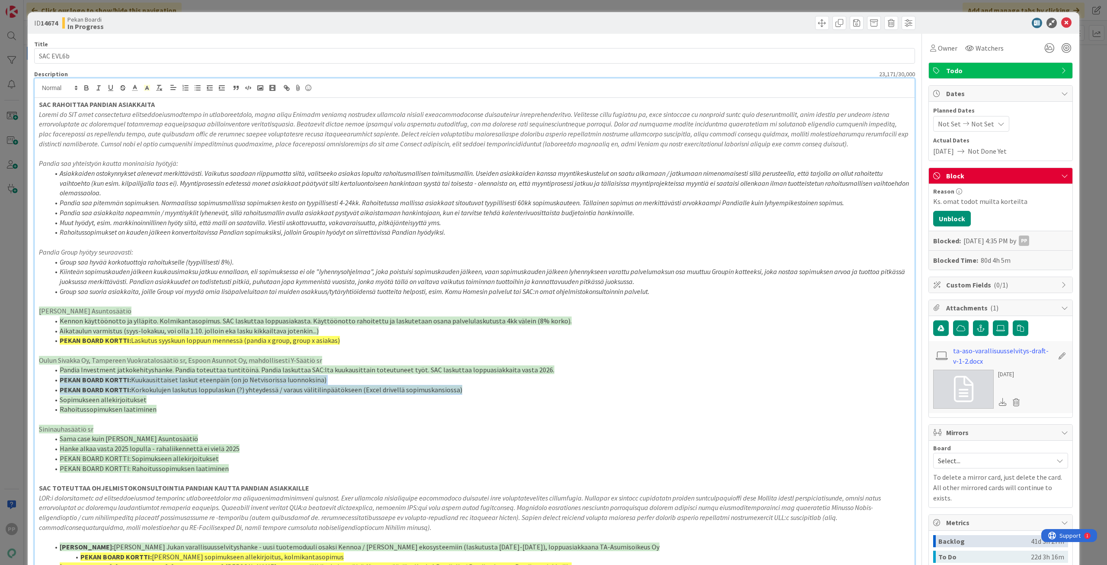
drag, startPoint x: 498, startPoint y: 388, endPoint x: 61, endPoint y: 382, distance: 436.5
click at [61, 382] on ol "Pandia Investment jatkokehityshanke. Pandia toteuttaa tuntitöinä. Pandia laskut…" at bounding box center [475, 389] width 872 height 49
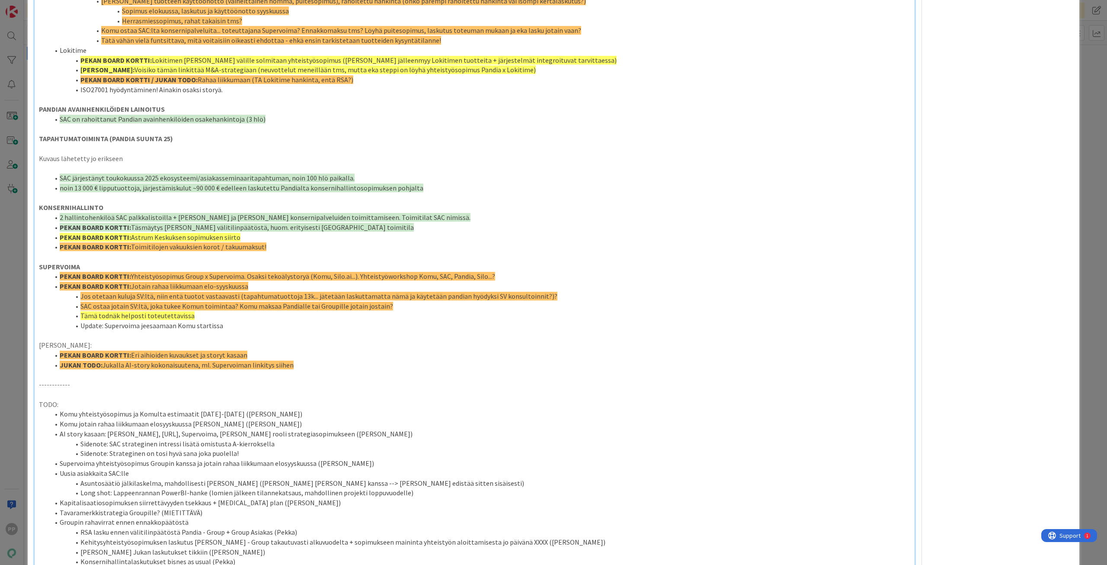
scroll to position [822, 0]
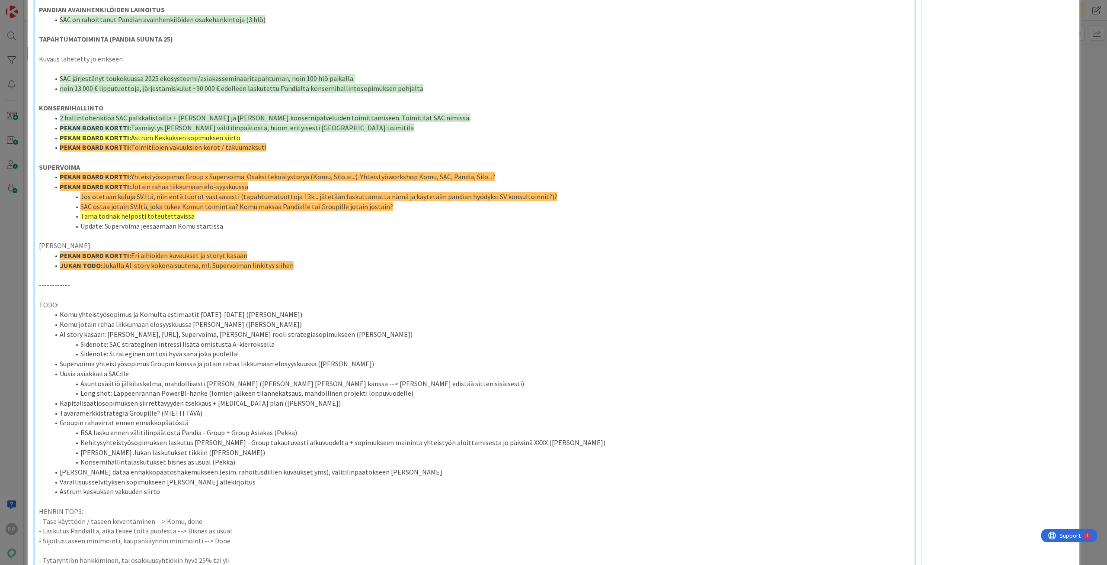
click at [29, 317] on div "ID 14674 Pekan Boardi In Progress Title 9 / 128 SAC EVL6b Description 23,171 / …" at bounding box center [554, 103] width 1052 height 1827
click at [21, 318] on div "ID 14674 Pekan Boardi In Progress Title 9 / 128 SAC EVL6b Description 23,171 / …" at bounding box center [553, 282] width 1107 height 565
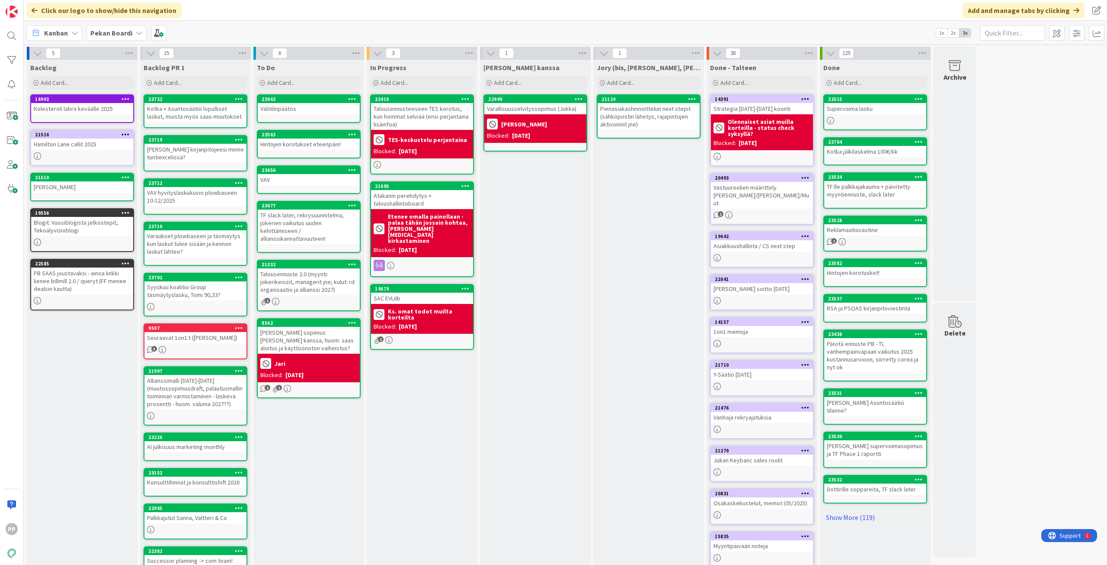
click at [393, 292] on div "SAC EVL6b" at bounding box center [422, 297] width 102 height 11
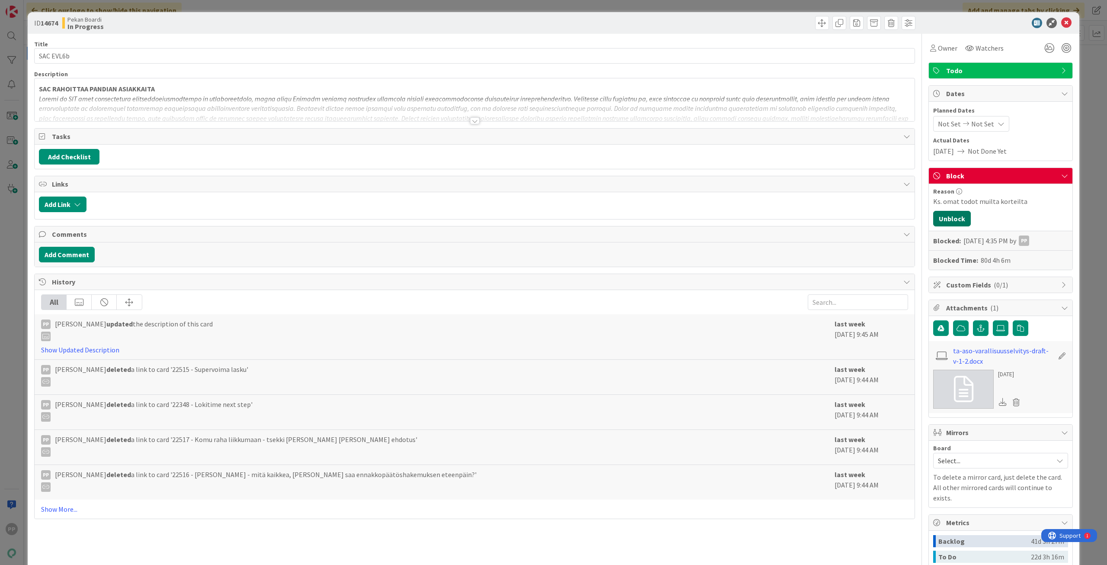
click at [952, 221] on button "Unblock" at bounding box center [953, 219] width 38 height 16
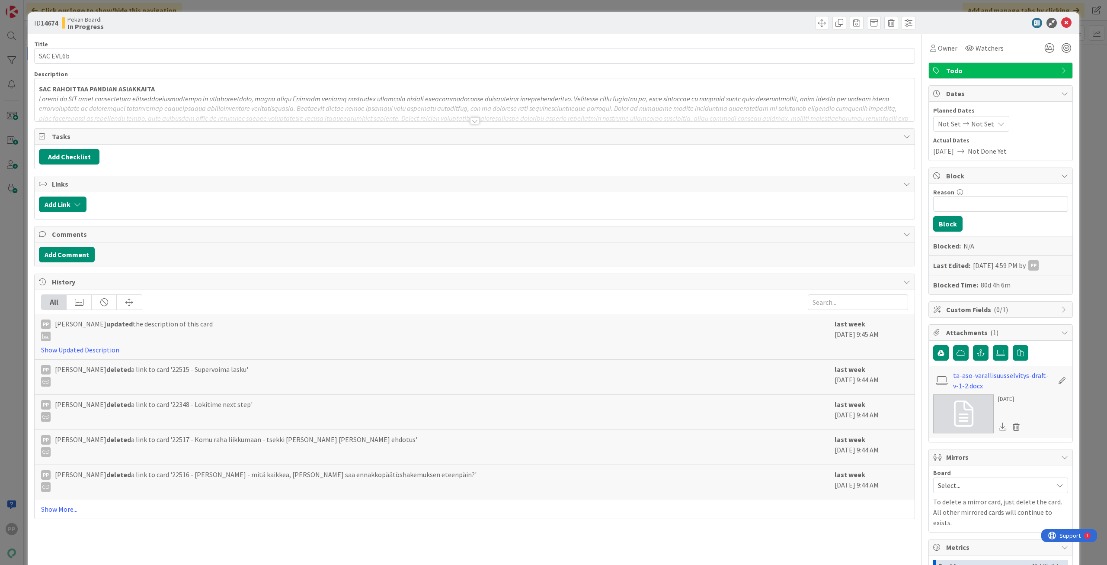
click at [1085, 238] on div "ID 14674 Pekan Boardi In Progress Title 9 / 128 SAC EVL6b Description 23,171 / …" at bounding box center [553, 282] width 1107 height 565
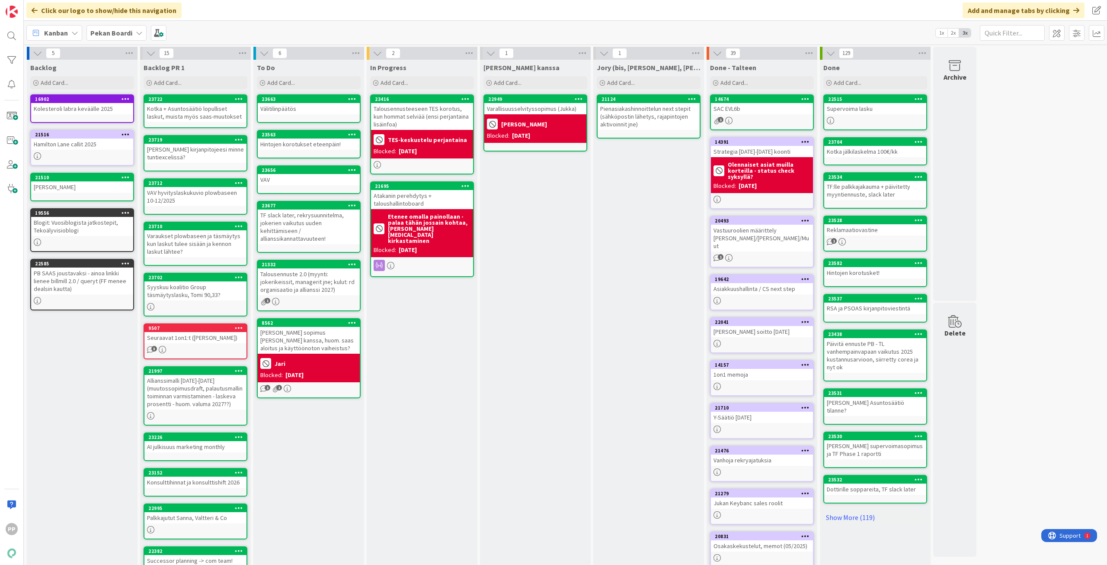
click at [805, 100] on icon at bounding box center [806, 99] width 8 height 6
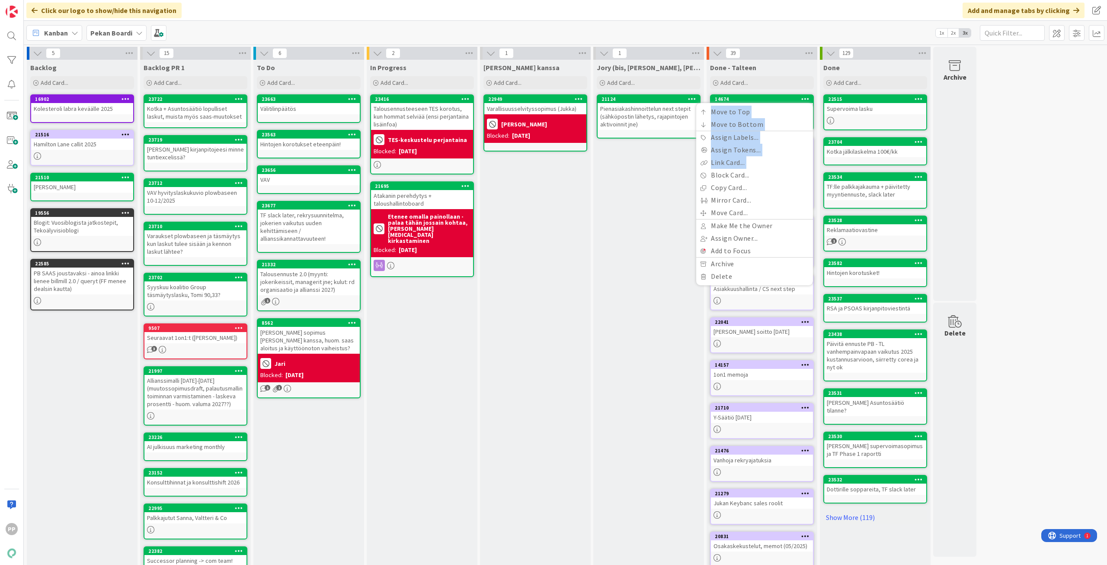
drag, startPoint x: 771, startPoint y: 99, endPoint x: 704, endPoint y: 181, distance: 105.4
click at [711, 103] on div "14674 Move to Top Move to Bottom Assign Labels... Assign Tokens... Link Card...…" at bounding box center [762, 99] width 102 height 8
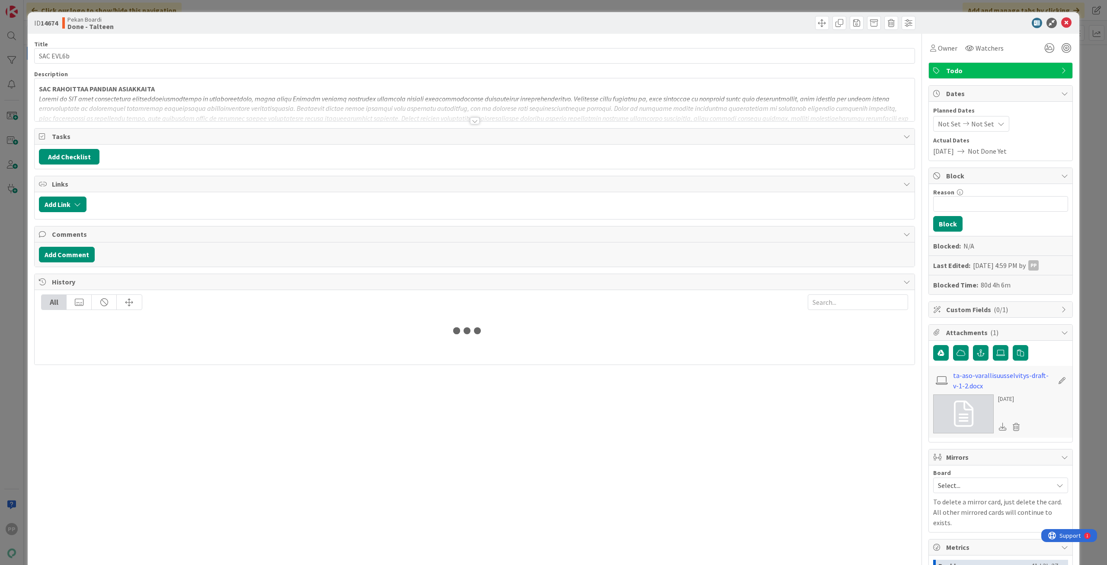
click at [1065, 24] on icon at bounding box center [1067, 23] width 10 height 10
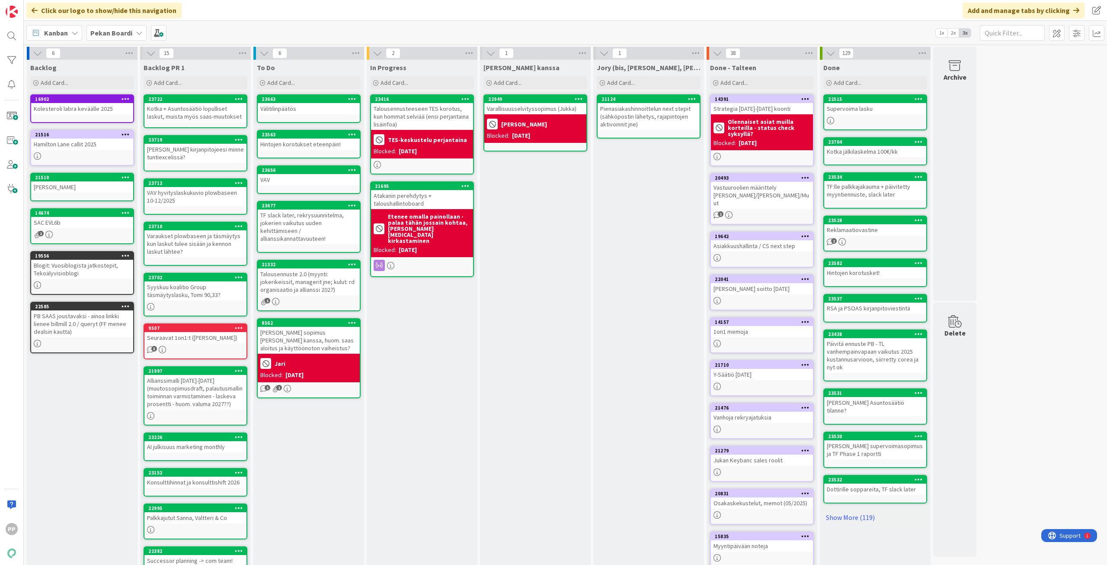
click at [435, 349] on div "In Progress Add Card... 23416 Talousennusteeseen TES korotus, kun hommat selviä…" at bounding box center [422, 452] width 111 height 784
click at [441, 389] on div "In Progress Add Card... 23416 Talousennusteeseen TES korotus, kun hommat selviä…" at bounding box center [422, 452] width 111 height 784
click at [421, 393] on div "In Progress Add Card... 23416 Talousennusteeseen TES korotus, kun hommat selviä…" at bounding box center [422, 452] width 111 height 784
click at [385, 346] on div "In Progress Add Card... 23416 Talousennusteeseen TES korotus, kun hommat selviä…" at bounding box center [422, 452] width 111 height 784
click at [426, 477] on div "In Progress Add Card... 23416 Talousennusteeseen TES korotus, kun hommat selviä…" at bounding box center [422, 452] width 111 height 784
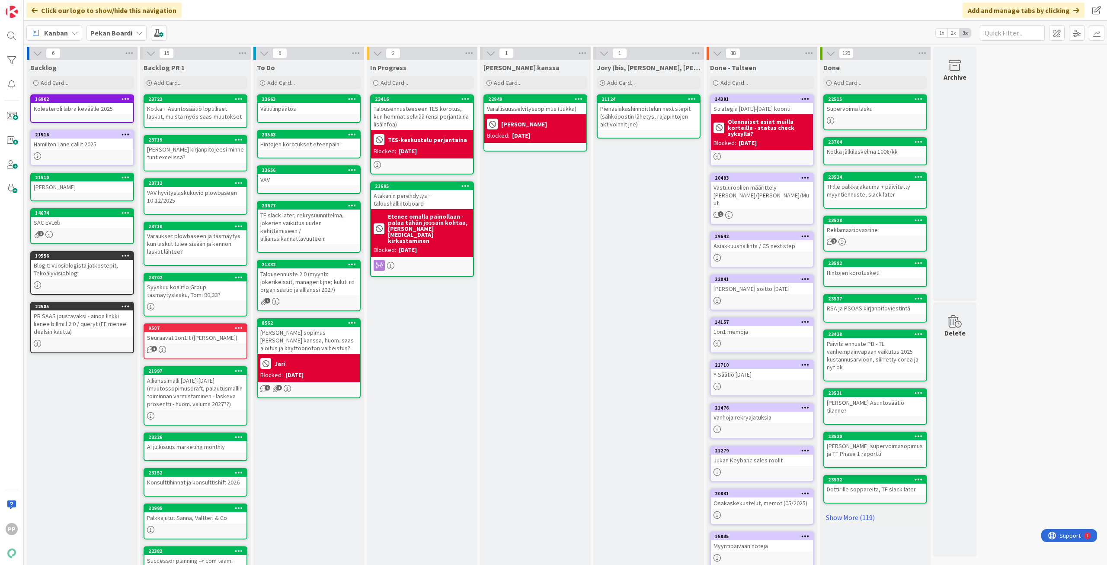
click at [220, 197] on div "VAV hyvityslaskukuvio plowbaseen 10-12/2025" at bounding box center [195, 196] width 102 height 19
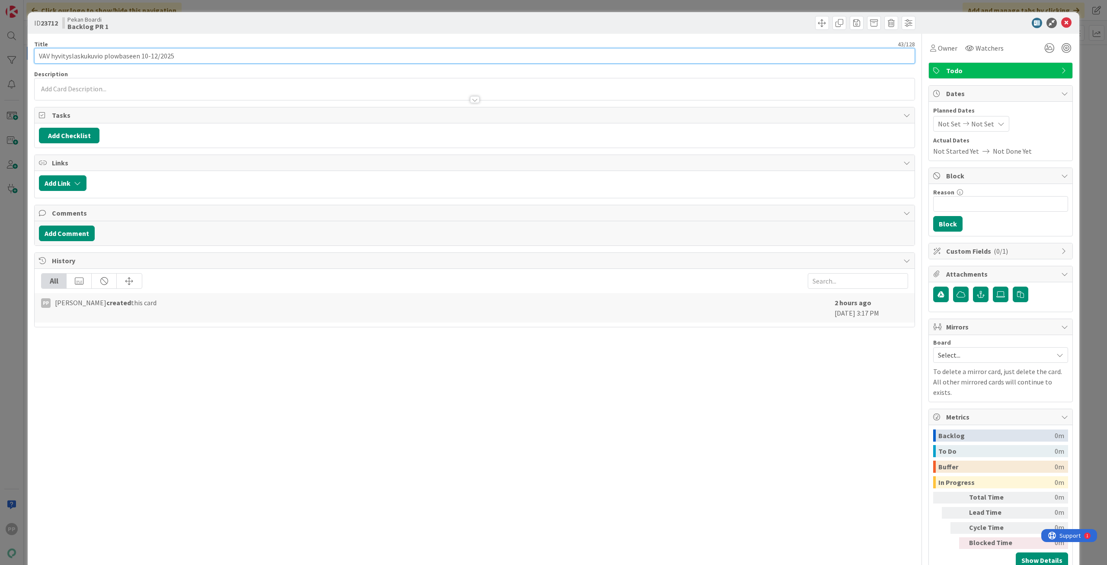
click at [184, 60] on input "VAV hyvityslaskukuvio plowbaseen 10-12/2025" at bounding box center [474, 56] width 881 height 16
click at [228, 26] on div "ID 23712 Pekan Boardi Backlog PR 1" at bounding box center [554, 23] width 1052 height 22
click at [240, 9] on div "ID 23712 Pekan Boardi Backlog PR 1 Title 60 / 128 VAV hyvityslaskukuvio plowbas…" at bounding box center [553, 282] width 1107 height 565
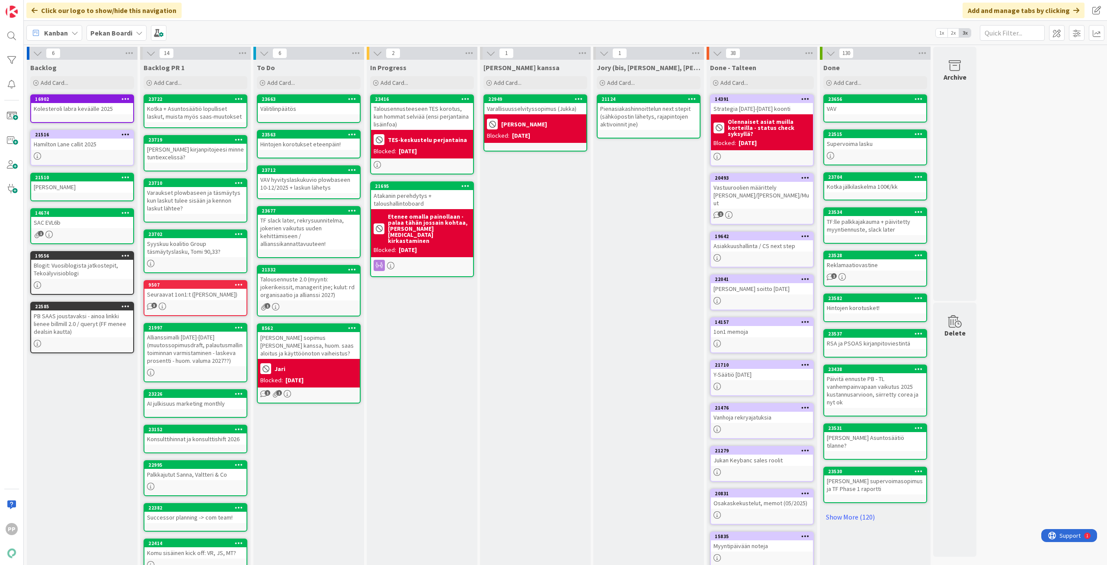
click at [616, 236] on div "Jory (bis, [PERSON_NAME], [PERSON_NAME]) Add Card... 21124 Pienasiakashinnoitte…" at bounding box center [649, 430] width 111 height 741
click at [559, 253] on div "[PERSON_NAME] kanssa Add Card... 22949 Varallisuusselvityssopimus ([PERSON_NAME…" at bounding box center [535, 430] width 111 height 741
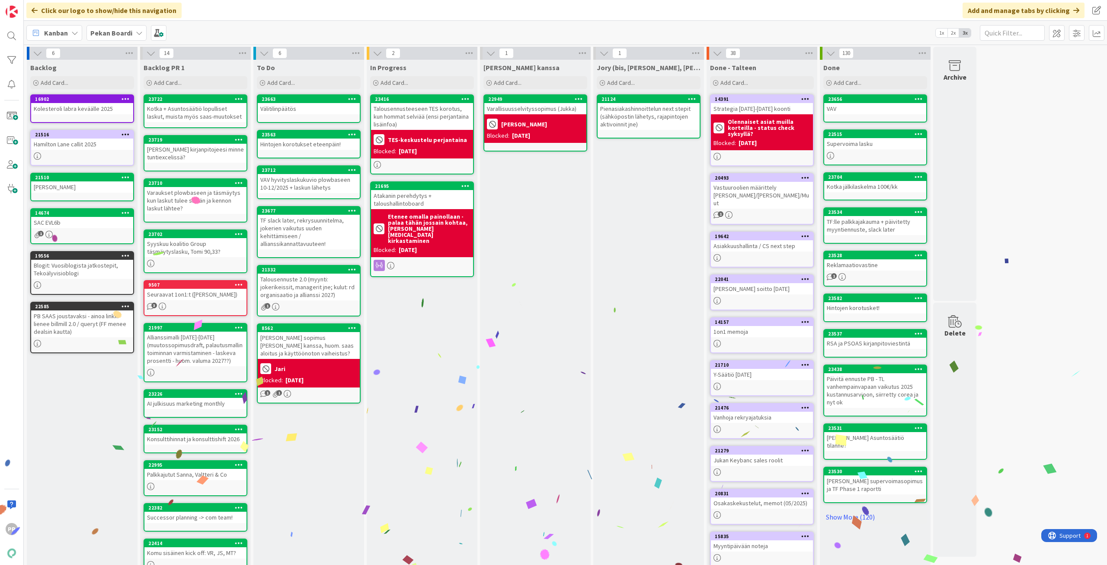
click at [460, 360] on div "In Progress Add Card... 23416 Talousennusteeseen TES korotus, kun hommat selviä…" at bounding box center [422, 430] width 111 height 741
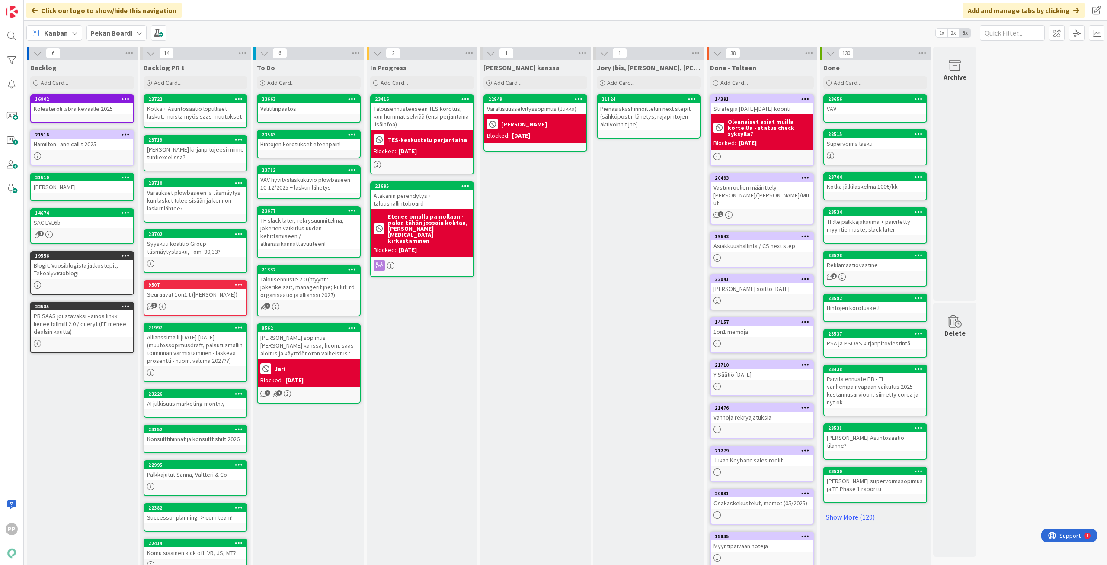
click at [459, 349] on div "In Progress Add Card... 23416 Talousennusteeseen TES korotus, kun hommat selviä…" at bounding box center [422, 430] width 111 height 741
click at [457, 346] on div "In Progress Add Card... 23416 Talousennusteeseen TES korotus, kun hommat selviä…" at bounding box center [422, 430] width 111 height 741
click at [450, 344] on div "In Progress Add Card... 23416 Talousennusteeseen TES korotus, kun hommat selviä…" at bounding box center [422, 430] width 111 height 741
click at [426, 375] on div "In Progress Add Card... 23416 Talousennusteeseen TES korotus, kun hommat selviä…" at bounding box center [422, 430] width 111 height 741
click at [317, 81] on div "Add Card..." at bounding box center [309, 82] width 104 height 13
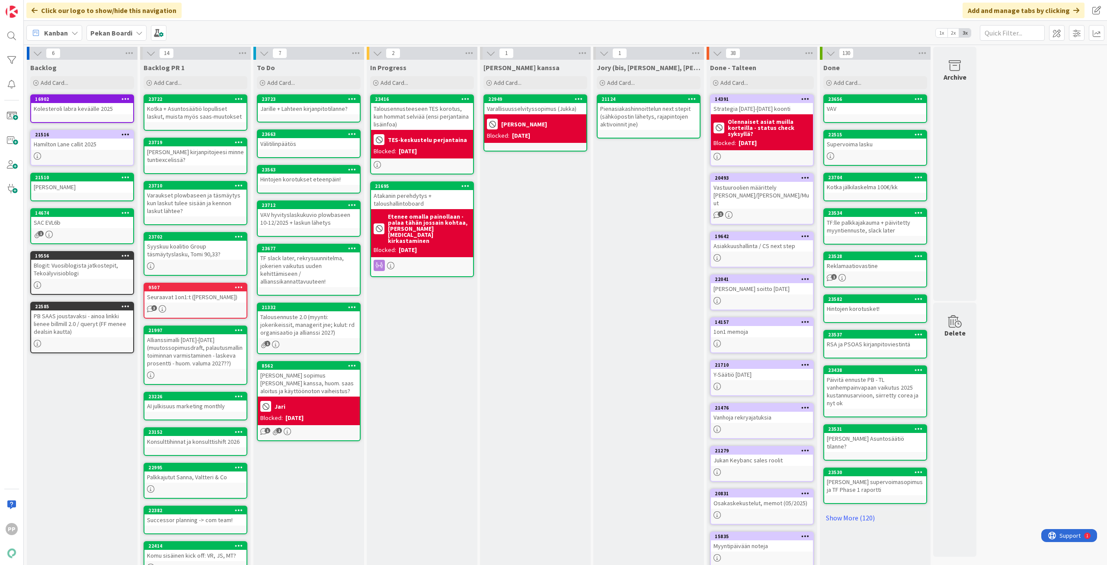
click at [318, 109] on div "Jarille + Lahteen kirjanpitotilanne?" at bounding box center [309, 108] width 102 height 11
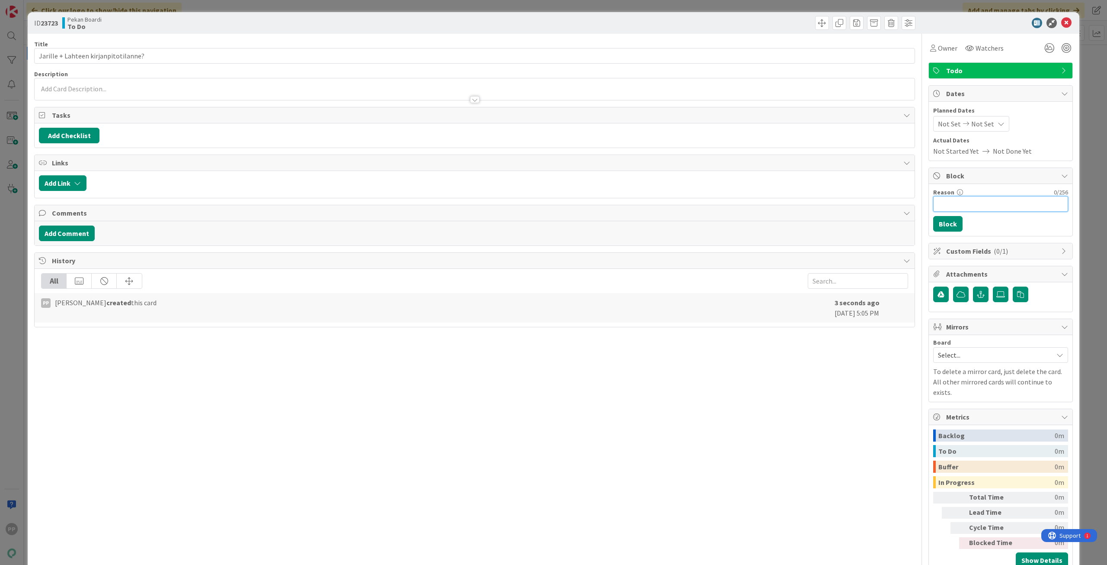
click at [984, 209] on input "Reason" at bounding box center [1001, 204] width 135 height 16
click at [944, 222] on button "Block" at bounding box center [948, 224] width 29 height 16
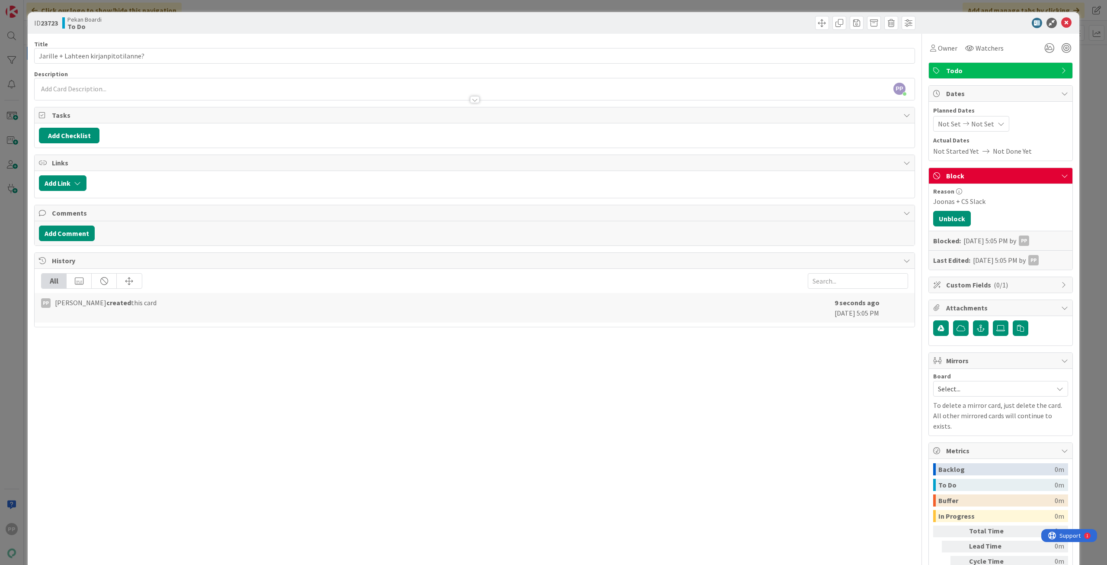
click at [1082, 202] on div "ID 23723 Pekan Boardi To Do Title 36 / 128 Jarille + Lahteen kirjanpitotilanne?…" at bounding box center [553, 282] width 1107 height 565
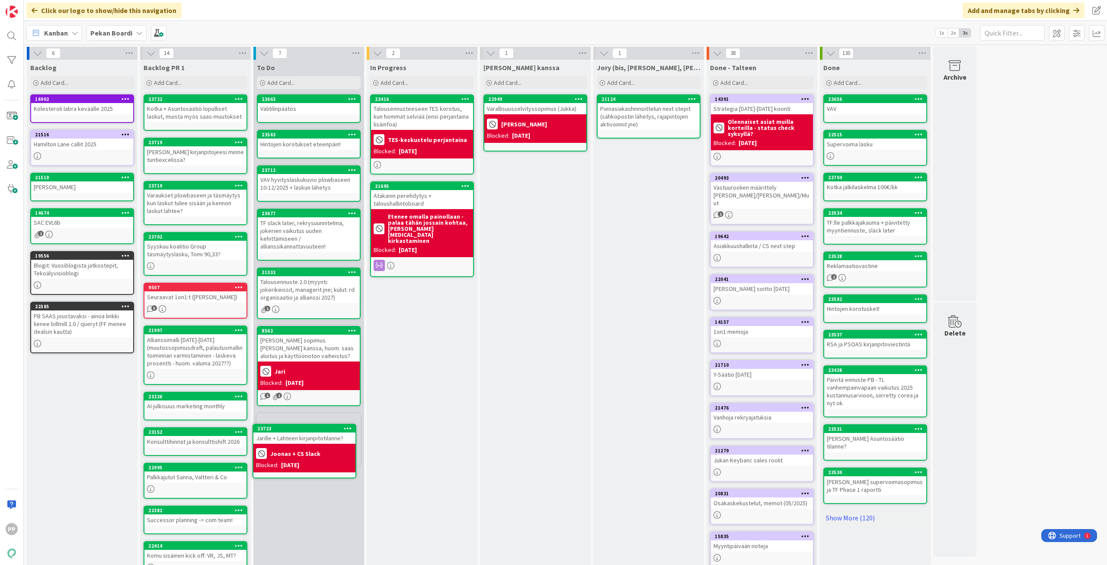
scroll to position [6, 0]
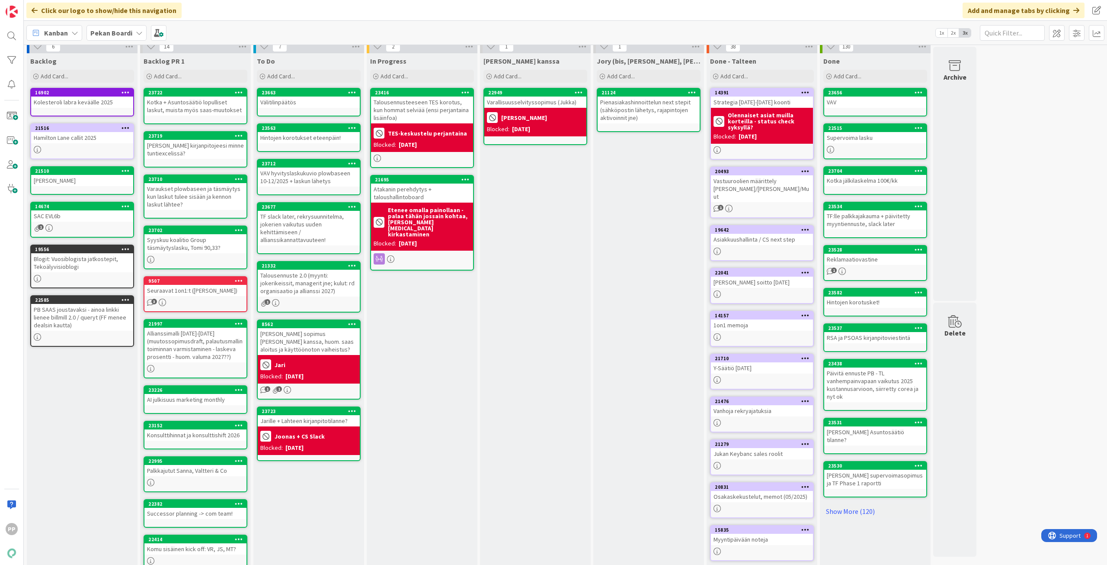
click at [330, 340] on div "[PERSON_NAME] sopimus [PERSON_NAME] kanssa, huom. saas aloitus ja käyttöönoton …" at bounding box center [309, 341] width 102 height 27
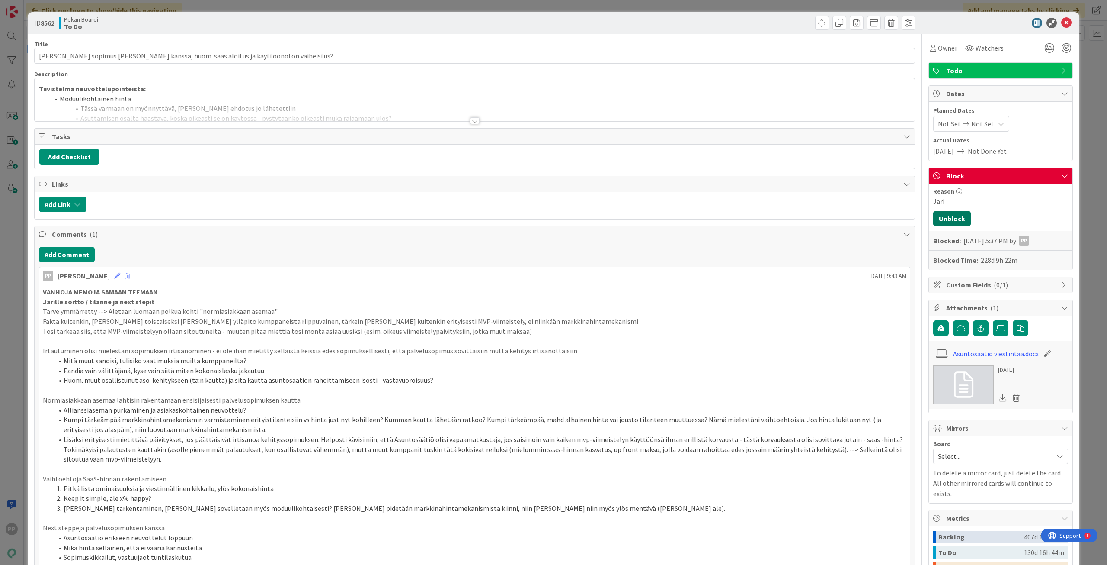
click at [956, 216] on button "Unblock" at bounding box center [953, 219] width 38 height 16
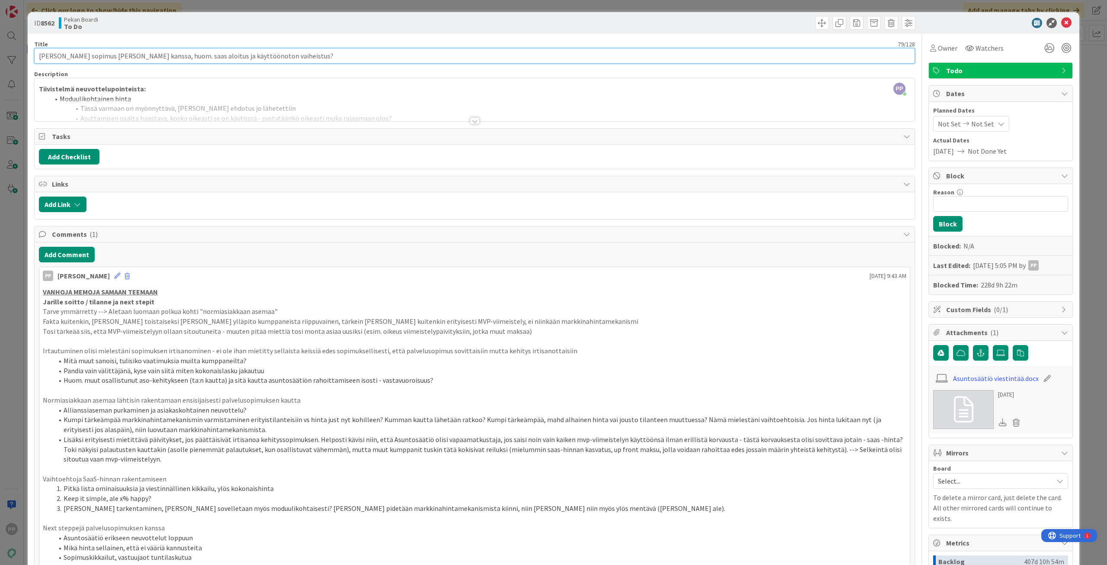
click at [40, 58] on input "[PERSON_NAME] sopimus [PERSON_NAME] kanssa, huom. saas aloitus ja käyttöönoton …" at bounding box center [474, 56] width 881 height 16
click at [133, 3] on div "ID 8562 Pekan Boardi To Do Title 89 / 128 FOLLOW UP [PERSON_NAME] sopimus Ason …" at bounding box center [553, 282] width 1107 height 565
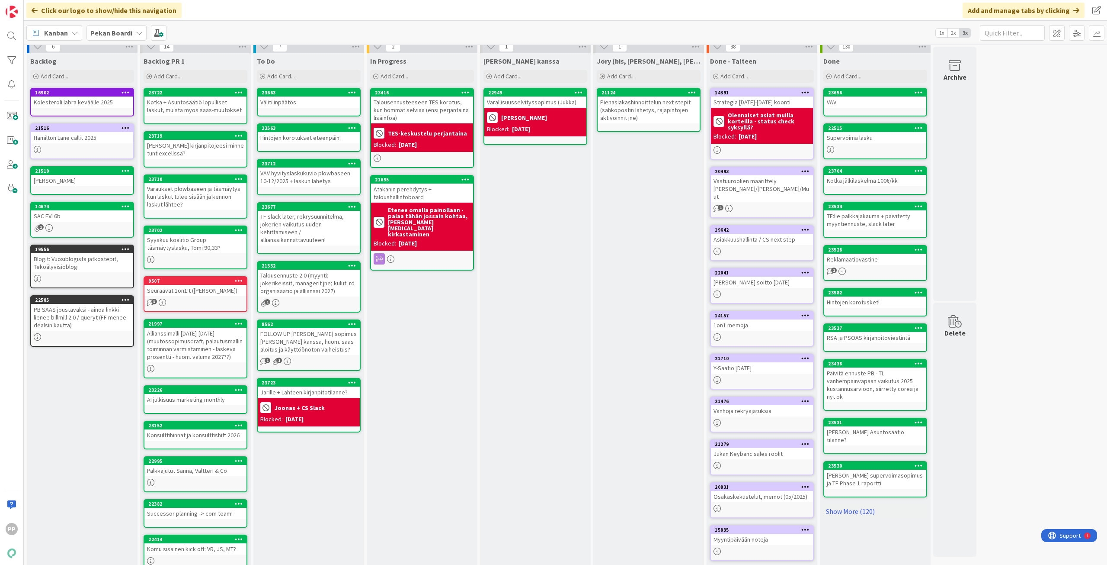
click at [295, 446] on div "To Do Add Card... Template Not Set Title 0 / 128 Jarille + Lahteen kirjanpitoti…" at bounding box center [308, 424] width 111 height 743
click at [330, 140] on div "Hintojen korotukset eteenpäin!" at bounding box center [309, 137] width 102 height 11
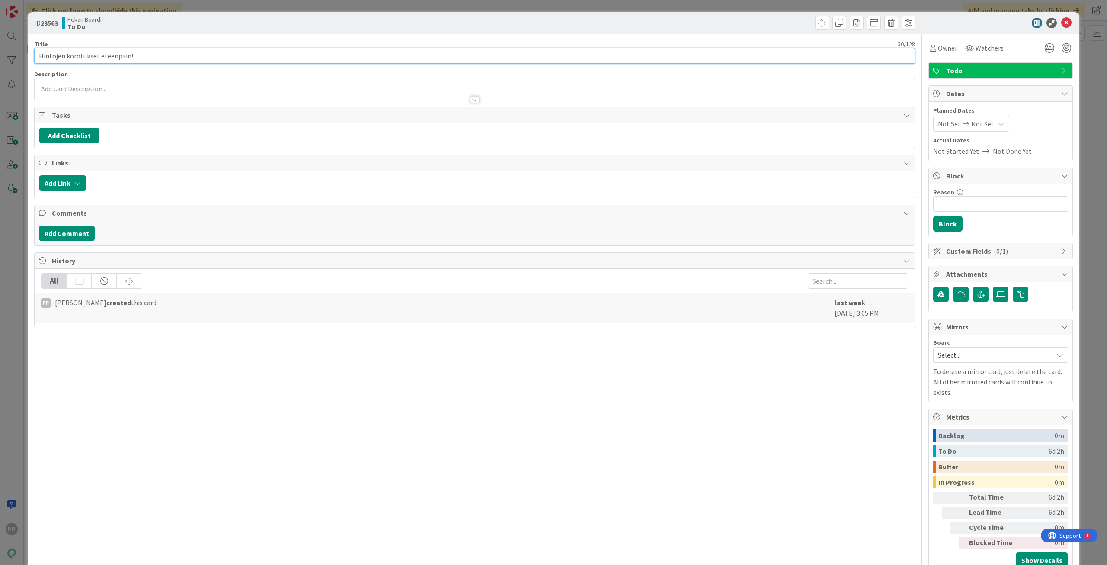
drag, startPoint x: 161, startPoint y: 58, endPoint x: 105, endPoint y: 90, distance: 64.1
click at [106, 90] on div "Title 30 / 128 Hintojen korotukset eteenpäin! Description Owner Watchers Todo T…" at bounding box center [474, 303] width 881 height 539
click at [104, 83] on div at bounding box center [475, 89] width 880 height 22
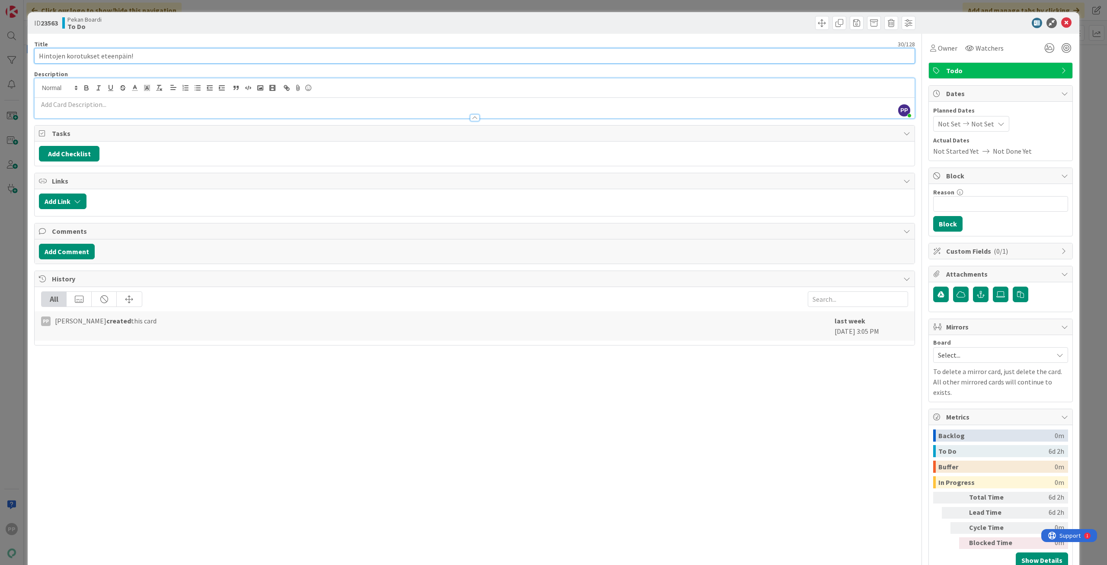
drag, startPoint x: 99, startPoint y: 55, endPoint x: 612, endPoint y: 40, distance: 513.3
click at [544, 55] on input "Hintojen korotukset eteenpäin!" at bounding box center [474, 56] width 881 height 16
click at [569, 33] on div "ID 23563 Pekan Boardi To Do" at bounding box center [554, 23] width 1052 height 22
click at [568, 16] on div at bounding box center [696, 23] width 439 height 14
click at [572, 8] on div "ID 23563 Pekan Boardi To Do Title 48 / 128 Hintojen korotukset Plowbaseen + War…" at bounding box center [553, 282] width 1107 height 565
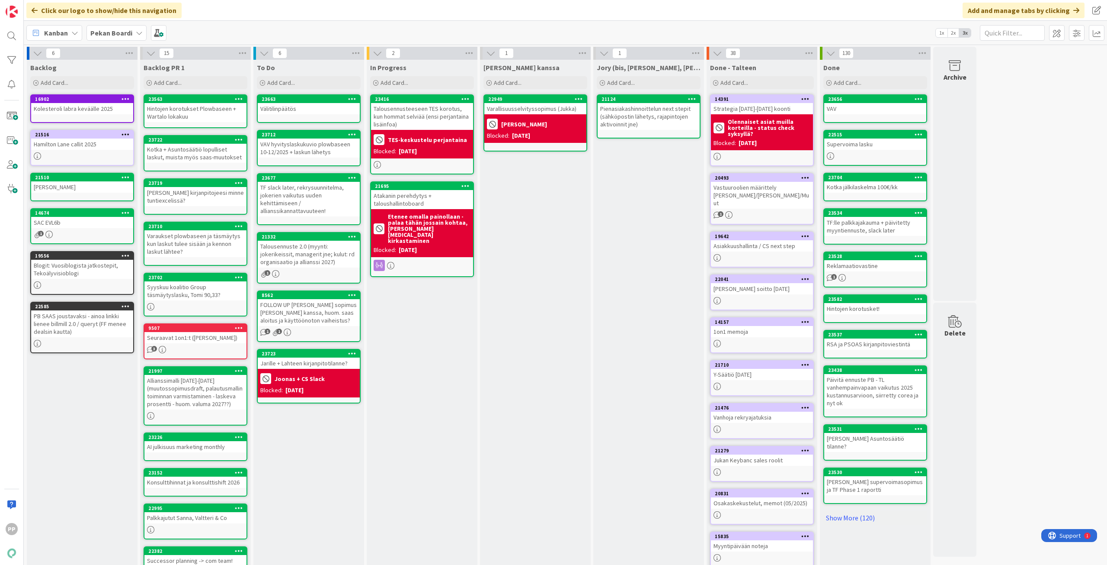
click at [319, 110] on div "Välitilinpäätös" at bounding box center [309, 108] width 102 height 11
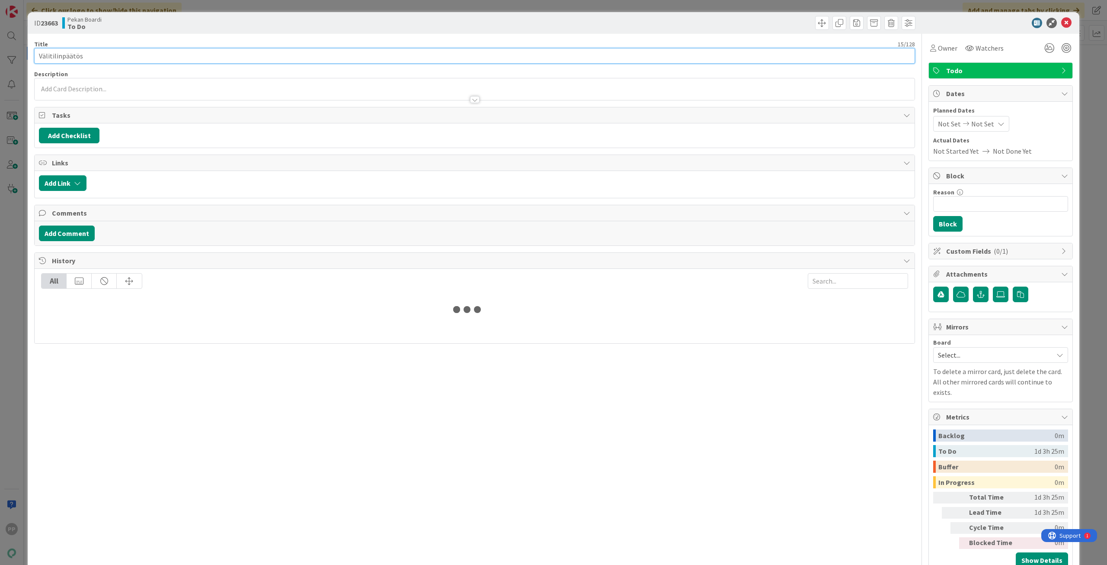
drag, startPoint x: 164, startPoint y: 61, endPoint x: 175, endPoint y: 58, distance: 11.4
click at [164, 61] on input "Välitilinpäätös" at bounding box center [474, 56] width 881 height 16
click at [181, 41] on div "Title 29 / 128" at bounding box center [474, 44] width 881 height 8
click at [194, 7] on div "ID 23663 Pekan Boardi To Do Title 29 / 128 Välitilinpäätöksen tarkastelu Descri…" at bounding box center [553, 282] width 1107 height 565
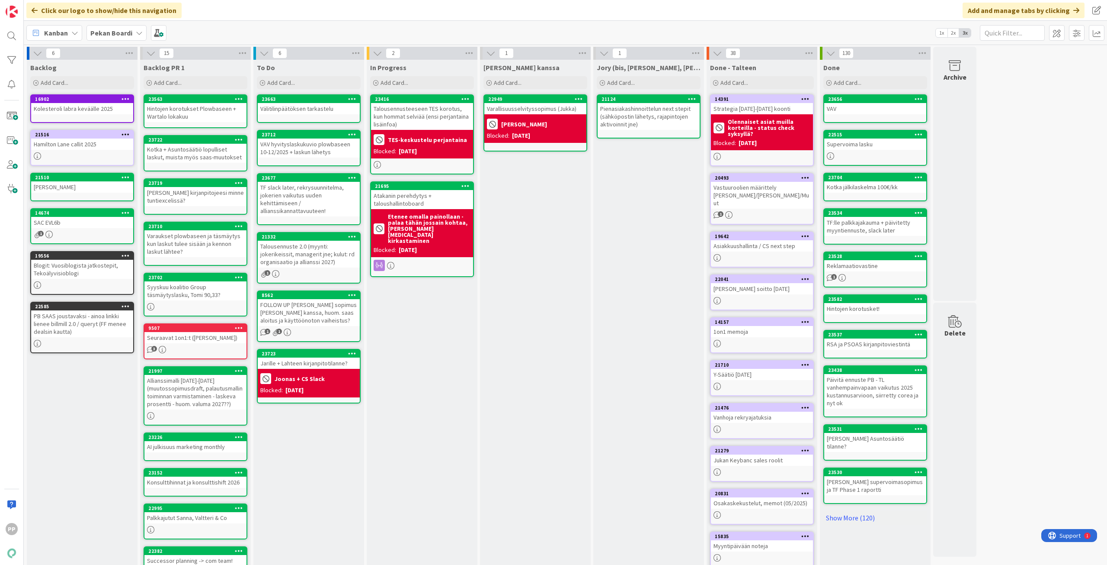
click at [404, 362] on div "In Progress Add Card... 23416 Talousennusteeseen TES korotus, kun hommat selviä…" at bounding box center [422, 452] width 111 height 784
click at [414, 312] on div "In Progress Add Card... 23416 Talousennusteeseen TES korotus, kun hommat selviä…" at bounding box center [422, 452] width 111 height 784
click at [331, 86] on div "Add Card..." at bounding box center [309, 82] width 104 height 13
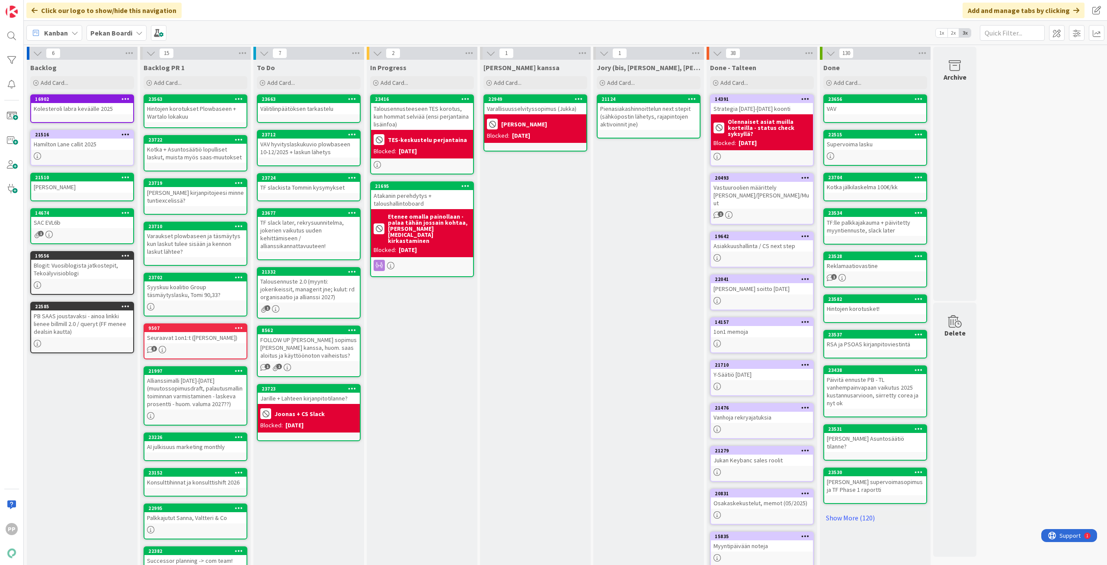
click at [433, 381] on div "In Progress Add Card... 23416 Talousennusteeseen TES korotus, kun hommat selviä…" at bounding box center [422, 452] width 111 height 784
click at [315, 497] on div "To Do Add Card... Template Not Set Title 0 / 128 TF slackista Tommin kysymykset…" at bounding box center [308, 452] width 111 height 784
click at [382, 470] on div "In Progress Add Card... 23416 Talousennusteeseen TES korotus, kun hommat selviä…" at bounding box center [422, 452] width 111 height 784
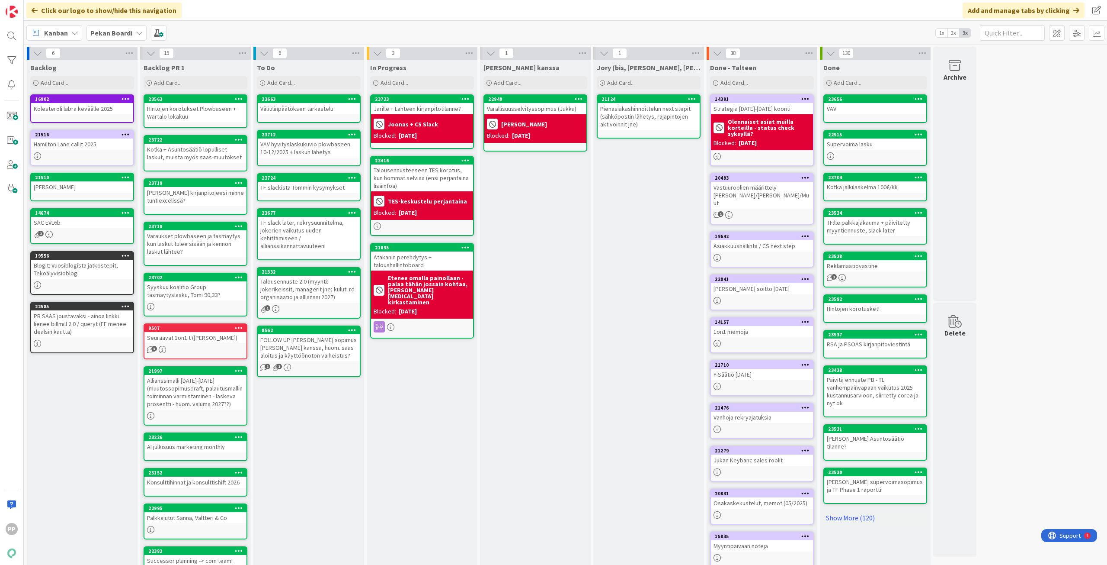
click at [423, 391] on div "In Progress Add Card... 23723 Jarille + Lahteen kirjanpitotilanne? Joonas + [PE…" at bounding box center [422, 452] width 111 height 784
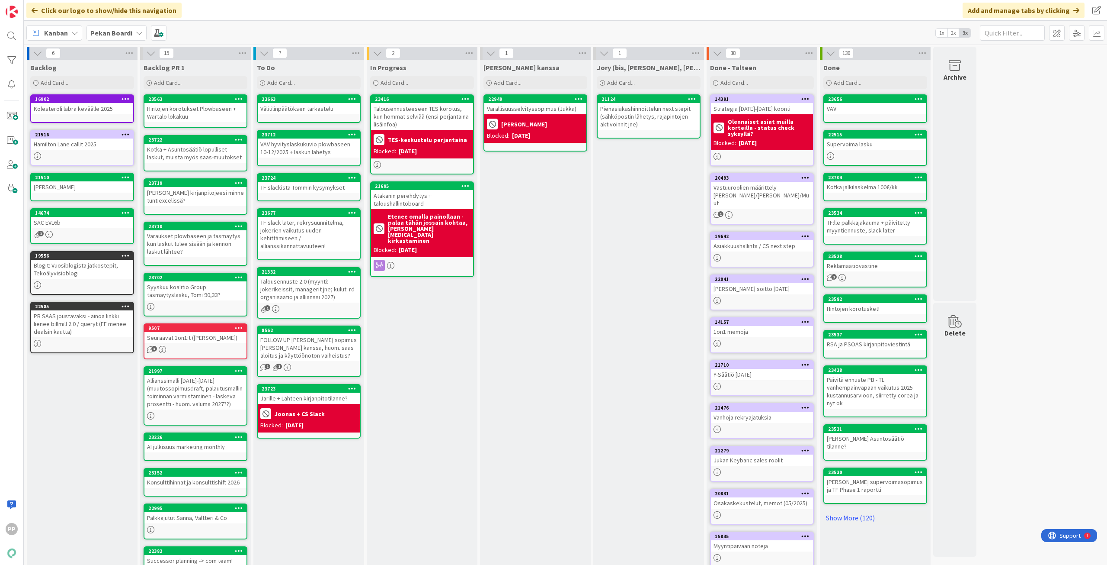
click at [436, 376] on div "In Progress Add Card... 23416 Talousennusteeseen TES korotus, kun hommat selviä…" at bounding box center [422, 452] width 111 height 784
click at [443, 352] on div "In Progress Add Card... 23416 Talousennusteeseen TES korotus, kun hommat selviä…" at bounding box center [422, 452] width 111 height 784
click at [447, 342] on div "In Progress Add Card... 23416 Talousennusteeseen TES korotus, kun hommat selviä…" at bounding box center [422, 452] width 111 height 784
click at [521, 324] on div "[PERSON_NAME] kanssa Add Card... 22949 Varallisuusselvityssopimus ([PERSON_NAME…" at bounding box center [535, 452] width 111 height 784
click at [530, 320] on div "[PERSON_NAME] kanssa Add Card... 22949 Varallisuusselvityssopimus ([PERSON_NAME…" at bounding box center [535, 452] width 111 height 784
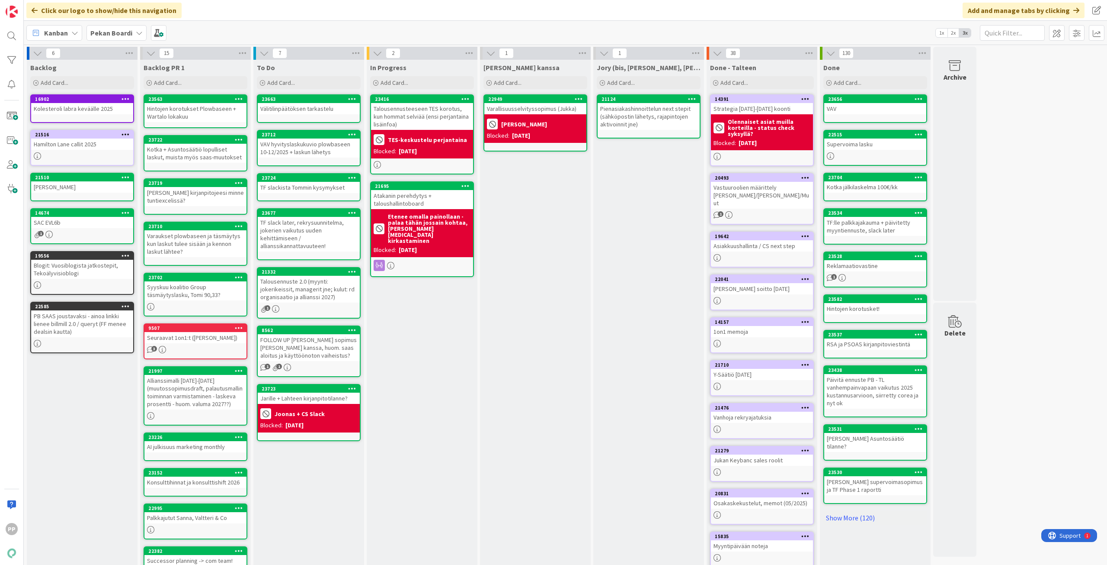
click at [530, 320] on div "[PERSON_NAME] kanssa Add Card... 22949 Varallisuusselvityssopimus ([PERSON_NAME…" at bounding box center [535, 452] width 111 height 784
drag, startPoint x: 318, startPoint y: 83, endPoint x: 328, endPoint y: 84, distance: 10.1
click at [318, 83] on div "Add Card..." at bounding box center [309, 82] width 104 height 13
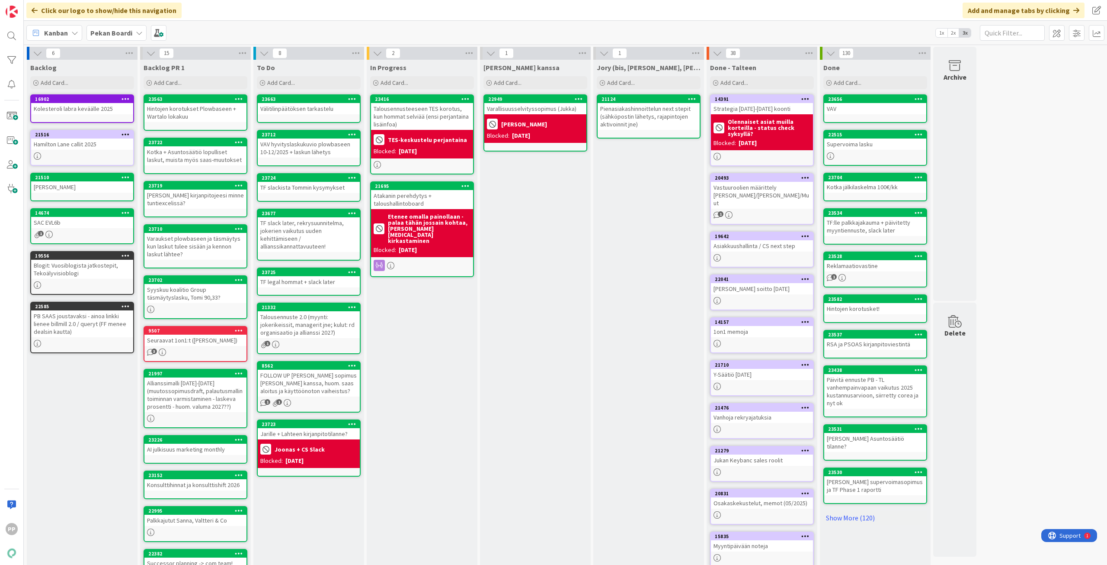
click at [437, 331] on div "In Progress Add Card... 23416 Talousennusteeseen TES korotus, kun hommat selviä…" at bounding box center [422, 453] width 111 height 786
click at [326, 244] on div "TF slack later, rekrysuunnitelma, jokerien vaikutus uuden kehittämiseen / allia…" at bounding box center [309, 234] width 102 height 35
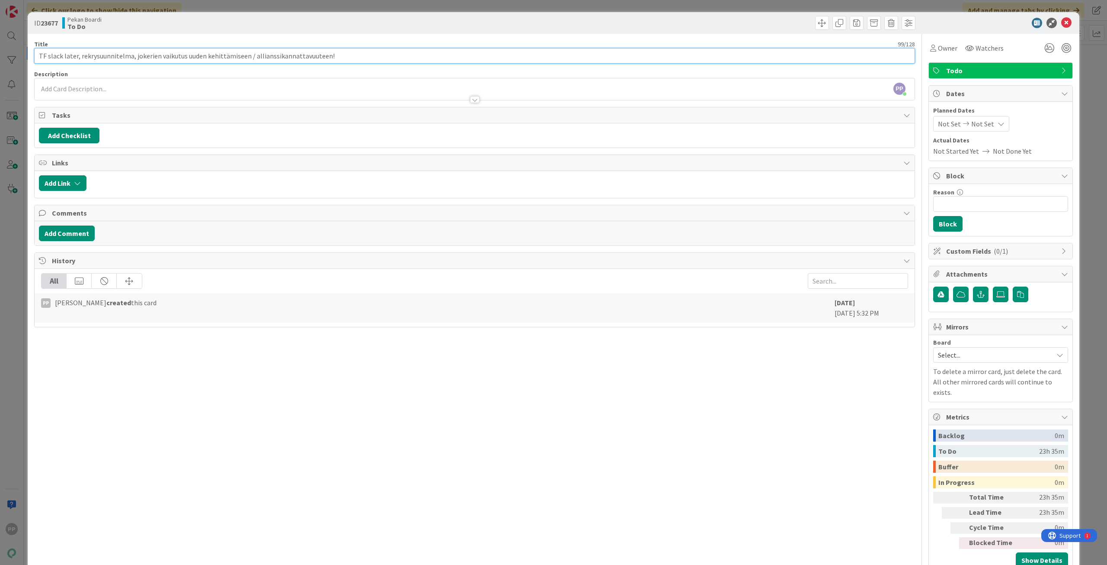
drag, startPoint x: 132, startPoint y: 57, endPoint x: 48, endPoint y: 96, distance: 93.1
click at [48, 96] on div "Title 99 / 128 [PERSON_NAME] later, rekrysuunnitelma, jokerien vaikutus uuden k…" at bounding box center [474, 303] width 881 height 539
click at [132, 41] on div "Title 69 / 128" at bounding box center [474, 44] width 881 height 8
click at [210, 29] on div "Pekan Boardi To Do" at bounding box center [267, 23] width 411 height 14
click at [228, 9] on div "ID 23677 Pekan Boardi To Do Title 87 / 128 TF rekrysuunnitelma + jokerien vaiku…" at bounding box center [553, 282] width 1107 height 565
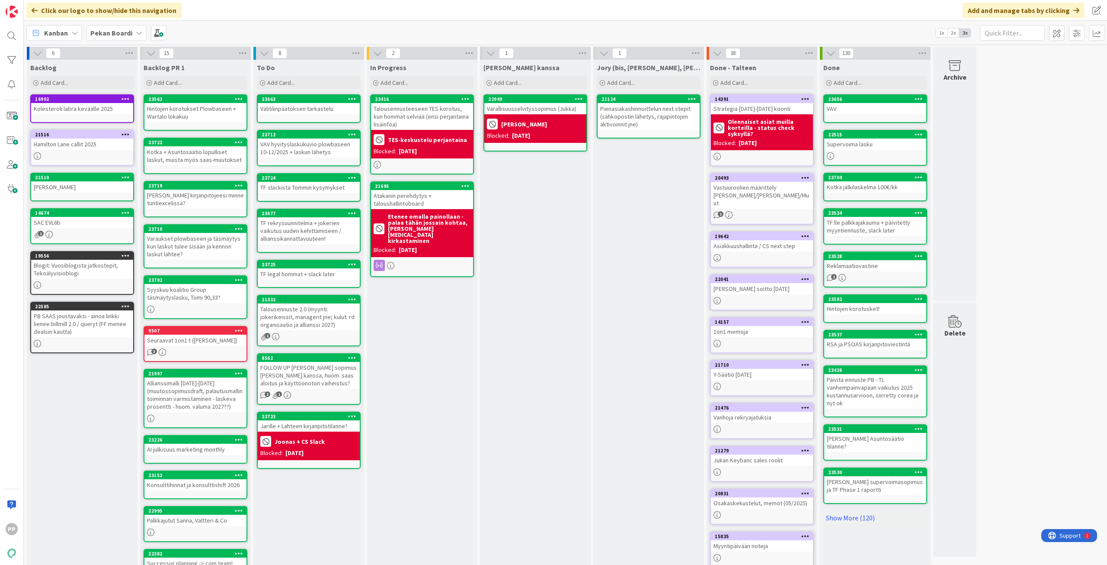
click at [412, 414] on div "In Progress Add Card... 23416 Talousennusteeseen TES korotus, kun hommat selviä…" at bounding box center [422, 453] width 111 height 786
click at [438, 325] on div "In Progress Add Card... 23416 Talousennusteeseen TES korotus, kun hommat selviä…" at bounding box center [422, 453] width 111 height 786
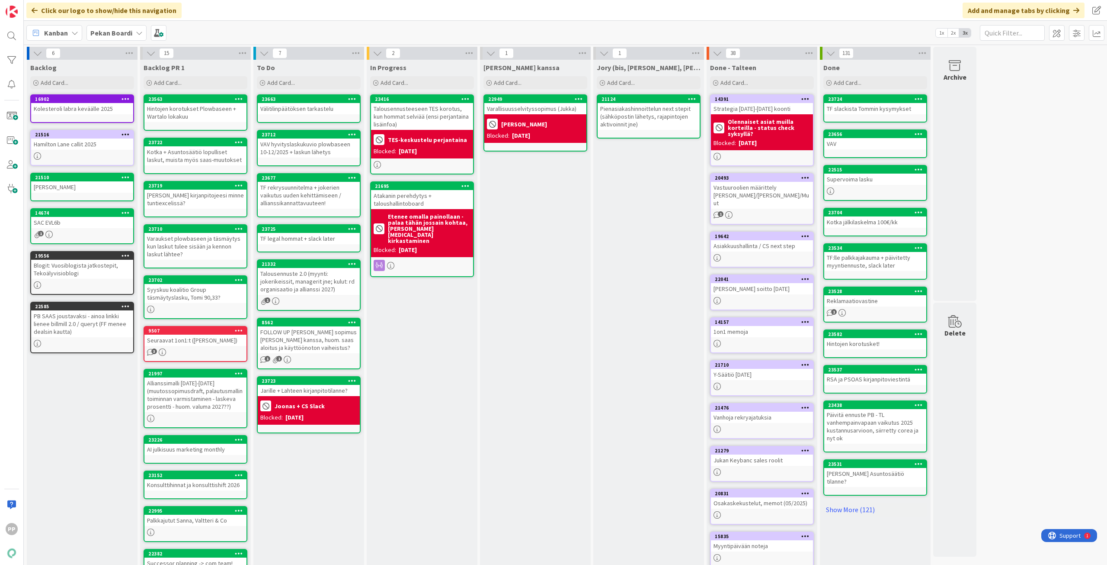
click at [566, 327] on div "[PERSON_NAME] kanssa Add Card... 22949 Varallisuusselvityssopimus ([PERSON_NAME…" at bounding box center [535, 453] width 111 height 786
click at [426, 343] on div "In Progress Add Card... 23416 Talousennusteeseen TES korotus, kun hommat selviä…" at bounding box center [422, 453] width 111 height 786
click at [453, 352] on div "In Progress Add Card... 23416 Talousennusteeseen TES korotus, kun hommat selviä…" at bounding box center [422, 453] width 111 height 786
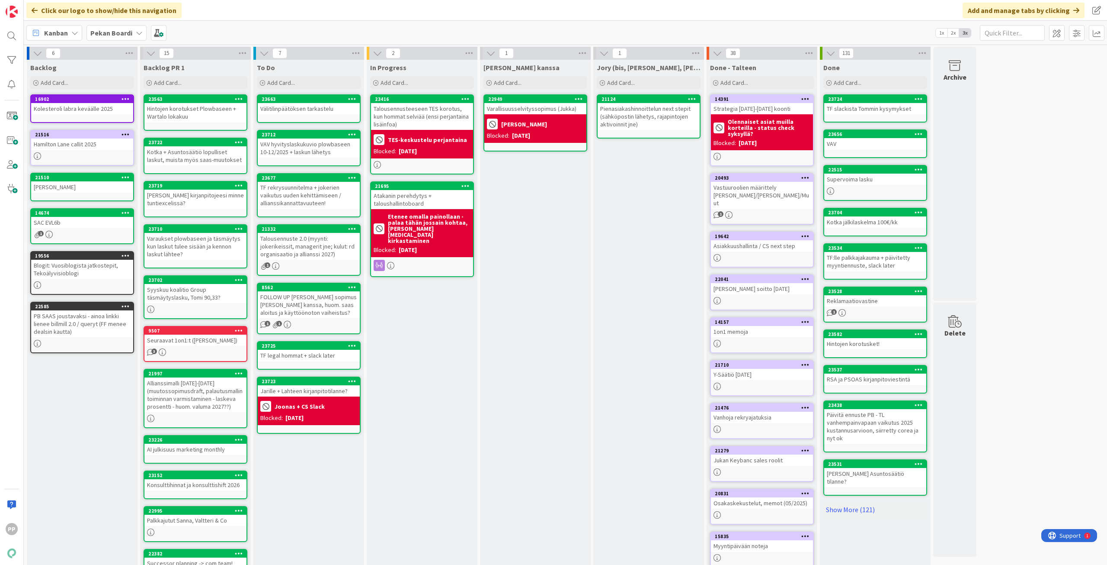
click at [397, 349] on div "In Progress Add Card... 23416 Talousennusteeseen TES korotus, kun hommat selviä…" at bounding box center [422, 453] width 111 height 786
click at [440, 350] on div "In Progress Add Card... 23416 Talousennusteeseen TES korotus, kun hommat selviä…" at bounding box center [422, 453] width 111 height 786
click at [333, 403] on div "Joonas + CS Slack" at bounding box center [308, 406] width 97 height 14
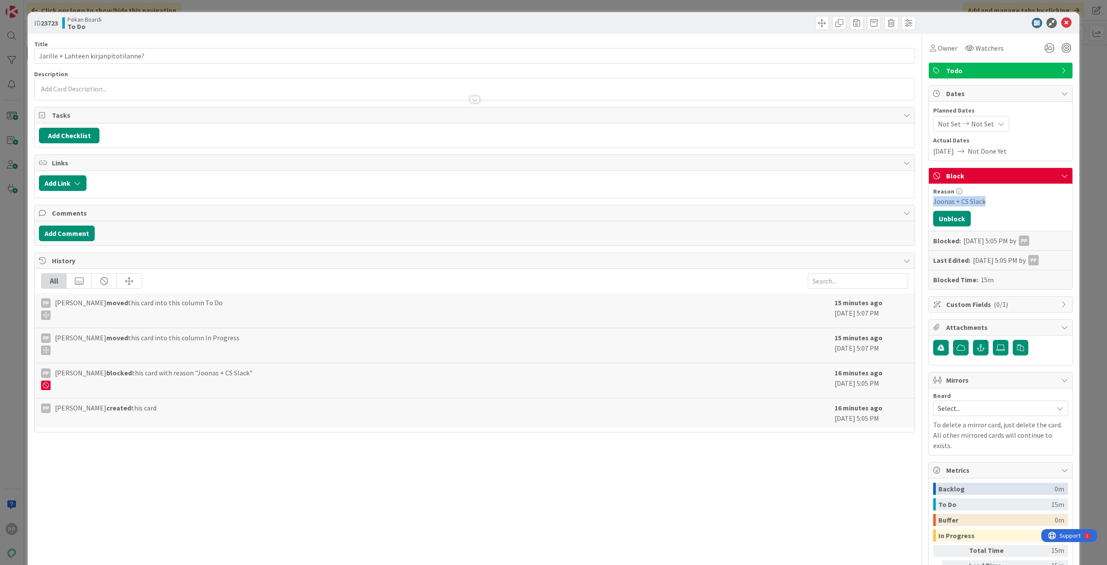
drag, startPoint x: 980, startPoint y: 203, endPoint x: 926, endPoint y: 201, distance: 54.1
click at [929, 201] on div "Reason Joonas + [PERSON_NAME] Unblock Blocked: [DATE] 5:05 PM by PP Last Edited…" at bounding box center [1001, 236] width 144 height 105
copy div "Joonas + CS Slack"
click at [939, 220] on button "Unblock" at bounding box center [953, 219] width 38 height 16
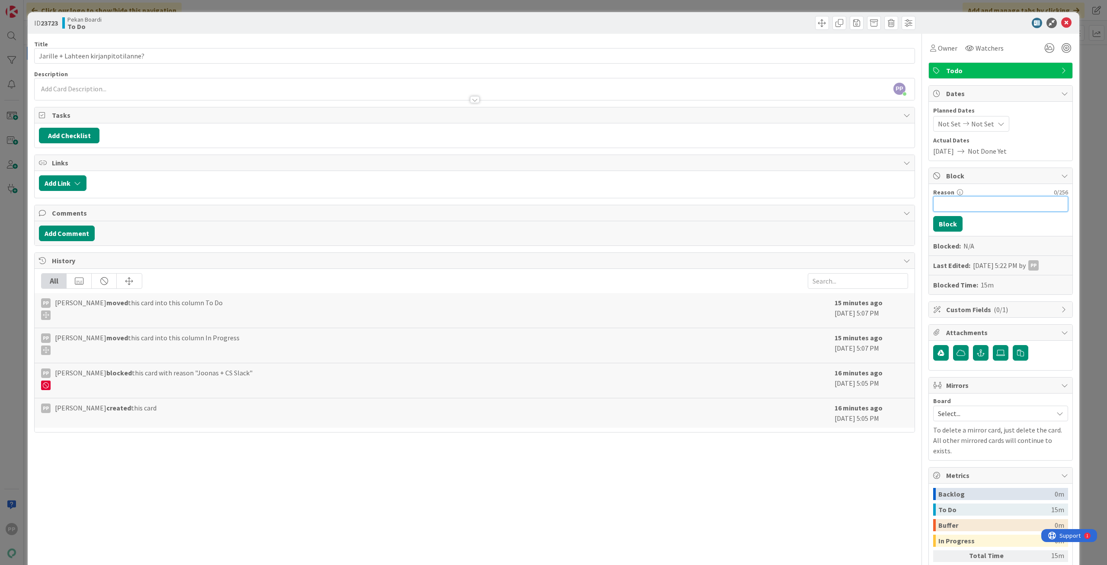
click at [961, 202] on input "Reason" at bounding box center [1001, 204] width 135 height 16
paste input "Joonas + CS Slack"
click at [947, 215] on div "Reason 34 / 256 Joonas + [PERSON_NAME] ([PERSON_NAME]) Block Blocked: N/A Last …" at bounding box center [1001, 239] width 144 height 110
drag, startPoint x: 946, startPoint y: 225, endPoint x: 1035, endPoint y: 221, distance: 89.2
click at [945, 225] on button "Block" at bounding box center [948, 224] width 29 height 16
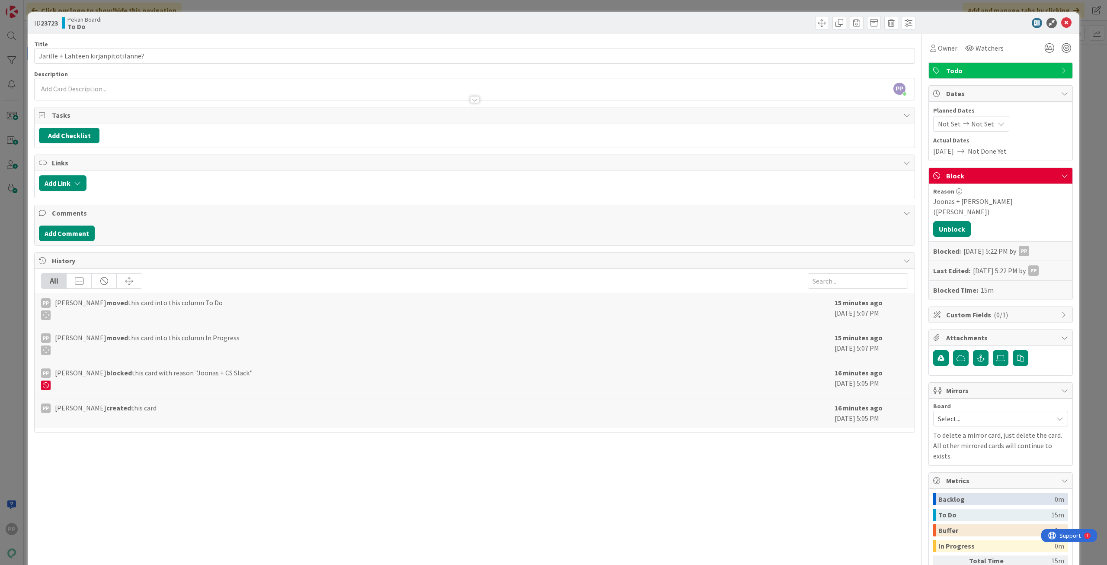
click at [1085, 234] on div "ID 23723 Pekan Boardi To Do Title 36 / 128 Jarille + Lahteen kirjanpitotilanne?…" at bounding box center [553, 282] width 1107 height 565
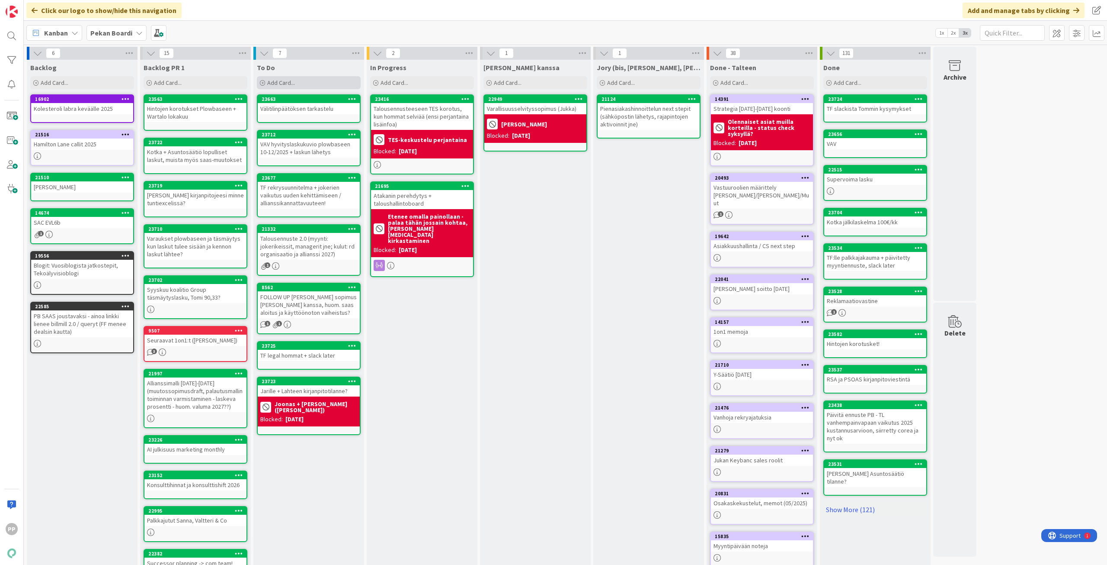
click at [289, 86] on span "Add Card..." at bounding box center [281, 83] width 28 height 8
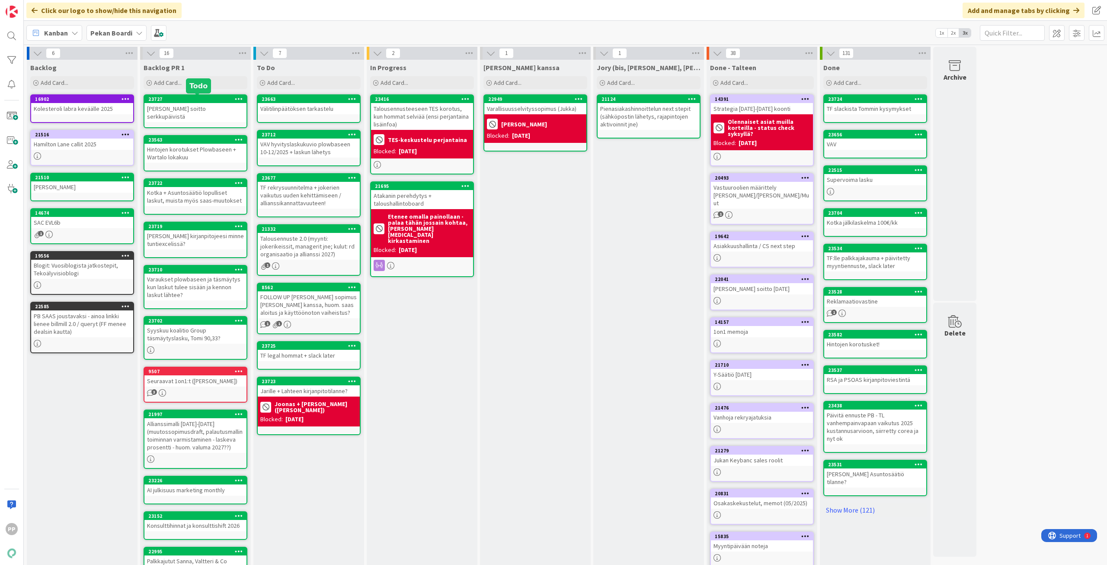
click at [192, 103] on div "[PERSON_NAME] soitto serkkupäivistä" at bounding box center [195, 112] width 102 height 19
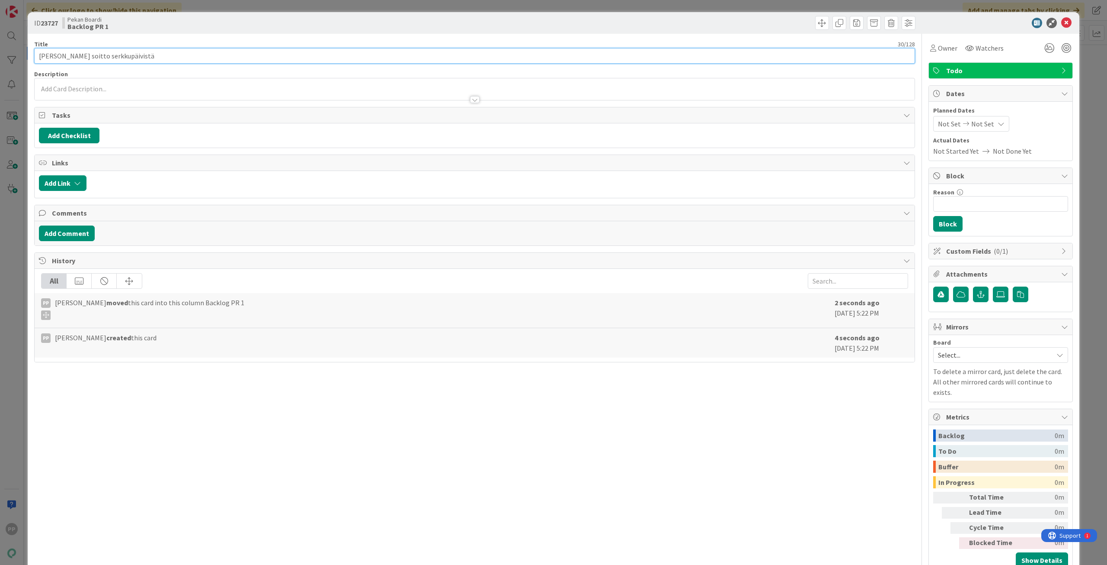
click at [80, 55] on input "[PERSON_NAME] soitto serkkupäivistä" at bounding box center [474, 56] width 881 height 16
click at [178, 30] on div "ID 23727 Pekan Boardi Backlog PR 1" at bounding box center [554, 23] width 1052 height 22
click at [206, 10] on div "ID 23727 Pekan Boardi Backlog PR 1 Title 41 / 128 [PERSON_NAME] soitto marrasku…" at bounding box center [553, 282] width 1107 height 565
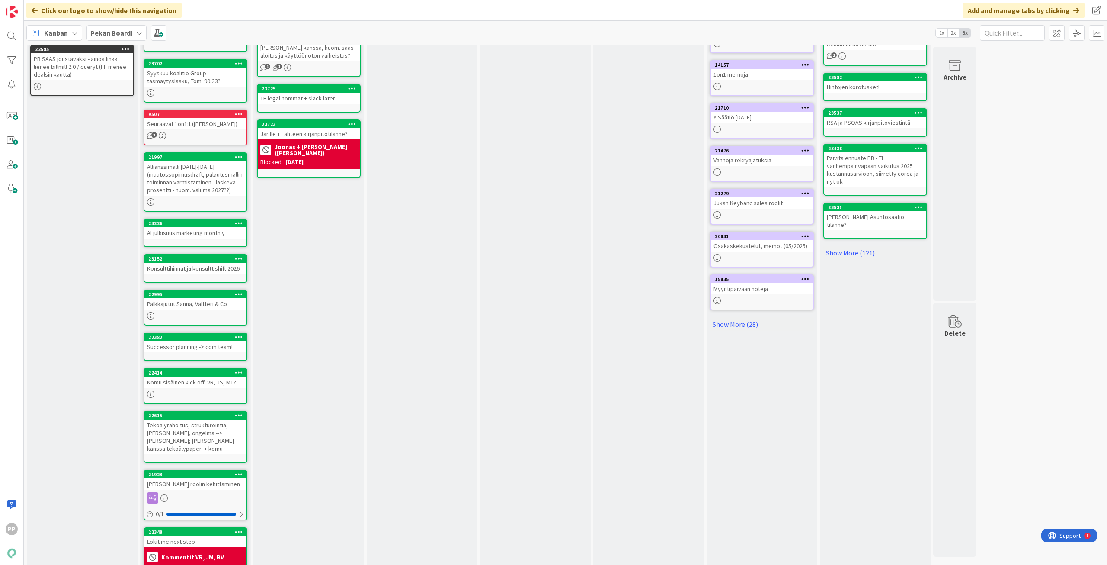
scroll to position [260, 0]
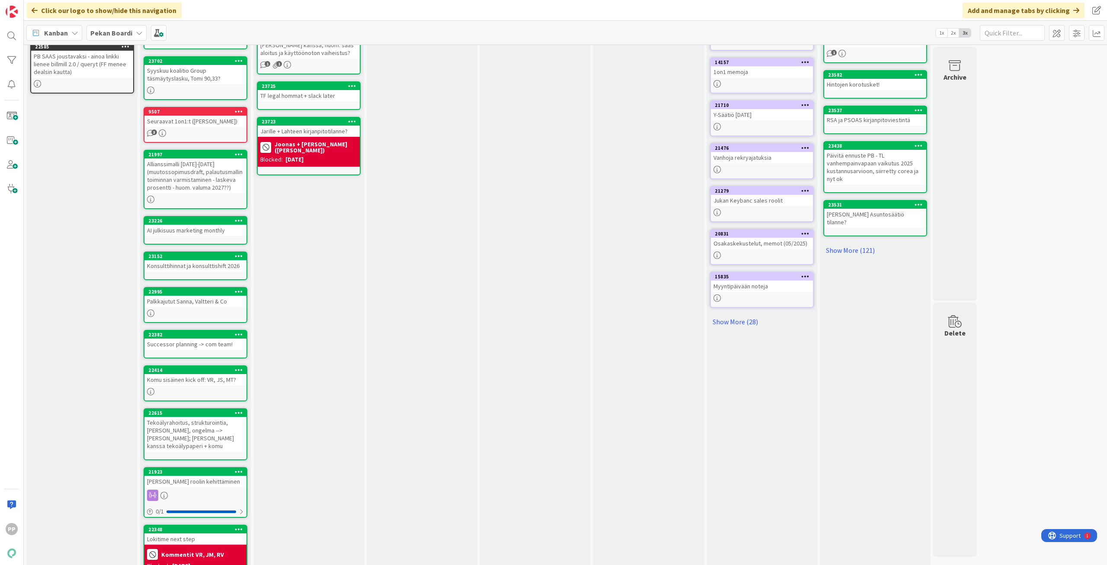
click at [205, 305] on div "Palkkajutut Sanna, Valtteri & Co" at bounding box center [195, 300] width 102 height 11
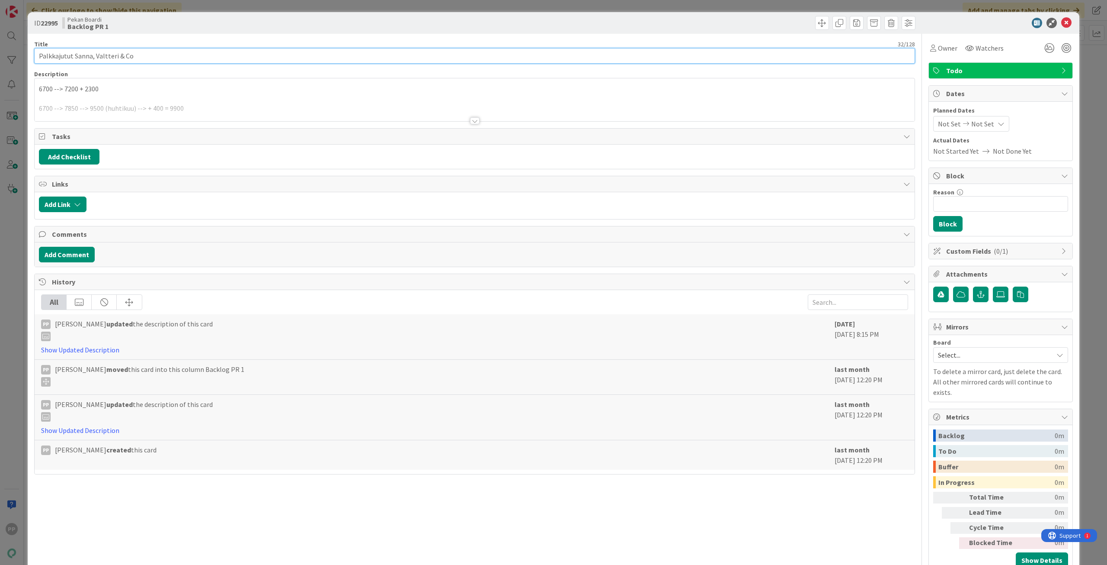
click at [211, 57] on input "Palkkajutut Sanna, Valtteri & Co" at bounding box center [474, 56] width 881 height 16
click at [219, 41] on div "Title 53 / 128" at bounding box center [474, 44] width 881 height 8
click at [237, 5] on div "ID 22995 Pekan Boardi Backlog PR 1 Title 53 / 128 Palkkajutut Sanna, Valtteri &…" at bounding box center [553, 282] width 1107 height 565
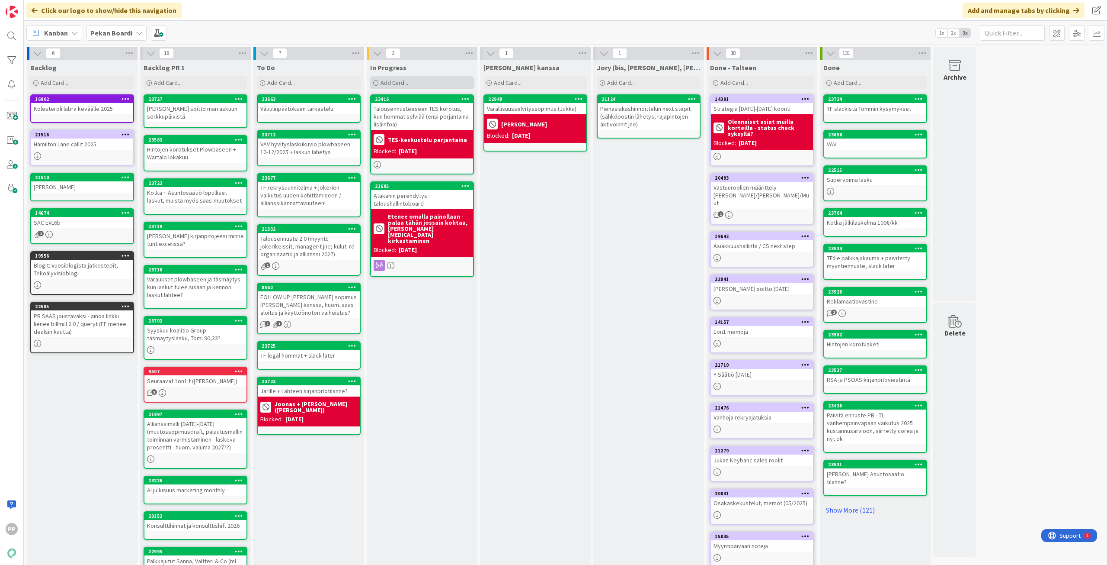
click at [418, 84] on div "Add Card..." at bounding box center [422, 82] width 104 height 13
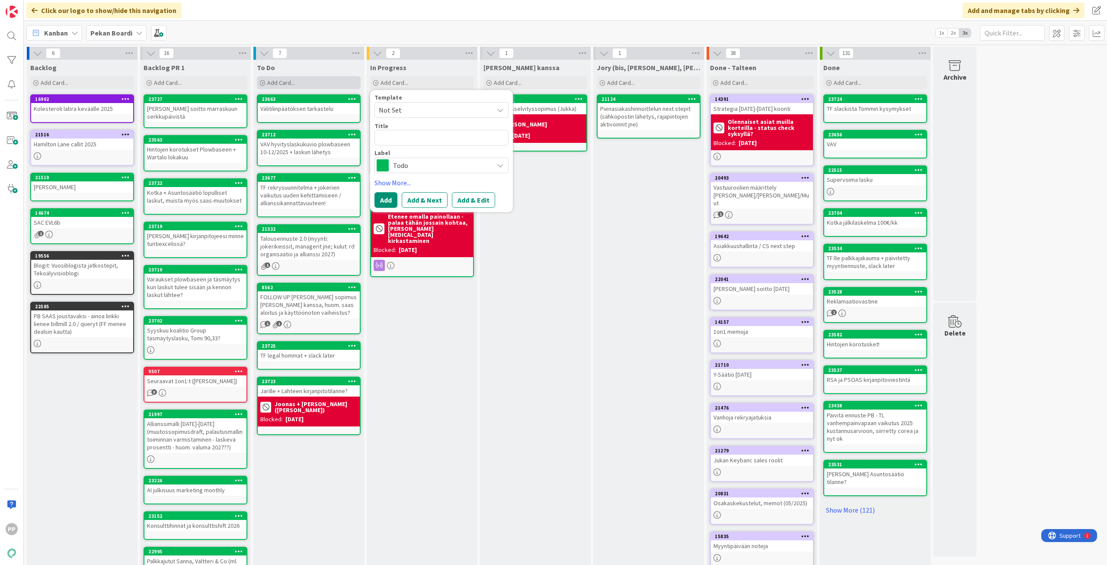
click at [324, 83] on div "Add Card..." at bounding box center [309, 82] width 104 height 13
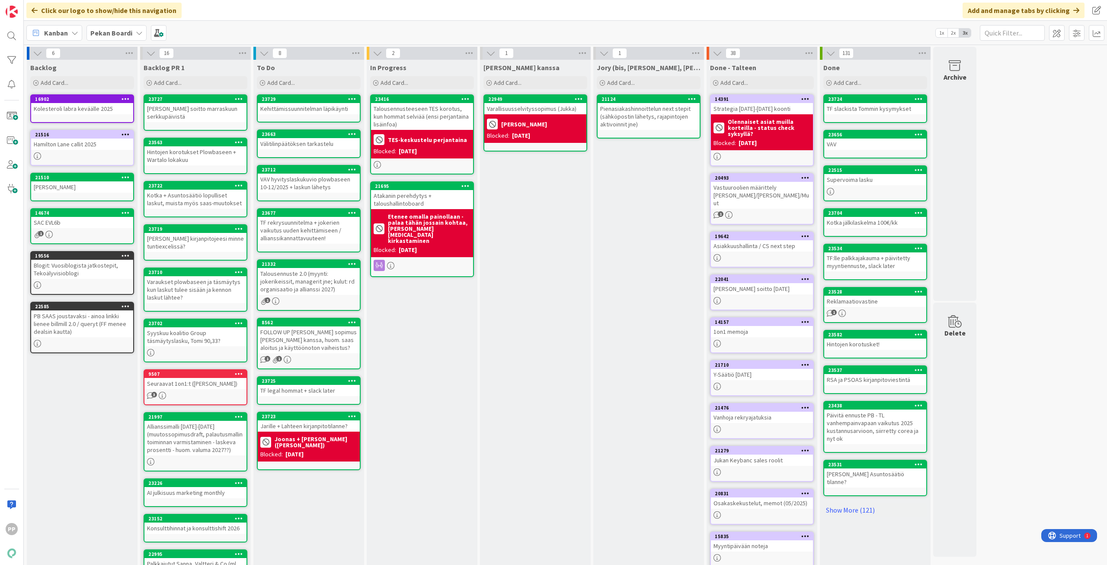
click at [323, 108] on div "Kehittämissuunnitelman läpikäynti" at bounding box center [309, 108] width 102 height 11
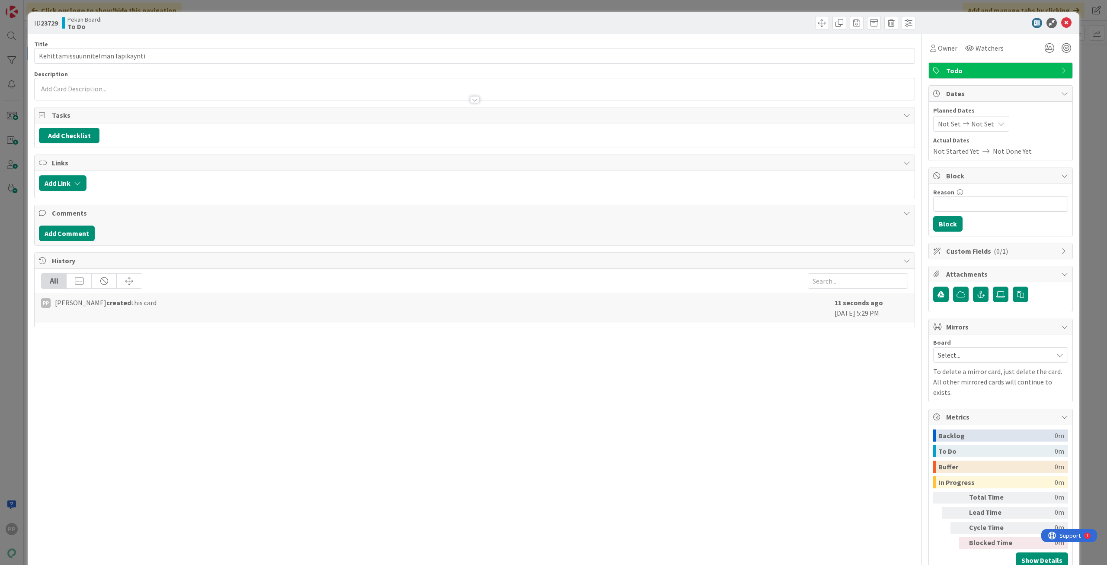
click at [168, 90] on div at bounding box center [475, 89] width 880 height 22
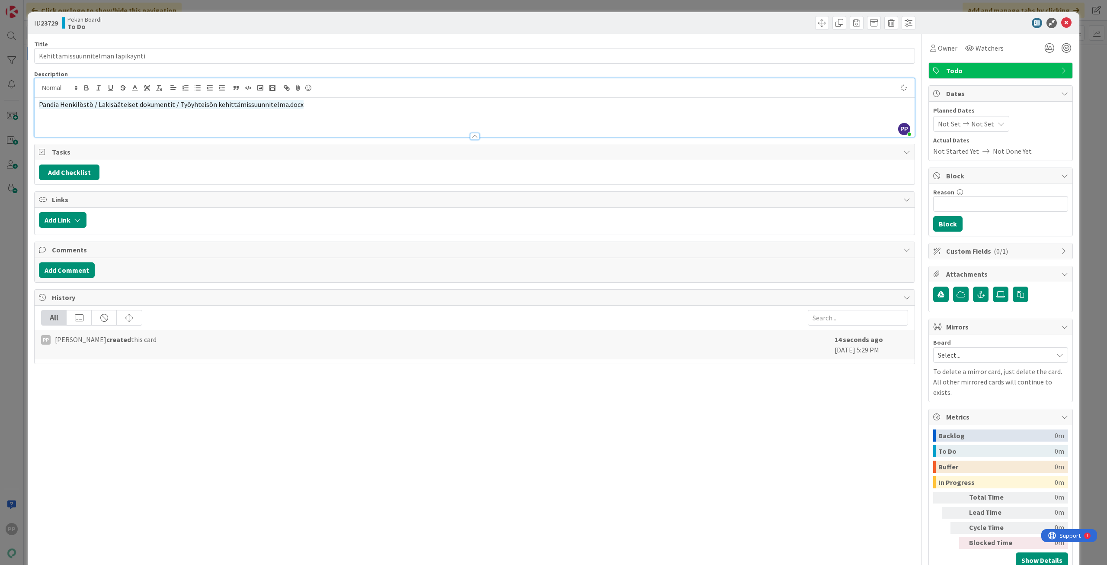
click at [212, 129] on div at bounding box center [475, 132] width 880 height 9
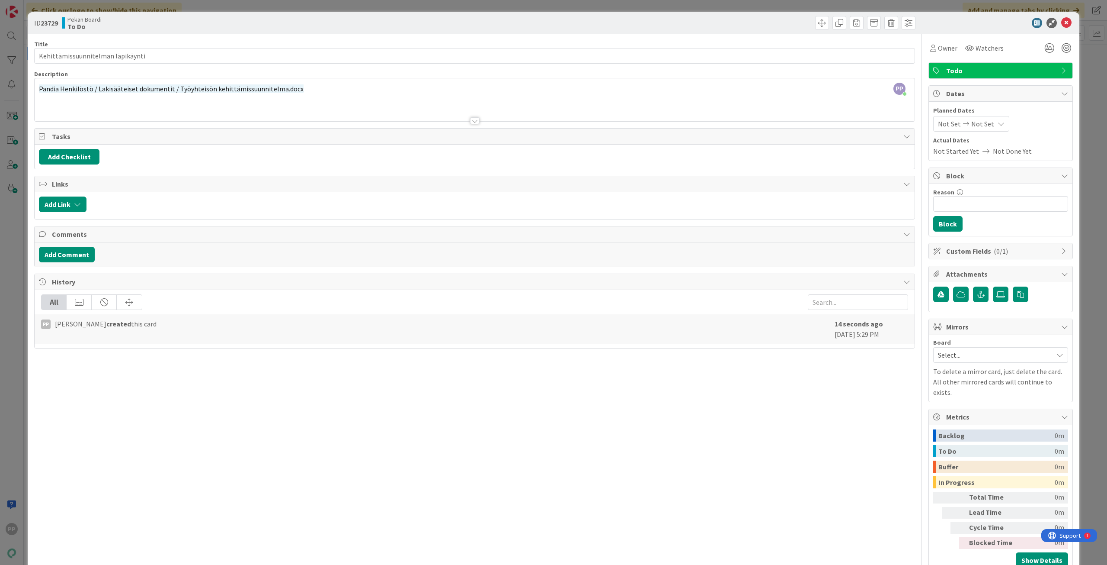
click at [336, 109] on div at bounding box center [475, 110] width 880 height 22
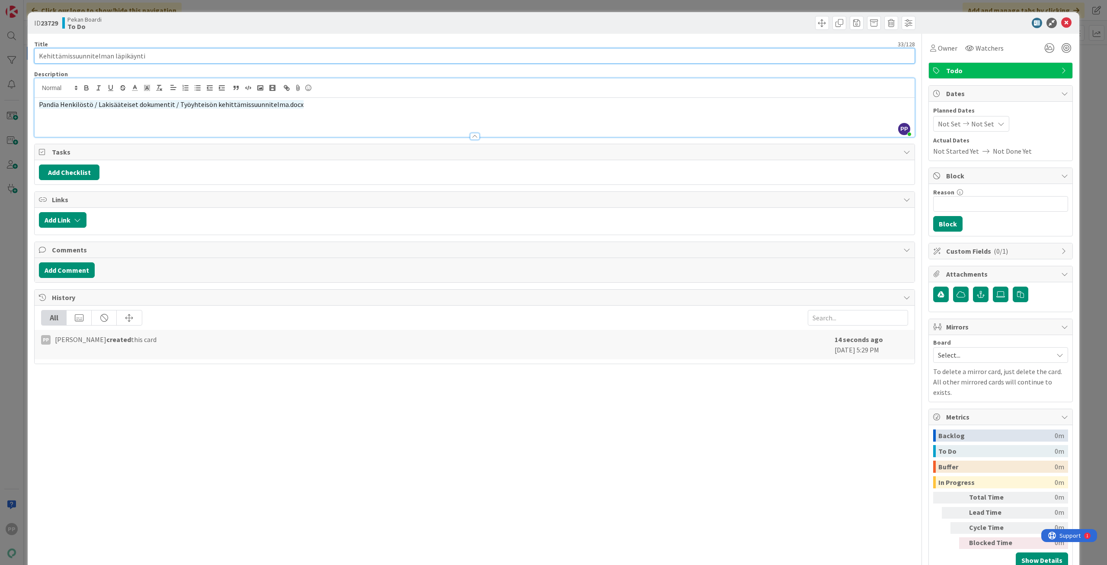
click at [354, 63] on input "Kehittämissuunnitelman läpikäynti" at bounding box center [474, 56] width 881 height 16
click at [361, 39] on div "Title 33 / 128 Kehittämissuunnitelman läpikäynti Description PP [PERSON_NAME] j…" at bounding box center [474, 303] width 881 height 539
click at [378, 7] on div "ID 23729 Pekan Boardi To Do Title 33 / 128 Kehittämissuunnitelman läpikäynti De…" at bounding box center [553, 282] width 1107 height 565
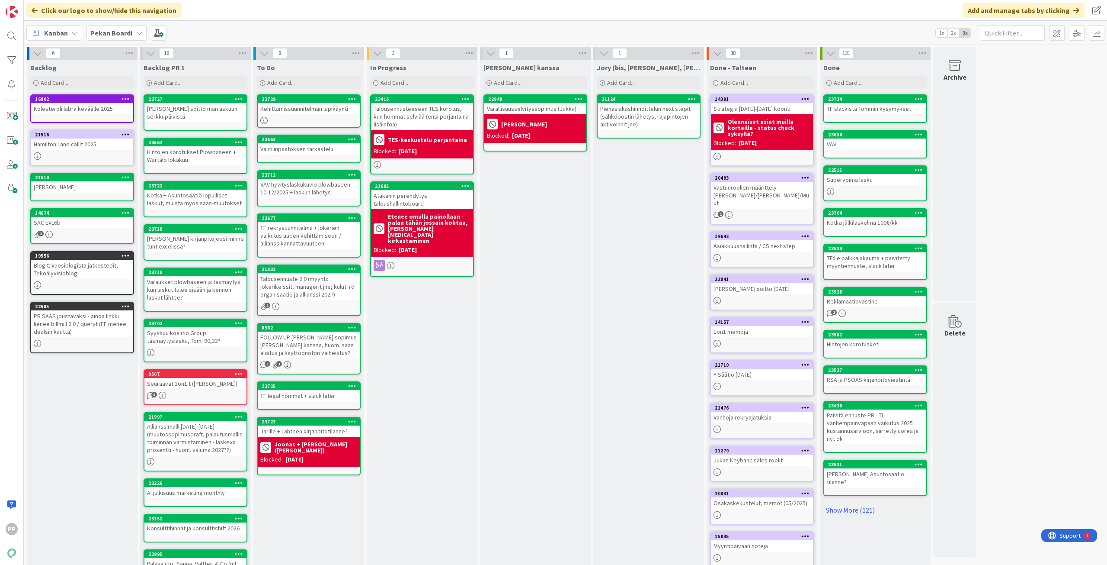
click at [550, 254] on div "[PERSON_NAME] kanssa Add Card... 22949 Varallisuusselvityssopimus ([PERSON_NAME…" at bounding box center [535, 478] width 111 height 837
click at [488, 247] on div "[PERSON_NAME] kanssa Add Card... 22949 Varallisuusselvityssopimus ([PERSON_NAME…" at bounding box center [535, 478] width 111 height 837
click at [285, 87] on div "Add Card..." at bounding box center [309, 82] width 104 height 13
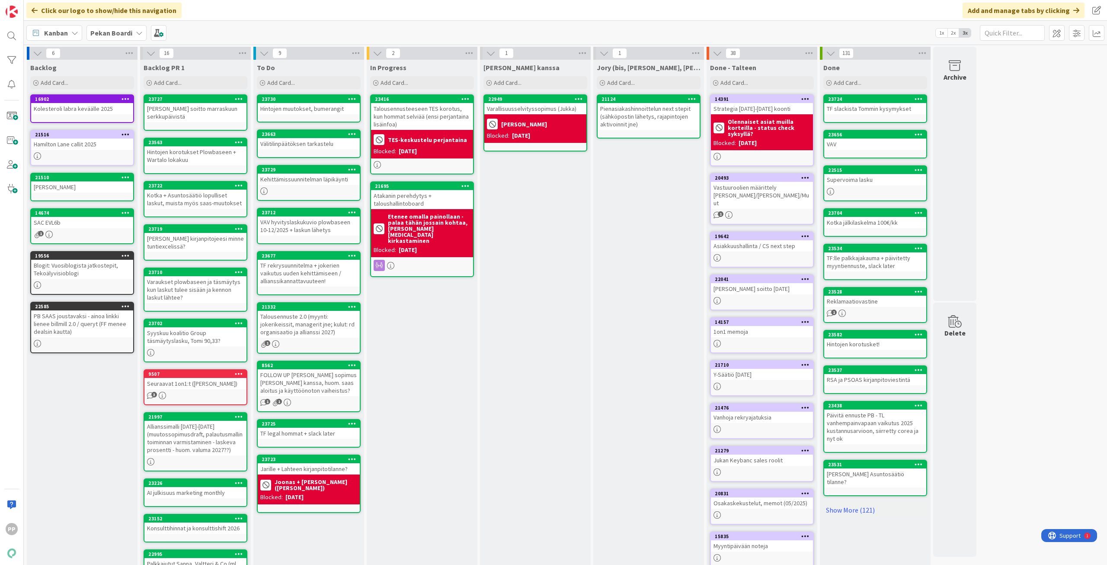
click at [415, 372] on div "In Progress Add Card... Template Not Set Title 0 / 128 Label Todo Show More... …" at bounding box center [422, 478] width 111 height 837
click at [416, 395] on div "In Progress Add Card... Template Not Set Title 0 / 128 Label Todo Show More... …" at bounding box center [422, 478] width 111 height 837
click at [403, 375] on div "In Progress Add Card... Template Not Set Title 0 / 128 Label Todo Show More... …" at bounding box center [422, 478] width 111 height 837
click at [404, 414] on div "In Progress Add Card... Template Not Set Title 0 / 128 Label Todo Show More... …" at bounding box center [422, 478] width 111 height 837
click at [437, 375] on div "In Progress Add Card... Template Not Set Title 0 / 128 Label Todo Show More... …" at bounding box center [422, 478] width 111 height 837
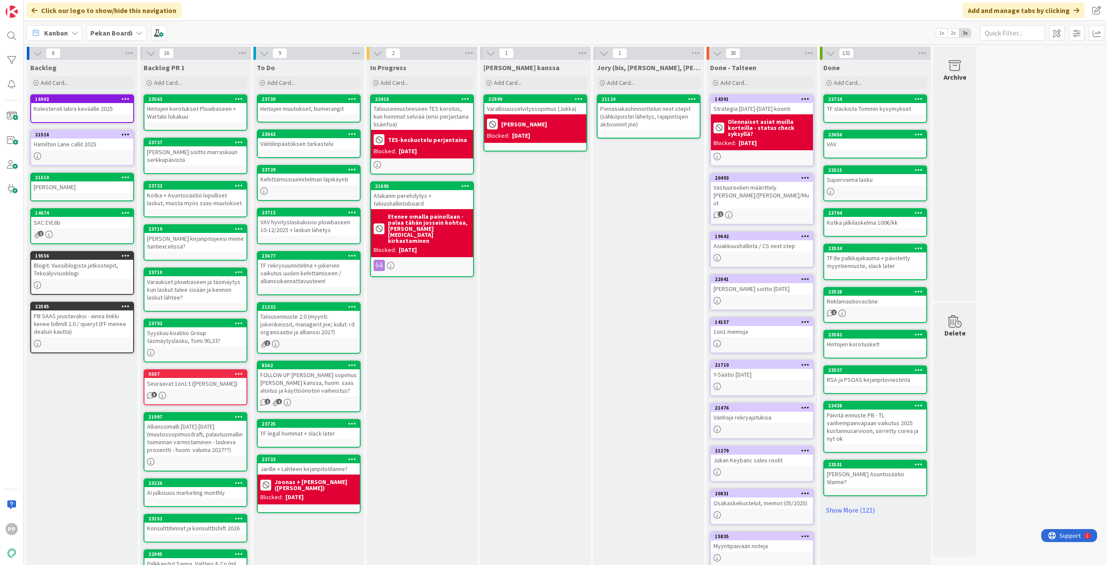
click at [423, 425] on div "In Progress Add Card... Template Not Set Title 0 / 128 Label Todo Show More... …" at bounding box center [422, 478] width 111 height 837
click at [310, 85] on div "Add Card..." at bounding box center [309, 82] width 104 height 13
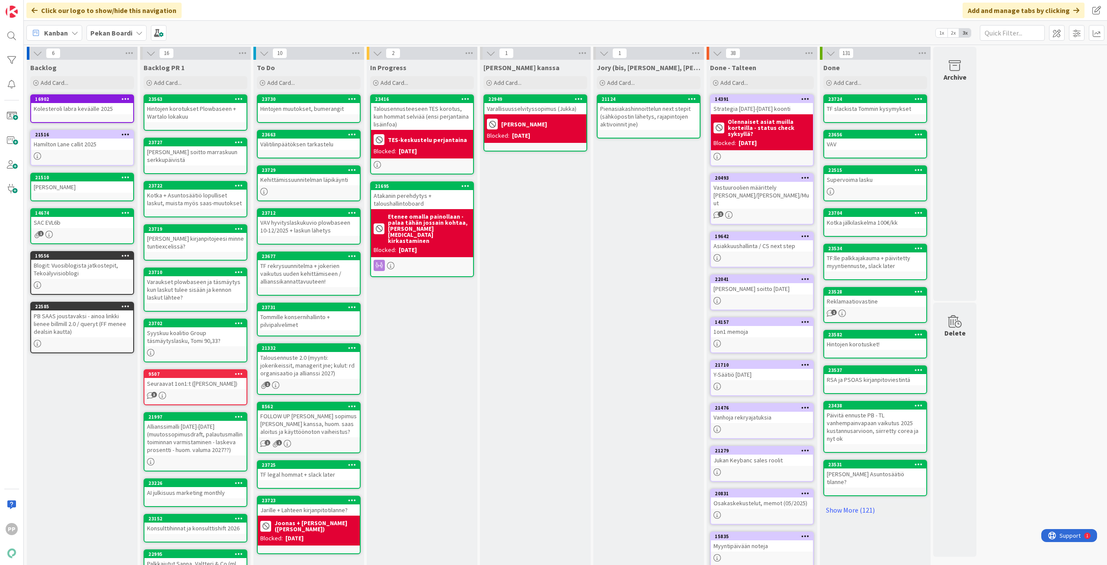
click at [460, 365] on div "In Progress Add Card... Template Not Set Title 0 / 128 Label Todo Show More... …" at bounding box center [422, 478] width 111 height 837
drag, startPoint x: 450, startPoint y: 345, endPoint x: 454, endPoint y: 346, distance: 4.5
click at [451, 345] on div "In Progress Add Card... Template Not Set Title 0 / 128 Label Todo Show More... …" at bounding box center [422, 478] width 111 height 837
click at [405, 363] on div "In Progress Add Card... Template Not Set Title 0 / 128 Label Todo Show More... …" at bounding box center [422, 478] width 111 height 837
click at [414, 312] on div "In Progress Add Card... Template Not Set Title 0 / 128 Label Todo Show More... …" at bounding box center [422, 478] width 111 height 837
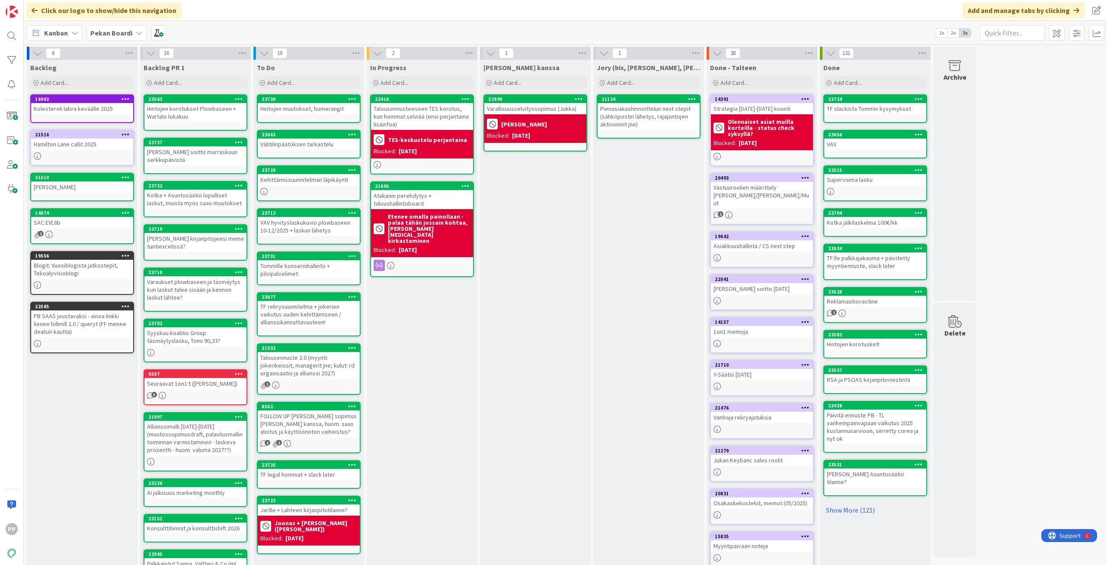
click at [431, 396] on div "In Progress Add Card... Template Not Set Title 0 / 128 Label Todo Show More... …" at bounding box center [422, 478] width 111 height 837
click at [352, 98] on icon at bounding box center [352, 99] width 8 height 6
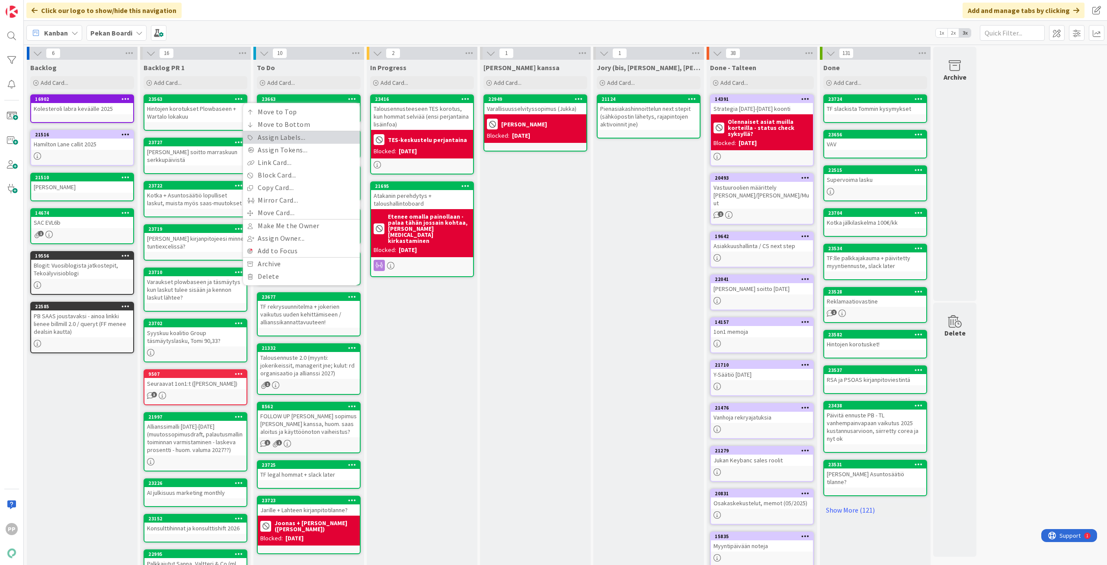
click at [333, 138] on link "Assign Labels..." at bounding box center [301, 137] width 117 height 13
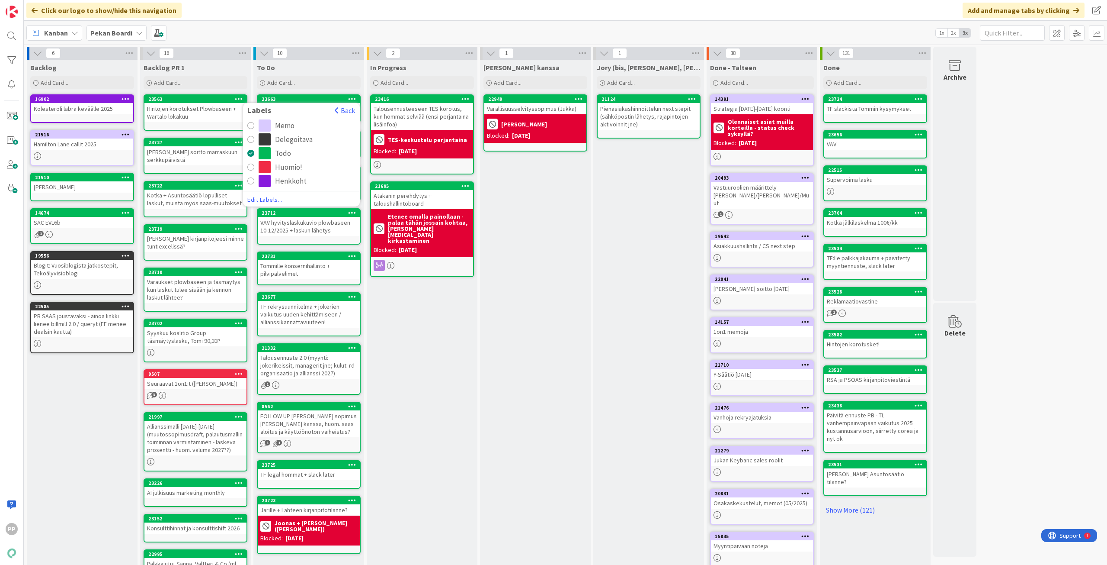
click at [290, 167] on div "Huomio!" at bounding box center [288, 167] width 27 height 12
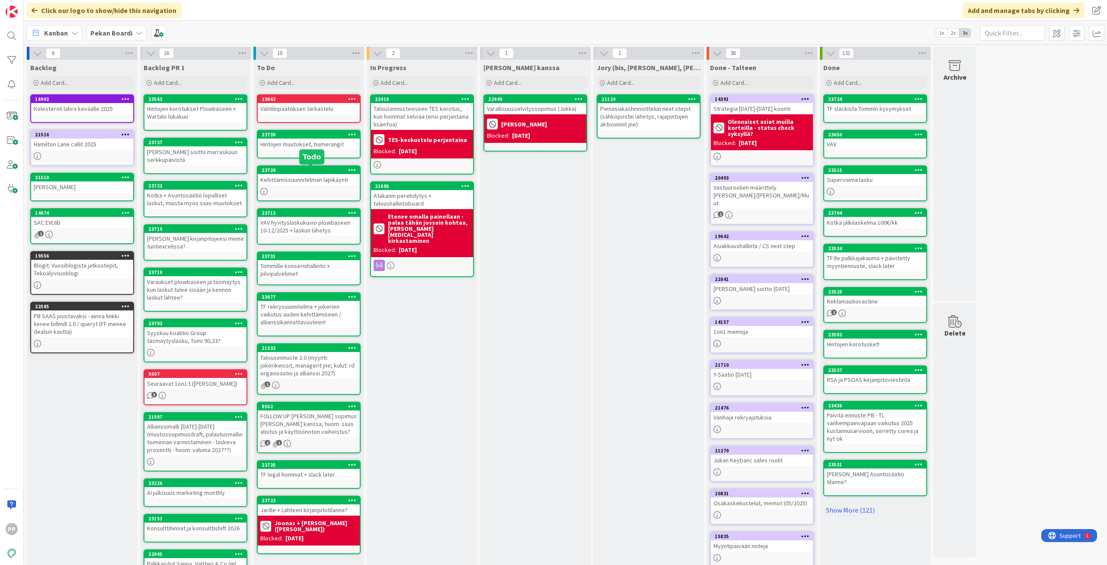
click at [424, 324] on div "In Progress Add Card... Template Not Set Title 0 / 128 Label Todo Show More... …" at bounding box center [422, 478] width 111 height 837
click at [353, 135] on icon at bounding box center [352, 134] width 8 height 6
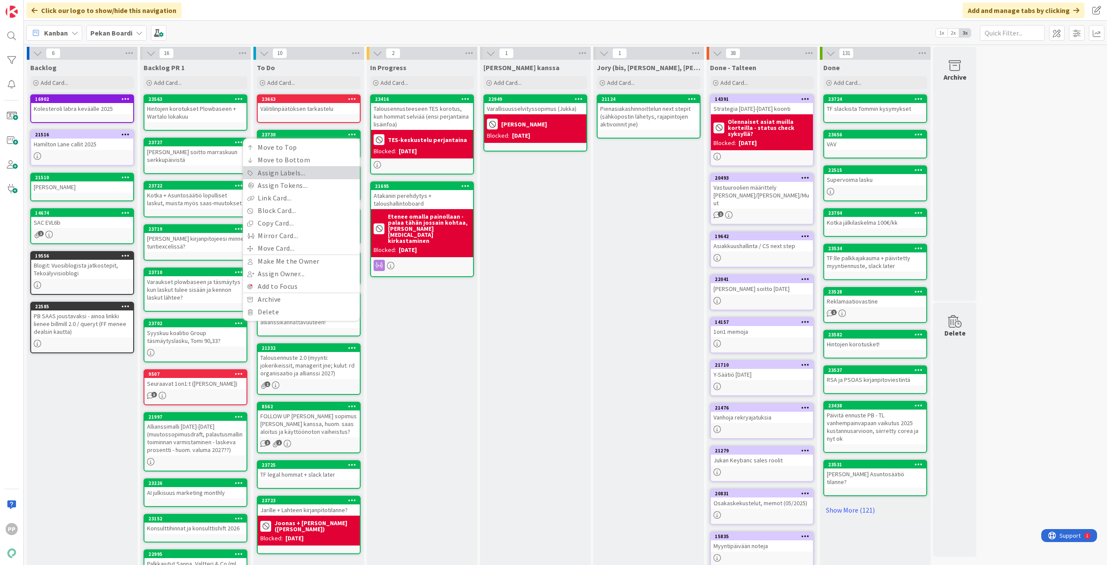
click at [333, 175] on link "Assign Labels..." at bounding box center [301, 173] width 117 height 13
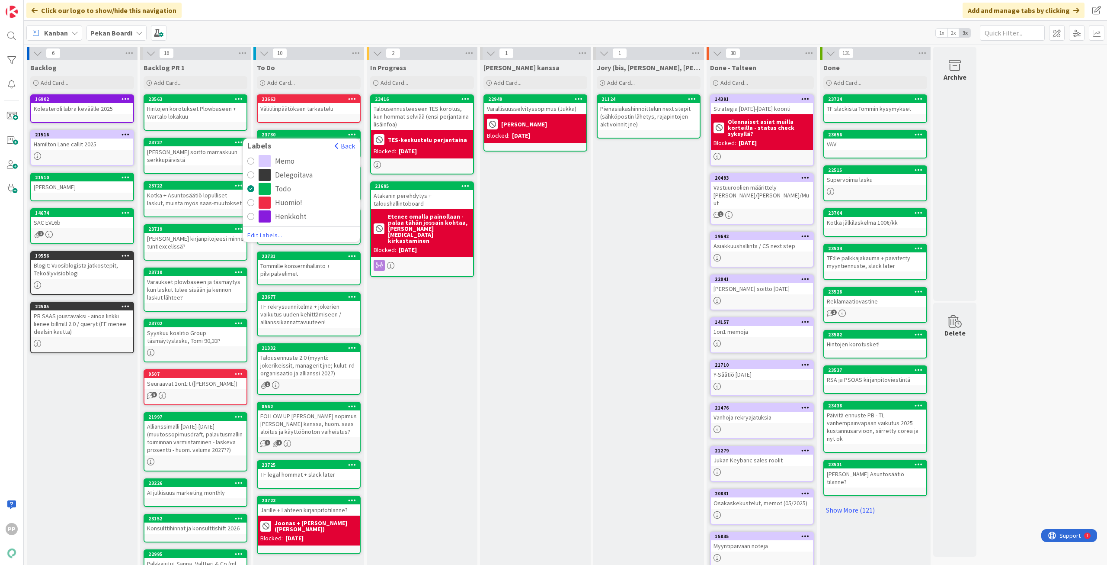
click at [311, 200] on div "Huomio!" at bounding box center [307, 202] width 97 height 12
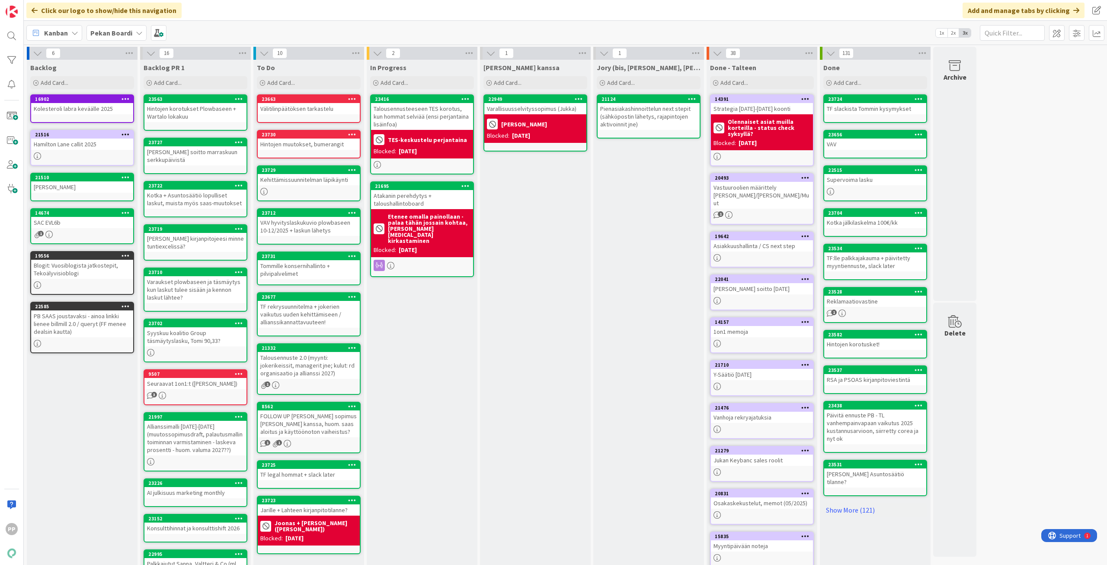
click at [394, 314] on div "In Progress Add Card... Template Not Set Title 0 / 128 Label Todo Show More... …" at bounding box center [422, 478] width 111 height 837
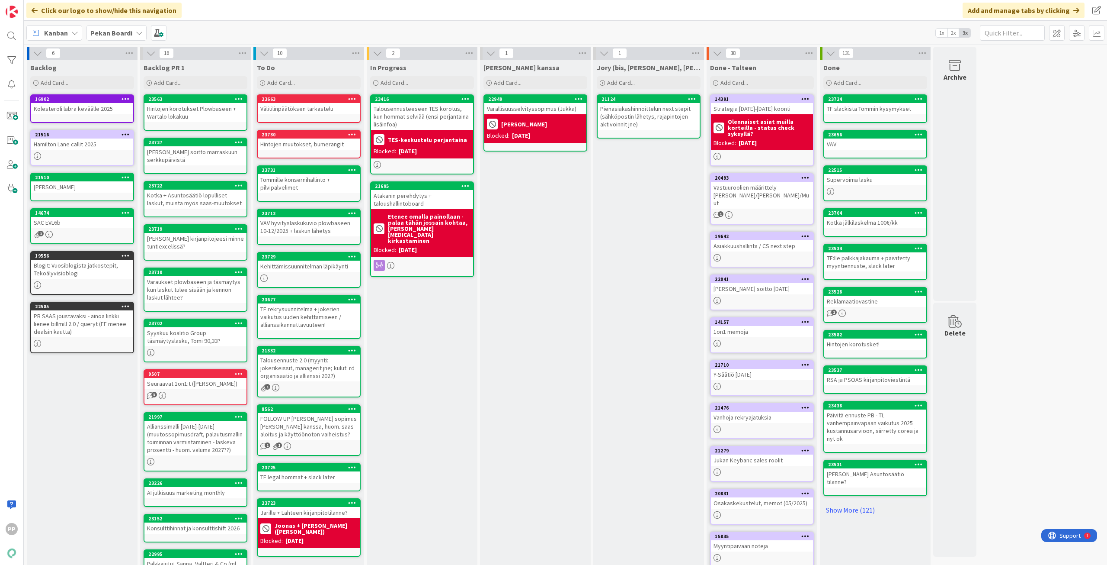
click at [429, 379] on div "In Progress Add Card... Template Not Set Title 0 / 128 Label Todo Show More... …" at bounding box center [422, 478] width 111 height 837
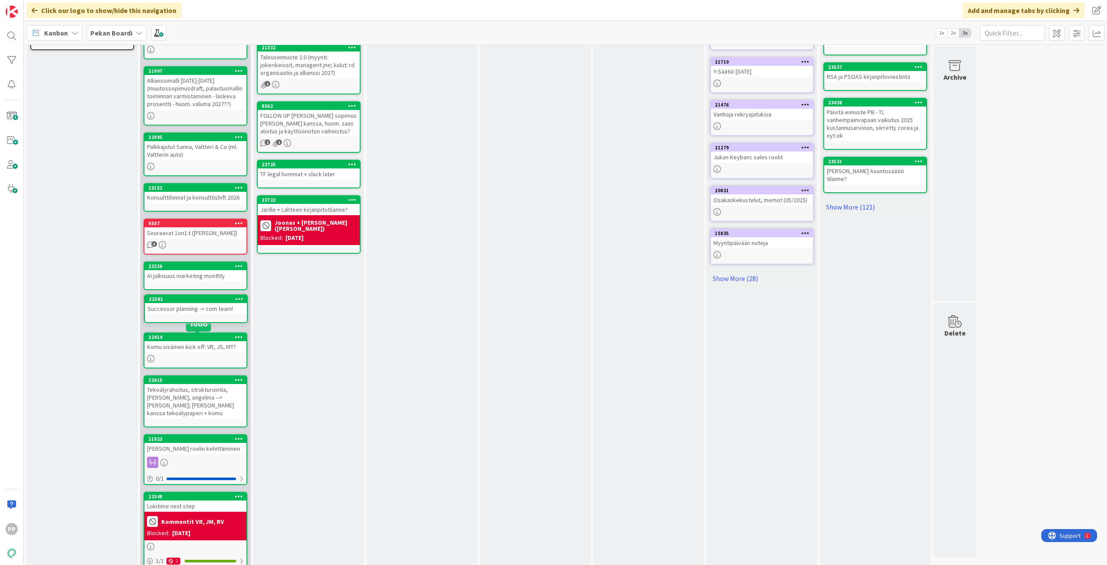
scroll to position [303, 0]
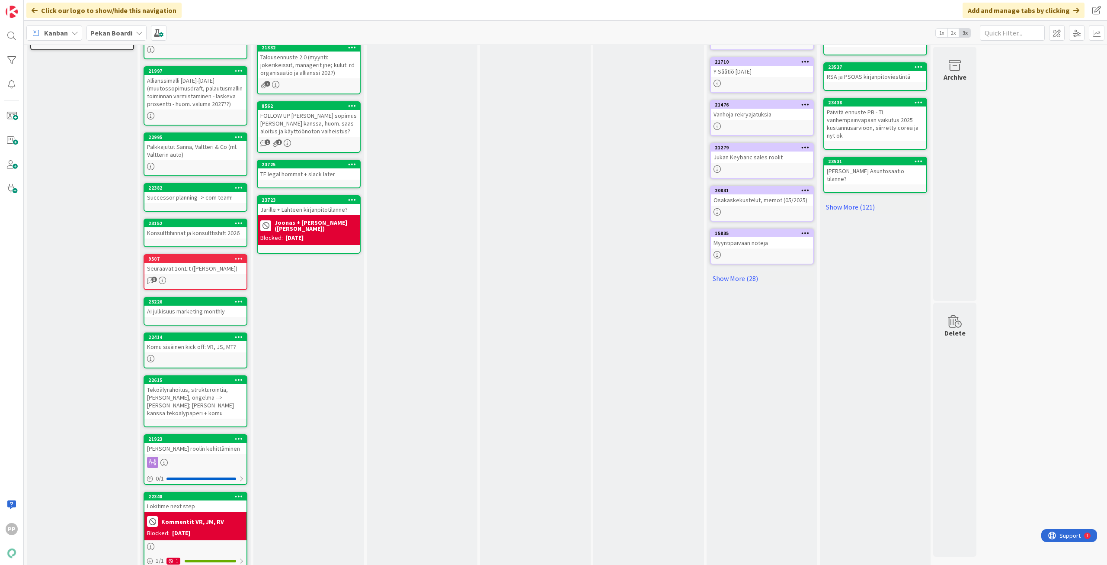
click at [213, 155] on div "Palkkajutut Sanna, Valtteri & Co (ml. Valtterin auto)" at bounding box center [195, 150] width 102 height 19
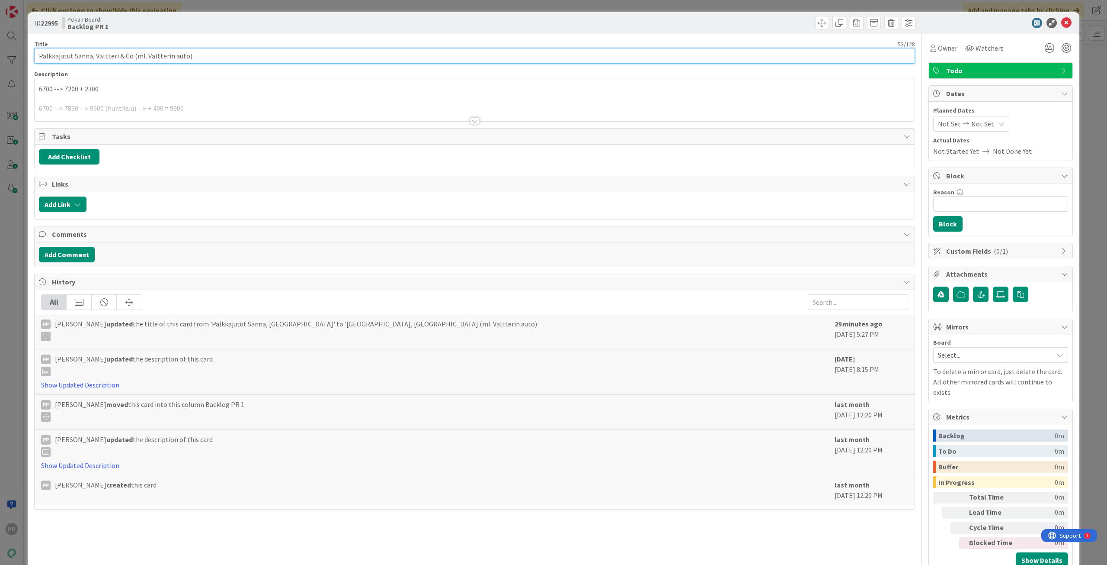
click at [218, 54] on input "Palkkajutut Sanna, Valtteri & Co (ml. Valtterin auto)" at bounding box center [474, 56] width 881 height 16
click at [216, 38] on div "Title 81 / 128 Palkkajutut Sanna, Valtteri & Co (ml. Valtterin auto); Committed…" at bounding box center [474, 303] width 881 height 539
click at [221, 8] on div "ID 22995 Pekan Boardi Backlog PR 1 Title 81 / 128 Palkkajutut Sanna, Valtteri &…" at bounding box center [553, 282] width 1107 height 565
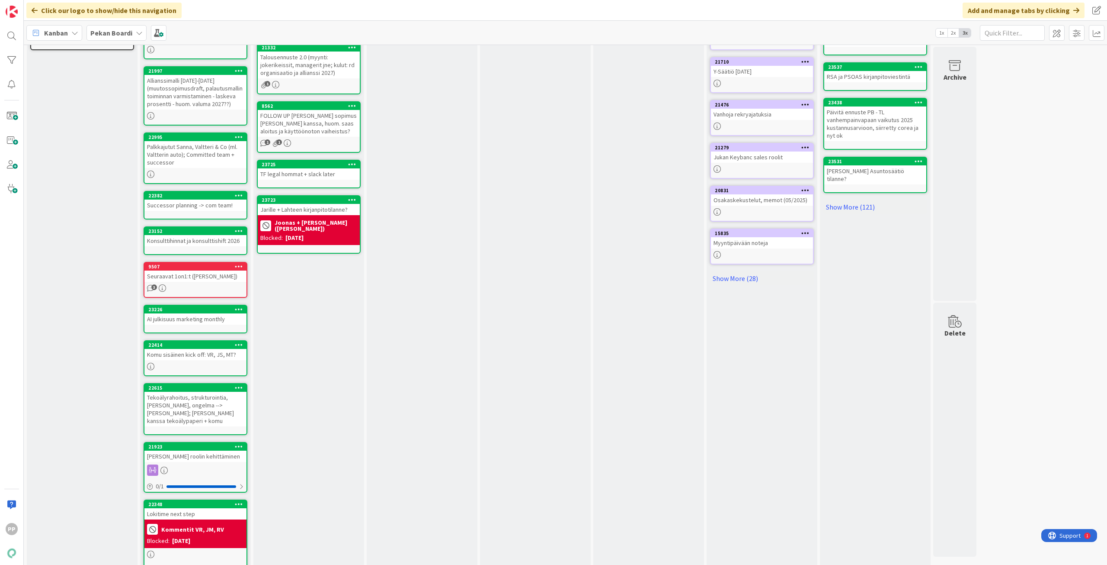
click at [235, 196] on icon at bounding box center [239, 195] width 8 height 6
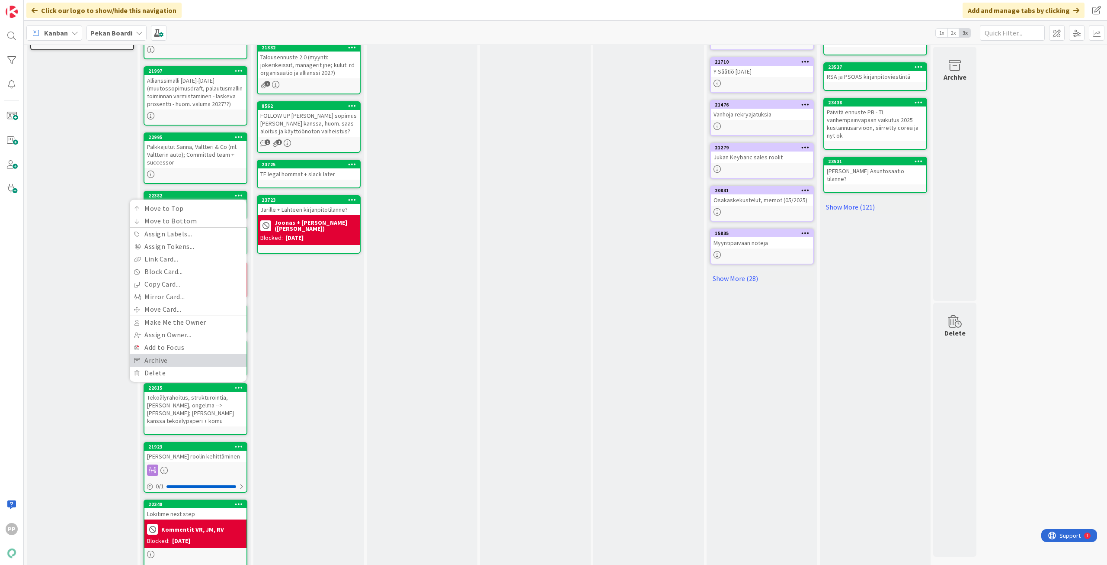
click at [210, 359] on link "Archive" at bounding box center [188, 360] width 117 height 13
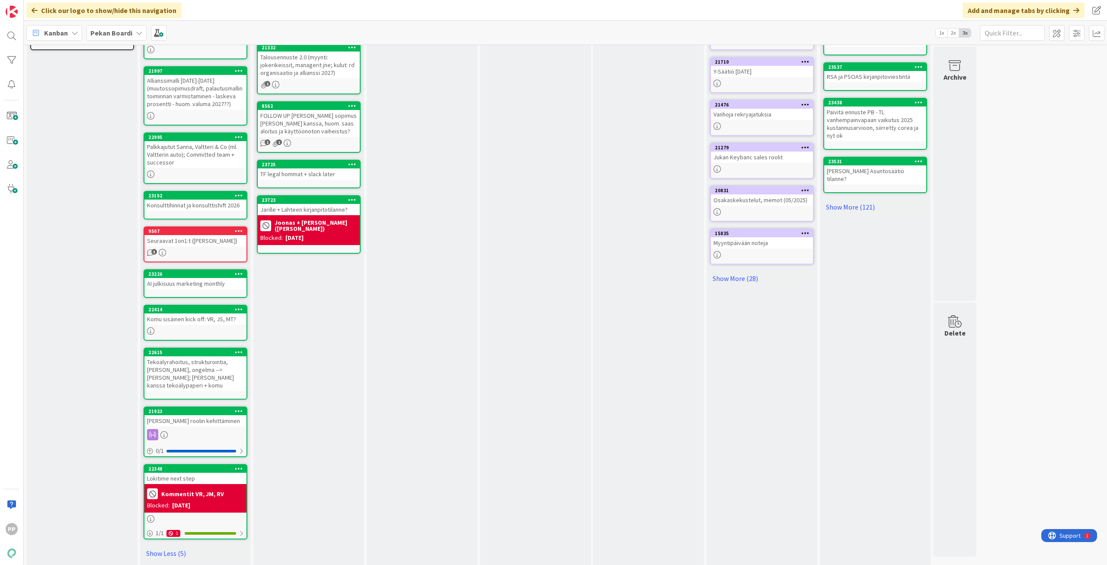
scroll to position [302, 0]
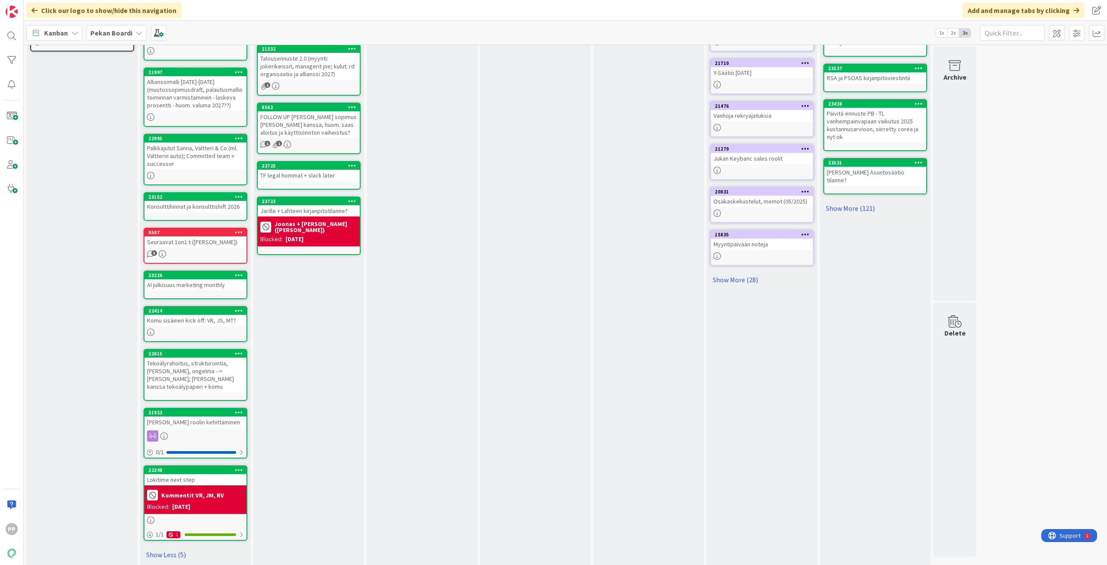
click at [314, 351] on div "To Do Add Card... Template Not Set Title 0 / 128 Tommille konsernihallinto + pi…" at bounding box center [308, 163] width 111 height 810
click at [241, 353] on icon at bounding box center [239, 353] width 8 height 6
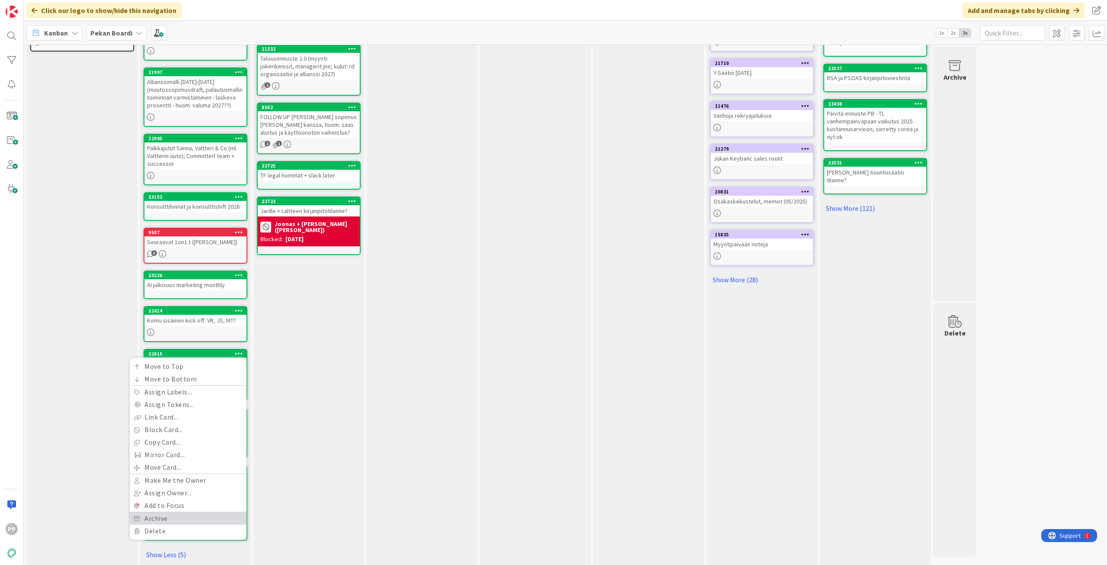
click at [206, 518] on link "Archive" at bounding box center [188, 518] width 117 height 13
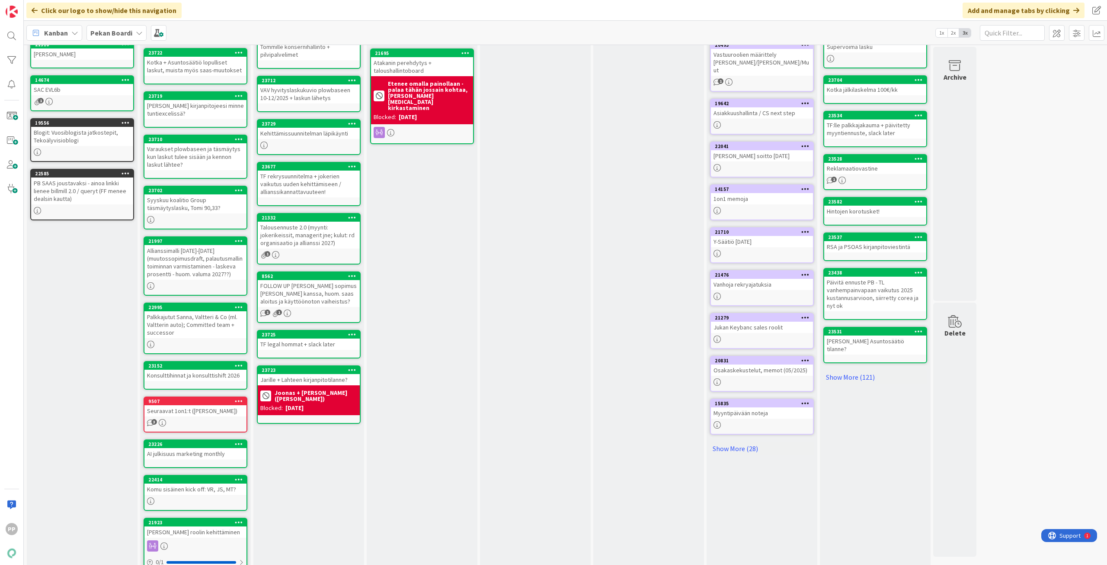
scroll to position [0, 0]
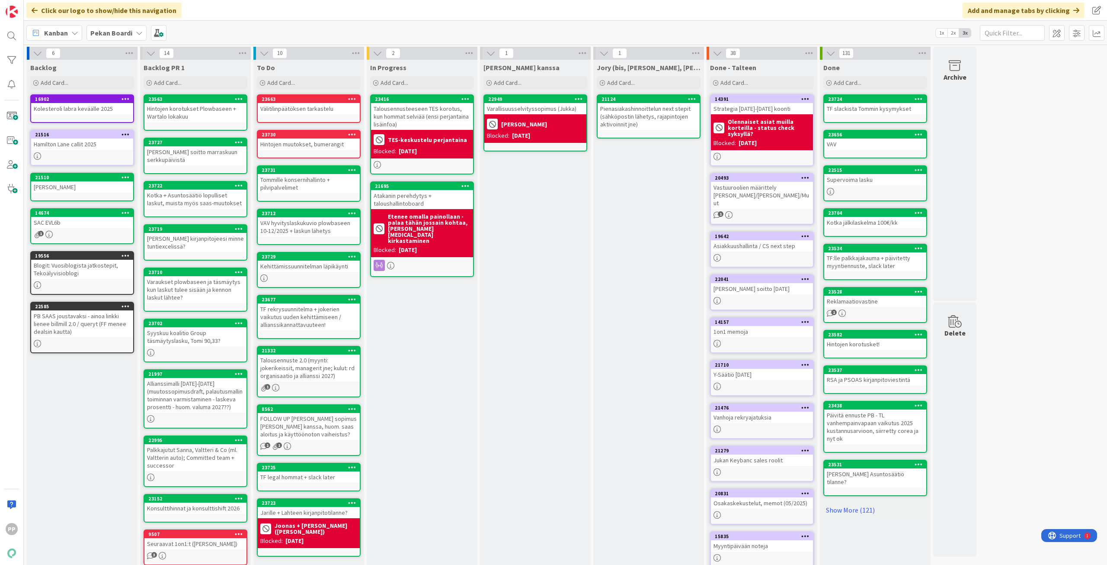
click at [103, 446] on div "Backlog Add Card... 16902 Kolesteroli labra keväälle 2025 21516 Hamilton Lane c…" at bounding box center [82, 435] width 111 height 751
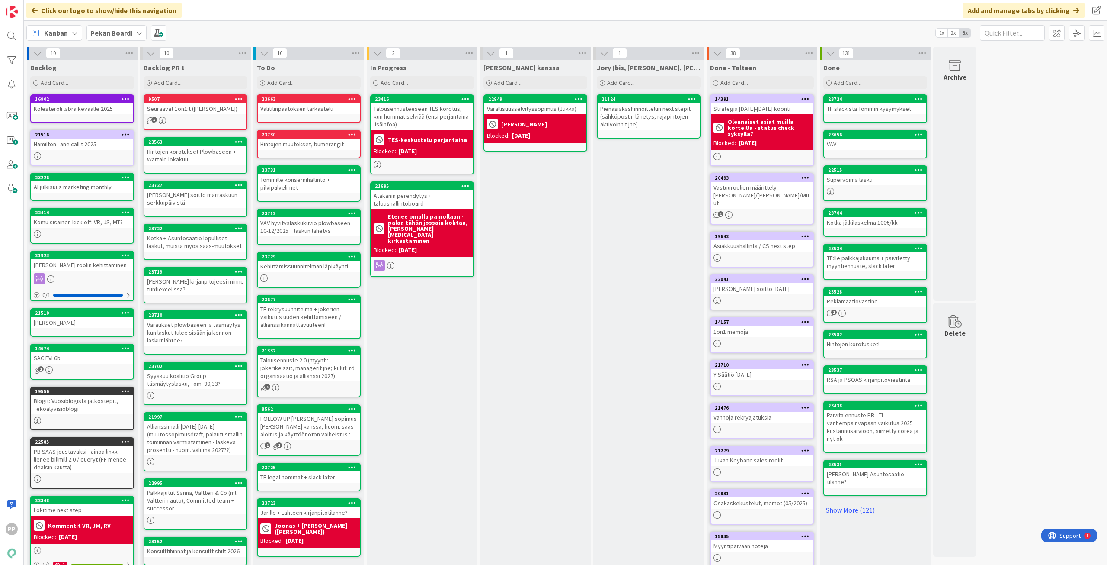
click at [417, 374] on div "In Progress Add Card... Template Not Set Title 0 / 128 Label Todo Show More... …" at bounding box center [422, 327] width 111 height 535
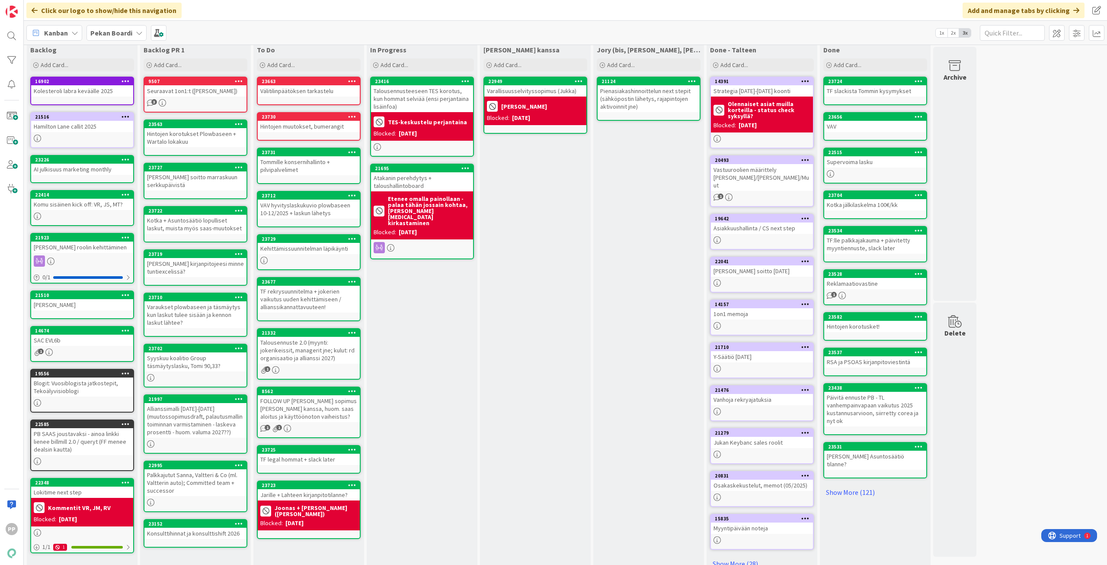
scroll to position [27, 0]
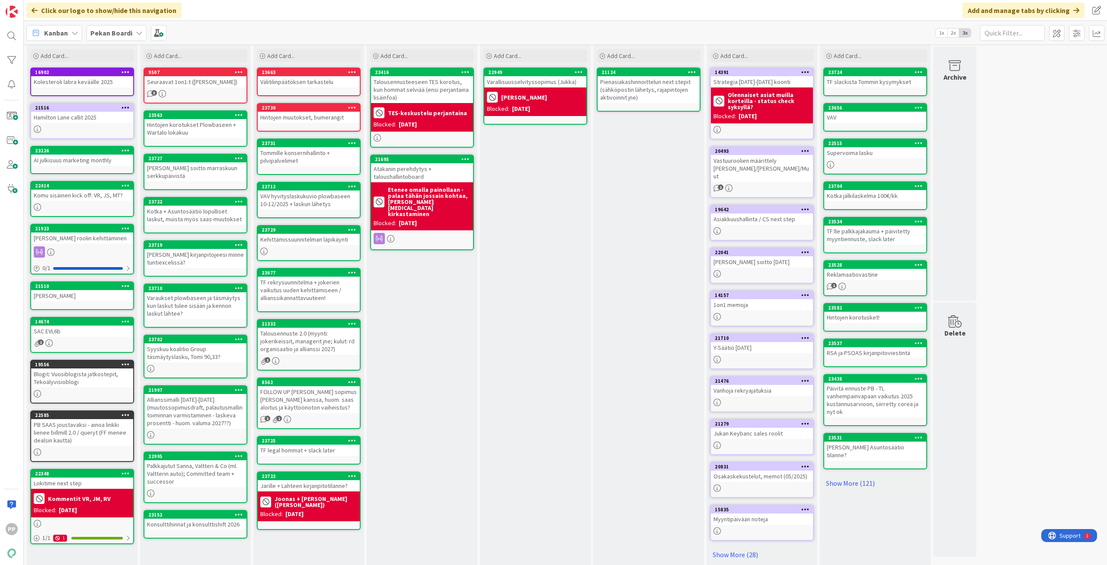
click at [427, 359] on div "In Progress Add Card... Template Not Set Title 0 / 128 Label Todo Show More... …" at bounding box center [422, 300] width 111 height 535
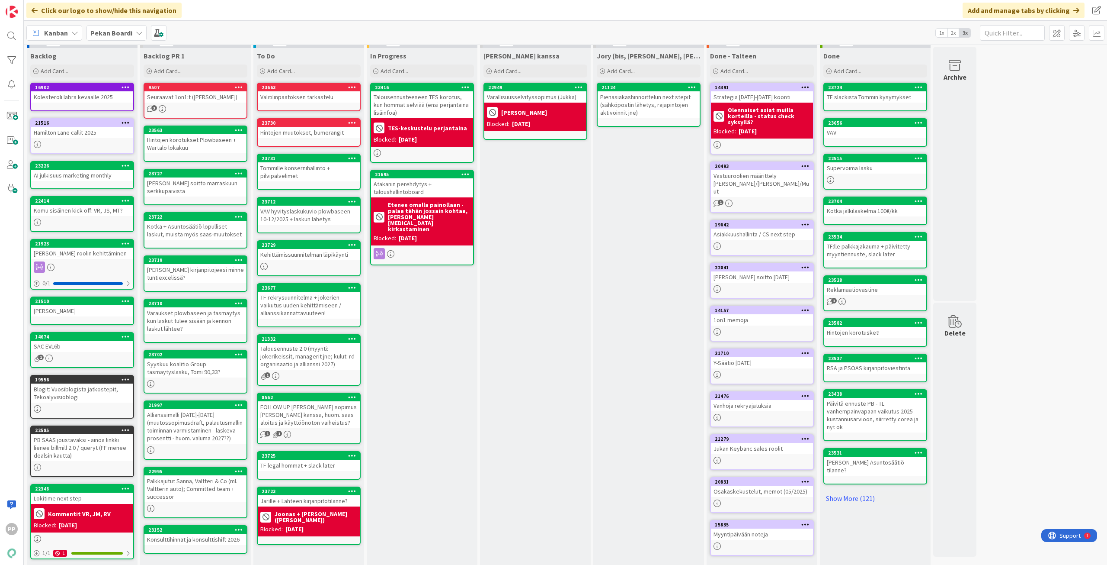
scroll to position [0, 0]
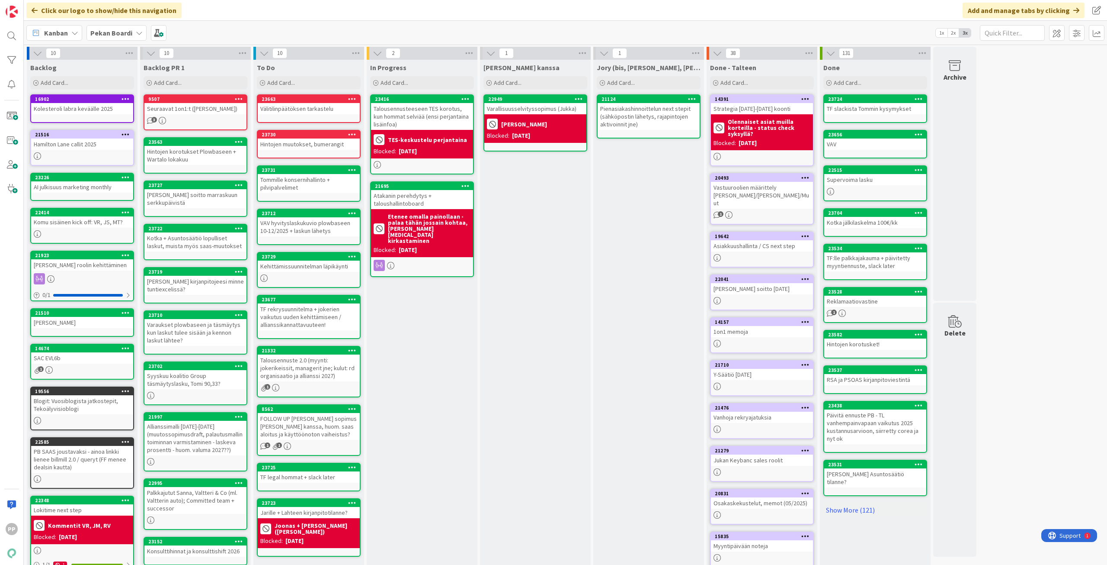
click at [443, 387] on div "In Progress Add Card... Template Not Set Title 0 / 128 Label Todo Show More... …" at bounding box center [422, 327] width 111 height 535
click at [417, 393] on div "In Progress Add Card... Template Not Set Title 0 / 128 Label Todo Show More... …" at bounding box center [422, 327] width 111 height 535
click at [549, 345] on div "Jukan kanssa Add Card... 22949 Varallisuusselvityssopimus (Jukka) Jukka Blocked…" at bounding box center [535, 327] width 111 height 535
click at [544, 284] on div "Jukan kanssa Add Card... 22949 Varallisuusselvityssopimus (Jukka) Jukka Blocked…" at bounding box center [535, 327] width 111 height 535
drag, startPoint x: 543, startPoint y: 356, endPoint x: 492, endPoint y: 356, distance: 51.0
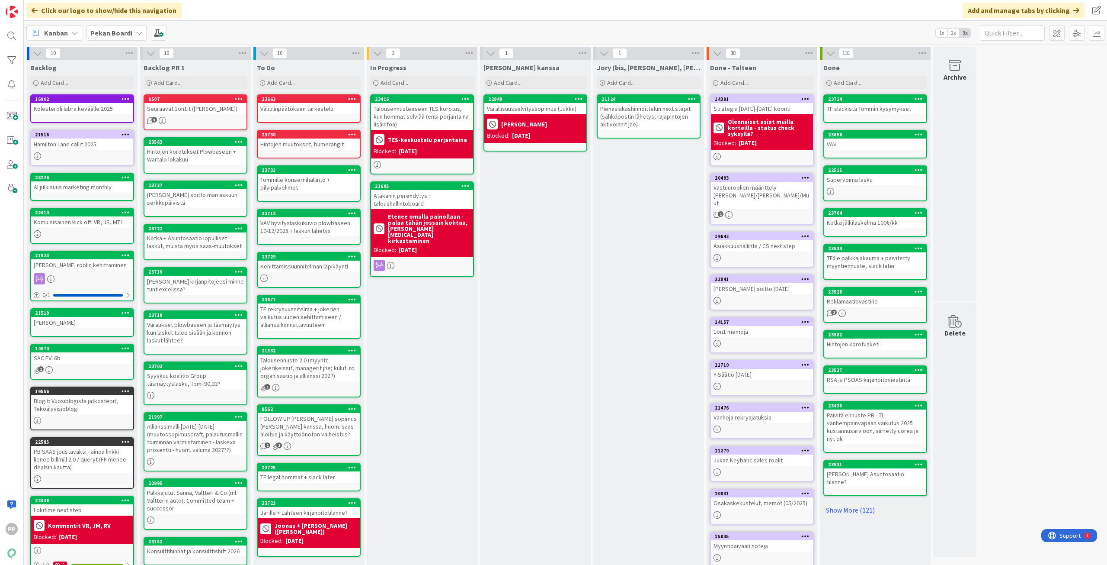
click at [542, 356] on div "Jukan kanssa Add Card... 22949 Varallisuusselvityssopimus (Jukka) Jukka Blocked…" at bounding box center [535, 327] width 111 height 535
click at [428, 356] on div "In Progress Add Card... Template Not Set Title 0 / 128 Label Todo Show More... …" at bounding box center [422, 327] width 111 height 535
click at [535, 354] on div "Jukan kanssa Add Card... 22949 Varallisuusselvityssopimus (Jukka) Jukka Blocked…" at bounding box center [535, 327] width 111 height 535
click at [436, 300] on div "In Progress Add Card... Template Not Set Title 0 / 128 Label Todo Show More... …" at bounding box center [422, 327] width 111 height 535
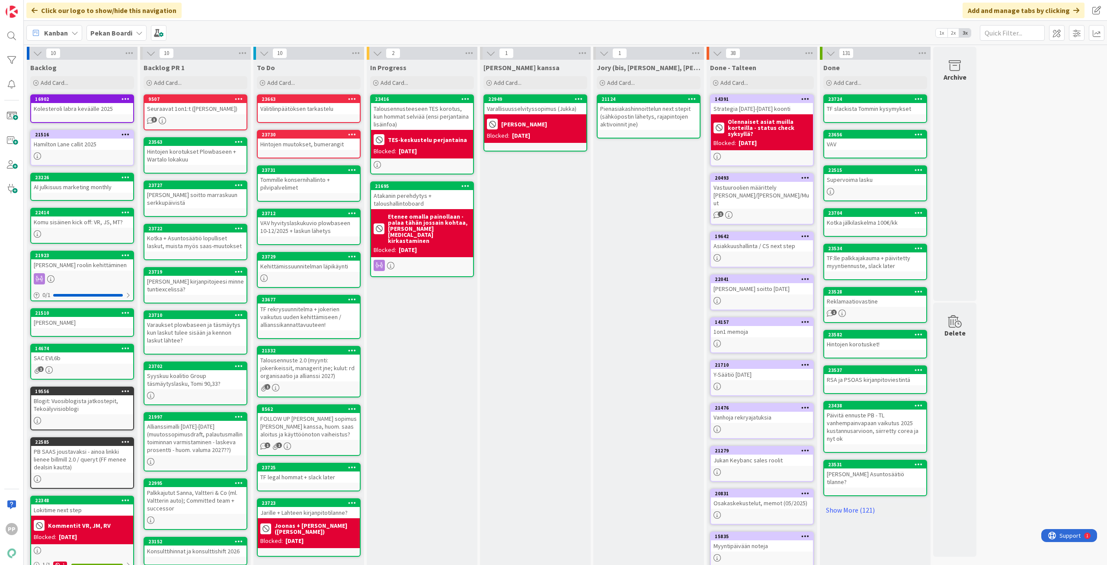
click at [484, 311] on div "Jukan kanssa Add Card... 22949 Varallisuusselvityssopimus (Jukka) Jukka Blocked…" at bounding box center [535, 327] width 111 height 535
click at [435, 314] on div "In Progress Add Card... Template Not Set Title 0 / 128 Label Todo Show More... …" at bounding box center [422, 327] width 111 height 535
click at [565, 312] on div "Jukan kanssa Add Card... 22949 Varallisuusselvityssopimus (Jukka) Jukka Blocked…" at bounding box center [535, 327] width 111 height 535
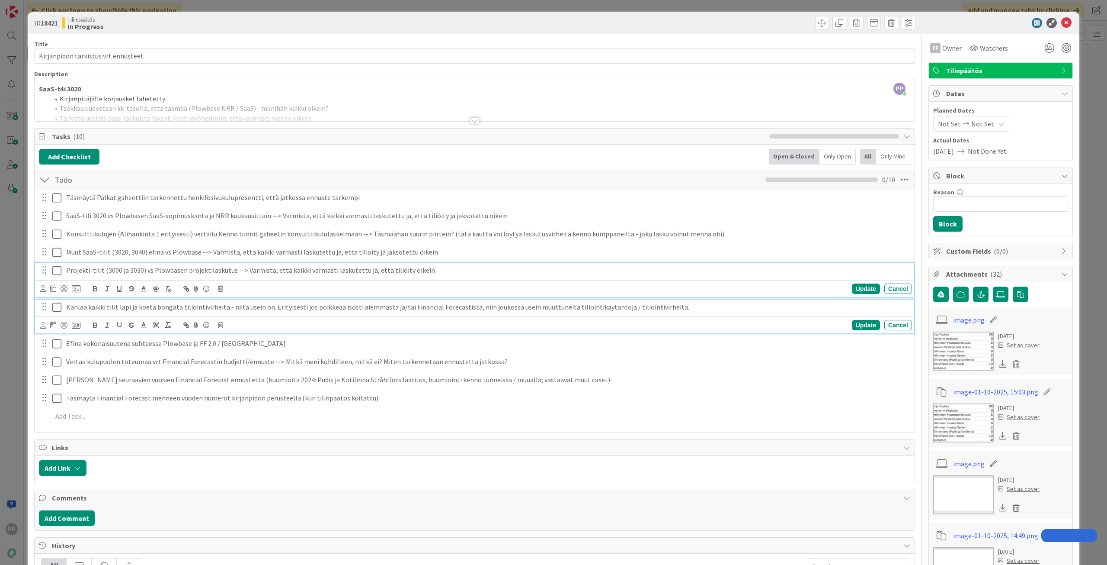
click at [128, 273] on p "Projekti-tilit (3000 ja 3030) vs Plowbasen projektilaskutus --> Varmista, että …" at bounding box center [487, 270] width 843 height 10
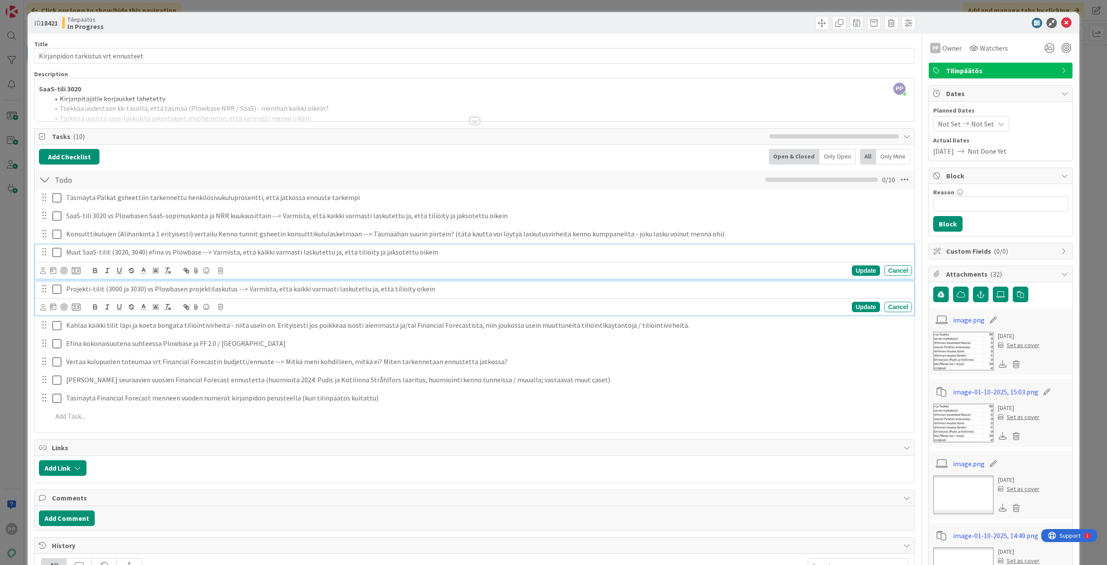
click at [129, 254] on p "Muut SaaS-tilit (3020, 3040) efina vs Plowbase --> Varmista, että kaikki varmas…" at bounding box center [487, 252] width 843 height 10
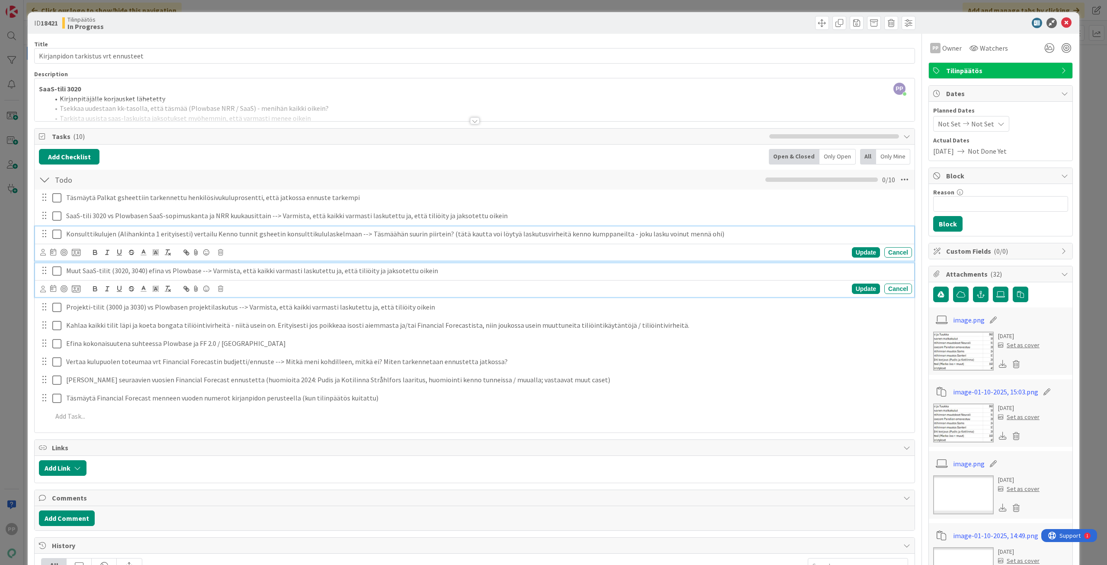
click at [131, 236] on p "Konsulttikulujen (Alihankinta 1 erityisesti) vertailu Kenno tunnit gsheetin kon…" at bounding box center [487, 234] width 843 height 10
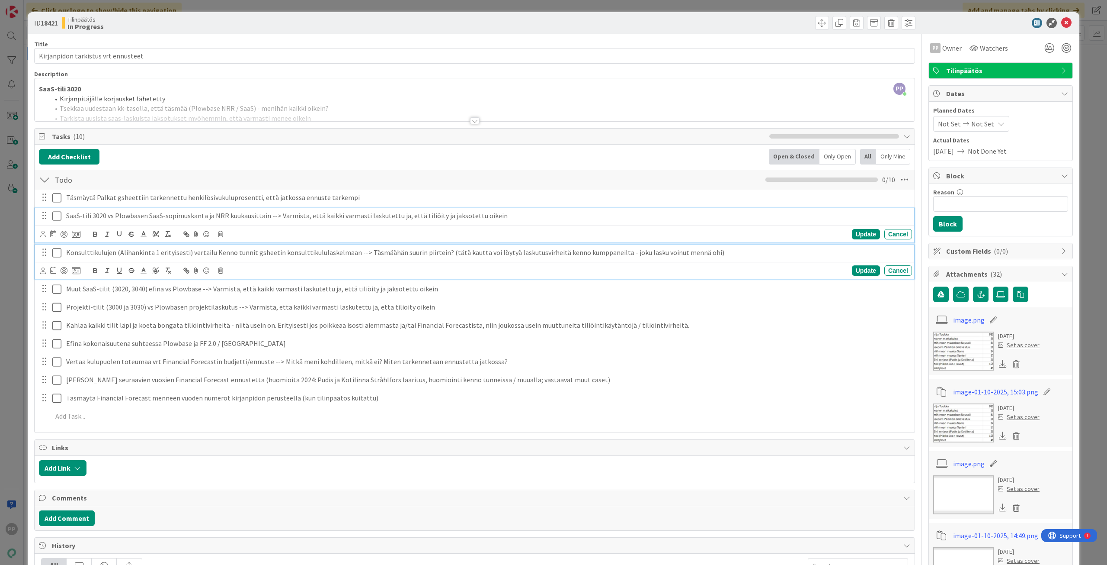
click at [139, 215] on p "SaaS-tili 3020 vs Plowbasen SaaS-sopimuskanta ja NRR kuukausittain --> Varmista…" at bounding box center [487, 216] width 843 height 10
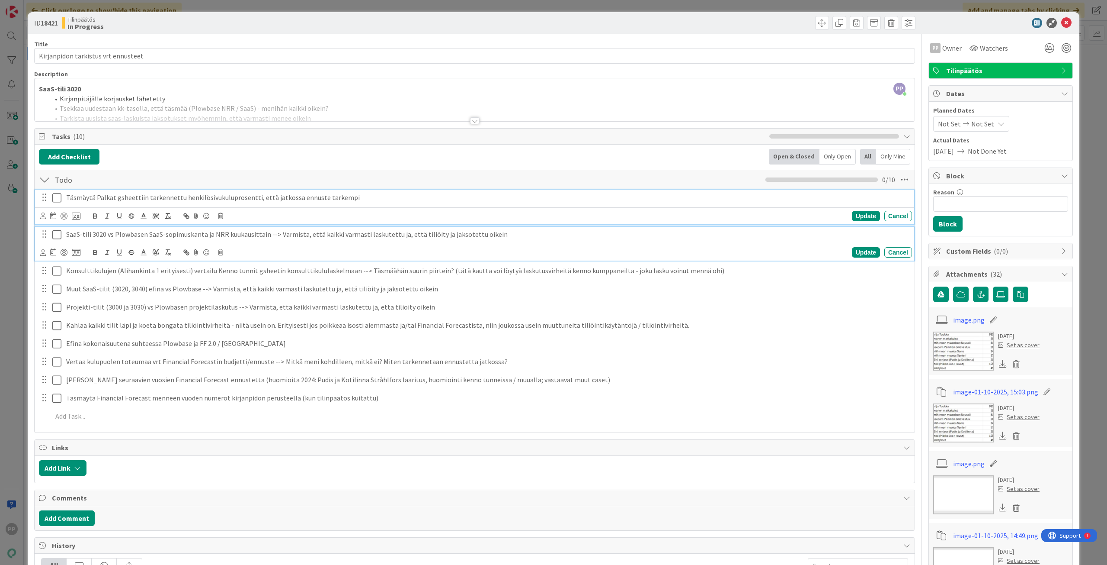
click at [144, 200] on p "Täsmäytä Palkat gsheettiin tarkennettu henkilösivukuluprosentti, että jatkossa …" at bounding box center [487, 197] width 843 height 10
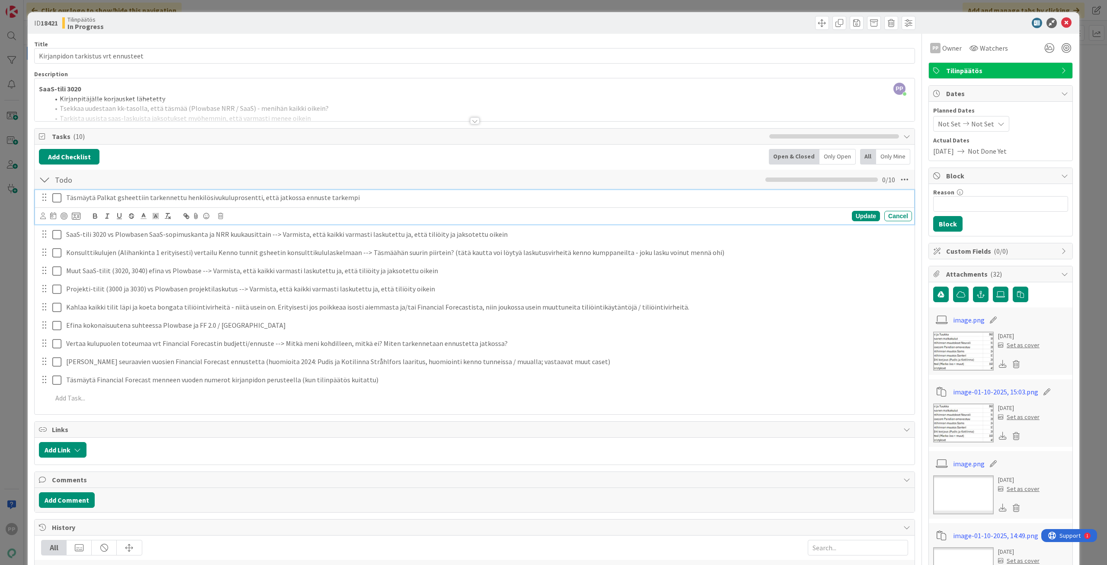
click at [140, 157] on div "Add Checklist Open & Closed Only Open All Only Mine" at bounding box center [475, 157] width 872 height 16
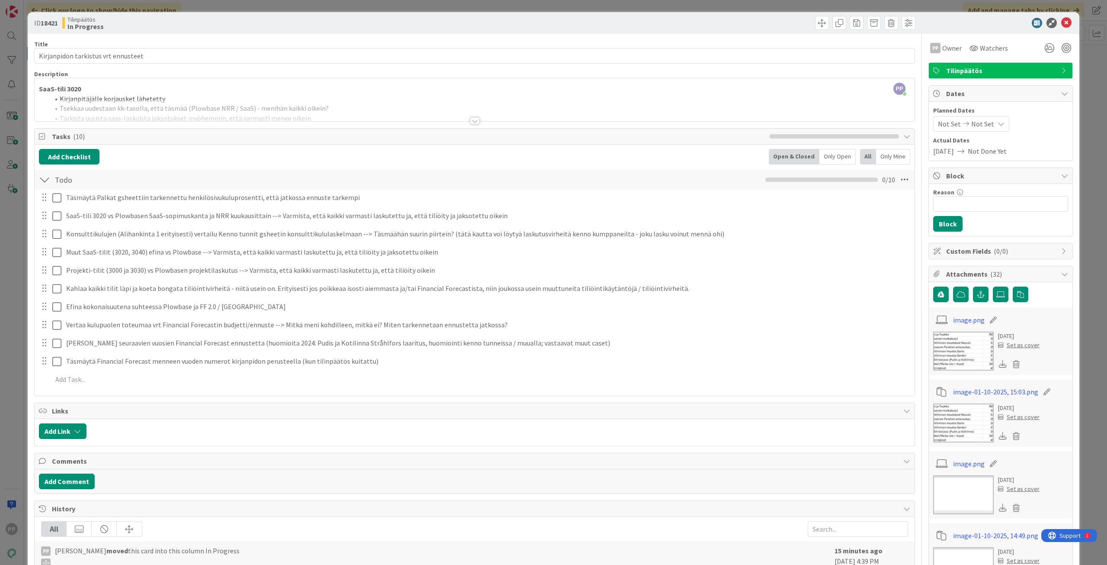
click at [129, 45] on div "Title 35 / 128" at bounding box center [474, 44] width 881 height 8
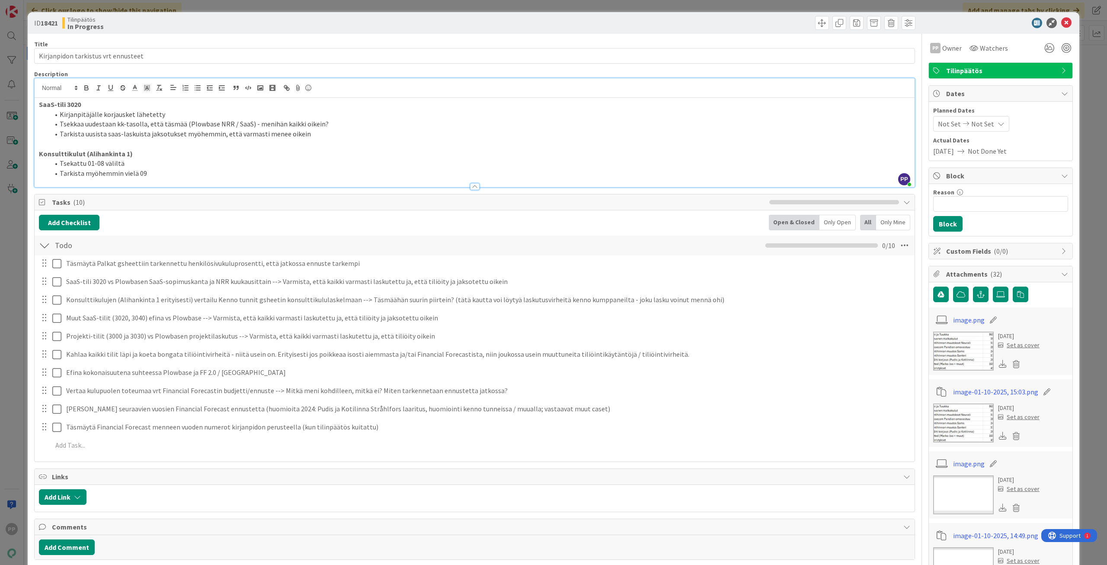
click at [135, 96] on div "PP [PERSON_NAME] just joined SaaS-tili 3020 Kirjanpitäjälle korjausket lähetett…" at bounding box center [475, 132] width 880 height 109
drag, startPoint x: 165, startPoint y: 176, endPoint x: 36, endPoint y: 178, distance: 128.9
click at [36, 178] on div "Description PP [PERSON_NAME] just joined SaaS-tili 3020 Kirjanpitäjälle korjaus…" at bounding box center [474, 128] width 881 height 117
click at [140, 173] on li "Tarkista myöhemmin vielä 09" at bounding box center [479, 173] width 861 height 10
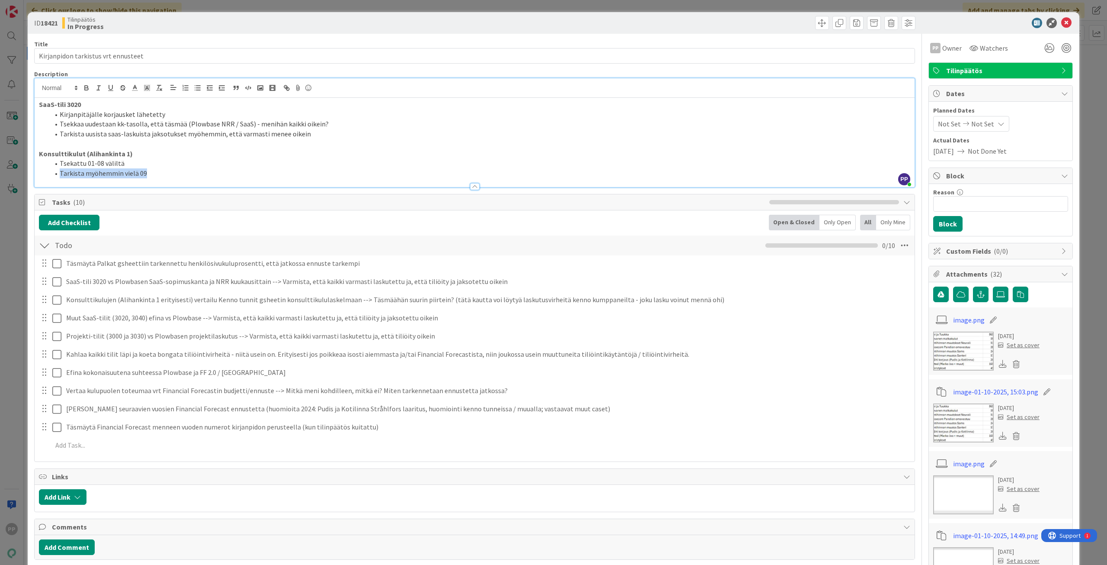
drag, startPoint x: 145, startPoint y: 173, endPoint x: 133, endPoint y: 167, distance: 13.9
click at [133, 167] on ol "Tsekattu 01-08 väliltä Tarkista myöhemmin vielä 09" at bounding box center [475, 167] width 872 height 19
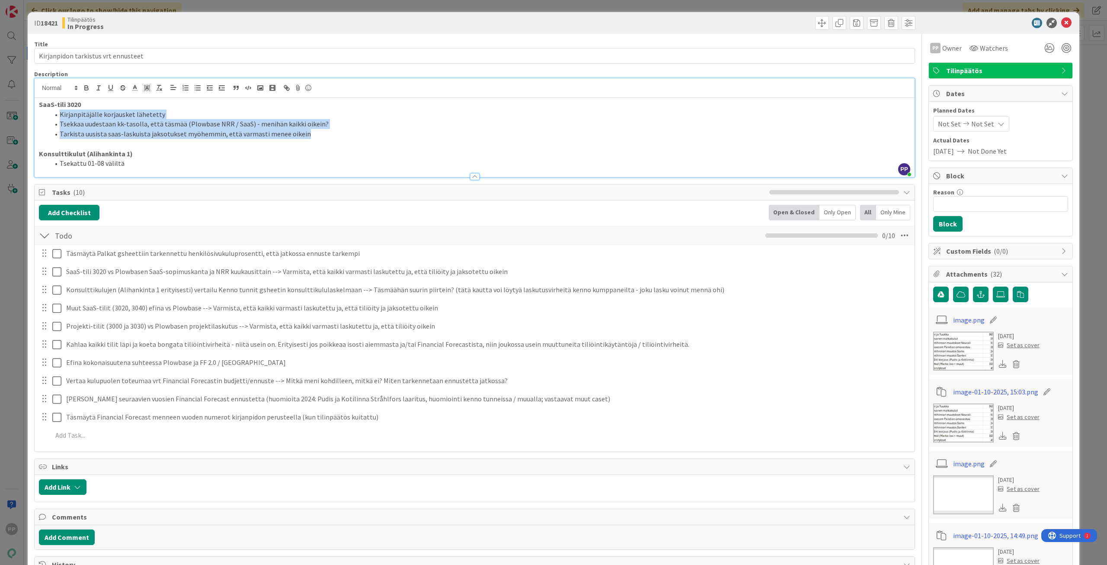
drag, startPoint x: 327, startPoint y: 135, endPoint x: 60, endPoint y: 115, distance: 268.1
click at [60, 115] on ol "Kirjanpitäjälle korjausket lähetetty Tsekkaa uudestaan kk-tasolla, että täsmää …" at bounding box center [475, 123] width 872 height 29
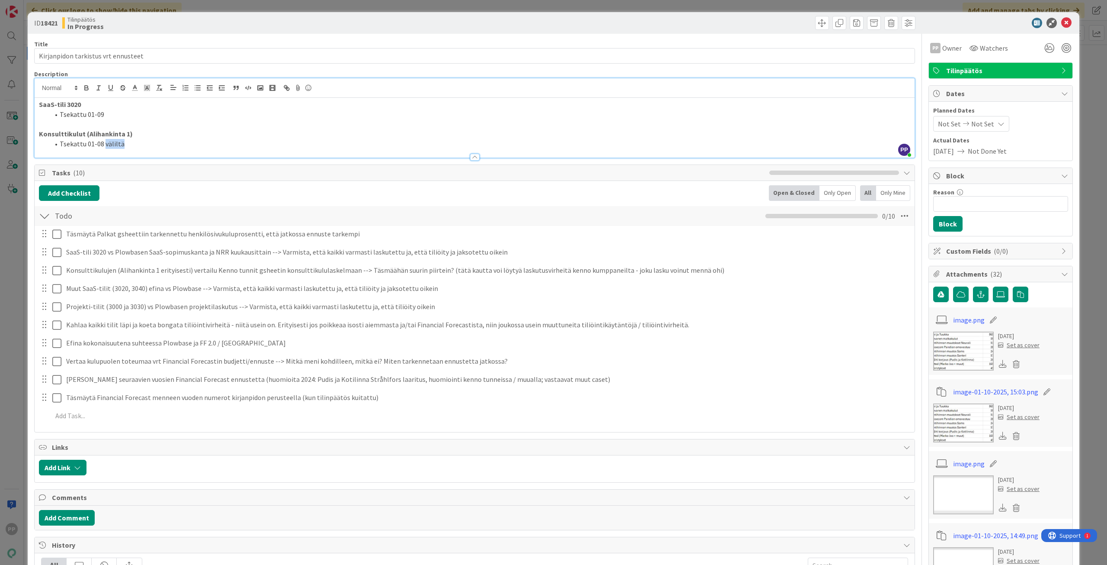
drag, startPoint x: 136, startPoint y: 144, endPoint x: 103, endPoint y: 145, distance: 32.9
click at [103, 145] on li "Tsekattu 01-08 väliltä" at bounding box center [479, 144] width 861 height 10
click at [160, 130] on p "Konsulttikulut (Alihankinta 1)" at bounding box center [475, 134] width 872 height 10
click at [188, 124] on p at bounding box center [475, 124] width 872 height 10
click at [259, 71] on div "Description" at bounding box center [474, 74] width 881 height 8
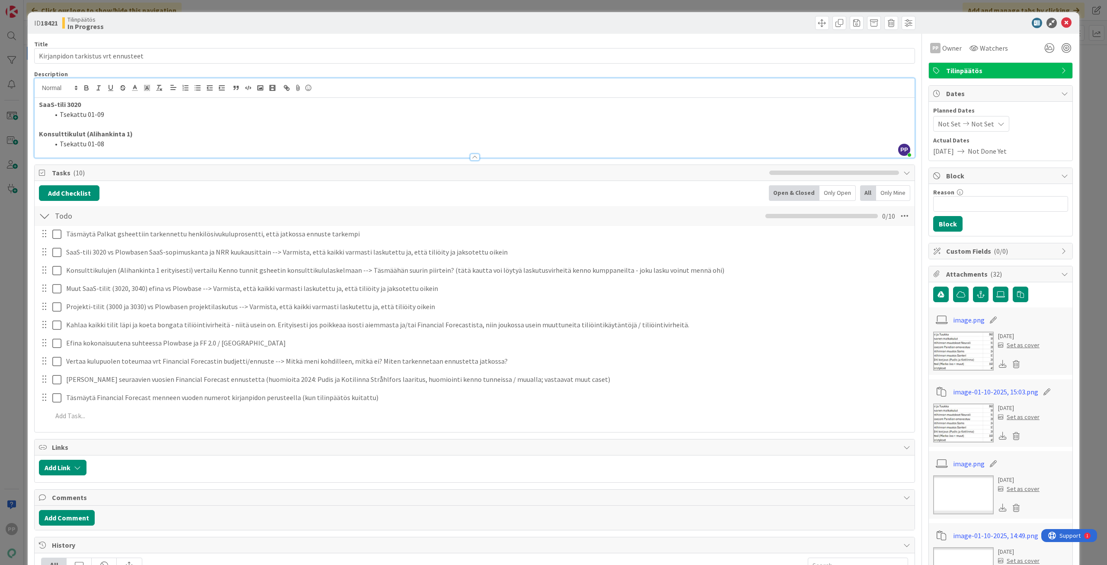
click at [277, 43] on div "Title 35 / 128" at bounding box center [474, 44] width 881 height 8
click at [273, 42] on div "Title 35 / 128" at bounding box center [474, 44] width 881 height 8
click at [276, 32] on div "ID 18421 Tilinpäätös In Progress" at bounding box center [554, 23] width 1052 height 22
click at [277, 22] on div "Tilinpäätös In Progress" at bounding box center [267, 23] width 411 height 14
click at [275, 10] on div "ID 18421 Tilinpäätös In Progress Title 35 / 128 Kirjanpidon tarkistus vrt ennus…" at bounding box center [553, 282] width 1107 height 565
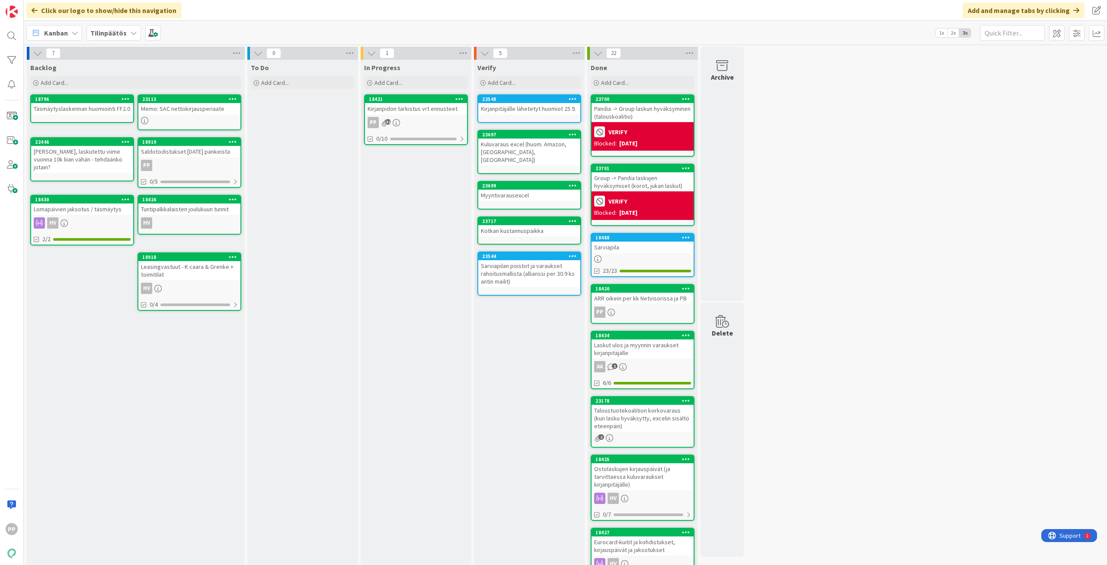
click at [331, 175] on div "To Do Add Card... Template Not Set Title 0 / 128 Label Tilinpäätös Show More...…" at bounding box center [302, 395] width 111 height 671
click at [405, 84] on div "Add Card..." at bounding box center [416, 82] width 104 height 13
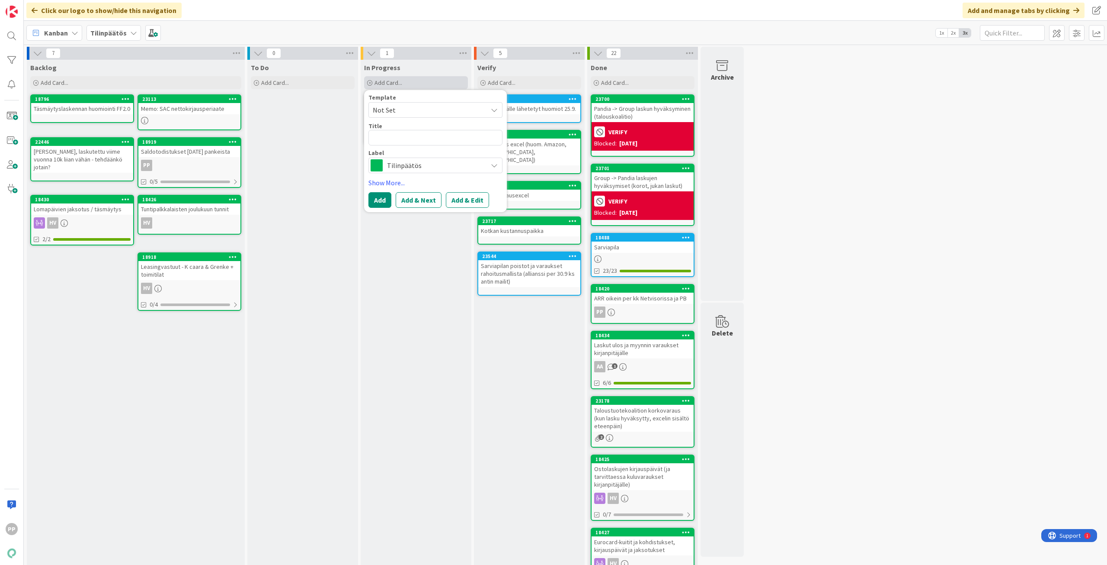
type textarea "x"
type textarea "H"
type textarea "x"
type textarea "HB"
type textarea "x"
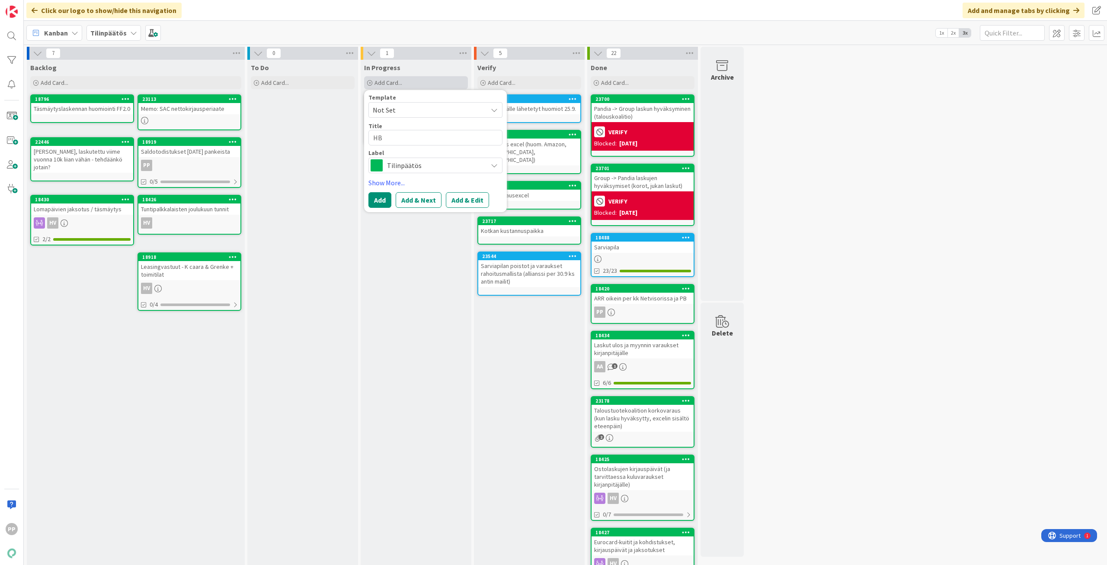
type textarea "HB"
type textarea "x"
type textarea "HB r"
type textarea "x"
type textarea "HB ra"
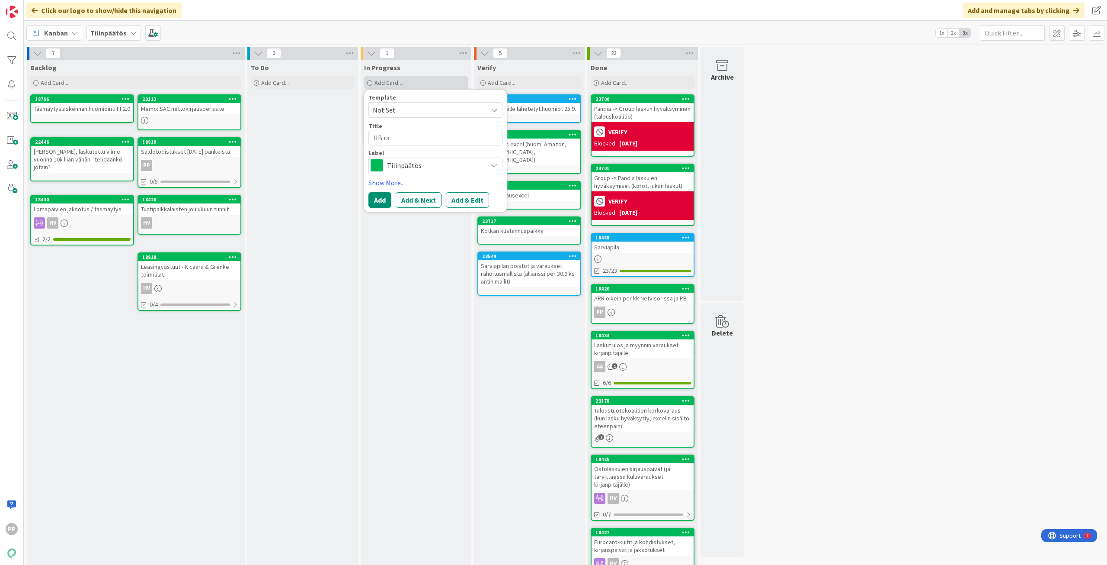
type textarea "x"
type textarea "HB rap"
type textarea "x"
type textarea "HB rapo"
type textarea "x"
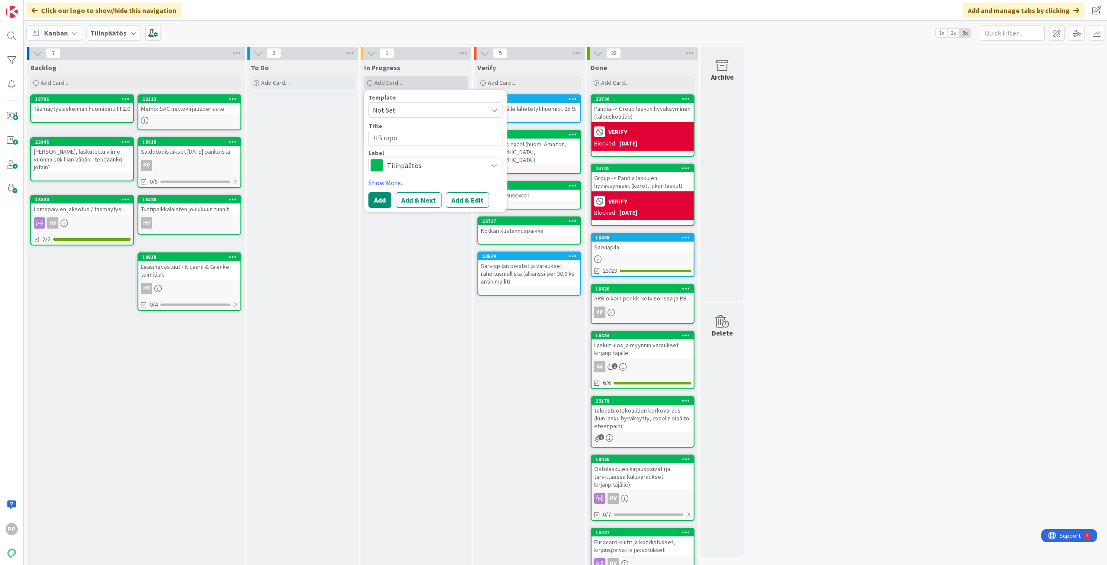
type textarea "HB rapor"
type textarea "x"
type textarea "HB raport"
type textarea "x"
type textarea "HB raportt"
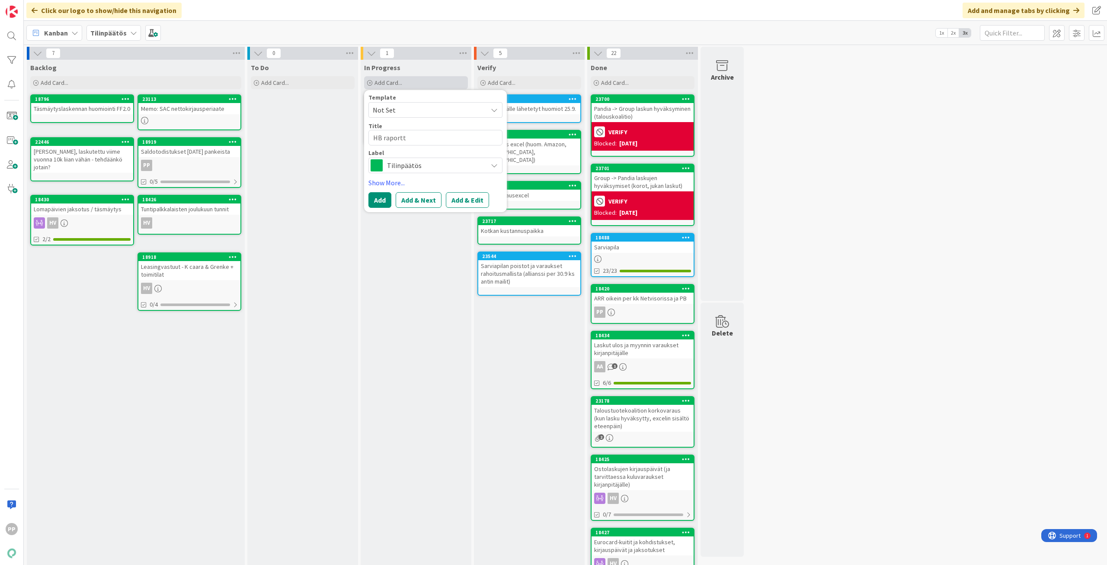
type textarea "x"
type textarea "HB raportti"
type textarea "x"
type textarea "HB raportti?"
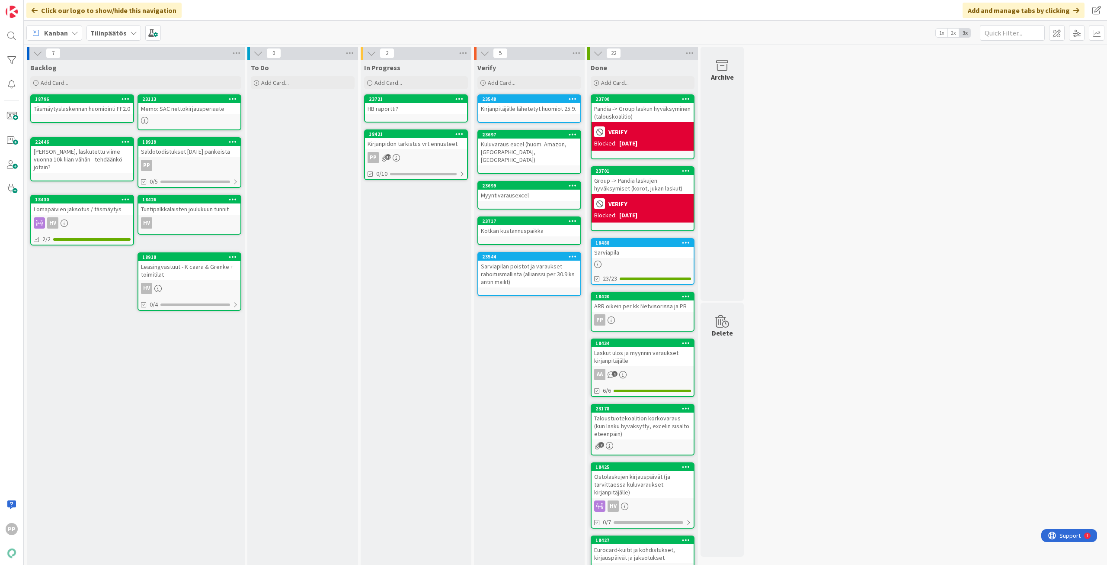
click at [449, 248] on div "In Progress Add Card... Template Not Set Title 0 / 128 Label Tilinpäätös Show M…" at bounding box center [416, 399] width 111 height 678
click at [441, 251] on div "In Progress Add Card... Template Not Set Title 0 / 128 Label Tilinpäätös Show M…" at bounding box center [416, 399] width 111 height 678
click at [961, 305] on div "7 Backlog Add Card... 23113 Memo: SAC nettokirjausperiaate 18796 Täsmäytyslaske…" at bounding box center [566, 395] width 1080 height 696
click at [904, 176] on div "7 Backlog Add Card... 23113 Memo: SAC nettokirjausperiaate 18796 Täsmäytyslaske…" at bounding box center [566, 395] width 1080 height 696
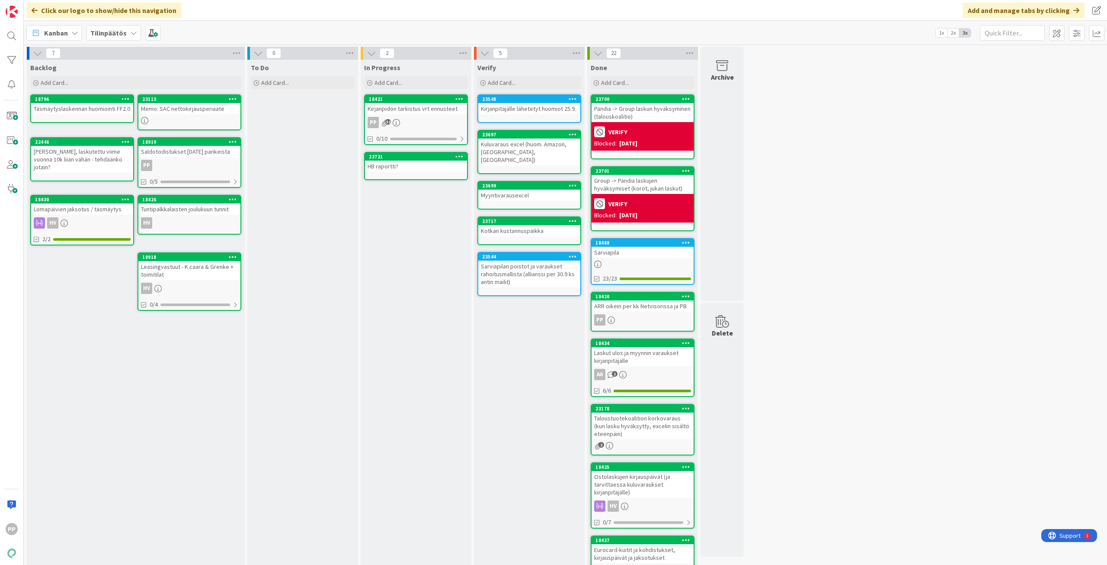
click at [436, 206] on div "In Progress Add Card... Template Not Set Title 0 / 128 Label Tilinpäätös Show M…" at bounding box center [416, 399] width 111 height 678
click at [296, 112] on div "To Do Add Card... Template Not Set Title 0 / 128 Label Tilinpäätös Show More...…" at bounding box center [302, 399] width 111 height 678
click at [288, 185] on div "To Do Add Card... Template Not Set Title 0 / 128 Label Tilinpäätös Show More...…" at bounding box center [302, 399] width 111 height 678
click at [284, 155] on div "To Do Add Card... Template Not Set Title 0 / 128 Label Tilinpäätös Show More...…" at bounding box center [302, 399] width 111 height 678
click at [287, 154] on div "To Do Add Card... Template Not Set Title 0 / 128 Label Tilinpäätös Show More...…" at bounding box center [302, 399] width 111 height 678
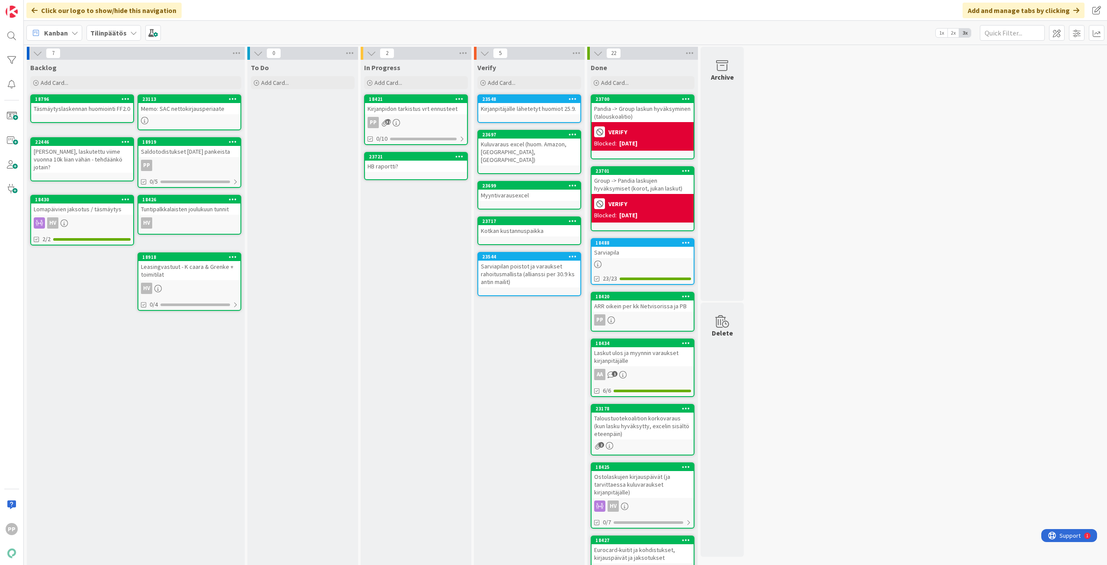
click at [407, 232] on div "In Progress Add Card... Template Not Set Title 0 / 128 Label Tilinpäätös Show M…" at bounding box center [416, 399] width 111 height 678
click at [197, 392] on div "Backlog Add Card... 23113 Memo: SAC nettokirjausperiaate 18796 Täsmäytyslaskenn…" at bounding box center [136, 399] width 218 height 678
